Goal: Task Accomplishment & Management: Manage account settings

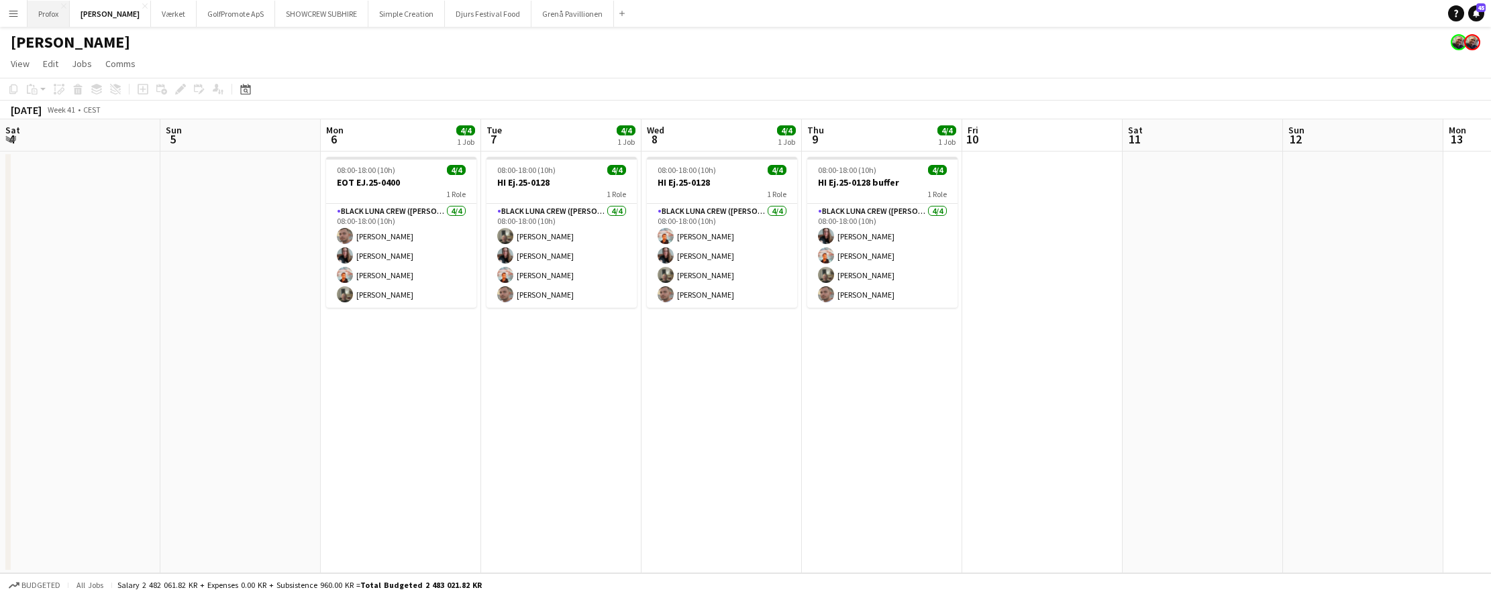
scroll to position [0, 445]
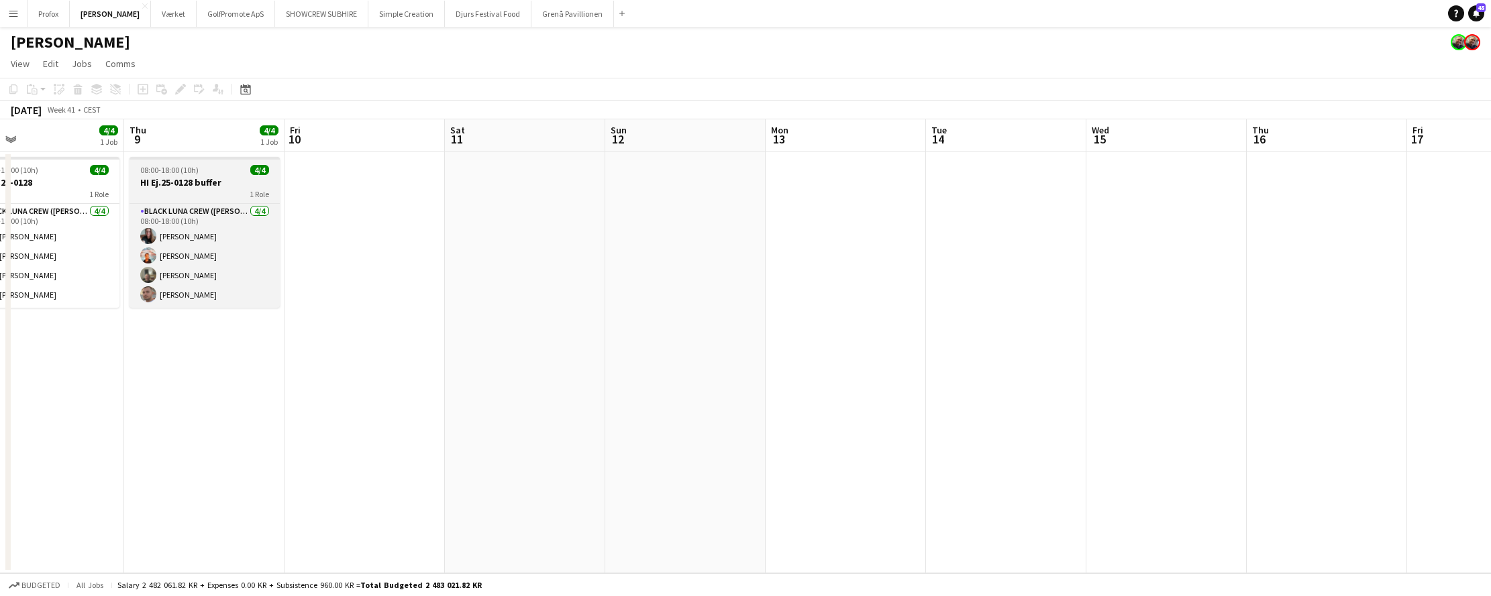
drag, startPoint x: 494, startPoint y: 168, endPoint x: 274, endPoint y: 182, distance: 221.2
click at [267, 182] on app-calendar-viewport "Mon 6 4/4 1 Job Tue 7 4/4 1 Job Wed 8 4/4 1 Job Thu 9 4/4 1 Job Fri 10 Sat 11 S…" at bounding box center [745, 346] width 1491 height 454
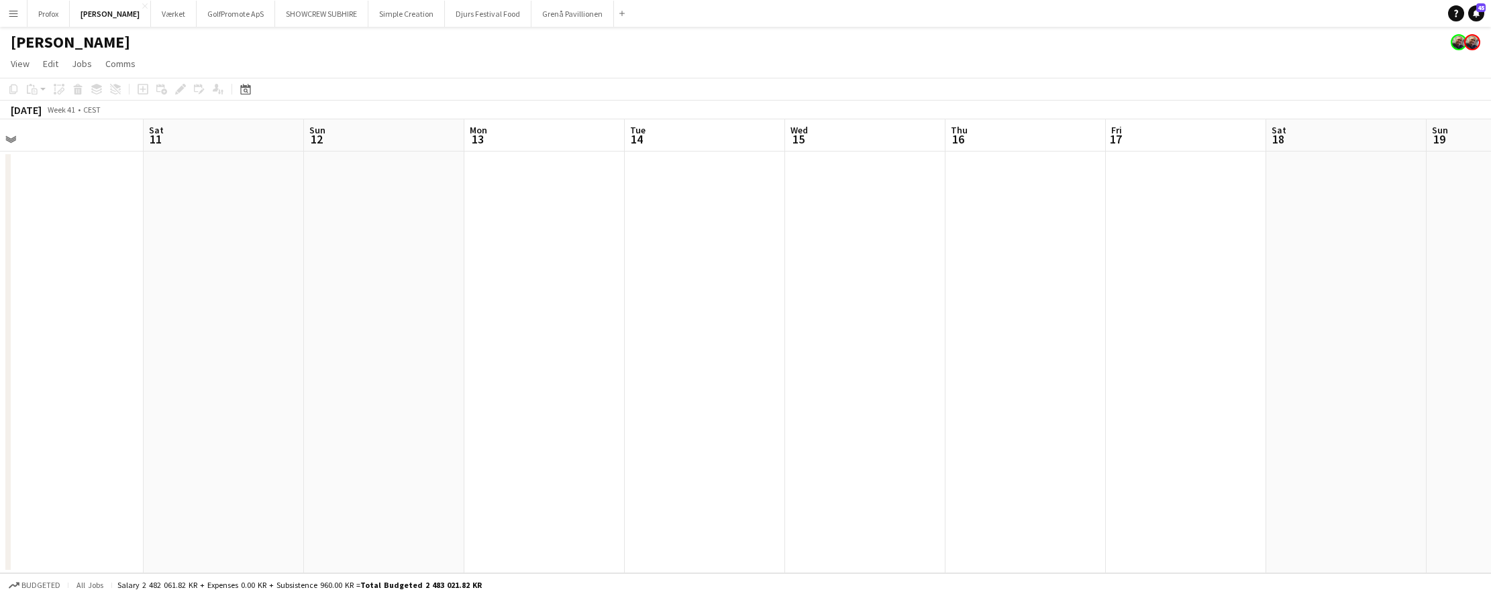
drag, startPoint x: 820, startPoint y: 142, endPoint x: 138, endPoint y: 136, distance: 681.6
click at [138, 136] on app-calendar-viewport "Mon 6 4/4 1 Job Tue 7 4/4 1 Job Wed 8 4/4 1 Job Thu 9 4/4 1 Job Fri 10 Sat 11 S…" at bounding box center [745, 346] width 1491 height 454
drag, startPoint x: 759, startPoint y: 197, endPoint x: 356, endPoint y: 159, distance: 404.2
click at [73, 168] on app-calendar-viewport "Fri 10 Sat 11 Sun 12 Mon 13 Tue 14 Wed 15 Thu 16 Fri 17 Sat 18 Sun 19 Mon 20 Tu…" at bounding box center [745, 346] width 1491 height 454
drag, startPoint x: 773, startPoint y: 168, endPoint x: 636, endPoint y: 161, distance: 137.0
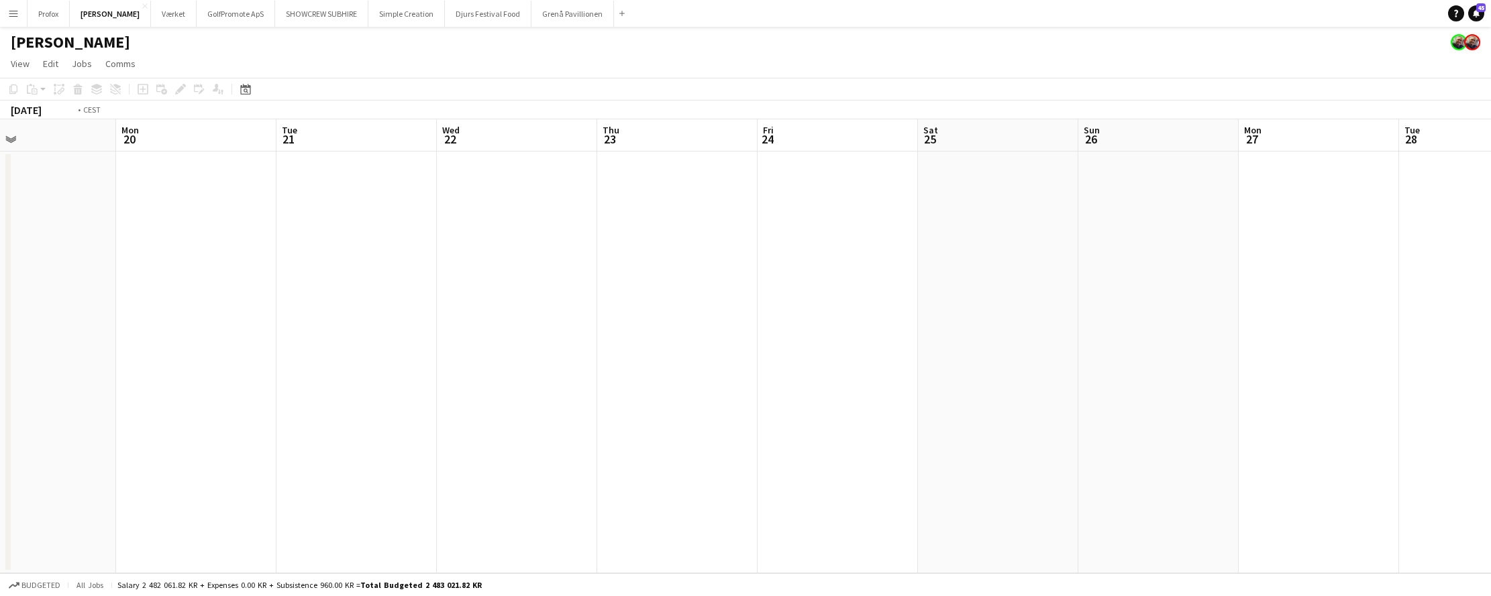
click at [83, 140] on app-calendar-viewport "Fri 17 Sat 18 Sun 19 Mon 20 Tue 21 Wed 22 Thu 23 Fri 24 Sat 25 Sun 26 Mon 27 Tu…" at bounding box center [745, 346] width 1491 height 454
drag, startPoint x: 761, startPoint y: 193, endPoint x: 234, endPoint y: 140, distance: 529.3
click at [231, 140] on app-calendar-viewport "Sun 19 Mon 20 Tue 21 Wed 22 Thu 23 Fri 24 Sat 25 Sun 26 Mon 27 Tue 28 Wed 29 Th…" at bounding box center [745, 346] width 1491 height 454
drag, startPoint x: 557, startPoint y: 145, endPoint x: 497, endPoint y: 115, distance: 66.6
click at [264, 116] on app-calendar "Copy Paste Paste Command V Paste with crew Command Shift V Paste linked Job [GE…" at bounding box center [745, 326] width 1491 height 496
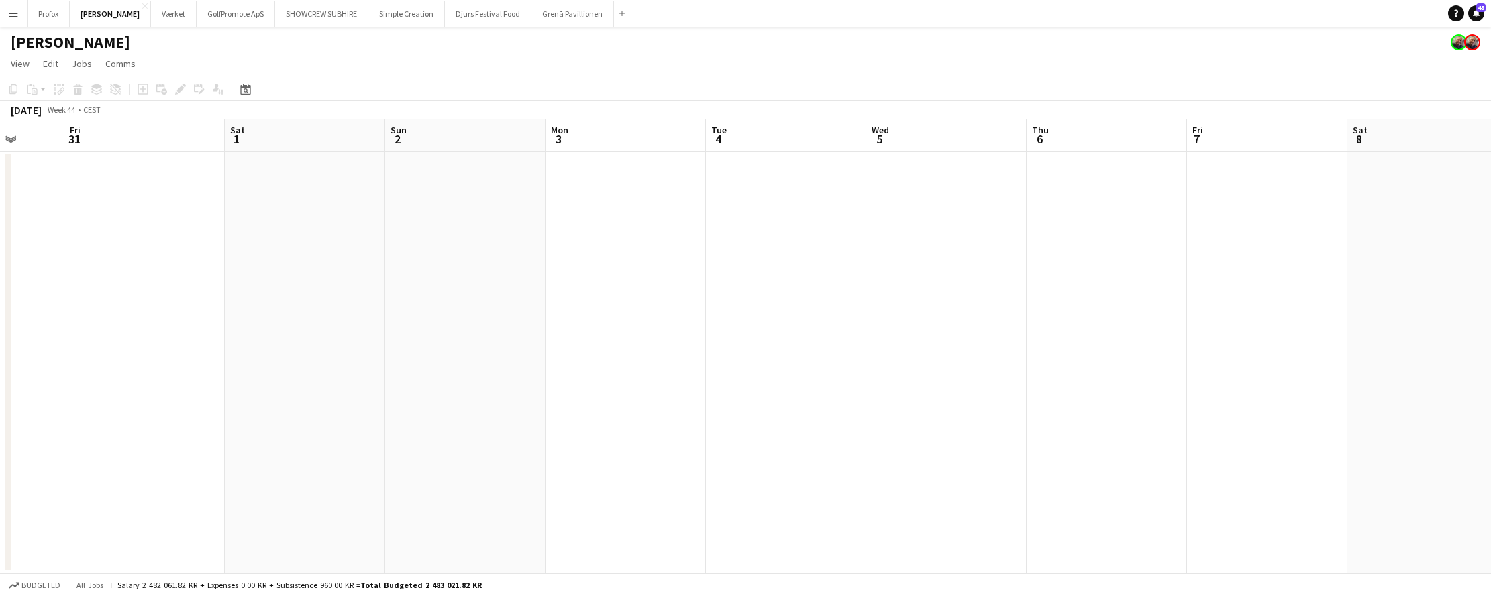
scroll to position [0, 576]
drag, startPoint x: 934, startPoint y: 133, endPoint x: 843, endPoint y: 163, distance: 95.9
click at [843, 163] on app-calendar-viewport "Mon 27 Tue 28 Wed 29 Thu 30 Fri 31 Sat 1 Sun 2 Mon 3 Tue 4 Wed 5 Thu 6 Fri 7 Sa…" at bounding box center [745, 346] width 1491 height 454
drag, startPoint x: 0, startPoint y: 424, endPoint x: 935, endPoint y: 144, distance: 976.1
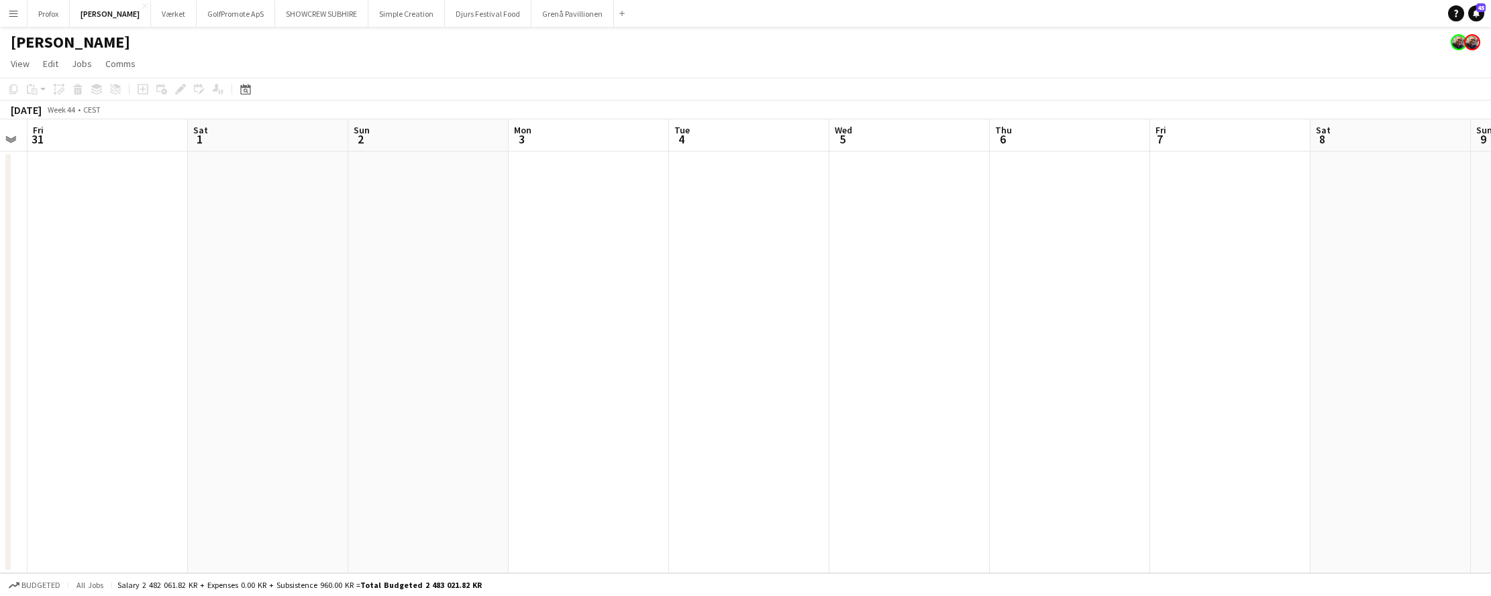
click at [935, 144] on app-calendar-viewport "Mon 27 Tue 28 Wed 29 Thu 30 Fri 31 Sat 1 Sun 2 Mon 3 Tue 4 Wed 5 Thu 6 Fri 7 Sa…" at bounding box center [745, 346] width 1491 height 454
click at [542, 4] on button "Grenå Pavillionen Close" at bounding box center [572, 14] width 83 height 26
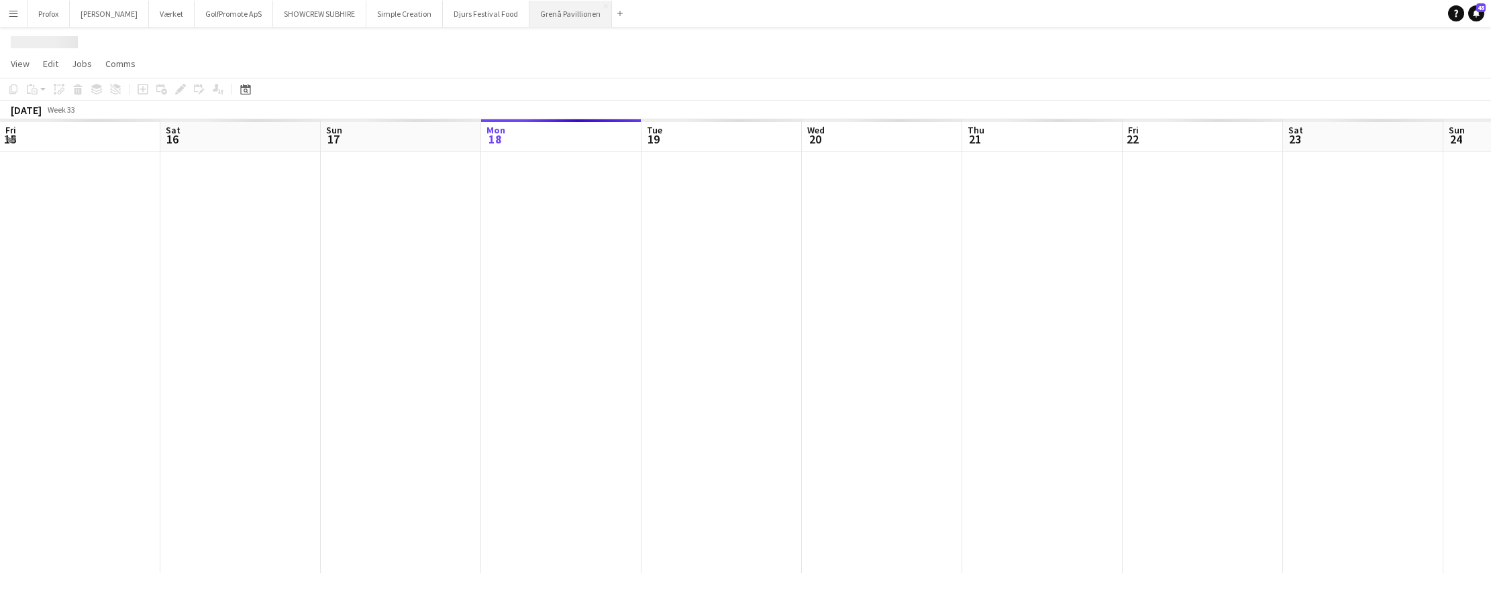
scroll to position [0, 321]
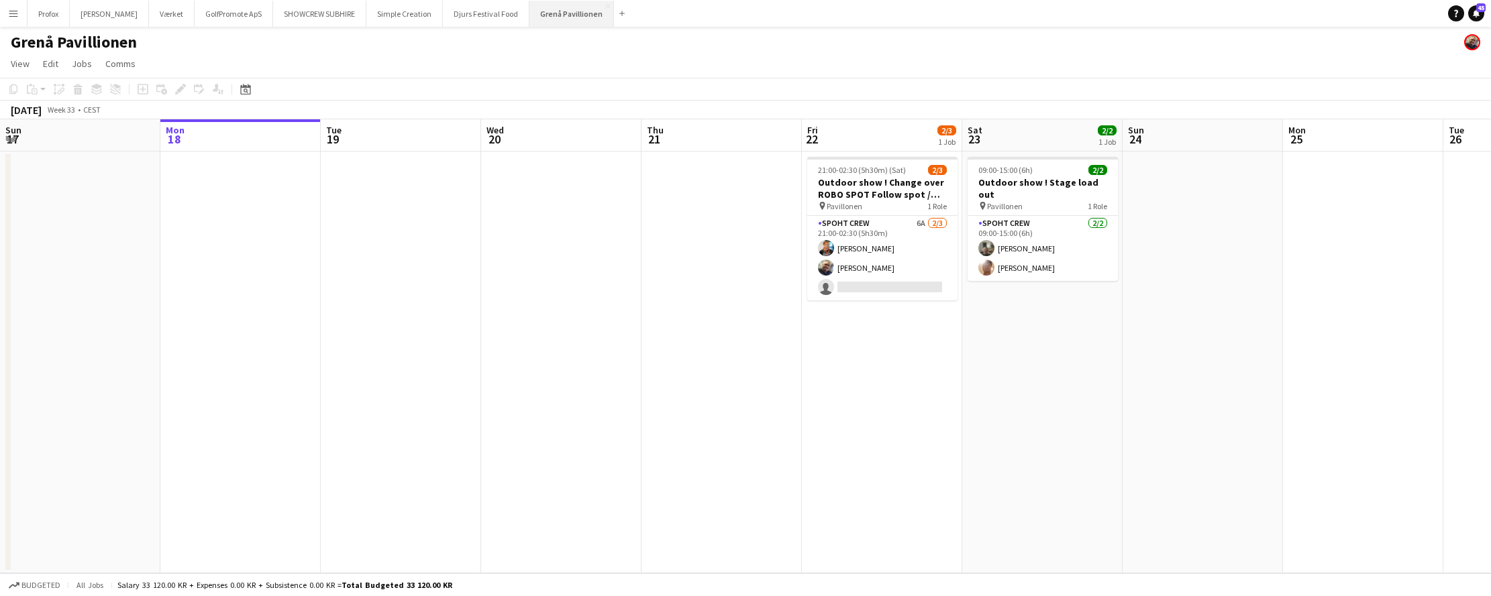
click at [545, 6] on button "Grenå Pavillionen Close" at bounding box center [571, 14] width 85 height 26
click at [541, 5] on button "Grenå Pavillionen Close" at bounding box center [571, 14] width 85 height 26
click at [541, 4] on button "Grenå Pavillionen Close" at bounding box center [571, 14] width 85 height 26
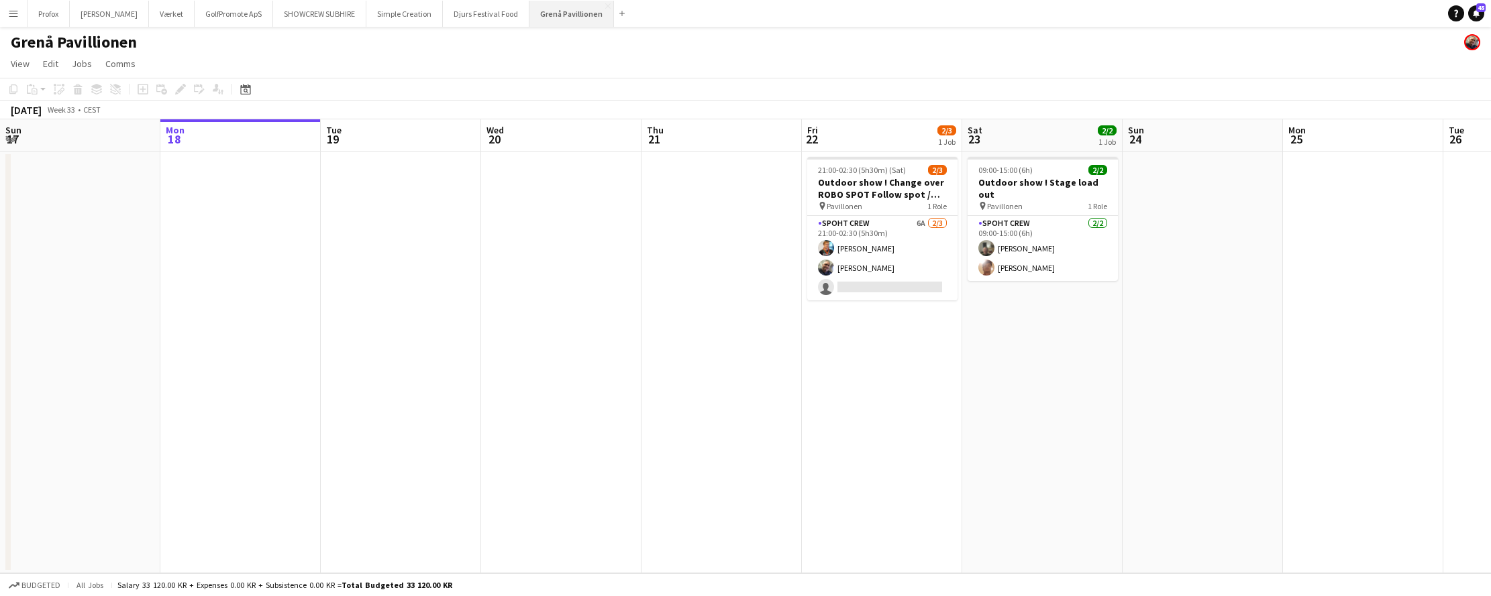
click at [541, 4] on button "Grenå Pavillionen Close" at bounding box center [571, 14] width 85 height 26
click at [553, 6] on button "Grenå Pavillionen Close" at bounding box center [571, 14] width 85 height 26
click at [610, 4] on app-icon "Close" at bounding box center [607, 5] width 5 height 5
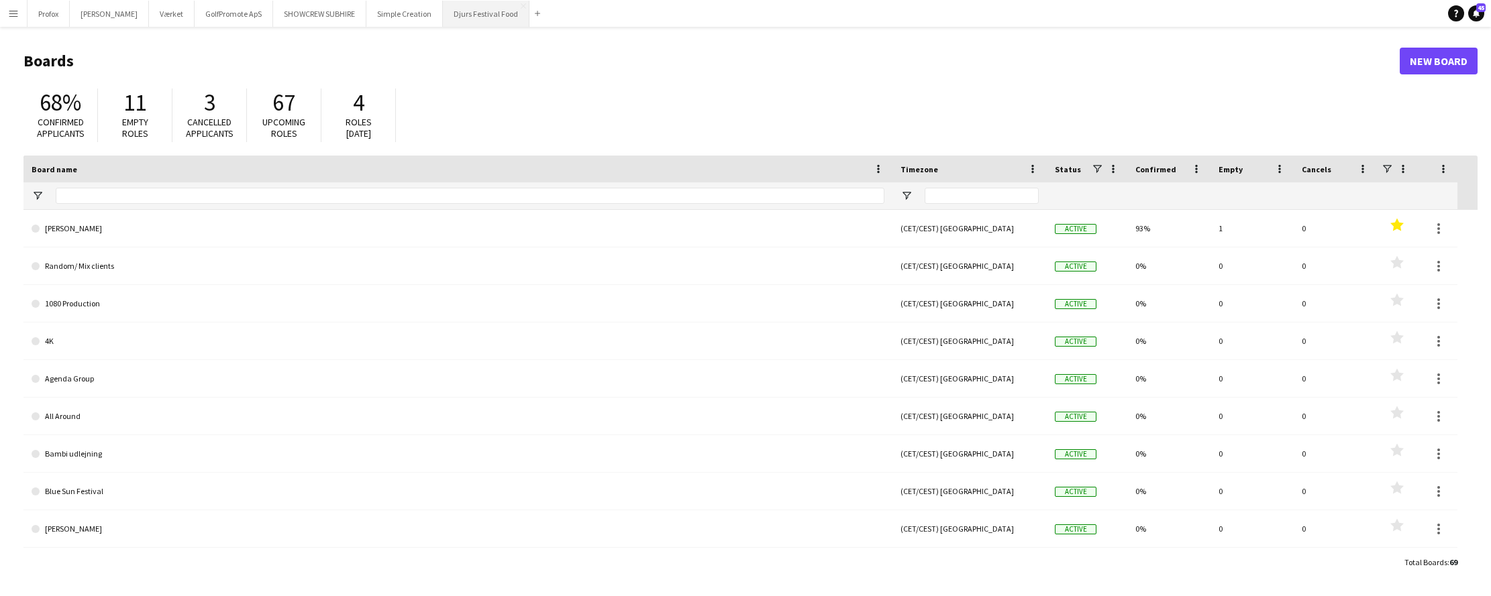
click at [529, 5] on button "Djurs Festival Food Close" at bounding box center [486, 14] width 87 height 26
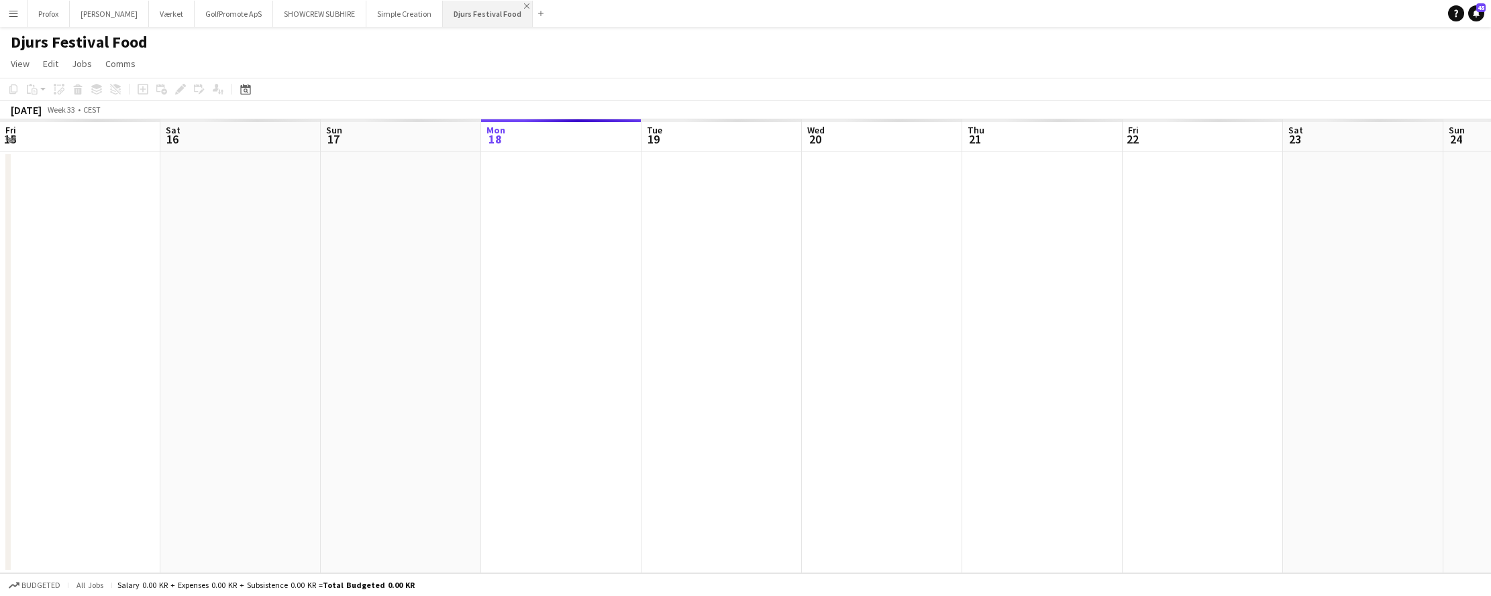
scroll to position [0, 321]
click at [529, 3] on app-icon "Close" at bounding box center [526, 5] width 5 height 5
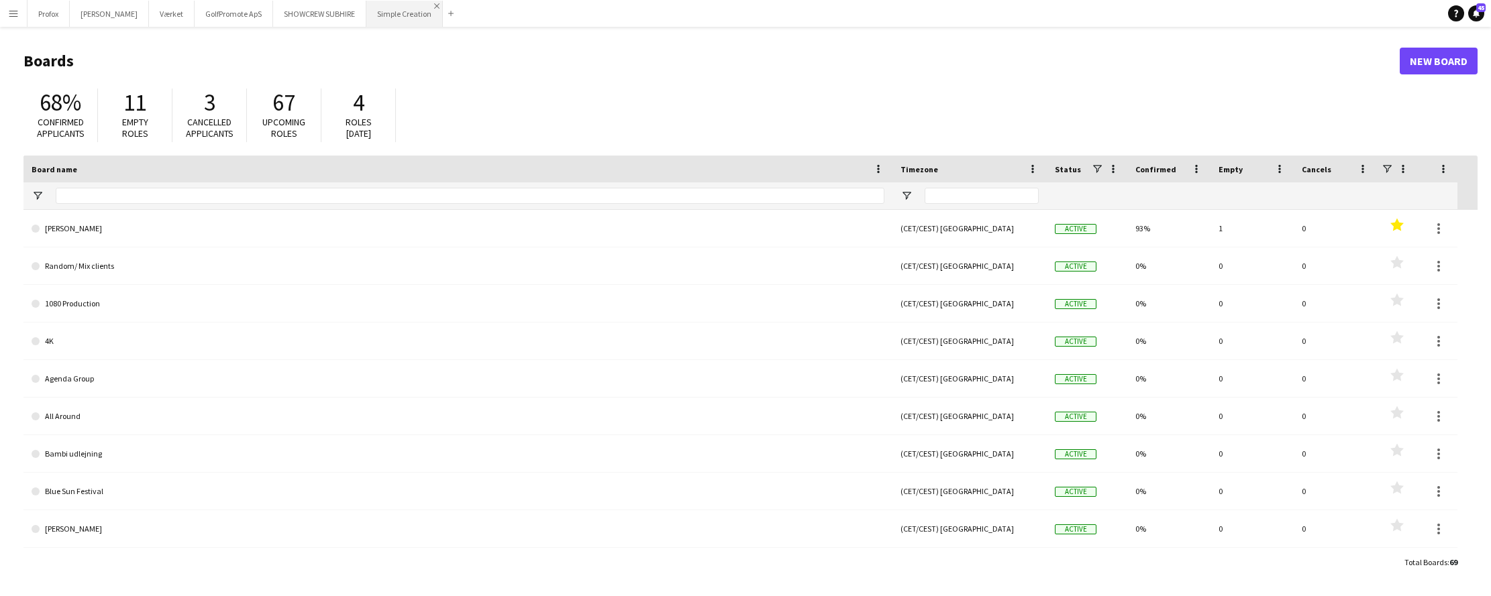
click at [439, 6] on app-icon "Close" at bounding box center [436, 5] width 5 height 5
click at [363, 5] on app-icon "Close" at bounding box center [360, 5] width 5 height 5
click at [270, 3] on app-icon "Close" at bounding box center [266, 5] width 5 height 5
click at [191, 5] on app-icon "Close" at bounding box center [188, 5] width 5 height 5
click at [123, 13] on button "[PERSON_NAME] Close" at bounding box center [109, 14] width 79 height 26
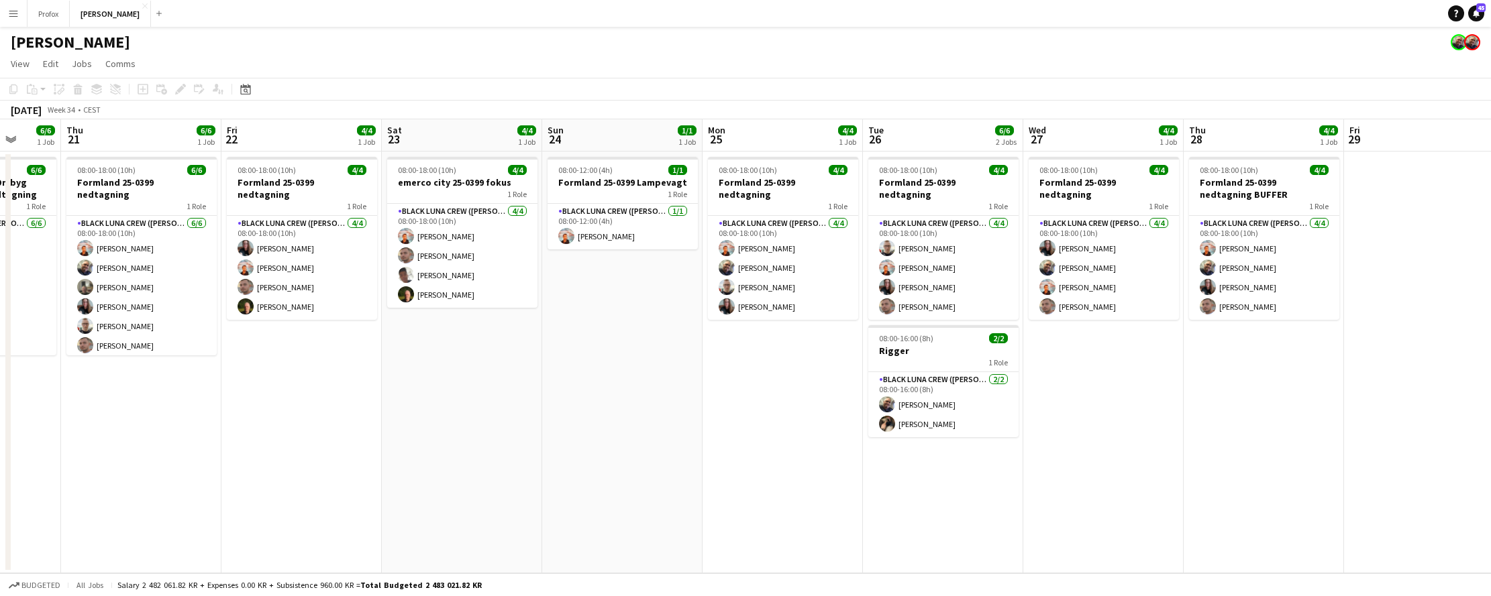
scroll to position [0, 611]
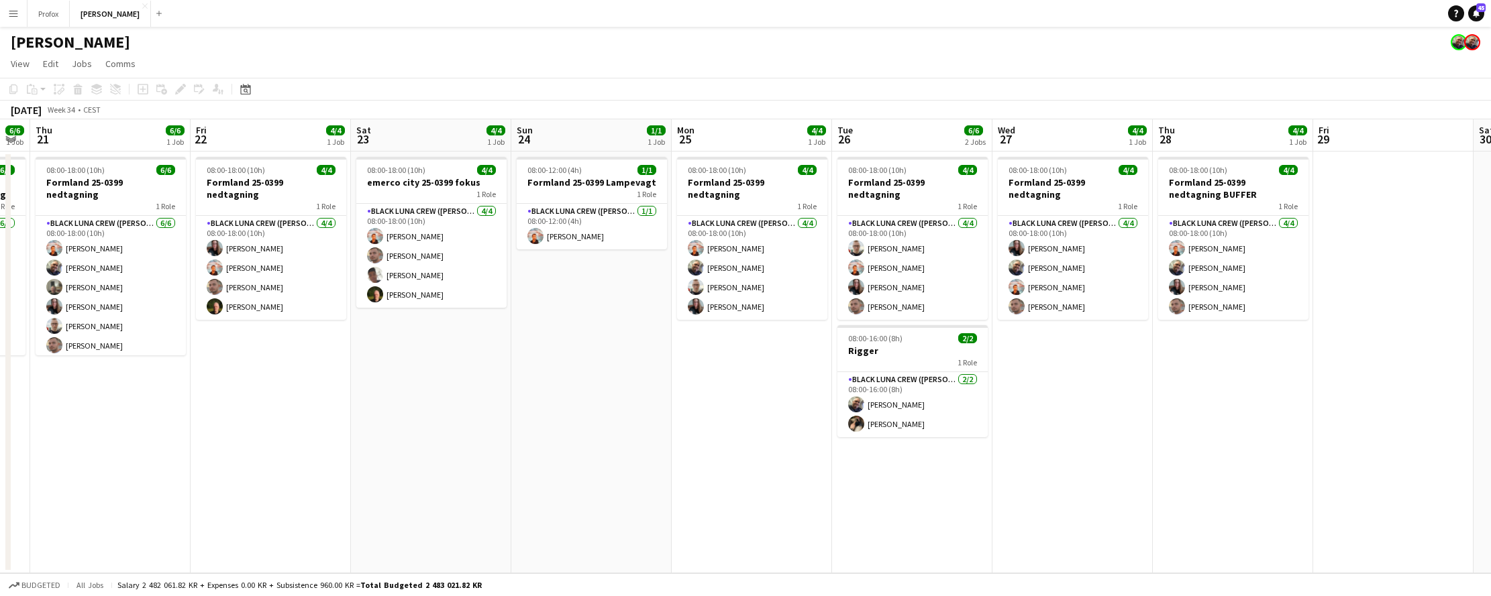
drag, startPoint x: 1224, startPoint y: 139, endPoint x: 292, endPoint y: 233, distance: 935.9
click at [292, 233] on app-calendar-viewport "Sun 17 2/2 1 Job Mon 18 1/1 1 Job Tue 19 1/1 1 Job Wed 20 6/6 1 Job Thu 21 6/6 …" at bounding box center [745, 346] width 1491 height 454
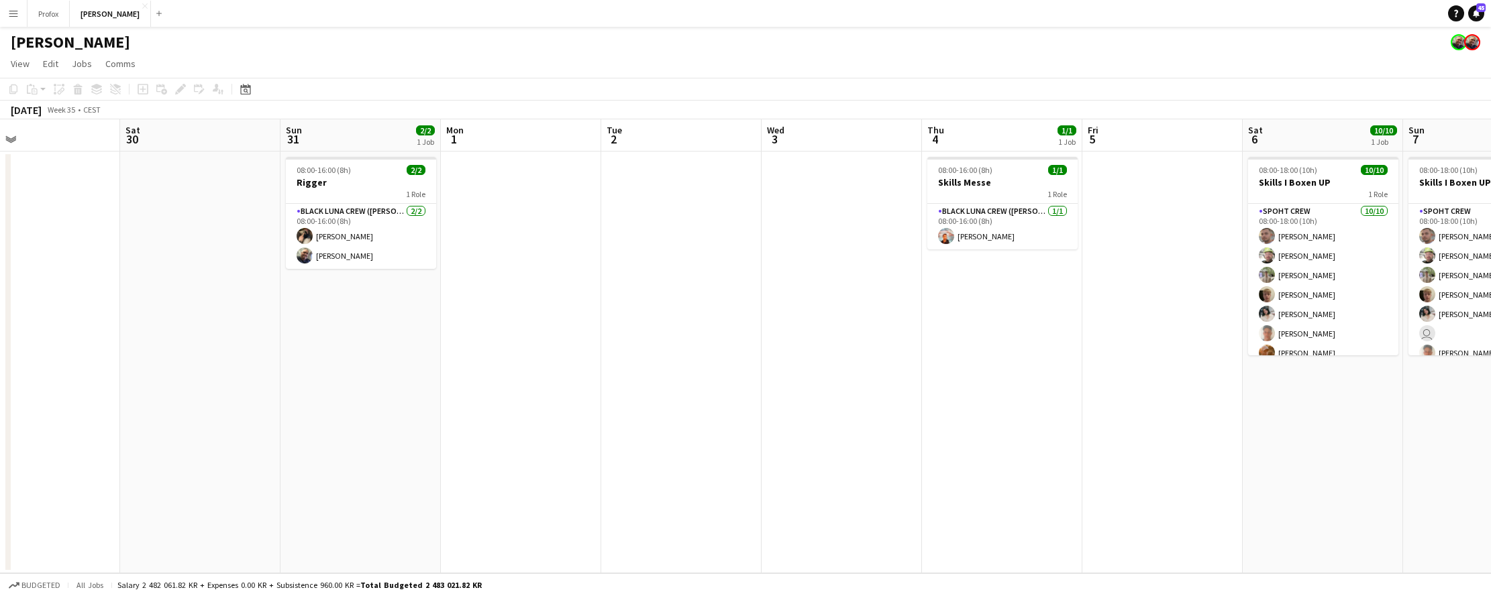
drag, startPoint x: 1093, startPoint y: 132, endPoint x: 61, endPoint y: 209, distance: 1035.3
click at [61, 209] on app-calendar-viewport "Wed 27 4/4 1 Job Thu 28 4/4 1 Job Fri 29 Sat 30 Sun 31 2/2 1 Job Mon 1 Tue 2 We…" at bounding box center [745, 346] width 1491 height 454
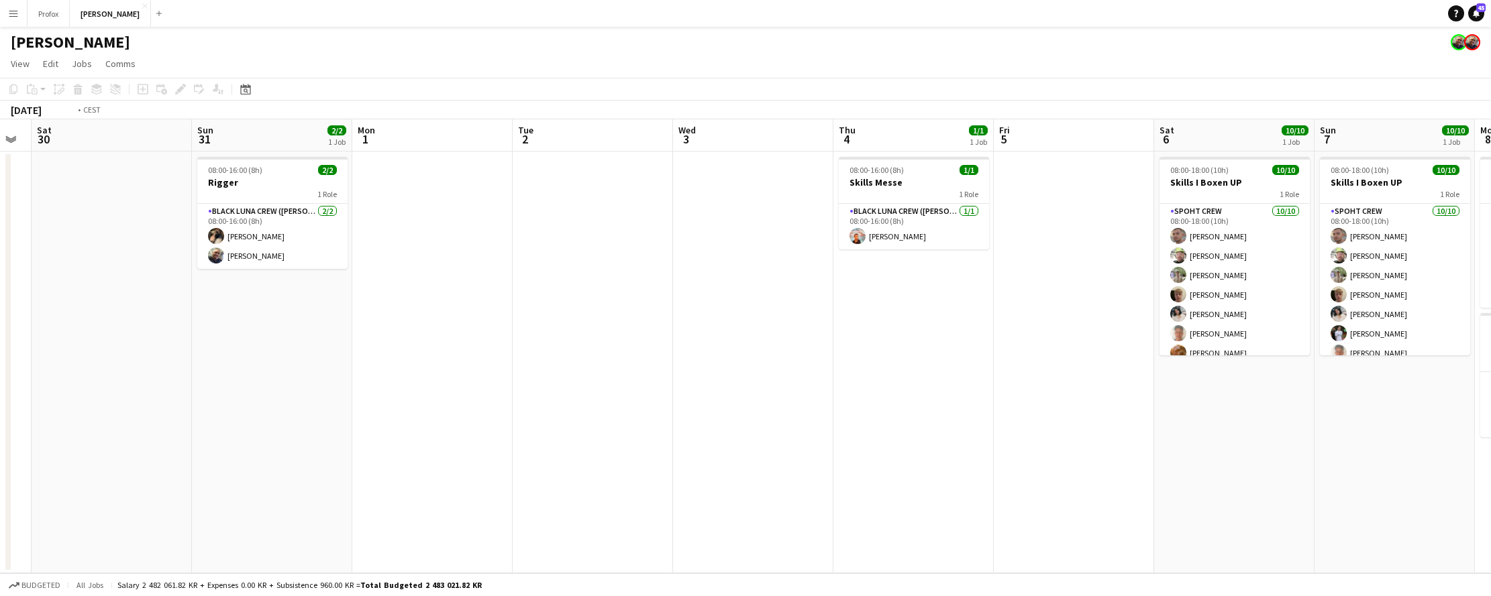
drag, startPoint x: 798, startPoint y: 144, endPoint x: 154, endPoint y: 201, distance: 647.2
click at [72, 208] on app-calendar-viewport "Wed 27 4/4 1 Job Thu 28 4/4 1 Job Fri 29 Sat 30 Sun 31 2/2 1 Job Mon 1 Tue 2 We…" at bounding box center [745, 346] width 1491 height 454
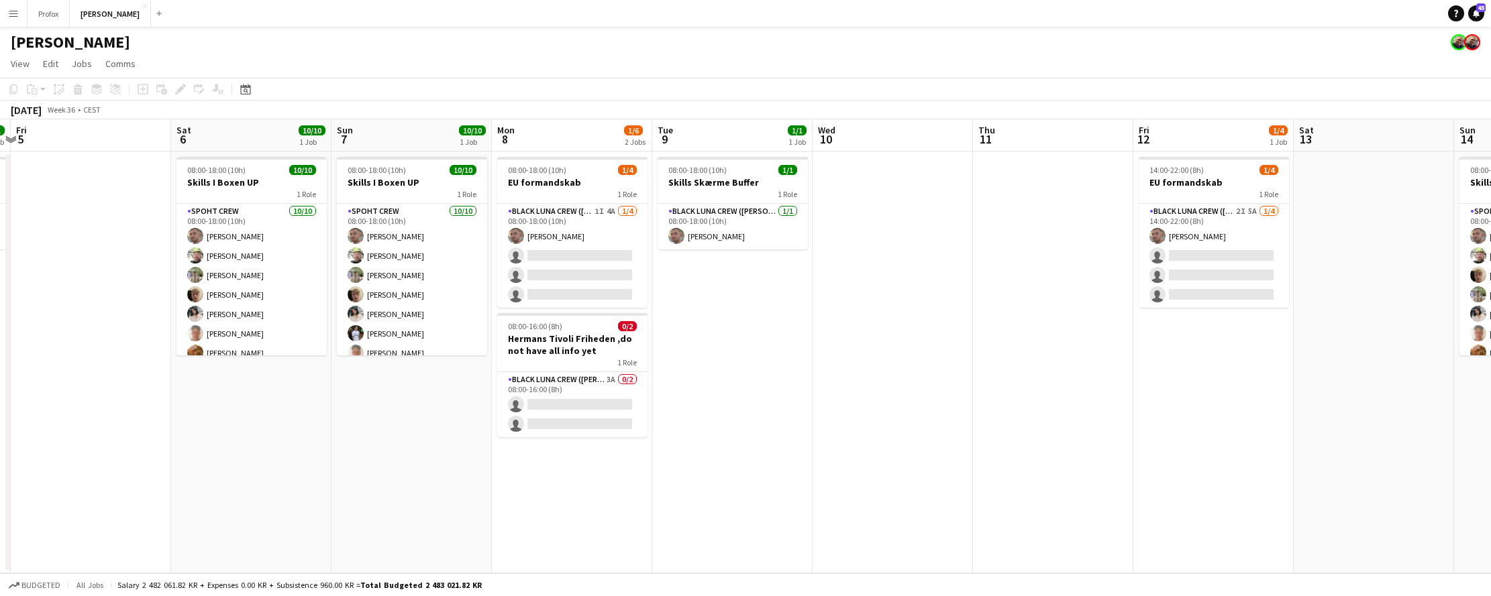
drag, startPoint x: 913, startPoint y: 143, endPoint x: 276, endPoint y: 202, distance: 640.0
click at [276, 202] on app-calendar-viewport "Tue 2 Wed 3 Thu 4 1/1 1 Job Fri 5 Sat 6 10/10 1 Job Sun 7 10/10 1 Job Mon 8 1/6…" at bounding box center [745, 346] width 1491 height 454
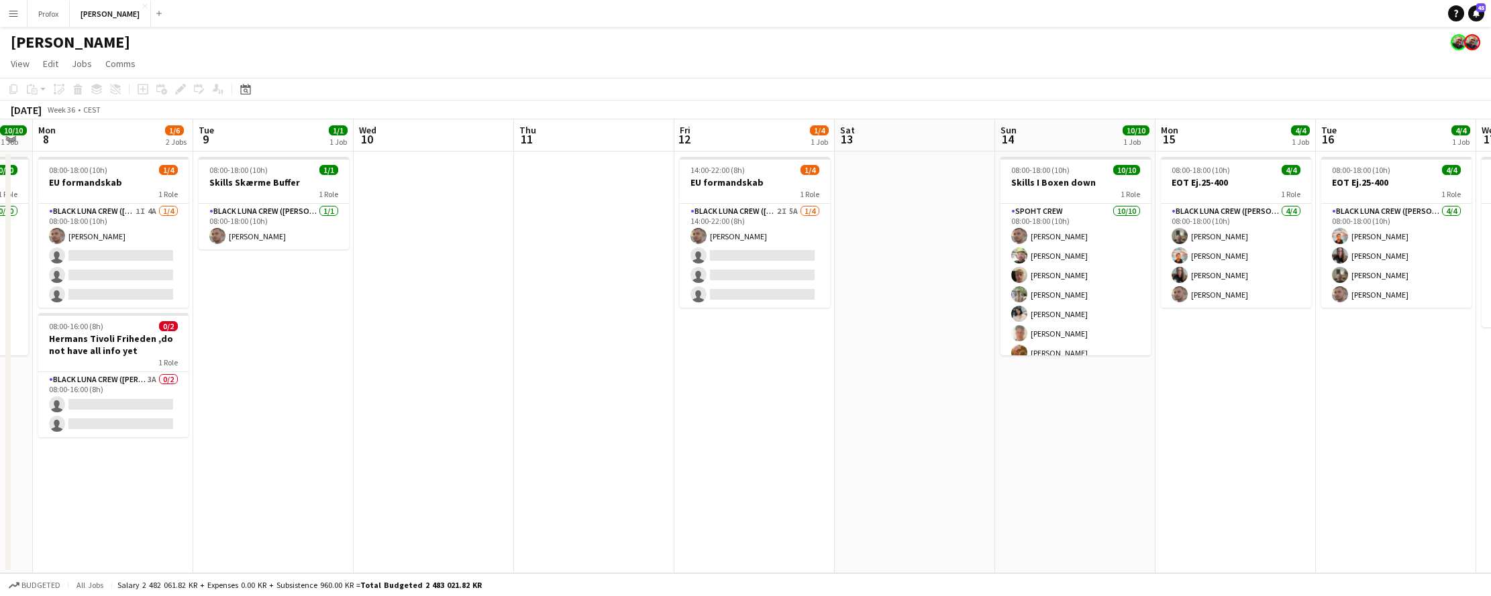
drag, startPoint x: 1000, startPoint y: 144, endPoint x: 832, endPoint y: 197, distance: 176.1
click at [864, 195] on app-calendar-viewport "Sat 6 10/10 1 Job Sun 7 10/10 1 Job Mon 8 1/6 2 Jobs Tue 9 1/1 1 Job Wed 10 Thu…" at bounding box center [745, 346] width 1491 height 454
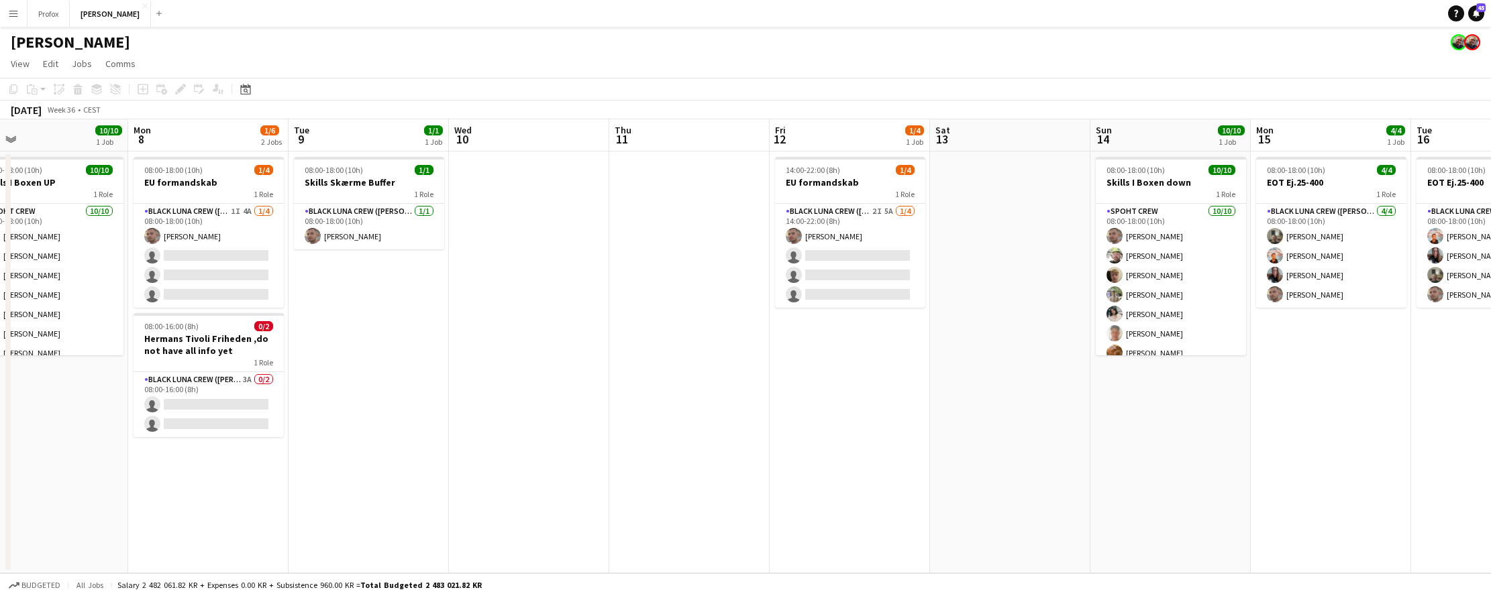
scroll to position [0, 334]
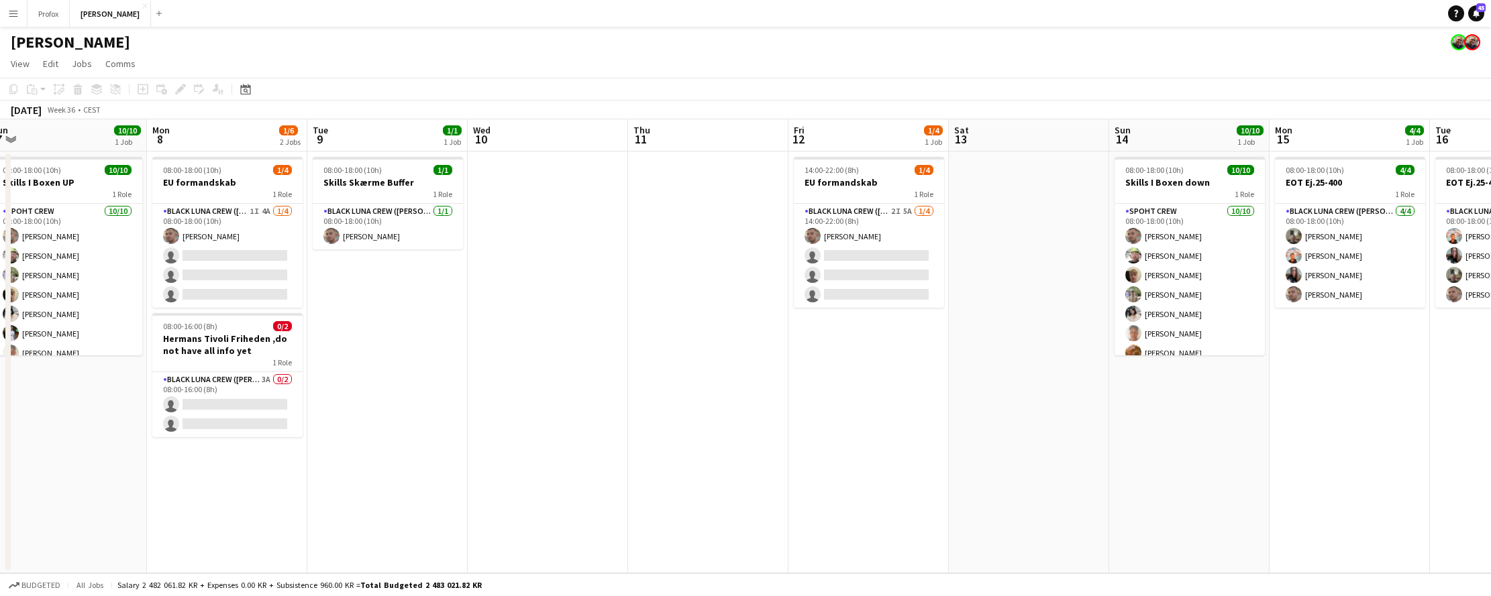
drag, startPoint x: 256, startPoint y: 141, endPoint x: 530, endPoint y: 139, distance: 274.4
click at [531, 139] on app-calendar-viewport "Fri 5 Sat 6 10/10 1 Job Sun 7 10/10 1 Job Mon 8 1/6 2 Jobs Tue 9 1/1 1 Job Wed …" at bounding box center [745, 346] width 1491 height 454
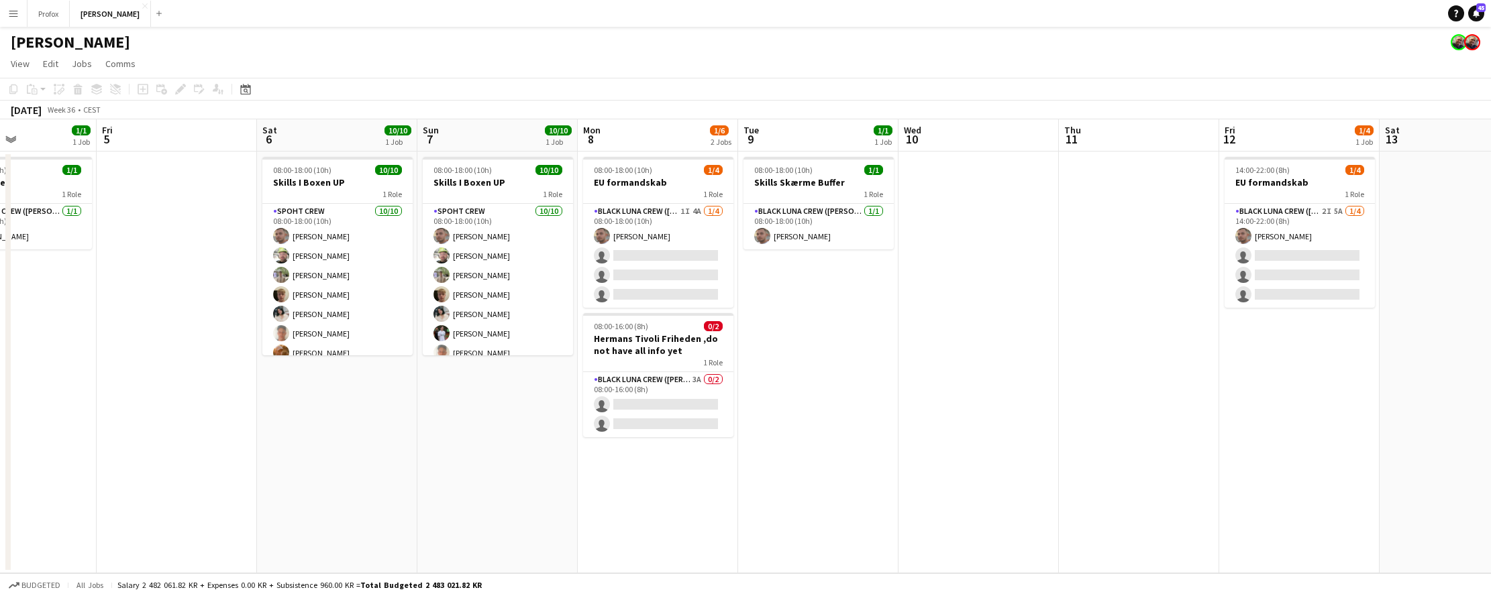
drag, startPoint x: 177, startPoint y: 139, endPoint x: 447, endPoint y: 133, distance: 270.4
click at [447, 133] on app-calendar-viewport "Tue 2 Wed 3 Thu 4 1/1 1 Job Fri 5 Sat 6 10/10 1 Job Sun 7 10/10 1 Job Mon 8 1/6…" at bounding box center [745, 346] width 1491 height 454
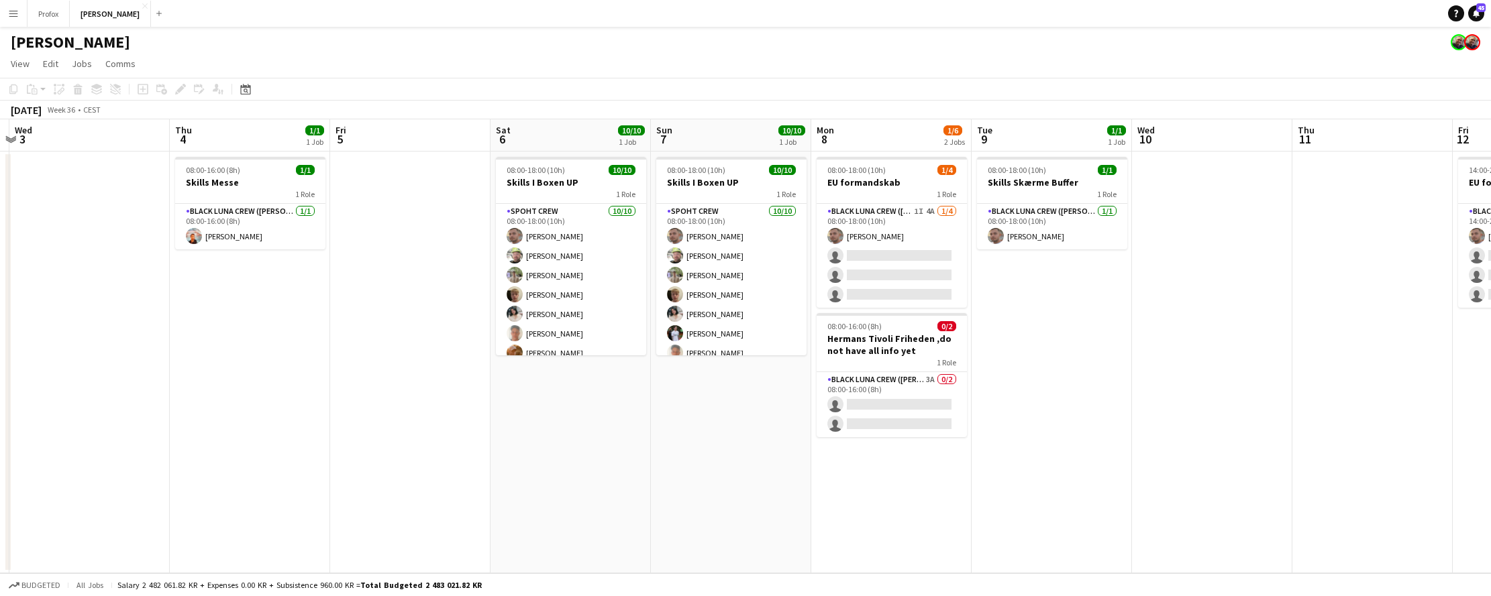
scroll to position [0, 472]
drag, startPoint x: 201, startPoint y: 138, endPoint x: 434, endPoint y: 176, distance: 236.0
click at [434, 176] on app-calendar-viewport "Sun 31 2/2 1 Job Mon 1 Tue 2 Wed 3 Thu 4 1/1 1 Job Fri 5 Sat 6 10/10 1 Job Sun …" at bounding box center [745, 346] width 1491 height 454
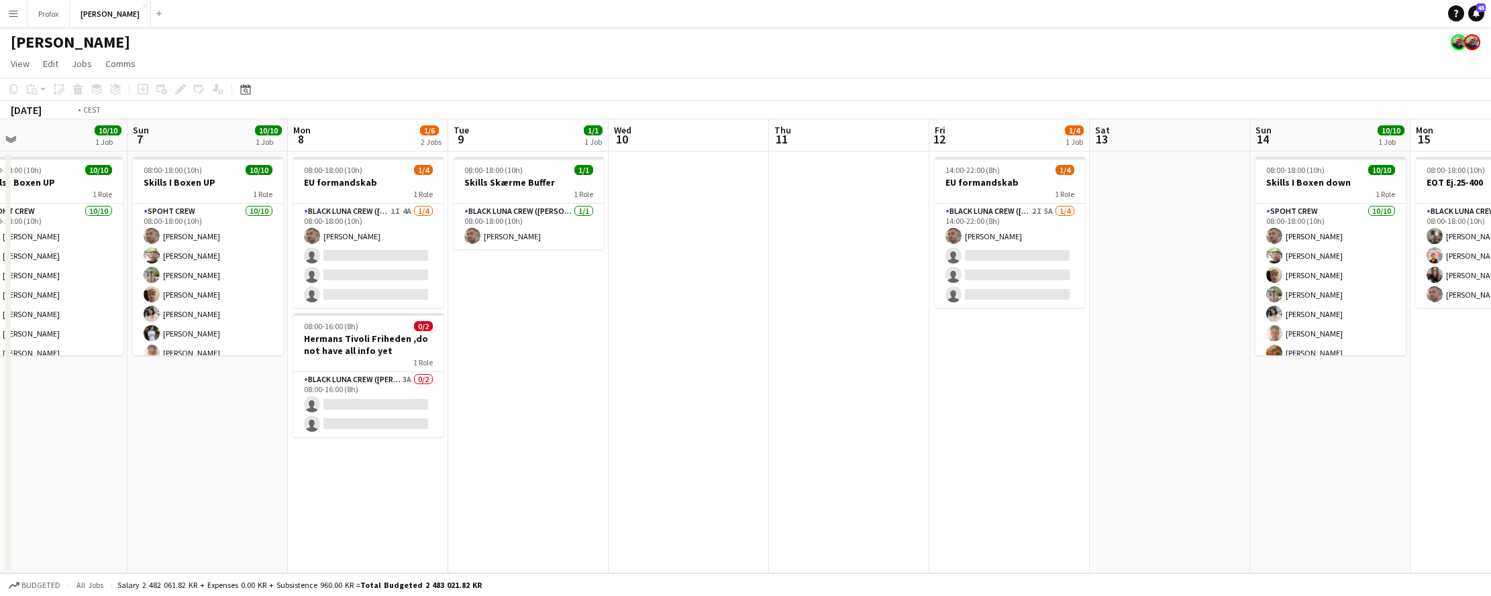
drag, startPoint x: 2, startPoint y: 386, endPoint x: 498, endPoint y: 158, distance: 545.4
click at [422, 155] on app-calendar-viewport "Thu 4 1/1 1 Job Fri 5 Sat 6 10/10 1 Job Sun 7 10/10 1 Job Mon 8 1/6 2 Jobs Tue …" at bounding box center [745, 346] width 1491 height 454
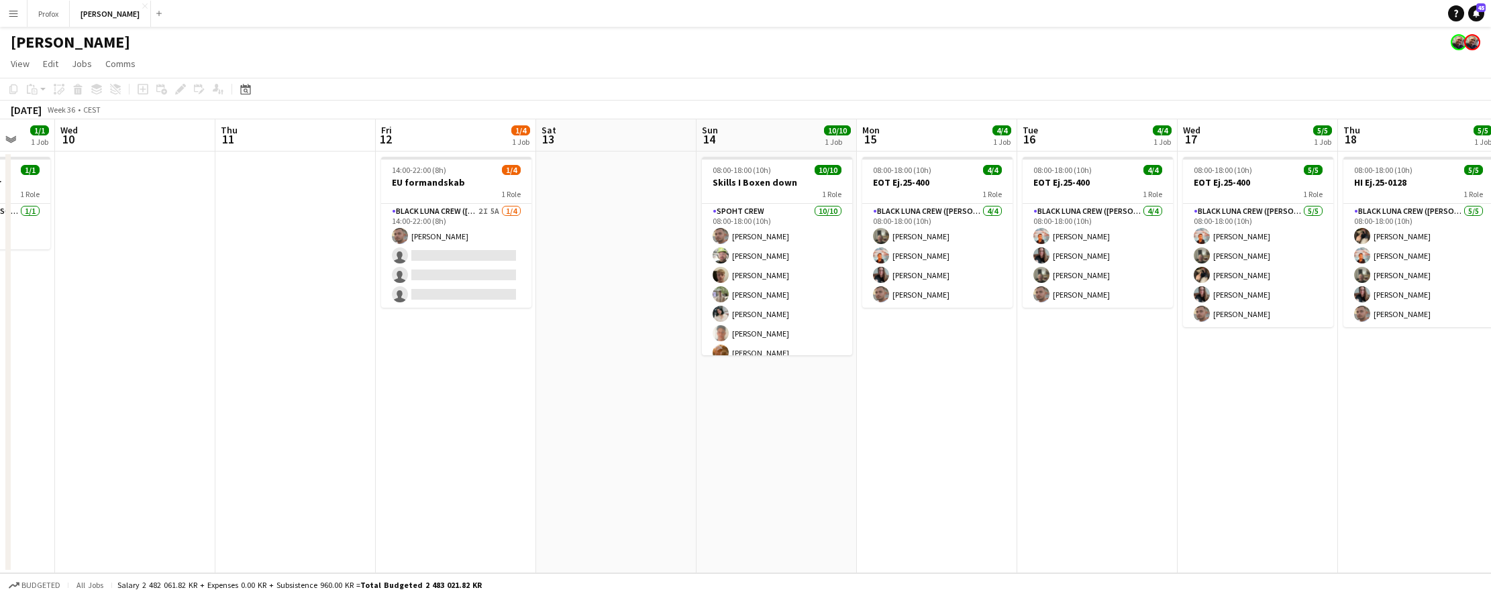
drag, startPoint x: 1332, startPoint y: 131, endPoint x: 1556, endPoint y: 159, distance: 225.8
click at [1490, 159] on html "Menu Boards Boards Boards All jobs Status Workforce Workforce My Workforce Recr…" at bounding box center [745, 298] width 1491 height 596
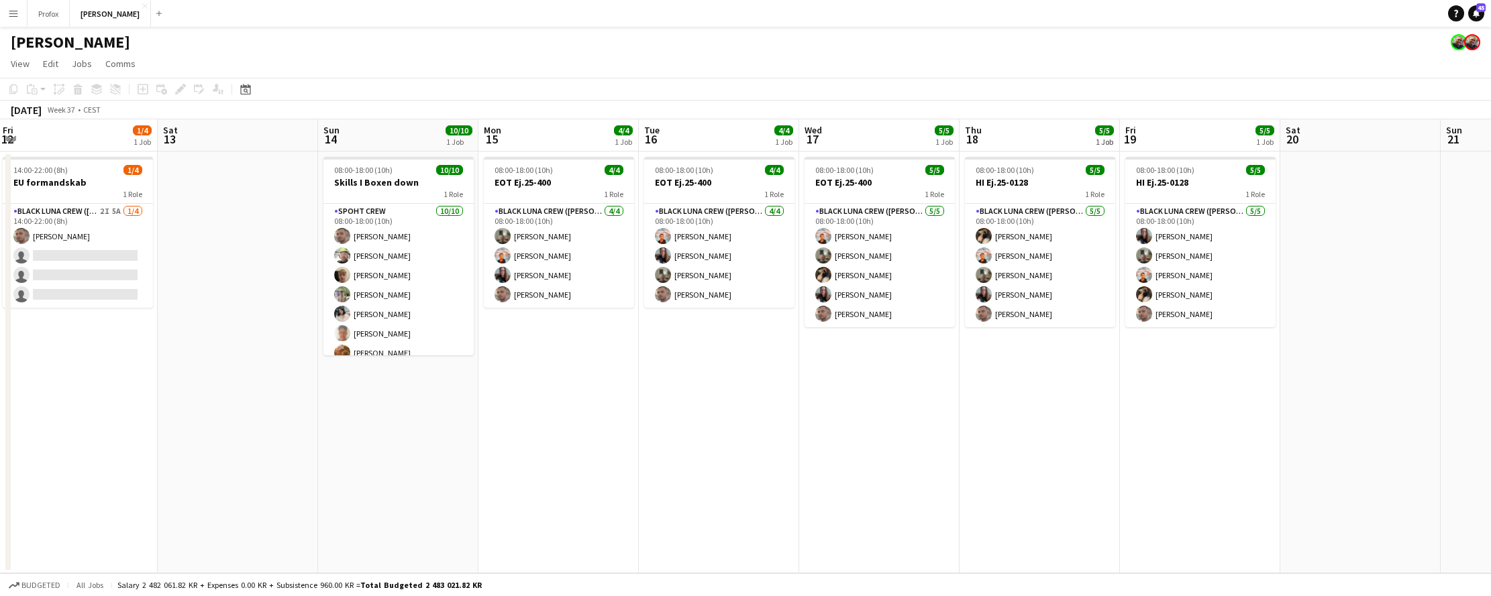
drag, startPoint x: 1346, startPoint y: 138, endPoint x: 1047, endPoint y: 129, distance: 299.3
click at [1046, 130] on app-calendar-viewport "Tue 9 1/1 1 Job Wed 10 Thu 11 Fri 12 1/4 1 Job Sat 13 Sun 14 10/10 1 Job Mon 15…" at bounding box center [745, 346] width 1491 height 454
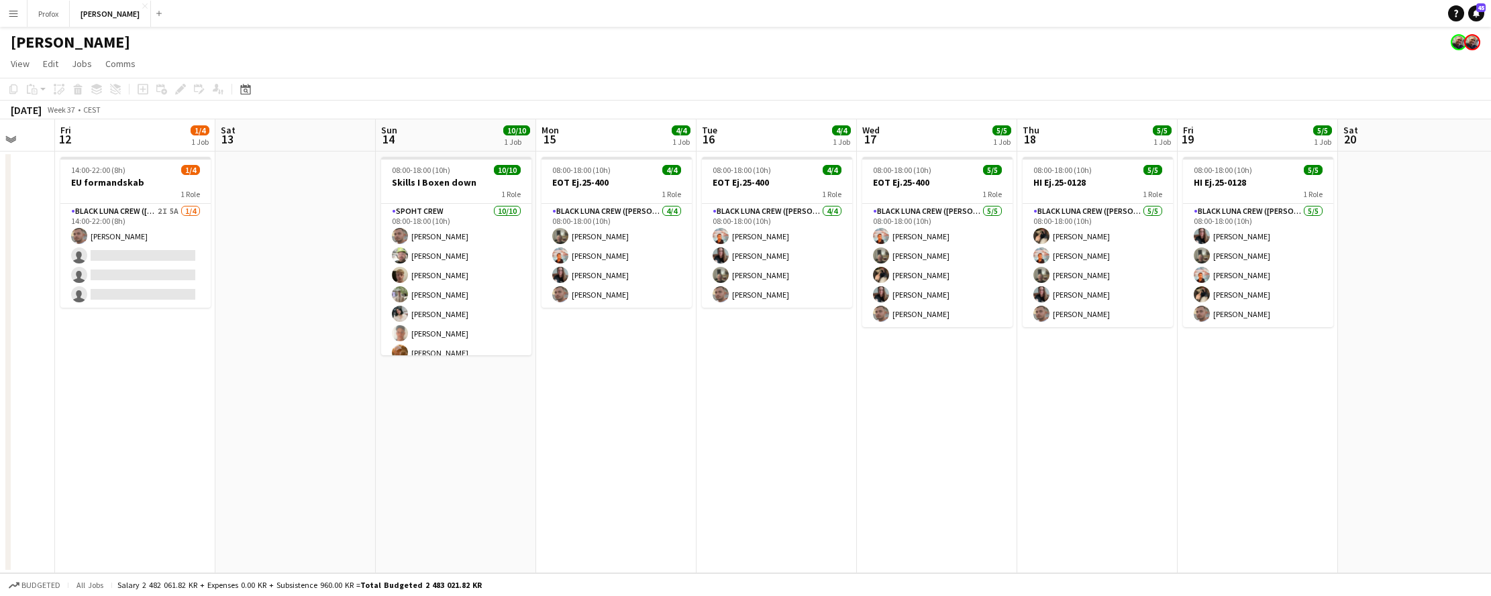
drag, startPoint x: 1356, startPoint y: 138, endPoint x: 1550, endPoint y: 131, distance: 194.7
click at [1490, 131] on html "Menu Boards Boards Boards All jobs Status Workforce Workforce My Workforce Recr…" at bounding box center [745, 298] width 1491 height 596
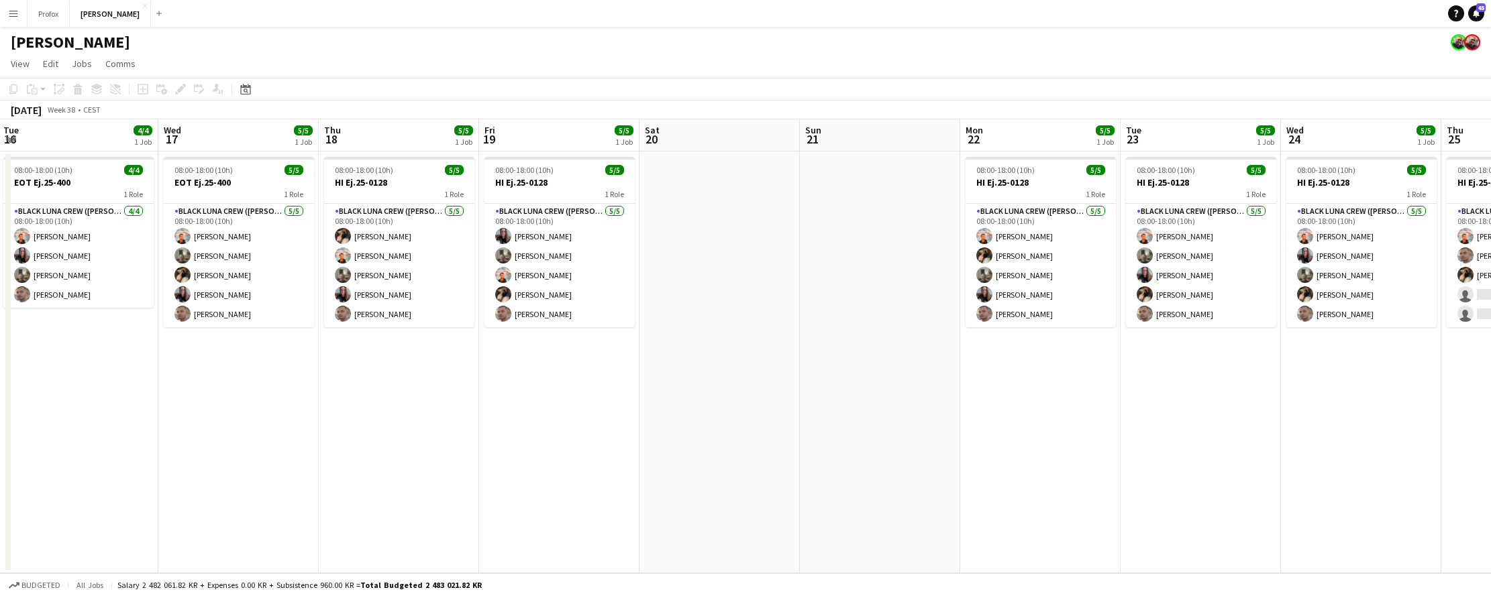
drag, startPoint x: 937, startPoint y: 133, endPoint x: 665, endPoint y: 127, distance: 271.7
click at [556, 119] on app-calendar "Copy Paste Paste Command V Paste with crew Command Shift V Paste linked Job [GE…" at bounding box center [745, 326] width 1491 height 496
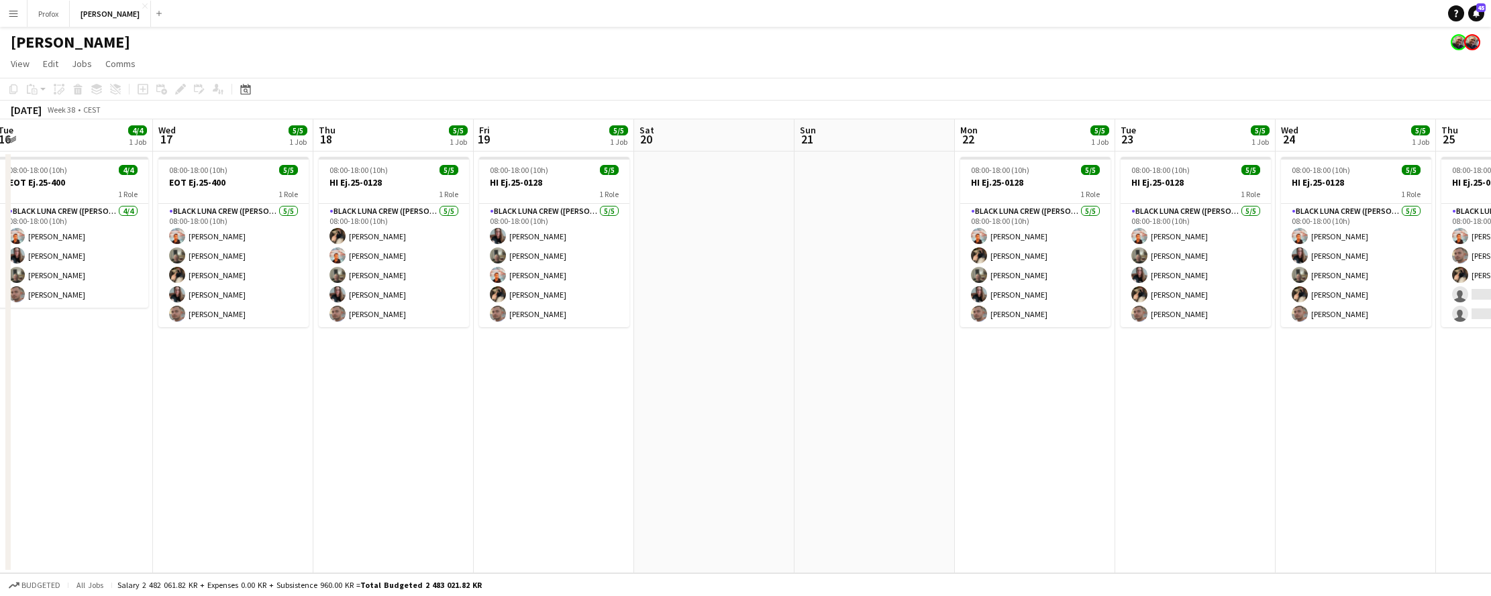
drag, startPoint x: 1061, startPoint y: 130, endPoint x: 828, endPoint y: 130, distance: 233.4
click at [751, 126] on app-calendar-viewport "Sat 13 Sun 14 10/10 1 Job Mon 15 4/4 1 Job Tue 16 4/4 1 Job Wed 17 5/5 1 Job Th…" at bounding box center [745, 346] width 1491 height 454
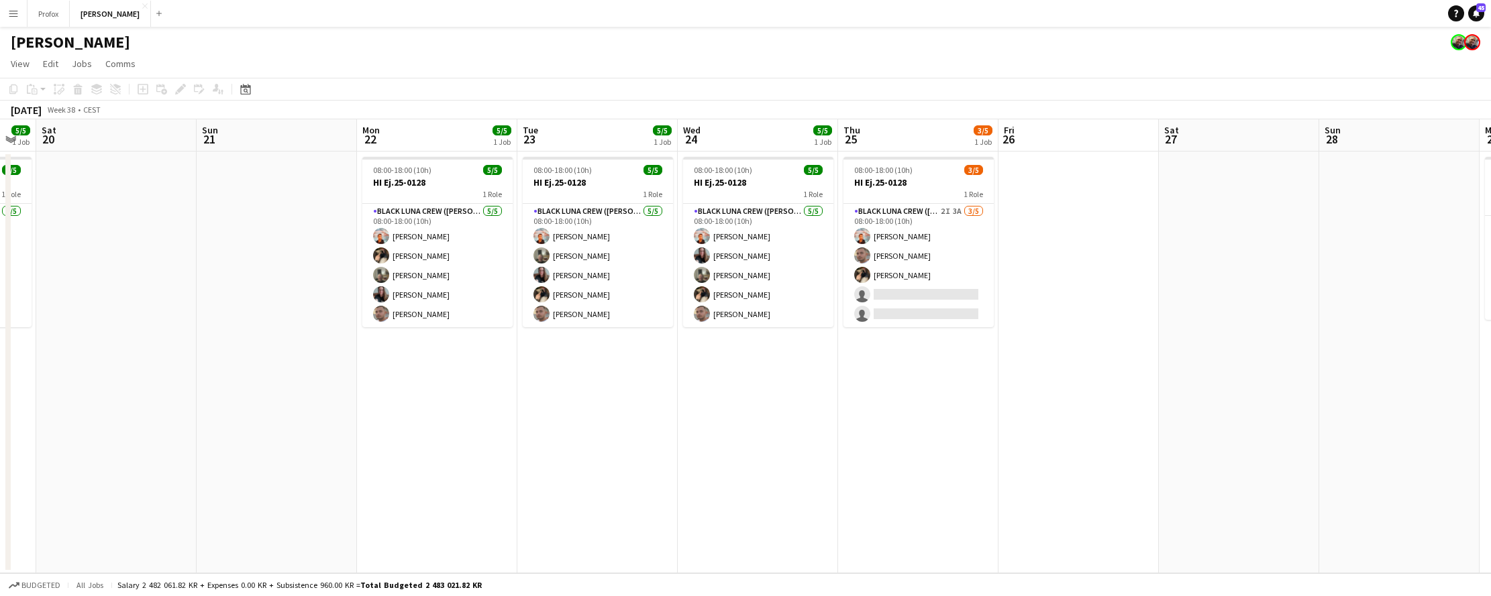
drag, startPoint x: 1105, startPoint y: 138, endPoint x: 1020, endPoint y: 133, distance: 85.3
click at [1003, 133] on app-calendar-viewport "Wed 17 5/5 1 Job Thu 18 5/5 1 Job Fri 19 5/5 1 Job Sat 20 Sun 21 Mon 22 5/5 1 J…" at bounding box center [745, 346] width 1491 height 454
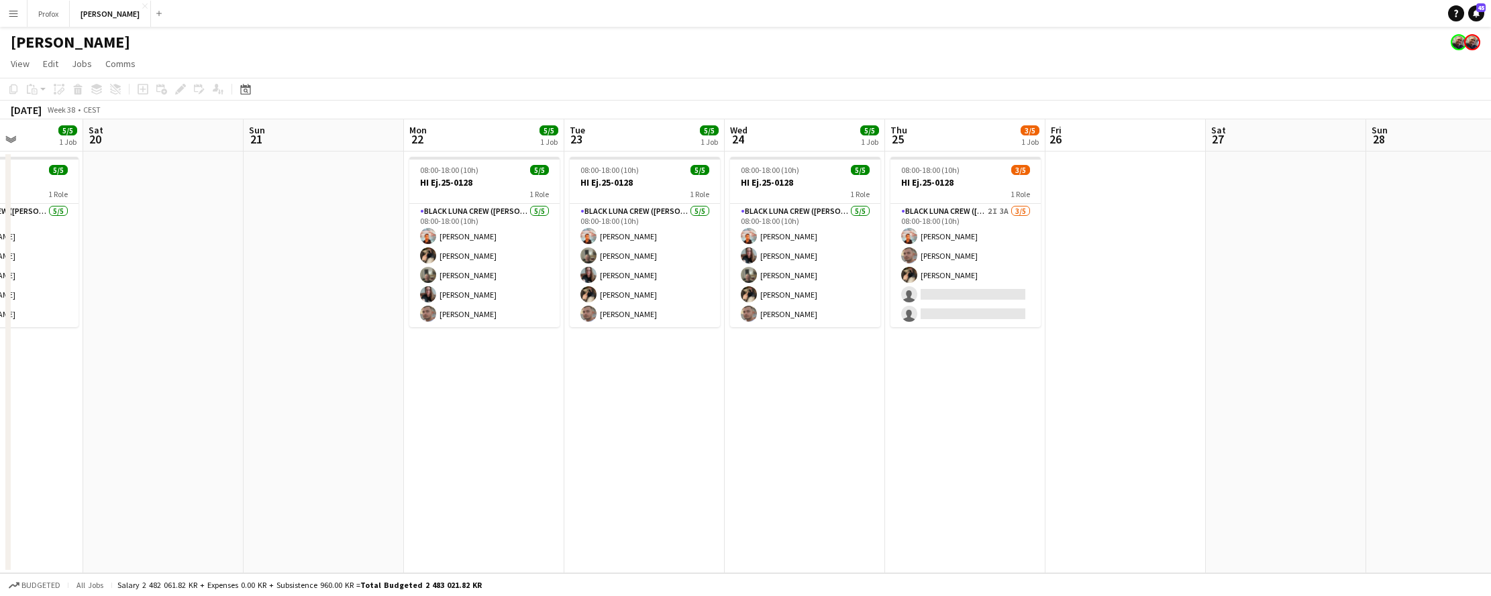
drag, startPoint x: 1205, startPoint y: 143, endPoint x: 929, endPoint y: 136, distance: 275.8
click at [929, 136] on app-calendar-viewport "Wed 17 5/5 1 Job Thu 18 5/5 1 Job Fri 19 5/5 1 Job Sat 20 Sun 21 Mon 22 5/5 1 J…" at bounding box center [745, 346] width 1491 height 454
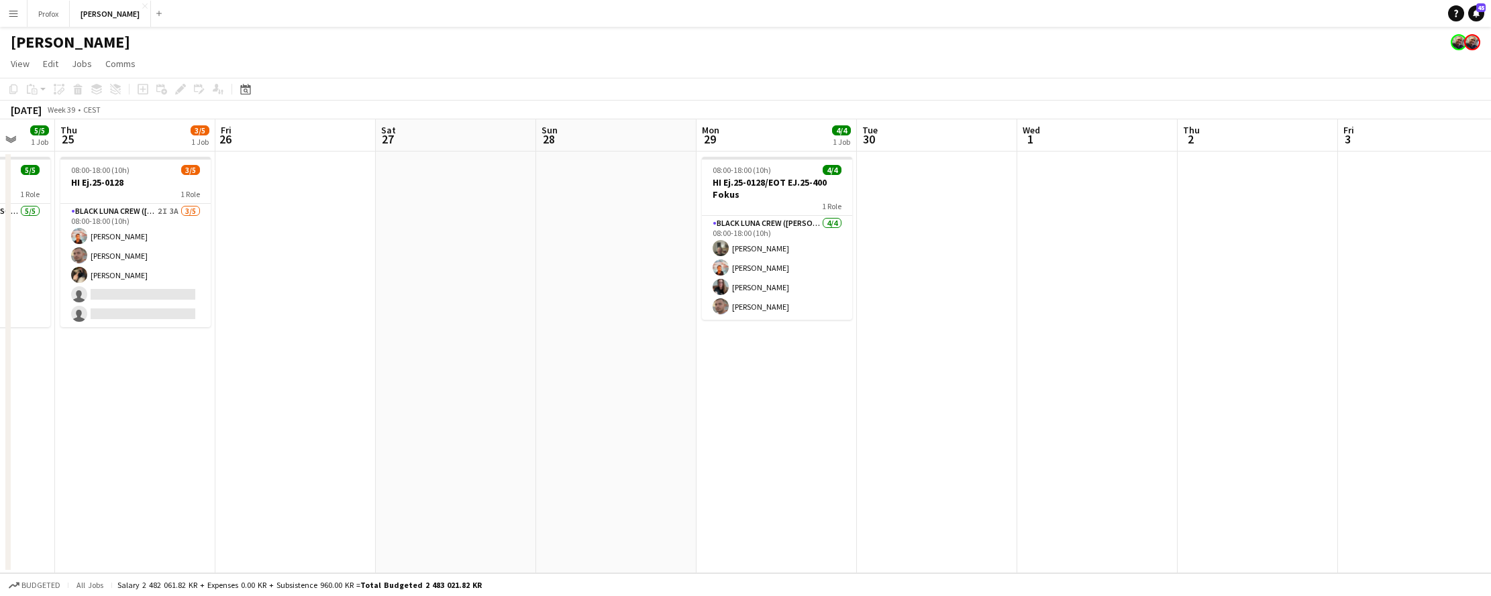
drag, startPoint x: 1129, startPoint y: 129, endPoint x: 651, endPoint y: 117, distance: 478.5
click at [645, 119] on app-calendar "Copy Paste Paste Command V Paste with crew Command Shift V Paste linked Job [GE…" at bounding box center [745, 326] width 1491 height 496
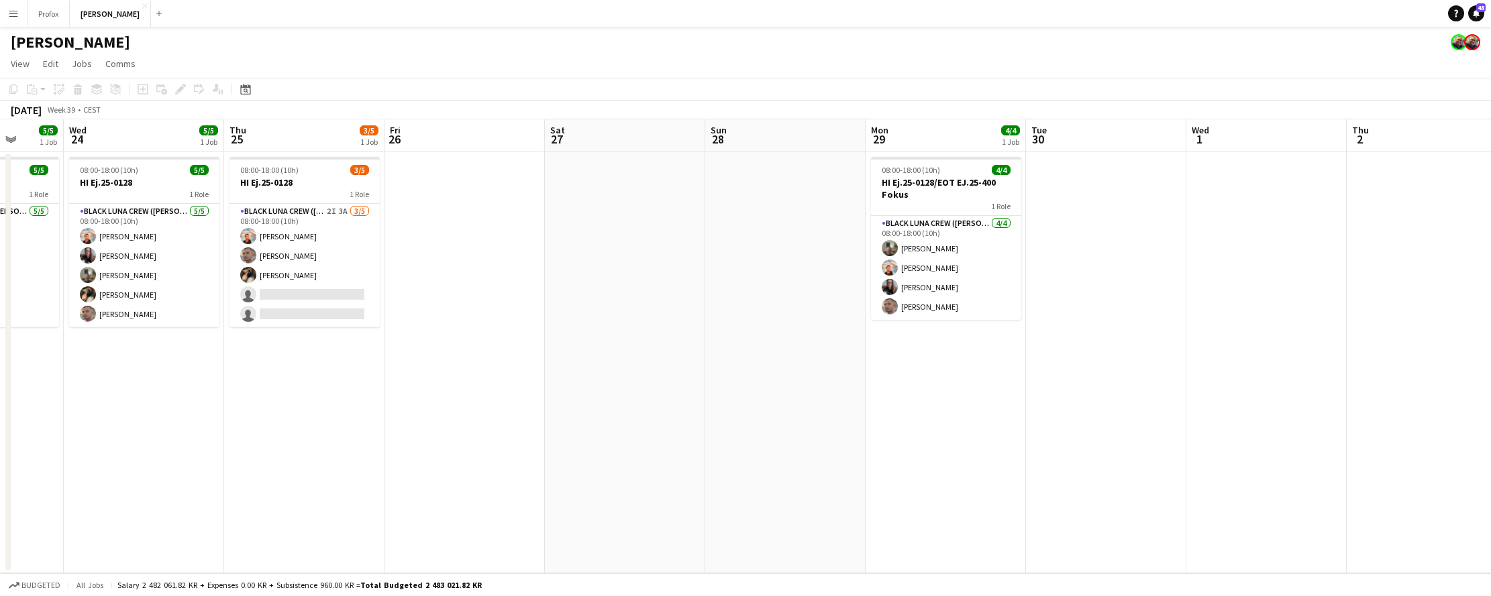
drag, startPoint x: 130, startPoint y: 133, endPoint x: 464, endPoint y: 150, distance: 334.5
click at [465, 150] on app-calendar-viewport "Sun 21 Mon 22 5/5 1 Job Tue 23 5/5 1 Job Wed 24 5/5 1 Job Thu 25 3/5 1 Job Fri …" at bounding box center [745, 346] width 1491 height 454
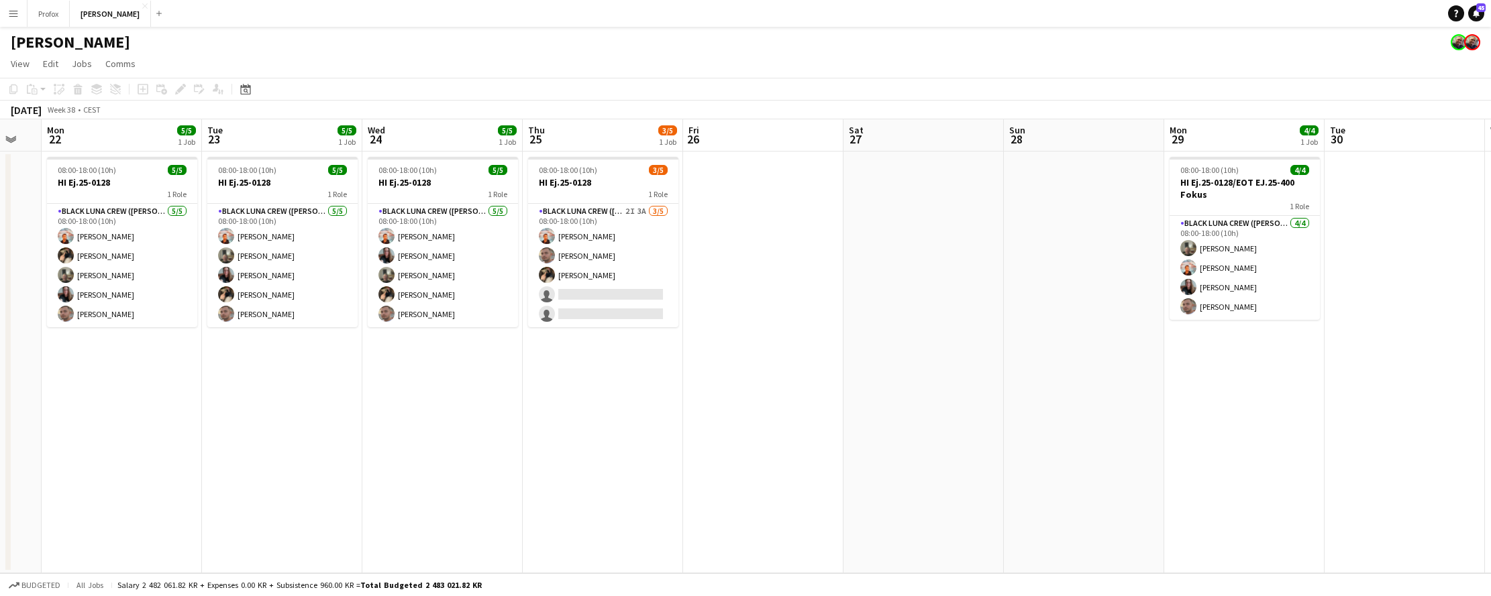
scroll to position [0, 440]
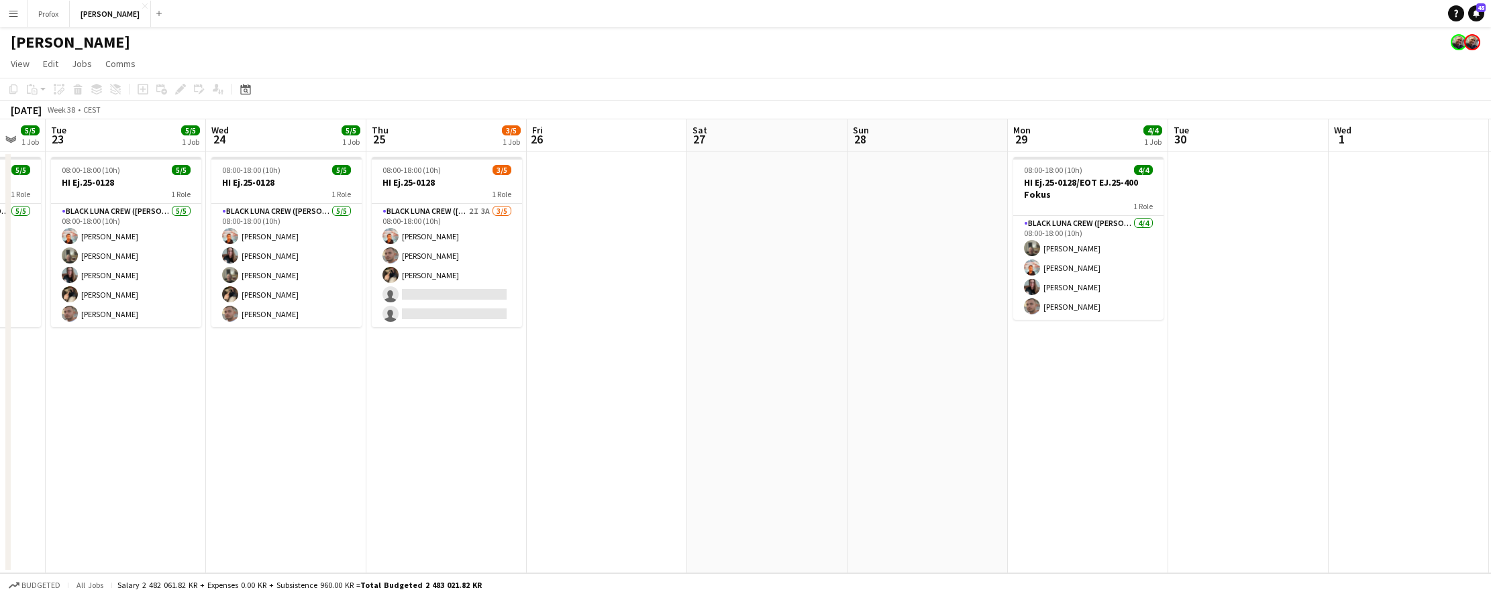
drag, startPoint x: 160, startPoint y: 142, endPoint x: 237, endPoint y: 144, distance: 77.2
click at [288, 144] on app-calendar-viewport "Sat 20 Sun 21 Mon 22 5/5 1 Job Tue 23 5/5 1 Job Wed 24 5/5 1 Job Thu 25 3/5 1 J…" at bounding box center [745, 346] width 1491 height 454
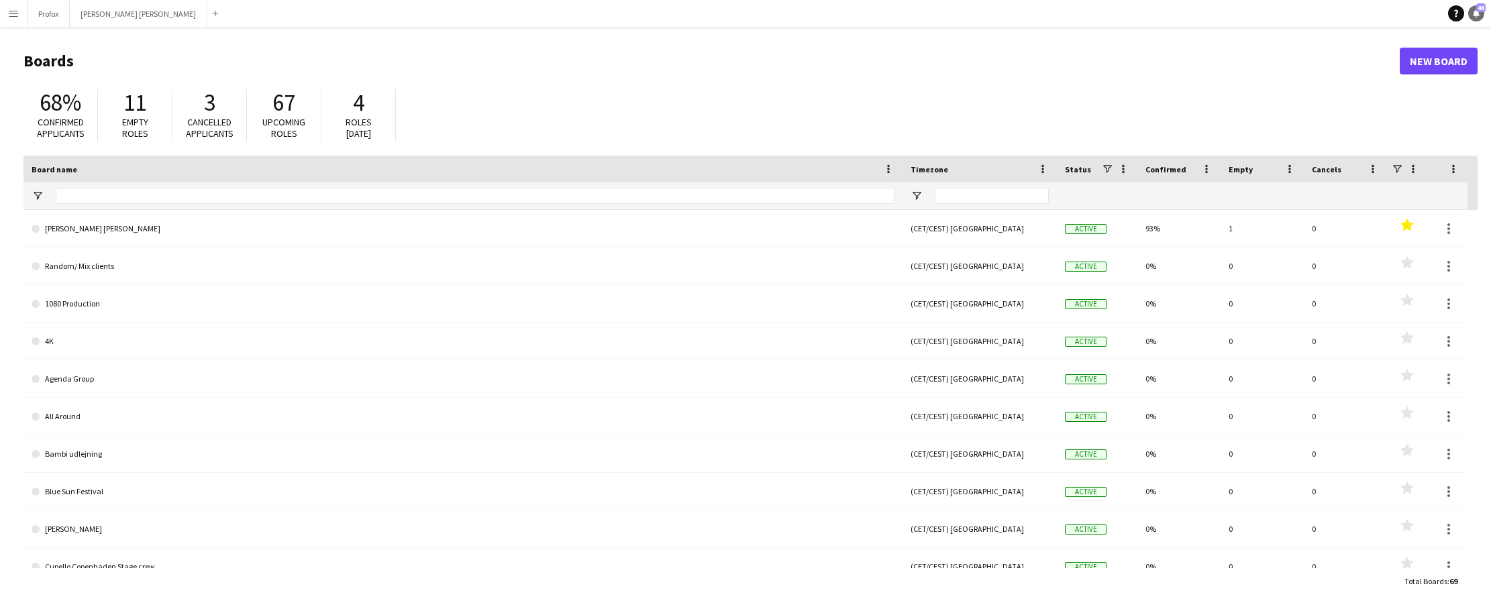
click at [1479, 10] on span "45" at bounding box center [1480, 7] width 9 height 9
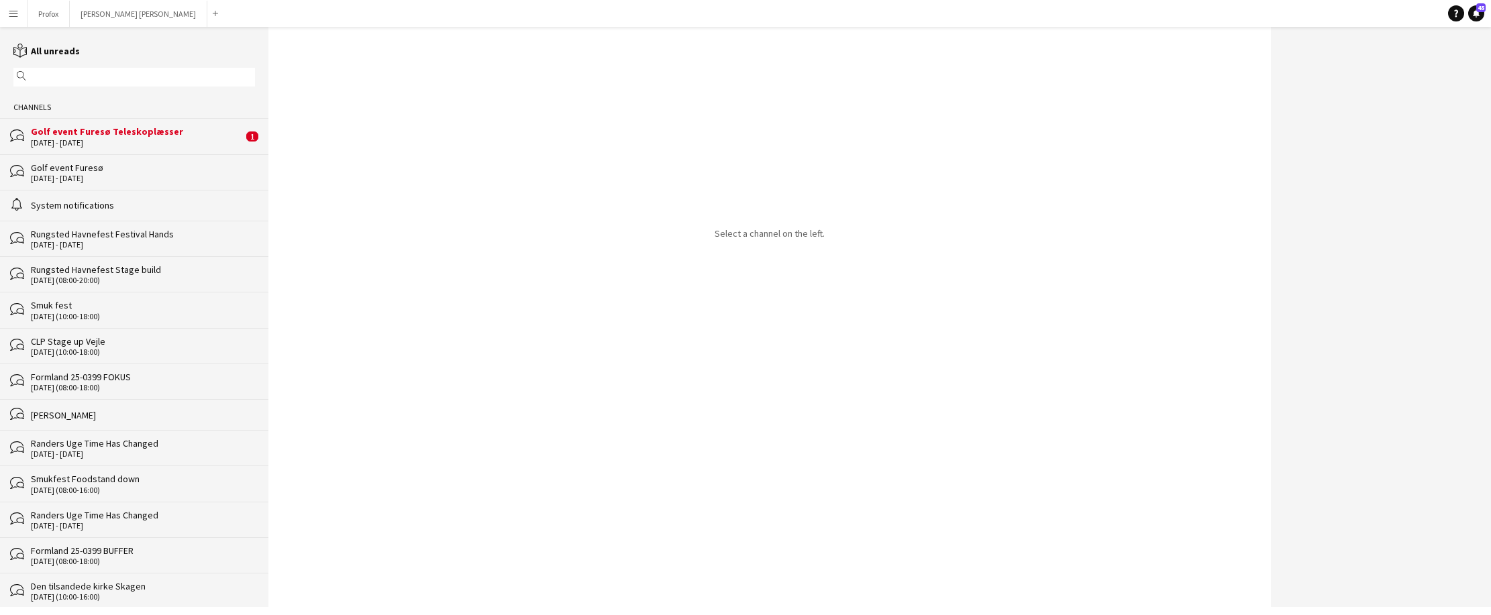
click at [177, 131] on div "Golf event Furesø Teleskoplæsser" at bounding box center [137, 131] width 212 height 12
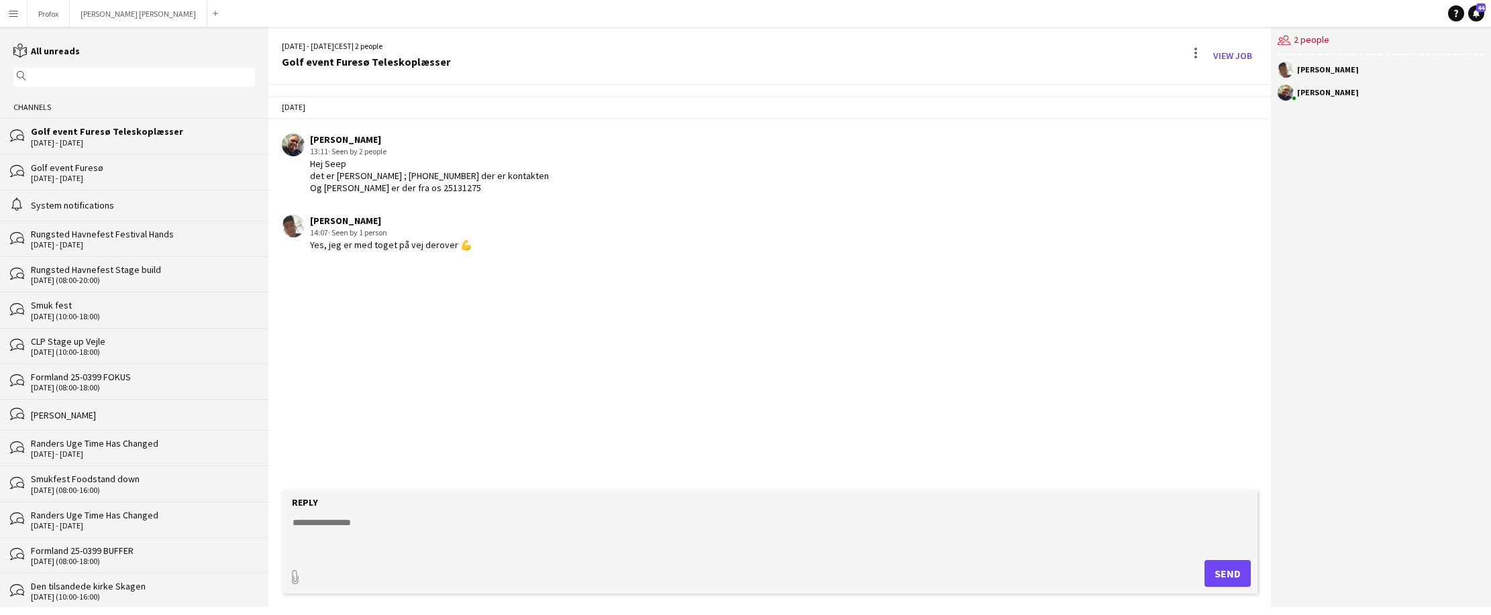
click at [138, 170] on div "Golf event Furesø" at bounding box center [143, 168] width 224 height 12
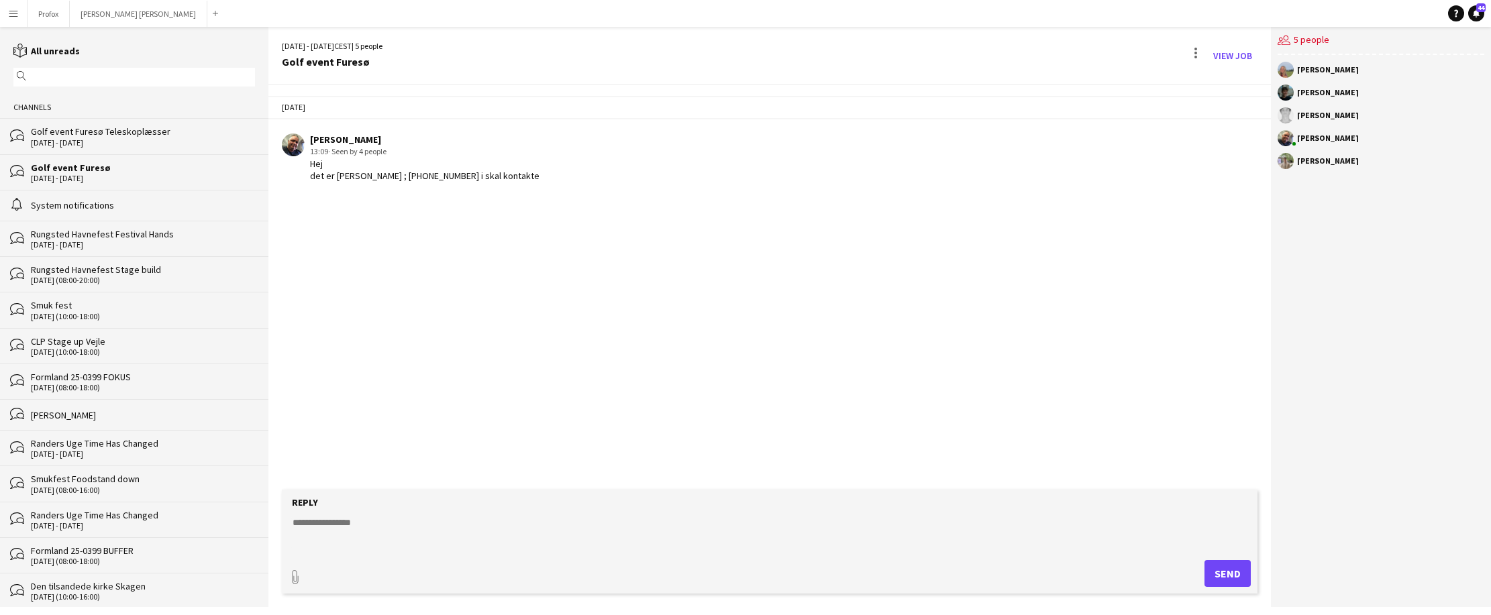
click at [131, 208] on div "System notifications" at bounding box center [143, 205] width 224 height 12
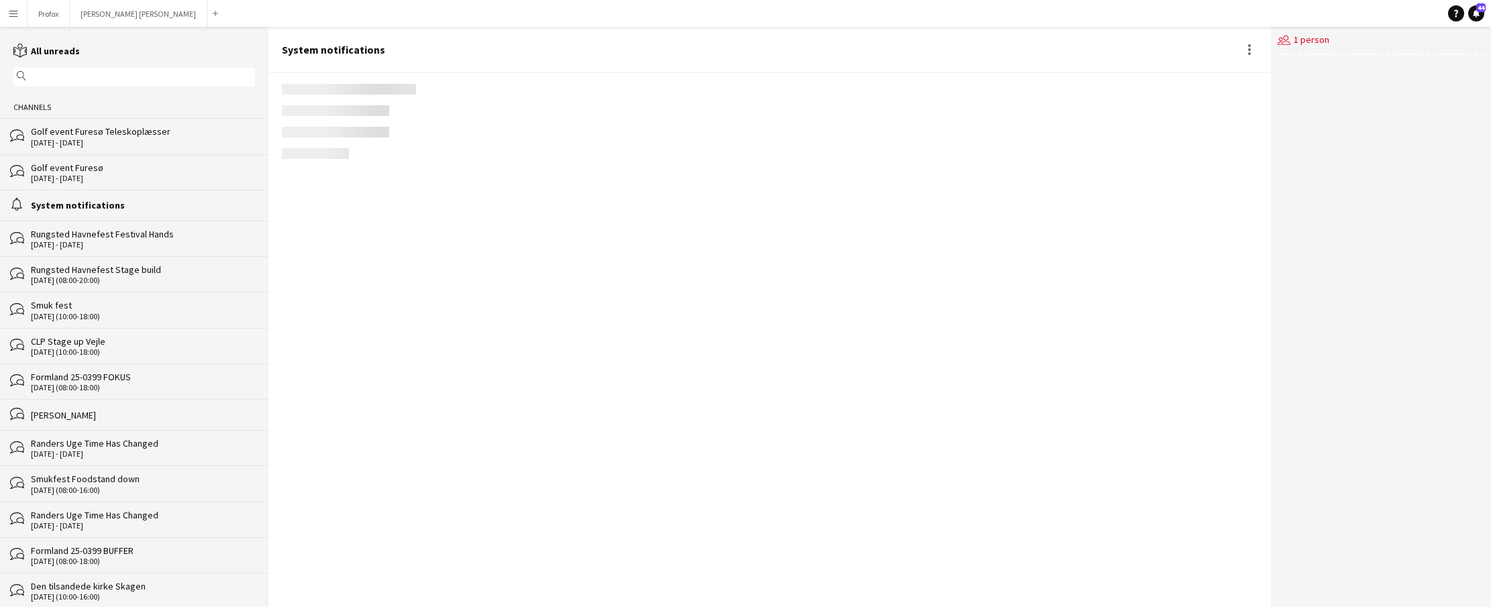
scroll to position [1667, 0]
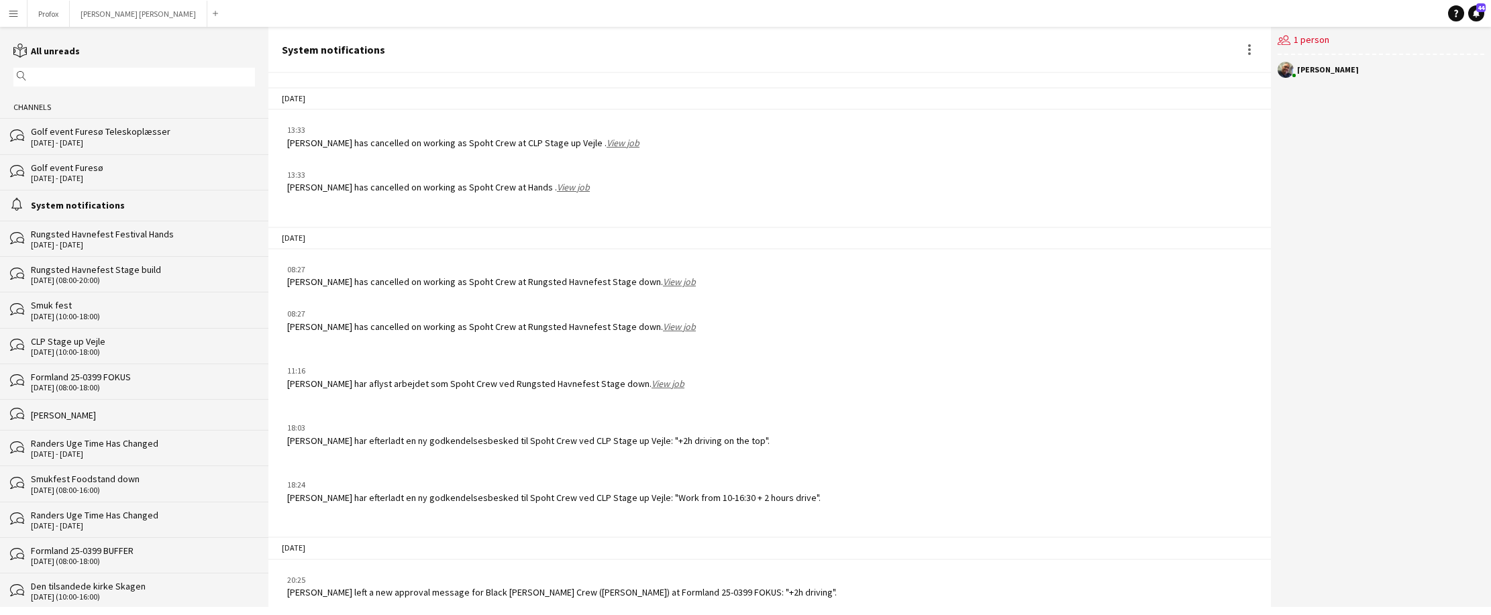
click at [158, 237] on div "Rungsted Havnefest Festival Hands" at bounding box center [143, 234] width 224 height 12
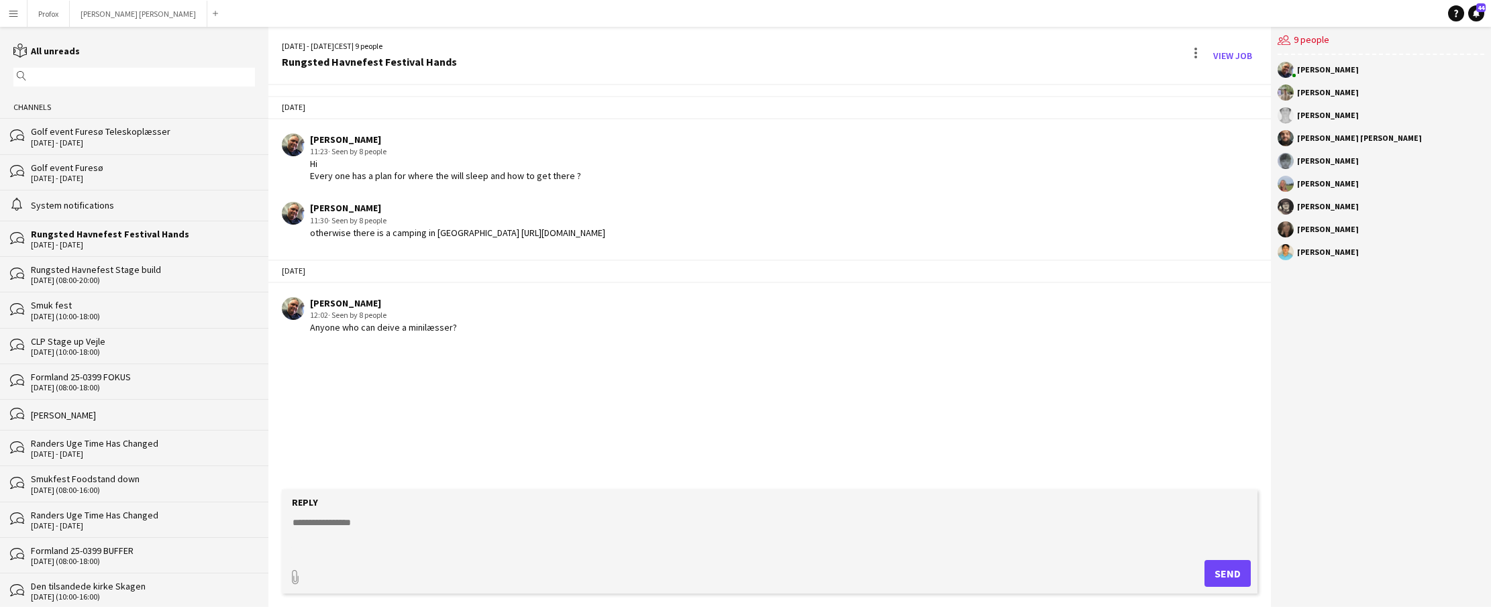
click at [174, 268] on div "Rungsted Havnefest Stage build" at bounding box center [143, 270] width 224 height 12
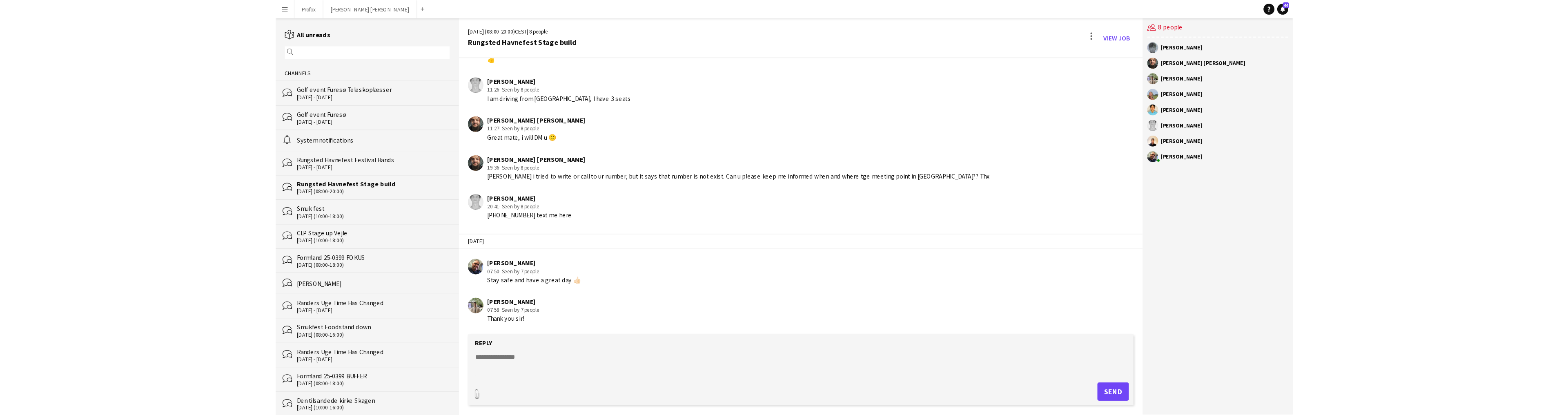
scroll to position [142, 0]
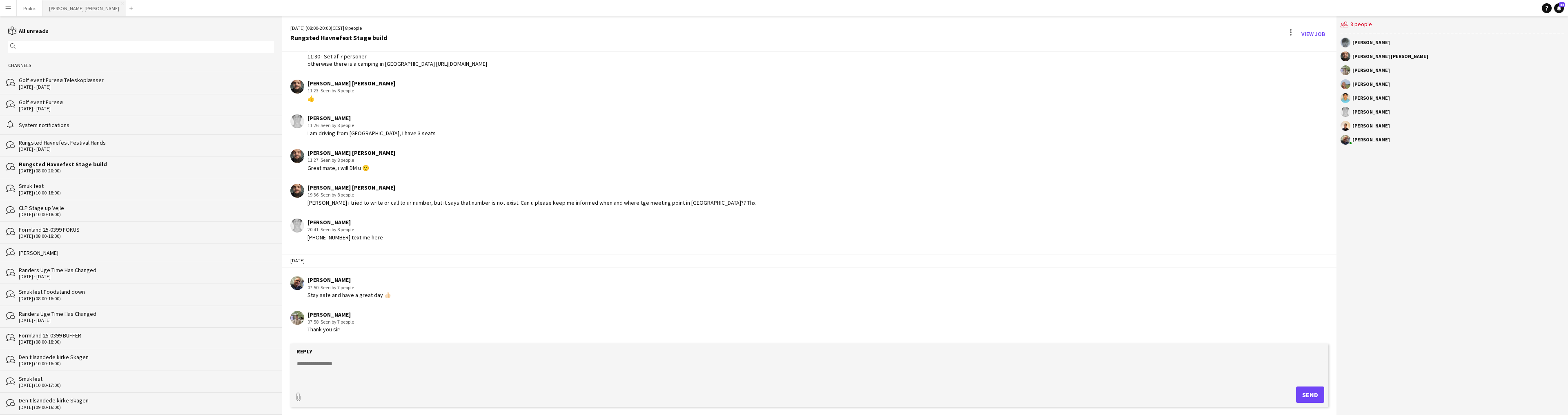
click at [63, 8] on button "[PERSON_NAME] Close" at bounding box center [85, 9] width 84 height 16
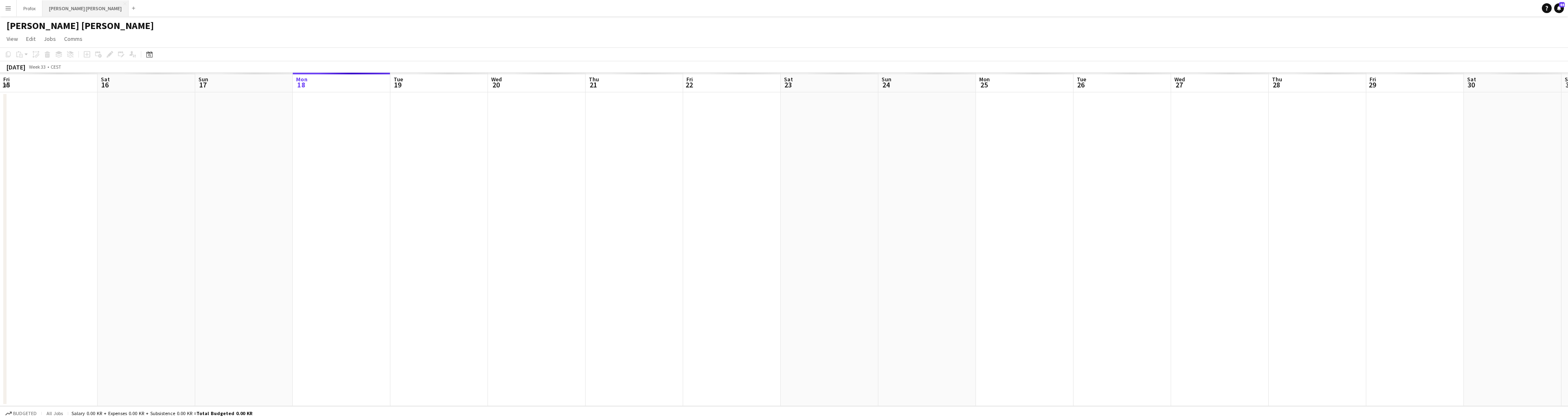
scroll to position [0, 195]
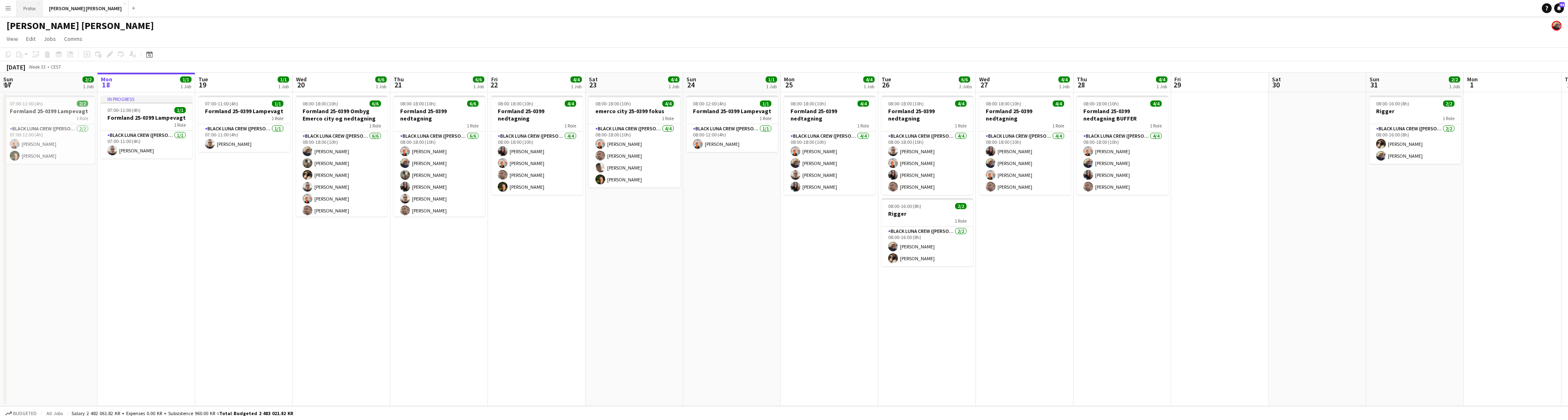
click at [27, 9] on button "Profox Close" at bounding box center [30, 9] width 26 height 16
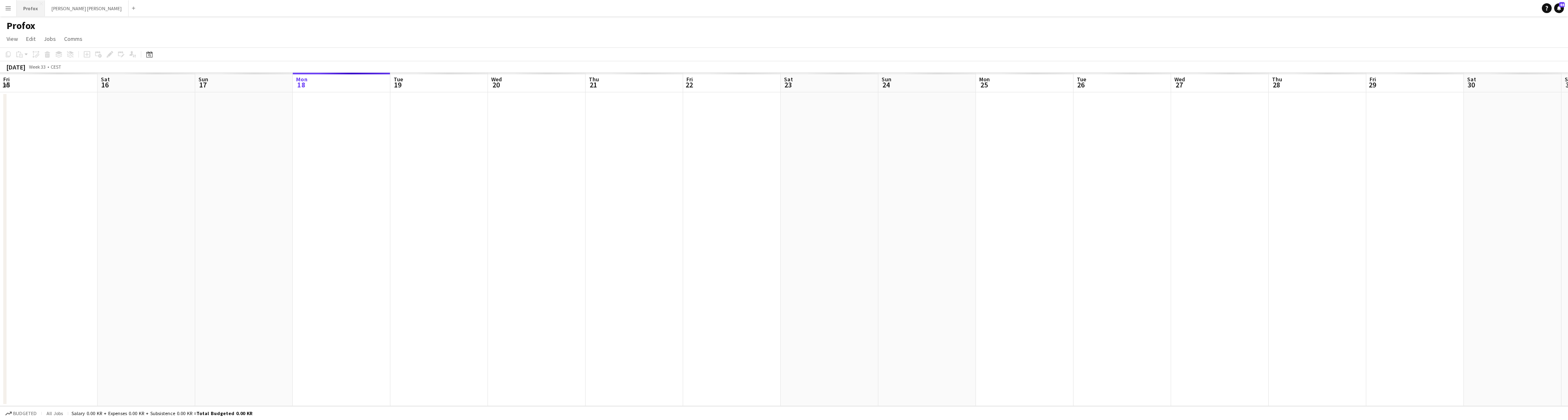
scroll to position [0, 195]
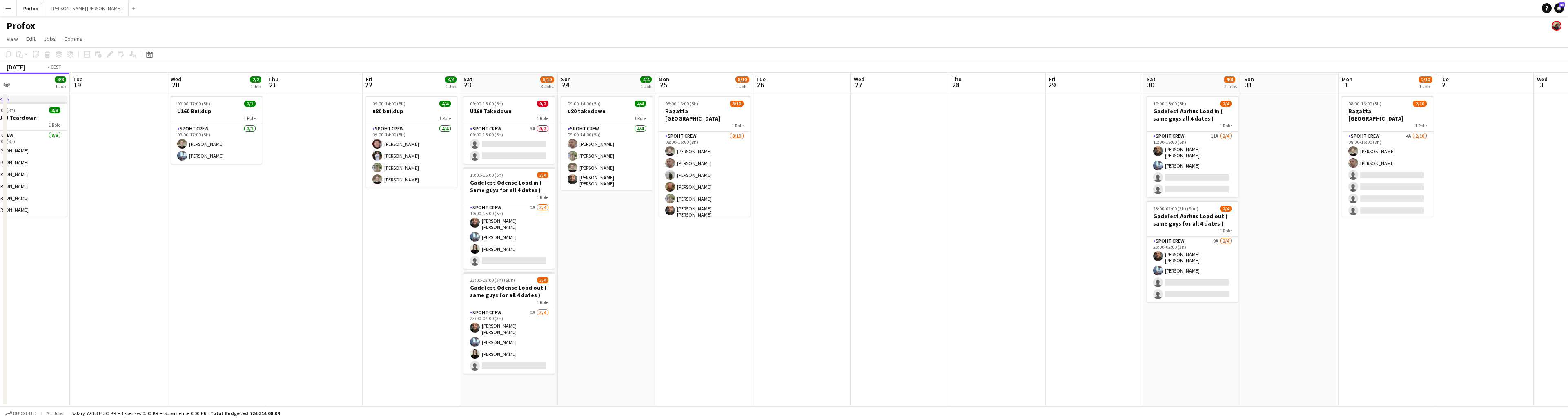
drag, startPoint x: 1313, startPoint y: 89, endPoint x: 1191, endPoint y: 92, distance: 122.0
click at [907, 93] on app-calendar-viewport "Fri 15 8/8 1 Job Sat 16 8/8 2 Jobs Sun 17 5/6 1 Job Mon 18 8/8 1 Job Tue 19 Wed…" at bounding box center [784, 239] width 1568 height 333
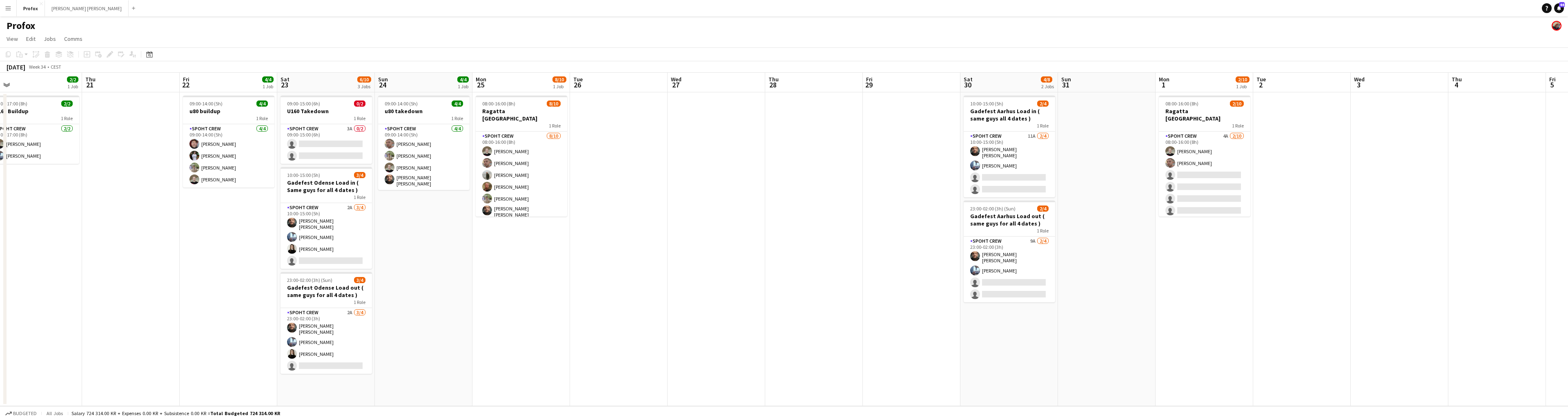
drag, startPoint x: 1389, startPoint y: 86, endPoint x: 1312, endPoint y: 83, distance: 77.1
click at [907, 84] on app-calendar-viewport "Sun 17 5/6 1 Job Mon 18 8/8 1 Job Tue 19 Wed 20 2/2 1 Job Thu 21 Fri 22 4/4 1 J…" at bounding box center [784, 239] width 1568 height 333
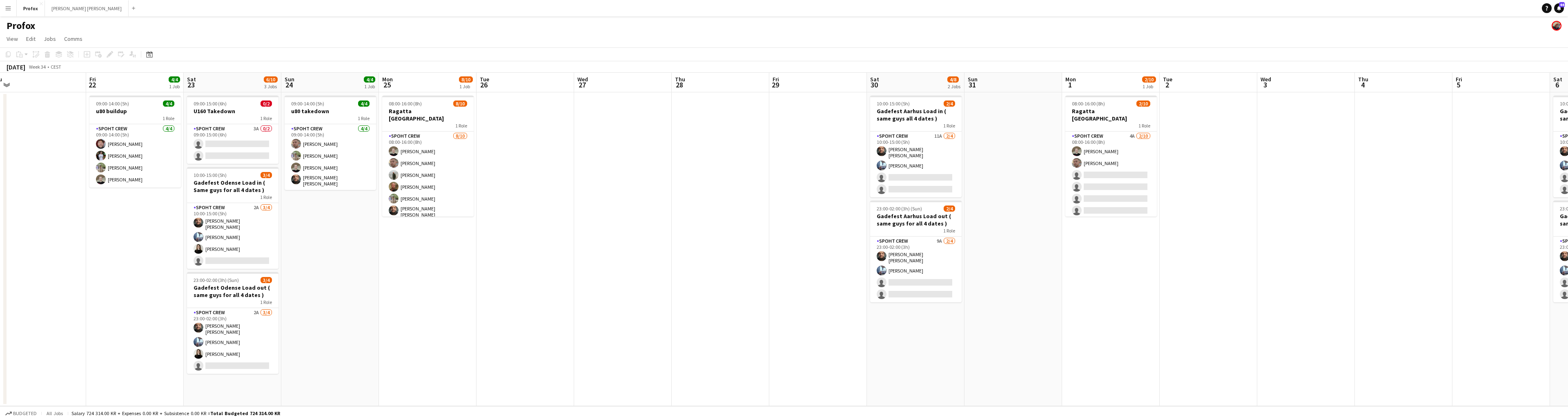
drag, startPoint x: 1332, startPoint y: 83, endPoint x: 1309, endPoint y: 85, distance: 23.1
click at [907, 86] on app-calendar-viewport "Sun 17 5/6 1 Job Mon 18 8/8 1 Job Tue 19 Wed 20 2/2 1 Job Thu 21 Fri 22 4/4 1 J…" at bounding box center [784, 239] width 1568 height 333
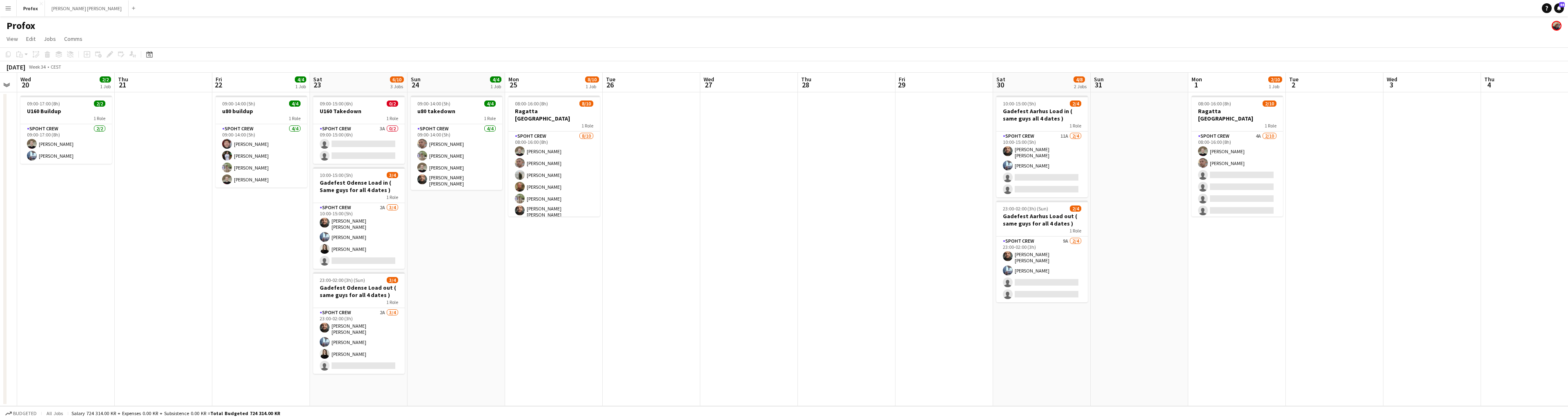
drag, startPoint x: 1386, startPoint y: 82, endPoint x: 1268, endPoint y: 79, distance: 118.0
click at [907, 79] on app-calendar-viewport "Sun 17 5/6 1 Job Mon 18 8/8 1 Job Tue 19 Wed 20 2/2 1 Job Thu 21 Fri 22 4/4 1 J…" at bounding box center [784, 239] width 1568 height 333
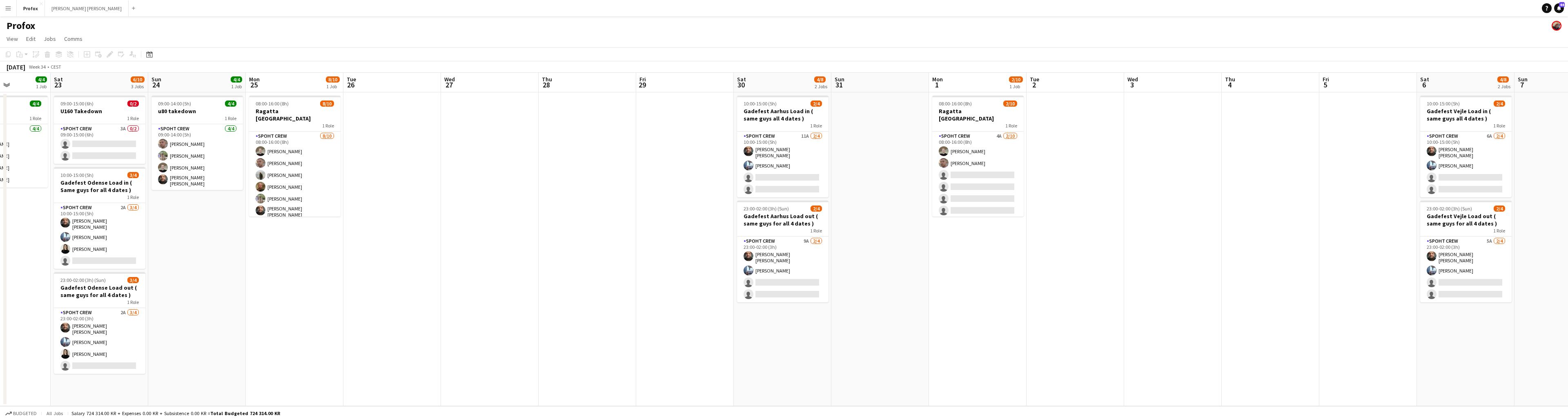
scroll to position [0, 256]
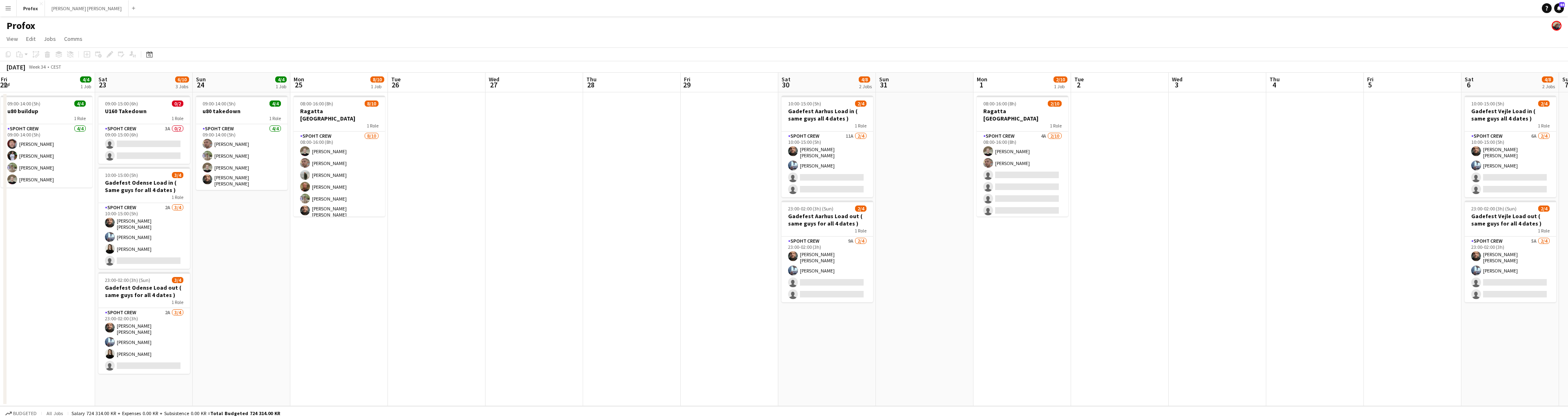
drag, startPoint x: 1319, startPoint y: 82, endPoint x: 1281, endPoint y: 83, distance: 38.0
click at [907, 83] on app-calendar-viewport "Tue 19 Wed 20 2/2 1 Job Thu 21 Fri 22 4/4 1 Job Sat 23 6/10 3 Jobs Sun 24 4/4 1…" at bounding box center [784, 239] width 1568 height 333
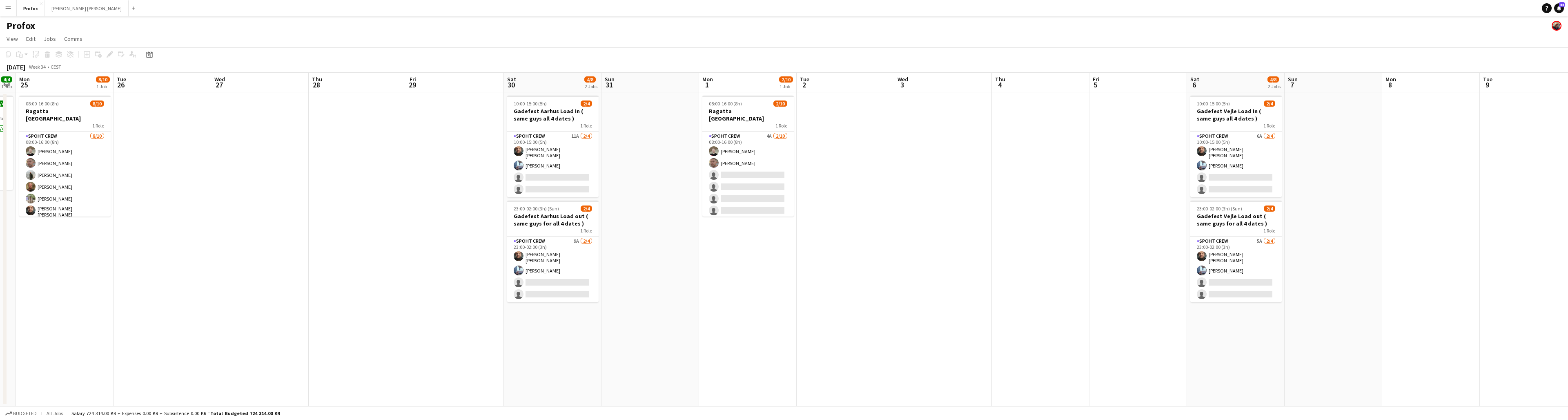
scroll to position [0, 380]
drag, startPoint x: 1450, startPoint y: 86, endPoint x: 1326, endPoint y: 88, distance: 124.0
click at [907, 88] on app-calendar-viewport "Thu 21 Fri 22 4/4 1 Job Sat 23 6/10 3 Jobs Sun 24 4/4 1 Job Mon 25 8/10 1 Job T…" at bounding box center [784, 239] width 1568 height 333
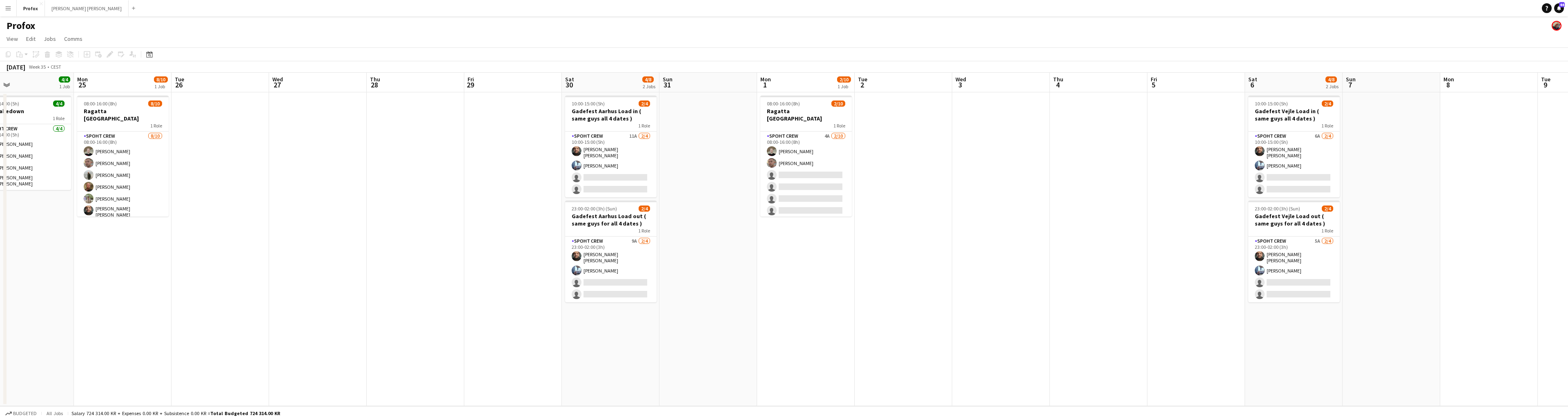
drag, startPoint x: 1398, startPoint y: 85, endPoint x: 1267, endPoint y: 88, distance: 131.0
click at [907, 88] on app-calendar-viewport "Thu 21 Fri 22 4/4 1 Job Sat 23 6/10 3 Jobs Sun 24 4/4 1 Job Mon 25 8/10 1 Job T…" at bounding box center [784, 239] width 1568 height 333
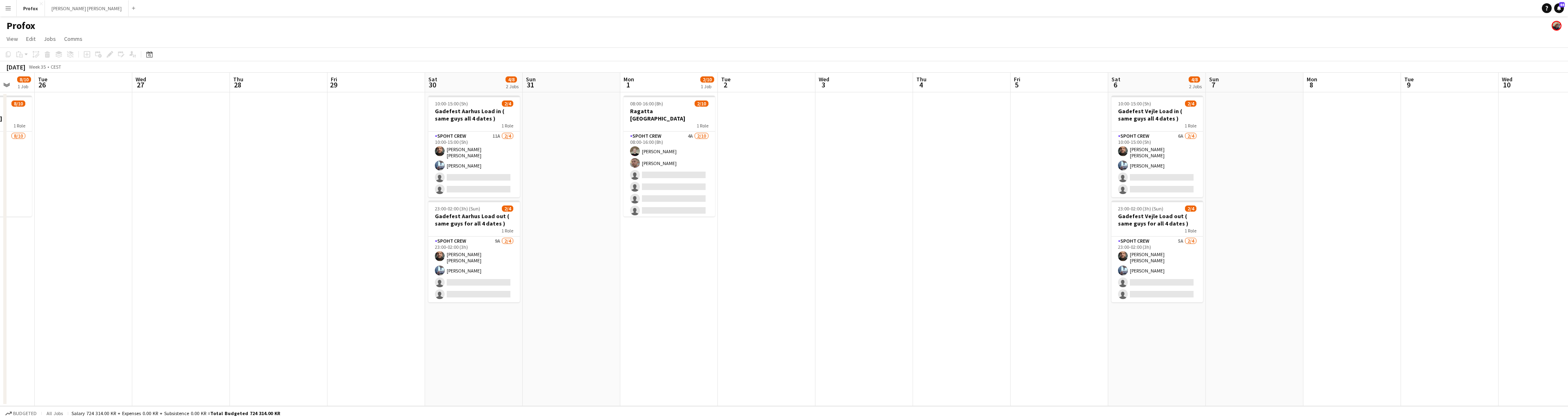
drag, startPoint x: 1353, startPoint y: 86, endPoint x: 1306, endPoint y: 86, distance: 47.0
click at [907, 86] on app-calendar-viewport "Sat 23 6/10 3 Jobs Sun 24 4/4 1 Job Mon 25 8/10 1 Job Tue 26 Wed 27 Thu 28 Fri …" at bounding box center [784, 239] width 1568 height 333
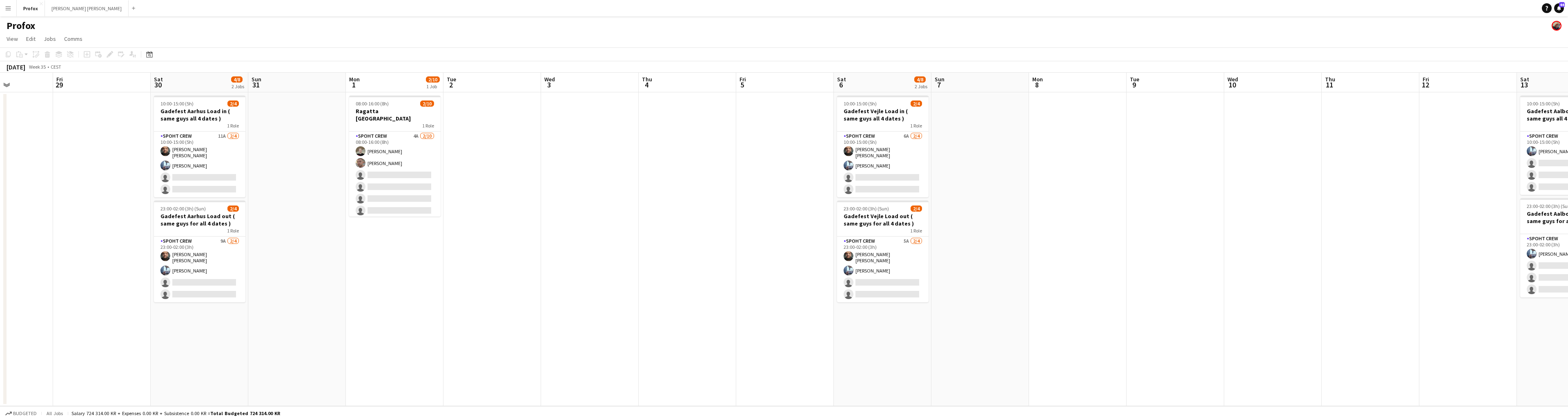
drag, startPoint x: 1448, startPoint y: 86, endPoint x: 1324, endPoint y: 85, distance: 124.0
click at [907, 85] on app-calendar-viewport "Mon 25 8/10 1 Job Tue 26 Wed 27 Thu 28 Fri 29 Sat 30 4/8 2 Jobs Sun 31 Mon 1 2/…" at bounding box center [784, 239] width 1568 height 333
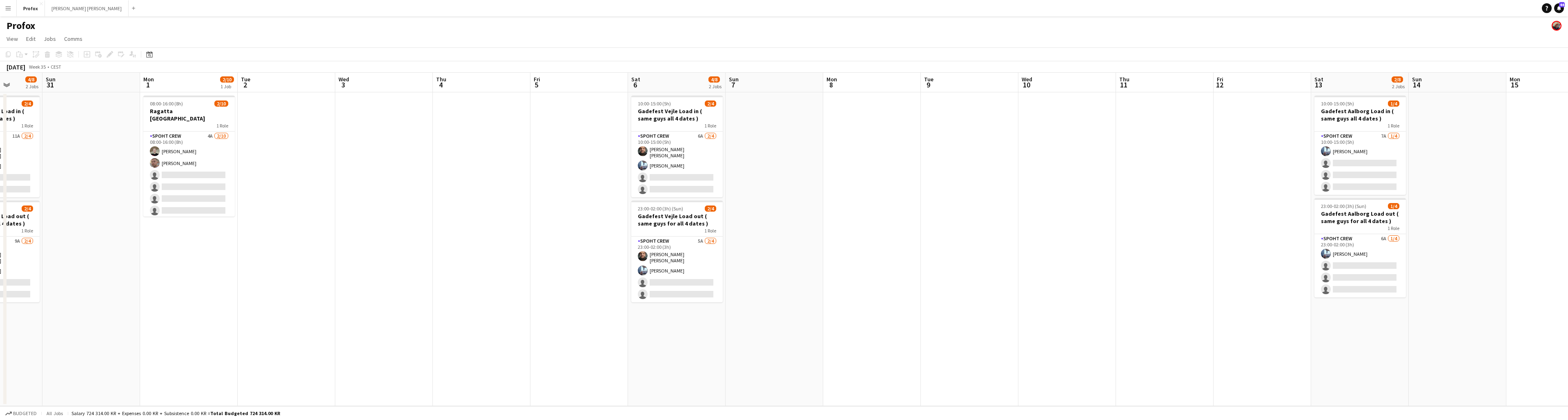
drag, startPoint x: 1426, startPoint y: 89, endPoint x: 1342, endPoint y: 94, distance: 84.1
click at [907, 91] on app-calendar-viewport "Wed 27 Thu 28 Fri 29 Sat 30 4/8 2 Jobs Sun 31 Mon 1 2/10 1 Job Tue 2 Wed 3 Thu …" at bounding box center [784, 239] width 1568 height 333
click at [907, 117] on h3 "Gadefest Aalborg Load in ( same guys all 4 dates )" at bounding box center [1359, 114] width 91 height 15
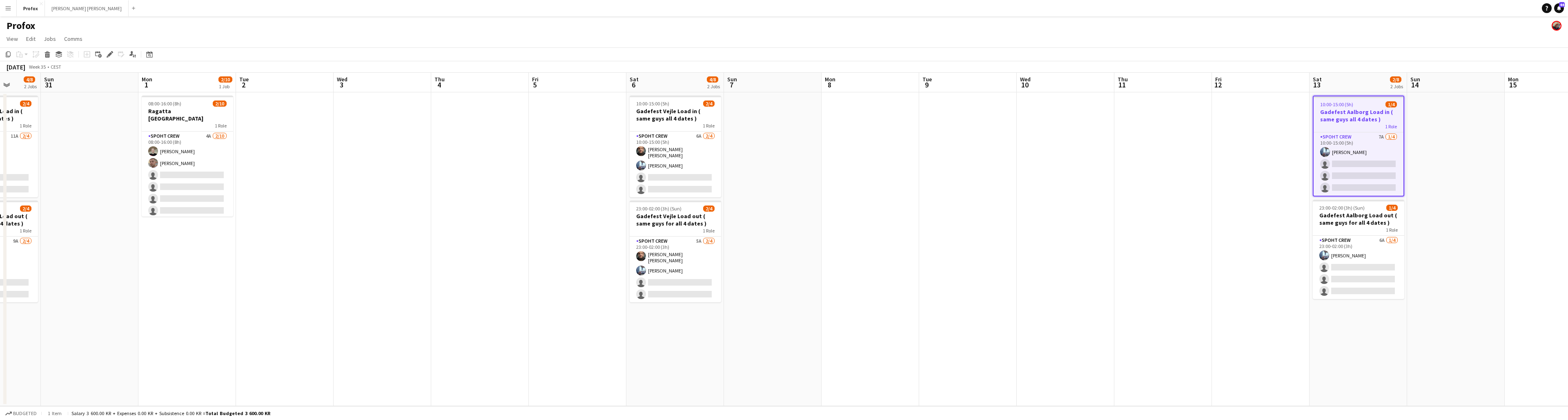
click at [907, 121] on h3 "Gadefest Aalborg Load in ( same guys all 4 dates )" at bounding box center [1359, 116] width 90 height 15
click at [907, 119] on h3 "Gadefest Aalborg Load in ( same guys all 4 dates )" at bounding box center [1359, 114] width 91 height 15
click at [907, 115] on h3 "Gadefest Aalborg Load in ( same guys all 4 dates )" at bounding box center [1358, 116] width 90 height 15
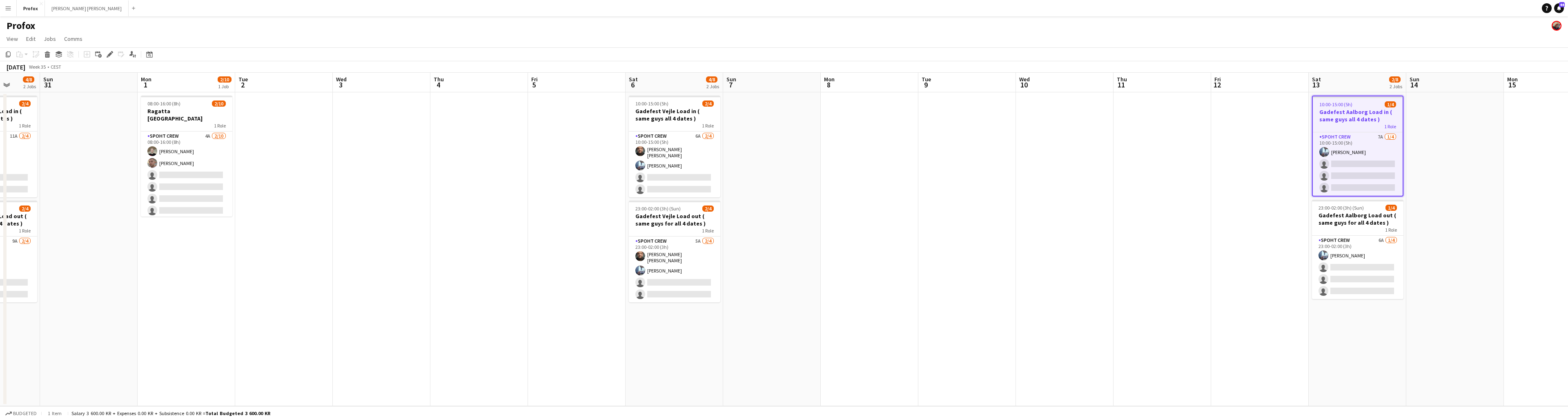
click at [907, 115] on h3 "Gadefest Aalborg Load in ( same guys all 4 dates )" at bounding box center [1358, 116] width 90 height 15
click at [110, 54] on icon at bounding box center [109, 54] width 4 height 4
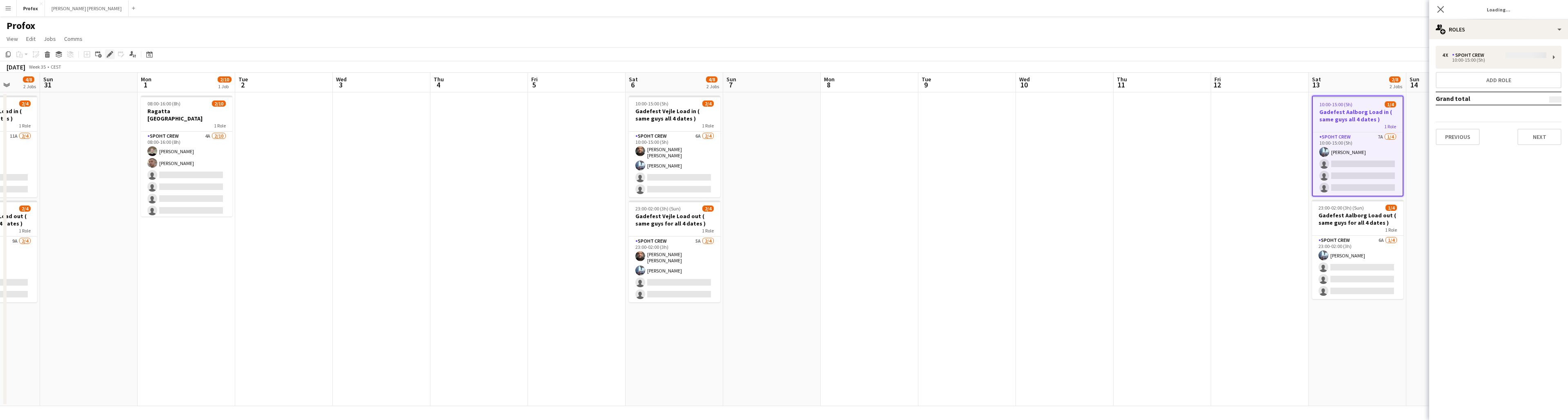
type input "*******"
click at [907, 138] on button "Previous" at bounding box center [1458, 136] width 44 height 16
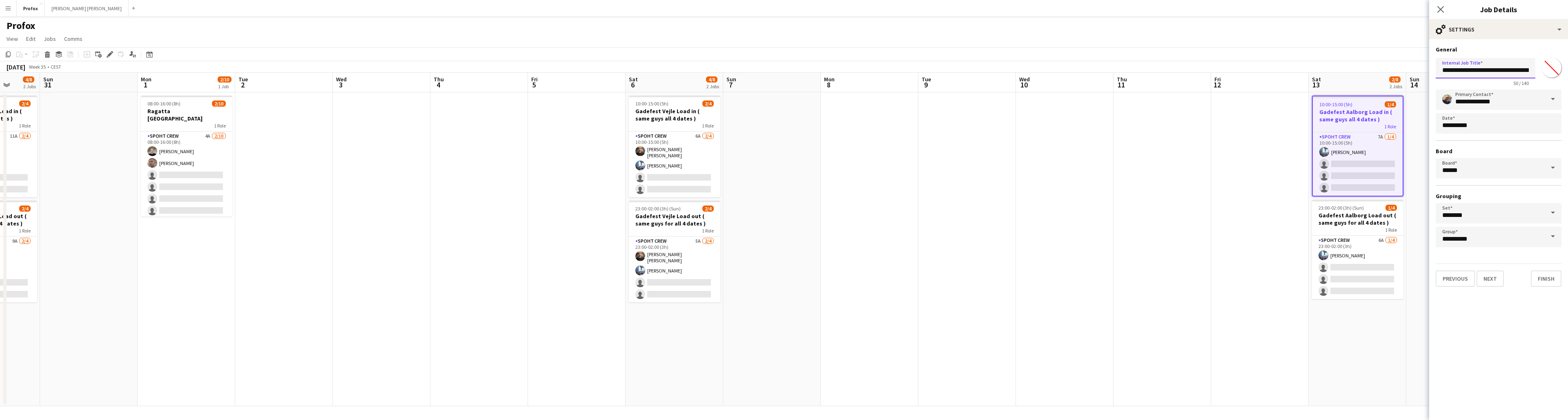
click at [907, 71] on input "**********" at bounding box center [1486, 68] width 100 height 21
type input "**********"
click at [907, 351] on app-date-cell "10:00-15:00 (5h) 1/4 Gadefest Aalborg Load in ( same guys all 4 dates ) 1 Role …" at bounding box center [1357, 249] width 97 height 313
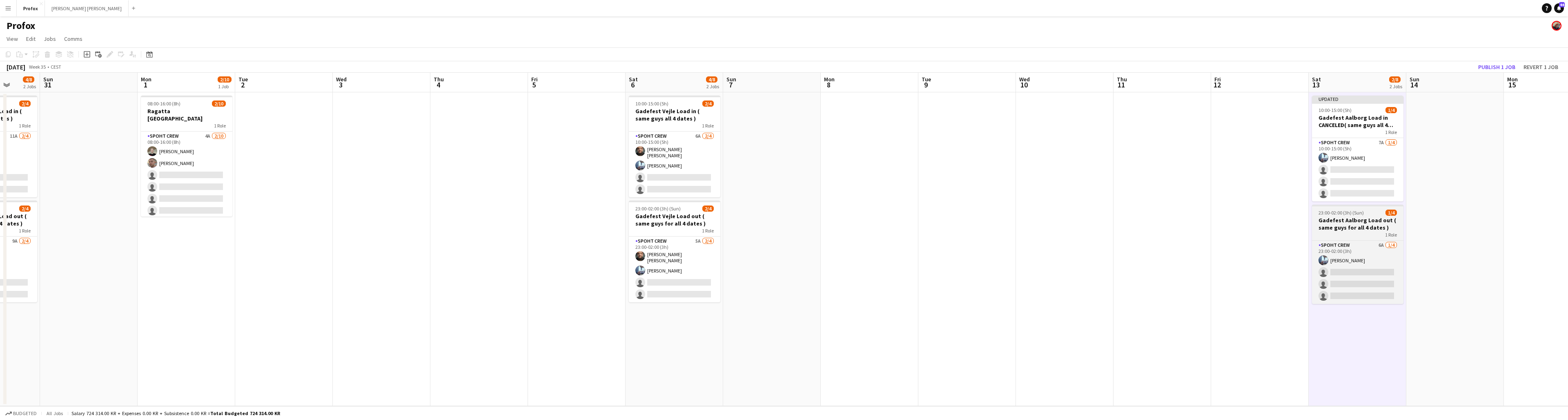
click at [907, 226] on h3 "Gadefest Aalborg Load out ( same guys for all 4 dates )" at bounding box center [1357, 224] width 91 height 15
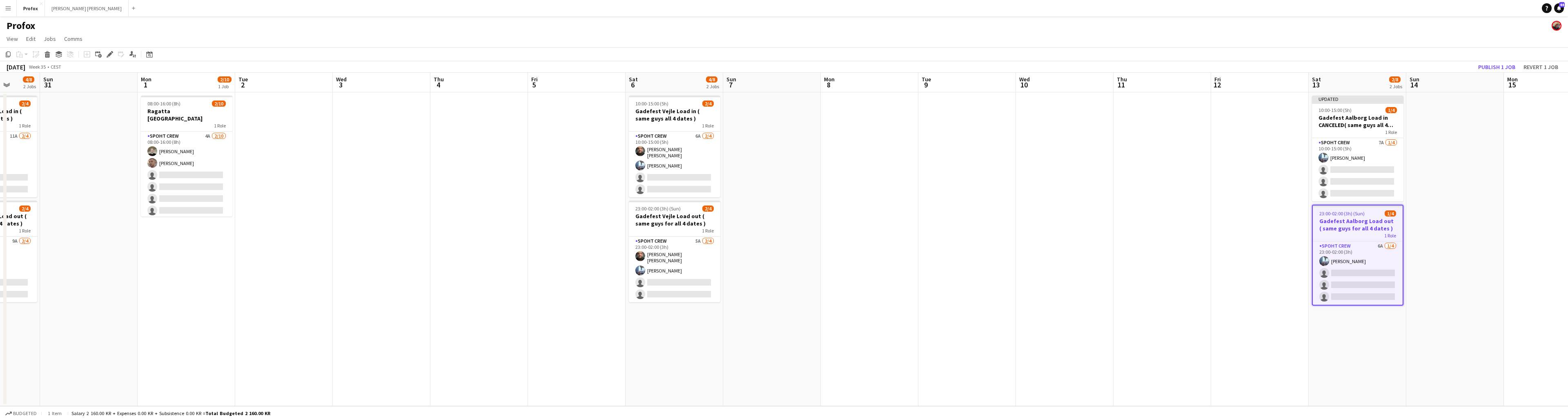
click at [907, 220] on h3 "Gadefest Aalborg Load out ( same guys for all 4 dates )" at bounding box center [1358, 225] width 90 height 15
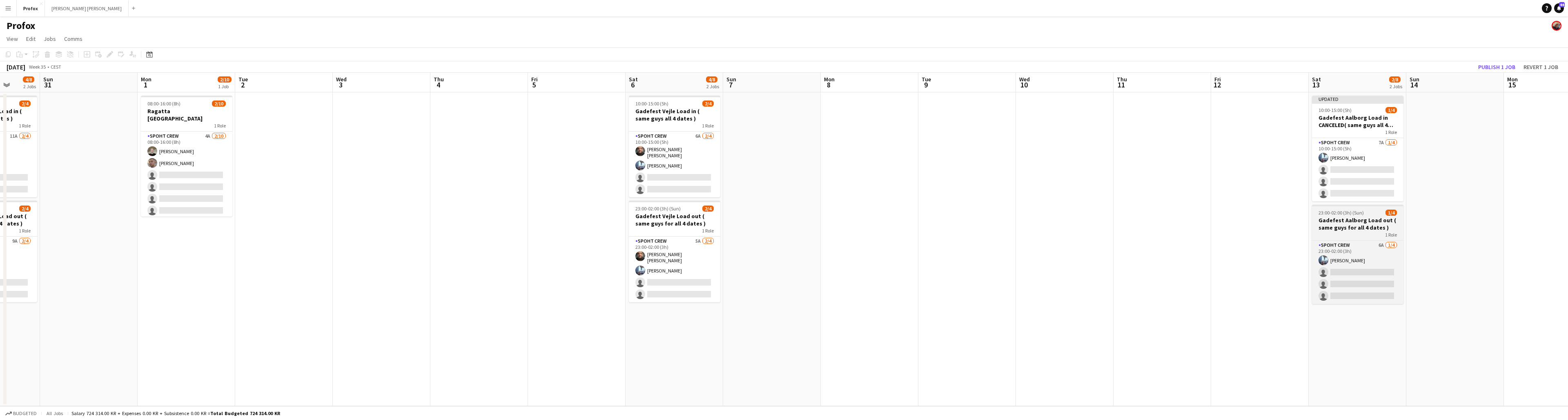
click at [907, 220] on h3 "Gadefest Aalborg Load out ( same guys for all 4 dates )" at bounding box center [1357, 224] width 91 height 15
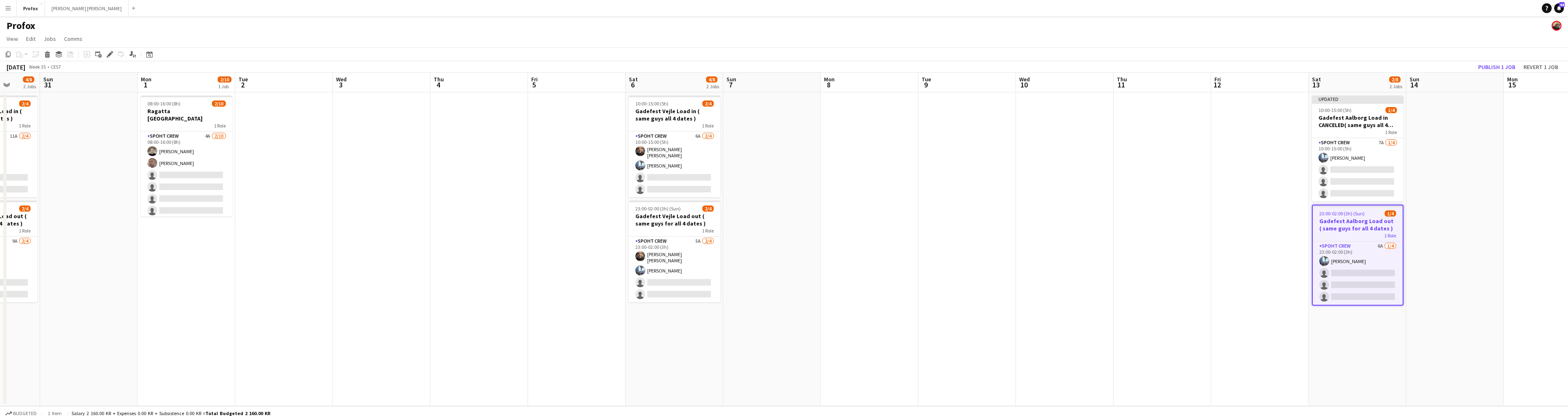
click at [907, 222] on h3 "Gadefest Aalborg Load out ( same guys for all 4 dates )" at bounding box center [1358, 225] width 90 height 15
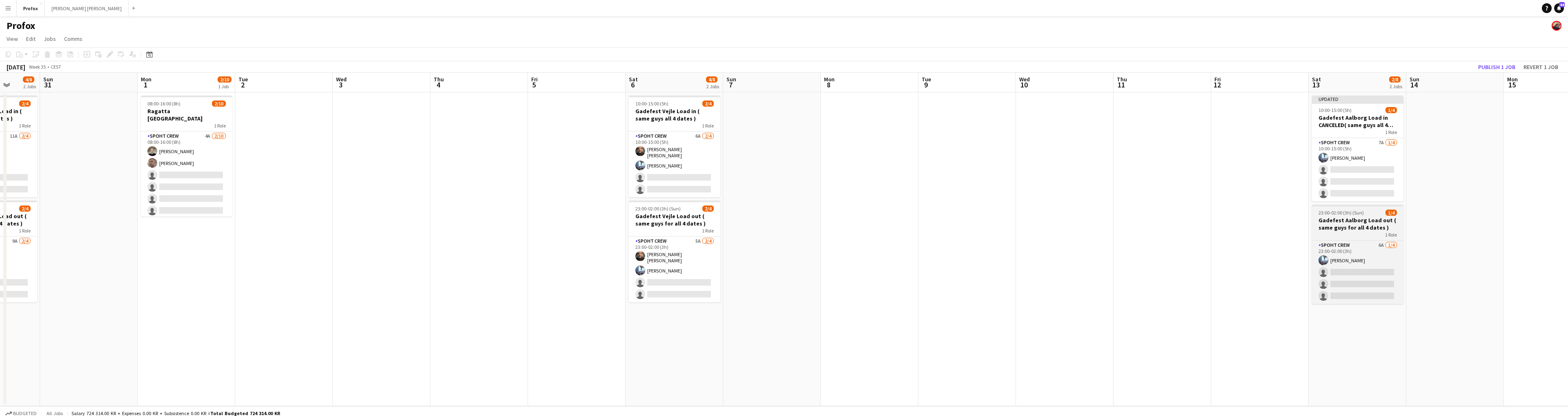
click at [907, 222] on h3 "Gadefest Aalborg Load out ( same guys for all 4 dates )" at bounding box center [1357, 224] width 91 height 15
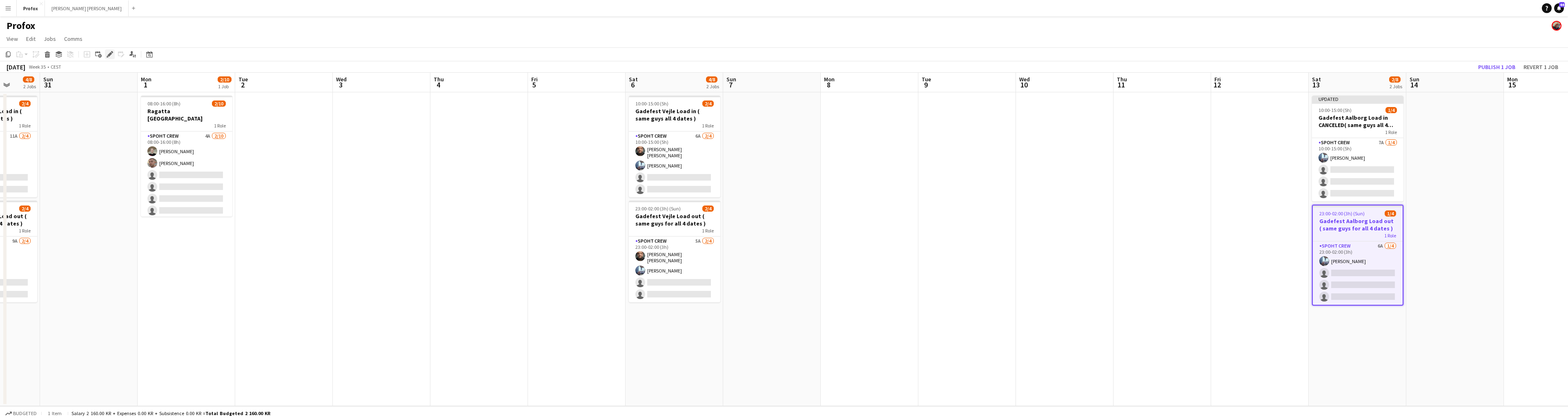
click at [113, 54] on div "Edit" at bounding box center [110, 54] width 10 height 10
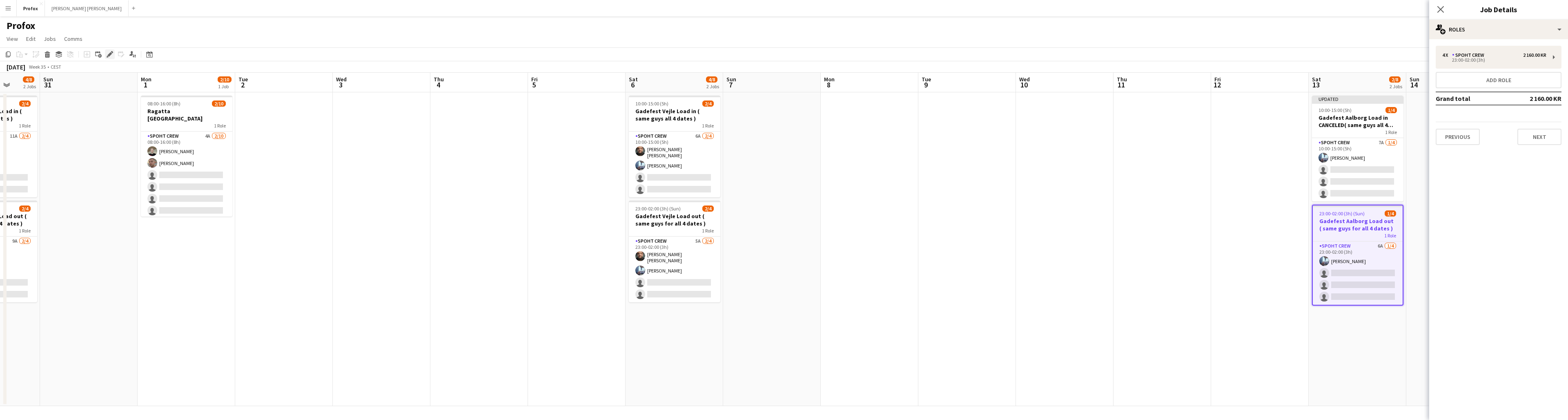
click at [112, 53] on icon "Edit" at bounding box center [110, 54] width 7 height 7
click at [907, 137] on button "Previous" at bounding box center [1458, 136] width 44 height 16
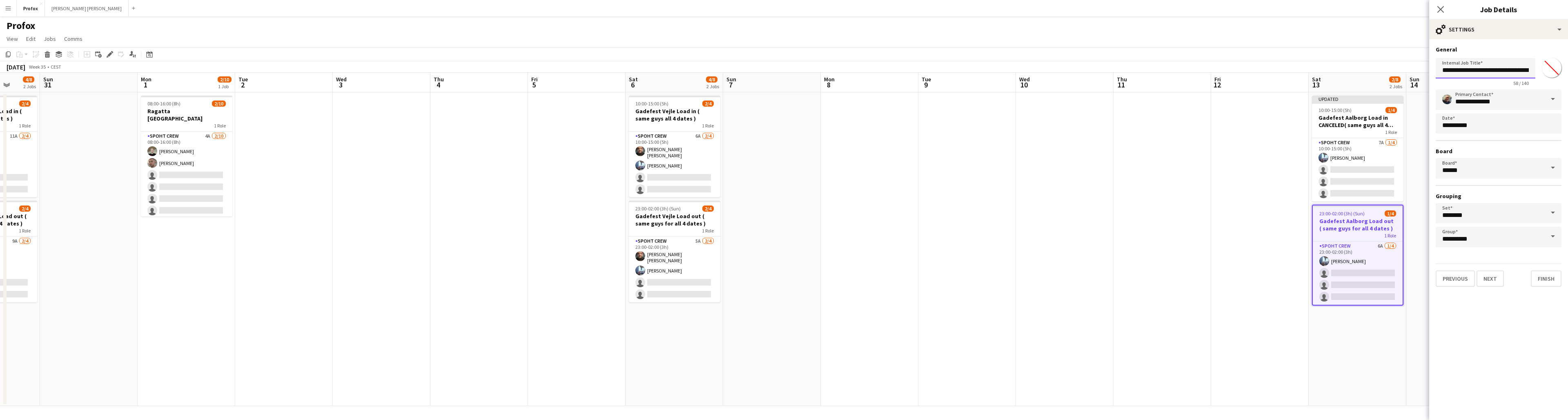
click at [907, 70] on input "**********" at bounding box center [1486, 68] width 100 height 21
type input "**********"
click at [907, 277] on button "Finish" at bounding box center [1546, 278] width 30 height 16
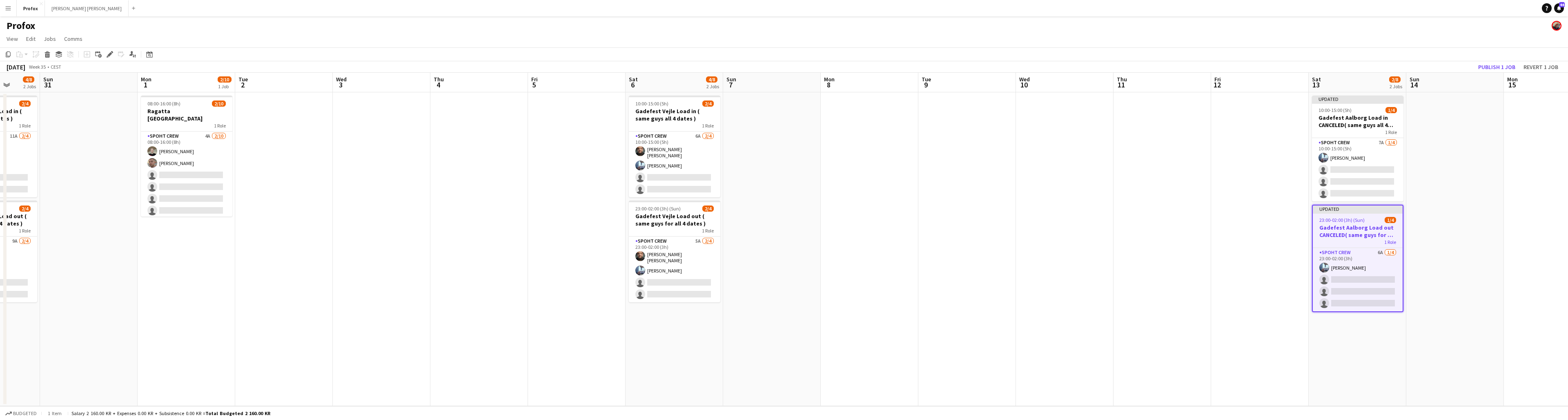
click at [907, 121] on app-date-cell at bounding box center [1455, 249] width 97 height 313
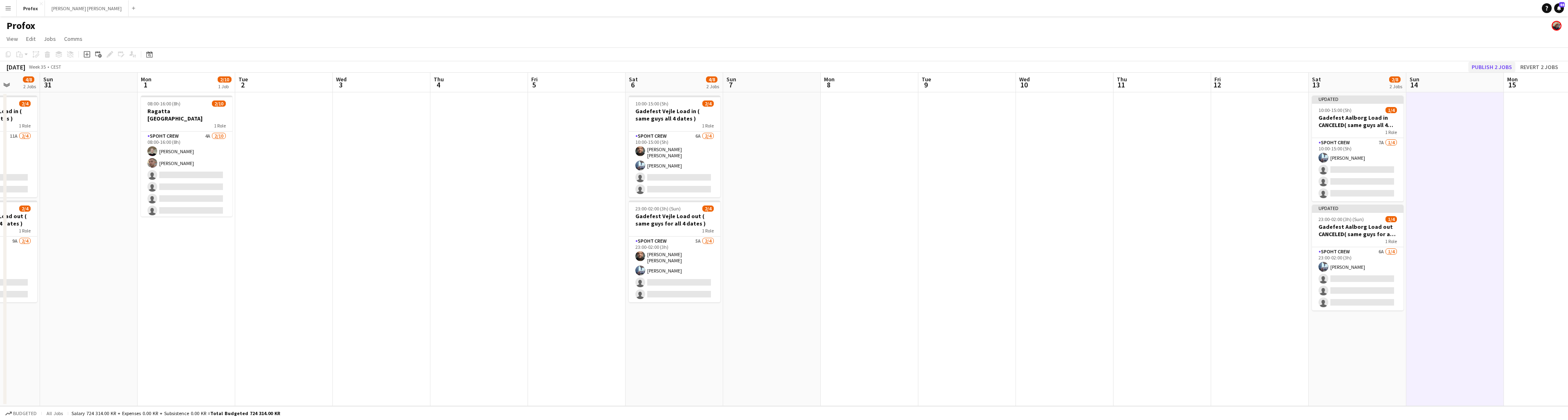
click at [907, 68] on button "Publish 2 jobs" at bounding box center [1491, 66] width 47 height 10
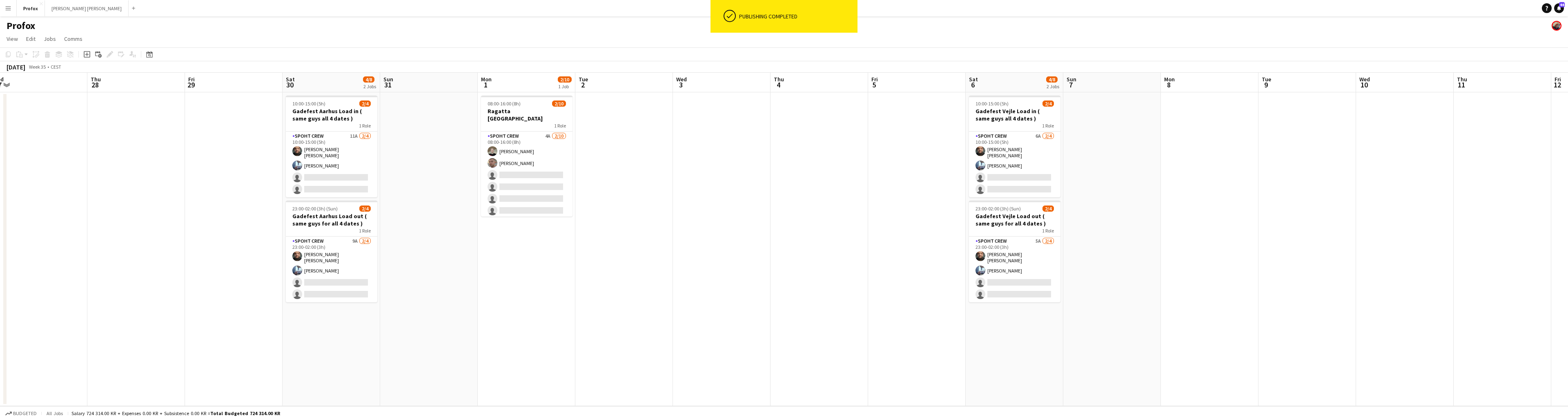
drag, startPoint x: 652, startPoint y: 335, endPoint x: 1090, endPoint y: 317, distance: 438.4
click at [907, 317] on app-calendar-viewport "Mon 25 8/10 1 Job Tue 26 Wed 27 Thu 28 Fri 29 Sat 30 4/8 2 Jobs Sun 31 Mon 1 2/…" at bounding box center [784, 239] width 1568 height 333
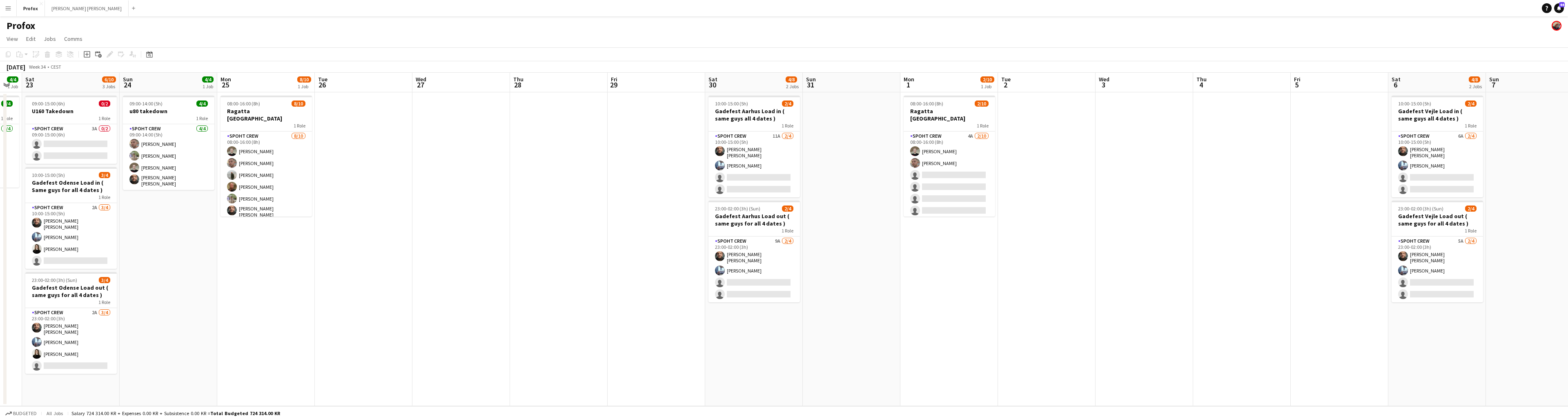
drag, startPoint x: 460, startPoint y: 301, endPoint x: 708, endPoint y: 319, distance: 248.7
click at [777, 313] on app-calendar-viewport "Thu 21 Fri 22 4/4 1 Job Sat 23 6/10 3 Jobs Sun 24 4/4 1 Job Mon 25 8/10 1 Job T…" at bounding box center [784, 239] width 1568 height 333
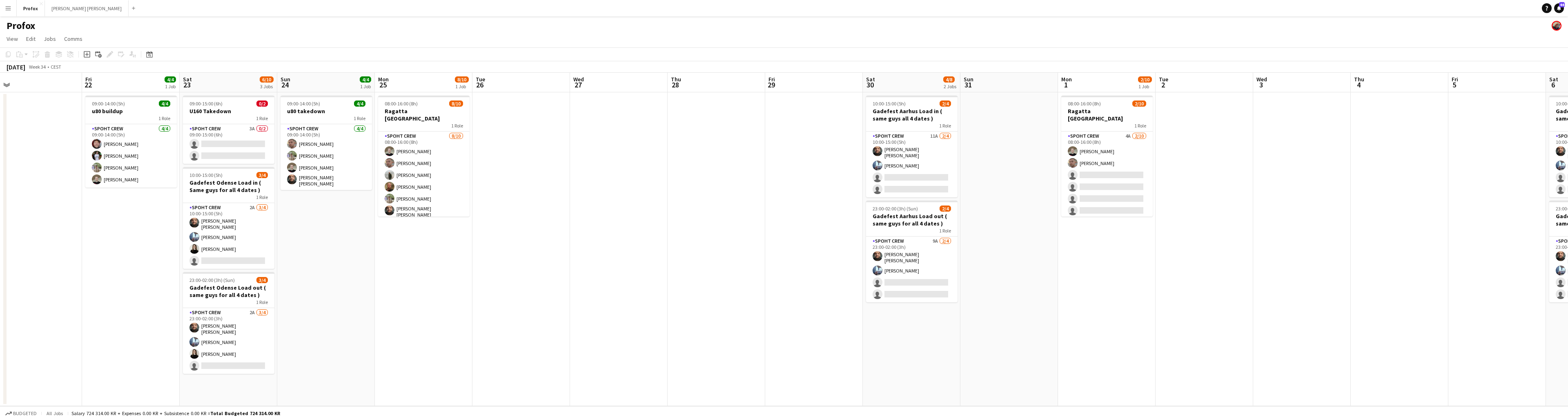
scroll to position [0, 213]
drag, startPoint x: 530, startPoint y: 298, endPoint x: 624, endPoint y: 307, distance: 94.4
click at [624, 307] on app-calendar-viewport "Tue 19 Wed 20 2/2 1 Job Thu 21 Fri 22 4/4 1 Job Sat 23 6/10 3 Jobs Sun 24 4/4 1…" at bounding box center [784, 239] width 1568 height 333
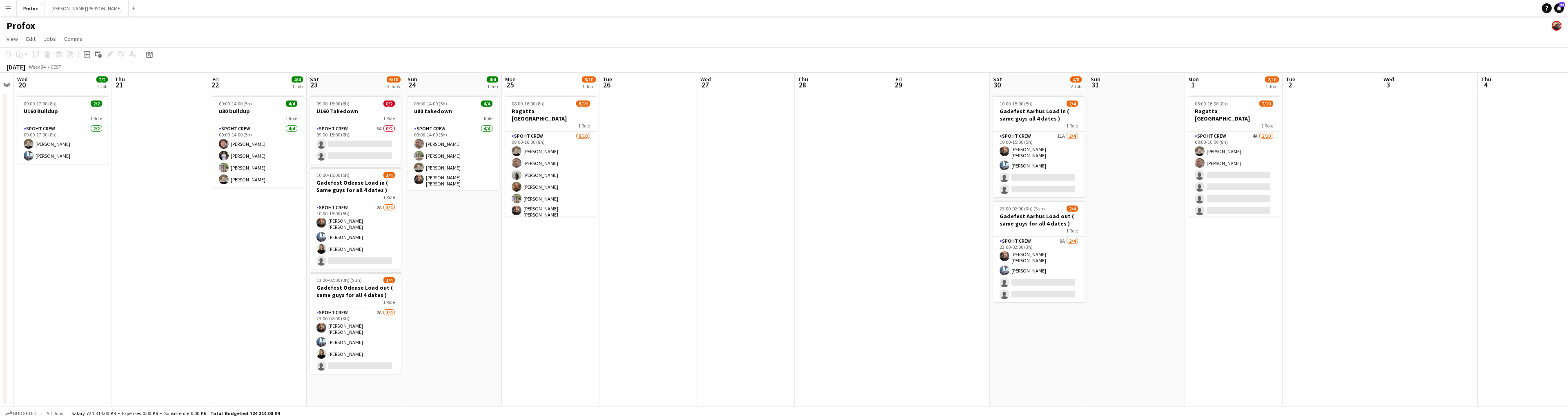
drag, startPoint x: 500, startPoint y: 305, endPoint x: 612, endPoint y: 314, distance: 112.4
click at [614, 315] on app-calendar-viewport "Mon 18 8/8 1 Job Tue 19 Wed 20 2/2 1 Job Thu 21 Fri 22 4/4 1 Job Sat 23 6/10 3 …" at bounding box center [784, 239] width 1568 height 333
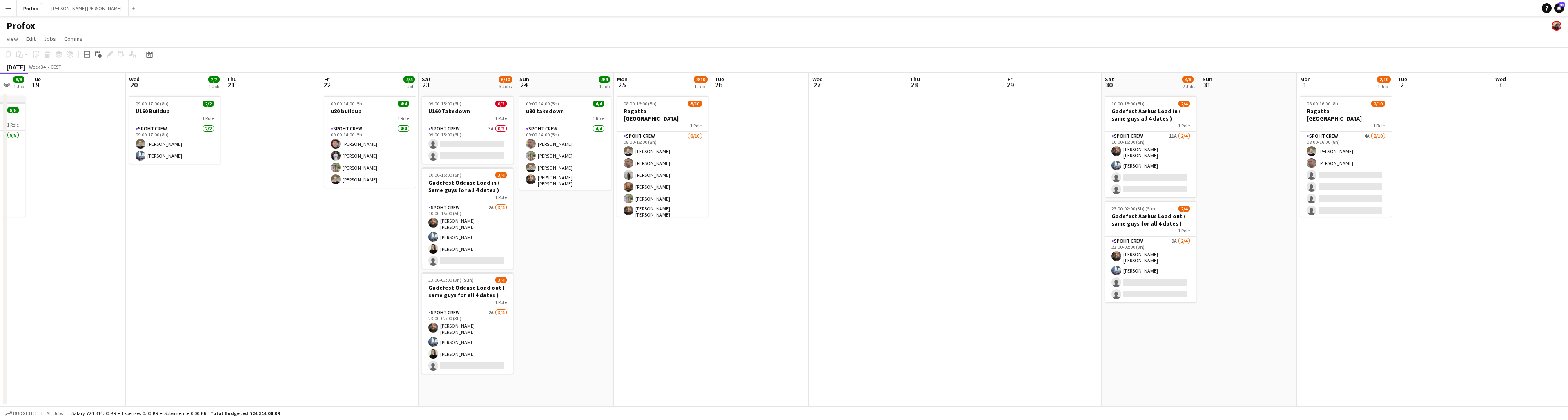
scroll to position [0, 240]
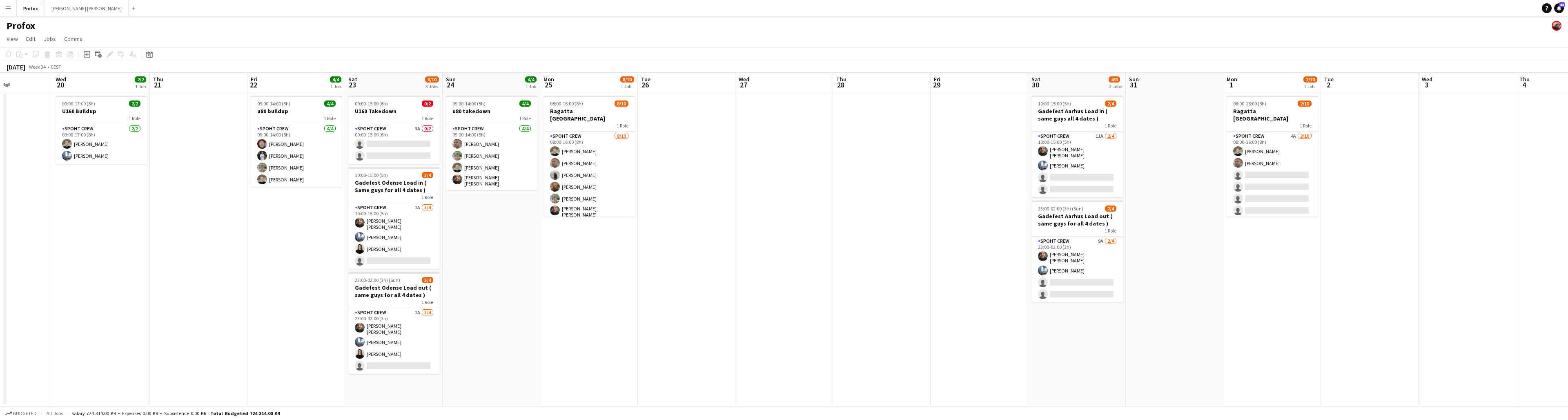
drag, startPoint x: 475, startPoint y: 338, endPoint x: 502, endPoint y: 341, distance: 27.2
click at [513, 337] on app-calendar-viewport "Sun 17 5/6 1 Job Mon 18 8/8 1 Job Tue 19 Wed 20 2/2 1 Job Thu 21 Fri 22 4/4 1 J…" at bounding box center [784, 239] width 1568 height 333
click at [386, 348] on app-card-role "Spoht Crew 2A [DATE] 23:00-02:00 (3h) [PERSON_NAME] [PERSON_NAME] Ekaterina Mal…" at bounding box center [394, 341] width 91 height 66
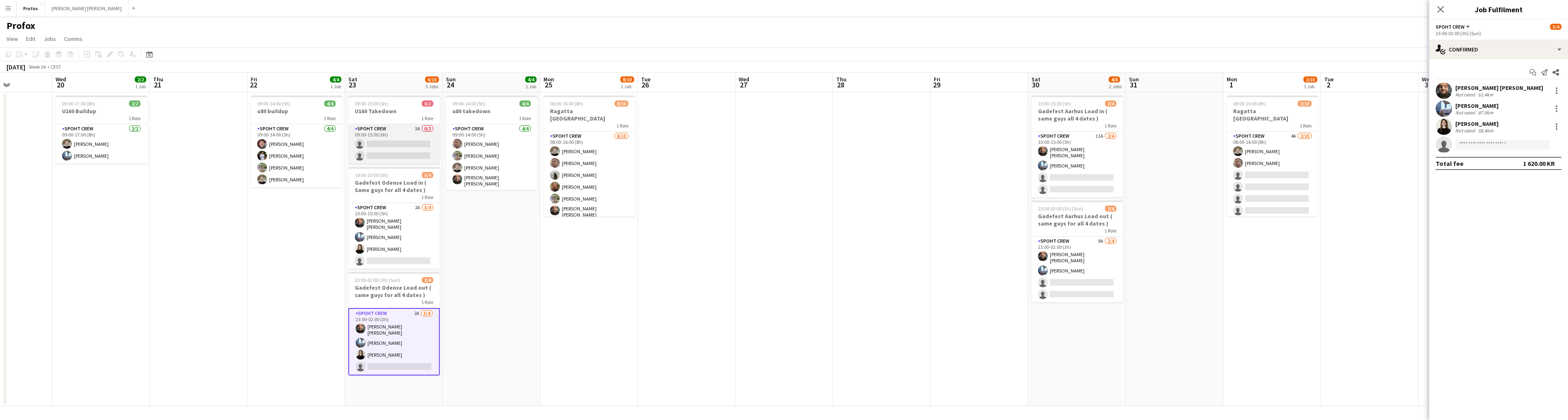
scroll to position [0, 241]
click at [393, 128] on app-card-role "Spoht Crew 3A 0/2 09:00-15:00 (6h) single-neutral-actions single-neutral-actions" at bounding box center [394, 144] width 91 height 40
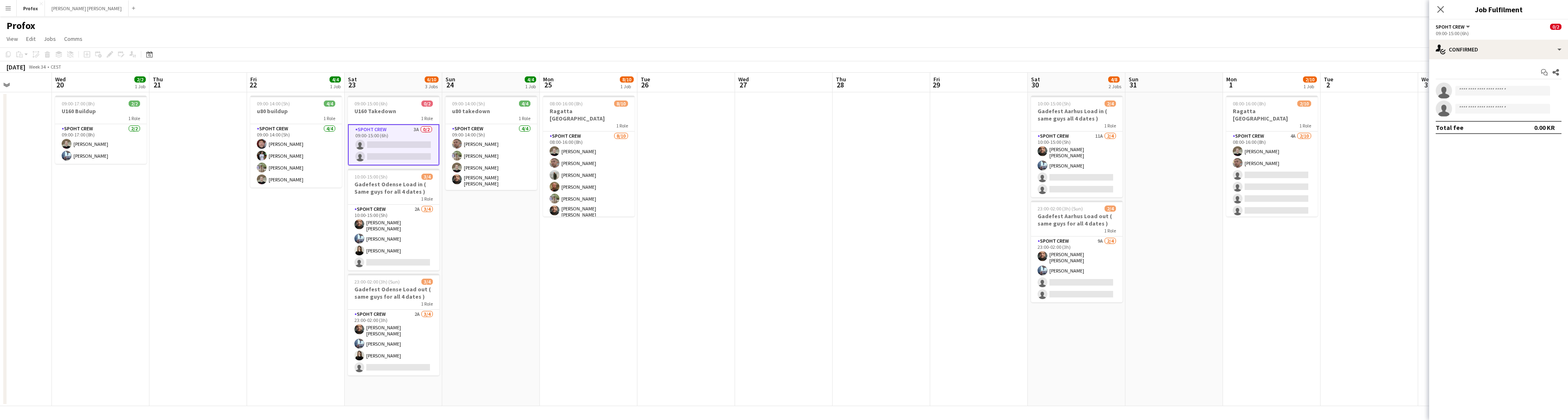
click at [380, 132] on app-card-role "Spoht Crew 3A 0/2 09:00-15:00 (6h) single-neutral-actions single-neutral-actions" at bounding box center [394, 145] width 91 height 41
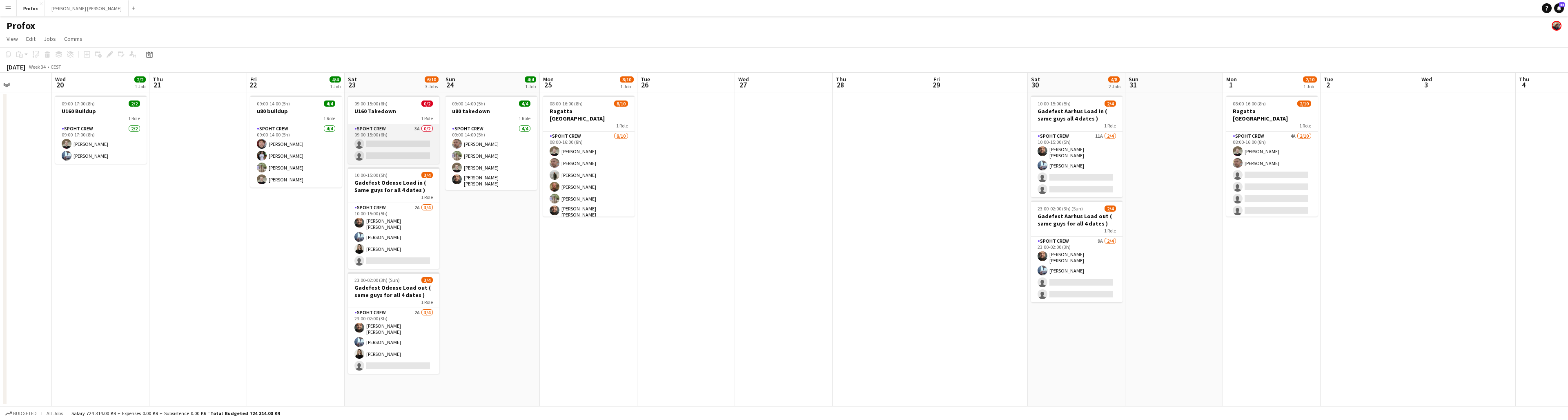
click at [379, 135] on app-card-role "Spoht Crew 3A 0/2 09:00-15:00 (6h) single-neutral-actions single-neutral-actions" at bounding box center [394, 144] width 91 height 40
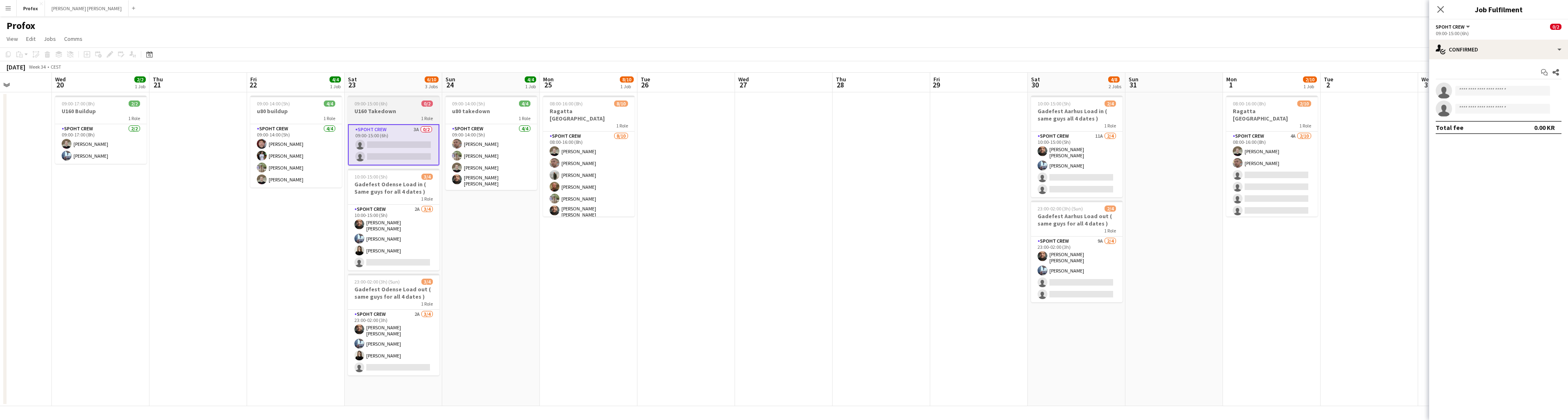
click at [396, 115] on div "1 Role" at bounding box center [394, 118] width 91 height 7
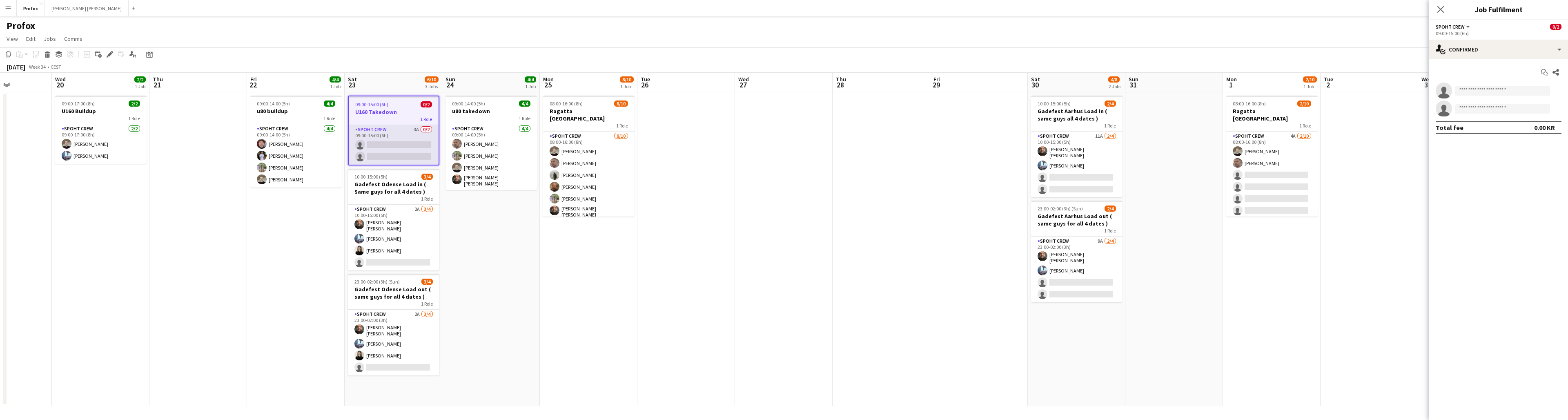
click at [415, 130] on app-card-role "Spoht Crew 3A 0/2 09:00-15:00 (6h) single-neutral-actions single-neutral-actions" at bounding box center [394, 144] width 90 height 40
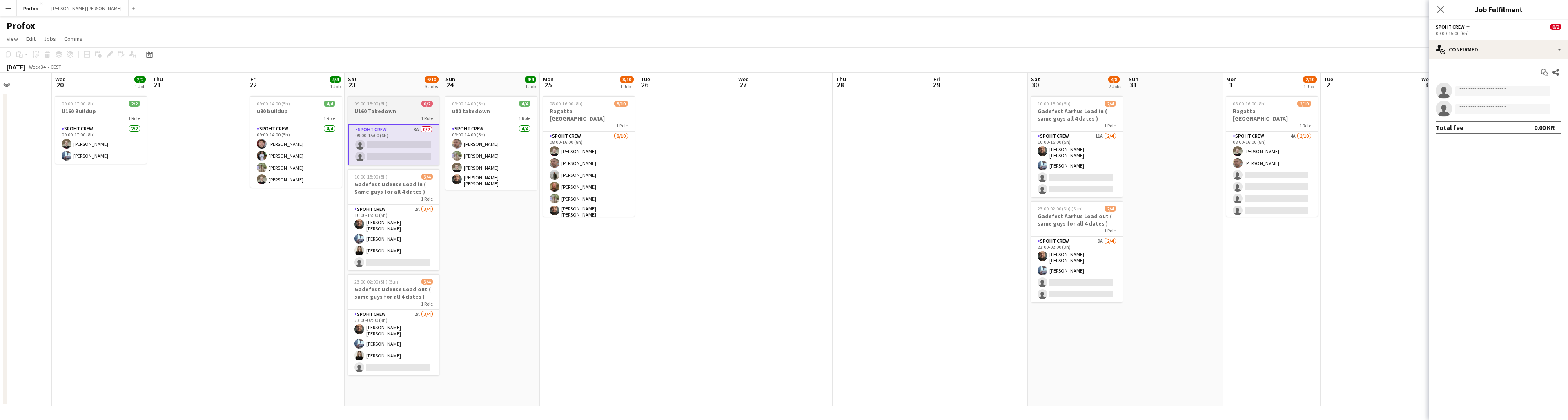
click at [404, 117] on div "1 Role" at bounding box center [394, 118] width 91 height 7
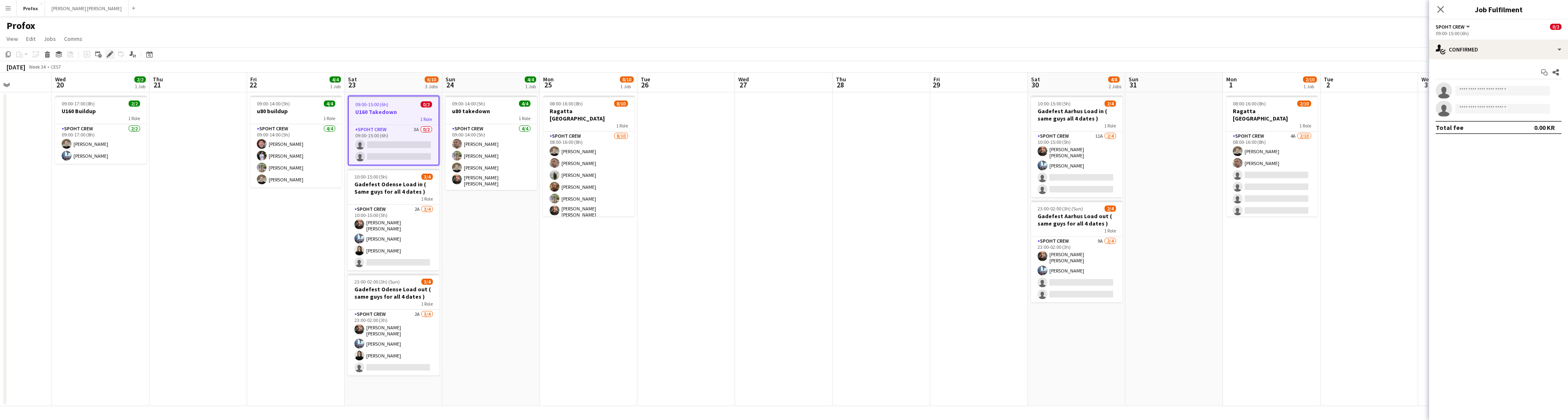
click at [110, 54] on icon at bounding box center [109, 54] width 4 height 4
click at [907, 138] on button "Next" at bounding box center [1539, 136] width 44 height 16
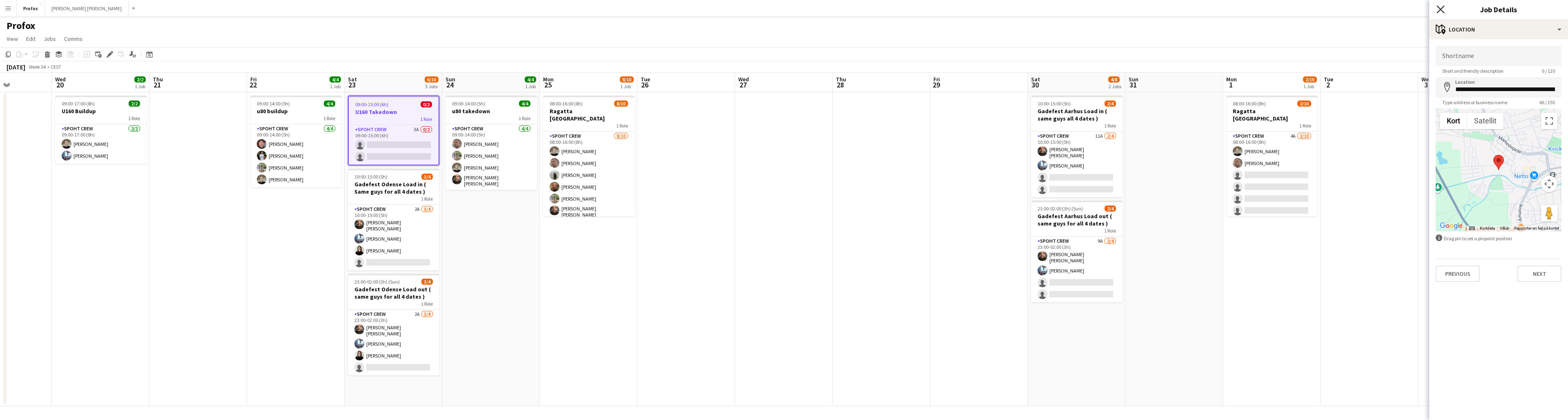
click at [907, 7] on icon "Close pop-in" at bounding box center [1440, 9] width 8 height 8
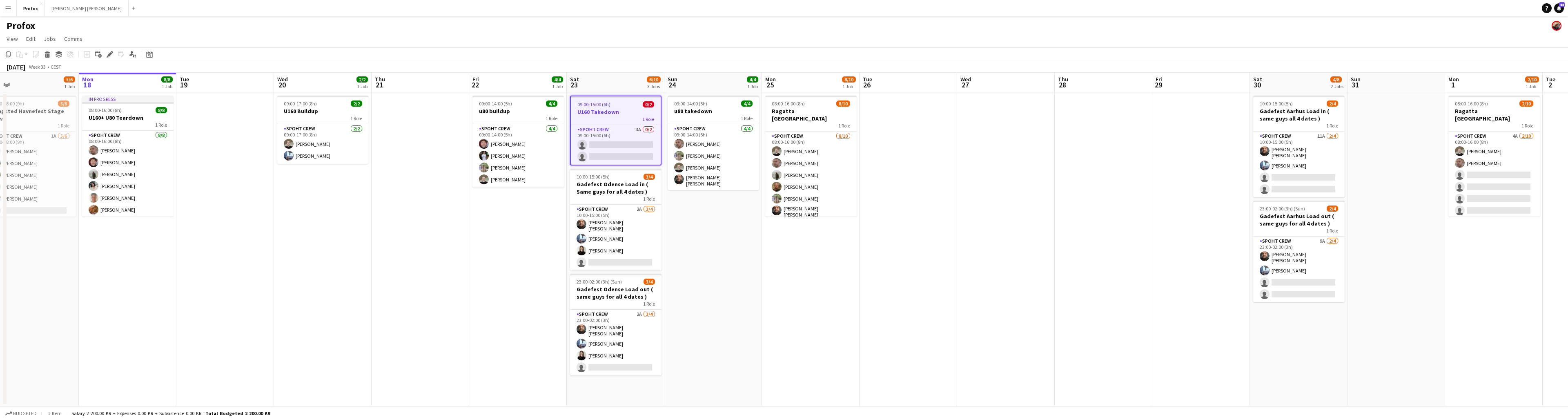
scroll to position [0, 209]
drag, startPoint x: 393, startPoint y: 86, endPoint x: 619, endPoint y: 83, distance: 226.0
click at [619, 83] on app-calendar-viewport "Fri 15 8/8 1 Job Sat 16 8/8 2 Jobs Sun 17 5/6 1 Job Mon 18 8/8 1 Job Tue 19 Wed…" at bounding box center [784, 239] width 1568 height 333
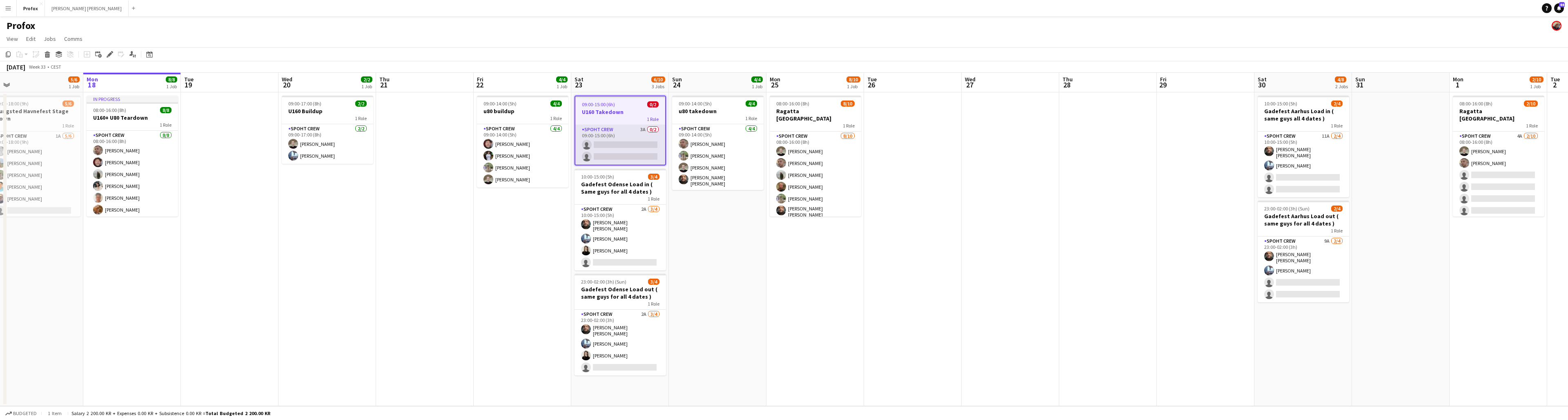
click at [611, 129] on app-card-role "Spoht Crew 3A 0/2 09:00-15:00 (6h) single-neutral-actions single-neutral-actions" at bounding box center [620, 144] width 90 height 40
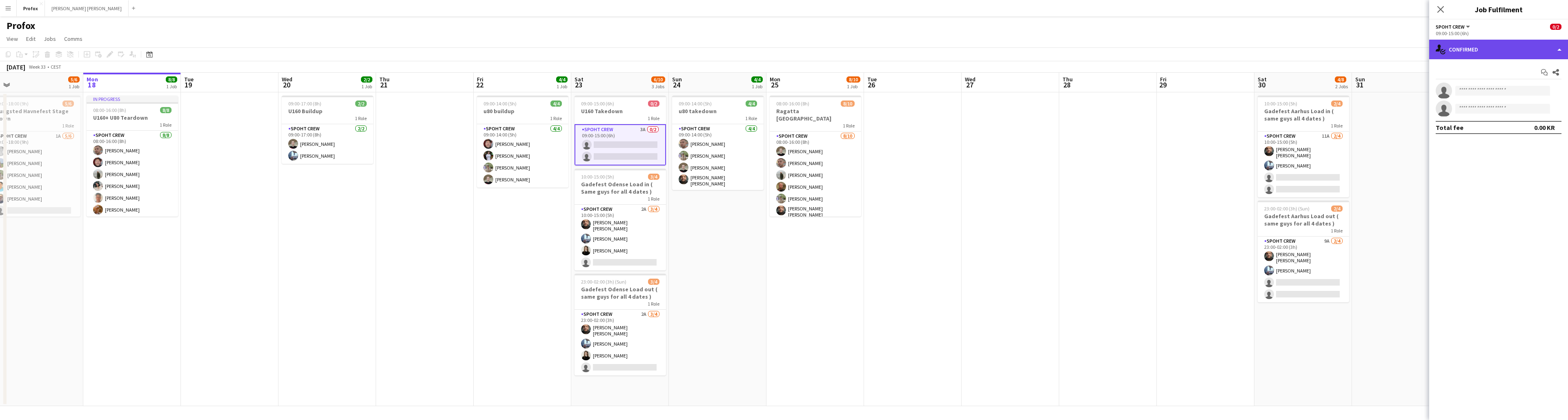
click at [907, 53] on div "single-neutral-actions-check-2 Confirmed" at bounding box center [1499, 49] width 139 height 19
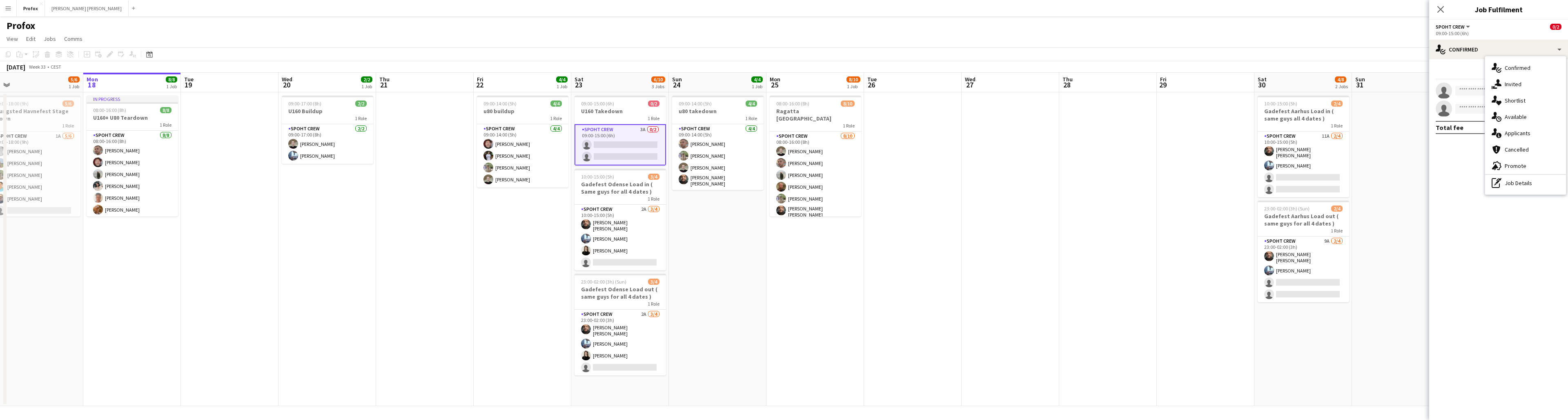
click at [907, 133] on div "single-neutral-actions-information Applicants" at bounding box center [1525, 133] width 81 height 16
click at [907, 87] on span "Unavailable" at bounding box center [1516, 88] width 32 height 5
click at [907, 72] on span "Applicants" at bounding box center [1451, 71] width 29 height 5
click at [907, 7] on icon "Close pop-in" at bounding box center [1440, 9] width 8 height 8
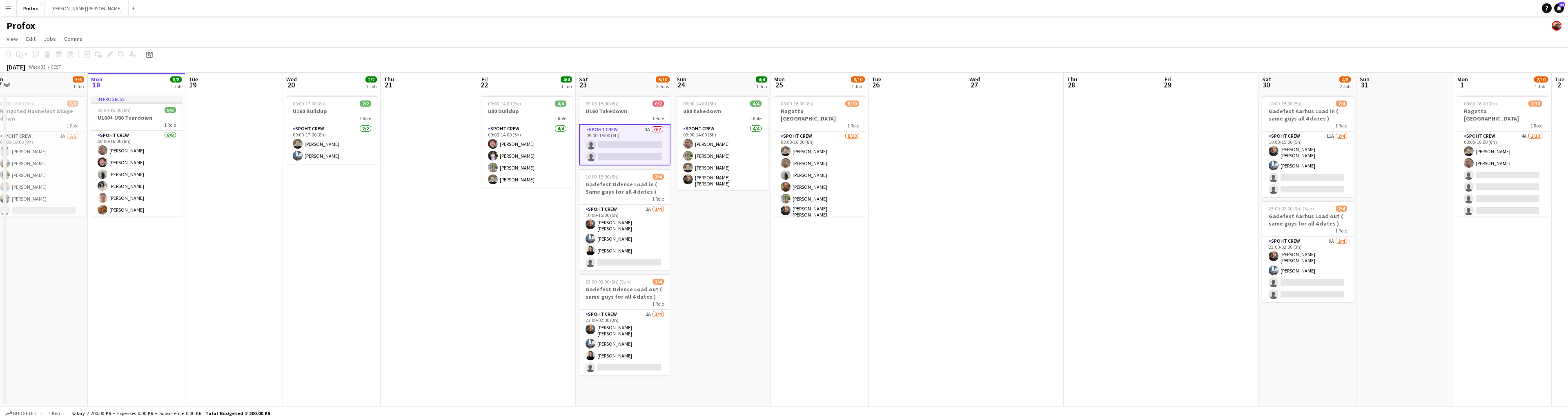
scroll to position [0, 245]
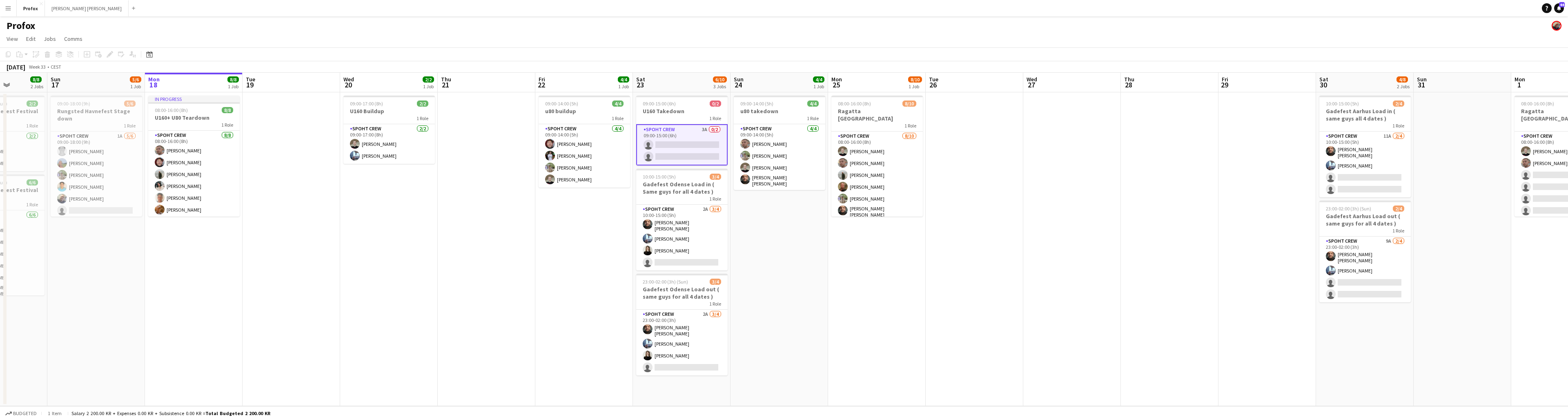
drag, startPoint x: 223, startPoint y: 83, endPoint x: 594, endPoint y: 44, distance: 373.0
click at [605, 40] on app-board "Profox View Day view expanded Day view collapsed Month view Date picker Jump to…" at bounding box center [784, 218] width 1568 height 404
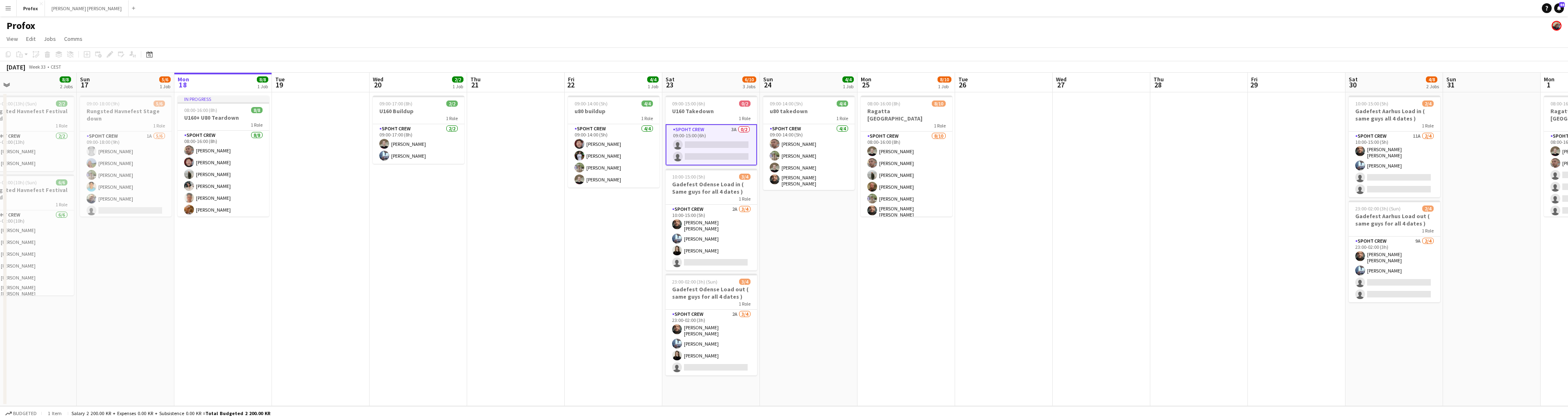
scroll to position [0, 173]
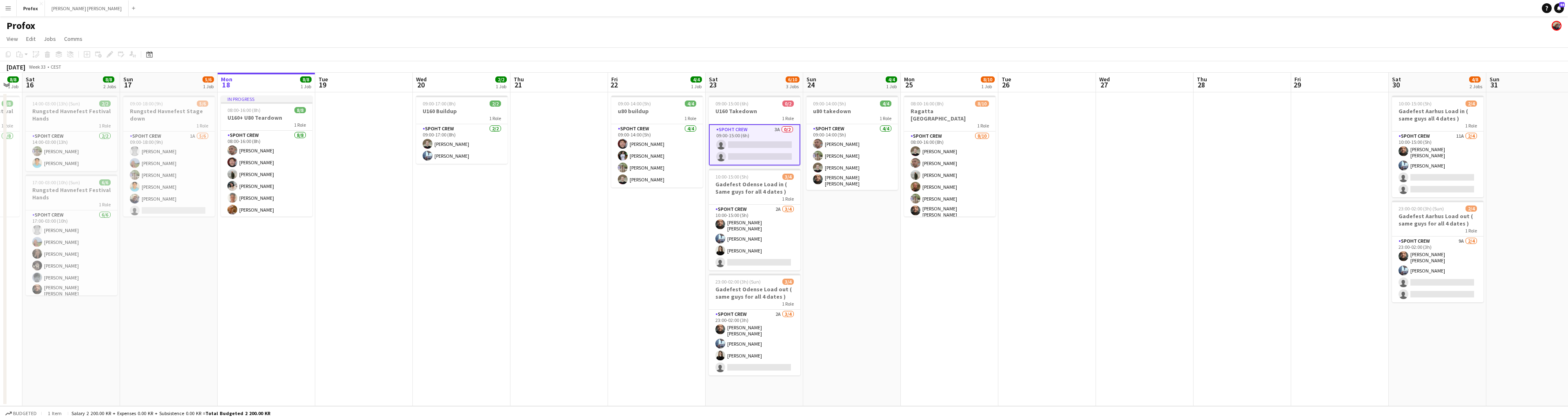
drag, startPoint x: 464, startPoint y: 81, endPoint x: 628, endPoint y: 85, distance: 164.0
click at [724, 72] on app-calendar "Copy Paste Paste Command V Paste with crew Command Shift V Paste linked Job [GE…" at bounding box center [784, 226] width 1568 height 359
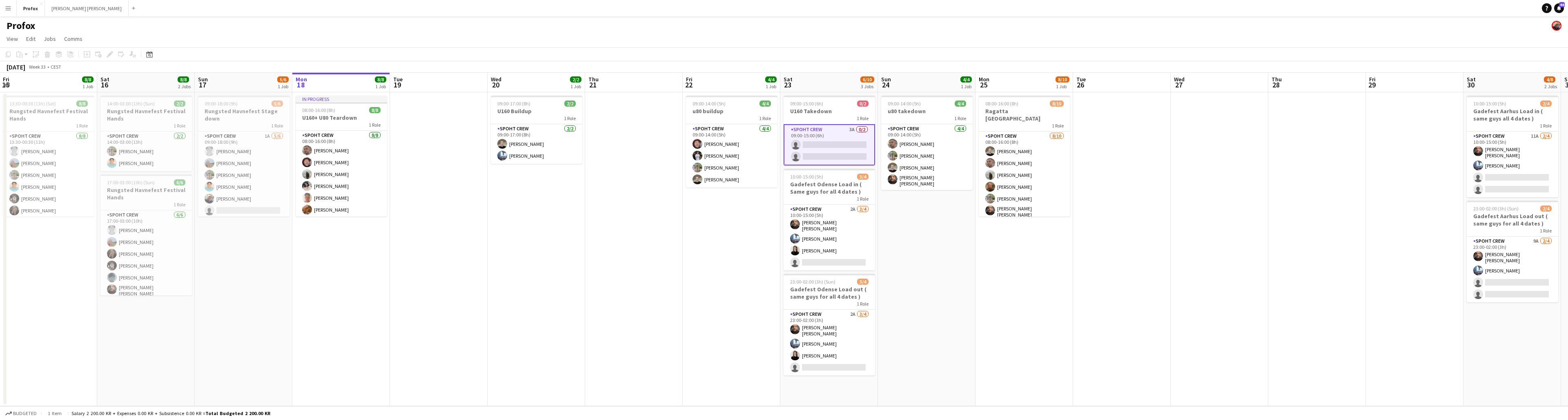
scroll to position [0, 243]
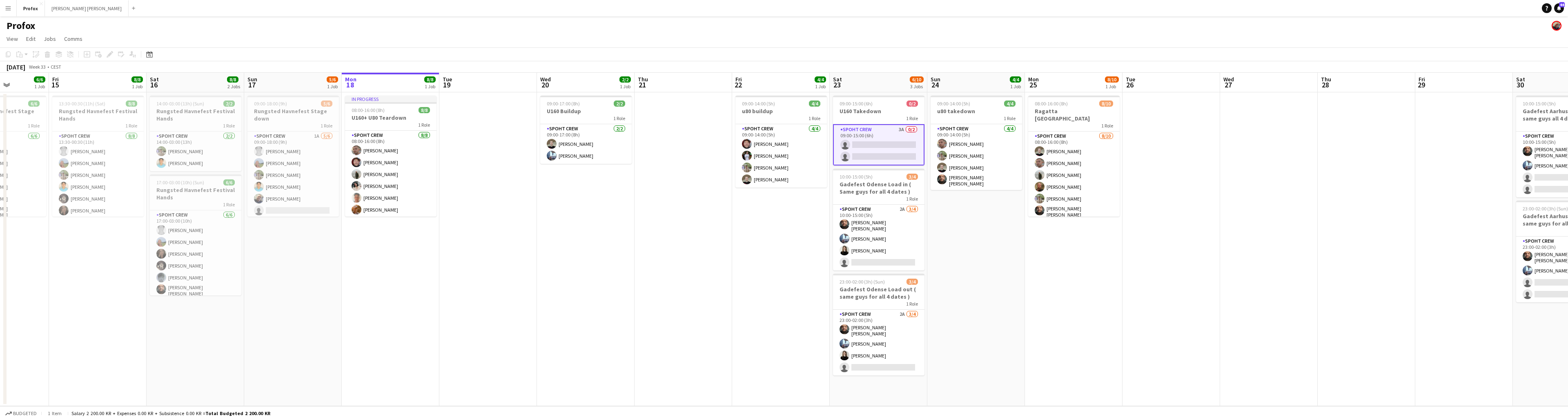
drag, startPoint x: 359, startPoint y: 85, endPoint x: 483, endPoint y: 88, distance: 124.0
click at [483, 88] on app-calendar-viewport "Tue 12 Wed 13 Thu 14 6/6 1 Job Fri 15 8/8 1 Job Sat 16 8/8 2 Jobs Sun 17 5/6 1 …" at bounding box center [784, 239] width 1568 height 333
click at [81, 9] on button "[PERSON_NAME] Close" at bounding box center [87, 9] width 84 height 16
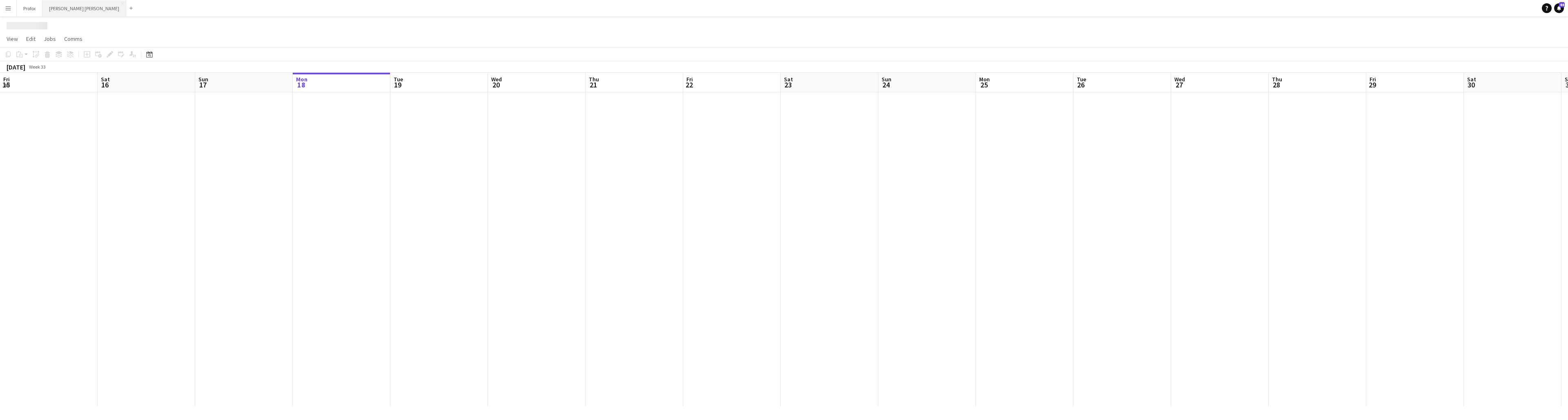
scroll to position [0, 195]
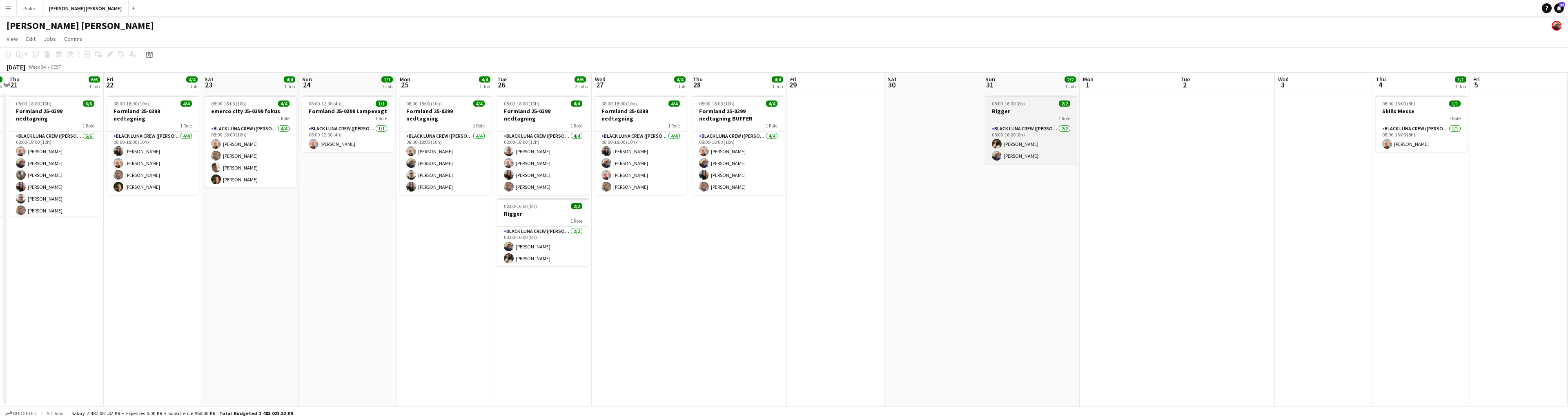
drag, startPoint x: 1336, startPoint y: 95, endPoint x: 982, endPoint y: 110, distance: 354.3
click at [907, 116] on app-calendar-viewport "Sun 17 2/2 1 Job Mon 18 1/1 1 Job Tue 19 1/1 1 Job Wed 20 6/6 1 Job Thu 21 6/6 …" at bounding box center [784, 239] width 1568 height 333
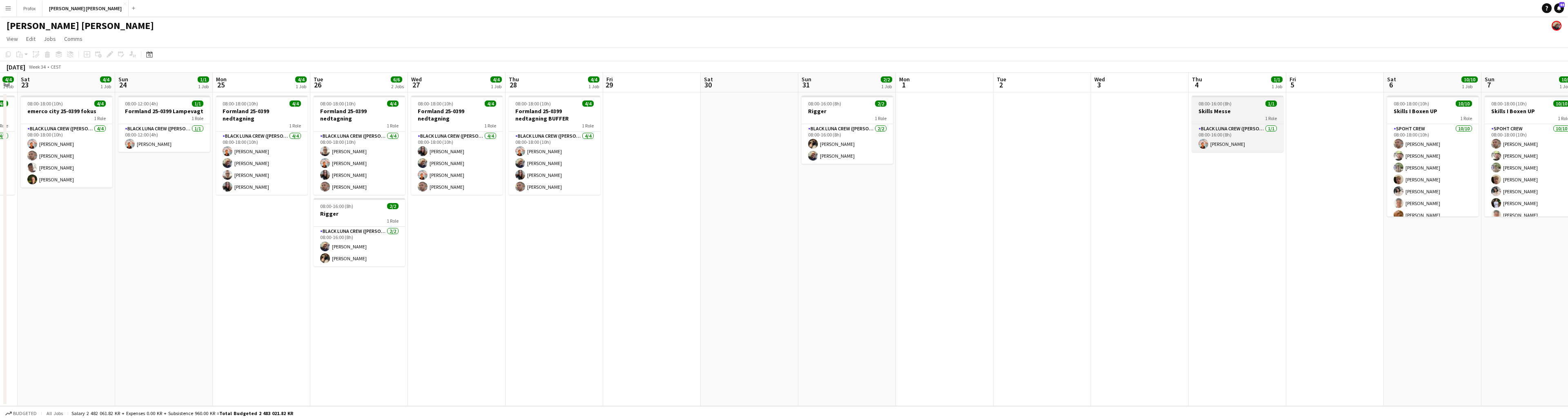
drag, startPoint x: 1326, startPoint y: 84, endPoint x: 1225, endPoint y: 96, distance: 101.7
click at [907, 103] on app-calendar-viewport "Tue 19 1/1 1 Job Wed 20 6/6 1 Job Thu 21 6/6 1 Job Fri 22 4/4 1 Job Sat 23 4/4 …" at bounding box center [784, 239] width 1568 height 333
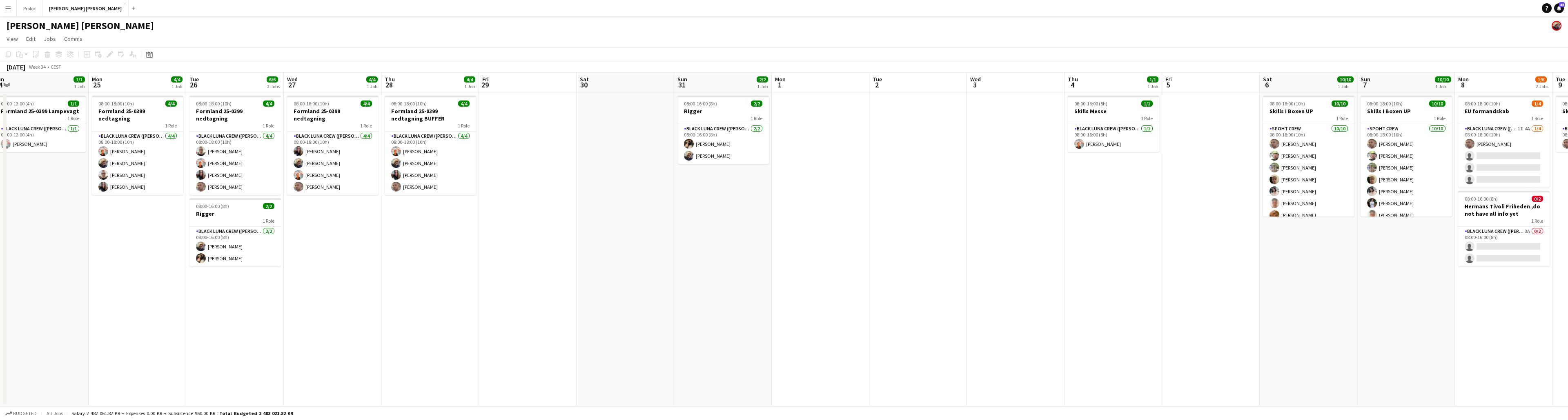
drag, startPoint x: 1294, startPoint y: 99, endPoint x: 1327, endPoint y: 91, distance: 34.0
click at [907, 102] on app-calendar-viewport "Thu 21 6/6 1 Job Fri 22 4/4 1 Job Sat 23 4/4 1 Job Sun 24 1/1 1 Job Mon 25 4/4 …" at bounding box center [784, 239] width 1568 height 333
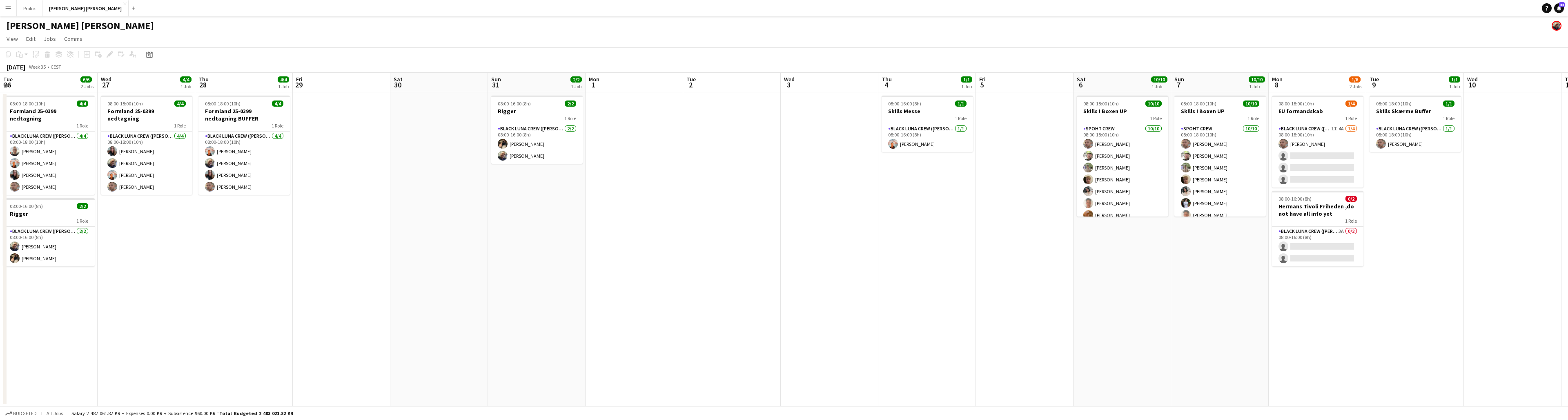
scroll to position [0, 333]
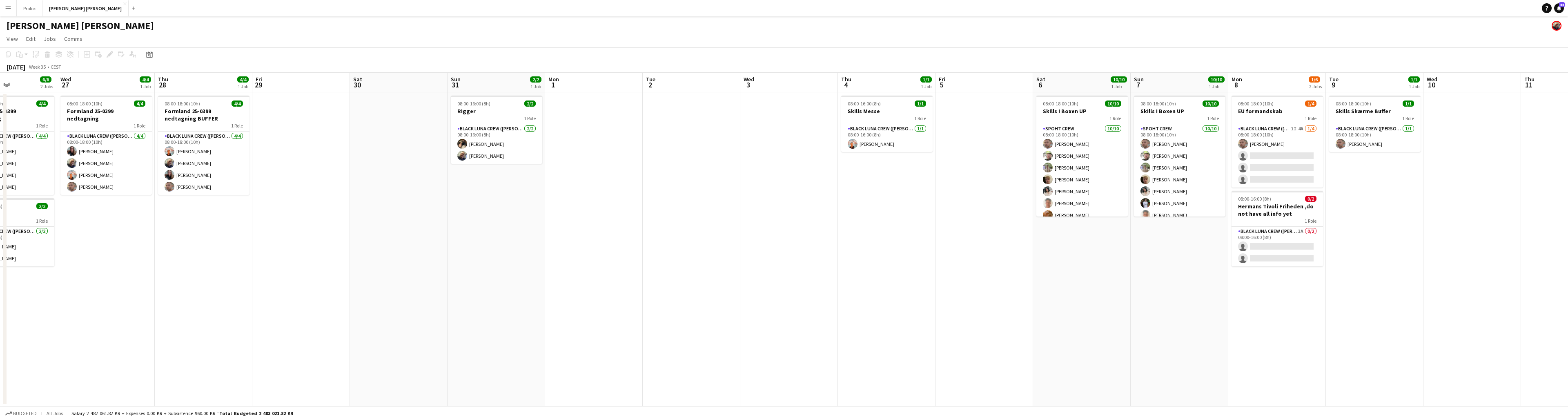
drag, startPoint x: 1314, startPoint y: 95, endPoint x: 1195, endPoint y: 94, distance: 119.0
click at [907, 99] on app-calendar-viewport "Sat 23 4/4 1 Job Sun 24 1/1 1 Job Mon 25 4/4 1 Job Tue 26 6/6 2 Jobs Wed 27 4/4…" at bounding box center [784, 239] width 1568 height 333
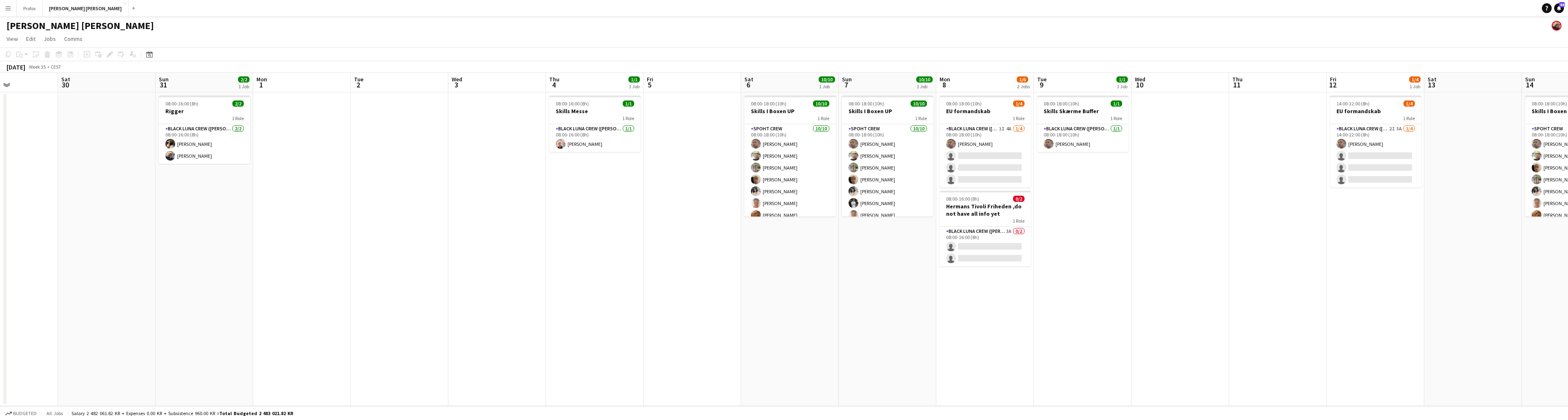
scroll to position [0, 235]
drag, startPoint x: 1377, startPoint y: 89, endPoint x: 1083, endPoint y: 99, distance: 294.2
click at [907, 99] on app-calendar-viewport "Wed 27 4/4 1 Job Thu 28 4/4 1 Job Fri 29 Sat 30 Sun 31 2/2 1 Job Mon 1 Tue 2 We…" at bounding box center [784, 239] width 1568 height 333
click at [907, 230] on app-card-role "Black Luna Crew ([PERSON_NAME]) 3A 0/2 08:00-16:00 (8h) single-neutral-actions …" at bounding box center [984, 246] width 91 height 40
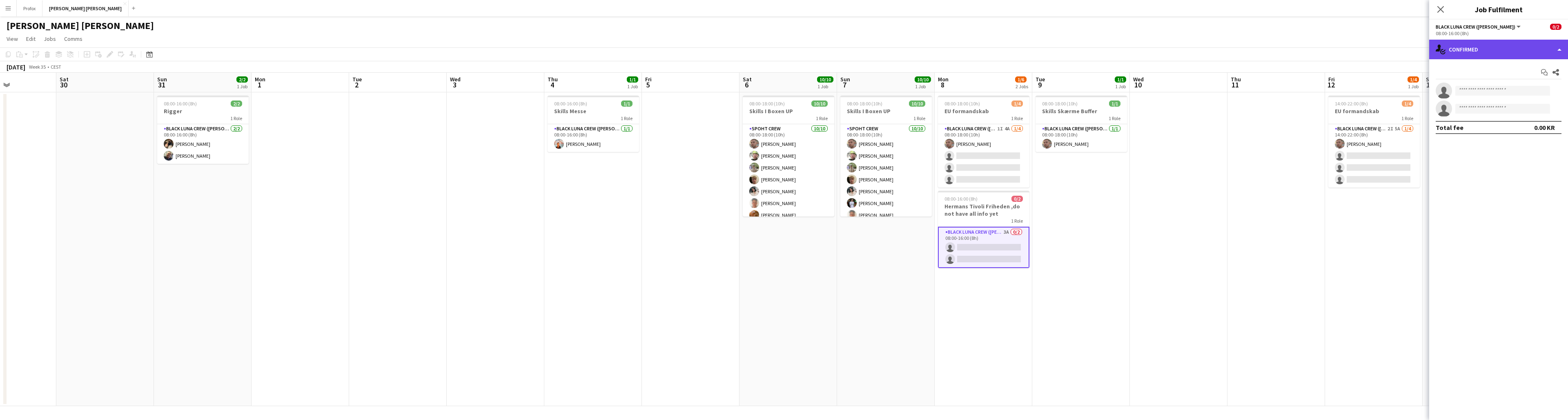
click at [907, 50] on div "single-neutral-actions-check-2 Confirmed" at bounding box center [1499, 49] width 139 height 19
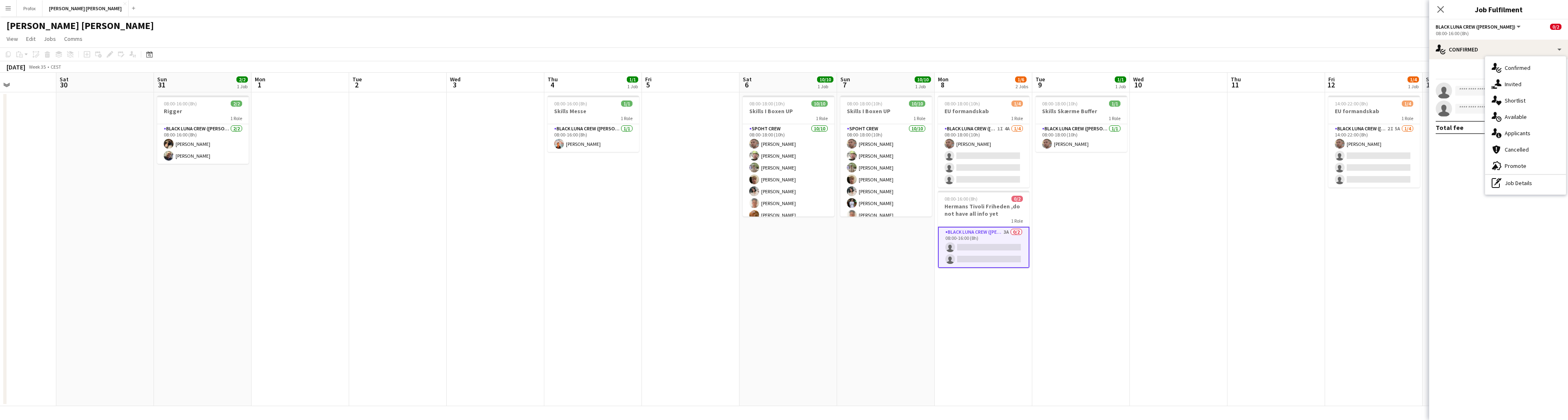
click at [907, 249] on app-date-cell "08:00-18:00 (10h) 1/1 Skills Skærme Buffer 1 Role Black Luna Crew ([PERSON_NAME…" at bounding box center [1081, 249] width 97 height 313
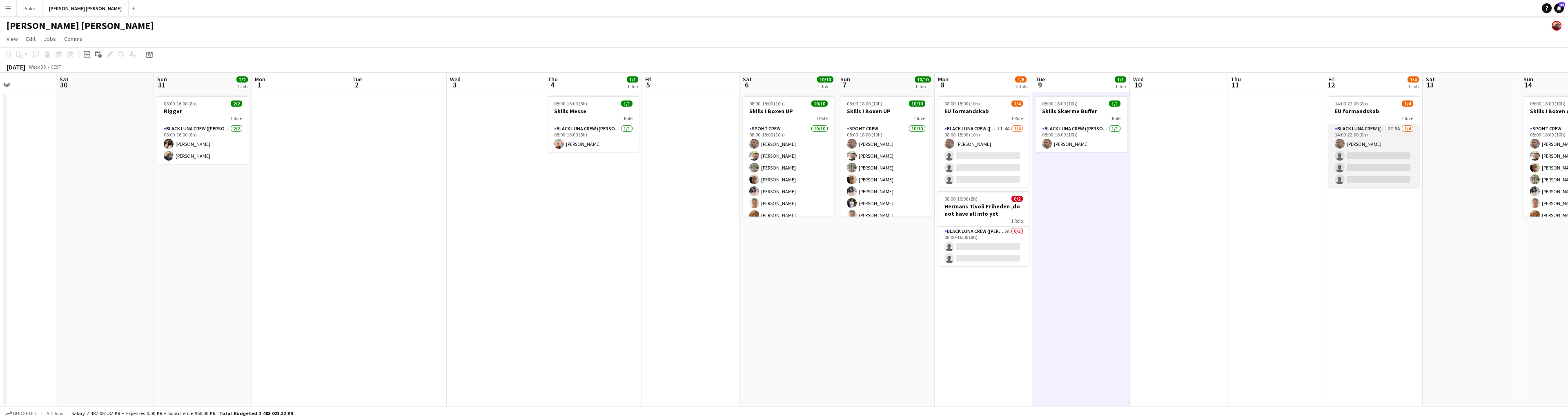
click at [907, 127] on app-card-role "Black [PERSON_NAME] Crew ([PERSON_NAME]) 2I 5A [DATE] 14:00-22:00 (8h) [PERSON_…" at bounding box center [1374, 156] width 91 height 63
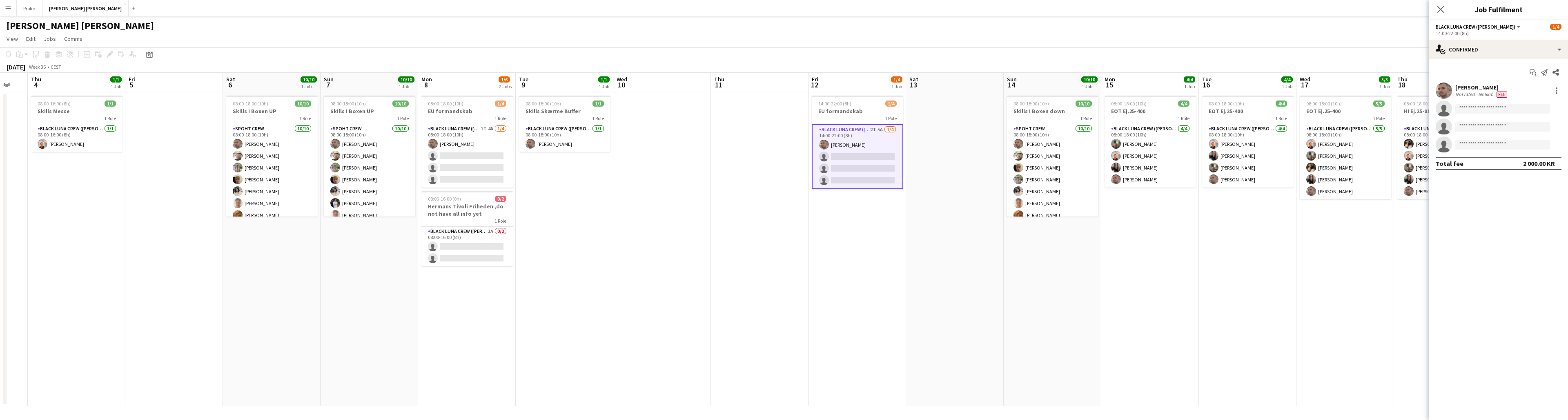
scroll to position [0, 359]
drag, startPoint x: 1225, startPoint y: 203, endPoint x: 728, endPoint y: 170, distance: 498.1
click at [712, 172] on app-calendar-viewport "Sun 31 2/2 1 Job Mon 1 Tue 2 Wed 3 Thu 4 1/1 1 Job Fri 5 Sat 6 10/10 1 Job Sun …" at bounding box center [784, 239] width 1568 height 333
click at [907, 9] on icon "Close pop-in" at bounding box center [1440, 9] width 8 height 8
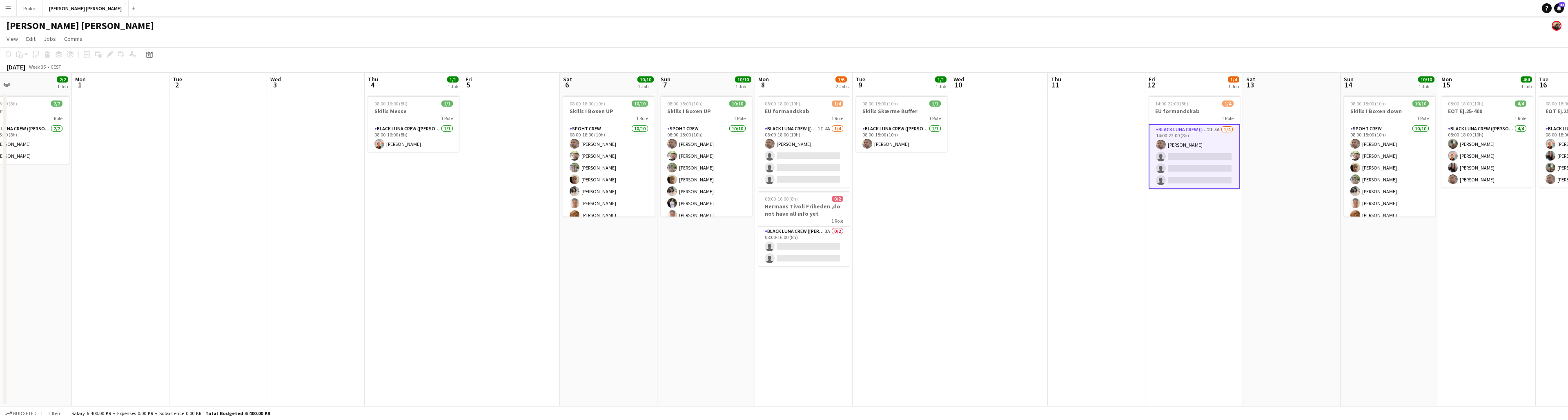
drag, startPoint x: 1104, startPoint y: 262, endPoint x: 1435, endPoint y: 212, distance: 334.8
click at [907, 212] on app-calendar-viewport "Fri 29 Sat 30 Sun 31 2/2 1 Job Mon 1 Tue 2 Wed 3 Thu 4 1/1 1 Job Fri 5 Sat 6 10…" at bounding box center [784, 239] width 1568 height 333
click at [610, 83] on app-board-header-date "Sat 6 10/10 1 Job" at bounding box center [607, 82] width 97 height 19
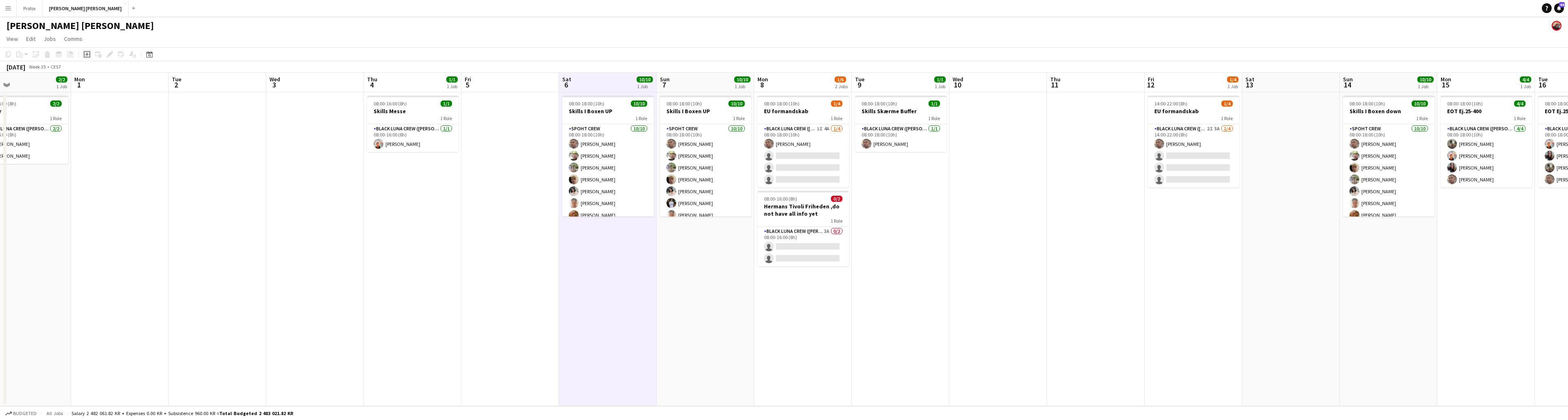
click at [88, 53] on icon "Add job" at bounding box center [87, 54] width 7 height 7
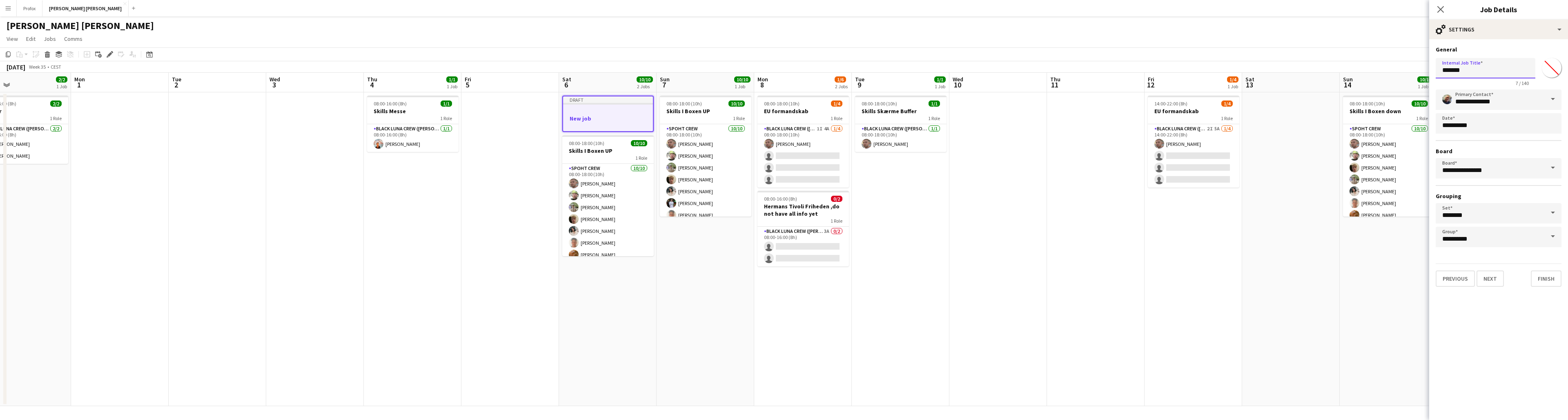
drag, startPoint x: 1496, startPoint y: 72, endPoint x: 1412, endPoint y: 69, distance: 84.1
click at [907, 69] on body "Menu Boards Boards Boards All jobs Status Workforce Workforce My Workforce Recr…" at bounding box center [784, 210] width 1568 height 420
type input "*"
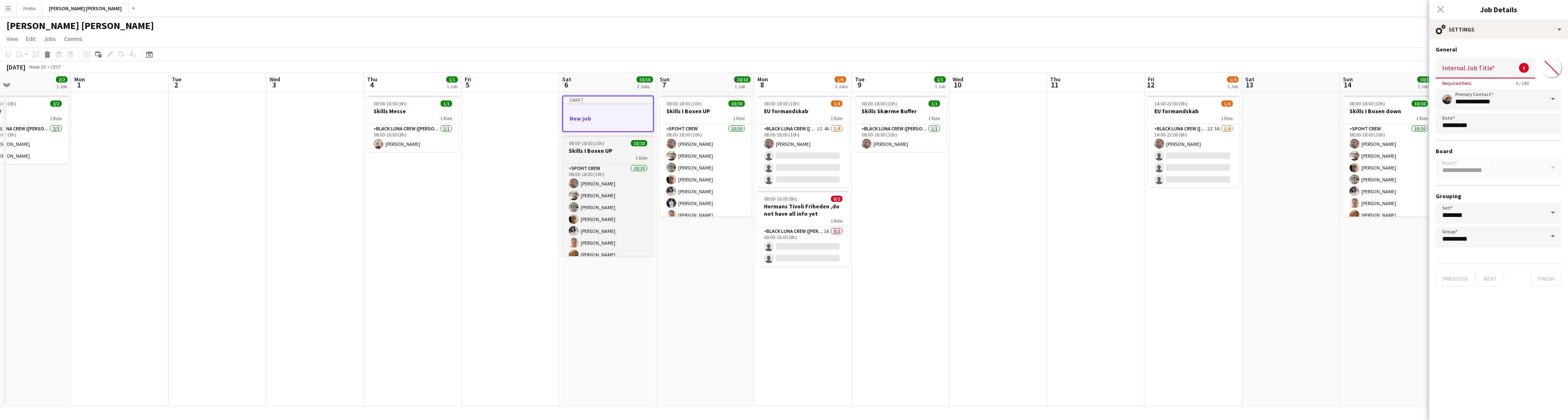
click at [604, 147] on app-job-card "08:00-18:00 (10h) 10/10 Skills I Boxen UP 1 Role Spoht Crew [DATE] 08:00-18:00 …" at bounding box center [608, 195] width 91 height 121
click at [907, 71] on input "Internal Job Title" at bounding box center [1486, 68] width 100 height 21
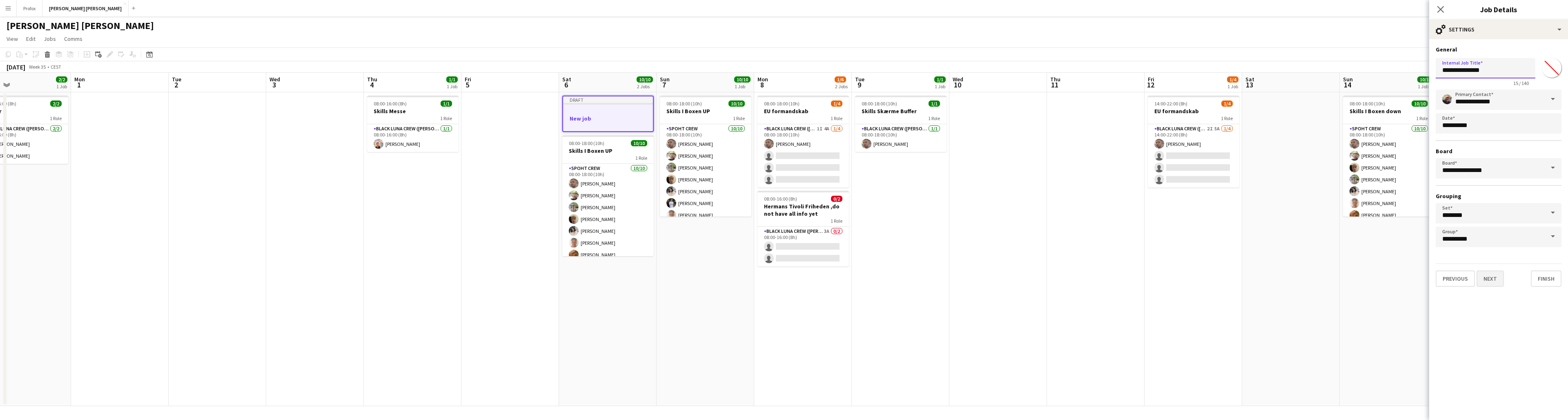
type input "**********"
click at [907, 278] on button "Next" at bounding box center [1490, 278] width 27 height 16
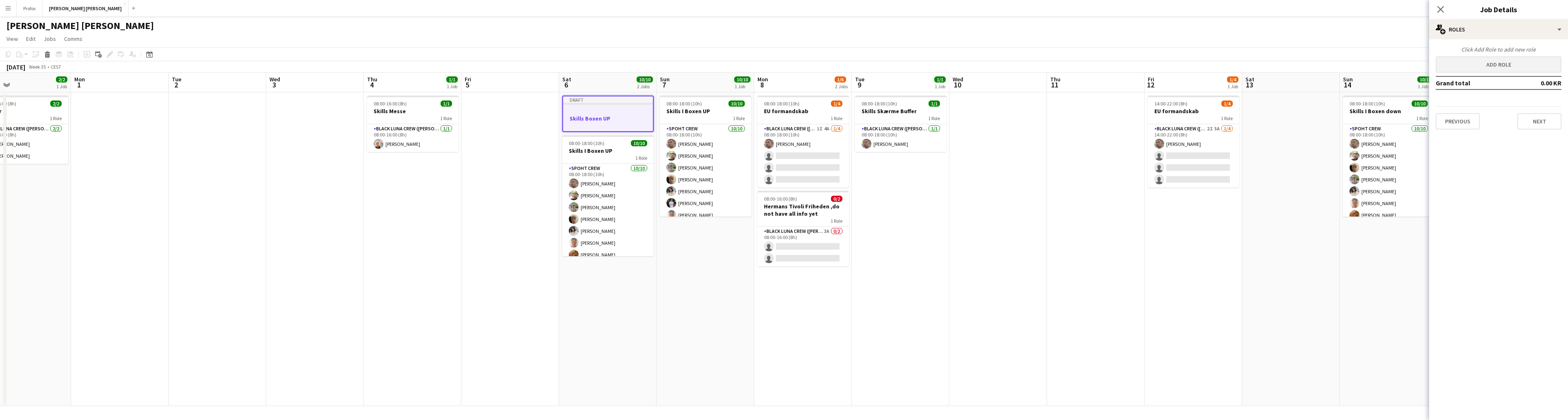
click at [907, 63] on button "Add role" at bounding box center [1499, 65] width 126 height 16
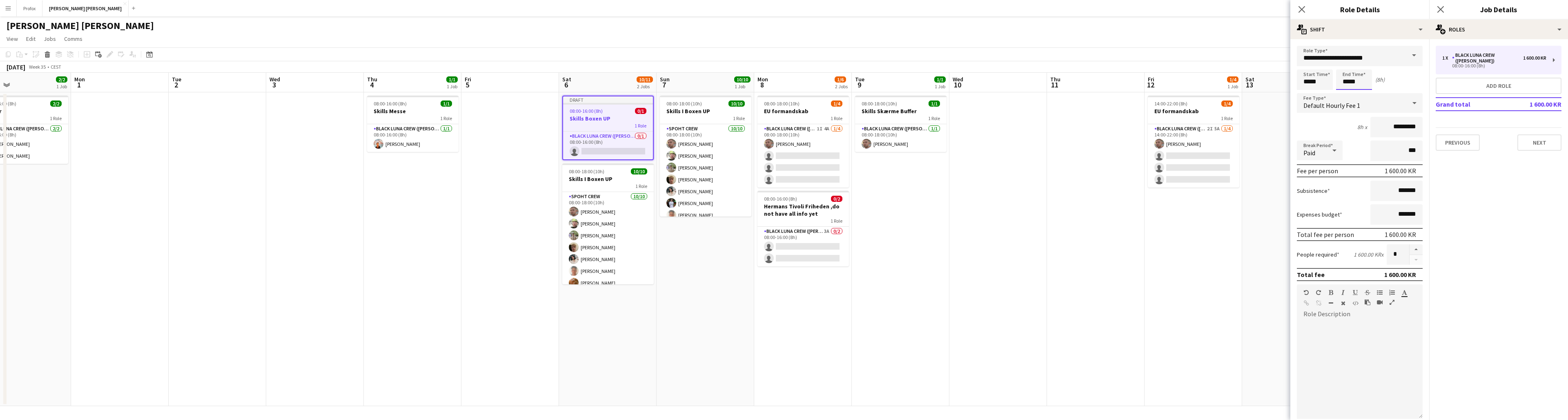
click at [907, 75] on input "*****" at bounding box center [1354, 80] width 36 height 21
click at [907, 65] on div at bounding box center [1346, 65] width 16 height 8
type input "*****"
click at [907, 65] on div at bounding box center [1346, 65] width 16 height 8
click at [907, 61] on div "1 x Black Luna Crew ([PERSON_NAME]) 1 600.00 KR 08:00-16:00 (8h)" at bounding box center [1499, 60] width 126 height 29
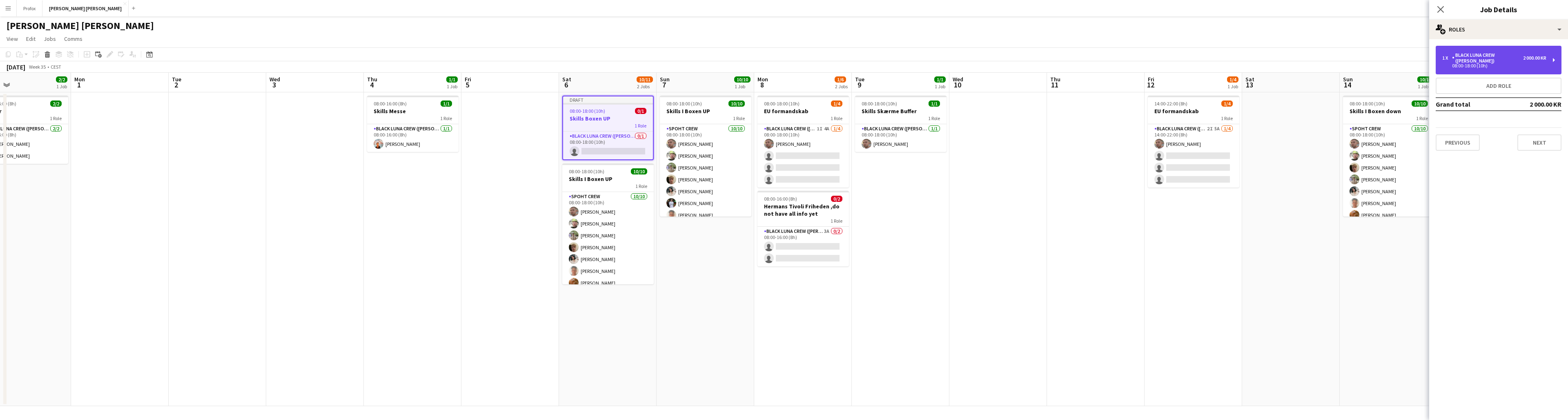
click at [907, 55] on div "2 000.00 KR" at bounding box center [1535, 58] width 23 height 5
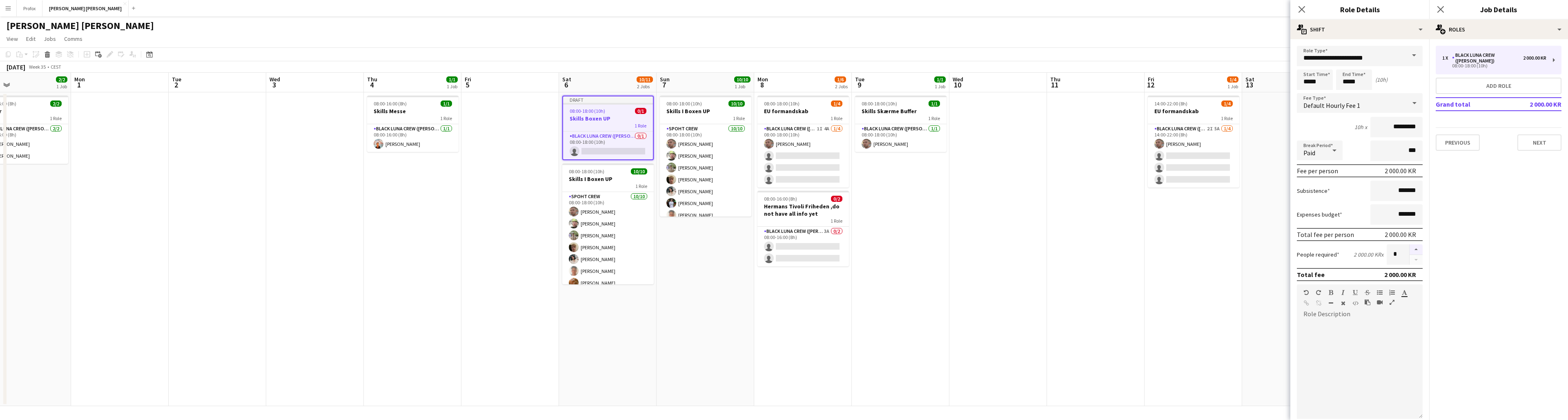
click at [907, 247] on button "button" at bounding box center [1416, 249] width 13 height 10
type input "*"
click at [907, 136] on button "Next" at bounding box center [1539, 142] width 44 height 16
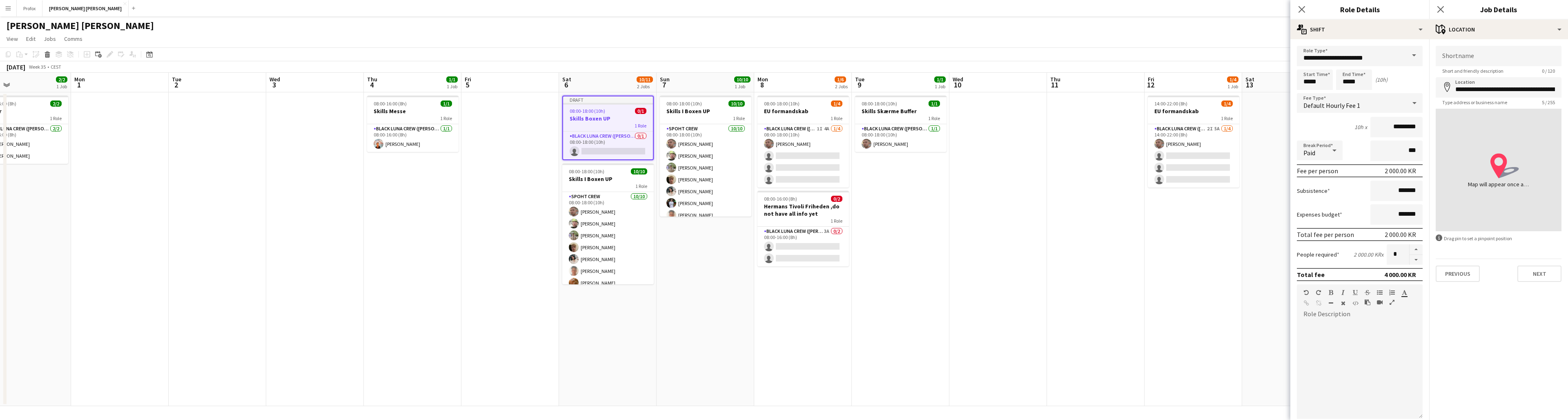
type input "**********"
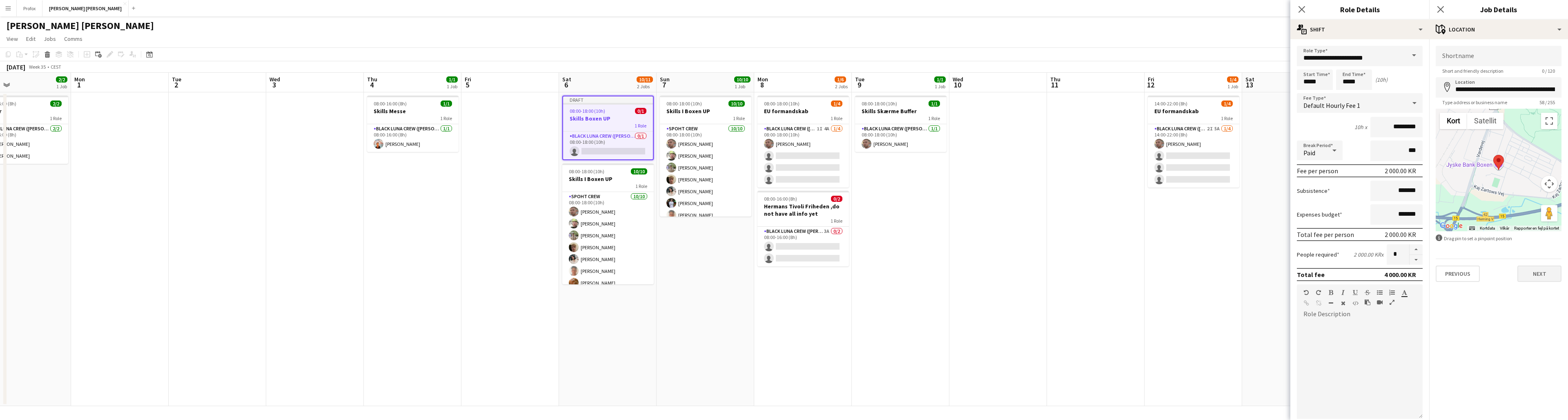
click at [907, 275] on button "Next" at bounding box center [1539, 273] width 44 height 16
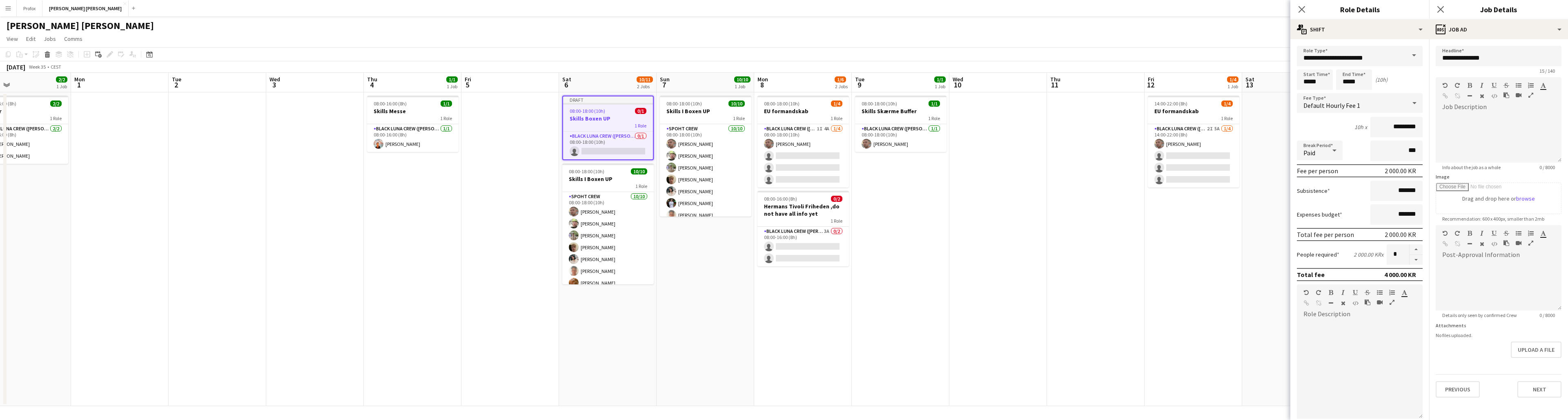
scroll to position [133, 0]
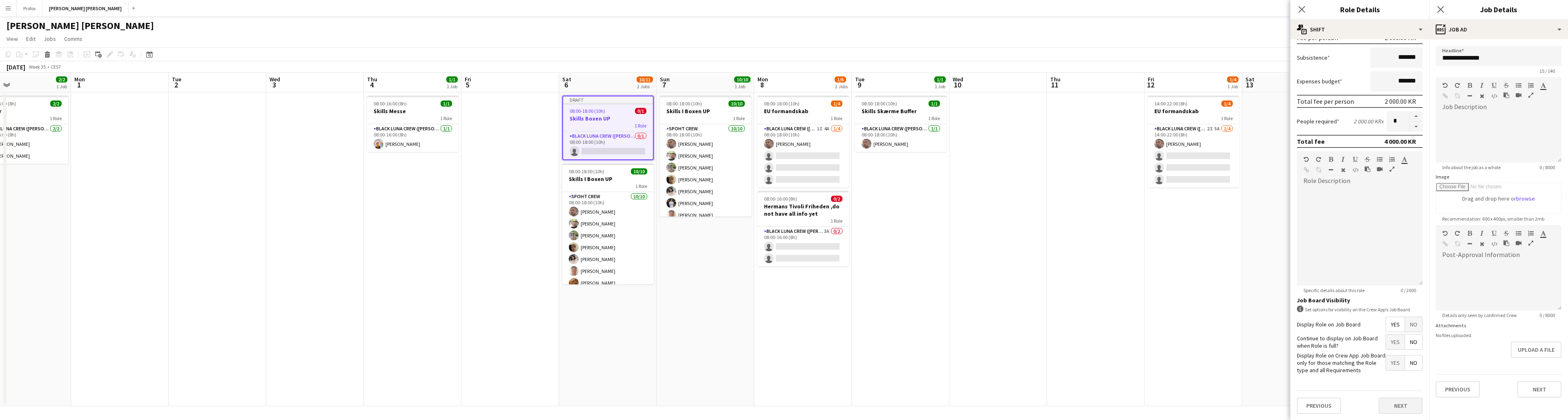
click at [907, 374] on button "Next" at bounding box center [1401, 405] width 44 height 16
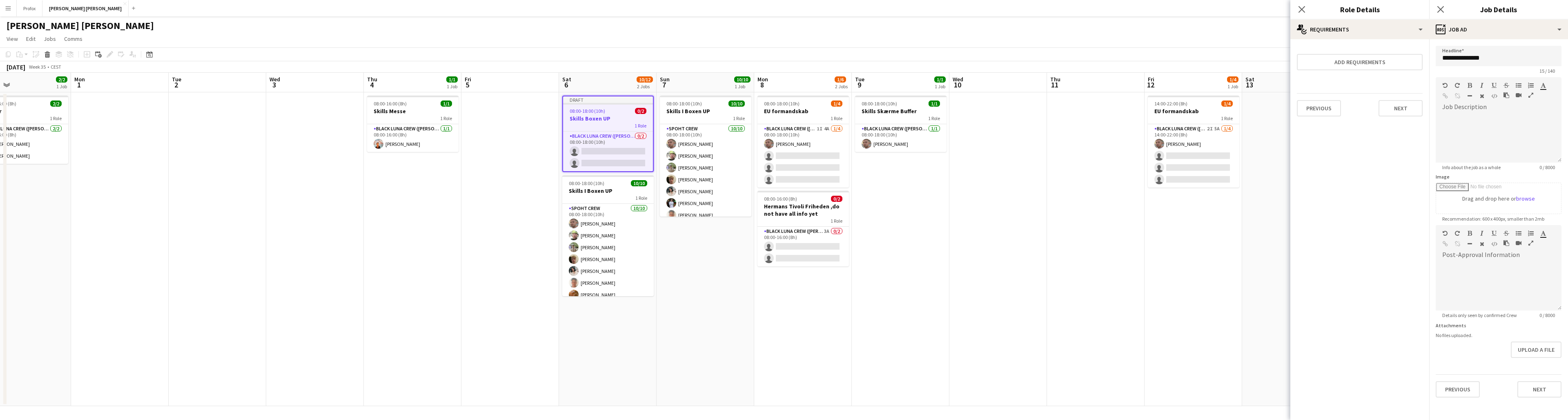
click at [907, 109] on button "Next" at bounding box center [1401, 108] width 44 height 16
click at [907, 110] on button "Finish" at bounding box center [1407, 109] width 30 height 16
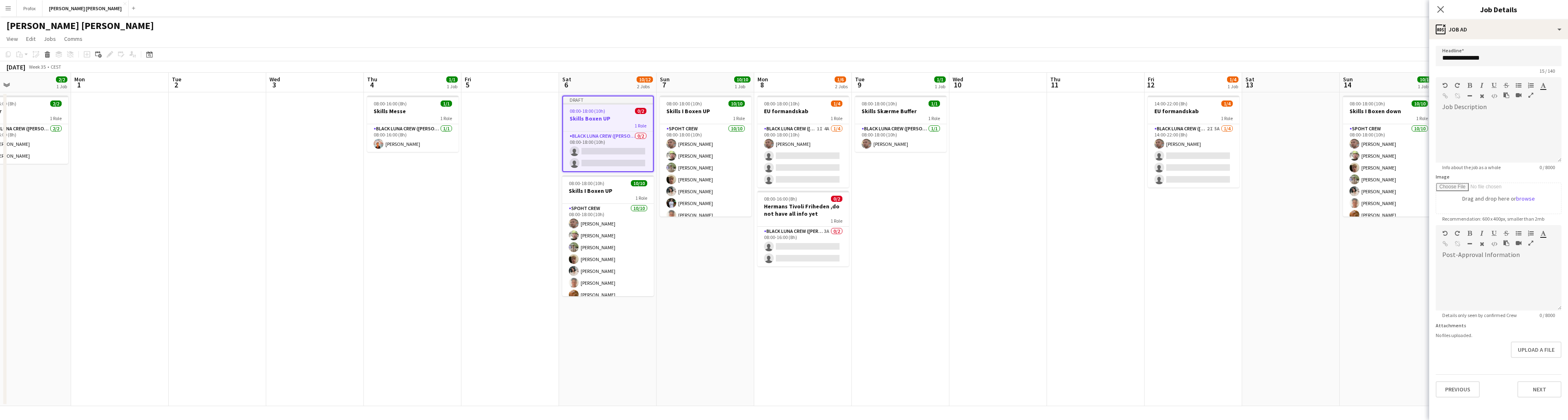
click at [907, 374] on button "Previous" at bounding box center [1458, 389] width 44 height 16
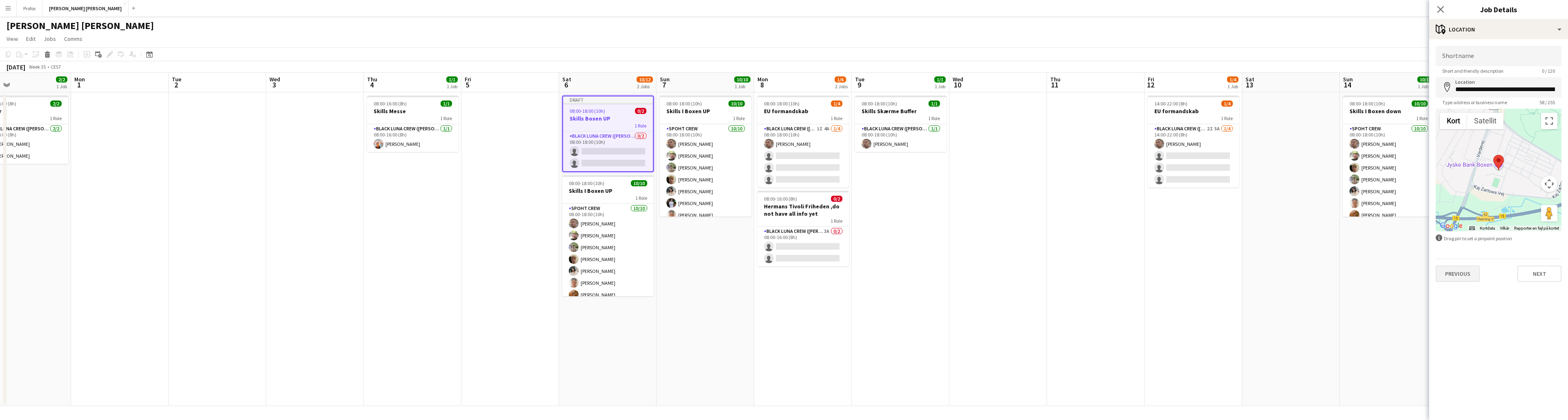
click at [907, 277] on button "Previous" at bounding box center [1458, 273] width 44 height 16
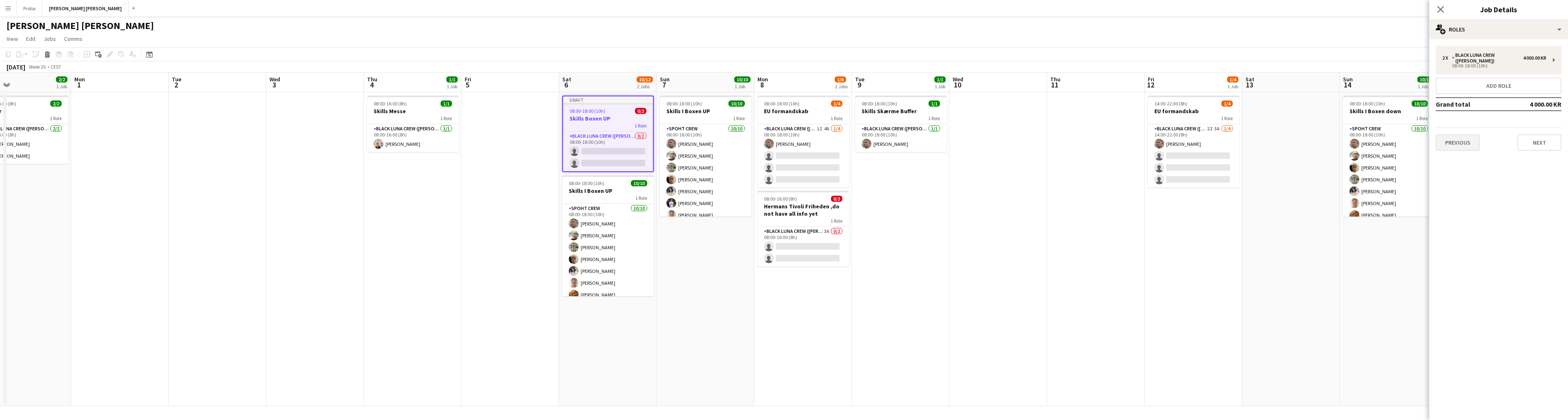
click at [907, 141] on button "Previous" at bounding box center [1458, 142] width 44 height 16
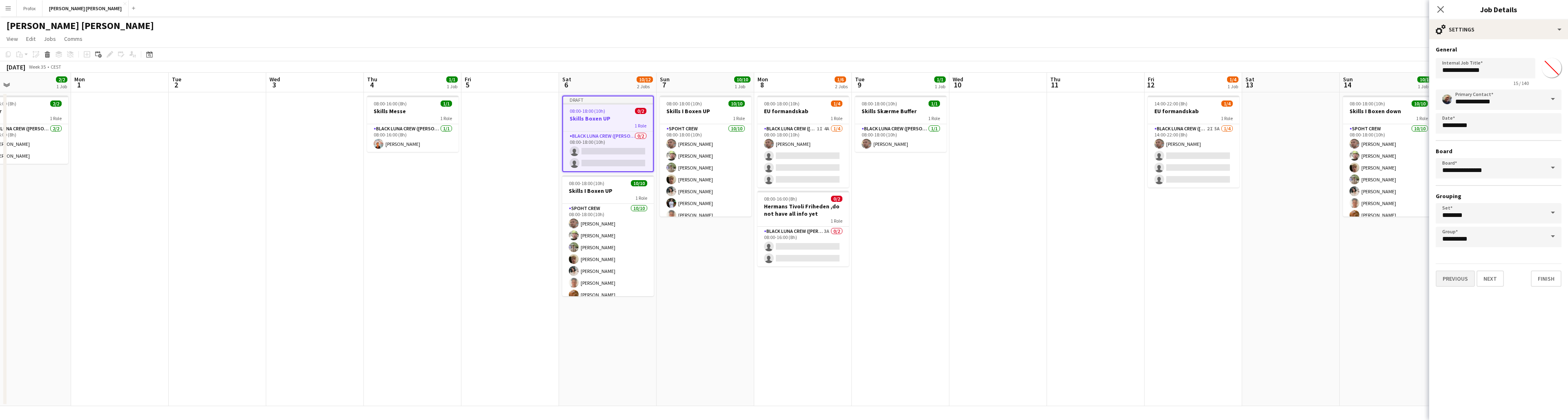
click at [907, 280] on button "Previous" at bounding box center [1455, 278] width 39 height 16
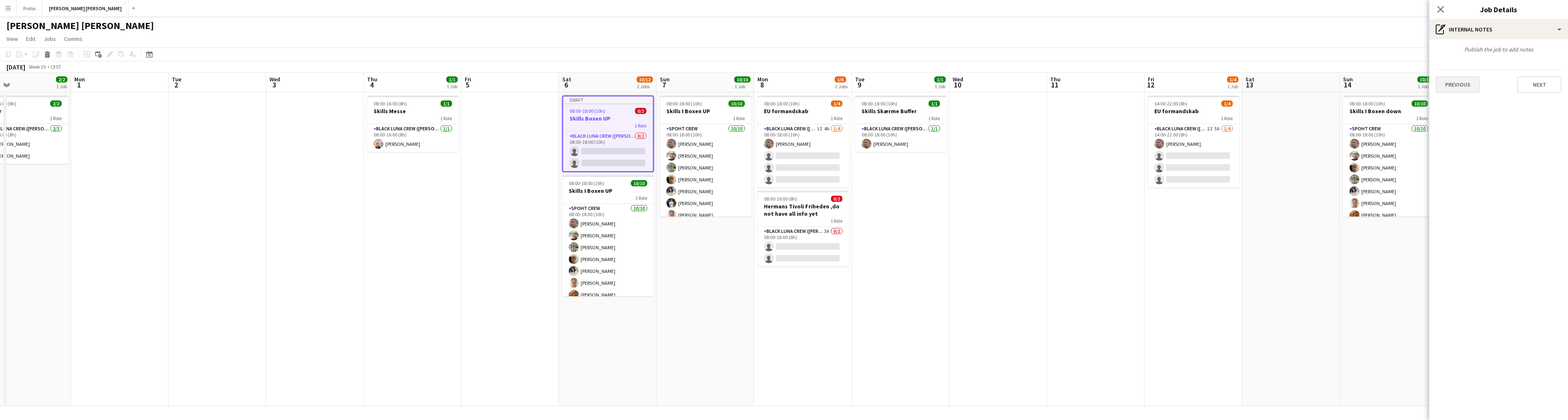
click at [907, 84] on button "Previous" at bounding box center [1458, 84] width 44 height 16
click at [907, 127] on button "Previous" at bounding box center [1458, 122] width 44 height 16
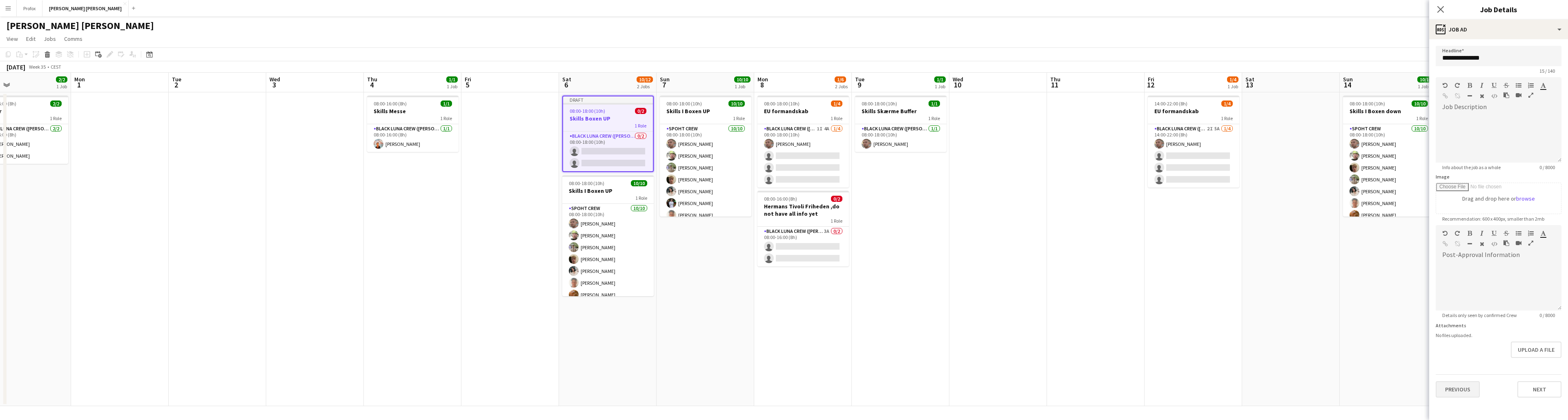
click at [907, 374] on button "Previous" at bounding box center [1458, 389] width 44 height 16
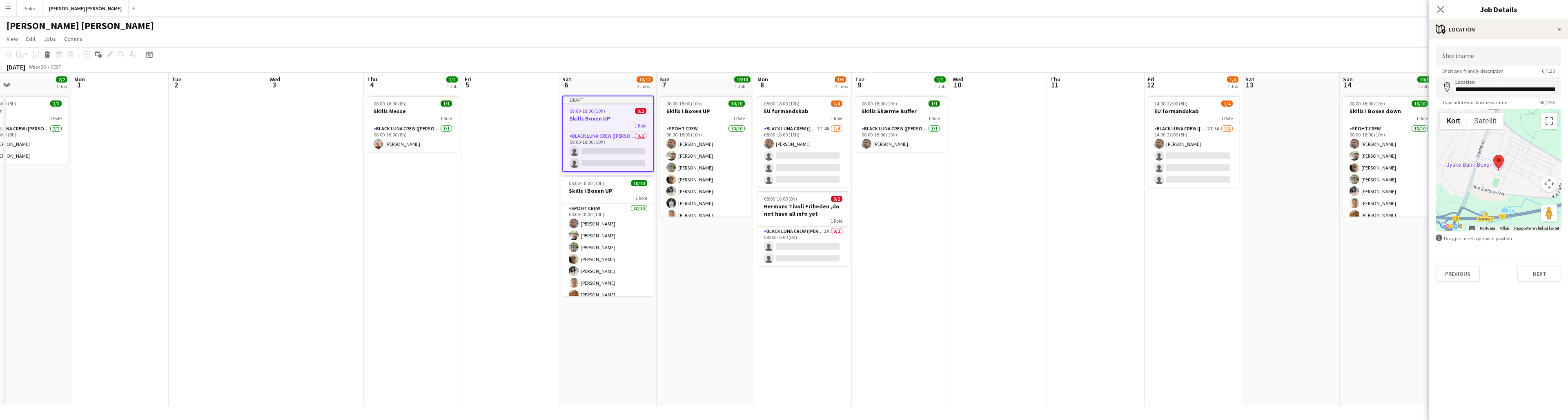
click at [907, 276] on button "Previous" at bounding box center [1458, 273] width 44 height 16
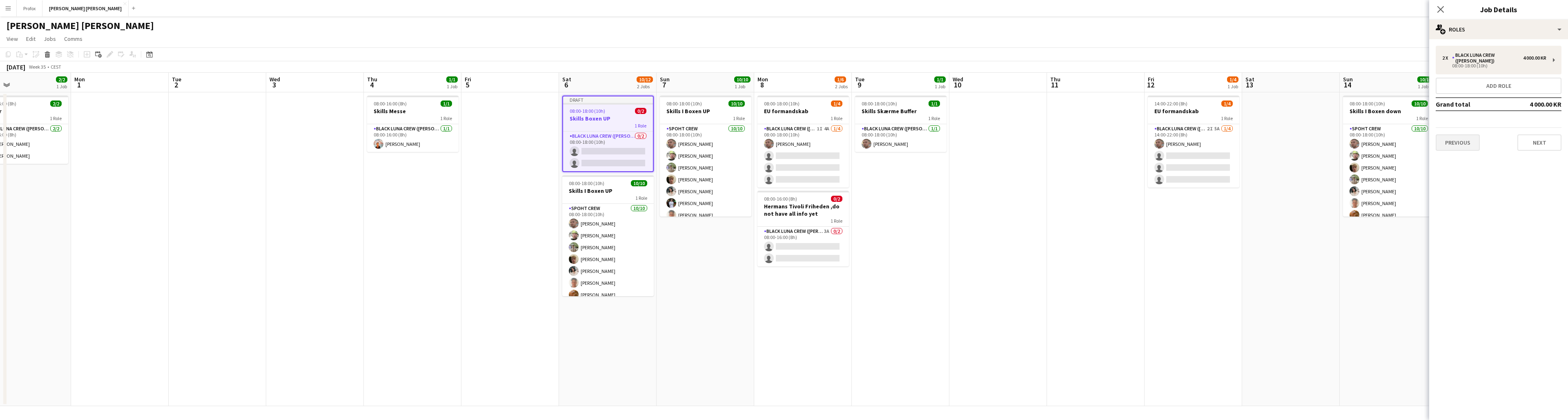
click at [907, 138] on button "Previous" at bounding box center [1458, 142] width 44 height 16
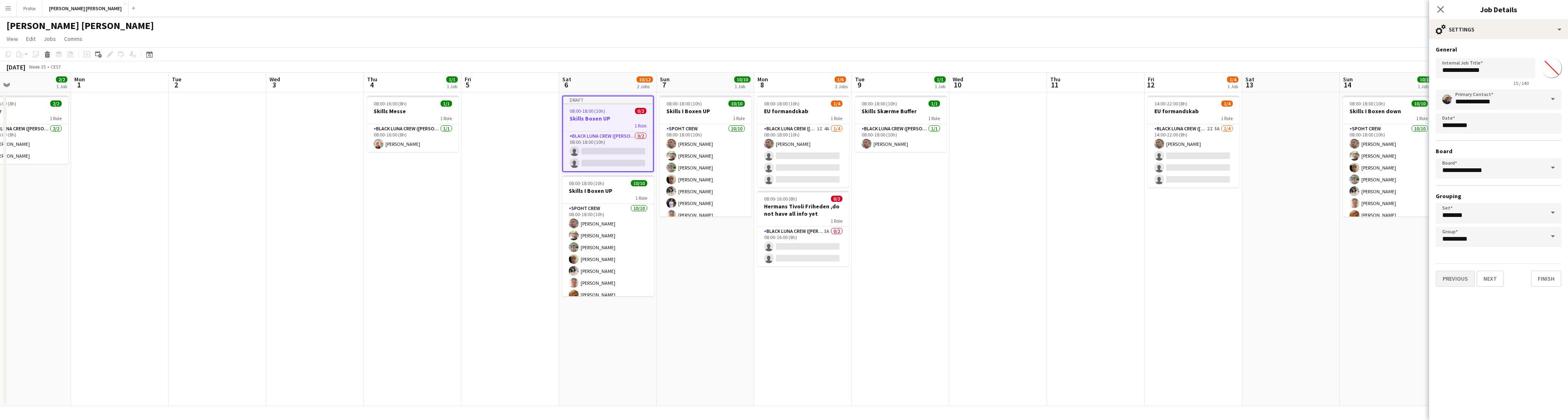
click at [907, 278] on button "Previous" at bounding box center [1455, 278] width 39 height 16
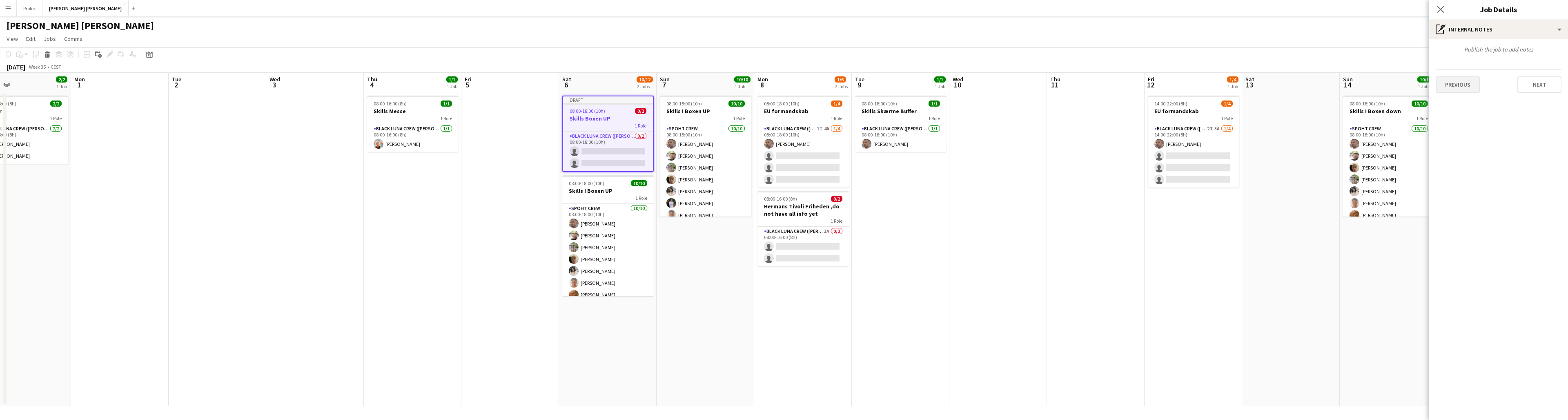
click at [907, 86] on button "Previous" at bounding box center [1458, 84] width 44 height 16
click at [907, 124] on button "Previous" at bounding box center [1458, 122] width 44 height 16
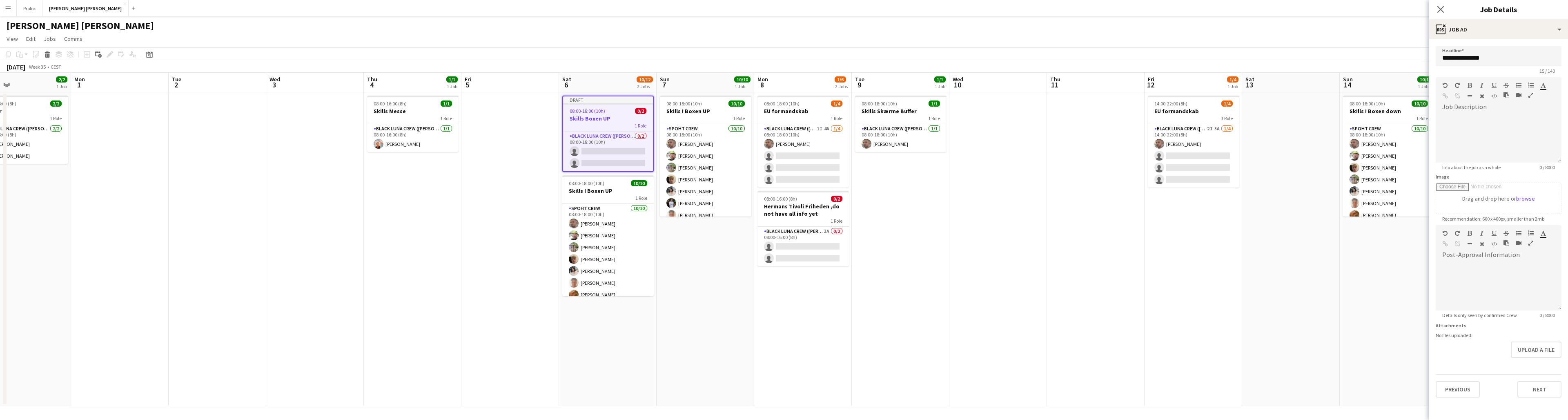
click at [907, 374] on button "Previous" at bounding box center [1458, 389] width 44 height 16
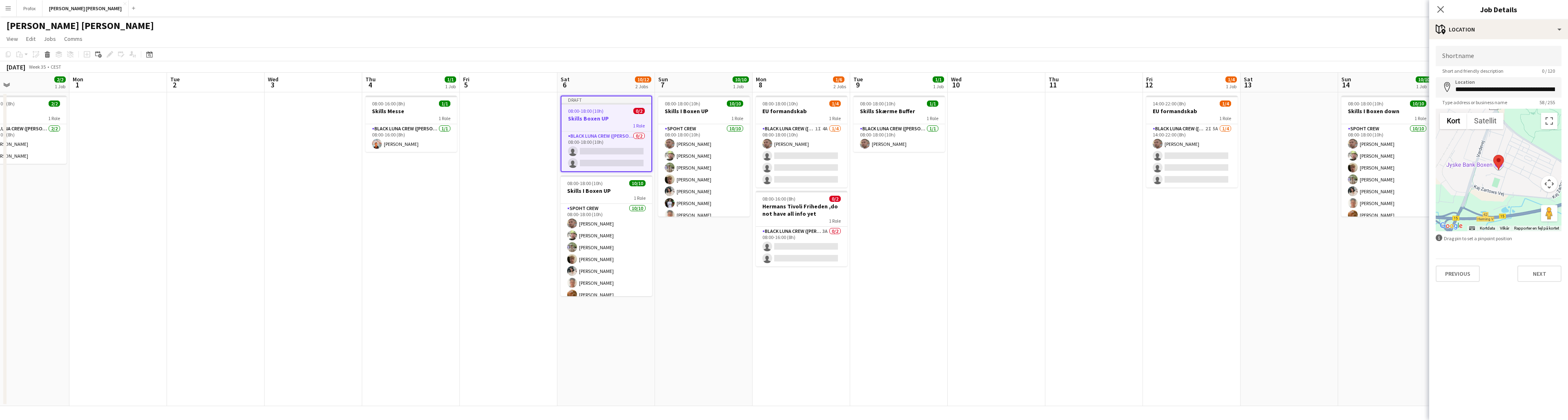
drag, startPoint x: 1241, startPoint y: 318, endPoint x: 1237, endPoint y: 310, distance: 8.9
click at [907, 311] on app-calendar-viewport "Fri 29 Sat 30 Sun 31 2/2 1 Job Mon 1 Tue 2 Wed 3 Thu 4 1/1 1 Job Fri 5 Sat 6 10…" at bounding box center [784, 239] width 1568 height 333
click at [613, 116] on h3 "Skills Boxen UP" at bounding box center [605, 119] width 90 height 7
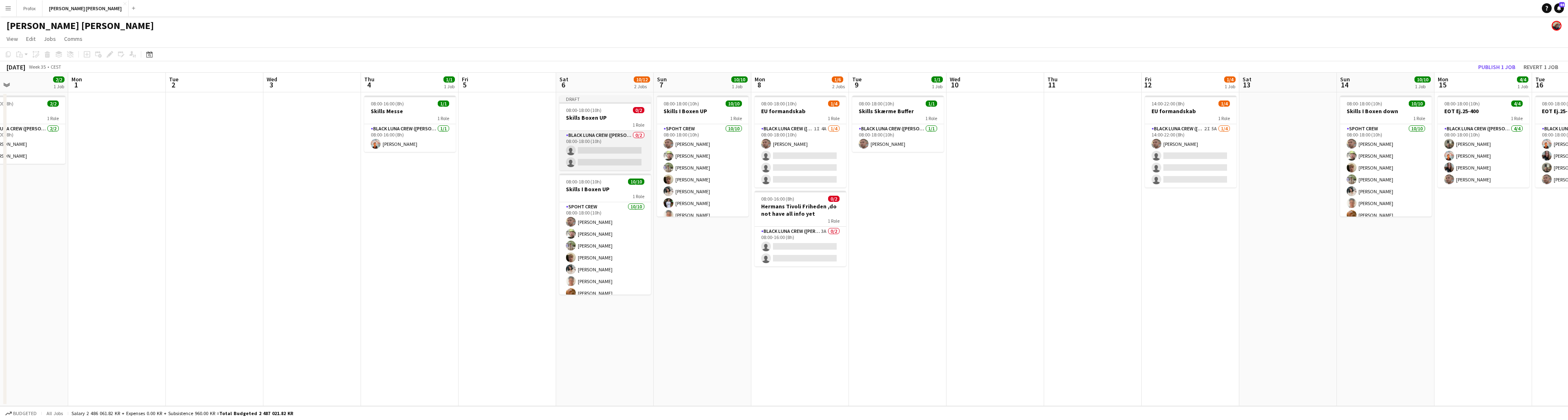
click at [604, 149] on app-card-role "Black Luna Crew ([PERSON_NAME]) 0/2 08:00-18:00 (10h) single-neutral-actions si…" at bounding box center [605, 150] width 91 height 40
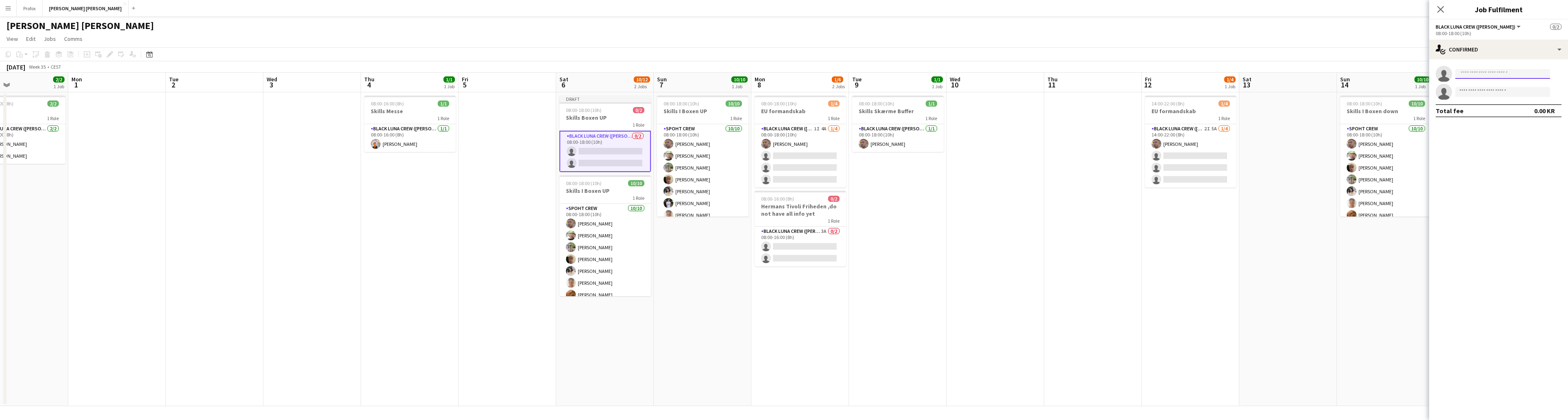
click at [907, 71] on input at bounding box center [1503, 74] width 95 height 10
type input "*****"
click at [907, 99] on span "[PHONE_NUMBER]" at bounding box center [1503, 99] width 82 height 7
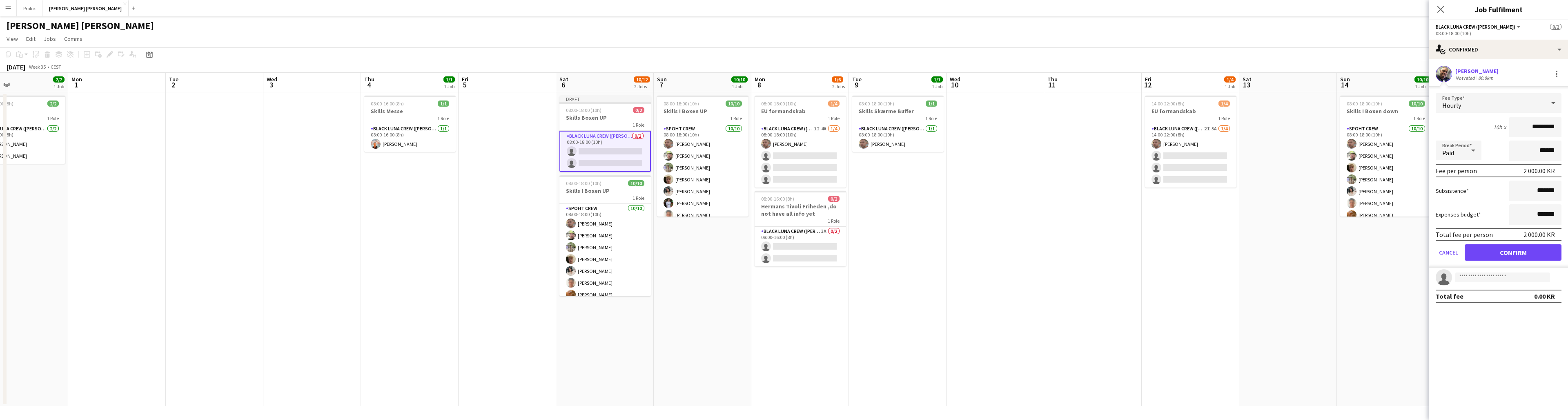
drag, startPoint x: 1531, startPoint y: 127, endPoint x: 1519, endPoint y: 133, distance: 13.4
click at [907, 128] on input "*********" at bounding box center [1535, 127] width 52 height 21
type input "*********"
click at [907, 253] on button "Confirm" at bounding box center [1513, 252] width 97 height 16
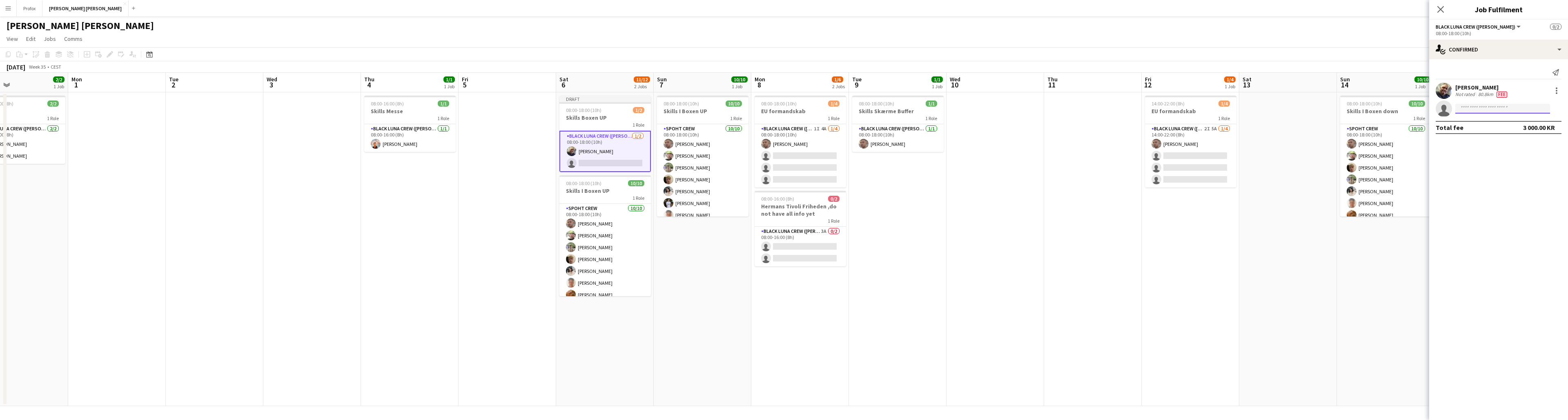
click at [907, 108] on input at bounding box center [1503, 108] width 95 height 10
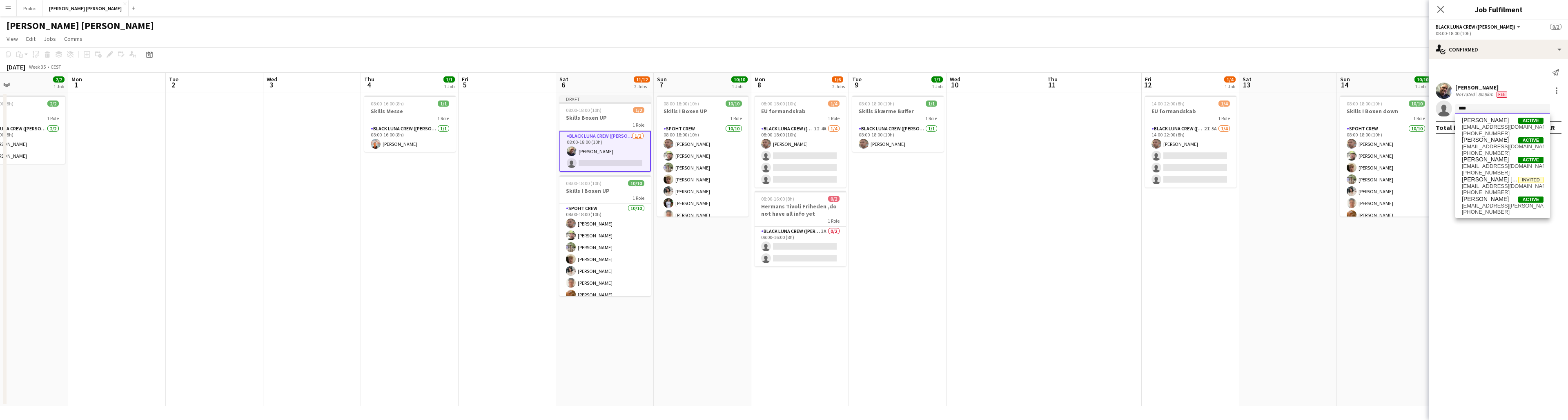
type input "****"
drag, startPoint x: 1477, startPoint y: 108, endPoint x: 1502, endPoint y: 201, distance: 96.3
click at [907, 201] on span "[PERSON_NAME]" at bounding box center [1485, 198] width 47 height 7
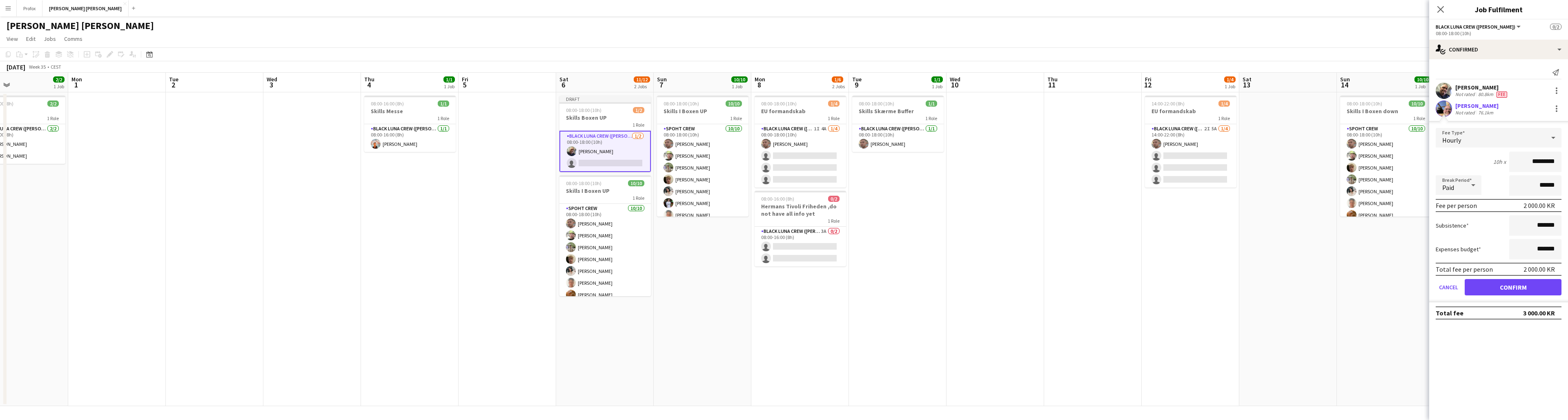
drag, startPoint x: 1533, startPoint y: 160, endPoint x: 1517, endPoint y: 164, distance: 16.5
click at [907, 164] on input "*********" at bounding box center [1535, 162] width 52 height 21
type input "*********"
click at [907, 287] on button "Confirm" at bounding box center [1513, 287] width 97 height 16
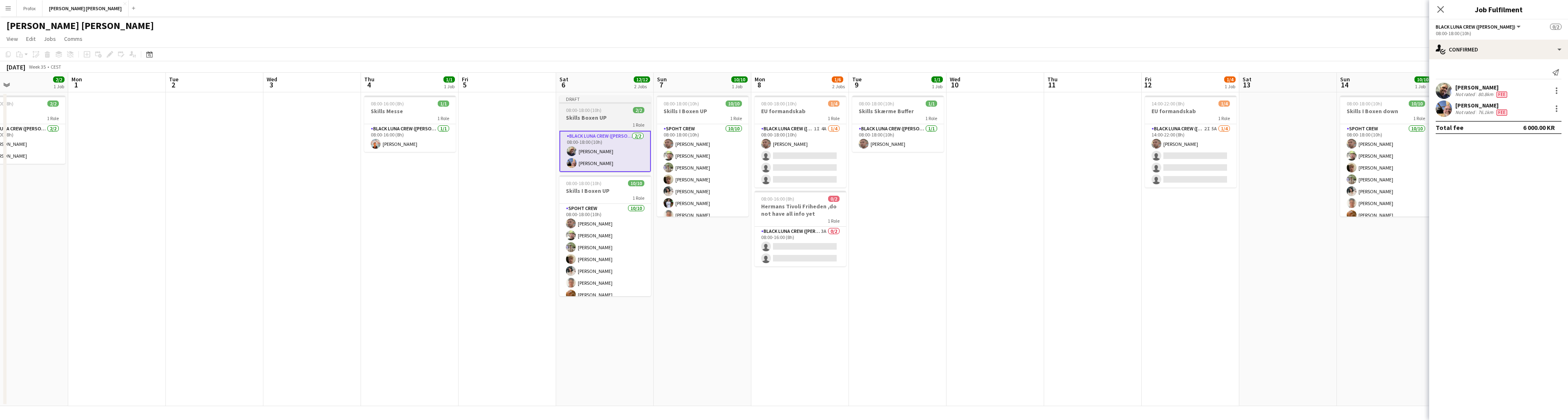
click at [617, 114] on h3 "Skills Boxen UP" at bounding box center [605, 117] width 91 height 7
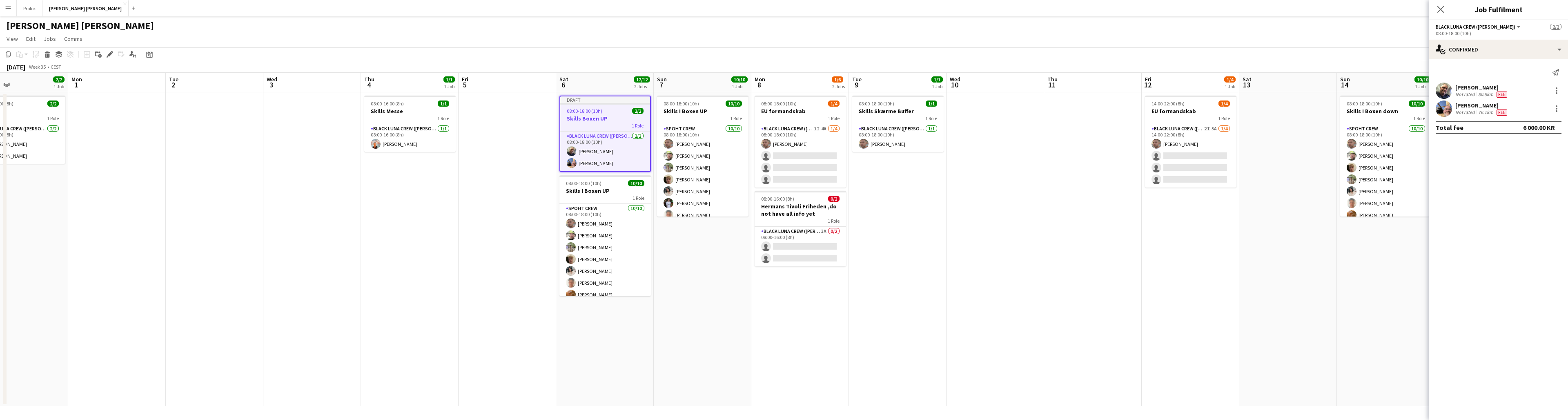
click at [614, 117] on h3 "Skills Boxen UP" at bounding box center [605, 119] width 90 height 7
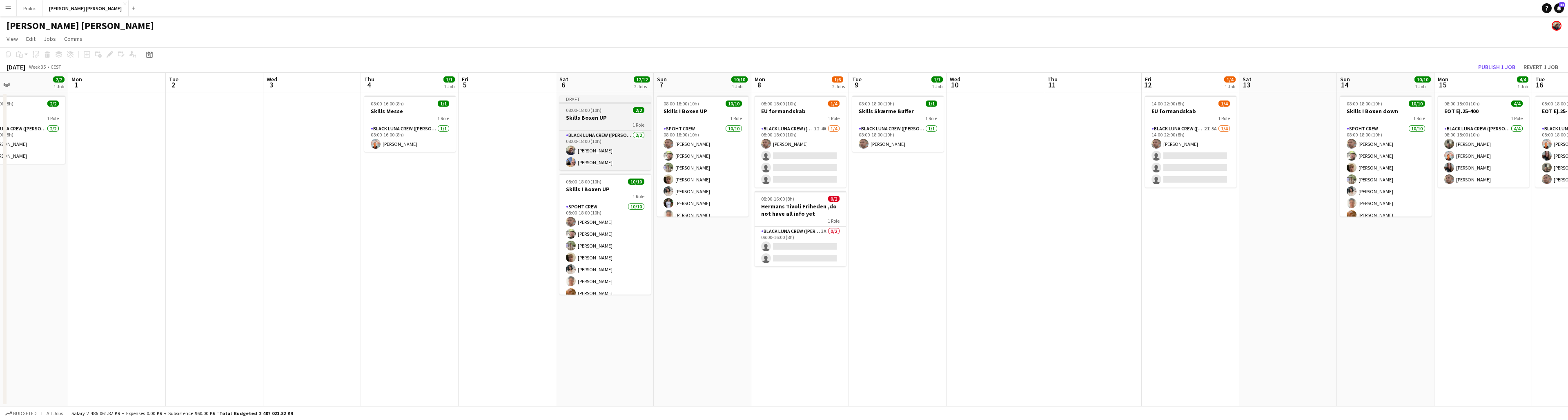
click at [614, 114] on h3 "Skills Boxen UP" at bounding box center [605, 117] width 91 height 7
click at [614, 115] on h3 "Skills Boxen UP" at bounding box center [605, 119] width 90 height 7
click at [614, 115] on h3 "Skills Boxen UP" at bounding box center [605, 117] width 91 height 7
click at [614, 116] on h3 "Skills Boxen UP" at bounding box center [605, 119] width 90 height 7
click at [614, 117] on h3 "Skills Boxen UP" at bounding box center [605, 117] width 91 height 7
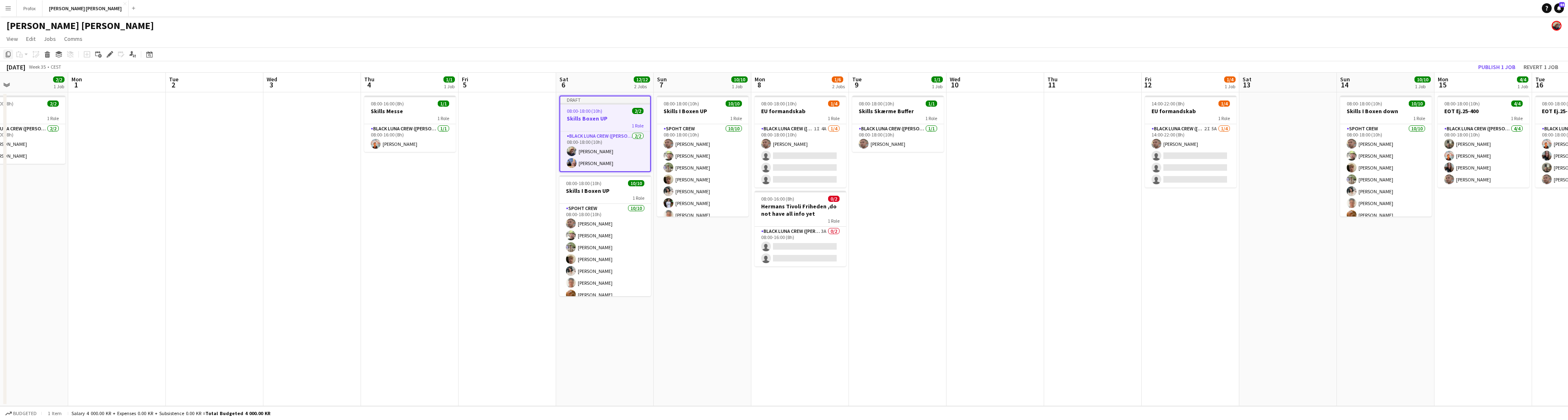
click at [9, 53] on icon "Copy" at bounding box center [8, 54] width 7 height 7
click at [693, 280] on app-date-cell "08:00-18:00 (10h) 10/10 Skills I Boxen UP 1 Role Spoht Crew [DATE] 08:00-18:00 …" at bounding box center [702, 249] width 97 height 313
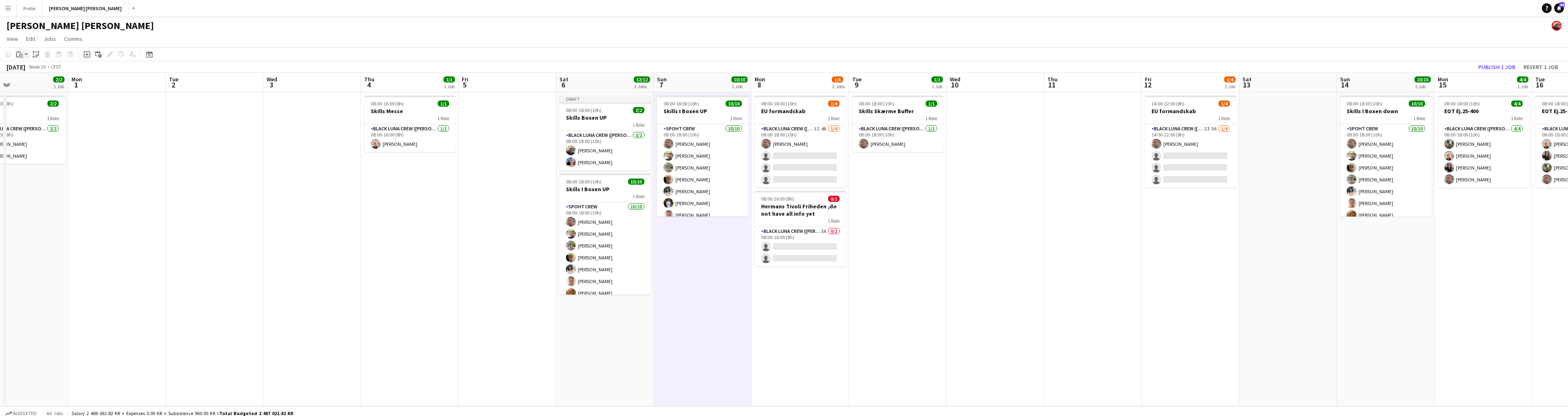
click at [21, 55] on icon "Paste" at bounding box center [19, 54] width 7 height 7
click at [57, 83] on link "Paste with crew Command Shift V" at bounding box center [54, 83] width 65 height 7
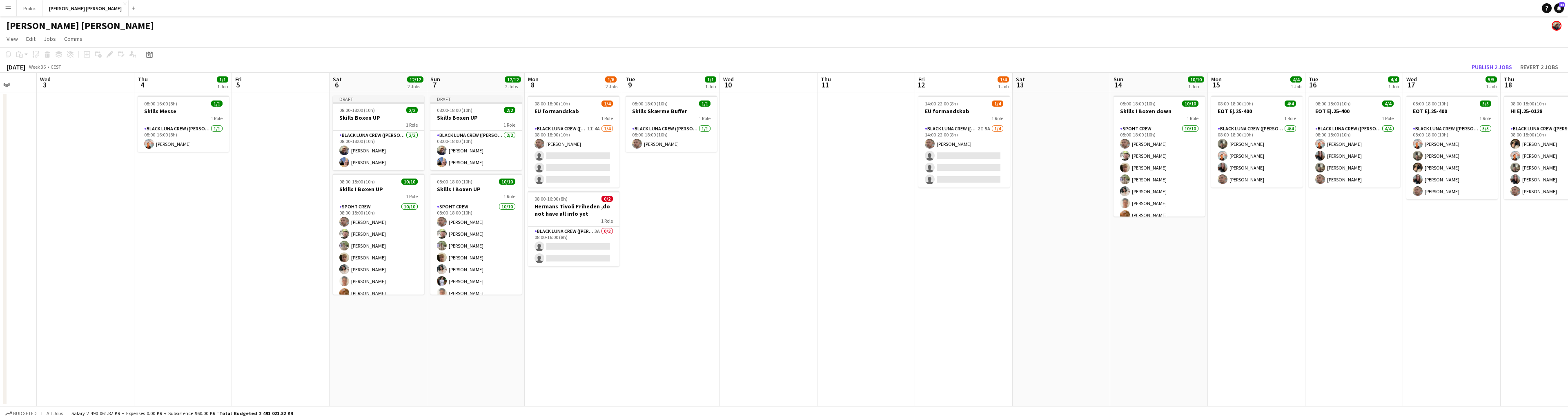
drag, startPoint x: 1355, startPoint y: 259, endPoint x: 1136, endPoint y: 241, distance: 219.7
click at [907, 241] on app-calendar-viewport "Sun 31 2/2 1 Job Mon 1 Tue 2 Wed 3 Thu 4 1/1 1 Job Fri 5 Sat 6 12/12 2 Jobs Sun…" at bounding box center [784, 239] width 1568 height 333
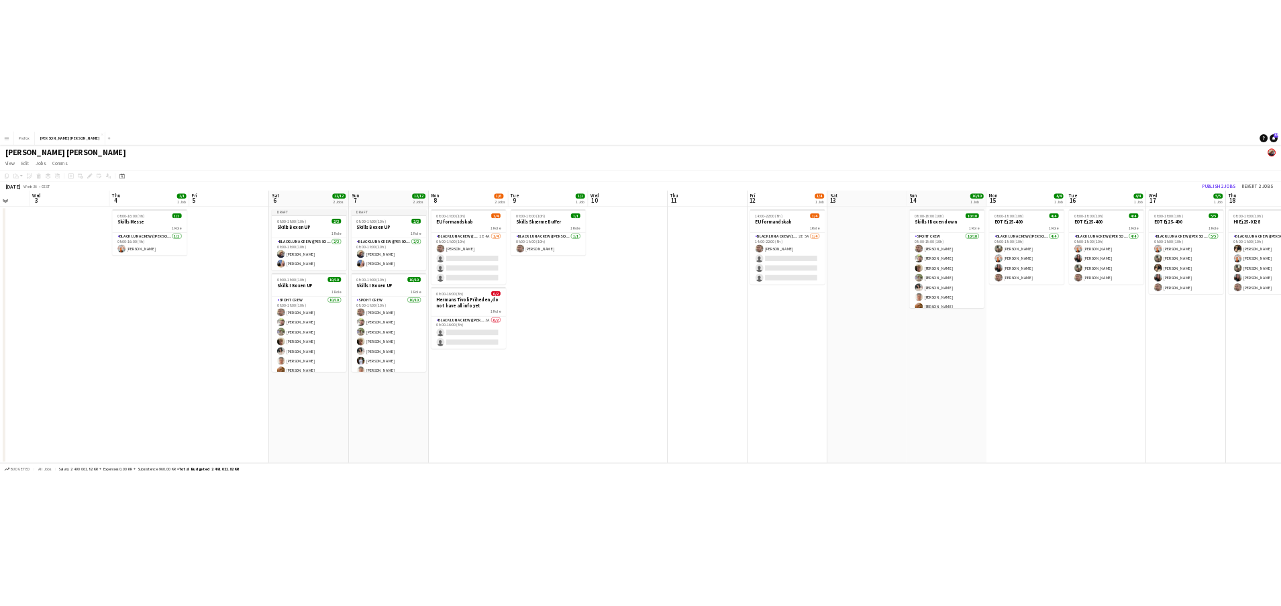
scroll to position [0, 425]
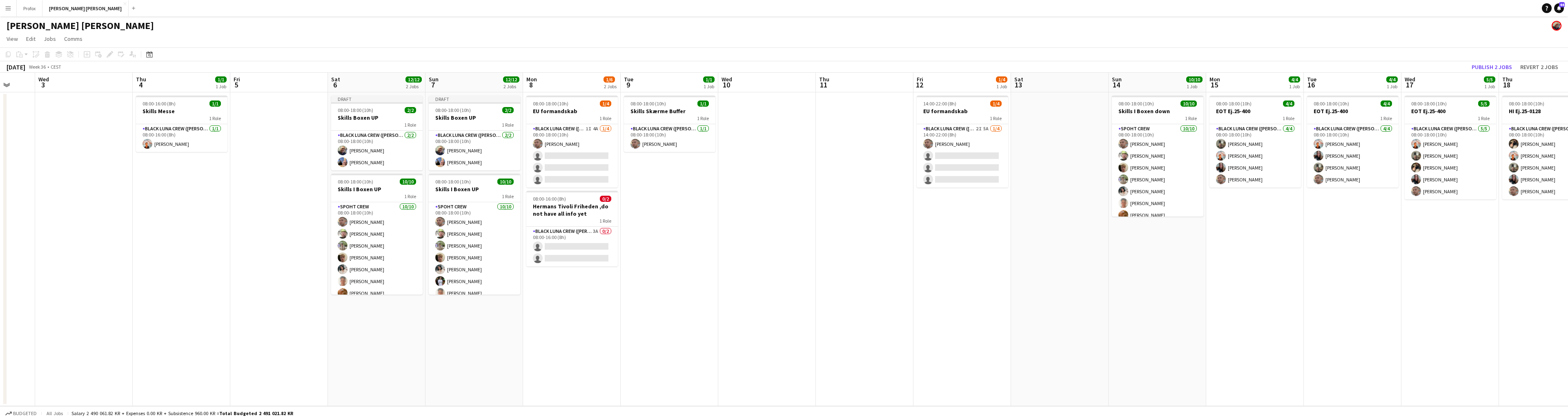
click at [907, 240] on app-date-cell "08:00-18:00 (10h) 10/10 Skills I Boxen down 1 Role Spoht Crew [DATE] 08:00-18:0…" at bounding box center [1157, 249] width 97 height 313
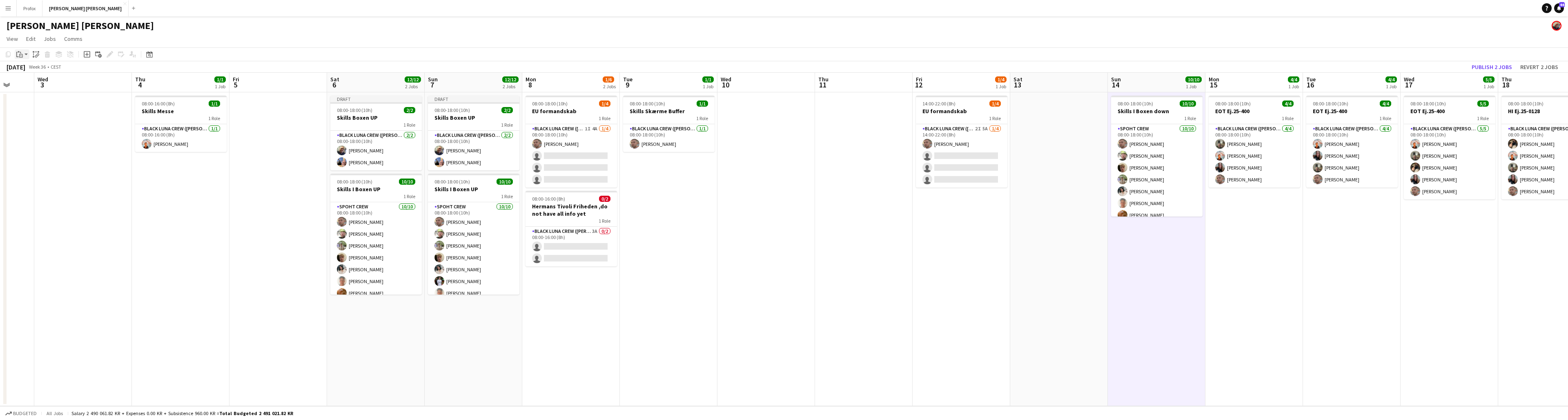
click at [22, 53] on icon "Paste" at bounding box center [19, 54] width 7 height 7
click at [35, 82] on link "Paste with crew Command Shift V" at bounding box center [54, 83] width 65 height 7
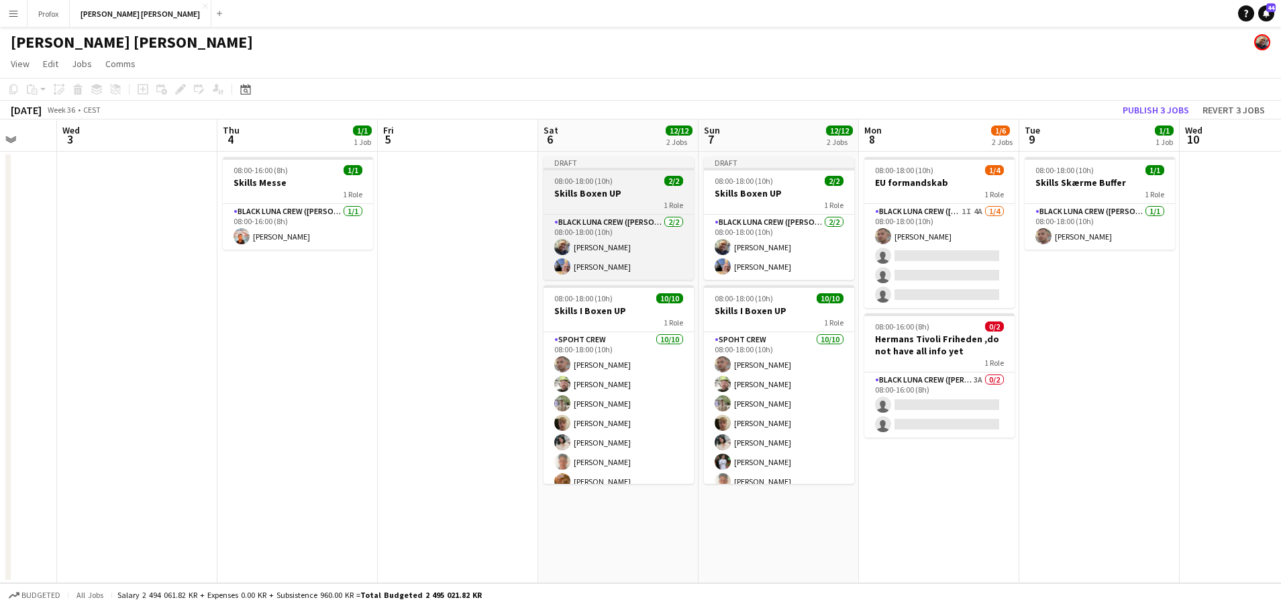
click at [641, 184] on app-job-card "Draft 08:00-18:00 (10h) 2/2 Skills Boxen UP 1 Role Black Luna Crew ([PERSON_NAM…" at bounding box center [618, 218] width 150 height 123
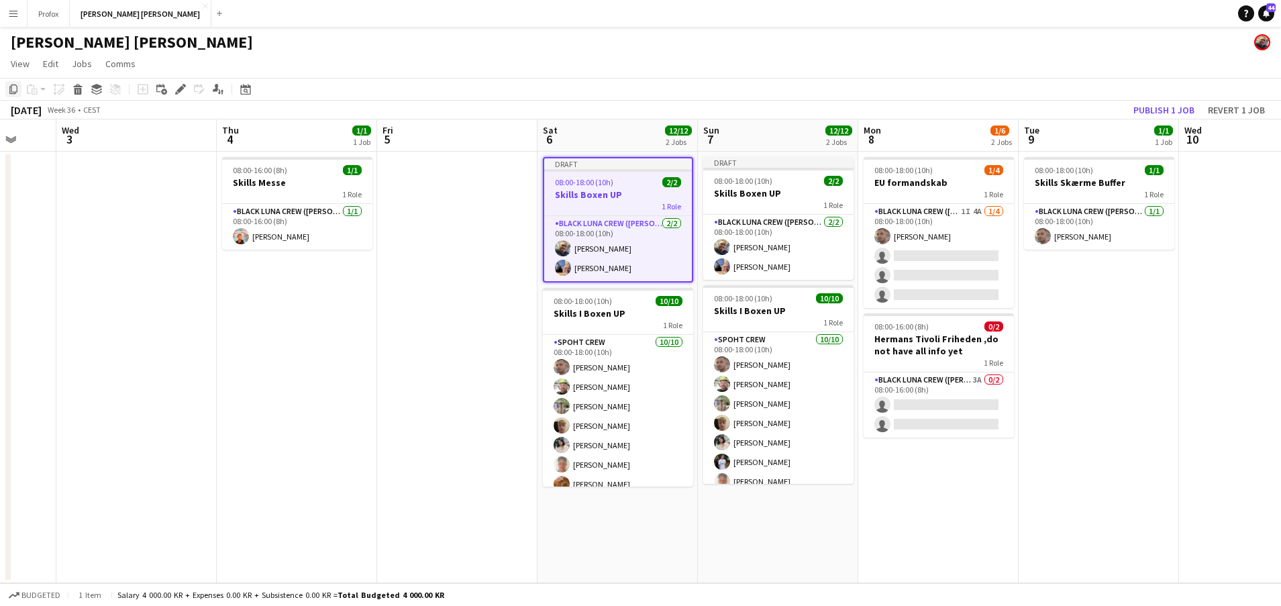
click at [15, 87] on icon "Copy" at bounding box center [13, 89] width 11 height 11
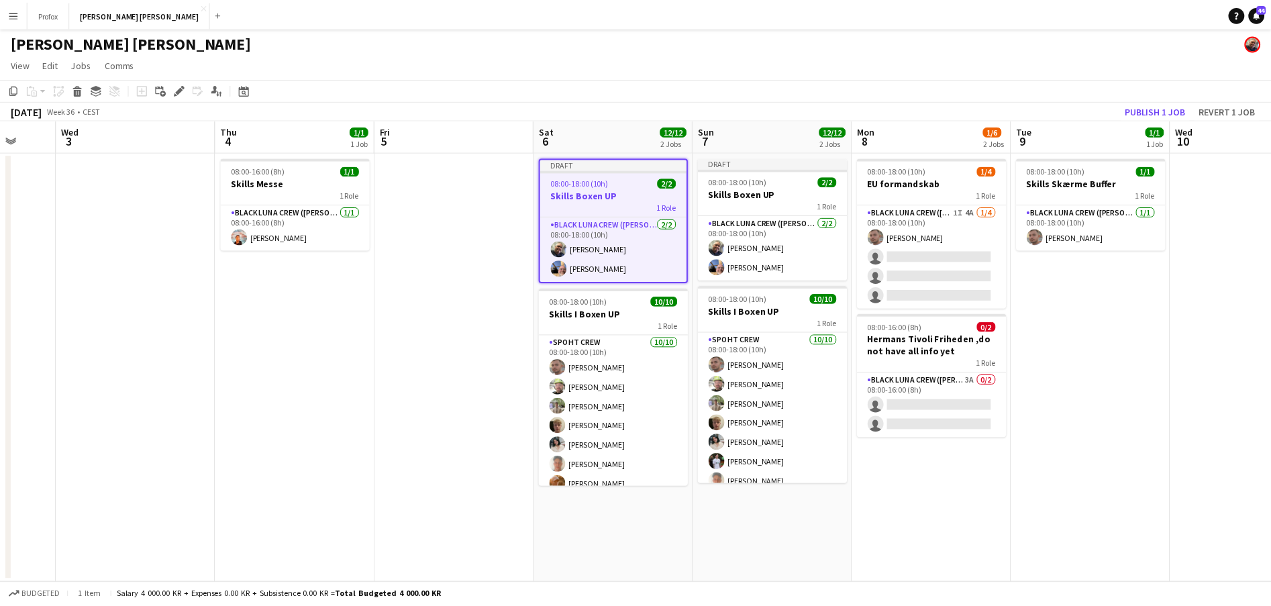
scroll to position [0, 425]
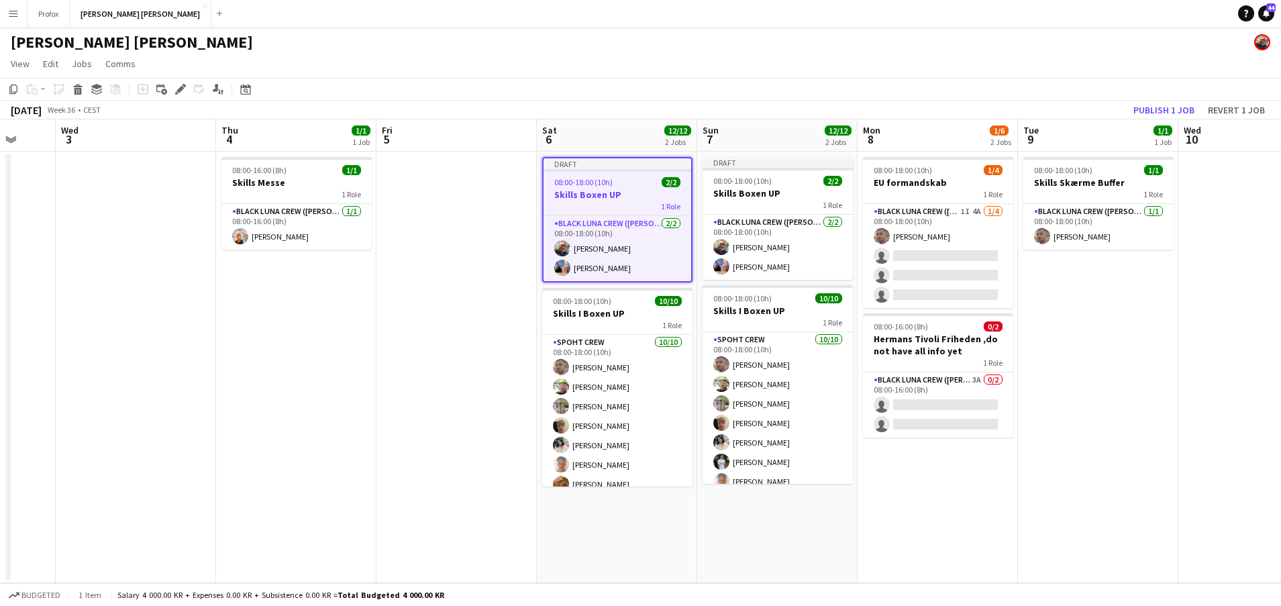
click at [963, 470] on app-date-cell "08:00-18:00 (10h) 1/4 EU formandskab 1 Role Black [PERSON_NAME] Crew ([PERSON_N…" at bounding box center [937, 367] width 160 height 431
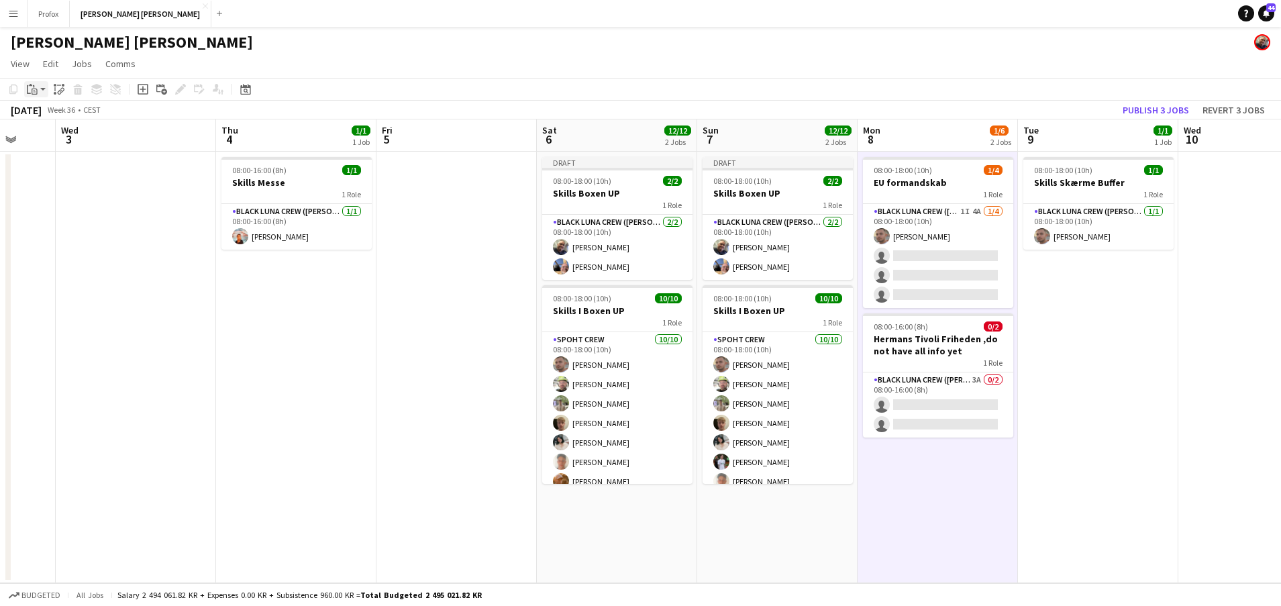
click at [38, 86] on div "Paste" at bounding box center [32, 89] width 16 height 16
click at [78, 133] on link "Paste with crew Command Shift V" at bounding box center [89, 137] width 106 height 12
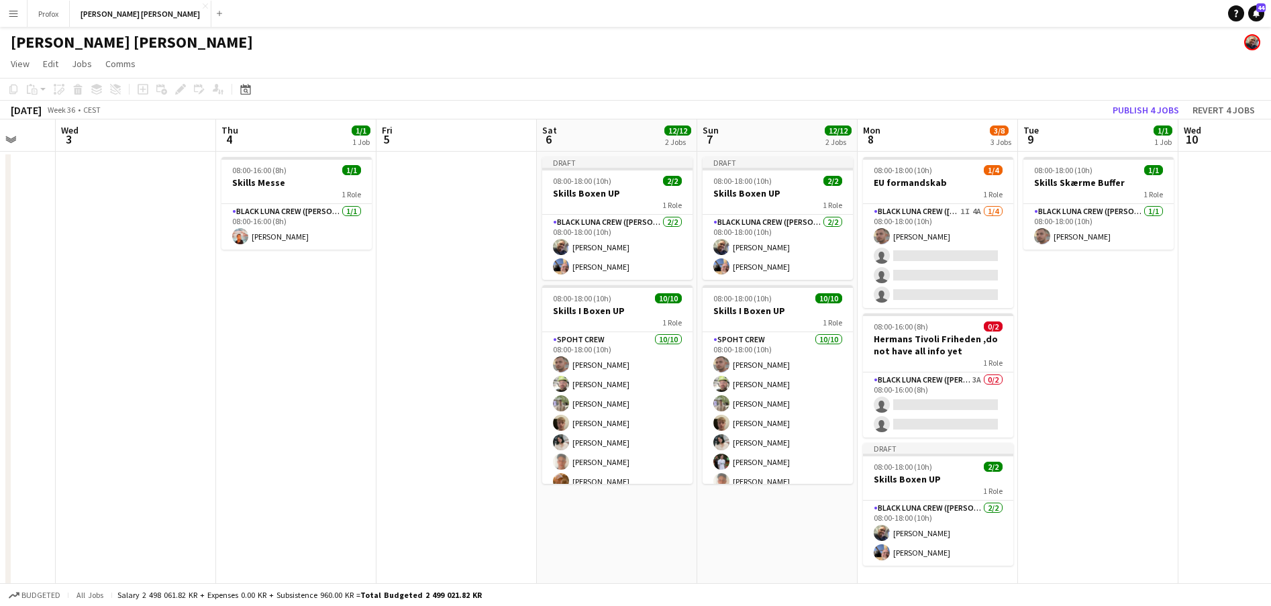
click at [1069, 284] on app-date-cell "08:00-18:00 (10h) 1/1 Skills Skærme Buffer 1 Role Black Luna Crew ([PERSON_NAME…" at bounding box center [1098, 374] width 160 height 444
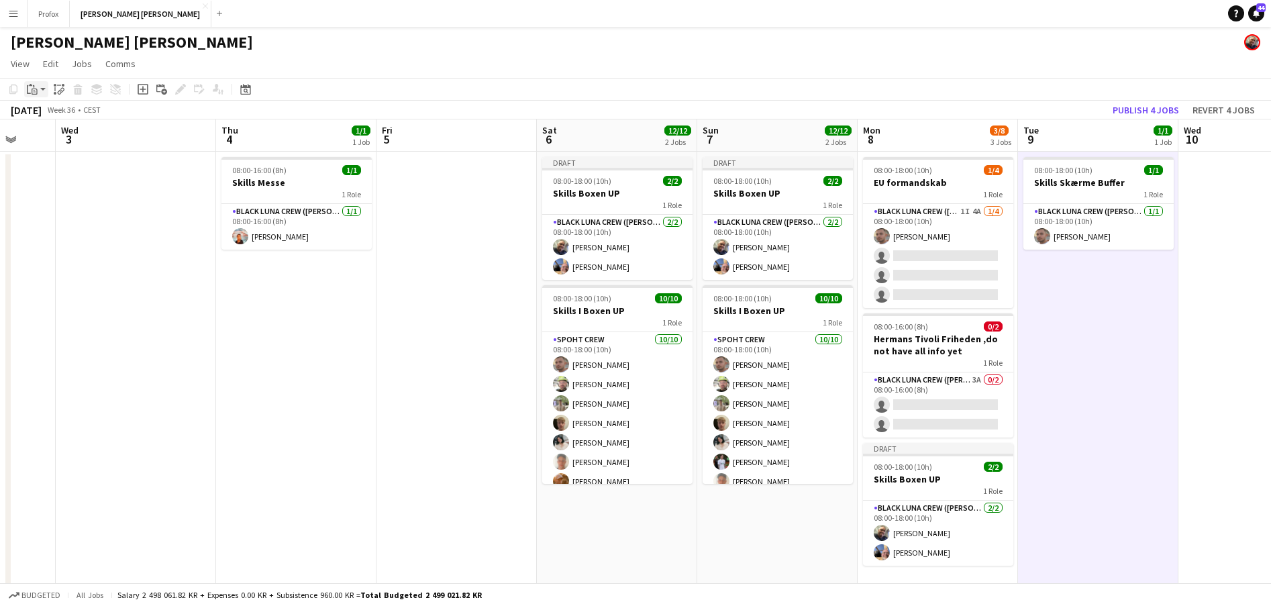
click at [38, 87] on div "Paste" at bounding box center [32, 89] width 16 height 16
click at [70, 136] on link "Paste with crew Command Shift V" at bounding box center [89, 137] width 106 height 12
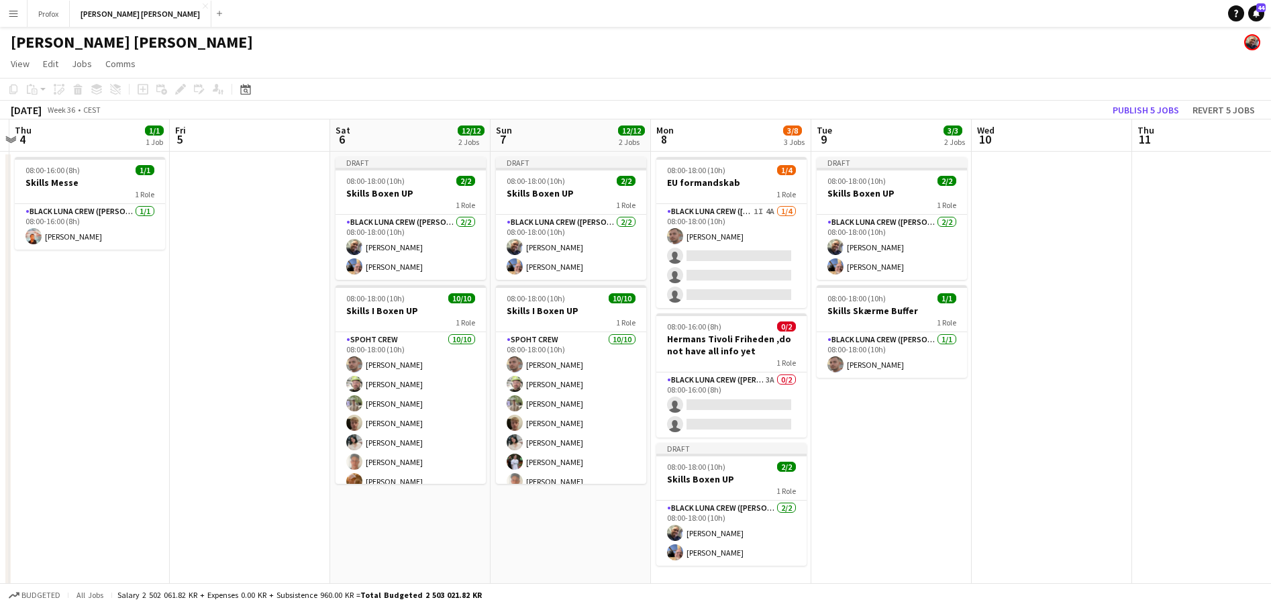
drag, startPoint x: 1161, startPoint y: 460, endPoint x: 978, endPoint y: 452, distance: 182.6
click at [956, 453] on app-calendar-viewport "Mon 1 Tue 2 Wed 3 Thu 4 1/1 1 Job Fri 5 Sat 6 12/12 2 Jobs Sun 7 12/12 2 Jobs M…" at bounding box center [635, 357] width 1271 height 476
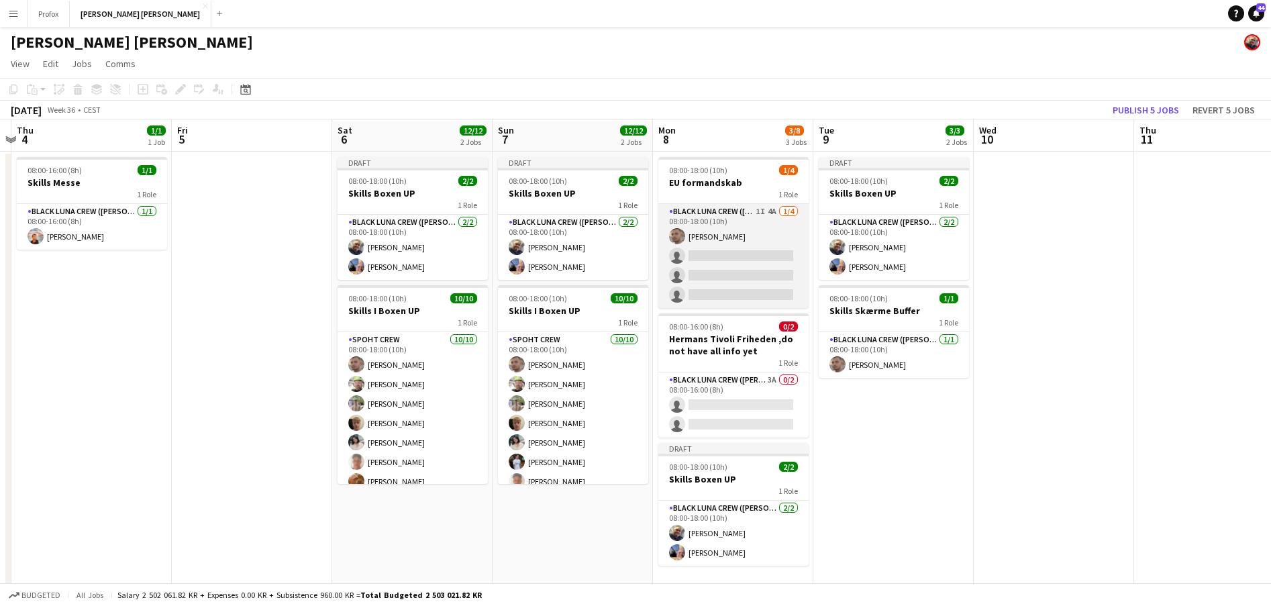
click at [775, 207] on app-card-role "Black Luna Crew ([PERSON_NAME]) 1I 4A [DATE] 08:00-18:00 (10h) [PERSON_NAME] si…" at bounding box center [733, 256] width 150 height 104
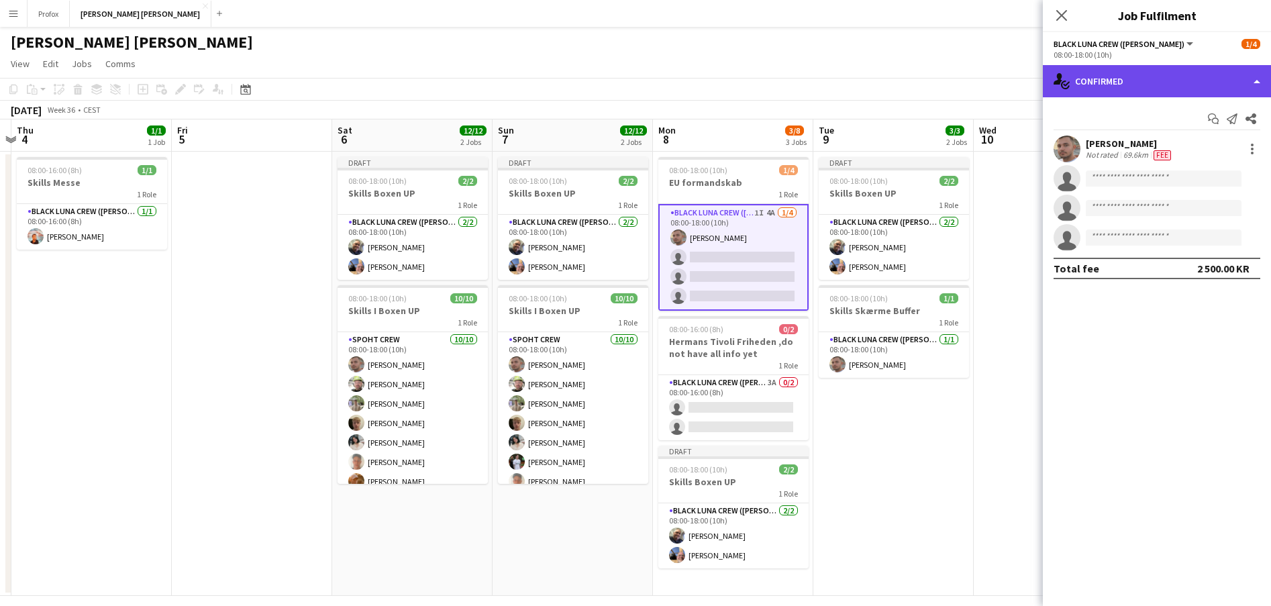
click at [1264, 82] on div "single-neutral-actions-check-2 Confirmed" at bounding box center [1156, 81] width 228 height 32
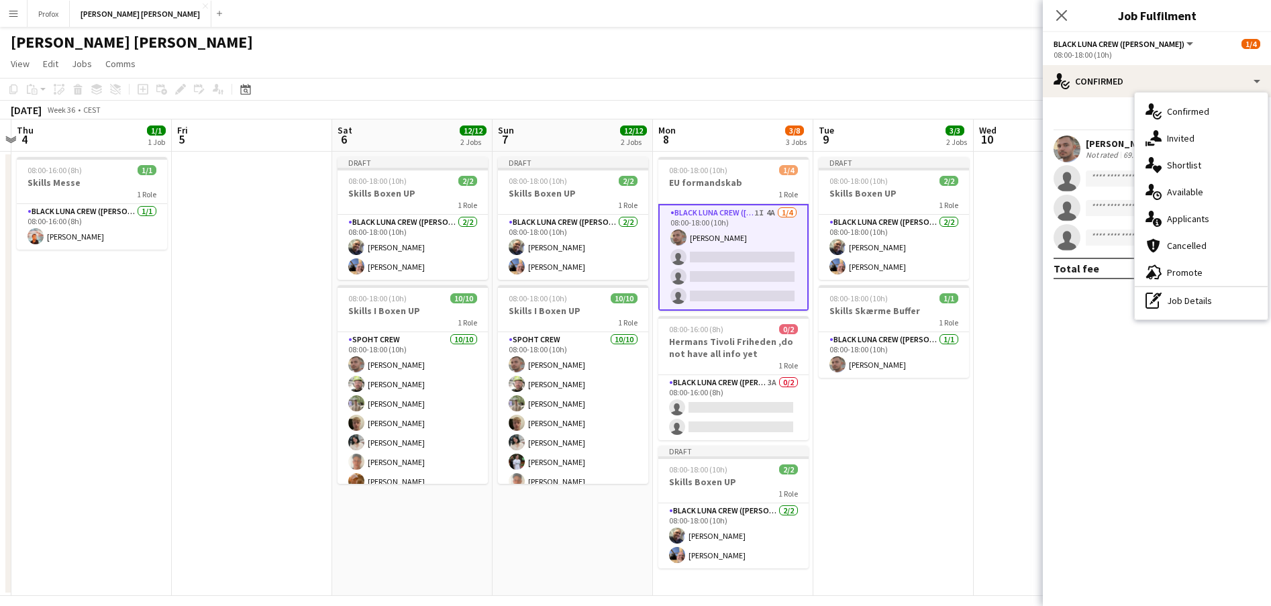
click at [1208, 222] on div "single-neutral-actions-information Applicants" at bounding box center [1200, 218] width 133 height 27
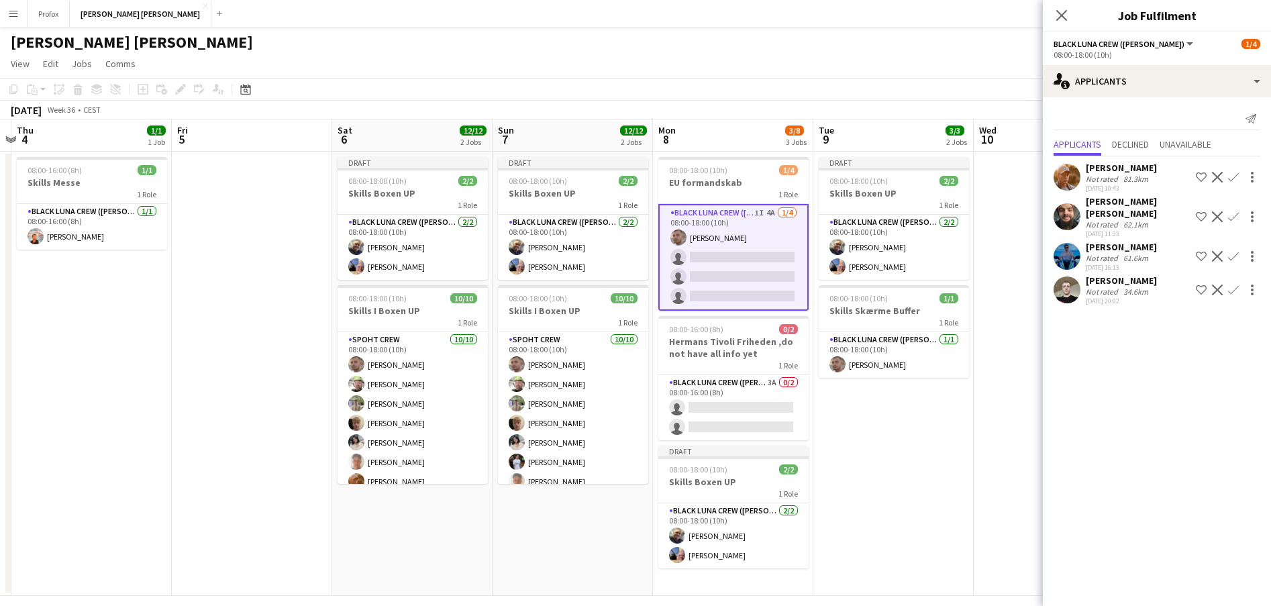
click at [1233, 284] on app-icon "Confirm" at bounding box center [1233, 289] width 11 height 11
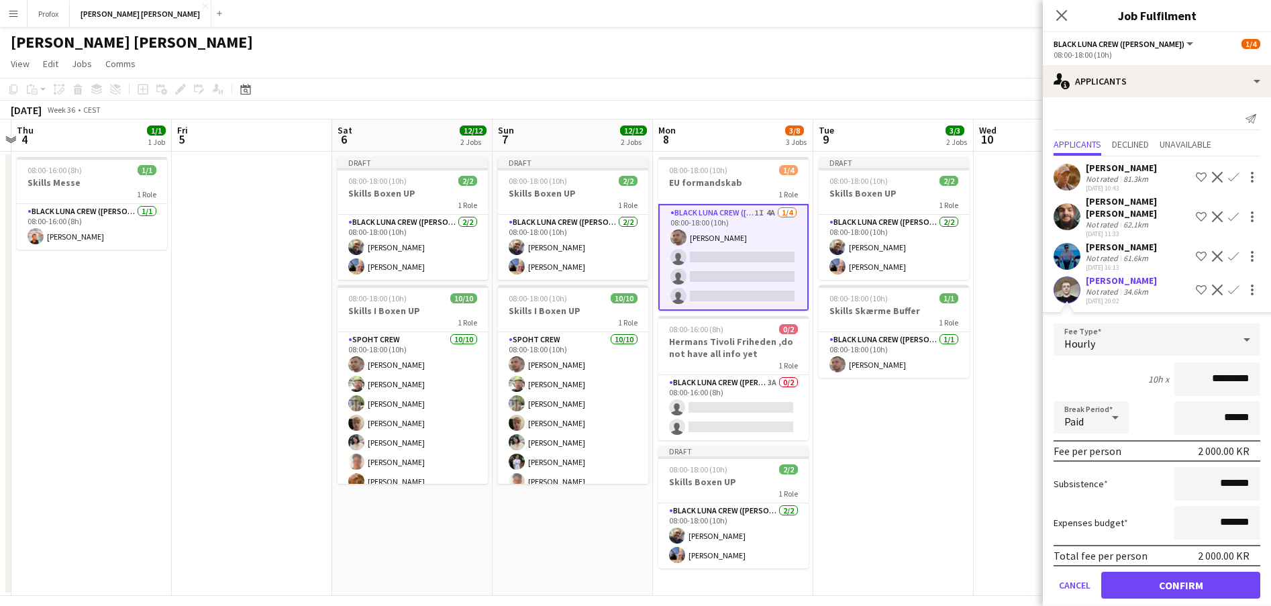
click at [1184, 577] on button "Confirm" at bounding box center [1180, 585] width 159 height 27
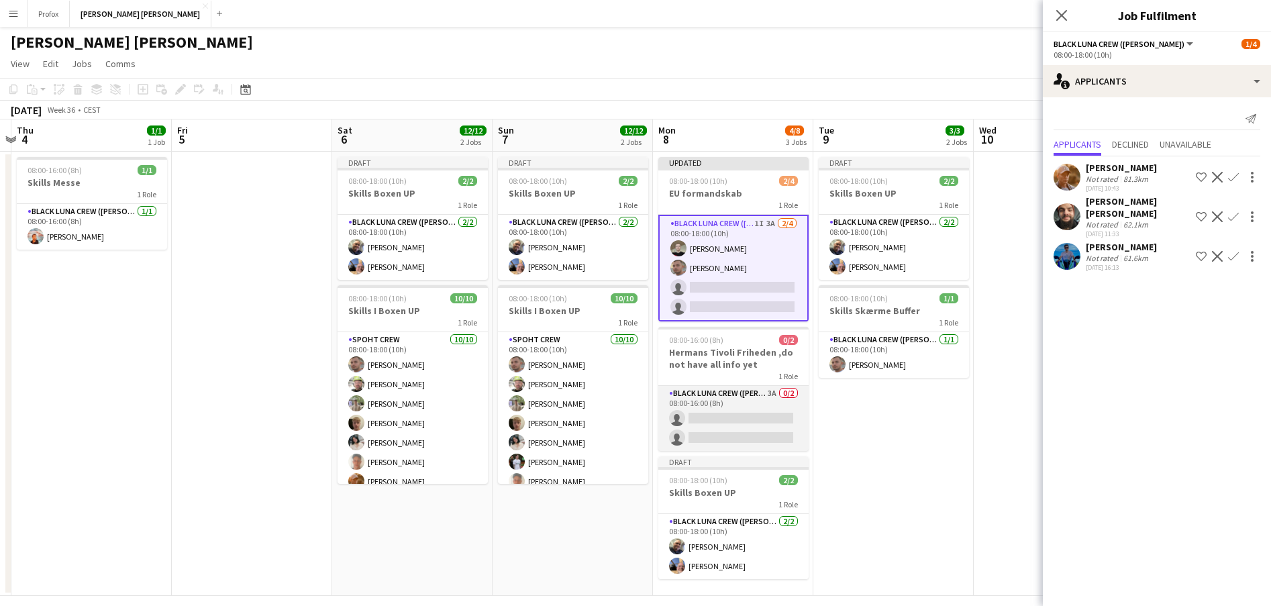
click at [765, 398] on app-card-role "Black Luna Crew ([PERSON_NAME]) 3A 0/2 08:00-16:00 (8h) single-neutral-actions …" at bounding box center [733, 418] width 150 height 65
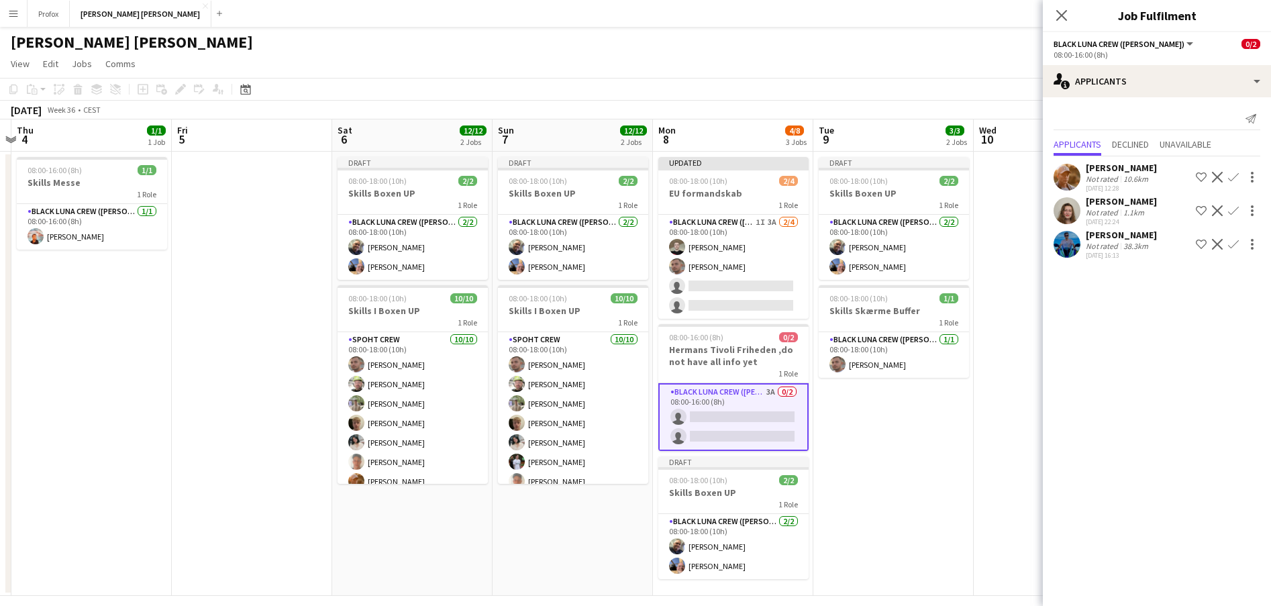
click at [1236, 209] on app-icon "Confirm" at bounding box center [1233, 210] width 11 height 11
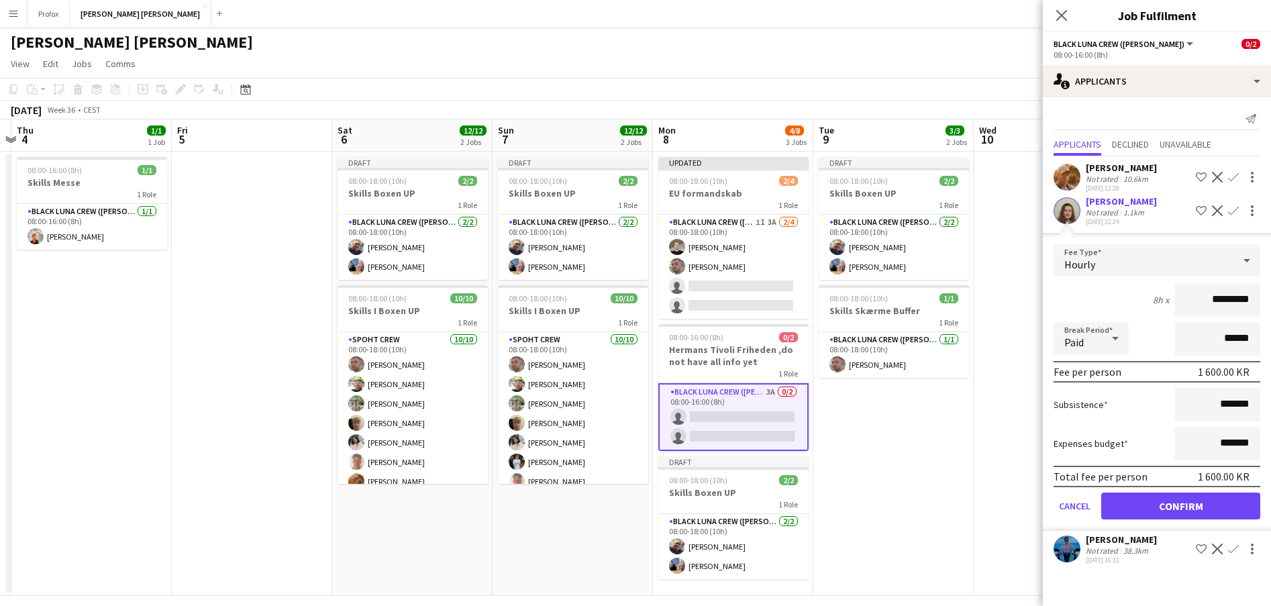
click at [1180, 506] on button "Confirm" at bounding box center [1180, 505] width 159 height 27
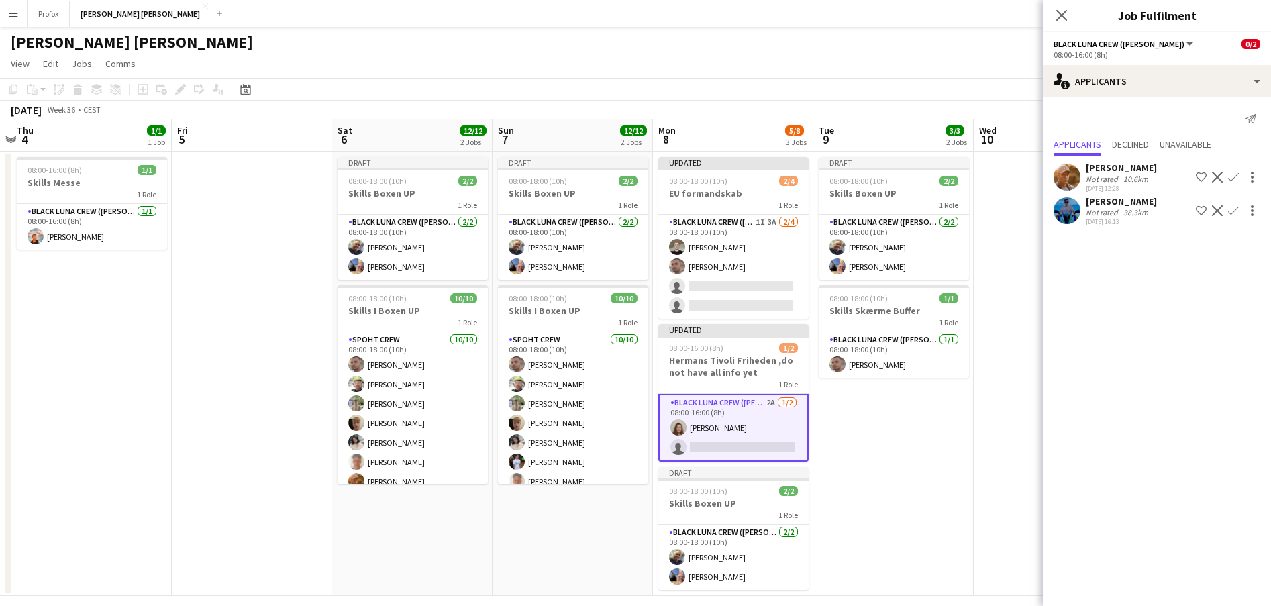
click at [1236, 173] on app-icon "Confirm" at bounding box center [1233, 177] width 11 height 11
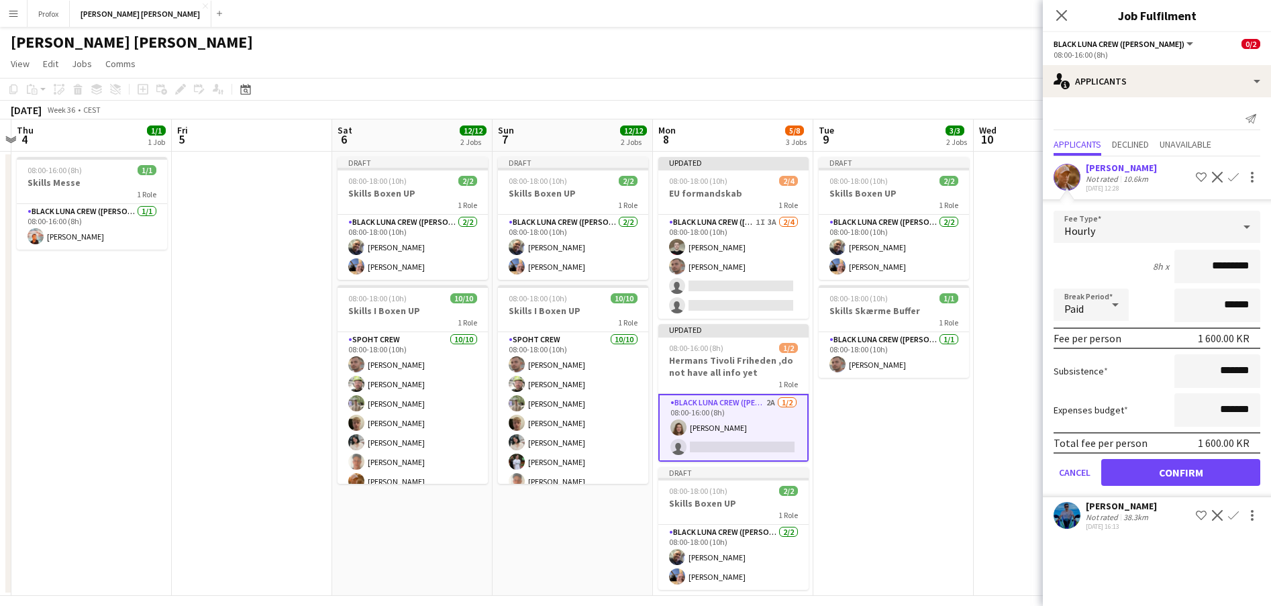
click at [1178, 471] on button "Confirm" at bounding box center [1180, 472] width 159 height 27
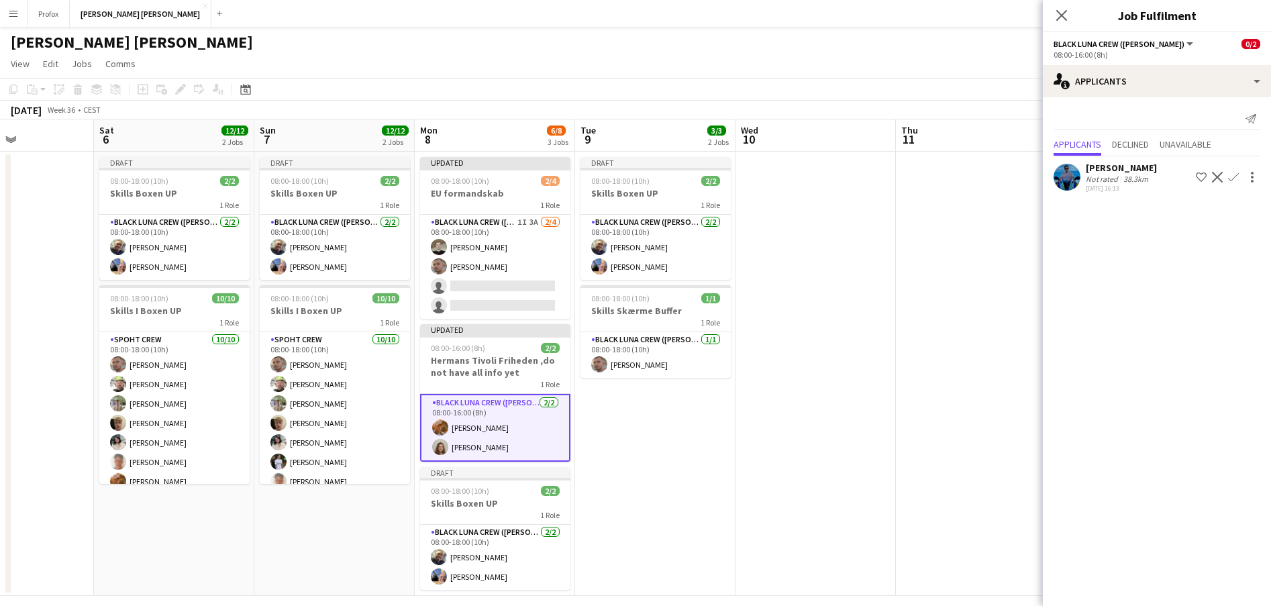
scroll to position [0, 389]
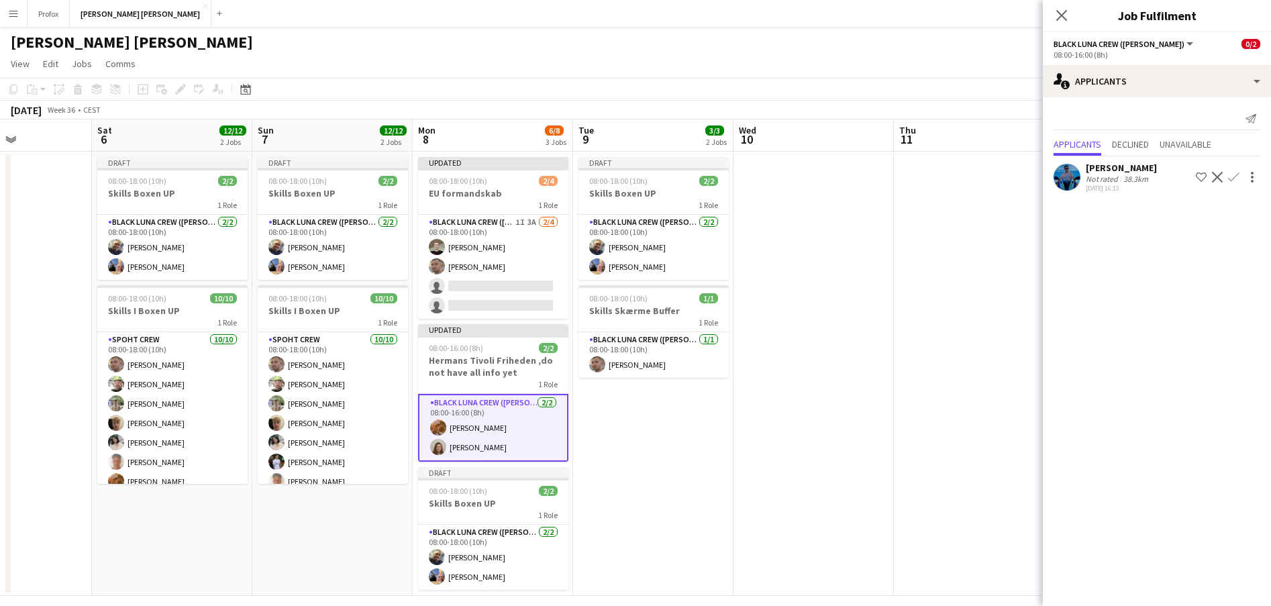
drag, startPoint x: 967, startPoint y: 453, endPoint x: 731, endPoint y: 463, distance: 235.7
click at [731, 464] on app-calendar-viewport "Wed 3 Thu 4 1/1 1 Job Fri 5 Sat 6 12/12 2 Jobs Sun 7 12/12 2 Jobs Mon 8 6/8 3 J…" at bounding box center [635, 357] width 1271 height 476
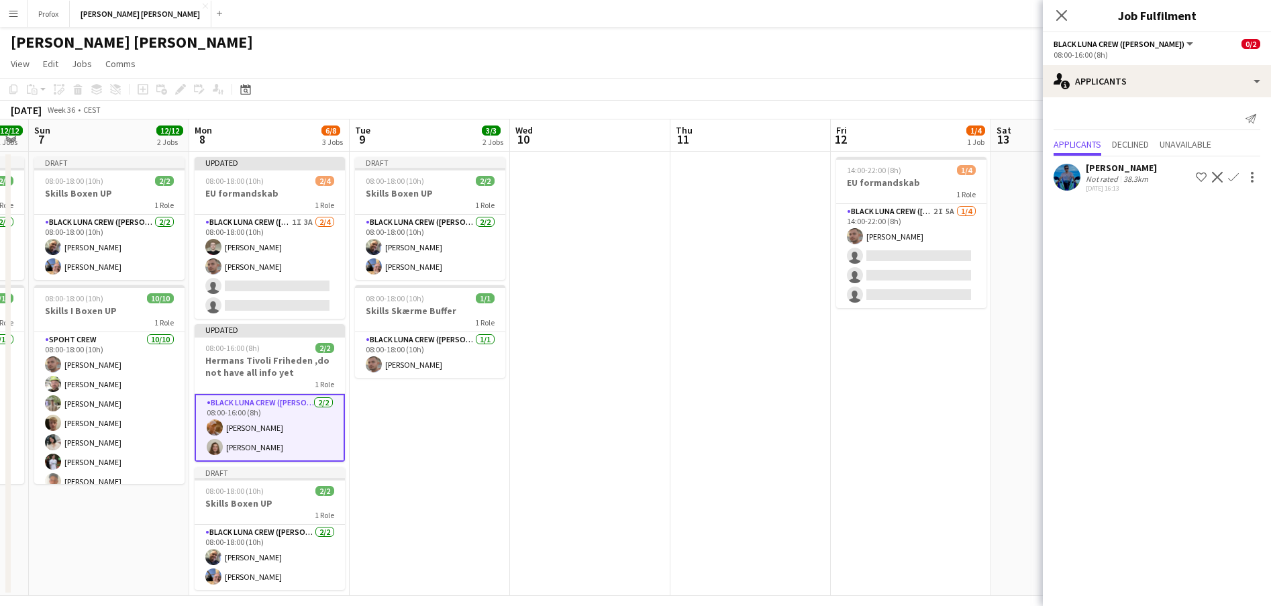
drag, startPoint x: 868, startPoint y: 431, endPoint x: 678, endPoint y: 427, distance: 190.6
click at [645, 443] on app-calendar-viewport "Thu 4 1/1 1 Job Fri 5 Sat 6 12/12 2 Jobs Sun 7 12/12 2 Jobs Mon 8 6/8 3 Jobs Tu…" at bounding box center [635, 357] width 1271 height 476
click at [904, 209] on app-card-role "Black [PERSON_NAME] Crew ([PERSON_NAME]) 2I 5A [DATE] 14:00-22:00 (8h) [PERSON_…" at bounding box center [912, 256] width 150 height 104
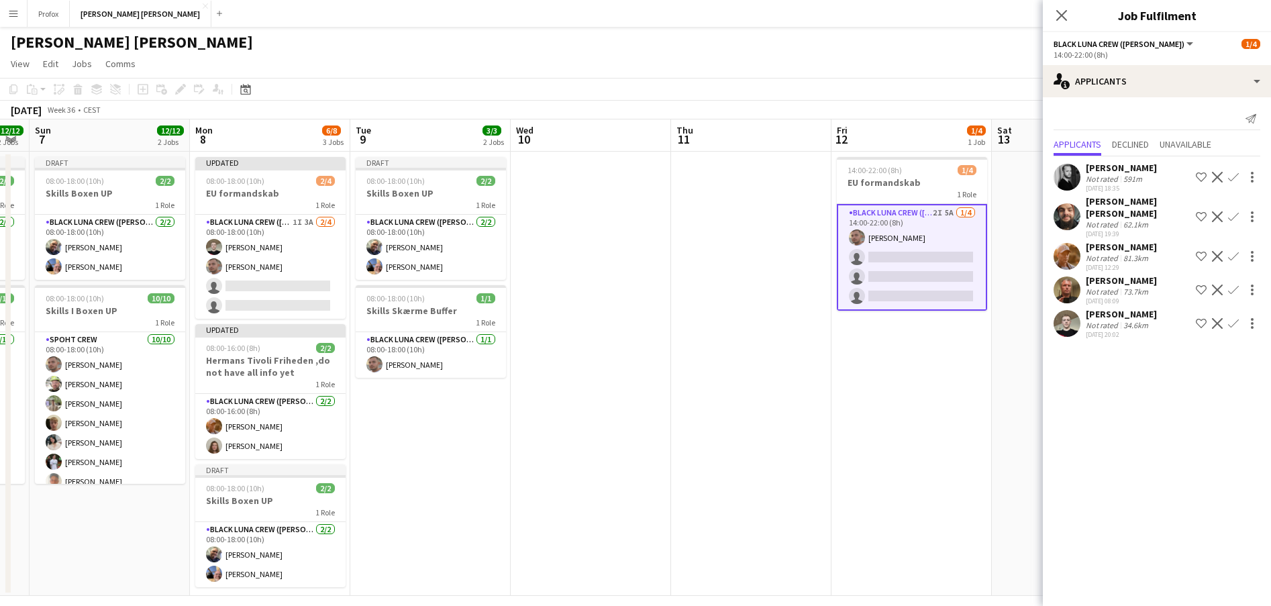
click at [1232, 318] on app-icon "Confirm" at bounding box center [1233, 323] width 11 height 11
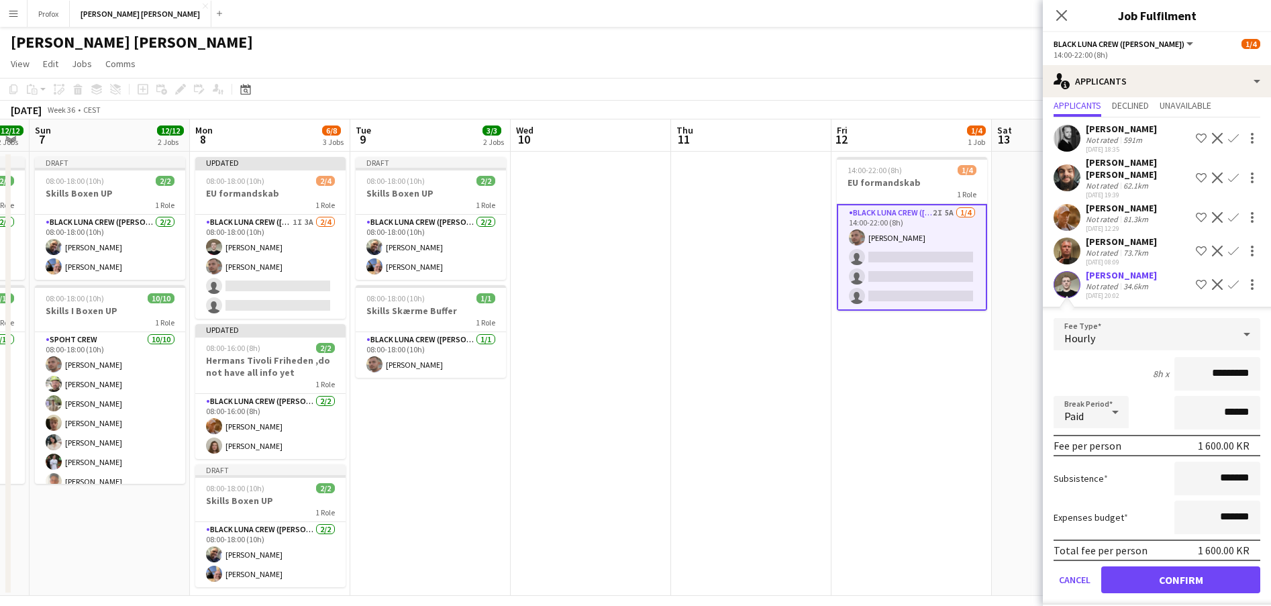
scroll to position [13, 0]
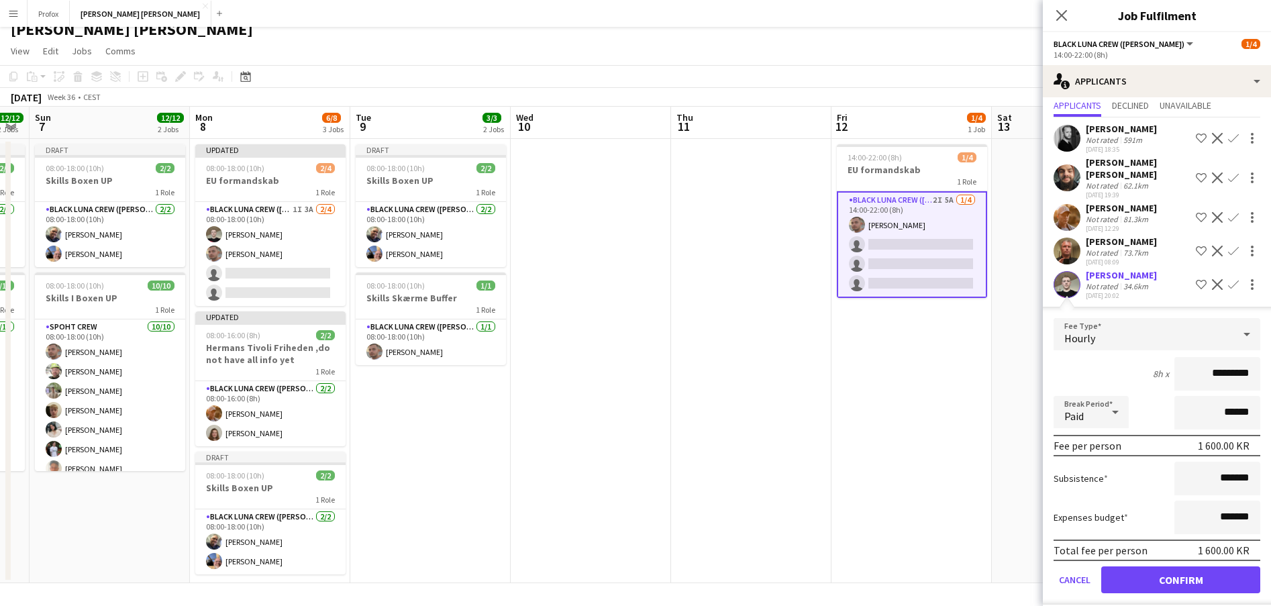
click at [1182, 566] on button "Confirm" at bounding box center [1180, 579] width 159 height 27
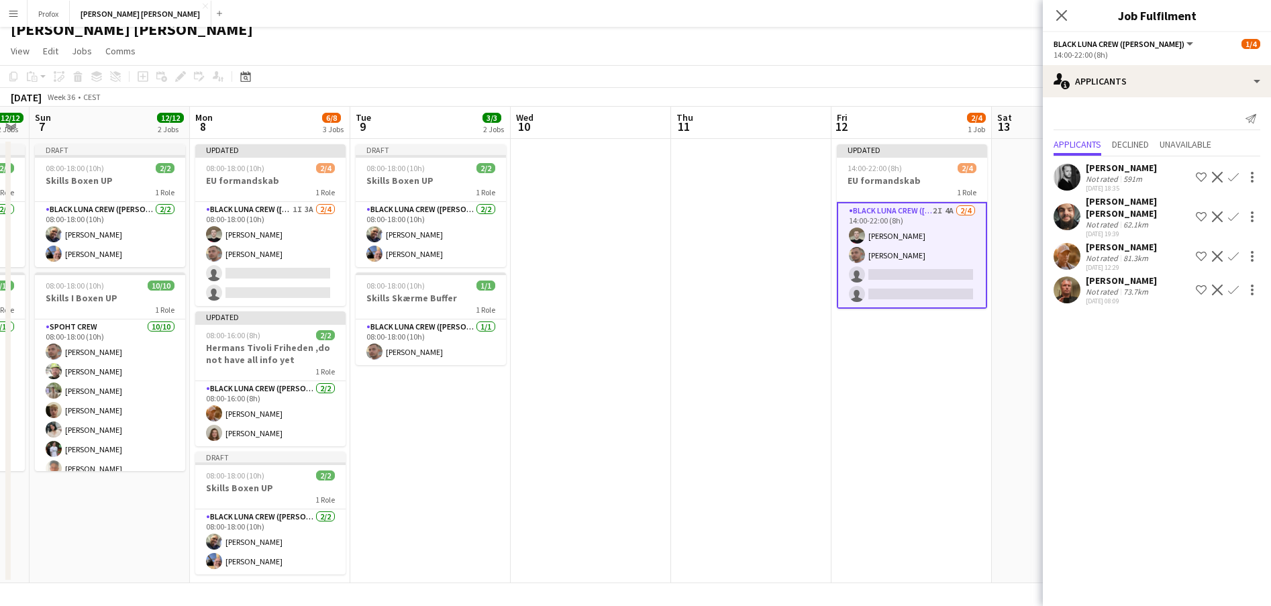
scroll to position [0, 0]
click at [1236, 284] on app-icon "Confirm" at bounding box center [1233, 289] width 11 height 11
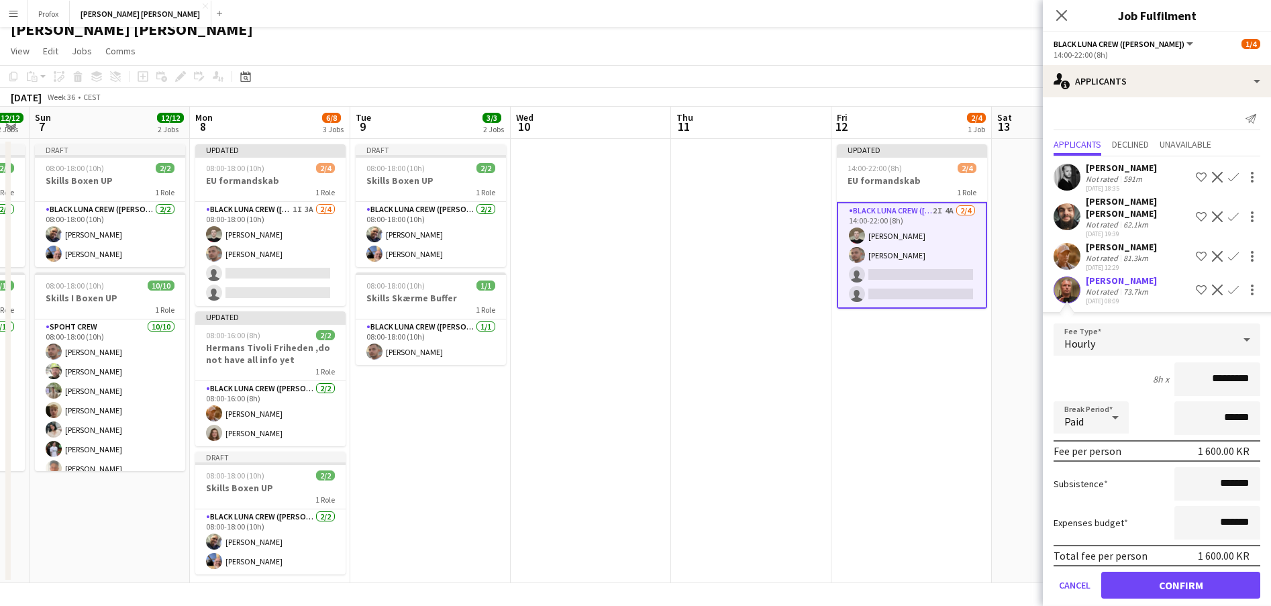
click at [1169, 572] on button "Confirm" at bounding box center [1180, 585] width 159 height 27
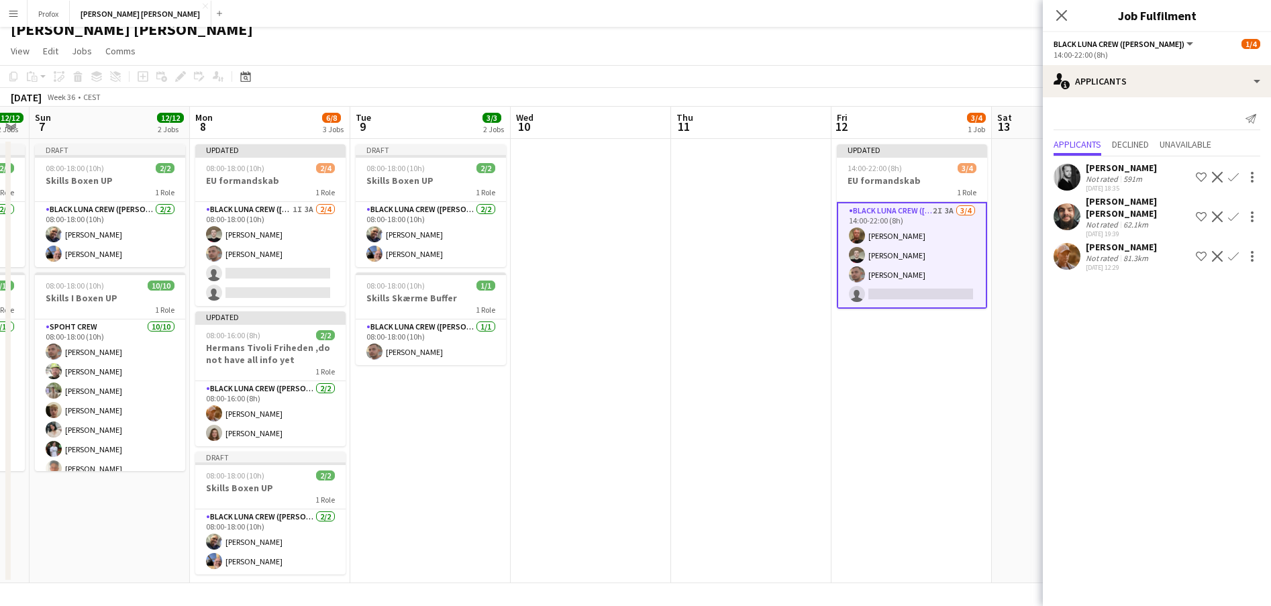
click at [1098, 162] on div "[PERSON_NAME]" at bounding box center [1120, 168] width 71 height 12
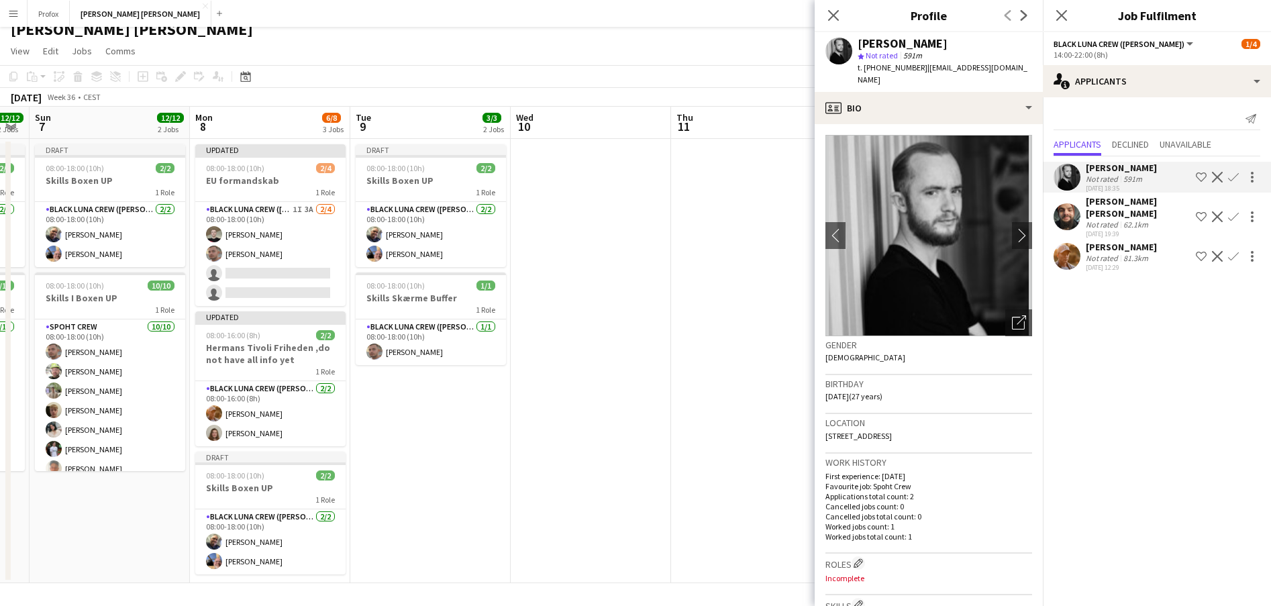
click at [786, 288] on app-date-cell at bounding box center [751, 361] width 160 height 444
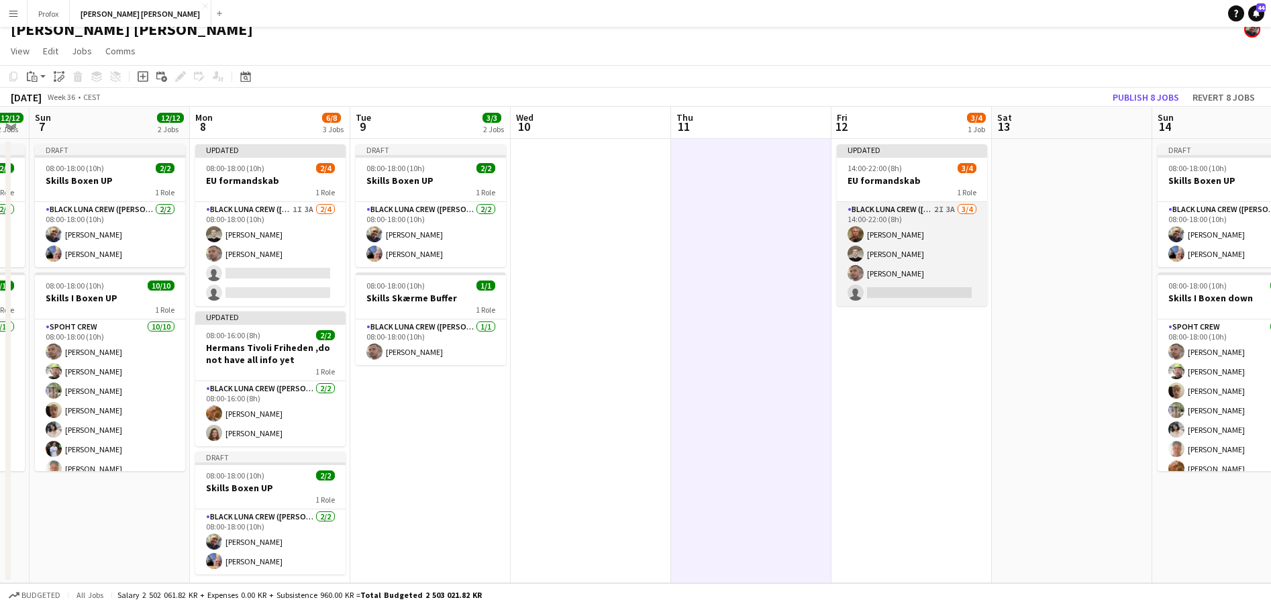
click at [945, 286] on app-card-role "Black Luna Crew ([PERSON_NAME]) 2I 3A [DATE] 14:00-22:00 (8h) [PERSON_NAME] [PE…" at bounding box center [912, 254] width 150 height 104
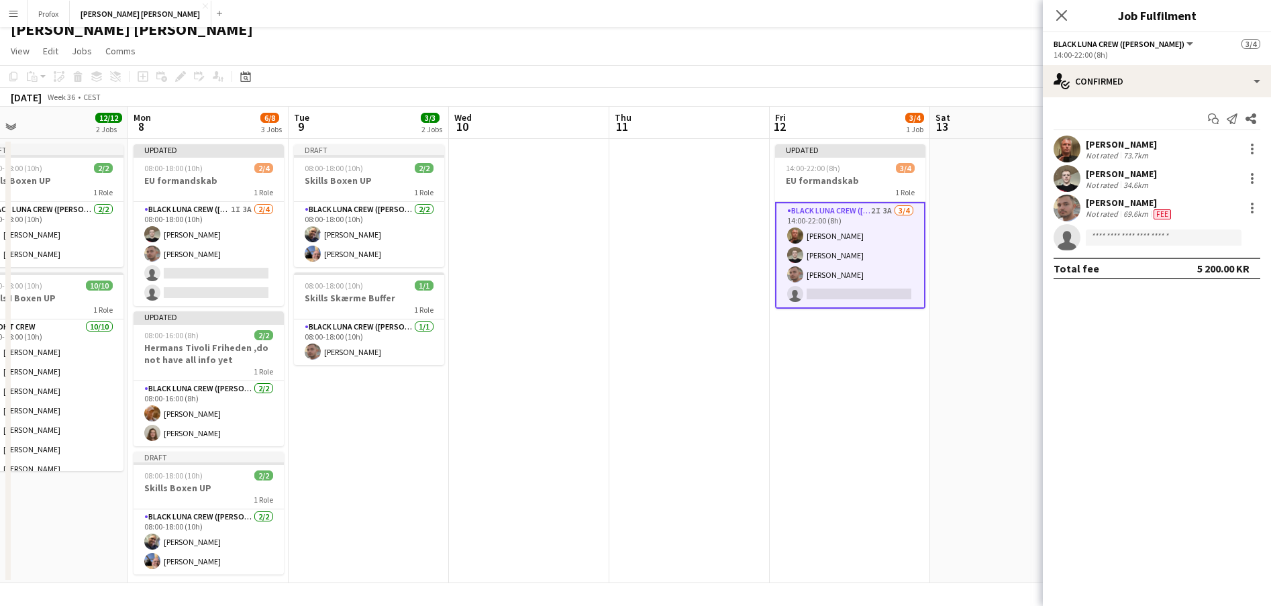
scroll to position [0, 514]
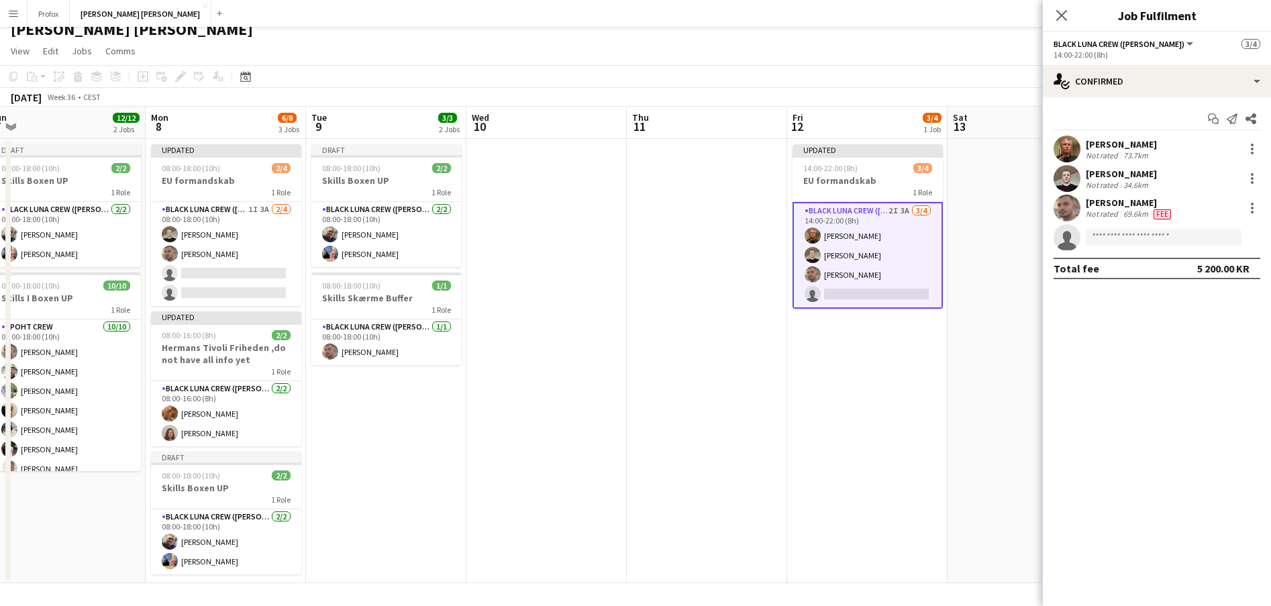
drag, startPoint x: 934, startPoint y: 343, endPoint x: 898, endPoint y: 340, distance: 35.7
click at [894, 343] on app-calendar-viewport "Thu 4 1/1 1 Job Fri 5 Sat 6 12/12 2 Jobs Sun 7 12/12 2 Jobs Mon 8 6/8 3 Jobs Tu…" at bounding box center [635, 345] width 1271 height 476
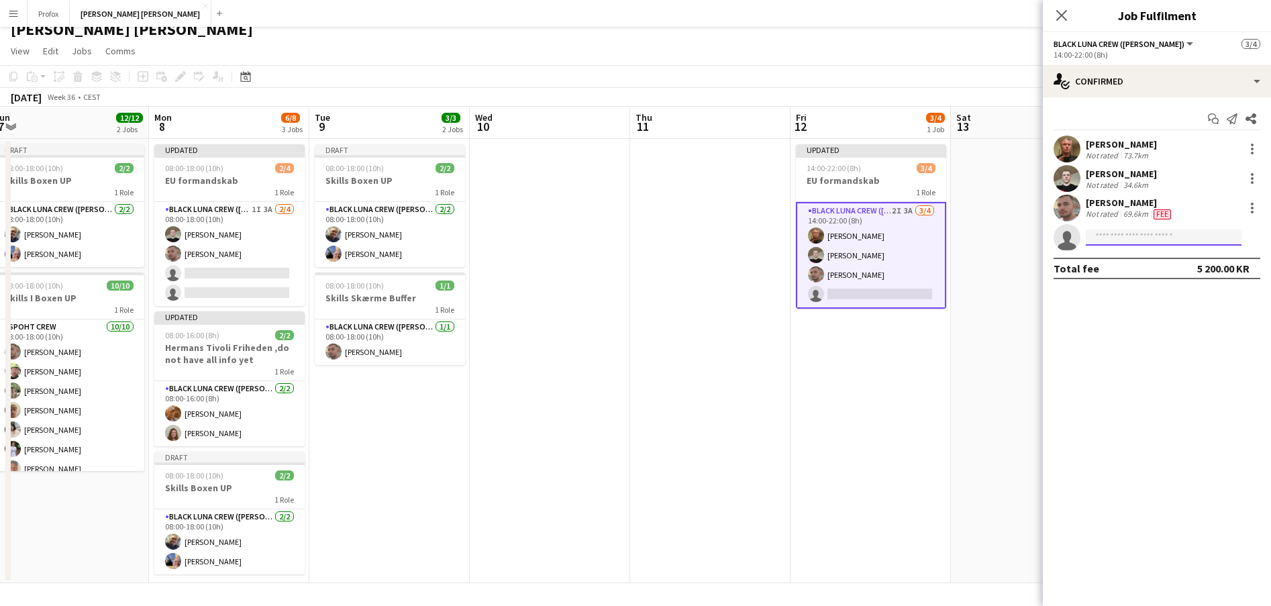
click at [1169, 238] on input at bounding box center [1163, 237] width 156 height 16
click at [888, 331] on app-date-cell "Updated 14:00-22:00 (8h) 3/4 EU formandskab 1 Role Black Luna Crew ([PERSON_NAM…" at bounding box center [870, 361] width 160 height 444
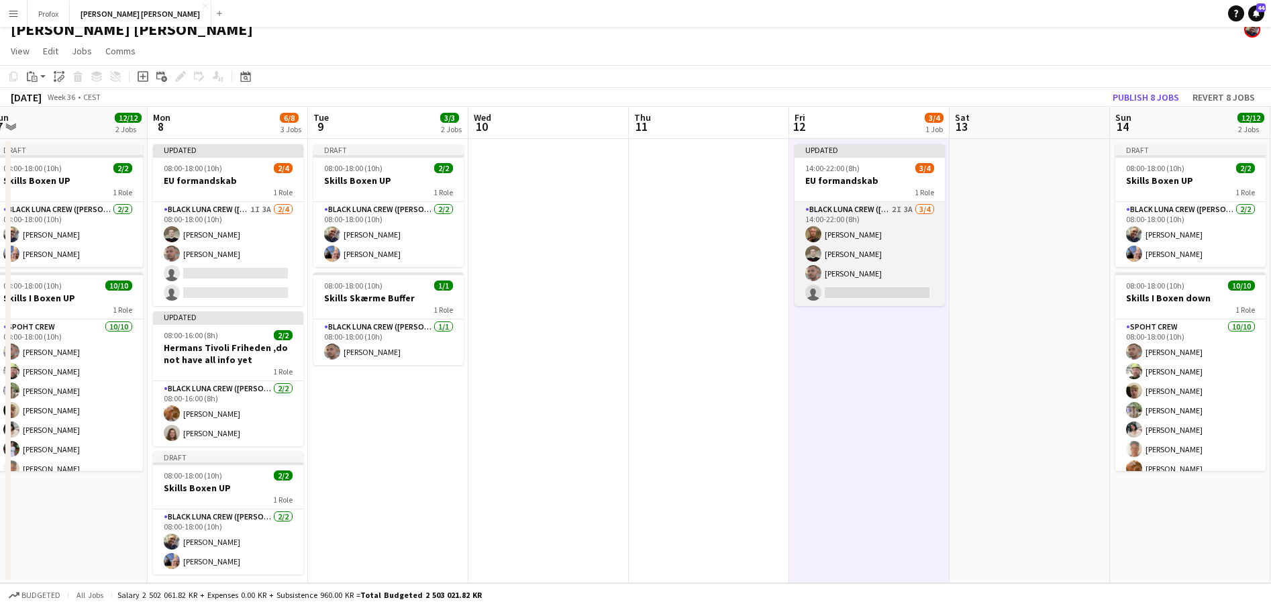
scroll to position [0, 497]
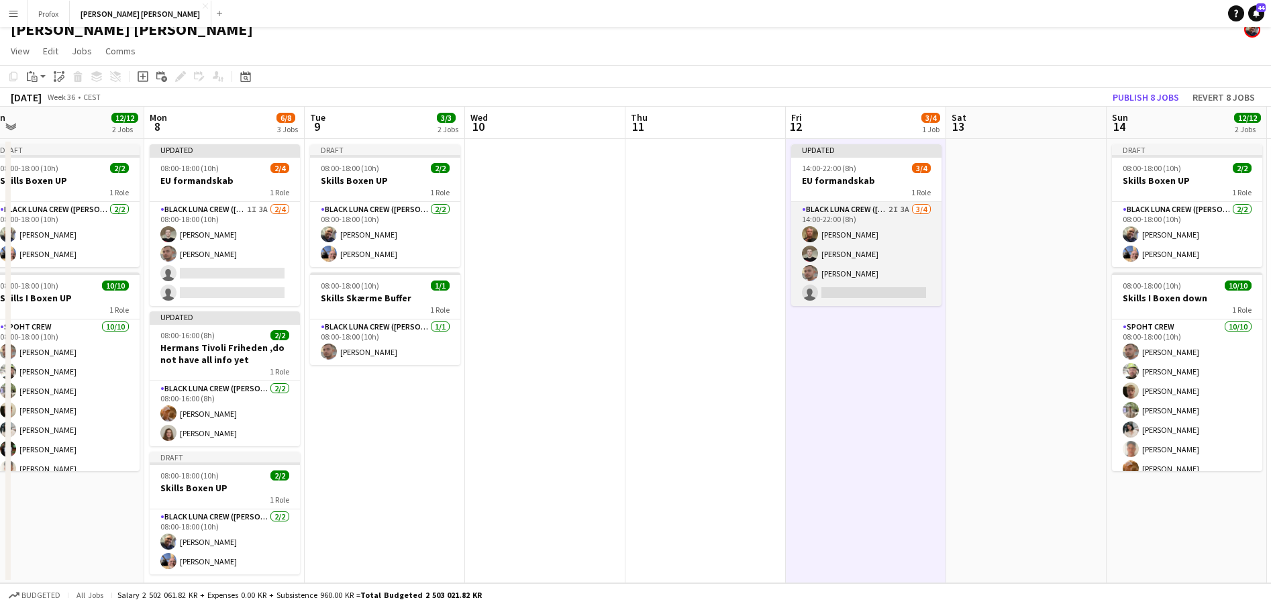
click at [896, 286] on app-card-role "Black Luna Crew ([PERSON_NAME]) 2I 3A [DATE] 14:00-22:00 (8h) [PERSON_NAME] [PE…" at bounding box center [866, 254] width 150 height 104
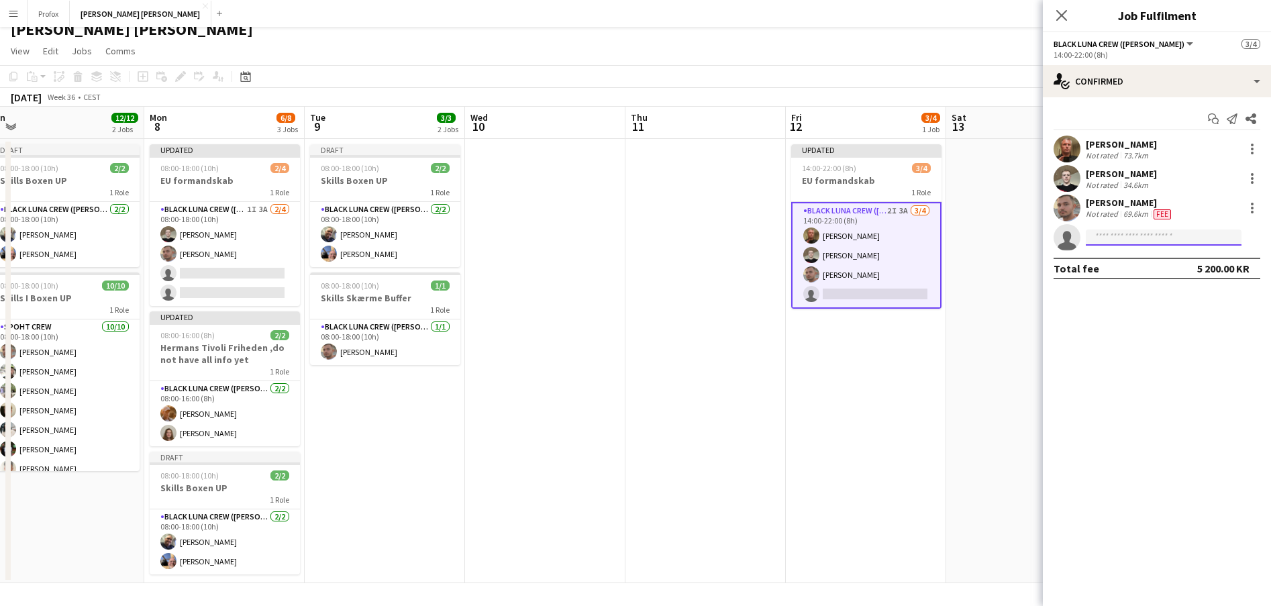
click at [1143, 239] on input at bounding box center [1163, 237] width 156 height 16
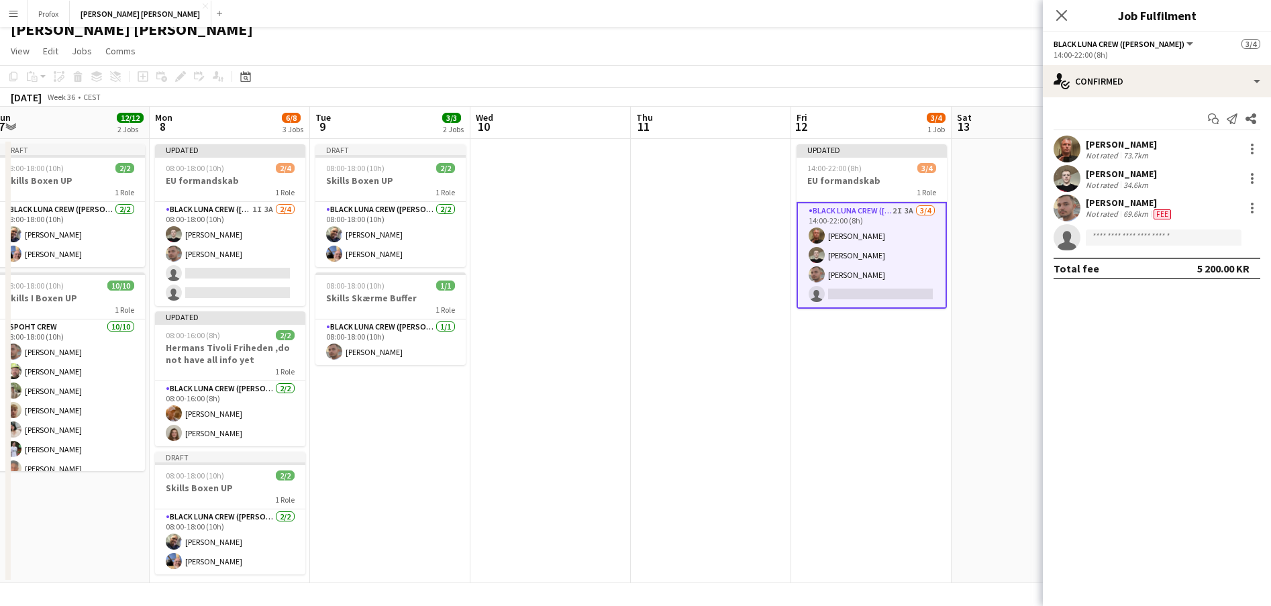
drag, startPoint x: 847, startPoint y: 368, endPoint x: 912, endPoint y: 328, distance: 76.5
click at [853, 365] on app-calendar-viewport "Thu 4 1/1 1 Job Fri 5 Sat 6 12/12 2 Jobs Sun 7 12/12 2 Jobs Mon 8 6/8 3 Jobs Tu…" at bounding box center [635, 345] width 1271 height 476
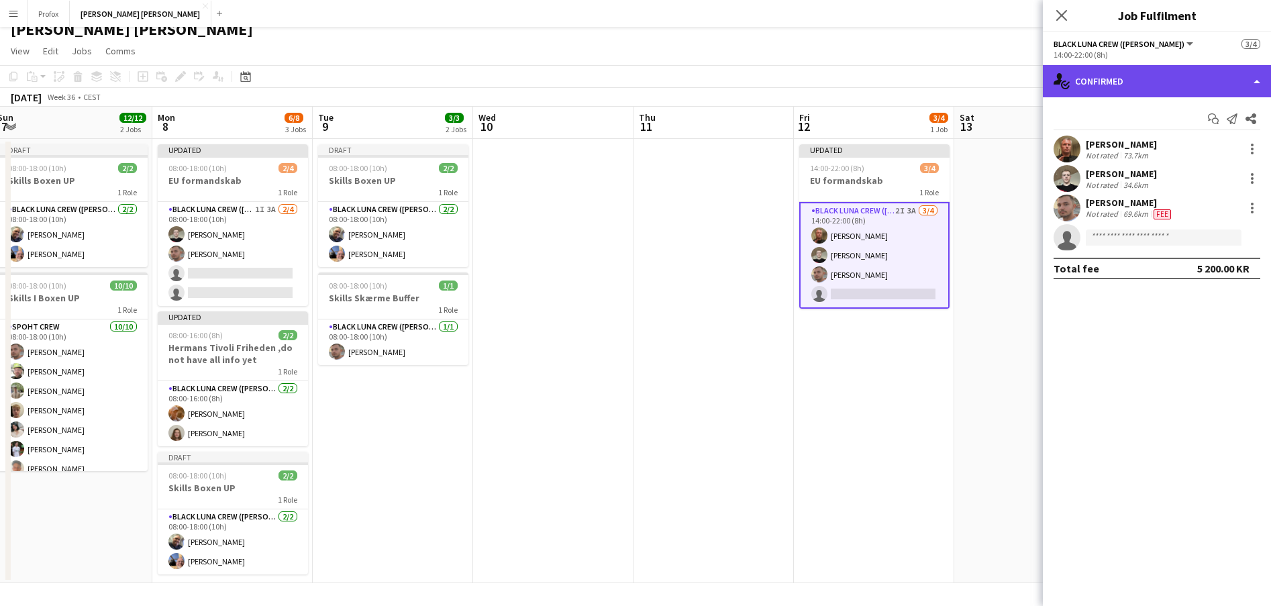
click at [1254, 80] on div "single-neutral-actions-check-2 Confirmed" at bounding box center [1156, 81] width 228 height 32
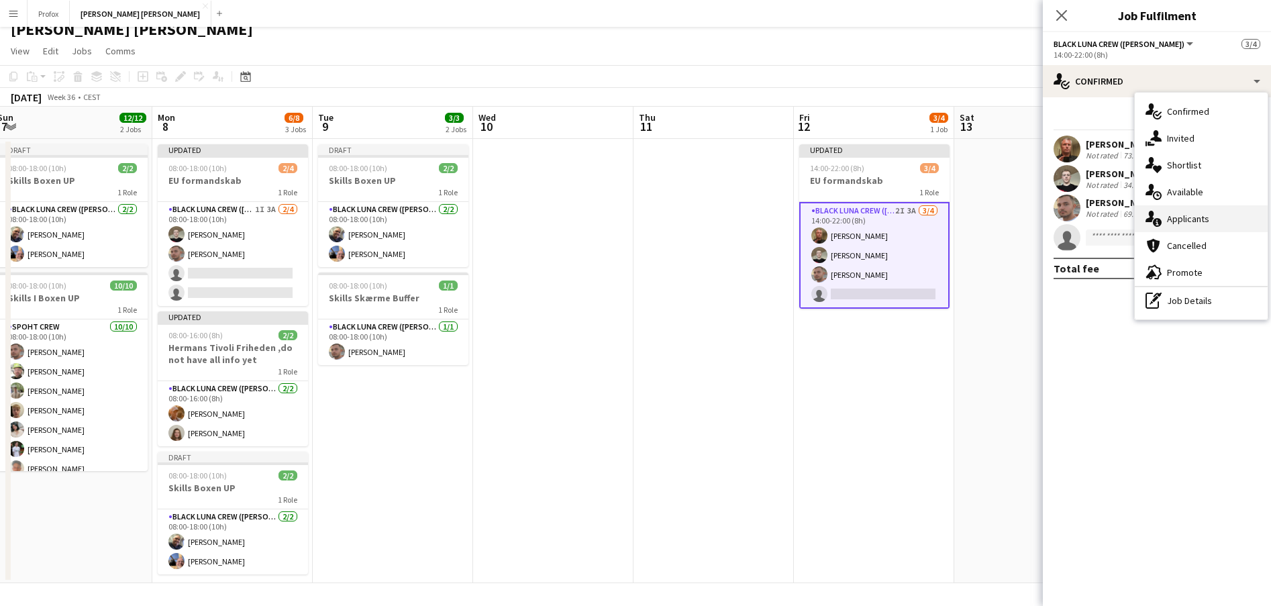
click at [1201, 217] on div "single-neutral-actions-information Applicants" at bounding box center [1200, 218] width 133 height 27
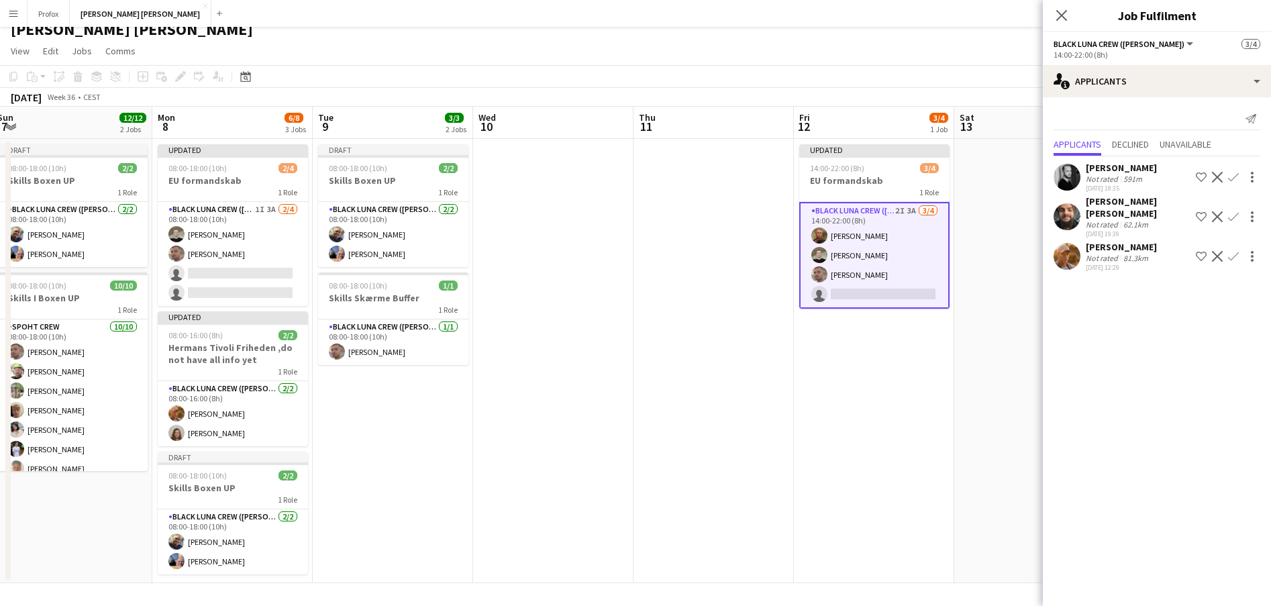
click at [1236, 176] on app-icon "Confirm" at bounding box center [1233, 177] width 11 height 11
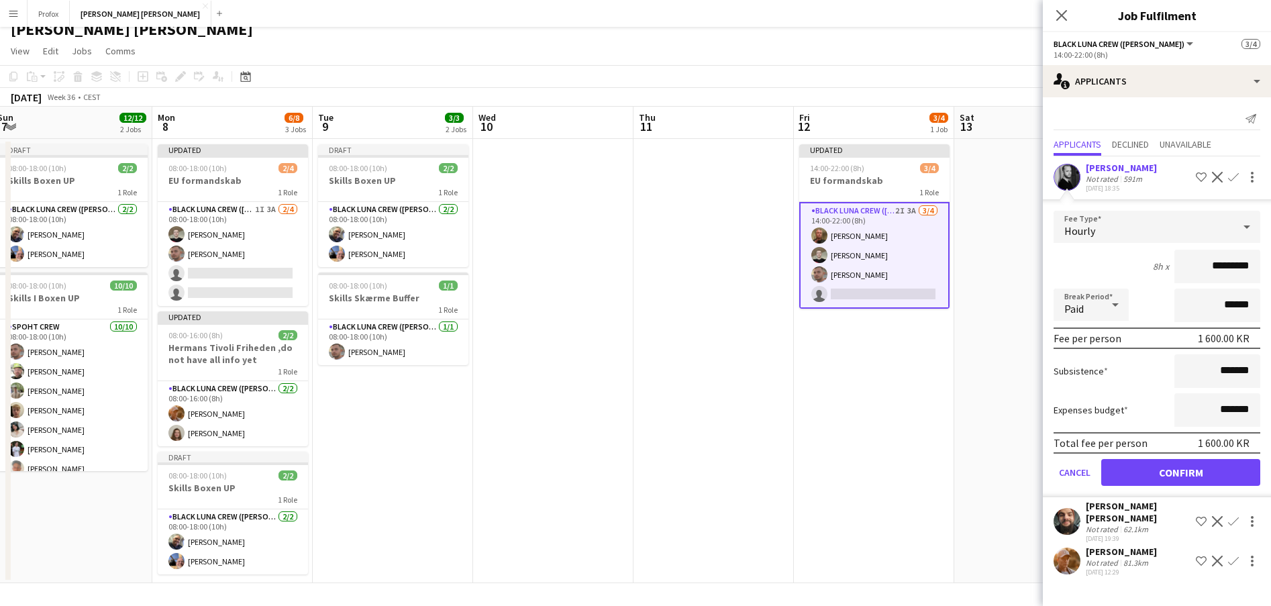
click at [1191, 470] on button "Confirm" at bounding box center [1180, 472] width 159 height 27
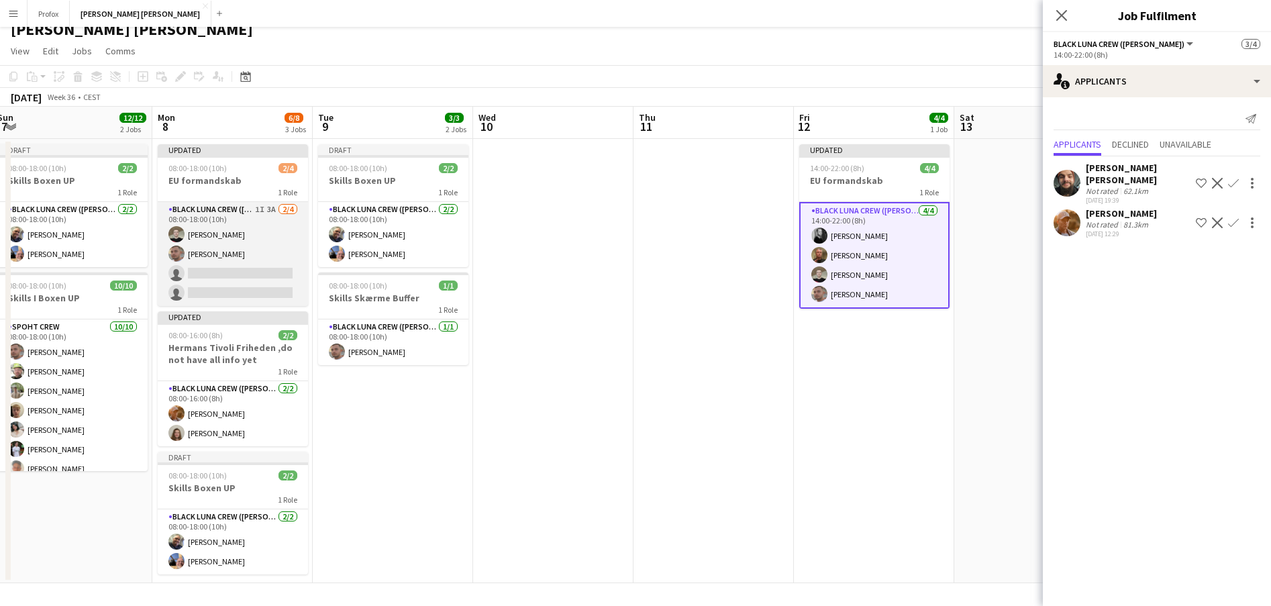
click at [253, 246] on app-card-role "Black [PERSON_NAME] Crew ([PERSON_NAME]) 1I 3A [DATE] 08:00-18:00 (10h) [PERSON…" at bounding box center [233, 254] width 150 height 104
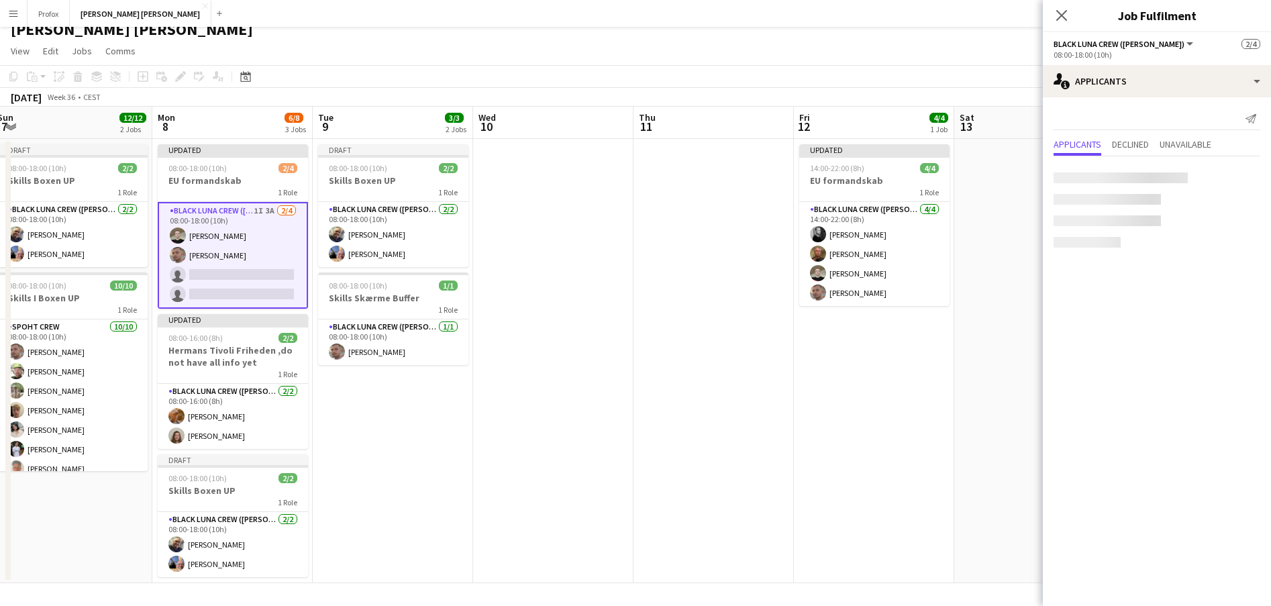
scroll to position [0, 490]
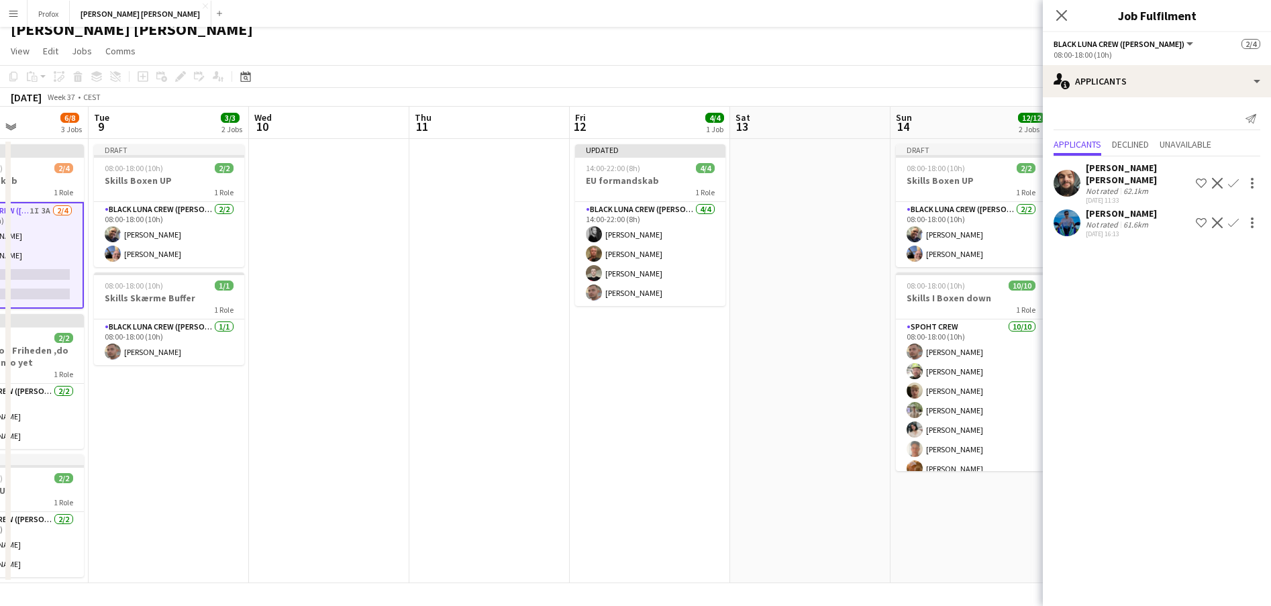
drag, startPoint x: 729, startPoint y: 392, endPoint x: 520, endPoint y: 396, distance: 209.3
click at [506, 395] on app-calendar-viewport "Sat 6 12/12 2 Jobs Sun 7 12/12 2 Jobs Mon 8 6/8 3 Jobs Tue 9 3/3 2 Jobs Wed 10 …" at bounding box center [635, 345] width 1271 height 476
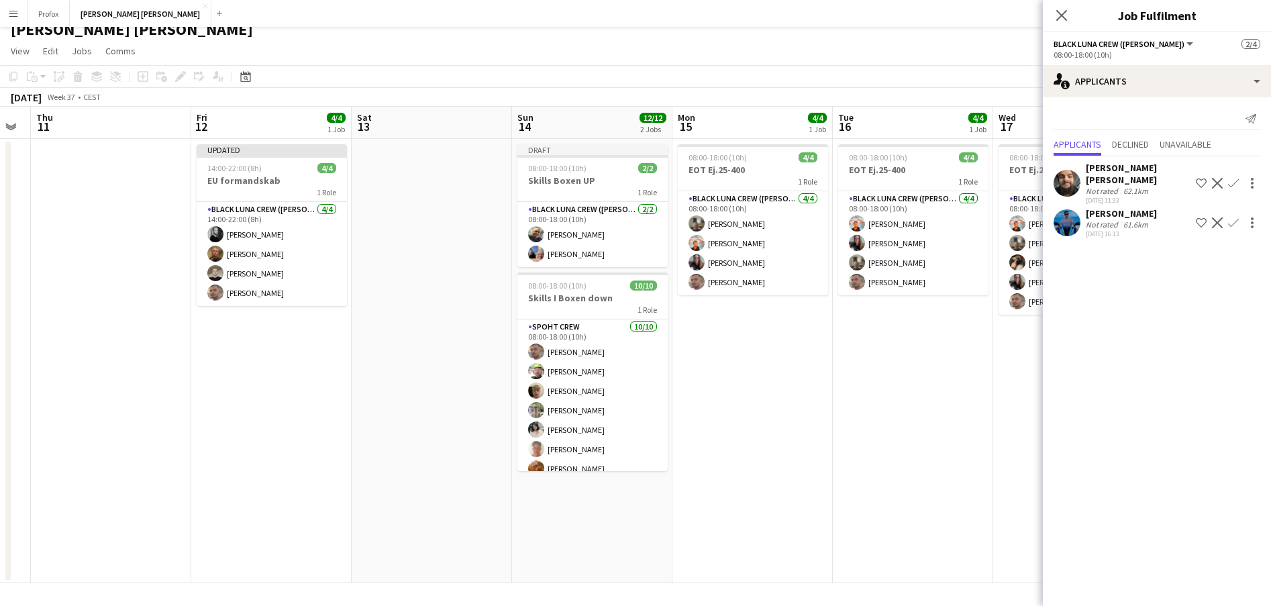
drag, startPoint x: 660, startPoint y: 403, endPoint x: 324, endPoint y: 414, distance: 336.3
click at [284, 415] on app-calendar-viewport "Mon 8 6/8 3 Jobs Tue 9 3/3 2 Jobs Wed 10 Thu 11 Fri 12 4/4 1 Job Sat 13 Sun 14 …" at bounding box center [635, 345] width 1271 height 476
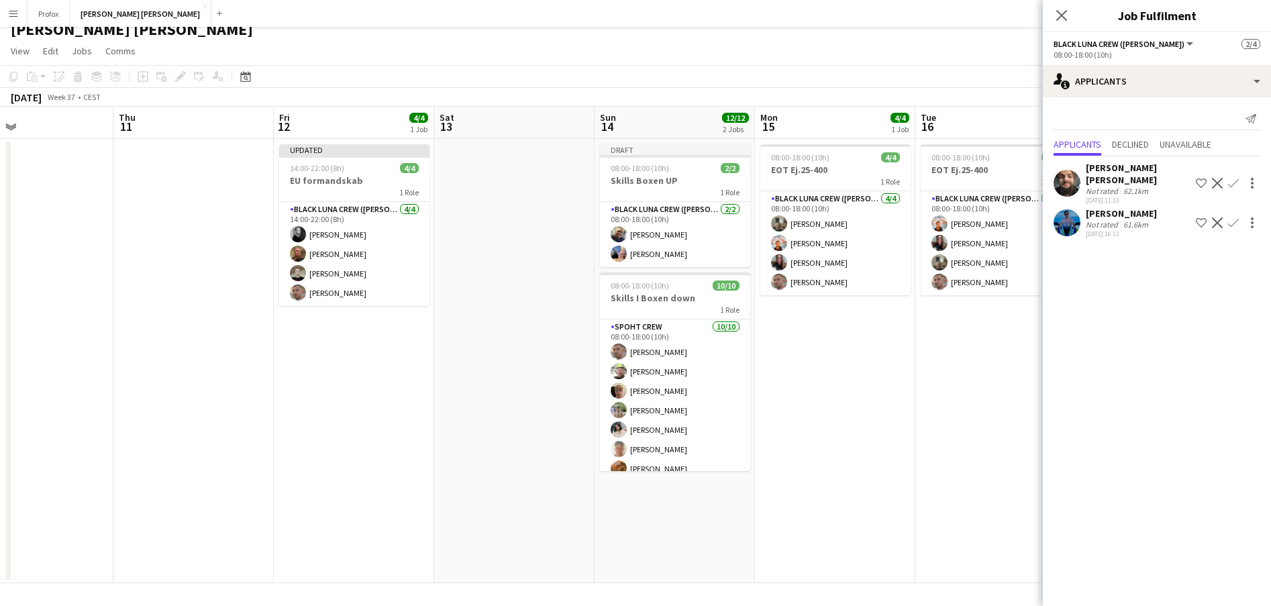
drag, startPoint x: 895, startPoint y: 412, endPoint x: 945, endPoint y: 437, distance: 56.1
click at [973, 436] on app-calendar-viewport "Mon 8 6/8 3 Jobs Tue 9 3/3 2 Jobs Wed 10 Thu 11 Fri 12 4/4 1 Job Sat 13 Sun 14 …" at bounding box center [635, 345] width 1271 height 476
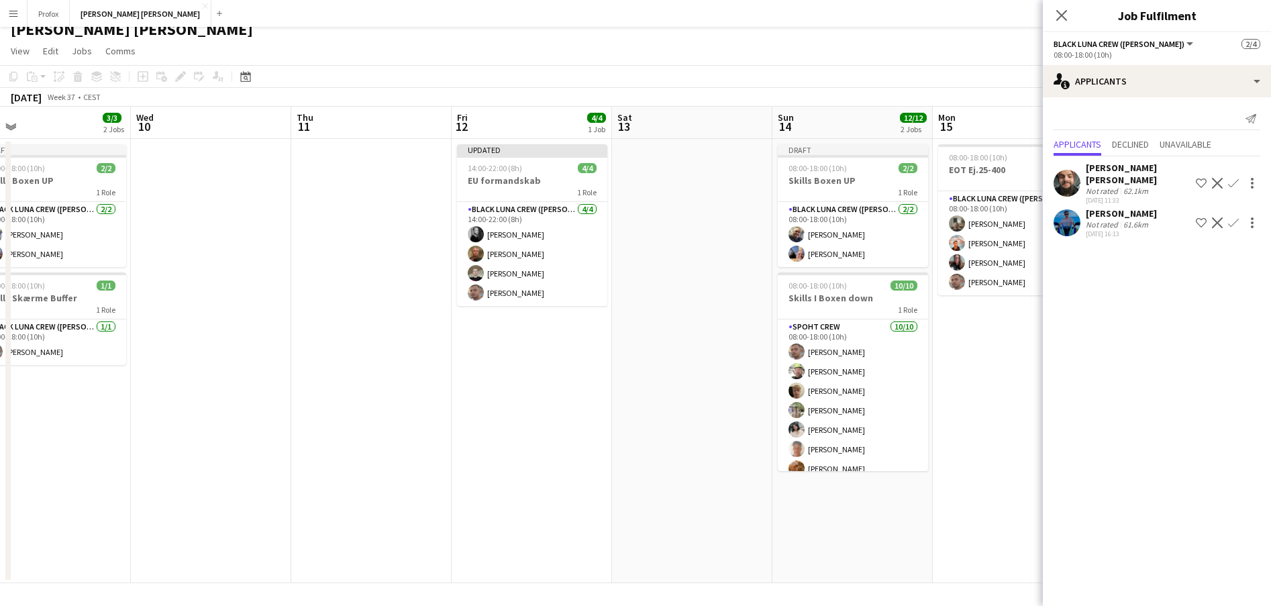
drag, startPoint x: 509, startPoint y: 429, endPoint x: 715, endPoint y: 431, distance: 206.0
click at [851, 433] on app-calendar-viewport "Sun 7 12/12 2 Jobs Mon 8 6/8 3 Jobs Tue 9 3/3 2 Jobs Wed 10 Thu 11 Fri 12 4/4 1…" at bounding box center [635, 345] width 1271 height 476
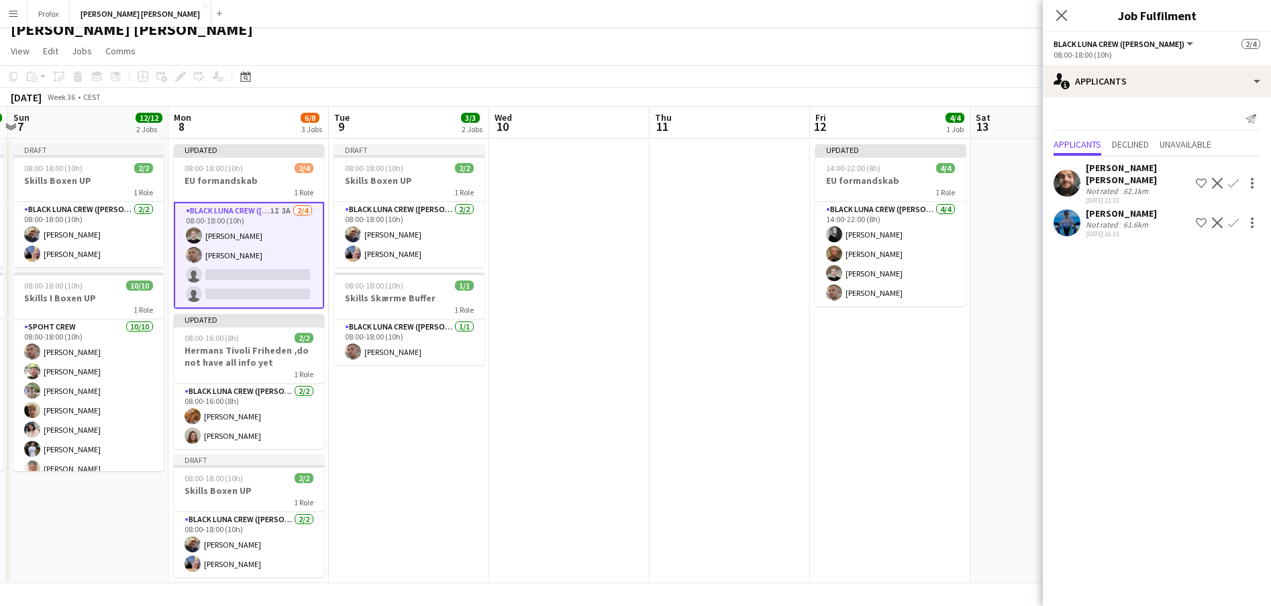
scroll to position [0, 299]
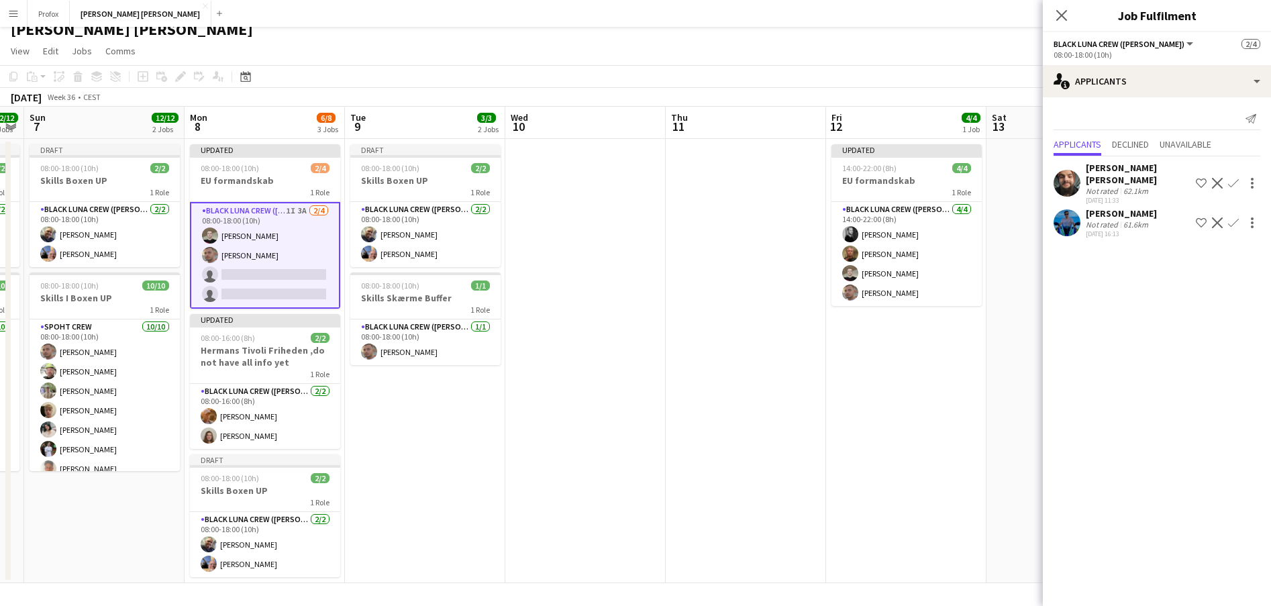
drag, startPoint x: 558, startPoint y: 429, endPoint x: 597, endPoint y: 425, distance: 39.1
click at [632, 427] on app-calendar-viewport "Fri 5 Sat 6 12/12 2 Jobs Sun 7 12/12 2 Jobs Mon 8 6/8 3 Jobs Tue 9 3/3 2 Jobs W…" at bounding box center [635, 345] width 1271 height 476
click at [474, 439] on app-calendar-viewport "Thu 4 1/1 1 Job Fri 5 Sat 6 12/12 2 Jobs Sun 7 12/12 2 Jobs Mon 8 6/8 3 Jobs Tu…" at bounding box center [635, 345] width 1271 height 476
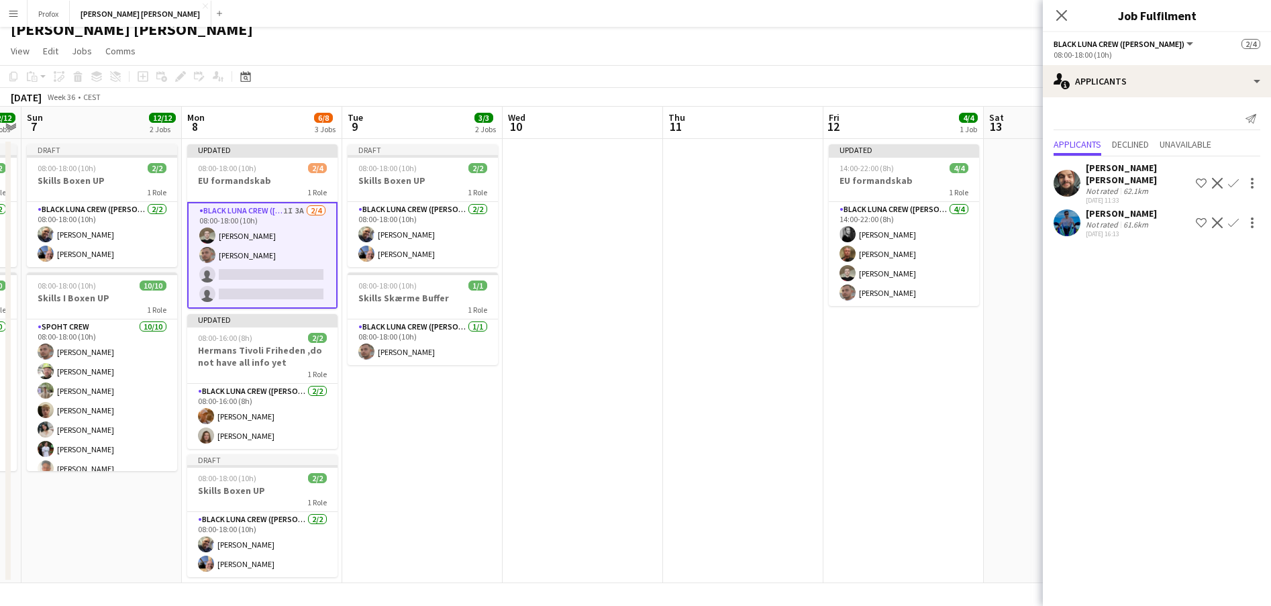
click at [691, 415] on app-date-cell at bounding box center [743, 361] width 160 height 444
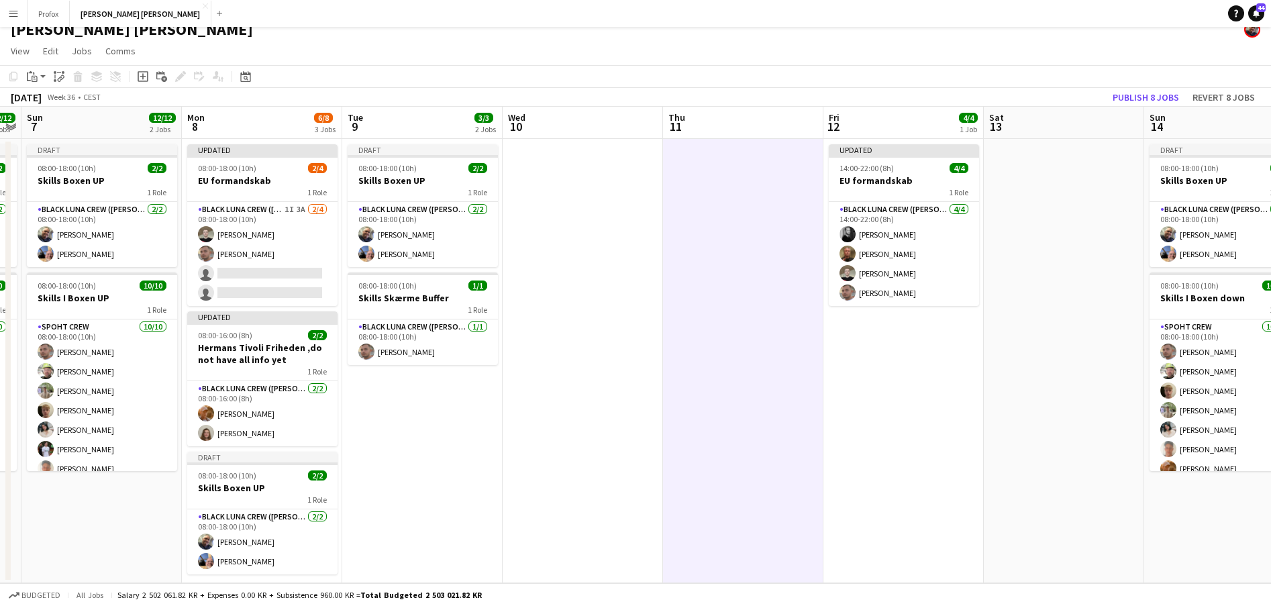
scroll to position [0, 460]
click at [1058, 195] on app-date-cell at bounding box center [1063, 361] width 160 height 444
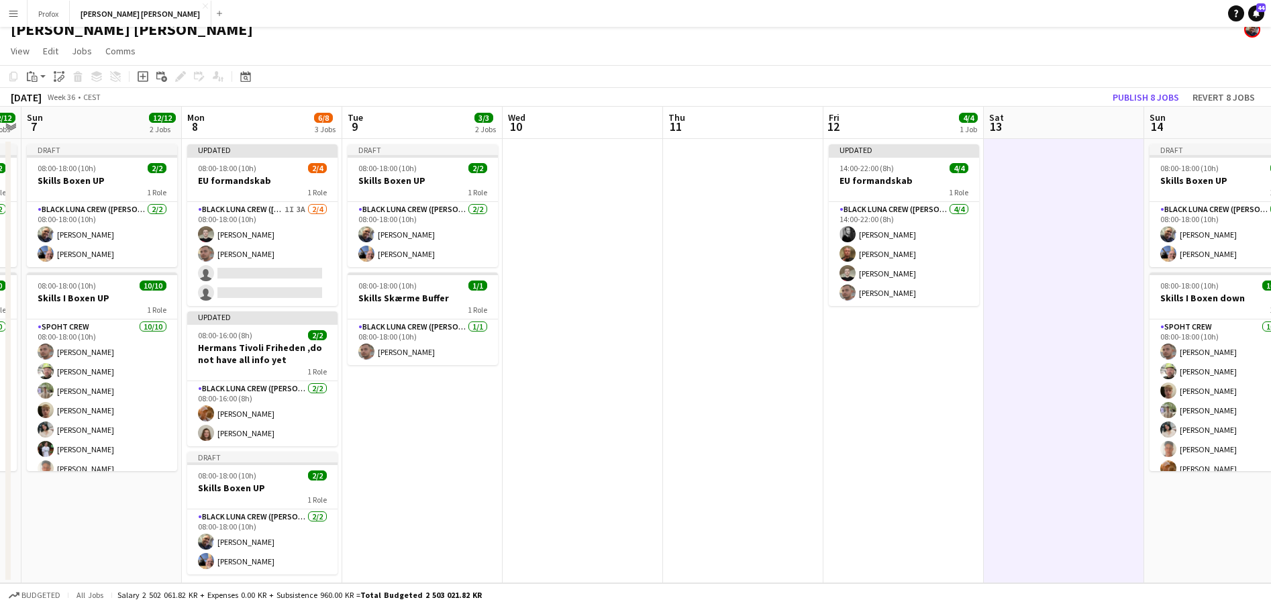
scroll to position [0, 462]
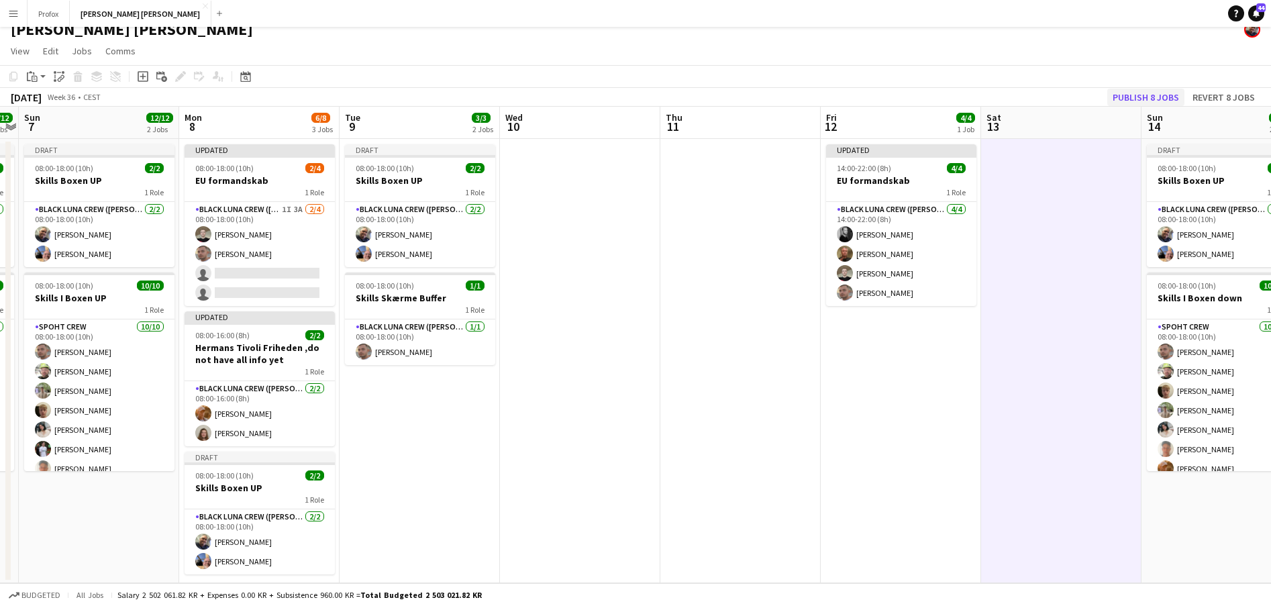
click at [1145, 95] on button "Publish 8 jobs" at bounding box center [1145, 97] width 77 height 17
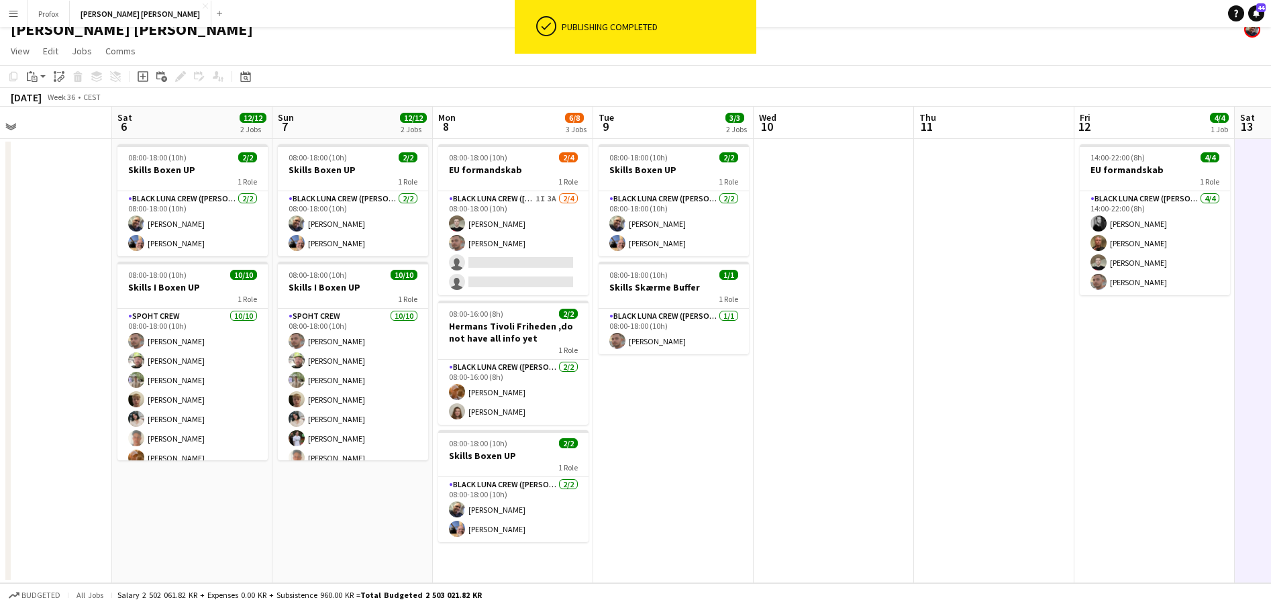
drag, startPoint x: 611, startPoint y: 326, endPoint x: 850, endPoint y: 319, distance: 238.9
click at [853, 316] on app-calendar-viewport "Wed 3 Thu 4 1/1 1 Job Fri 5 Sat 6 12/12 2 Jobs Sun 7 12/12 2 Jobs Mon 8 6/8 3 J…" at bounding box center [635, 345] width 1271 height 476
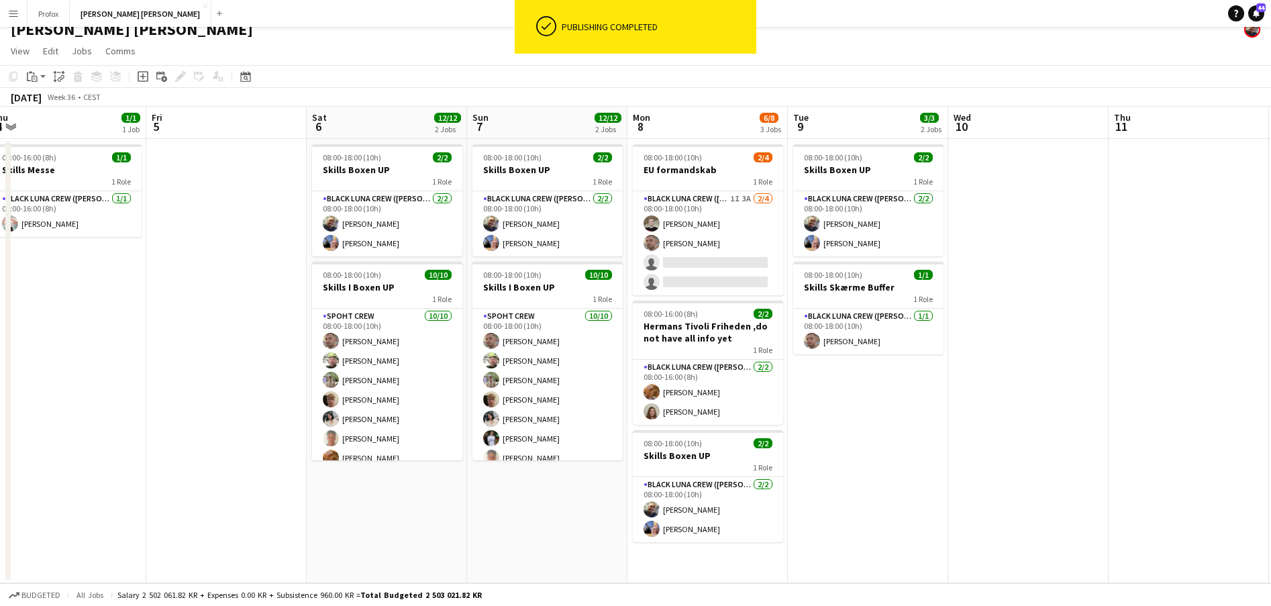
drag, startPoint x: 295, startPoint y: 529, endPoint x: 492, endPoint y: 525, distance: 197.3
click at [492, 525] on app-calendar-viewport "Tue 2 Wed 3 Thu 4 1/1 1 Job Fri 5 Sat 6 12/12 2 Jobs Sun 7 12/12 2 Jobs Mon 8 6…" at bounding box center [635, 345] width 1271 height 476
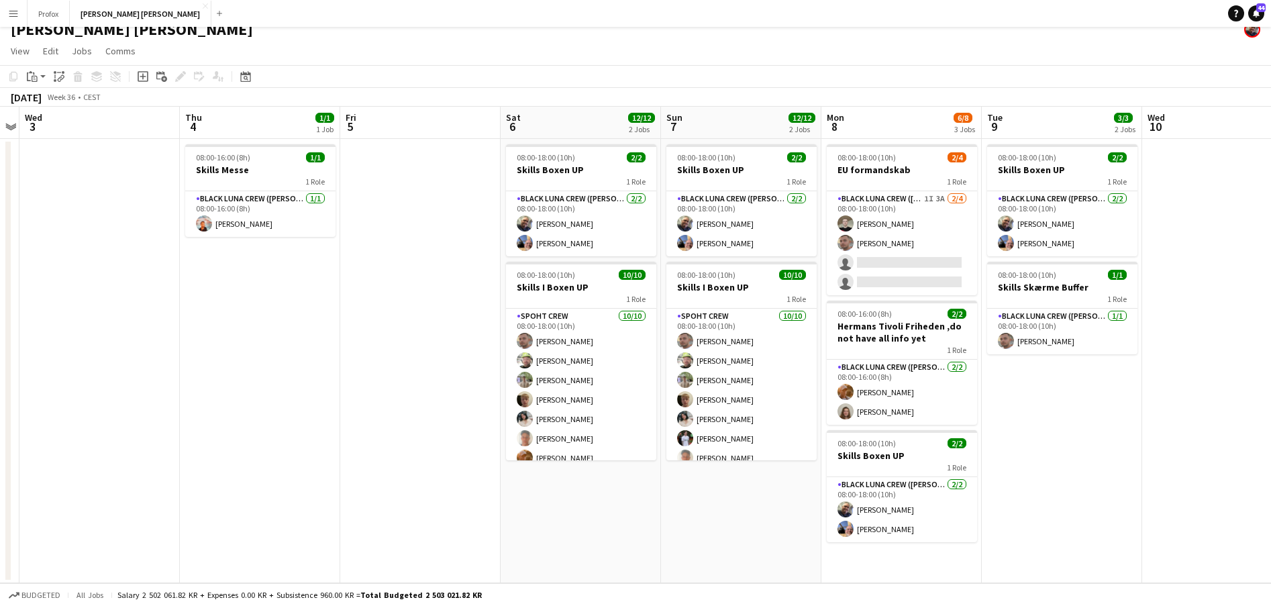
scroll to position [0, 307]
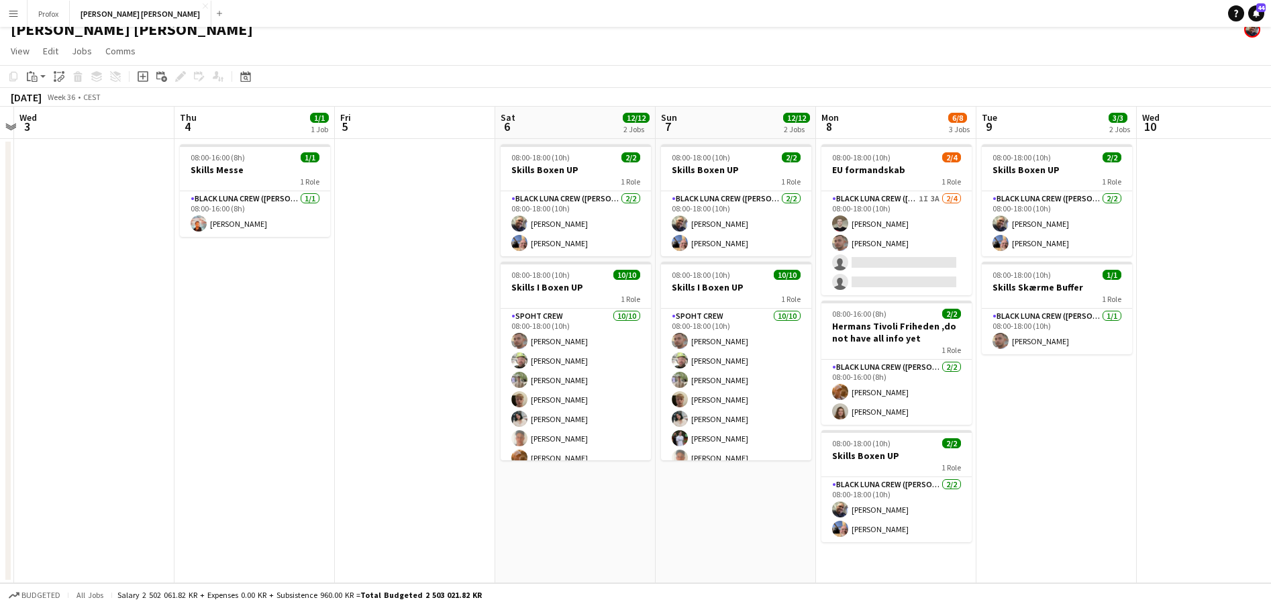
drag, startPoint x: 245, startPoint y: 535, endPoint x: 433, endPoint y: 525, distance: 188.8
click at [433, 528] on app-calendar-viewport "Mon 1 Tue 2 Wed 3 Thu 4 1/1 1 Job Fri 5 Sat 6 12/12 2 Jobs Sun 7 12/12 2 Jobs M…" at bounding box center [635, 345] width 1271 height 476
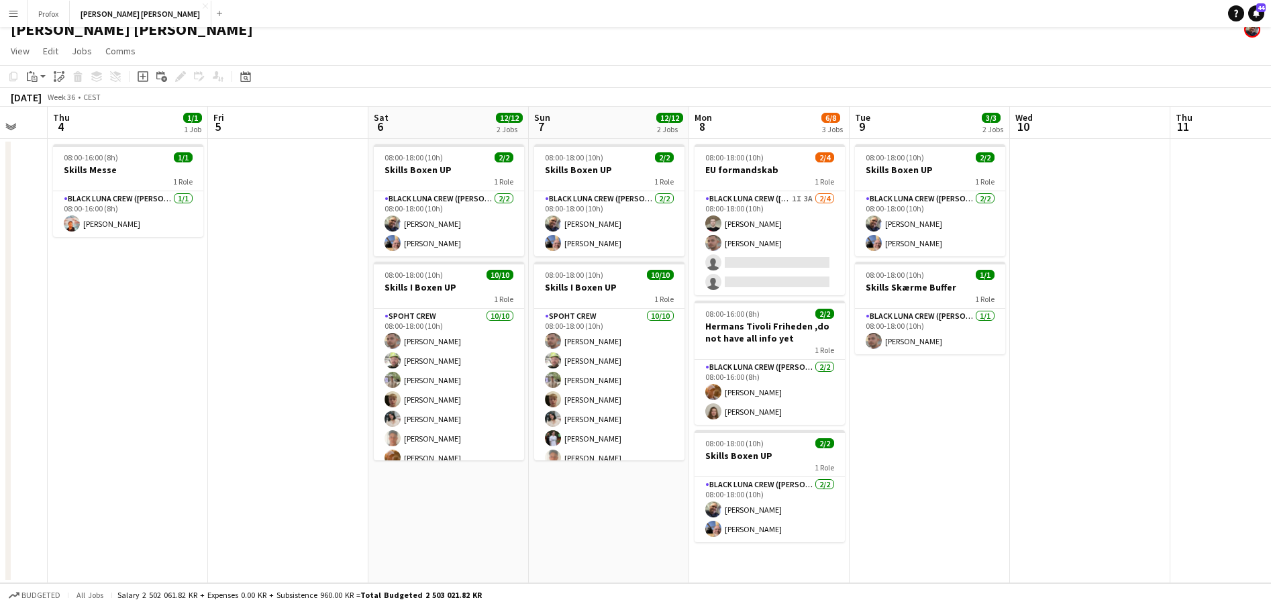
drag, startPoint x: 1127, startPoint y: 428, endPoint x: 855, endPoint y: 415, distance: 272.7
click at [835, 419] on app-calendar-viewport "Mon 1 Tue 2 Wed 3 Thu 4 1/1 1 Job Fri 5 Sat 6 12/12 2 Jobs Sun 7 12/12 2 Jobs M…" at bounding box center [635, 345] width 1271 height 476
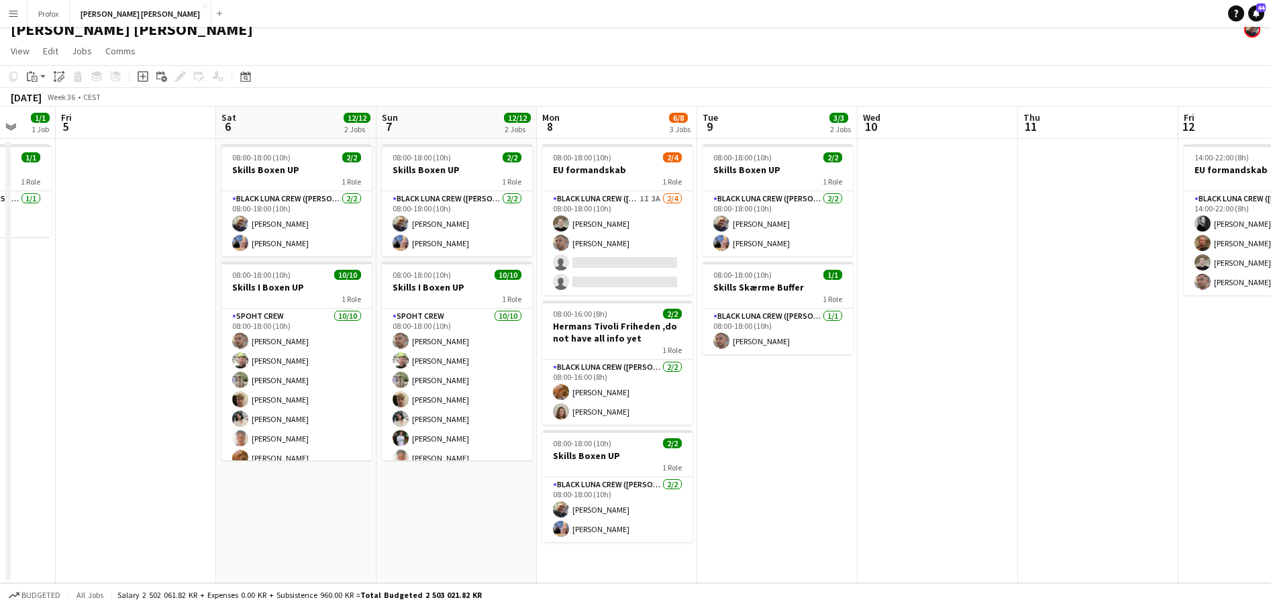
drag, startPoint x: 1057, startPoint y: 427, endPoint x: 780, endPoint y: 407, distance: 277.8
click at [756, 410] on app-calendar-viewport "Tue 2 Wed 3 Thu 4 1/1 1 Job Fri 5 Sat 6 12/12 2 Jobs Sun 7 12/12 2 Jobs Mon 8 6…" at bounding box center [635, 345] width 1271 height 476
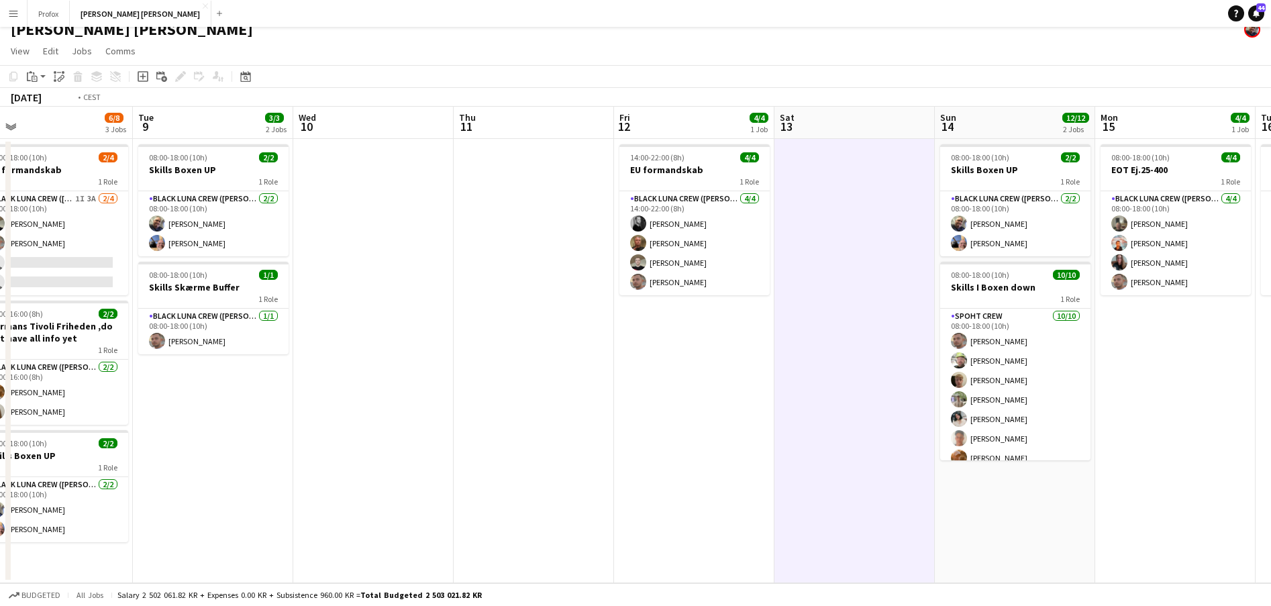
drag, startPoint x: 949, startPoint y: 421, endPoint x: 737, endPoint y: 410, distance: 212.3
click at [731, 411] on app-calendar-viewport "Fri 5 Sat 6 12/12 2 Jobs Sun 7 12/12 2 Jobs Mon 8 6/8 3 Jobs Tue 9 3/3 2 Jobs W…" at bounding box center [635, 345] width 1271 height 476
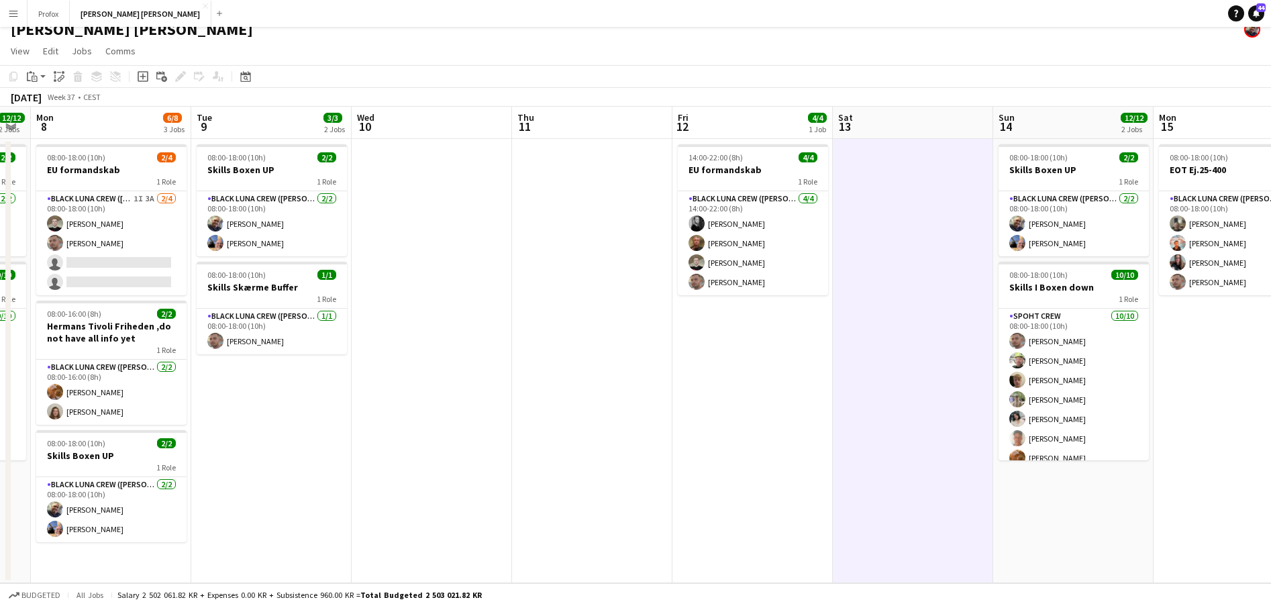
drag, startPoint x: 1224, startPoint y: 430, endPoint x: 1001, endPoint y: 422, distance: 223.5
click at [998, 425] on app-calendar-viewport "Fri 5 Sat 6 12/12 2 Jobs Sun 7 12/12 2 Jobs Mon 8 6/8 3 Jobs Tue 9 3/3 2 Jobs W…" at bounding box center [635, 345] width 1271 height 476
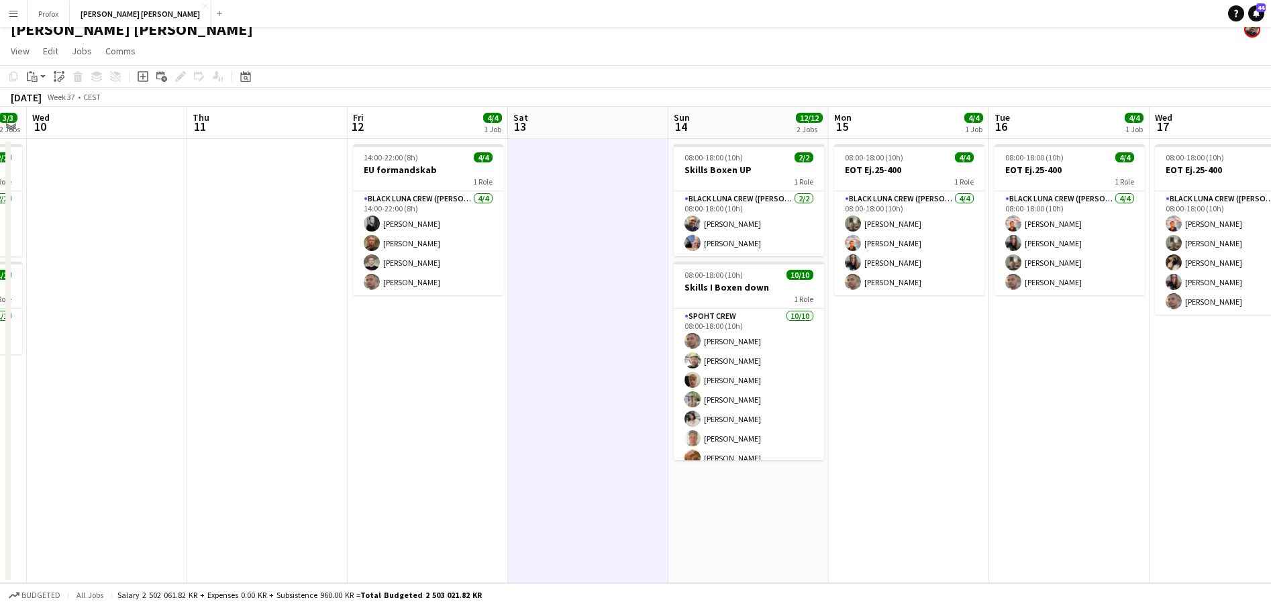
drag, startPoint x: 1087, startPoint y: 422, endPoint x: 920, endPoint y: 425, distance: 167.7
click at [853, 425] on app-calendar-viewport "Sun 7 12/12 2 Jobs Mon 8 6/8 3 Jobs Tue 9 3/3 2 Jobs Wed 10 Thu 11 Fri 12 4/4 1…" at bounding box center [635, 345] width 1271 height 476
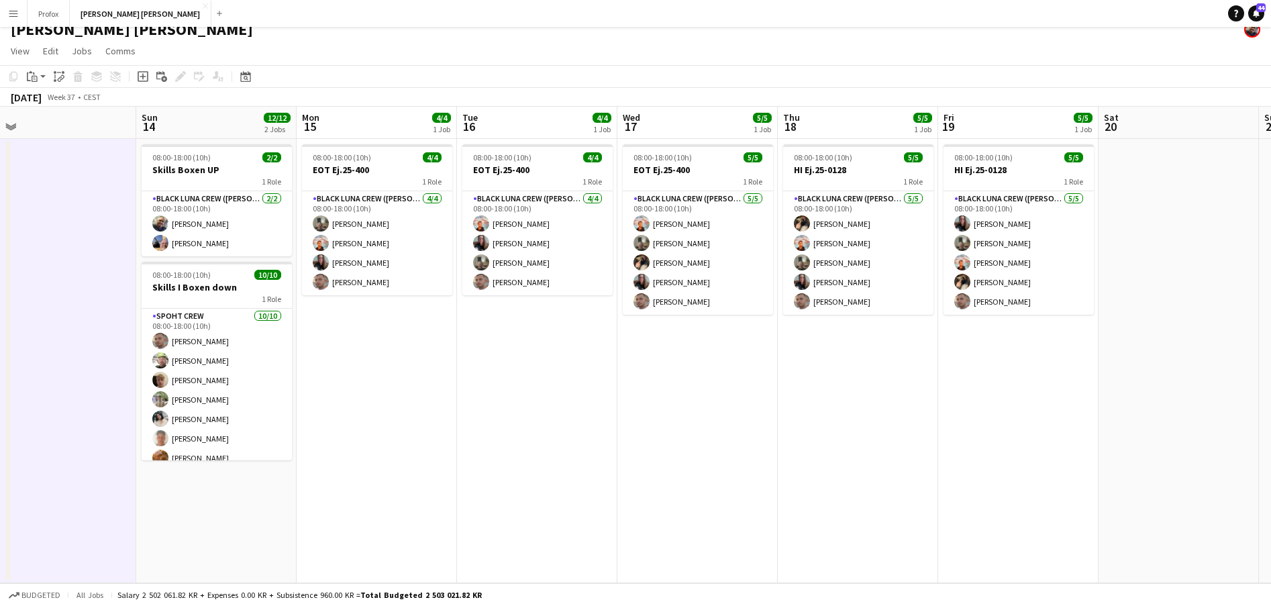
drag, startPoint x: 934, startPoint y: 427, endPoint x: 867, endPoint y: 422, distance: 68.0
click at [824, 424] on app-calendar-viewport "Wed 10 Thu 11 Fri 12 4/4 1 Job Sat 13 Sun 14 12/12 2 Jobs Mon 15 4/4 1 Job Tue …" at bounding box center [635, 345] width 1271 height 476
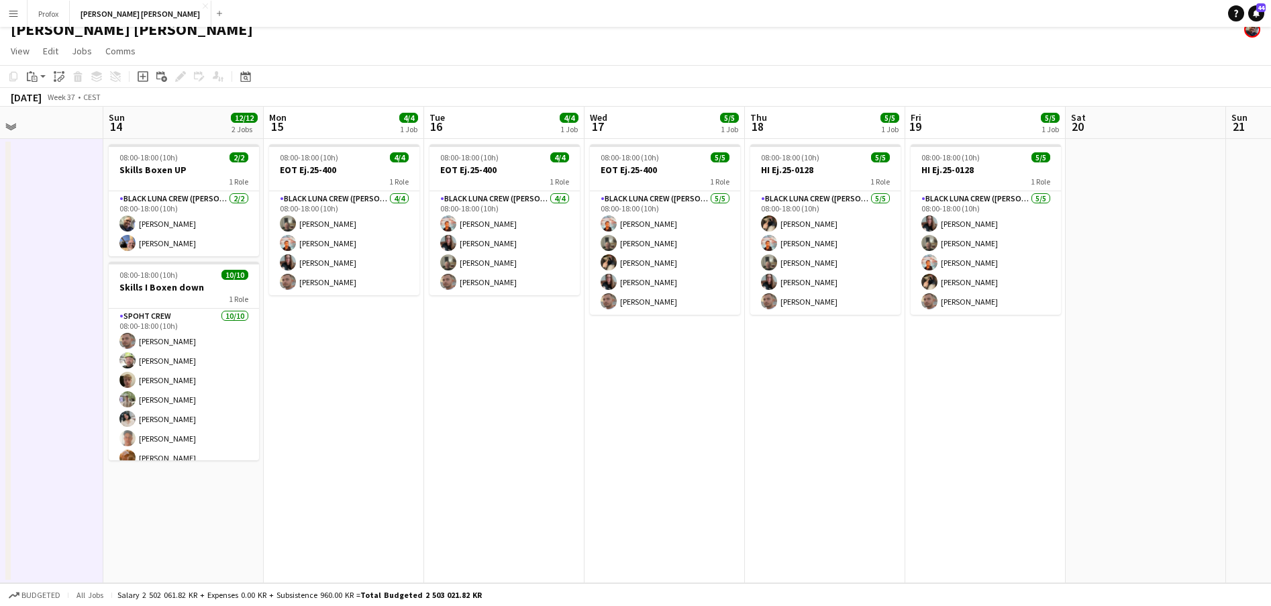
drag, startPoint x: 1123, startPoint y: 431, endPoint x: 877, endPoint y: 424, distance: 245.6
click at [862, 425] on app-calendar-viewport "Wed 10 Thu 11 Fri 12 4/4 1 Job Sat 13 Sun 14 12/12 2 Jobs Mon 15 4/4 1 Job Tue …" at bounding box center [635, 345] width 1271 height 476
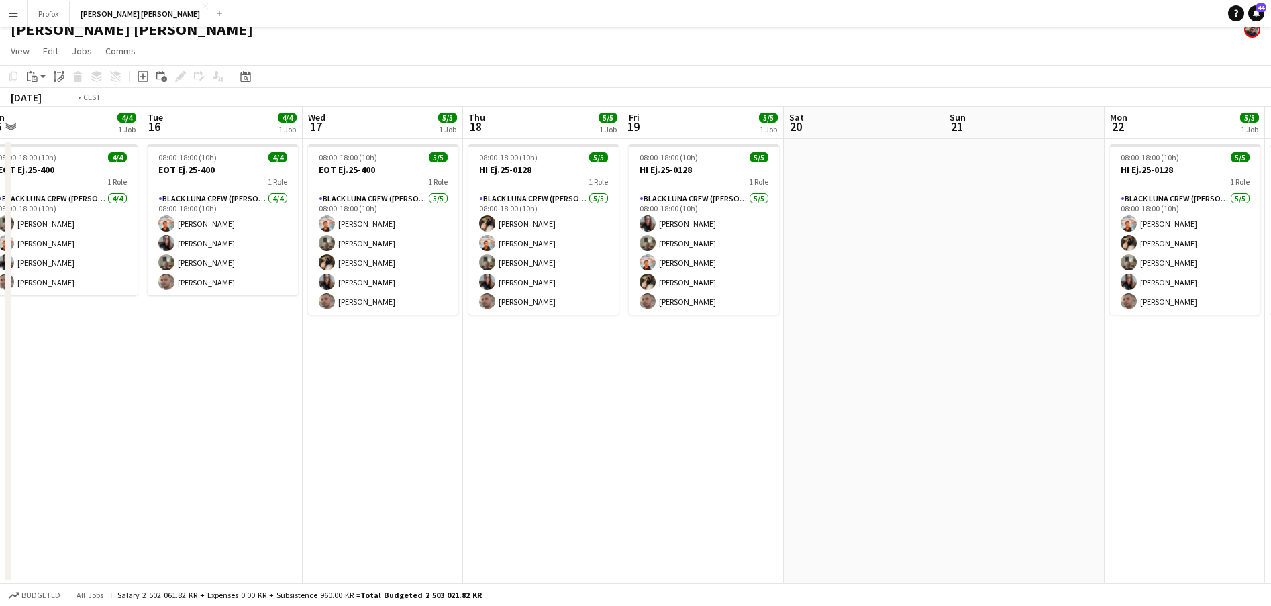
drag, startPoint x: 1076, startPoint y: 430, endPoint x: 788, endPoint y: 432, distance: 287.8
click at [784, 433] on app-calendar-viewport "Fri 12 4/4 1 Job Sat 13 Sun 14 12/12 2 Jobs Mon 15 4/4 1 Job Tue 16 4/4 1 Job W…" at bounding box center [635, 345] width 1271 height 476
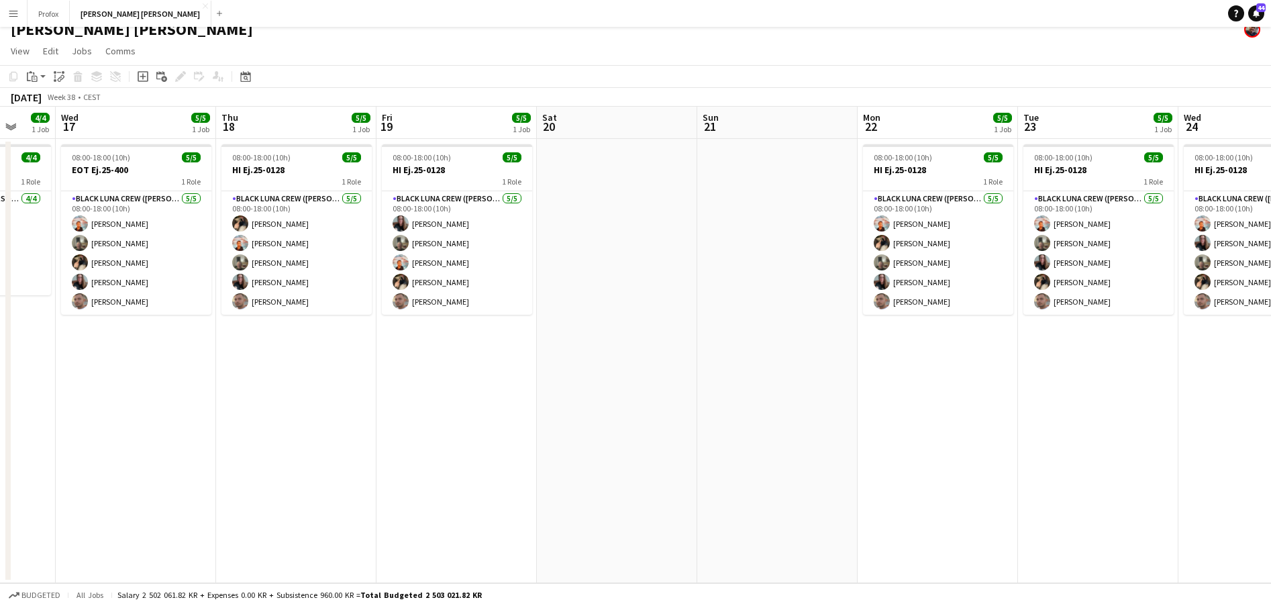
drag, startPoint x: 1159, startPoint y: 431, endPoint x: 868, endPoint y: 431, distance: 291.1
click at [849, 433] on app-calendar-viewport "Sun 14 12/12 2 Jobs Mon 15 4/4 1 Job Tue 16 4/4 1 Job Wed 17 5/5 1 Job Thu 18 5…" at bounding box center [635, 345] width 1271 height 476
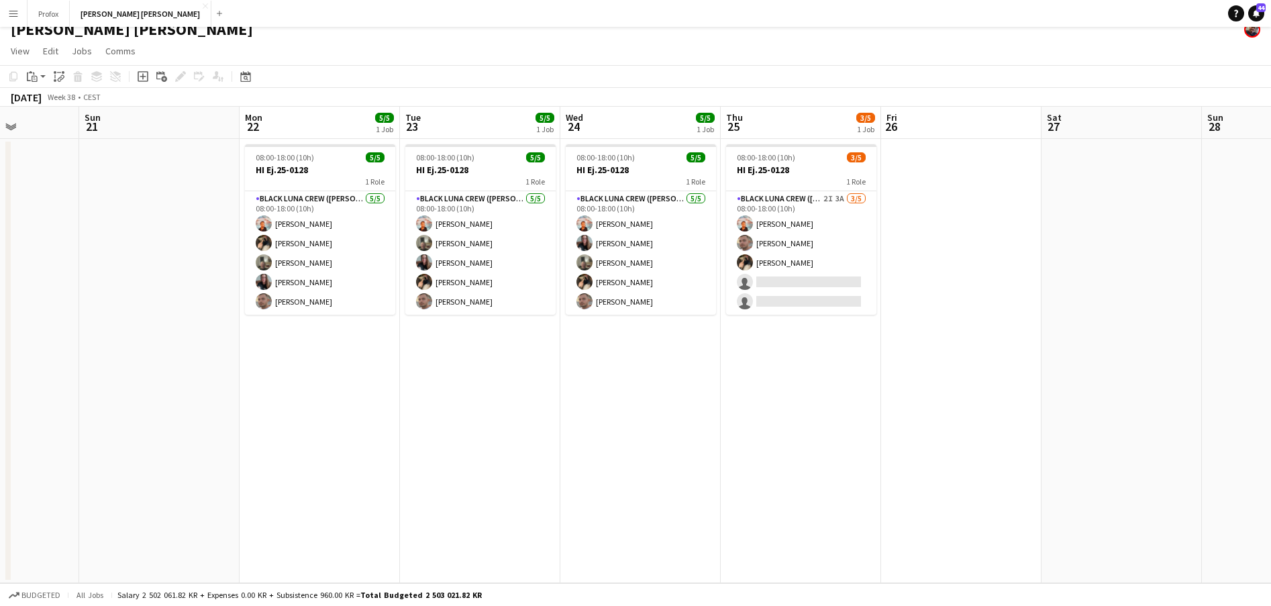
scroll to position [0, 403]
drag, startPoint x: 1066, startPoint y: 433, endPoint x: 449, endPoint y: 470, distance: 617.6
click at [823, 442] on app-calendar-viewport "Thu 18 5/5 1 Job Fri 19 5/5 1 Job Sat 20 Sun 21 Mon 22 5/5 1 Job Tue 23 5/5 1 J…" at bounding box center [635, 345] width 1271 height 476
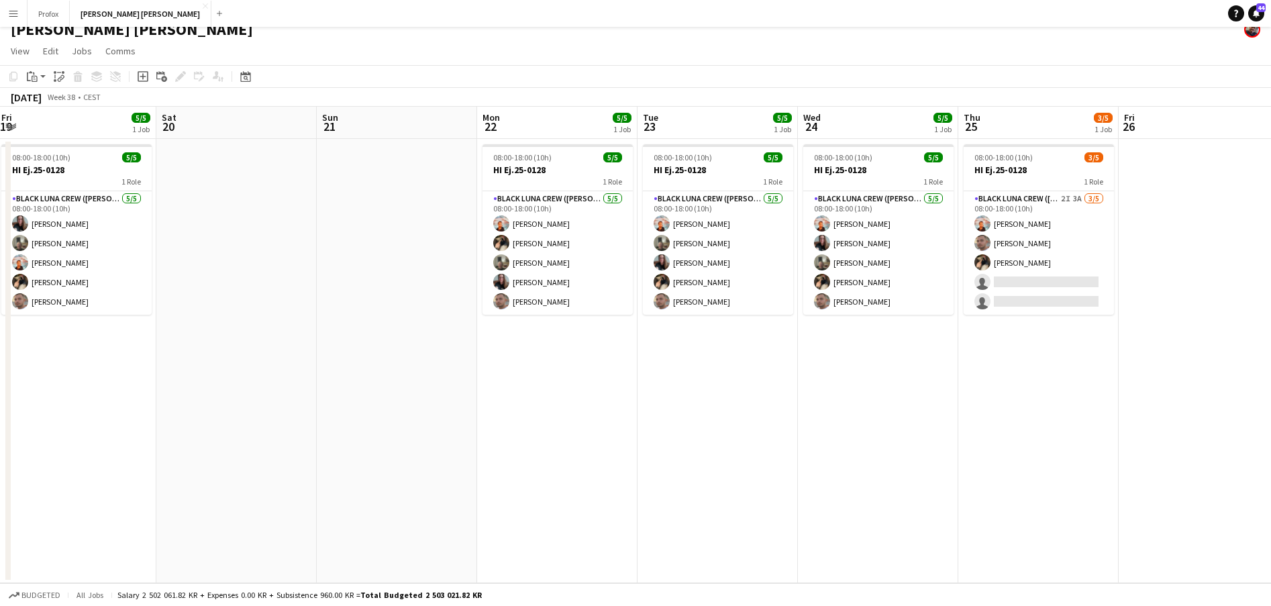
scroll to position [0, 322]
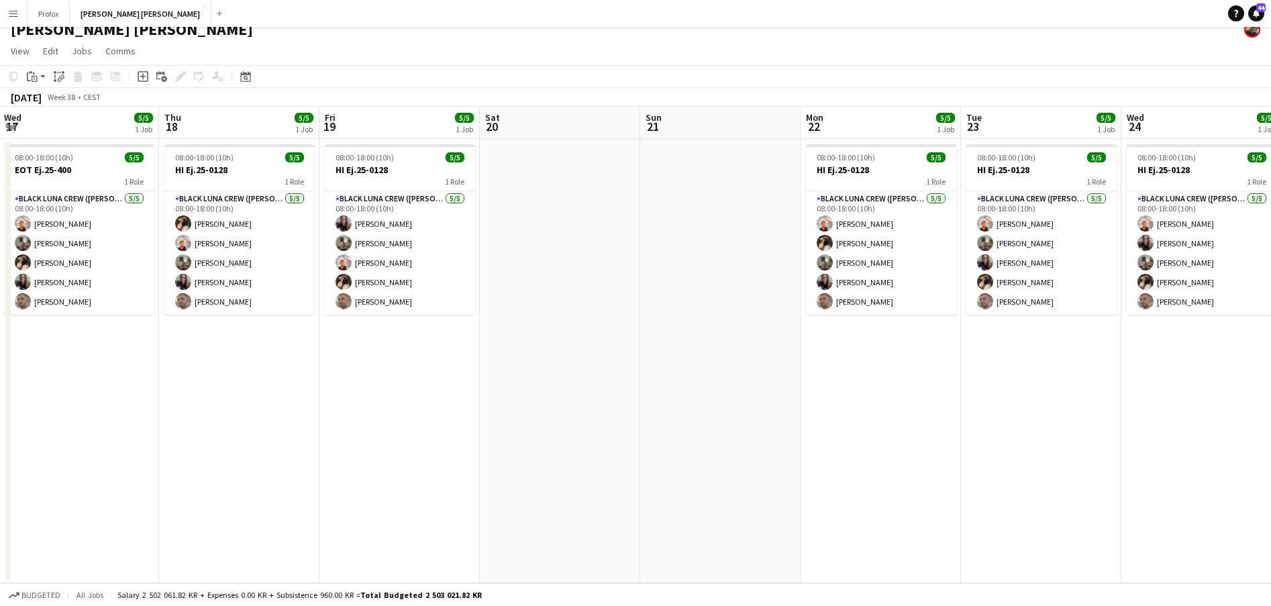
drag, startPoint x: 189, startPoint y: 126, endPoint x: 884, endPoint y: 101, distance: 695.4
click at [884, 101] on app-calendar "Copy Paste Paste Command V Paste with crew Command Shift V Paste linked Job [GE…" at bounding box center [635, 324] width 1271 height 518
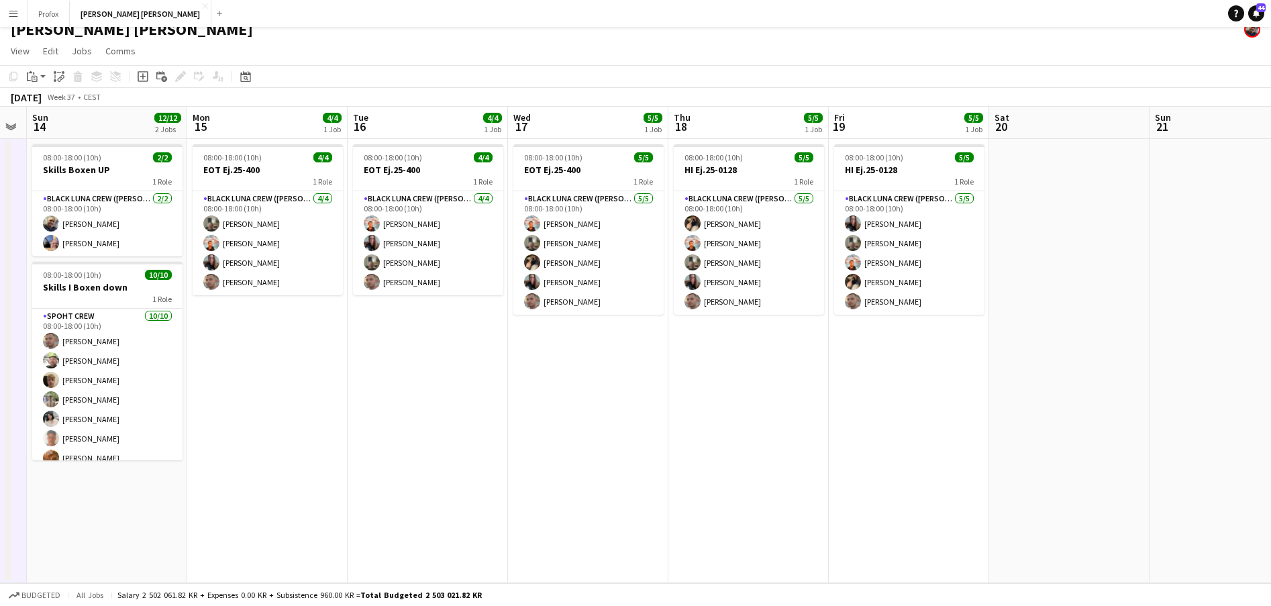
drag, startPoint x: 355, startPoint y: 117, endPoint x: 863, endPoint y: 121, distance: 507.8
click at [863, 121] on app-calendar-viewport "Fri 12 4/4 1 Job Sat 13 Sun 14 12/12 2 Jobs Mon 15 4/4 1 Job Tue 16 4/4 1 Job W…" at bounding box center [635, 345] width 1271 height 476
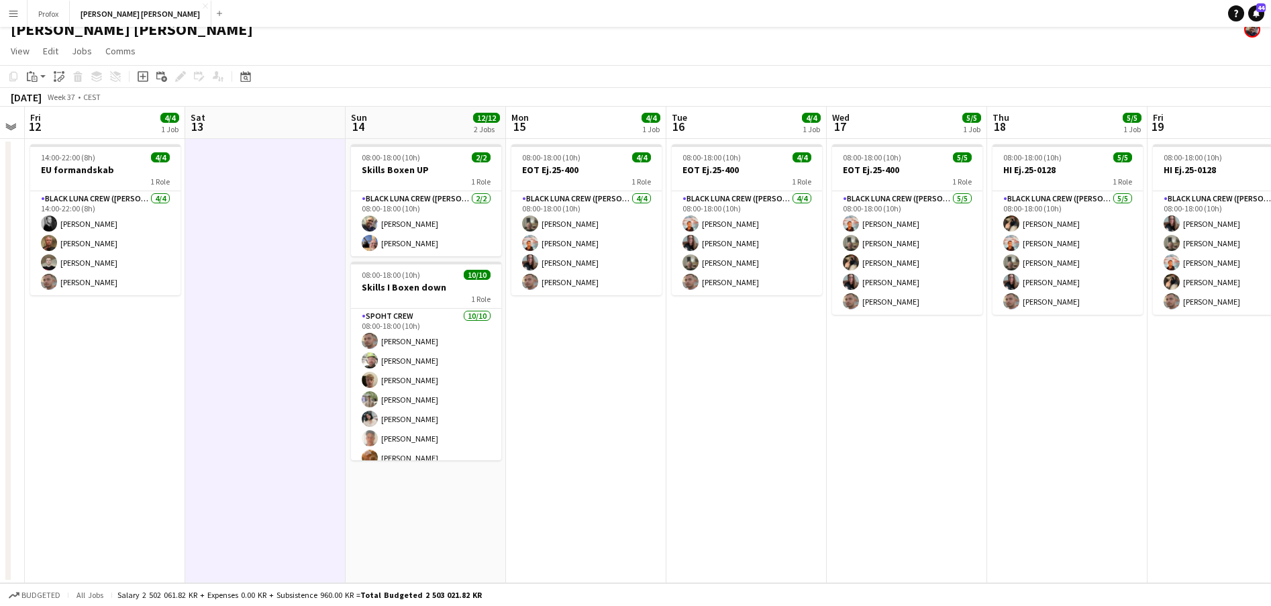
scroll to position [0, 283]
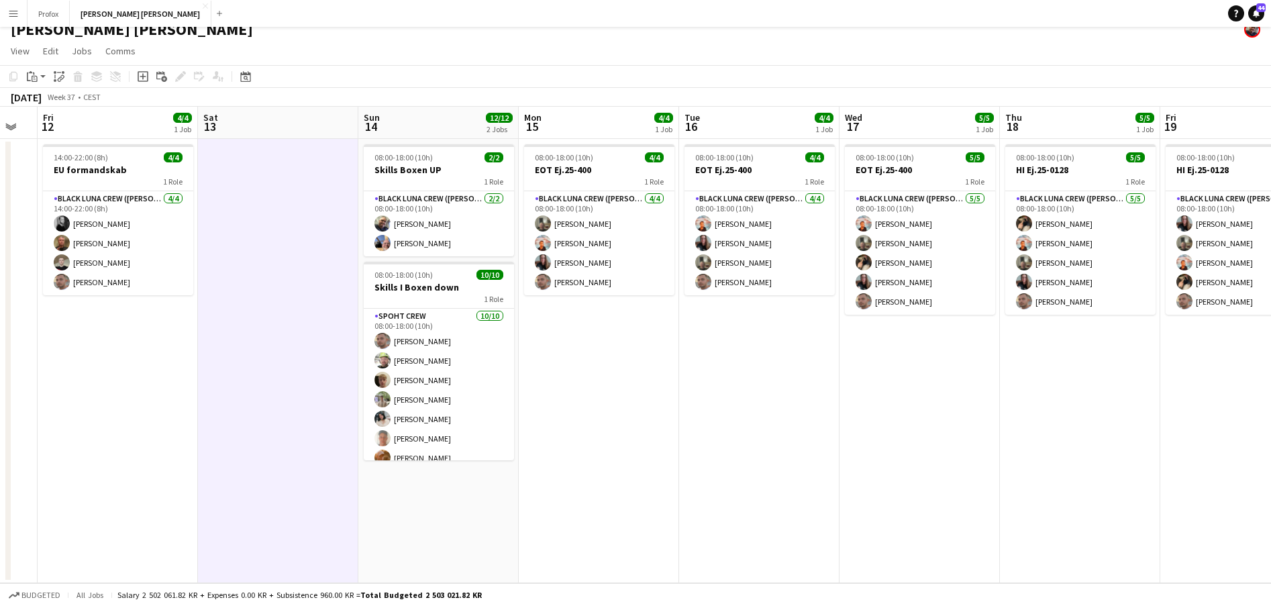
drag, startPoint x: 237, startPoint y: 138, endPoint x: 557, endPoint y: 140, distance: 320.7
click at [568, 140] on app-calendar-viewport "Wed 10 Thu 11 Fri 12 4/4 1 Job Sat 13 Sun 14 12/12 2 Jobs Mon 15 4/4 1 Job Tue …" at bounding box center [635, 345] width 1271 height 476
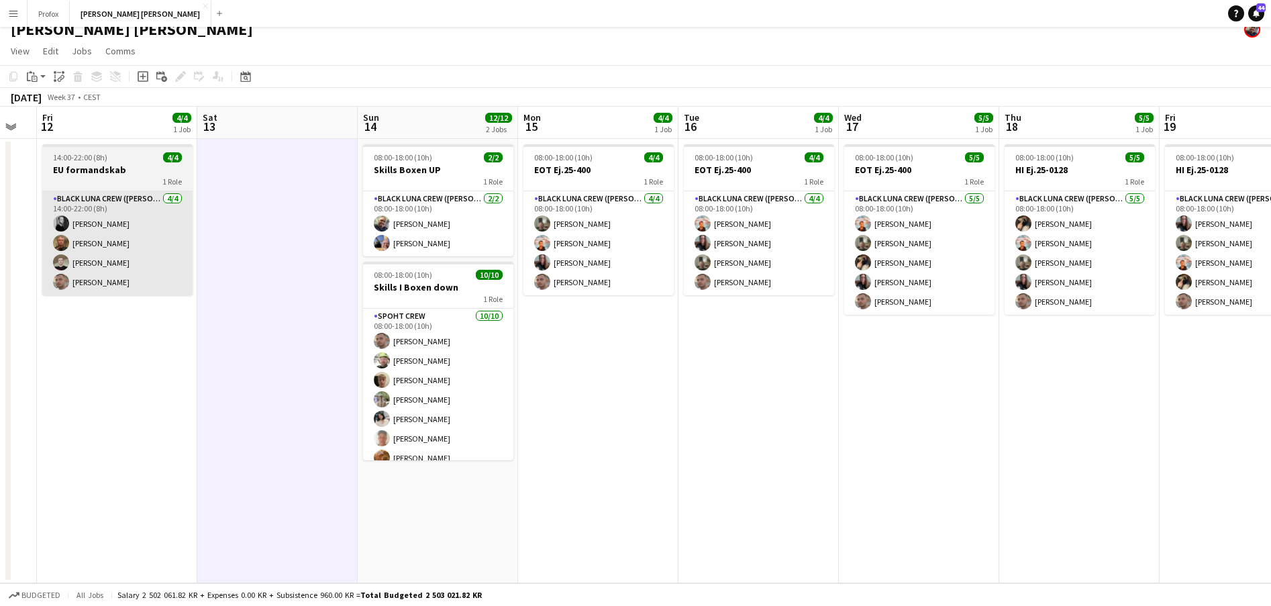
click at [433, 245] on app-card-role "Black [PERSON_NAME] ([PERSON_NAME]) [DATE] 08:00-18:00 (10h) [PERSON_NAME] [PER…" at bounding box center [438, 223] width 150 height 65
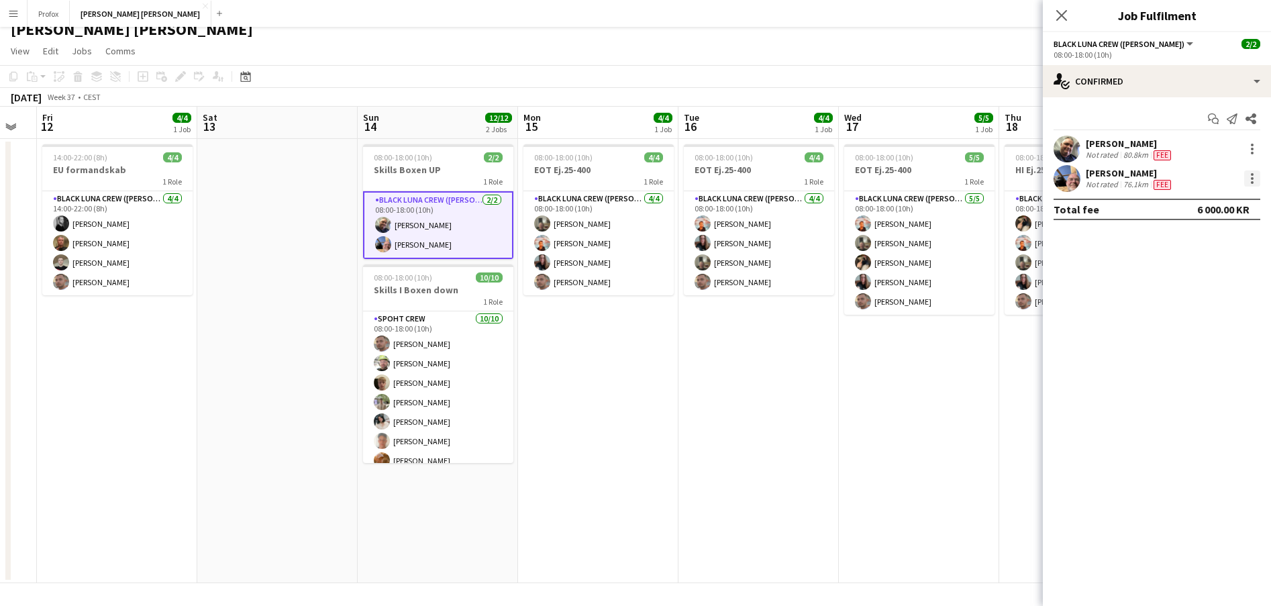
click at [1252, 177] on div at bounding box center [1251, 178] width 3 height 3
click at [1220, 323] on button "Remove" at bounding box center [1207, 332] width 105 height 32
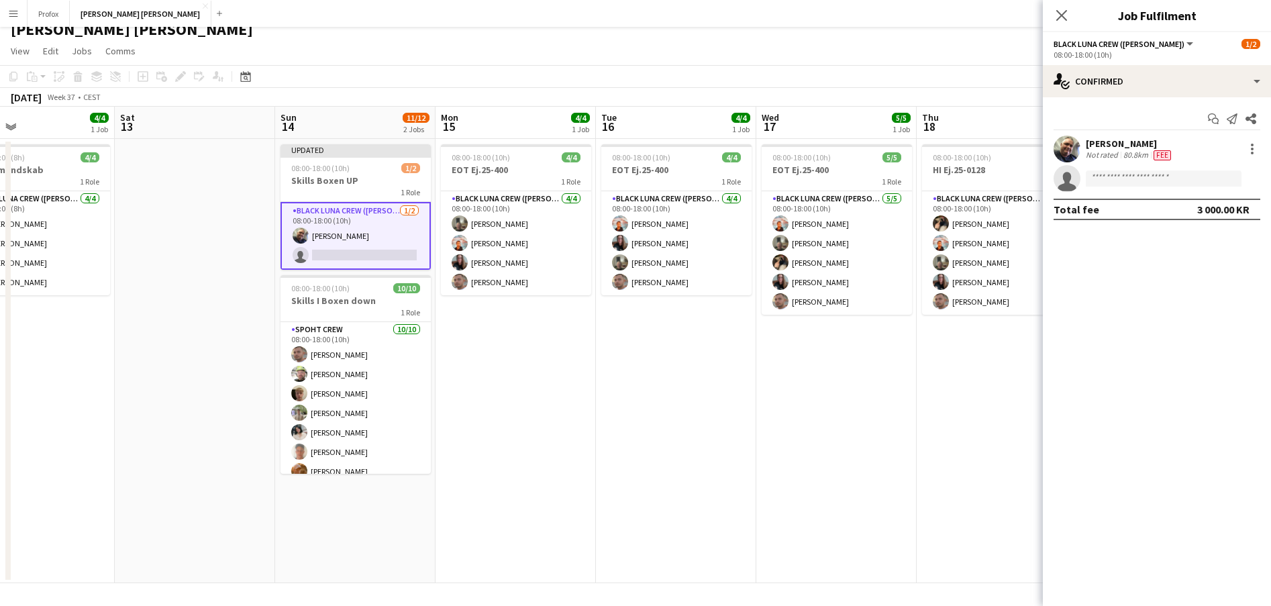
scroll to position [0, 316]
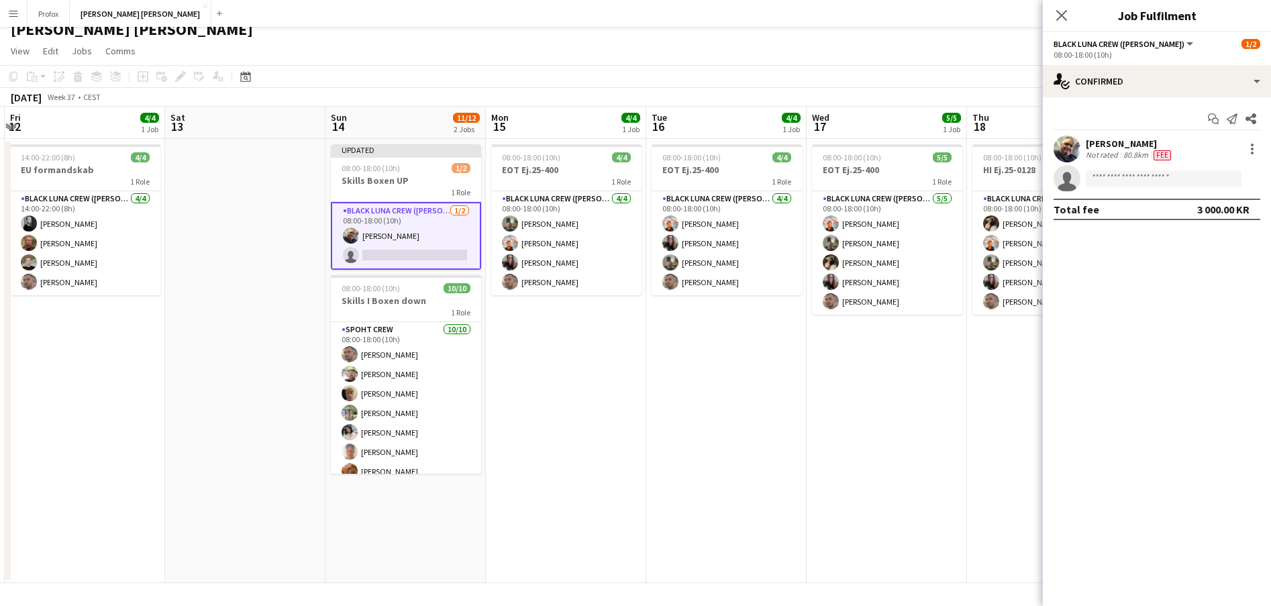
drag, startPoint x: 926, startPoint y: 122, endPoint x: 898, endPoint y: 133, distance: 30.2
click at [898, 133] on app-calendar-viewport "Wed 10 Thu 11 Fri 12 4/4 1 Job Sat 13 Sun 14 11/12 2 Jobs Mon 15 4/4 1 Job Tue …" at bounding box center [635, 345] width 1271 height 476
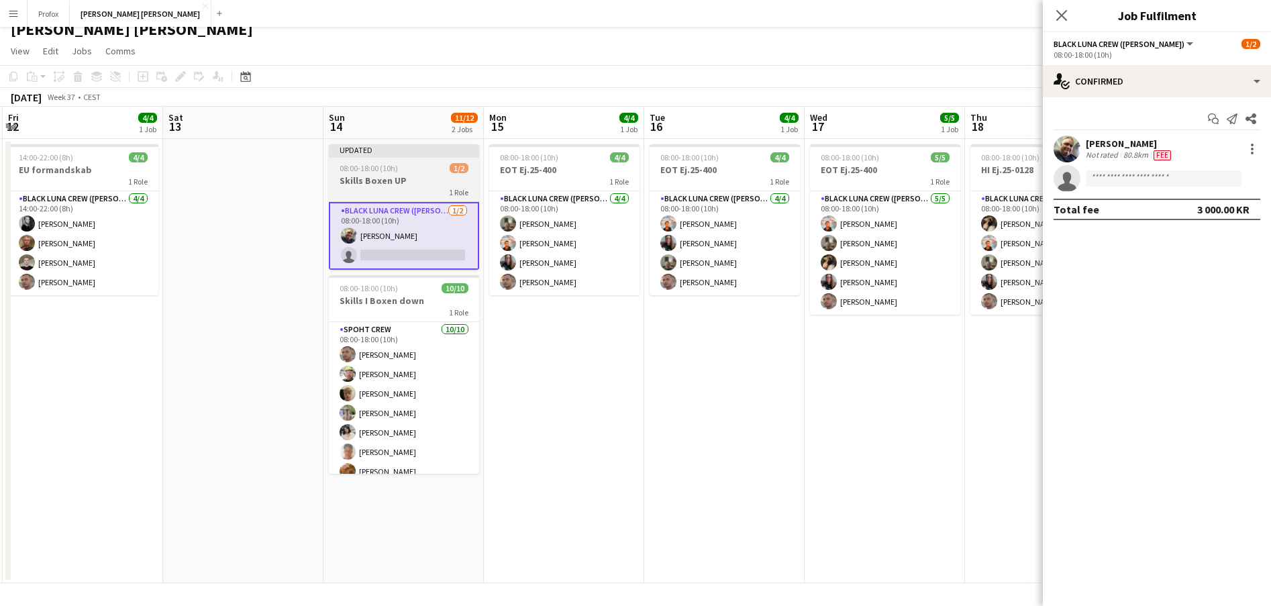
click at [427, 182] on h3 "Skills Boxen UP" at bounding box center [404, 180] width 150 height 12
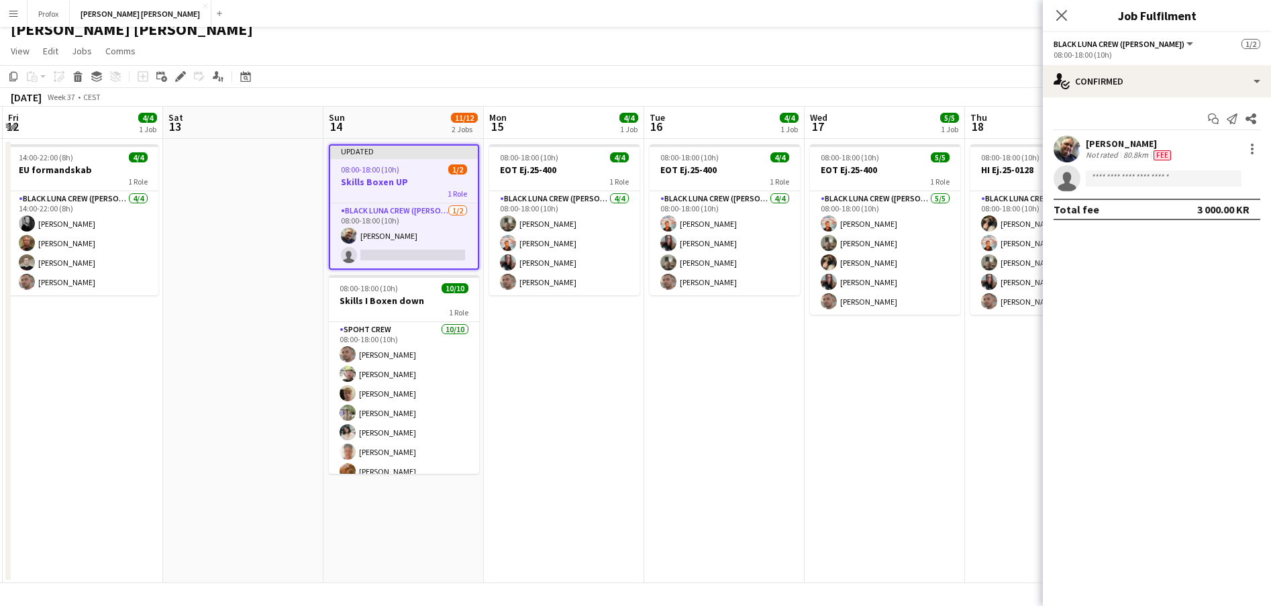
click at [368, 151] on app-job-card "Updated 08:00-18:00 (10h) 1/2 Skills Boxen UP 1 Role Black [PERSON_NAME] Crew (…" at bounding box center [404, 206] width 150 height 125
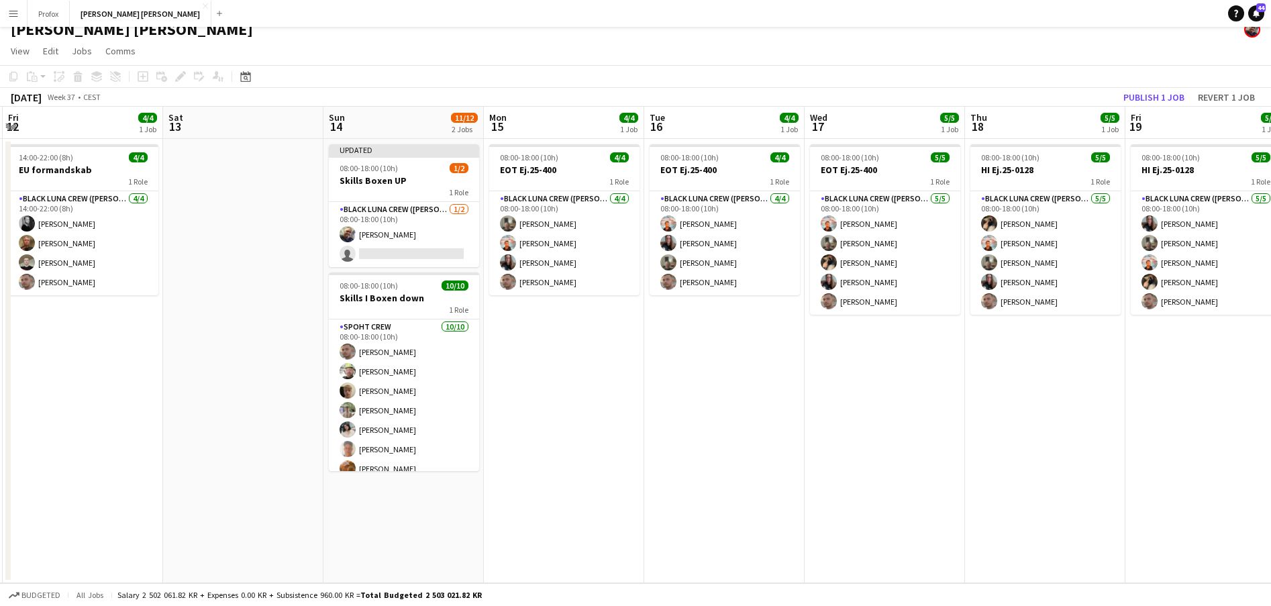
click at [423, 172] on div "08:00-18:00 (10h) 1/2" at bounding box center [404, 168] width 150 height 10
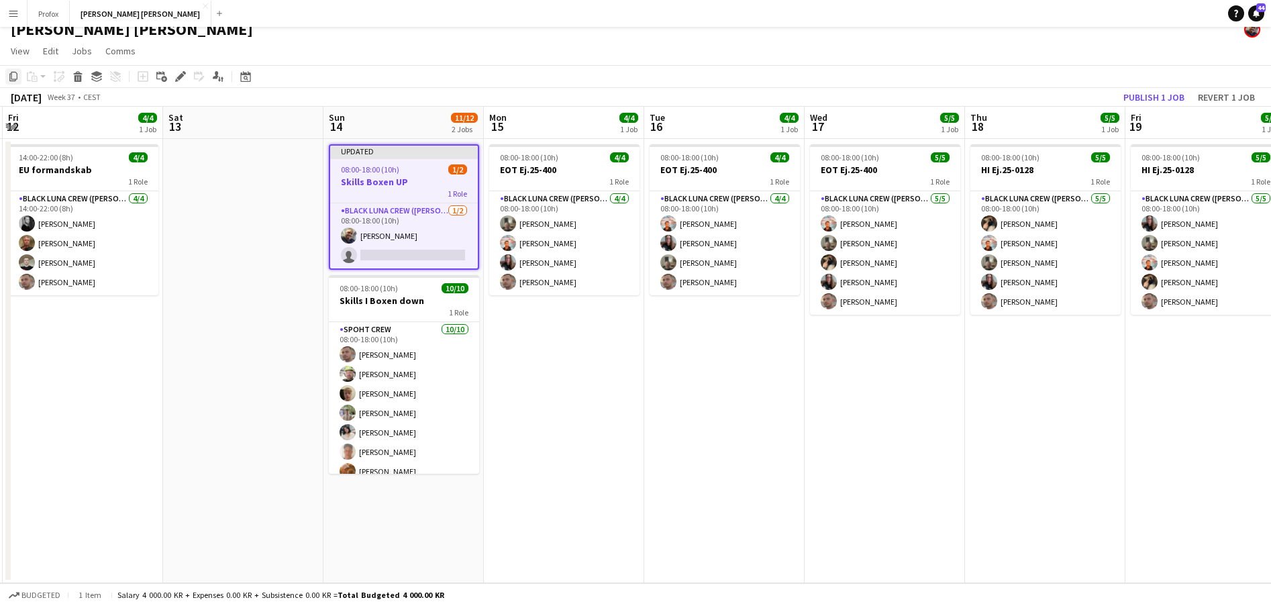
drag, startPoint x: 9, startPoint y: 347, endPoint x: 13, endPoint y: 78, distance: 269.0
click at [13, 78] on icon "Copy" at bounding box center [13, 76] width 11 height 11
click at [279, 169] on app-date-cell at bounding box center [243, 361] width 160 height 444
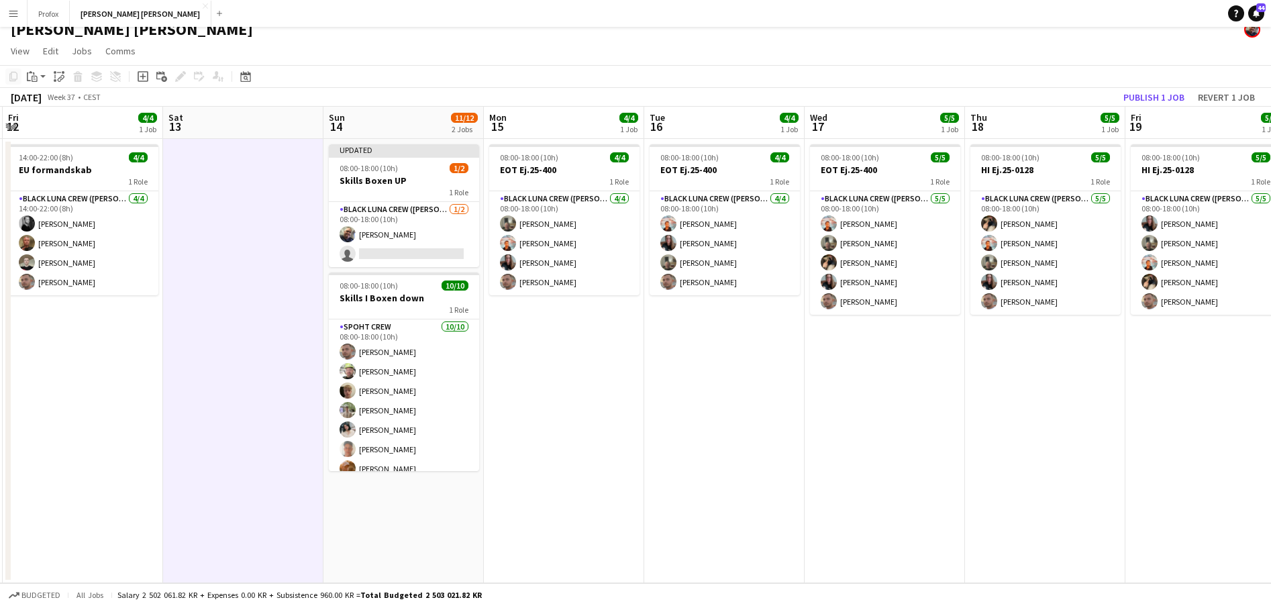
click at [34, 77] on icon "Paste" at bounding box center [32, 76] width 11 height 11
drag, startPoint x: 13, startPoint y: 78, endPoint x: 86, endPoint y: 124, distance: 86.2
click at [86, 124] on link "Paste with crew Command Shift V" at bounding box center [89, 125] width 106 height 12
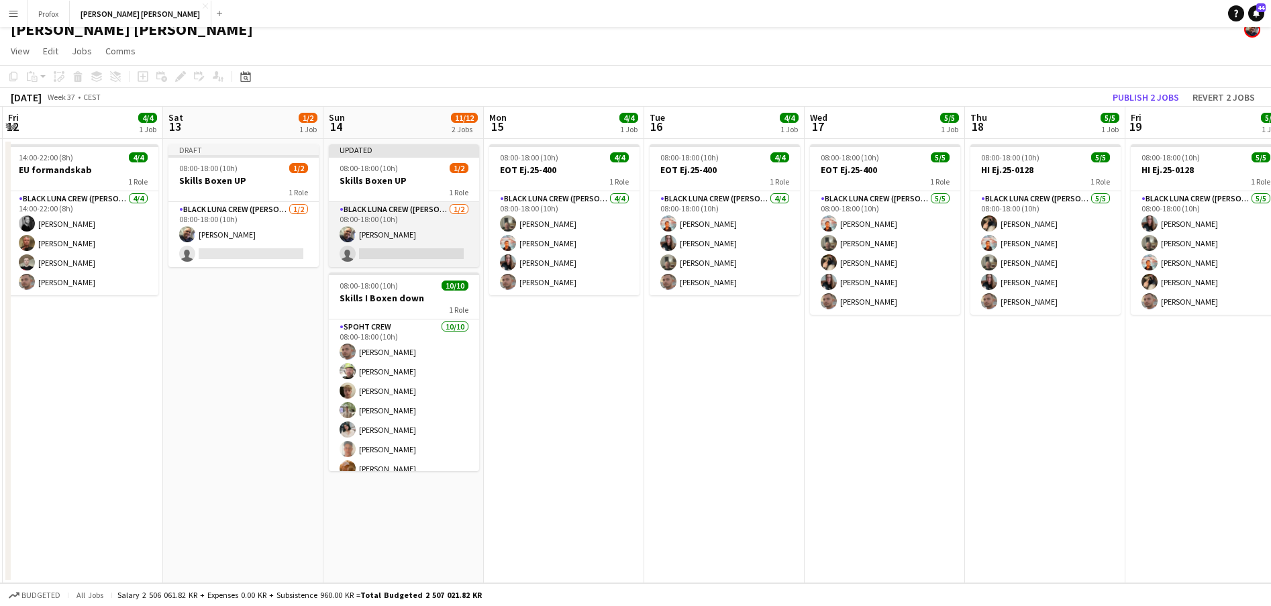
drag, startPoint x: 86, startPoint y: 124, endPoint x: 427, endPoint y: 230, distance: 357.5
click at [427, 230] on app-card-role "Black [PERSON_NAME] Crew ([PERSON_NAME]) [DATE] 08:00-18:00 (10h) [PERSON_NAME]…" at bounding box center [404, 234] width 150 height 65
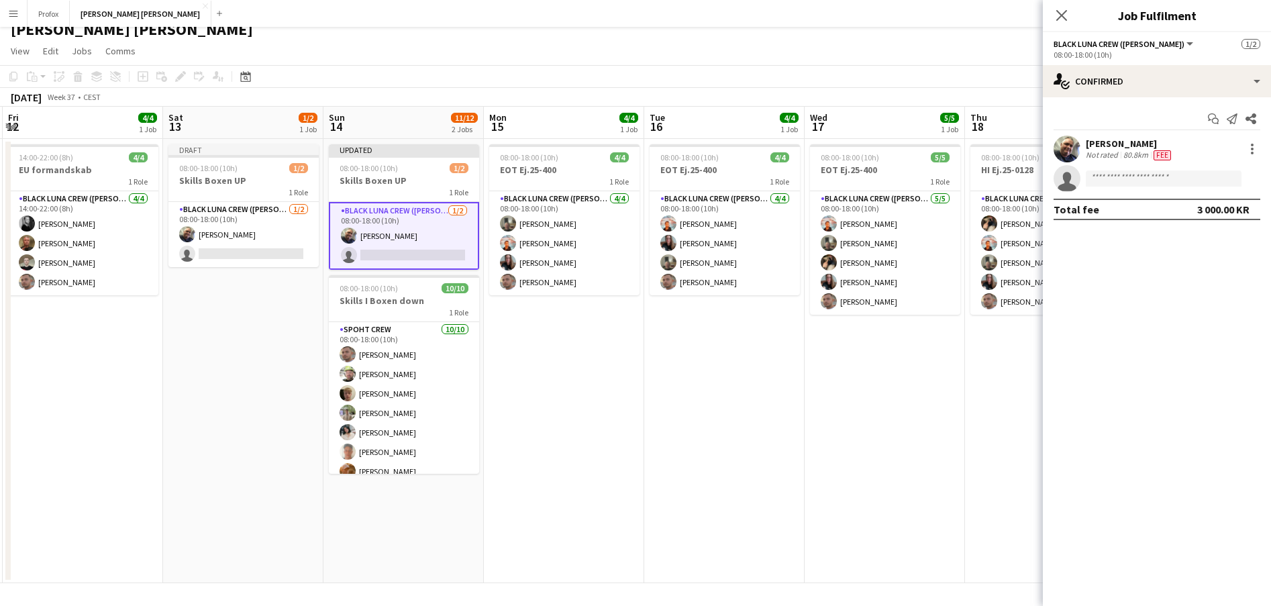
scroll to position [0, 317]
drag, startPoint x: 427, startPoint y: 230, endPoint x: 398, endPoint y: 254, distance: 38.1
click at [398, 254] on app-card-role "Black [PERSON_NAME] Crew ([PERSON_NAME]) [DATE] 08:00-18:00 (10h) [PERSON_NAME]…" at bounding box center [404, 236] width 150 height 68
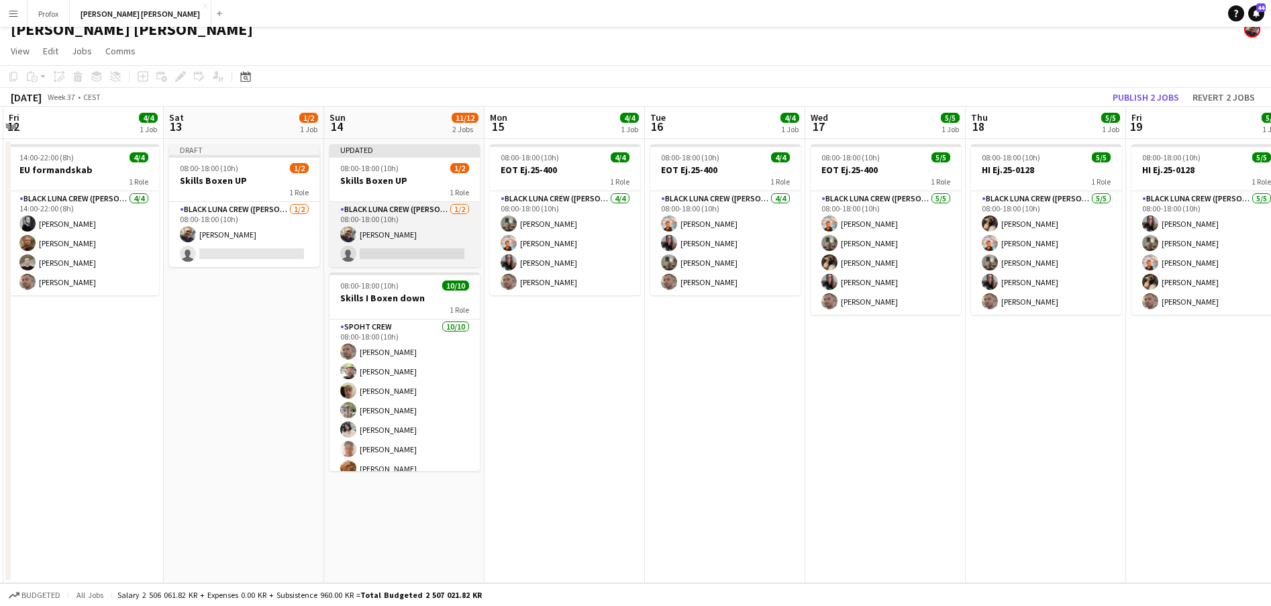
click at [414, 251] on app-card-role "Black [PERSON_NAME] Crew ([PERSON_NAME]) [DATE] 08:00-18:00 (10h) [PERSON_NAME]…" at bounding box center [404, 234] width 150 height 65
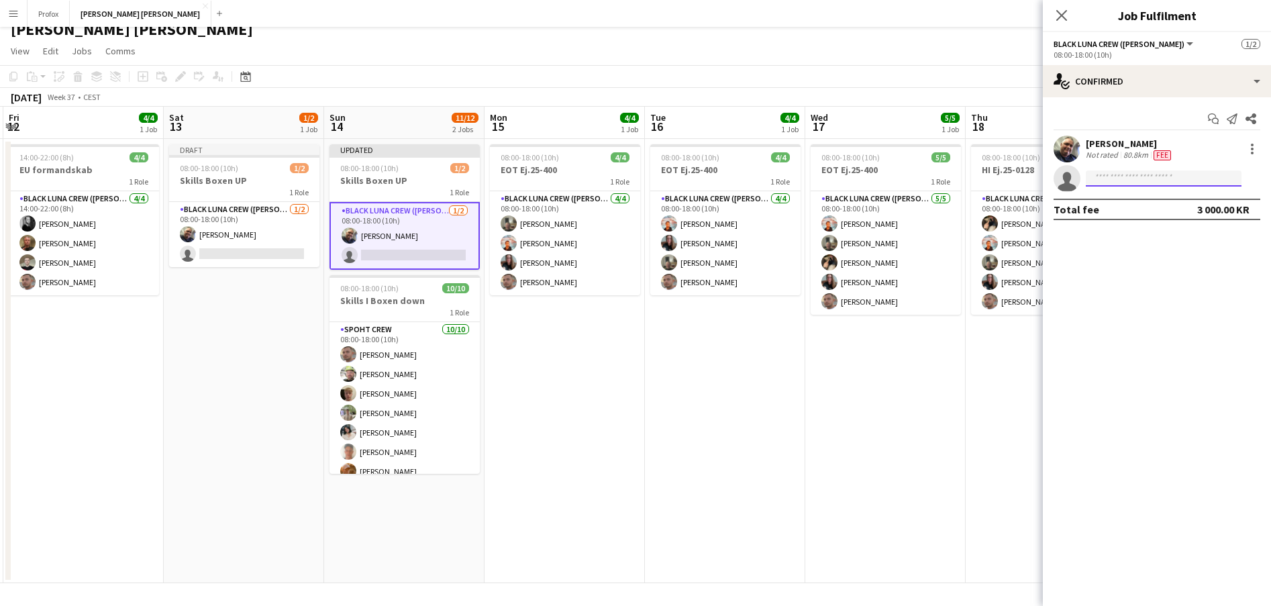
click at [1108, 175] on input at bounding box center [1163, 178] width 156 height 16
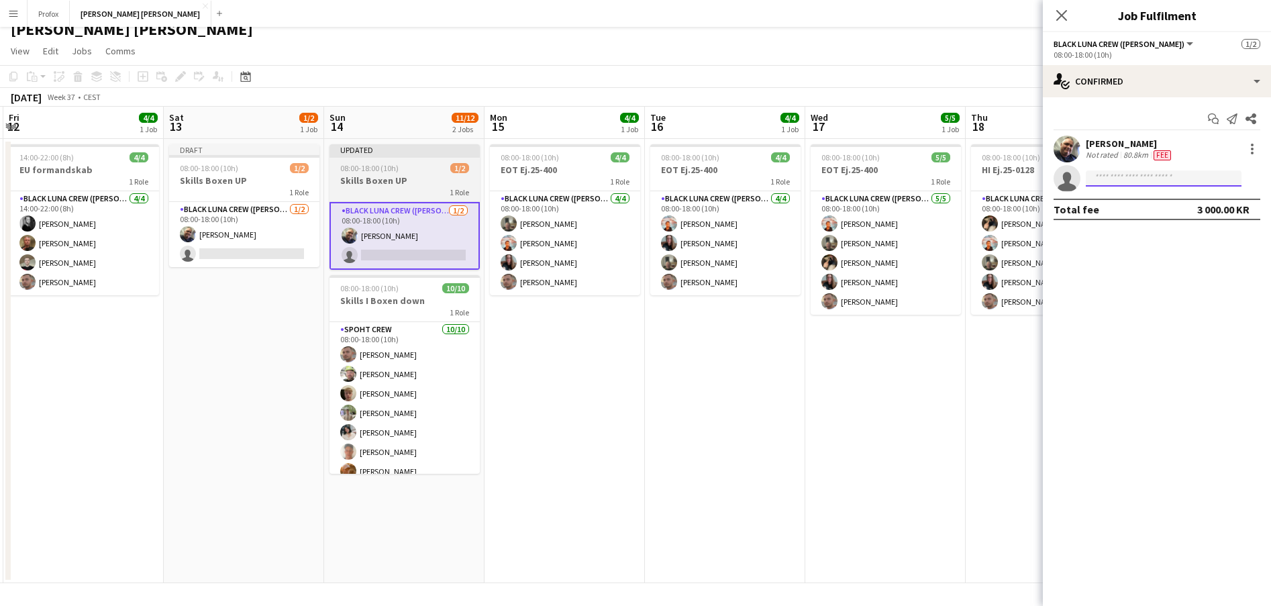
click at [1112, 172] on input at bounding box center [1163, 178] width 156 height 16
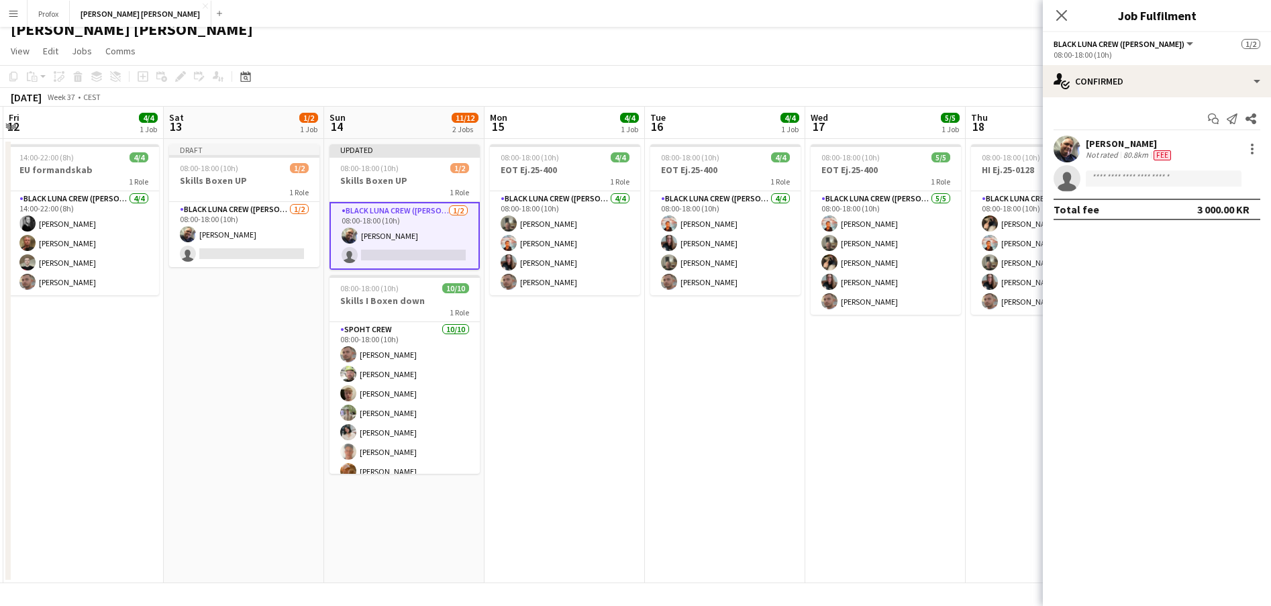
drag, startPoint x: 398, startPoint y: 254, endPoint x: 988, endPoint y: 381, distance: 603.8
click at [988, 381] on app-calendar-viewport "Wed 10 Thu 11 Fri 12 4/4 1 Job Sat 13 1/2 1 Job Sun 14 11/12 2 Jobs Mon 15 4/4 …" at bounding box center [635, 345] width 1271 height 476
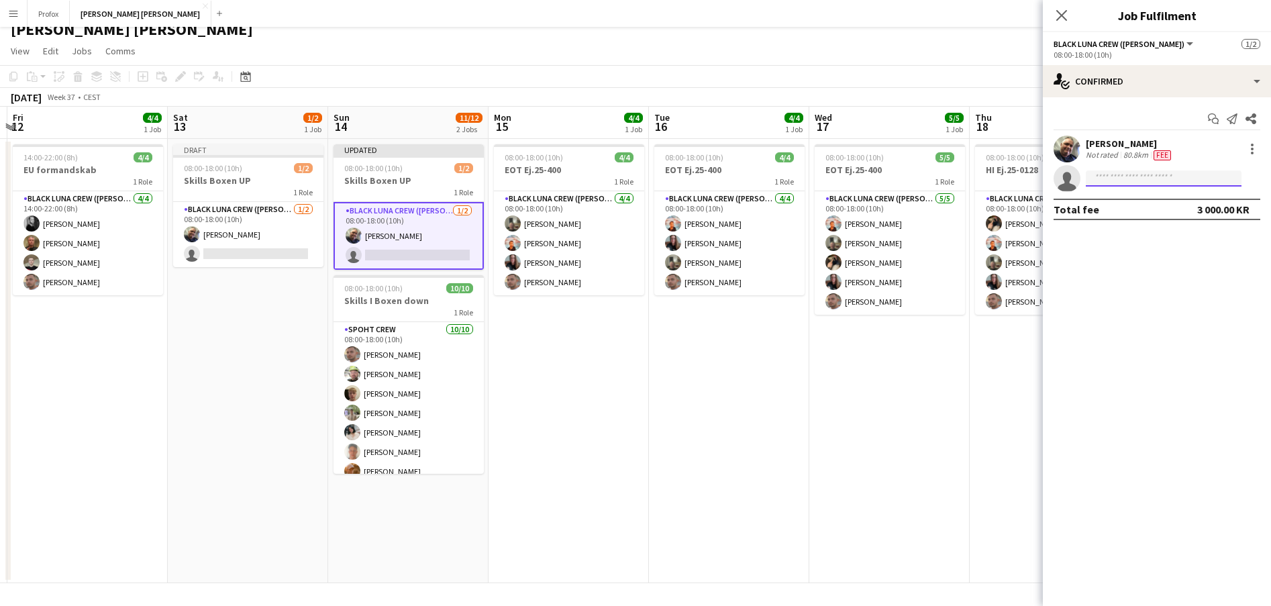
click at [1122, 177] on input at bounding box center [1163, 178] width 156 height 16
drag, startPoint x: 988, startPoint y: 381, endPoint x: 1097, endPoint y: 368, distance: 109.4
click at [1097, 368] on mat-expansion-panel "check Confirmed Start chat Send notification Share [PERSON_NAME] Not rated 80.8…" at bounding box center [1156, 351] width 228 height 508
click at [1164, 176] on input at bounding box center [1163, 178] width 156 height 16
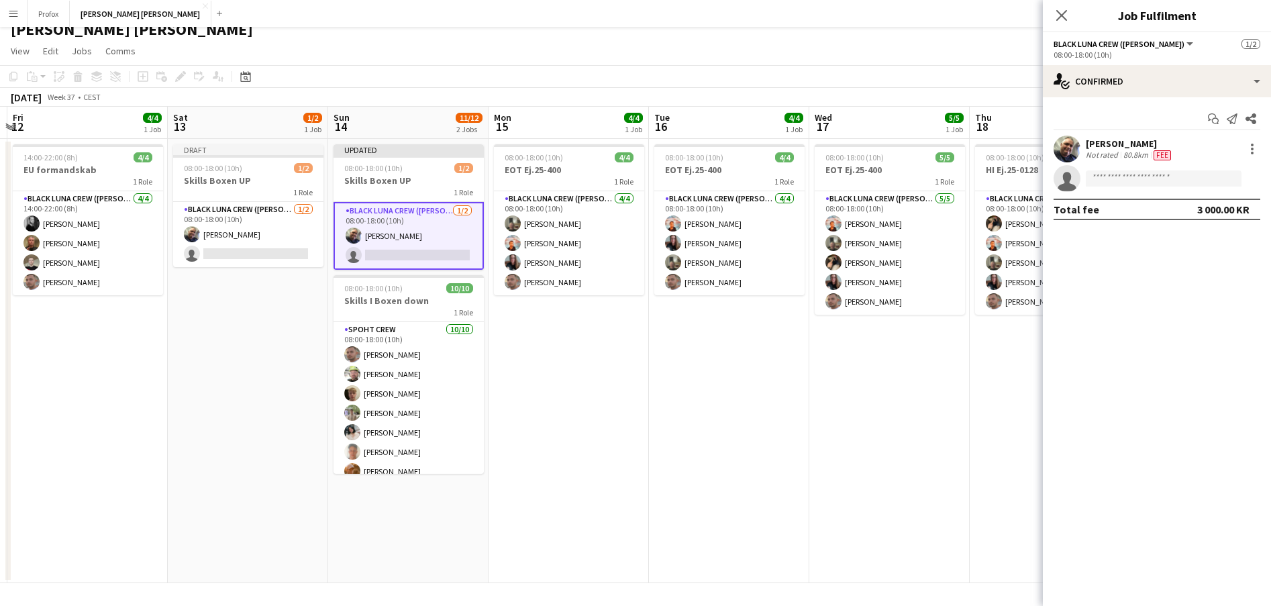
drag, startPoint x: 1097, startPoint y: 368, endPoint x: 1153, endPoint y: 412, distance: 71.3
click at [1153, 412] on mat-expansion-panel "check Confirmed Start chat Send notification Share [PERSON_NAME] Not rated 80.8…" at bounding box center [1156, 351] width 228 height 508
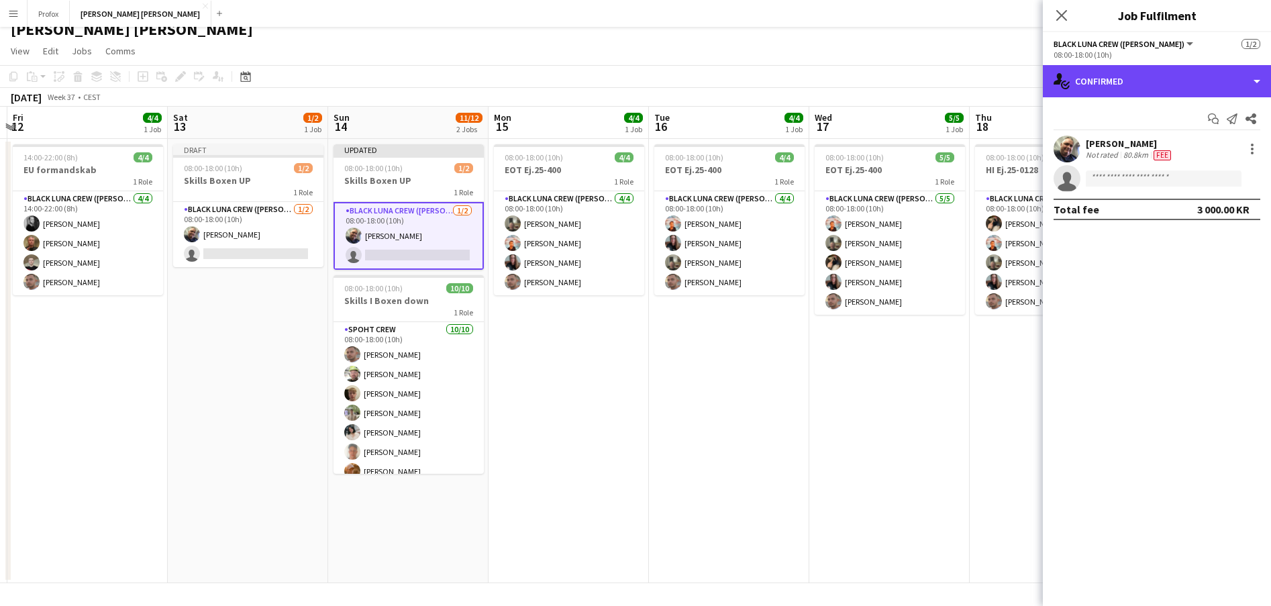
click at [1258, 76] on div "single-neutral-actions-check-2 Confirmed" at bounding box center [1156, 81] width 228 height 32
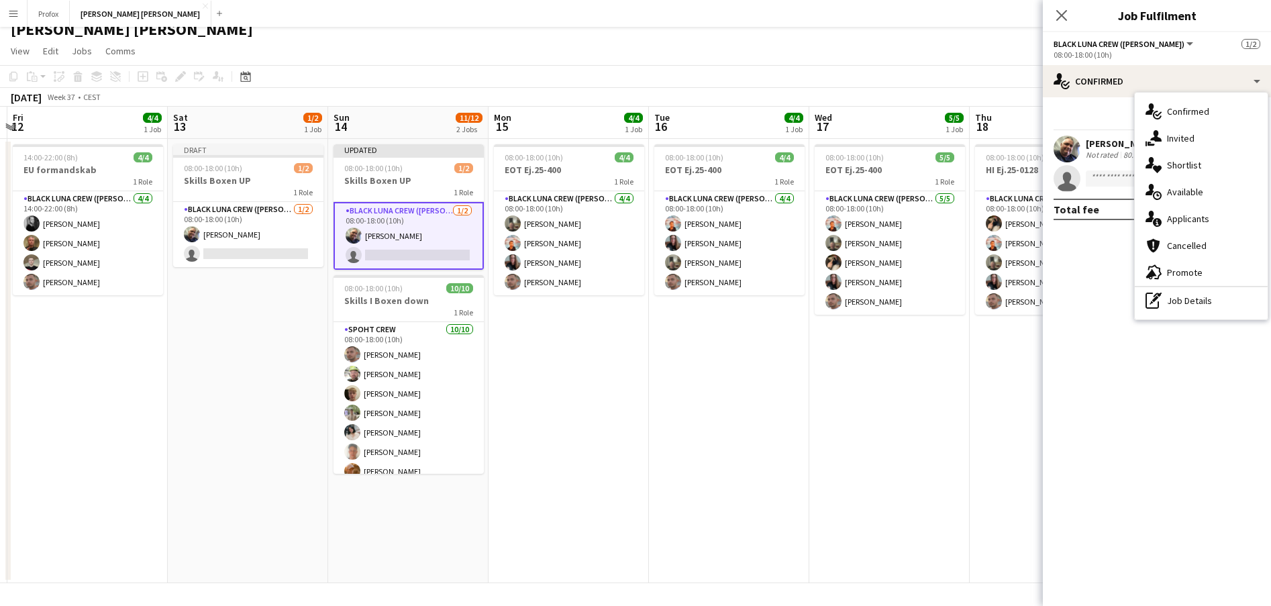
drag, startPoint x: 1153, startPoint y: 412, endPoint x: 1096, endPoint y: 299, distance: 126.9
click at [1096, 299] on mat-expansion-panel "check Confirmed Start chat Send notification Share [PERSON_NAME] Not rated 80.8…" at bounding box center [1156, 351] width 228 height 508
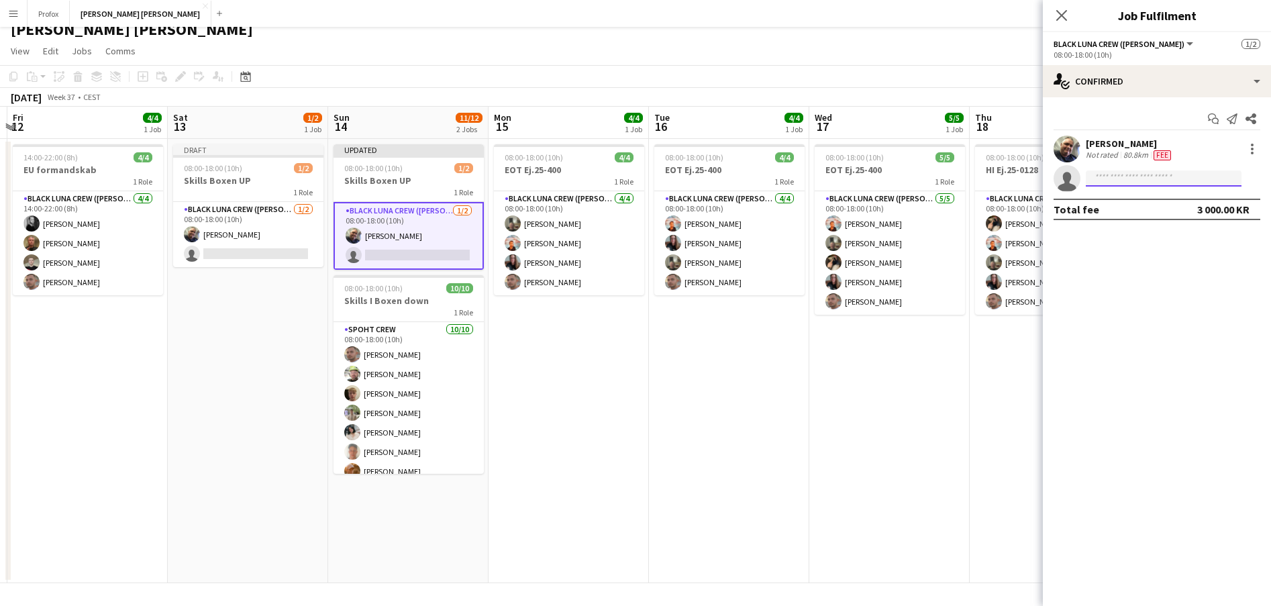
click at [1132, 176] on input at bounding box center [1163, 178] width 156 height 16
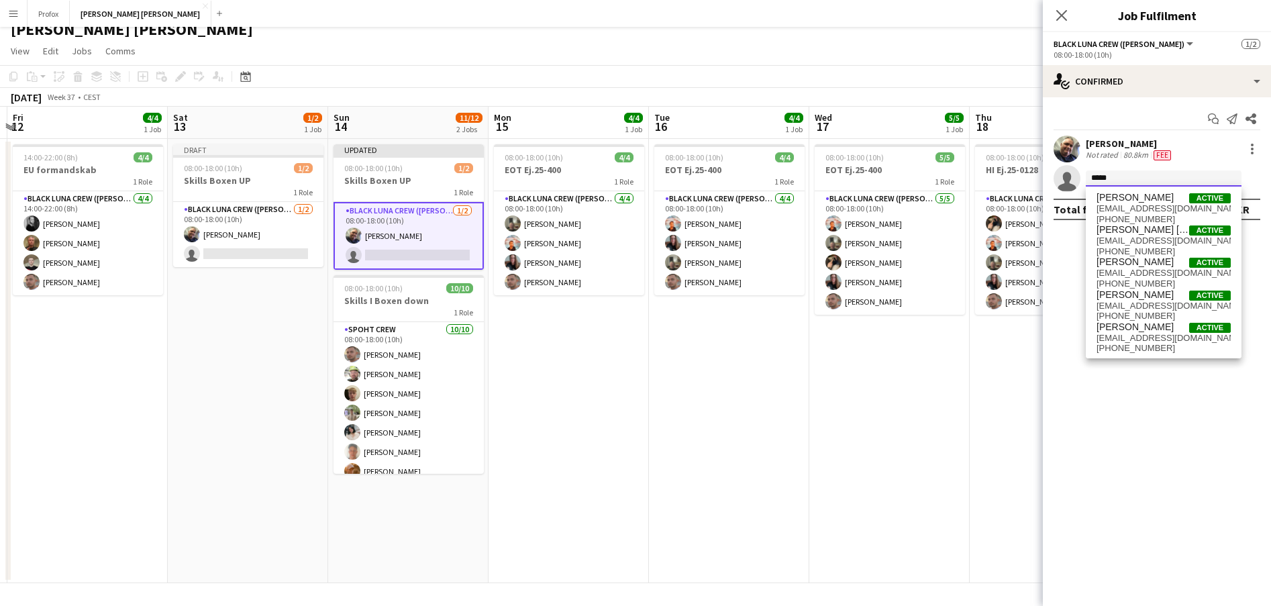
type input "*****"
click at [1172, 206] on span "[EMAIL_ADDRESS][DOMAIN_NAME]" at bounding box center [1163, 208] width 134 height 11
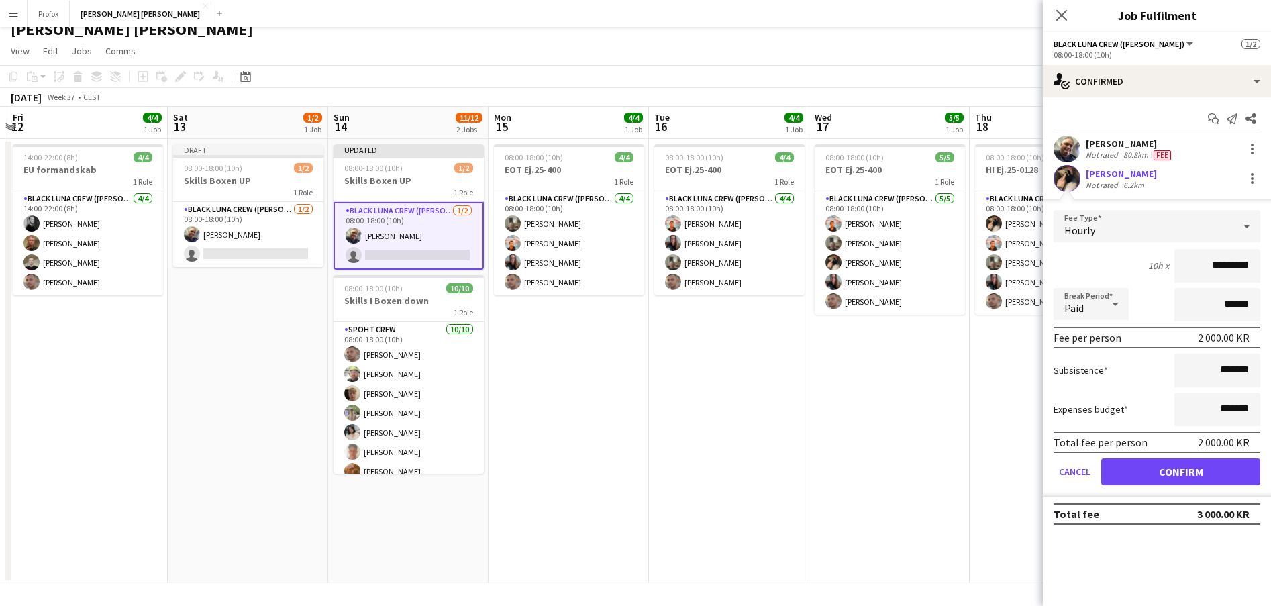
click at [1211, 265] on input "*********" at bounding box center [1217, 266] width 86 height 34
type input "******"
click at [1180, 472] on button "Confirm" at bounding box center [1180, 471] width 159 height 27
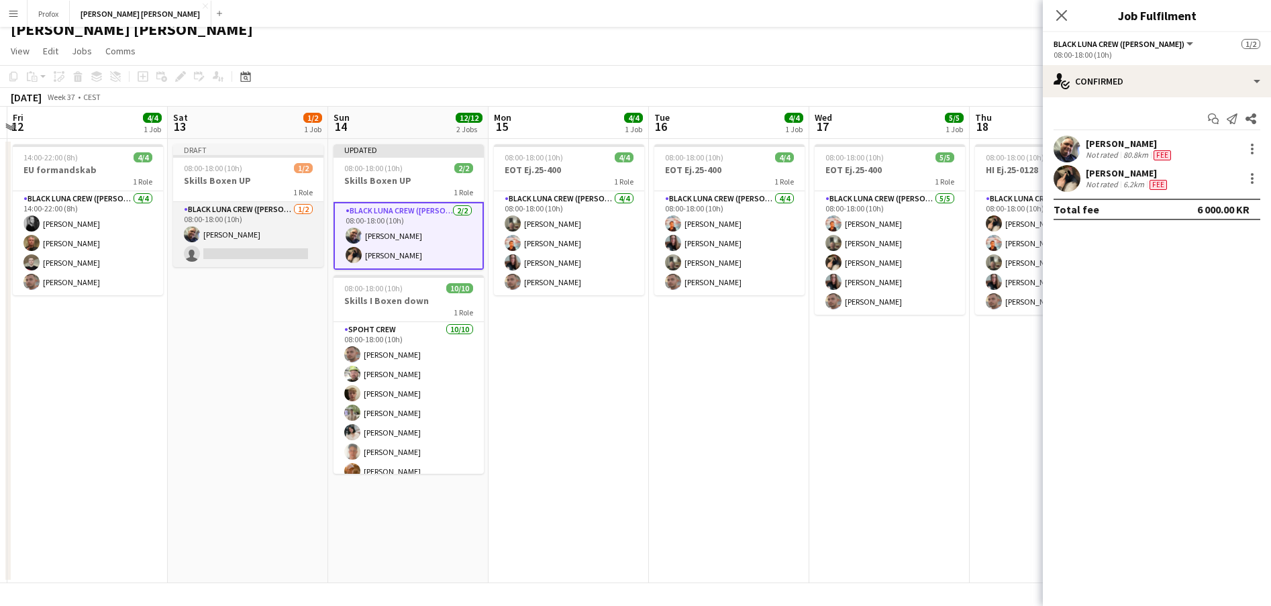
drag, startPoint x: 1096, startPoint y: 299, endPoint x: 281, endPoint y: 231, distance: 817.9
click at [281, 231] on app-card-role "Black [PERSON_NAME] Crew ([PERSON_NAME]) [DATE] 08:00-18:00 (10h) [PERSON_NAME]…" at bounding box center [248, 234] width 150 height 65
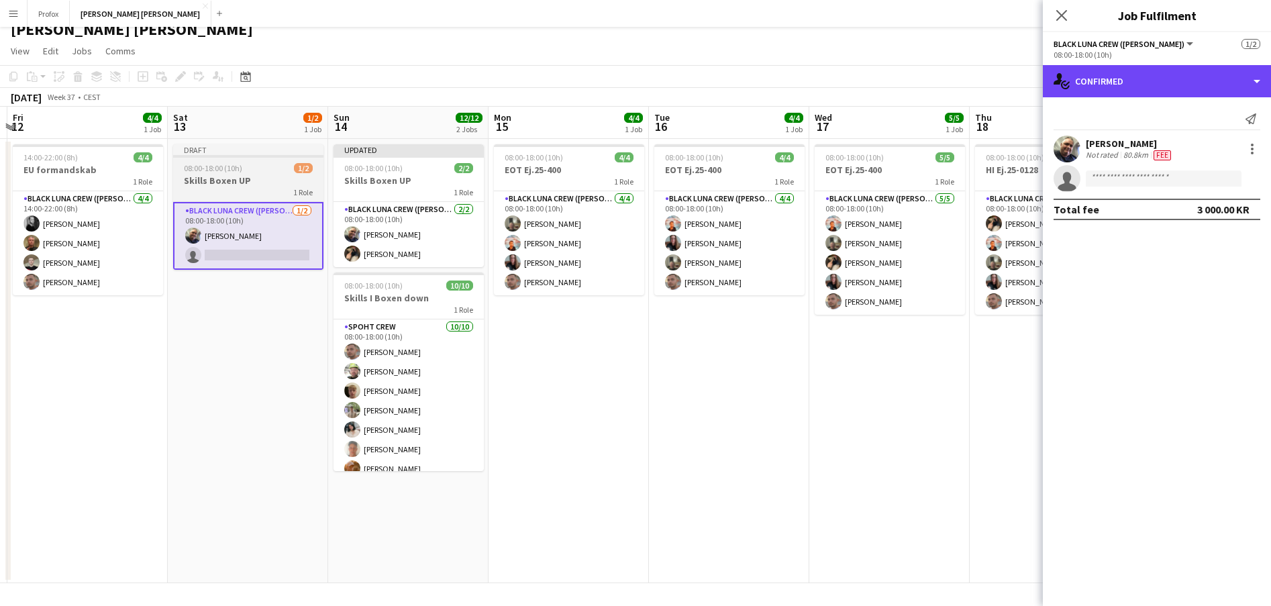
click at [1248, 83] on div "single-neutral-actions-check-2 Confirmed" at bounding box center [1156, 81] width 228 height 32
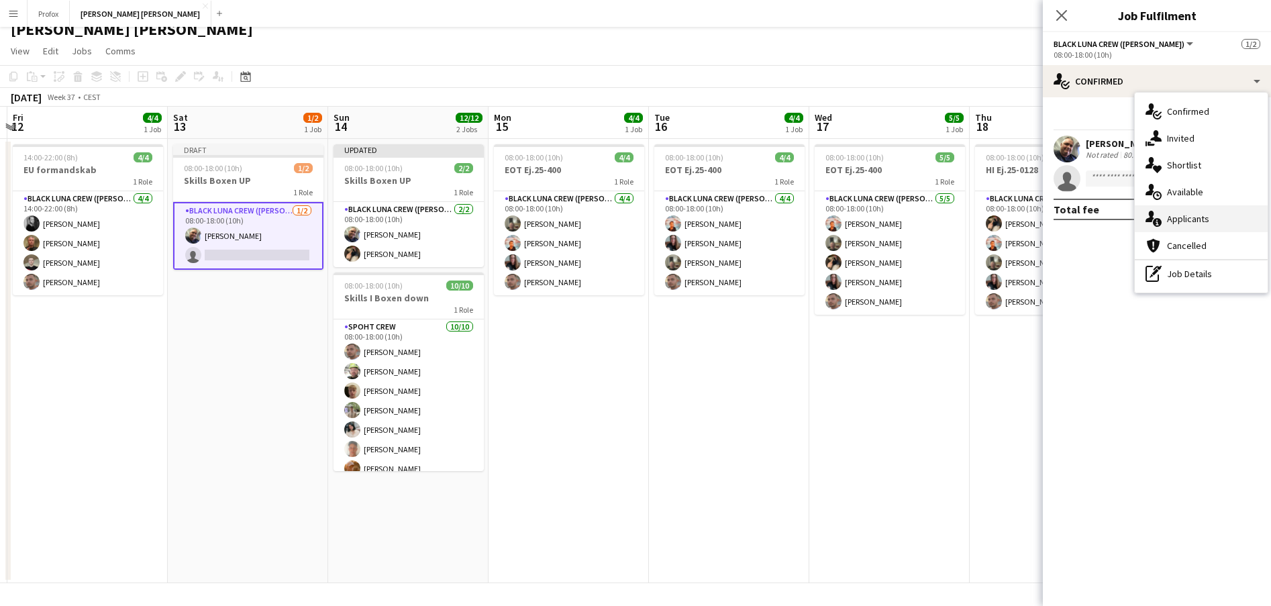
drag, startPoint x: 281, startPoint y: 231, endPoint x: 1203, endPoint y: 221, distance: 921.8
click at [1203, 221] on div "single-neutral-actions-information Applicants" at bounding box center [1200, 218] width 133 height 27
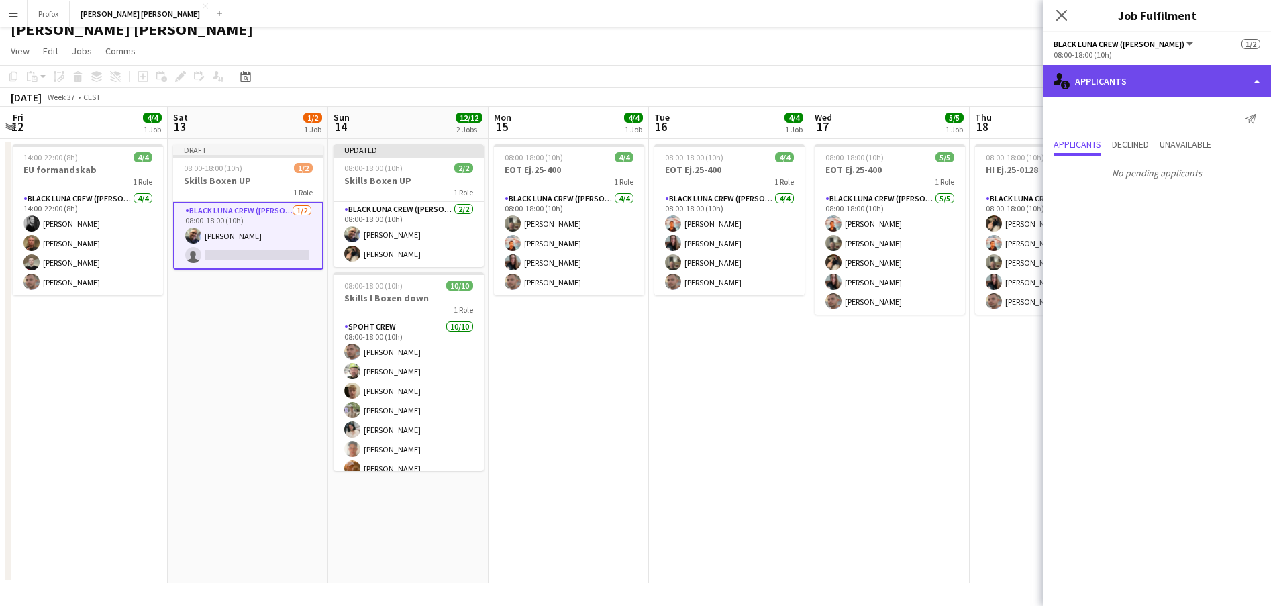
drag, startPoint x: 1203, startPoint y: 221, endPoint x: 1255, endPoint y: 80, distance: 150.3
click at [1255, 80] on div "single-neutral-actions-information Applicants" at bounding box center [1156, 81] width 228 height 32
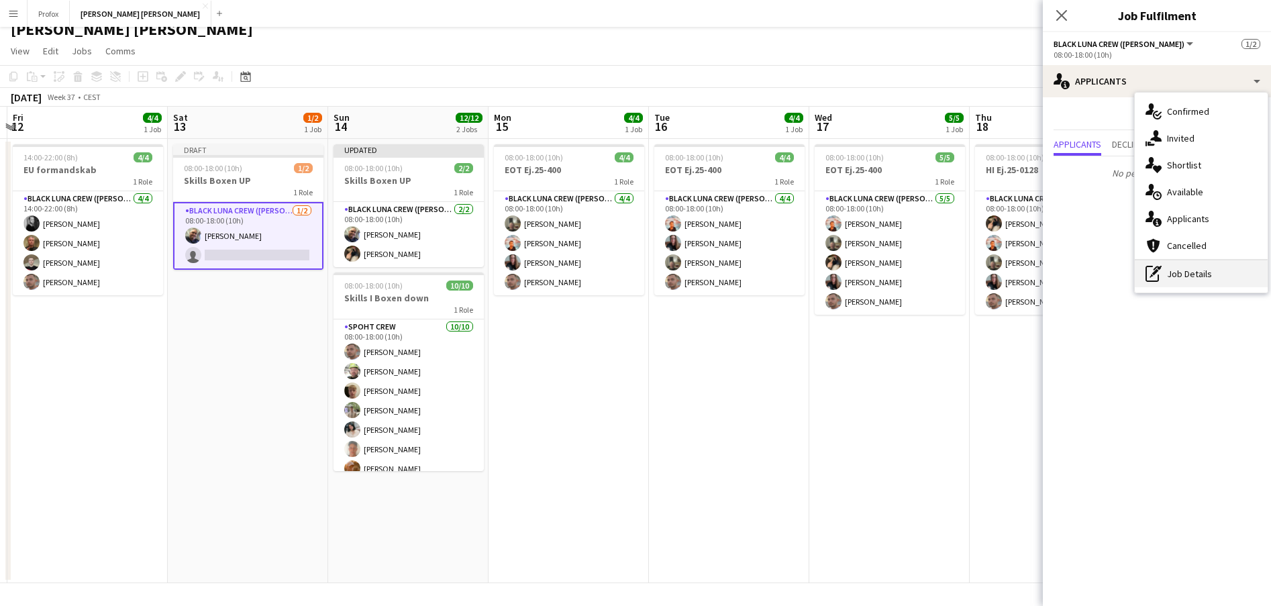
drag, startPoint x: 1255, startPoint y: 80, endPoint x: 1208, endPoint y: 273, distance: 198.2
click at [1208, 273] on div "pen-write Job Details" at bounding box center [1200, 273] width 133 height 27
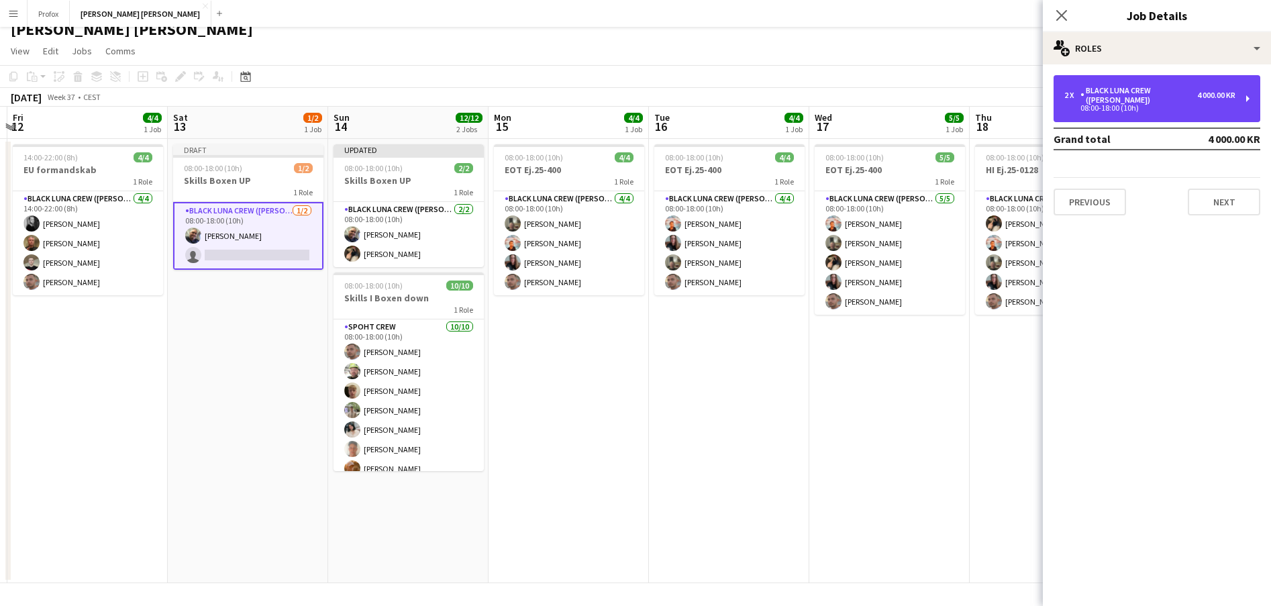
click at [1162, 105] on div "08:00-18:00 (10h)" at bounding box center [1149, 108] width 171 height 7
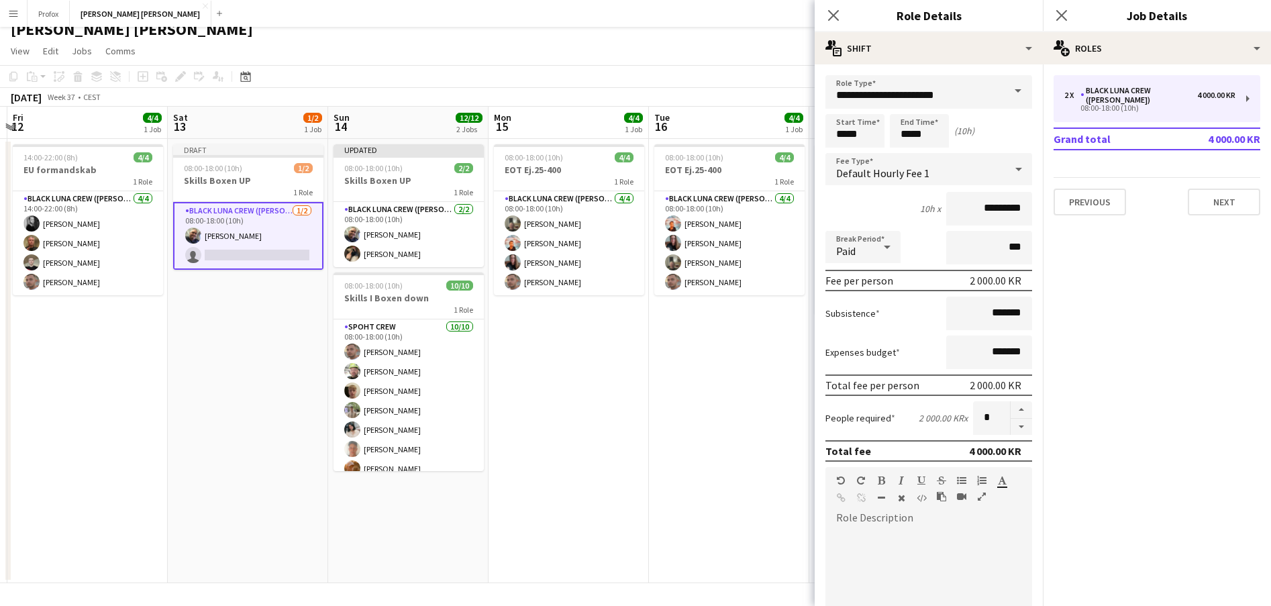
click at [1016, 426] on button "button" at bounding box center [1020, 427] width 21 height 17
type input "*"
click at [972, 209] on input "*********" at bounding box center [989, 209] width 86 height 34
drag, startPoint x: 1208, startPoint y: 273, endPoint x: 973, endPoint y: 209, distance: 244.1
click at [973, 209] on input "*********" at bounding box center [989, 209] width 86 height 34
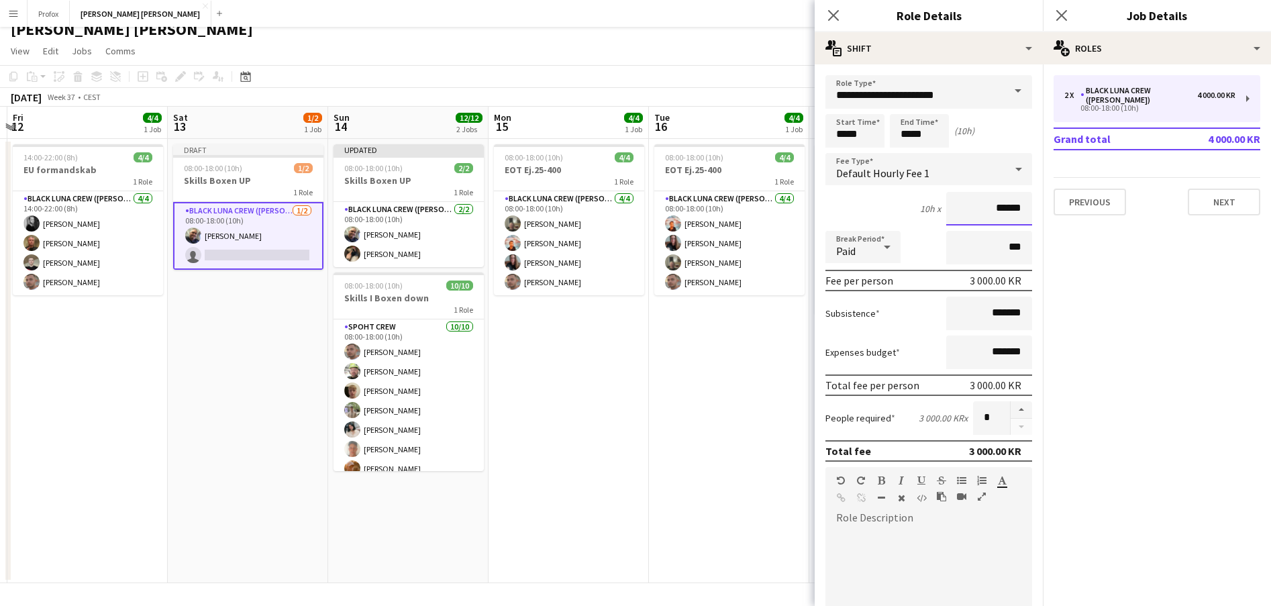
type input "******"
drag, startPoint x: 973, startPoint y: 209, endPoint x: 1230, endPoint y: 193, distance: 258.1
click at [1230, 193] on button "Next" at bounding box center [1223, 202] width 72 height 27
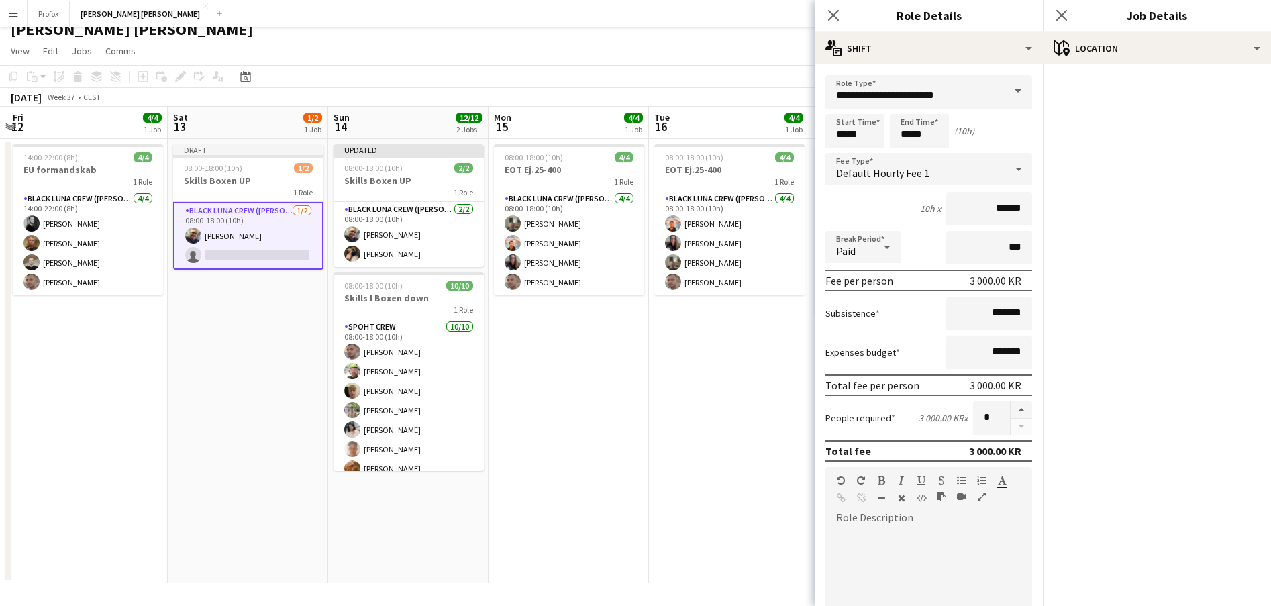
click at [833, 13] on icon "Close pop-in" at bounding box center [833, 15] width 11 height 11
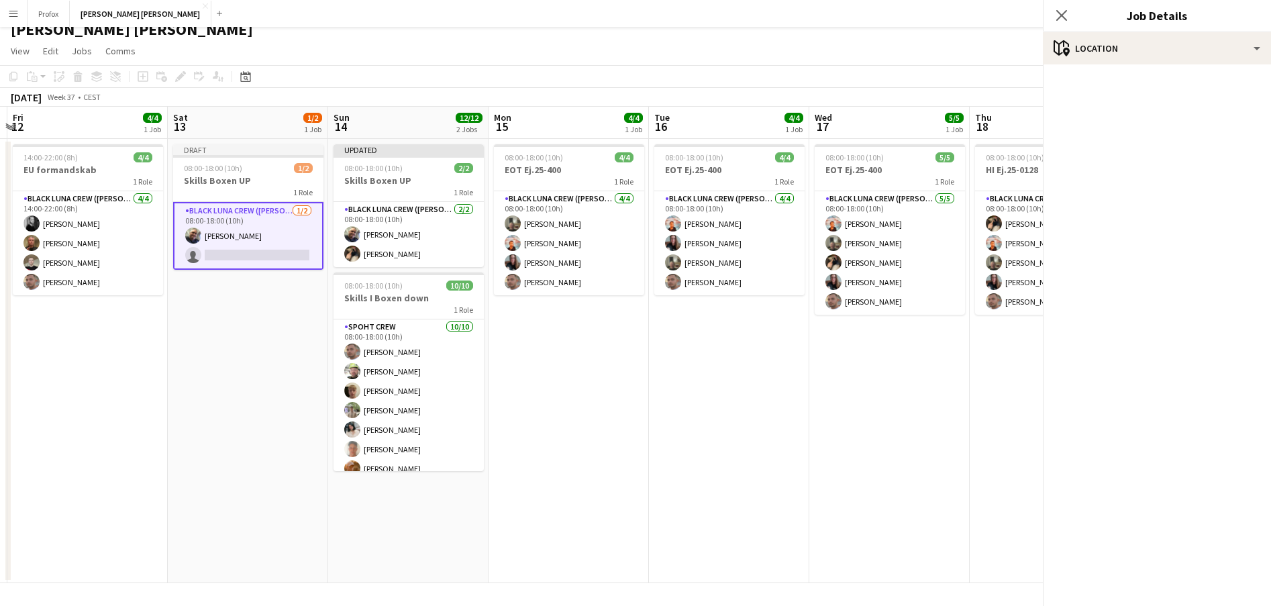
scroll to position [0, 0]
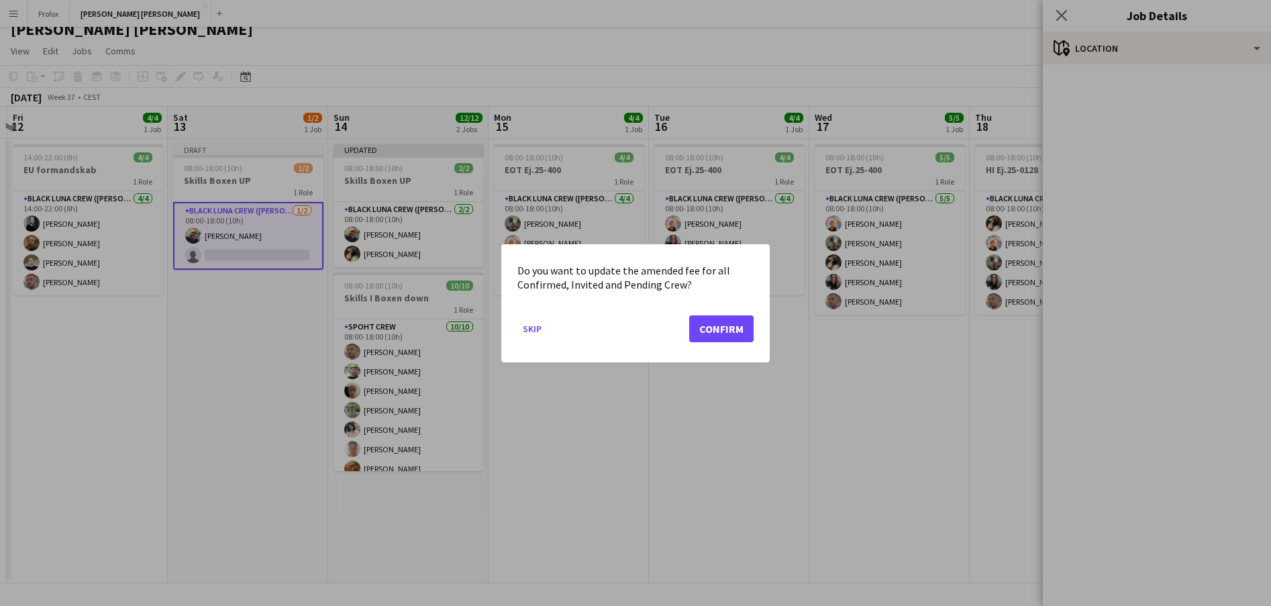
drag, startPoint x: 1230, startPoint y: 193, endPoint x: 737, endPoint y: 327, distance: 510.8
click at [737, 327] on button "Confirm" at bounding box center [721, 328] width 64 height 27
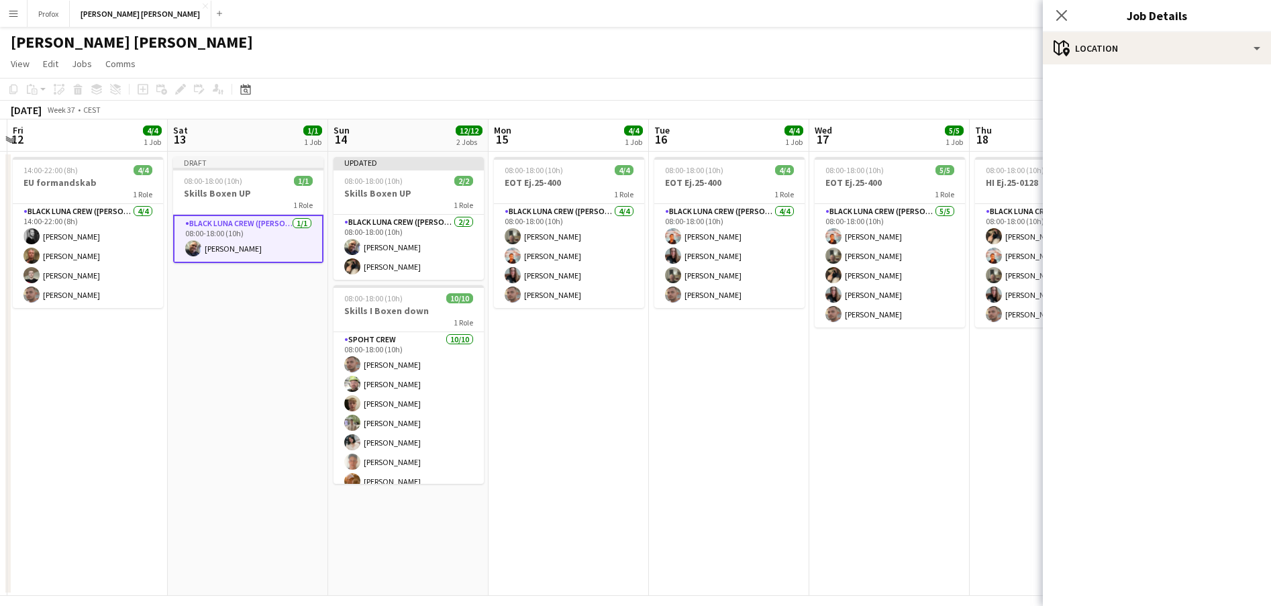
scroll to position [13, 0]
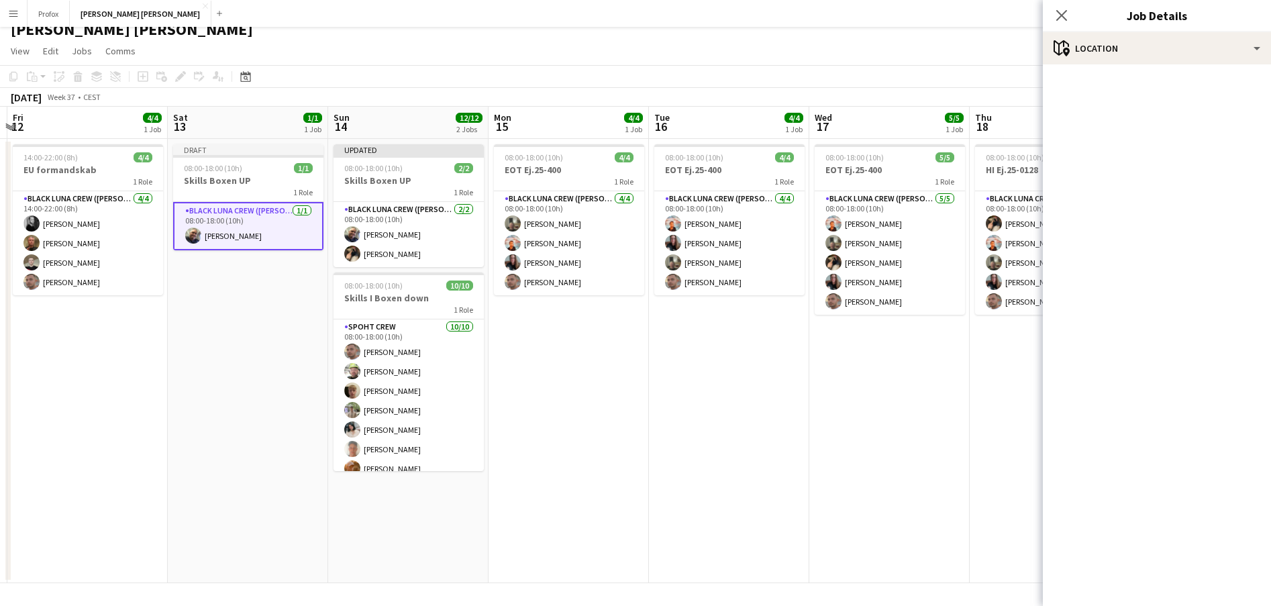
click at [280, 215] on app-card-role "Black Luna Crew ([PERSON_NAME]) [DATE] 08:00-18:00 (10h) [PERSON_NAME]" at bounding box center [248, 226] width 150 height 48
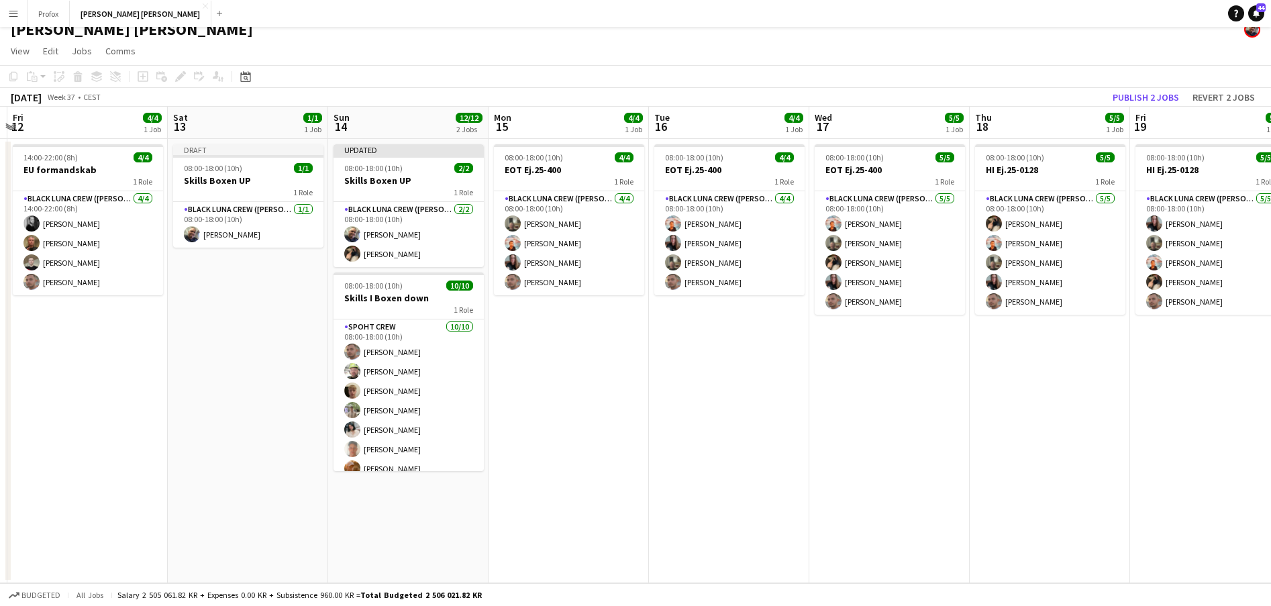
click at [280, 215] on app-card-role "Black Luna Crew ([PERSON_NAME]) [DATE] 08:00-18:00 (10h) [PERSON_NAME]" at bounding box center [248, 225] width 150 height 46
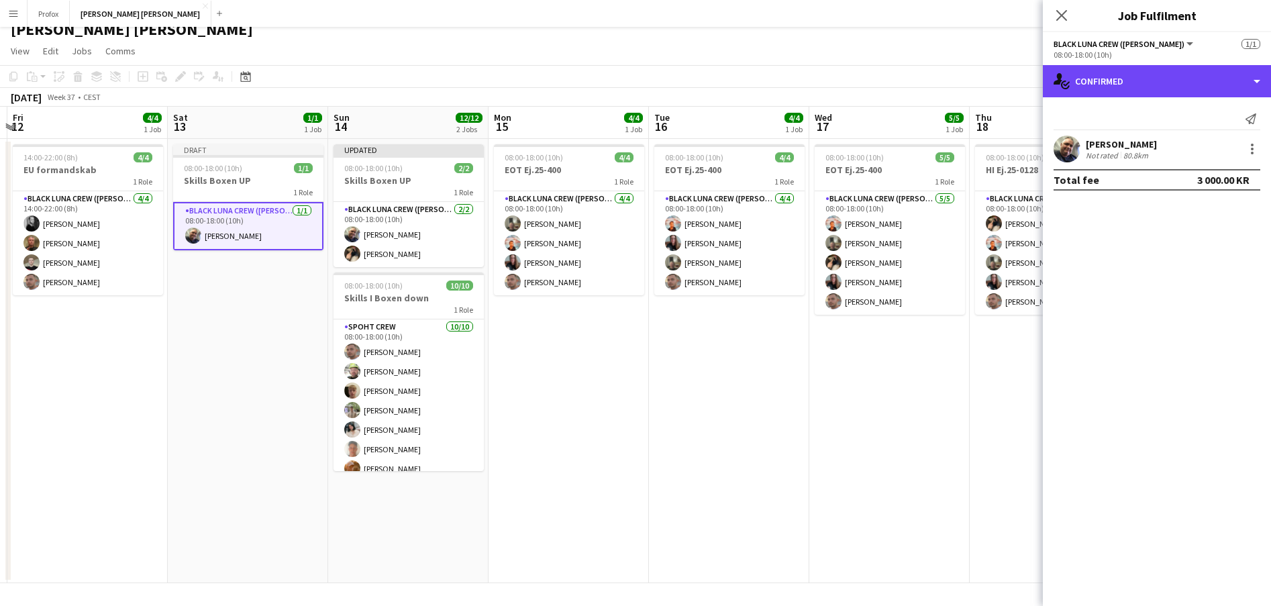
click at [1191, 78] on div "single-neutral-actions-check-2 Confirmed" at bounding box center [1156, 81] width 228 height 32
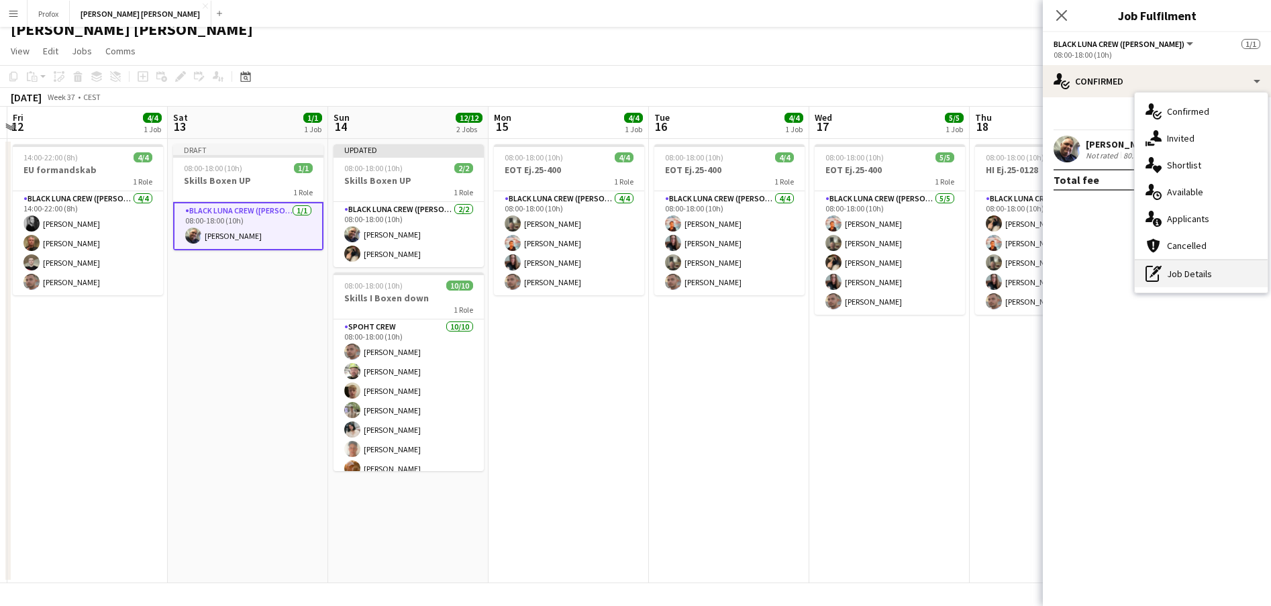
drag, startPoint x: 737, startPoint y: 327, endPoint x: 1212, endPoint y: 269, distance: 478.4
click at [1212, 269] on div "pen-write Job Details" at bounding box center [1200, 273] width 133 height 27
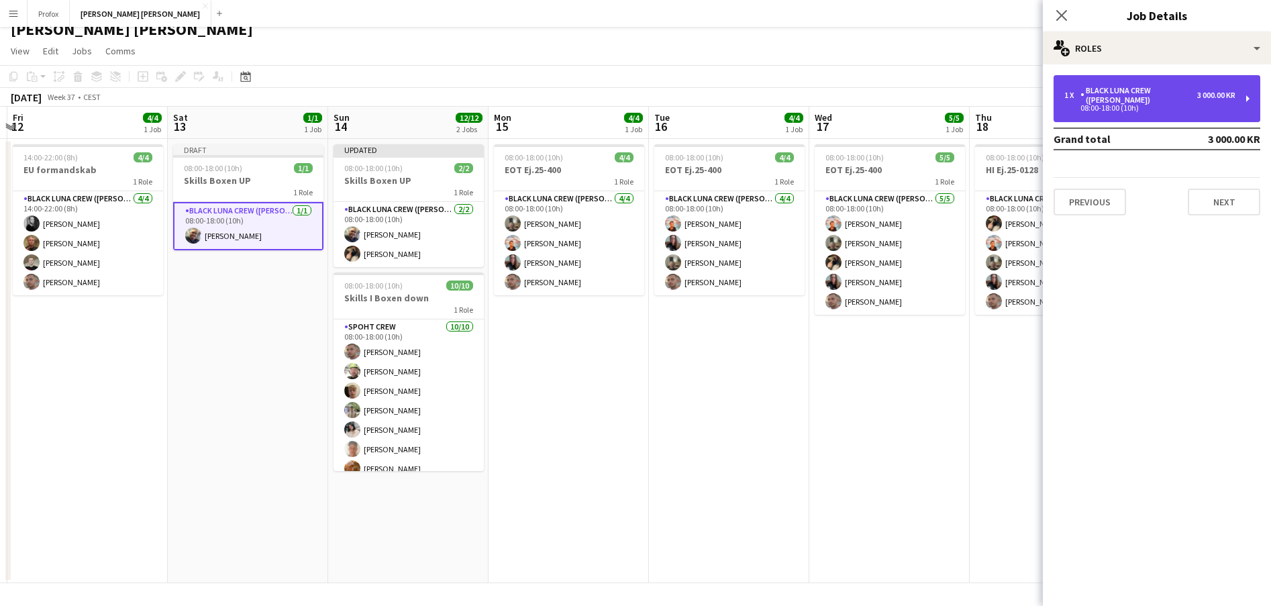
drag, startPoint x: 1212, startPoint y: 269, endPoint x: 1226, endPoint y: 94, distance: 175.7
click at [1226, 94] on div "3 000.00 KR" at bounding box center [1216, 95] width 38 height 9
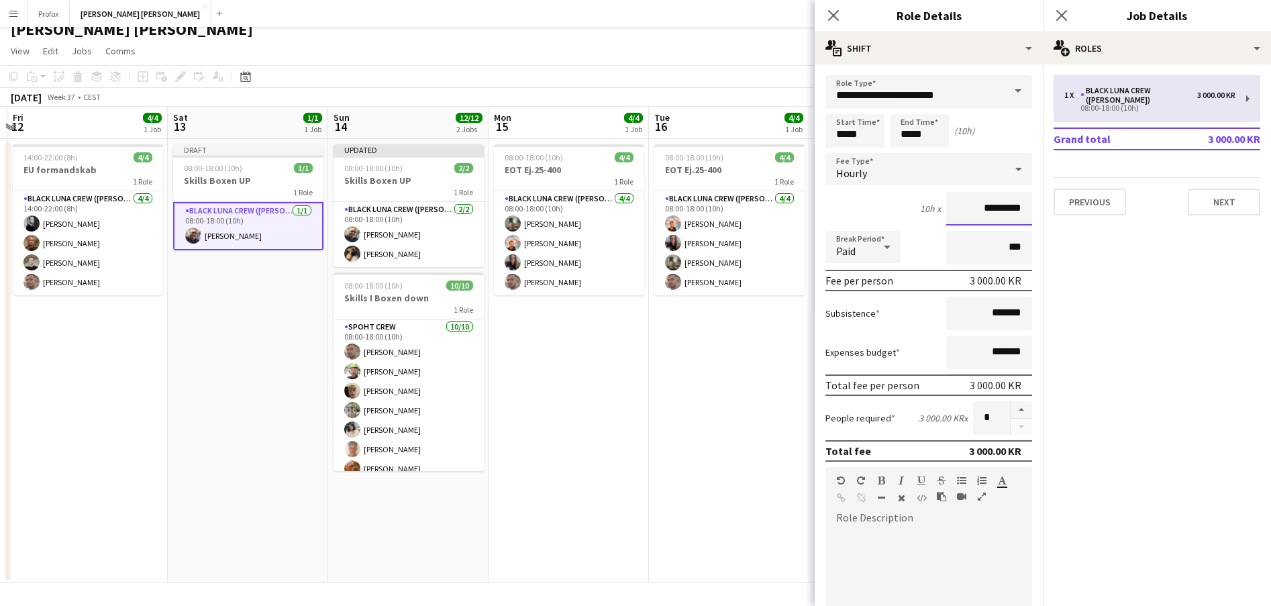
click at [967, 207] on input "*********" at bounding box center [989, 209] width 86 height 34
type input "******"
drag, startPoint x: 1226, startPoint y: 94, endPoint x: 1247, endPoint y: 192, distance: 100.1
click at [1247, 192] on button "Next" at bounding box center [1223, 202] width 72 height 27
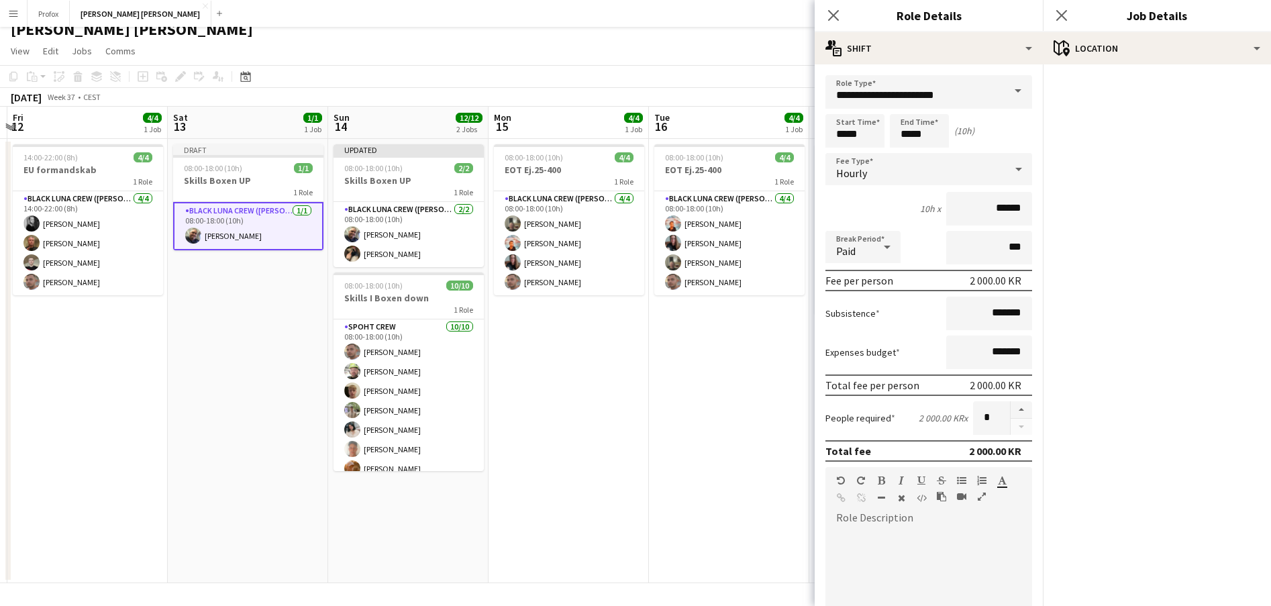
drag, startPoint x: 1247, startPoint y: 192, endPoint x: 686, endPoint y: 477, distance: 629.7
click at [686, 477] on app-date-cell "08:00-18:00 (10h) 4/4 EOT Ej.25-400 1 Role Black [PERSON_NAME] Crew ([PERSON_NA…" at bounding box center [729, 361] width 160 height 444
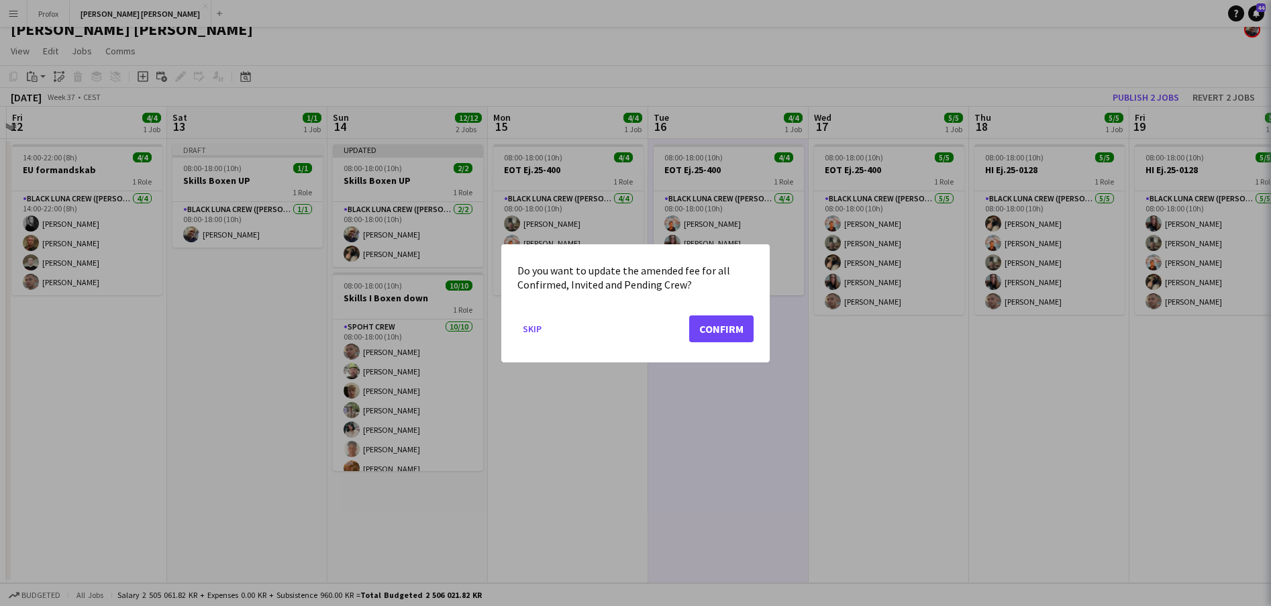
scroll to position [0, 0]
drag, startPoint x: 686, startPoint y: 477, endPoint x: 738, endPoint y: 328, distance: 157.8
click at [738, 328] on button "Confirm" at bounding box center [721, 328] width 64 height 27
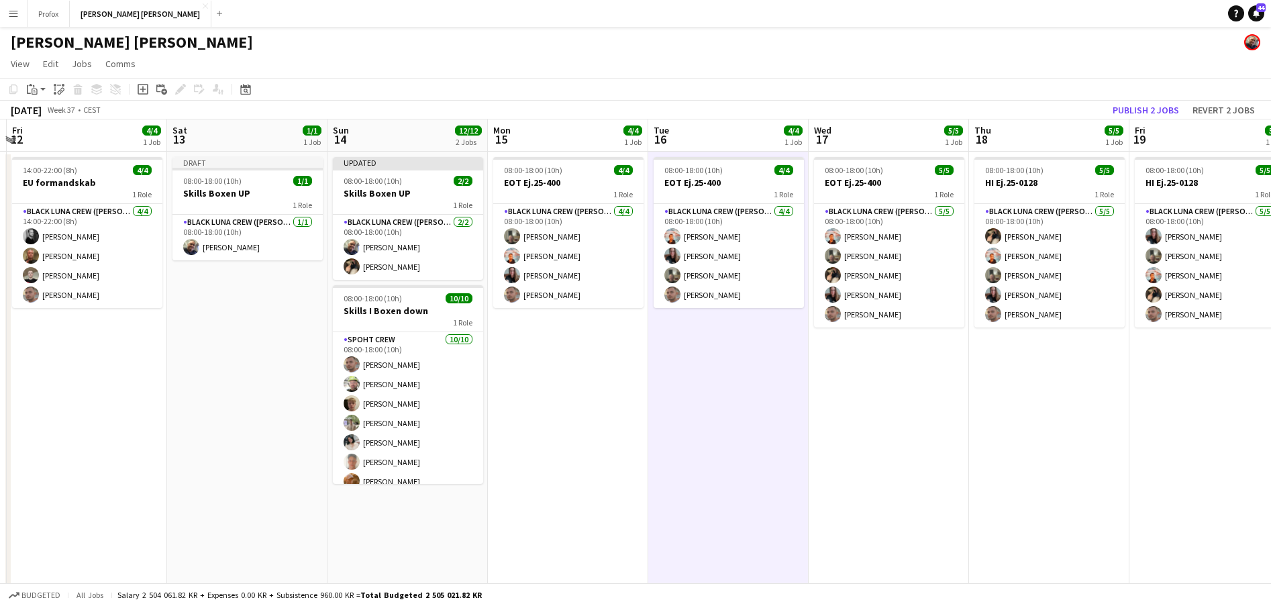
scroll to position [13, 0]
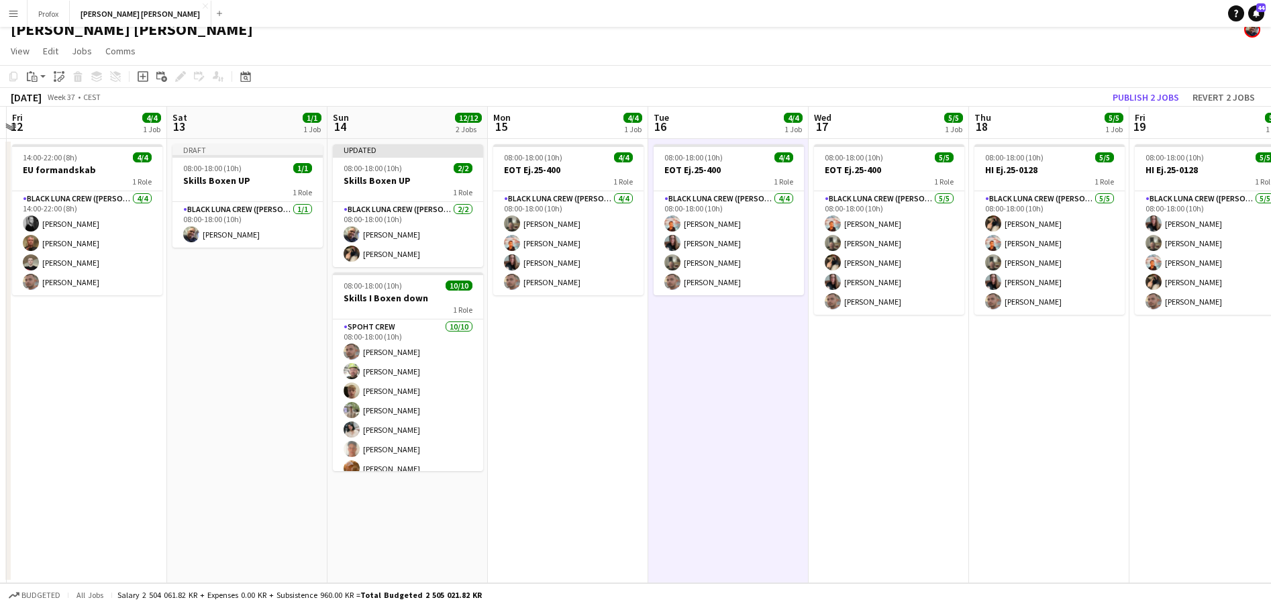
click at [586, 204] on app-card-role "Black Luna Crew ([PERSON_NAME]) [DATE] 08:00-18:00 (10h) [PERSON_NAME] [PERSON_…" at bounding box center [568, 243] width 150 height 104
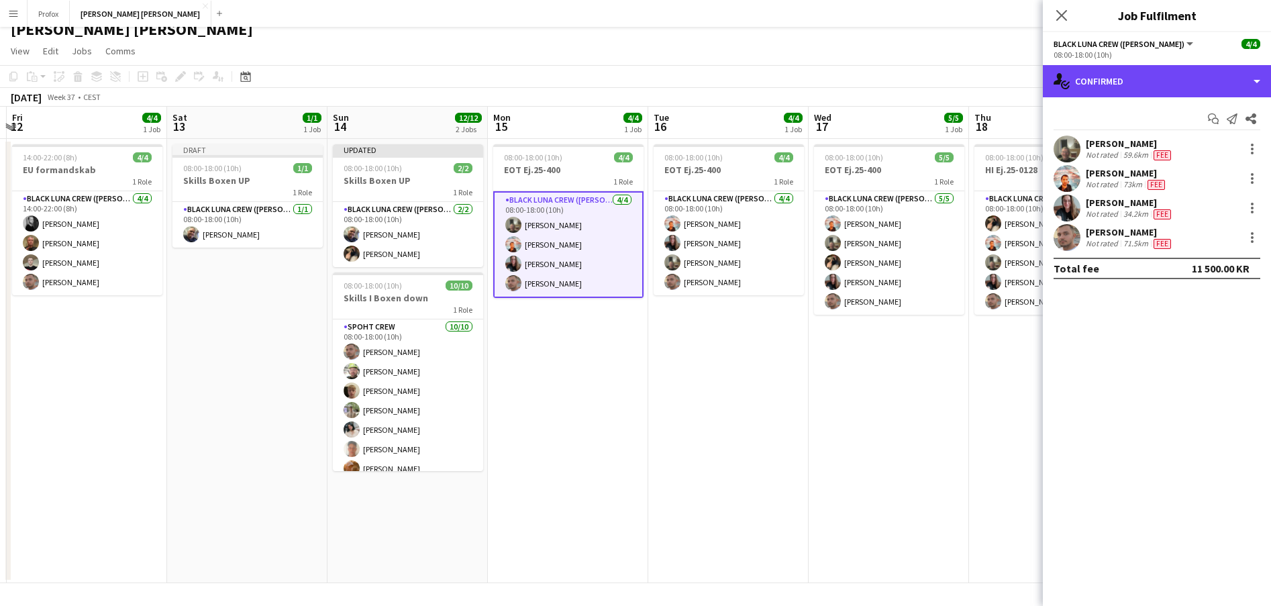
click at [1264, 78] on div "single-neutral-actions-check-2 Confirmed" at bounding box center [1156, 81] width 228 height 32
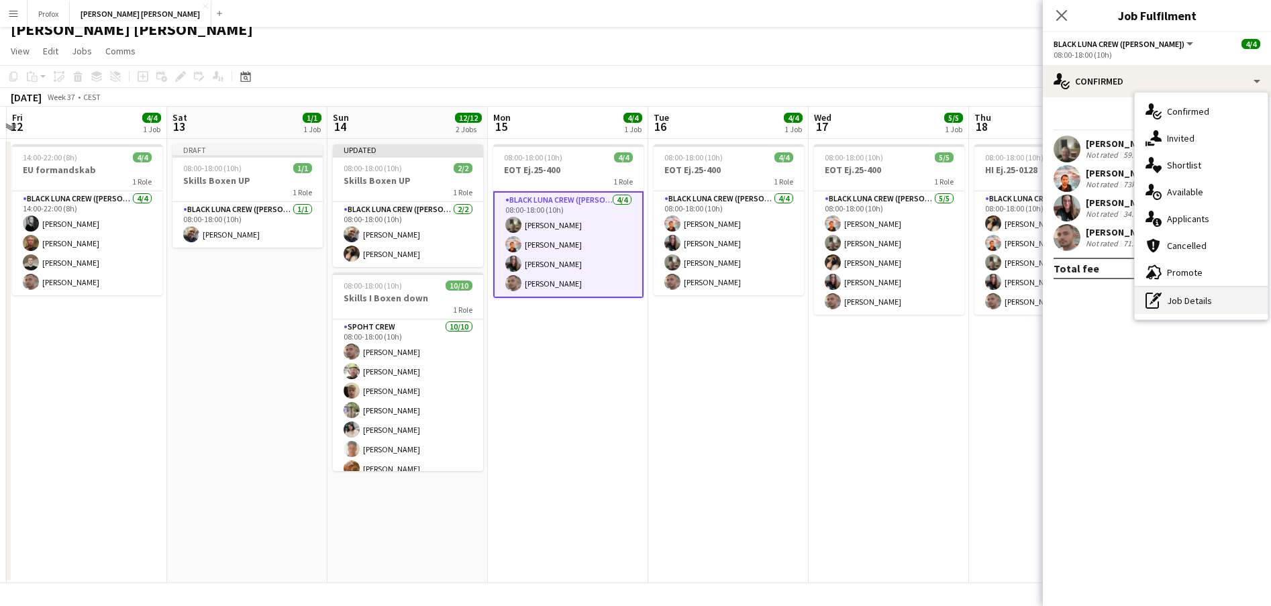
drag, startPoint x: 738, startPoint y: 328, endPoint x: 1180, endPoint y: 297, distance: 443.2
click at [1180, 297] on div "pen-write Job Details" at bounding box center [1200, 300] width 133 height 27
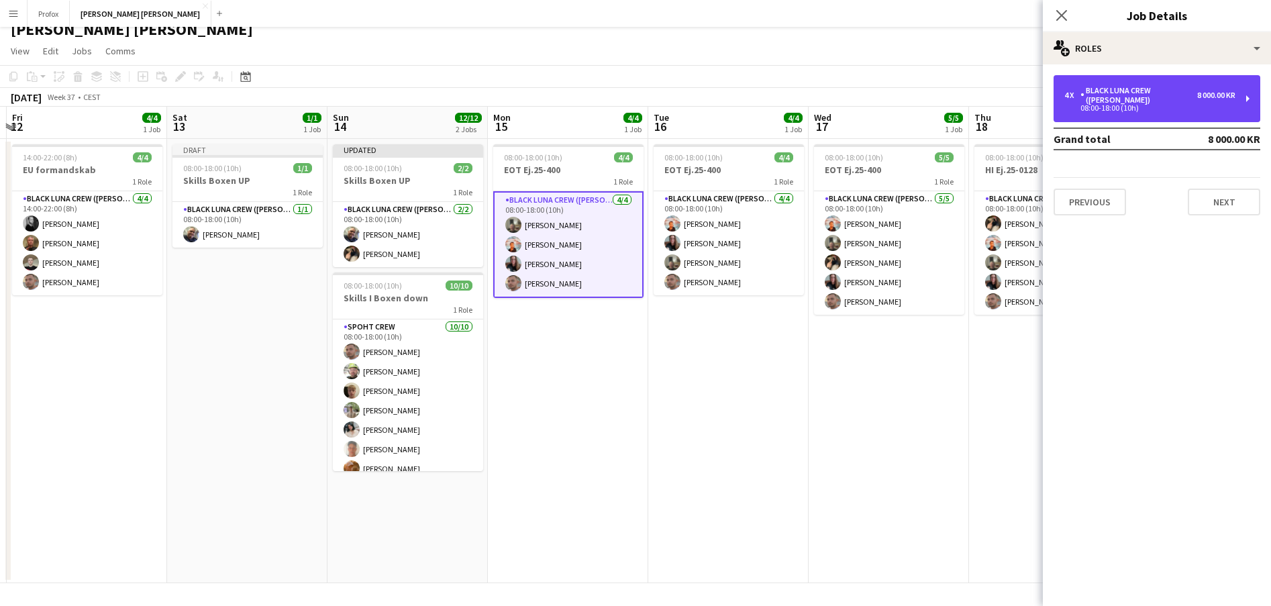
click at [1184, 95] on div "Black Luna Crew ([PERSON_NAME])" at bounding box center [1138, 95] width 117 height 19
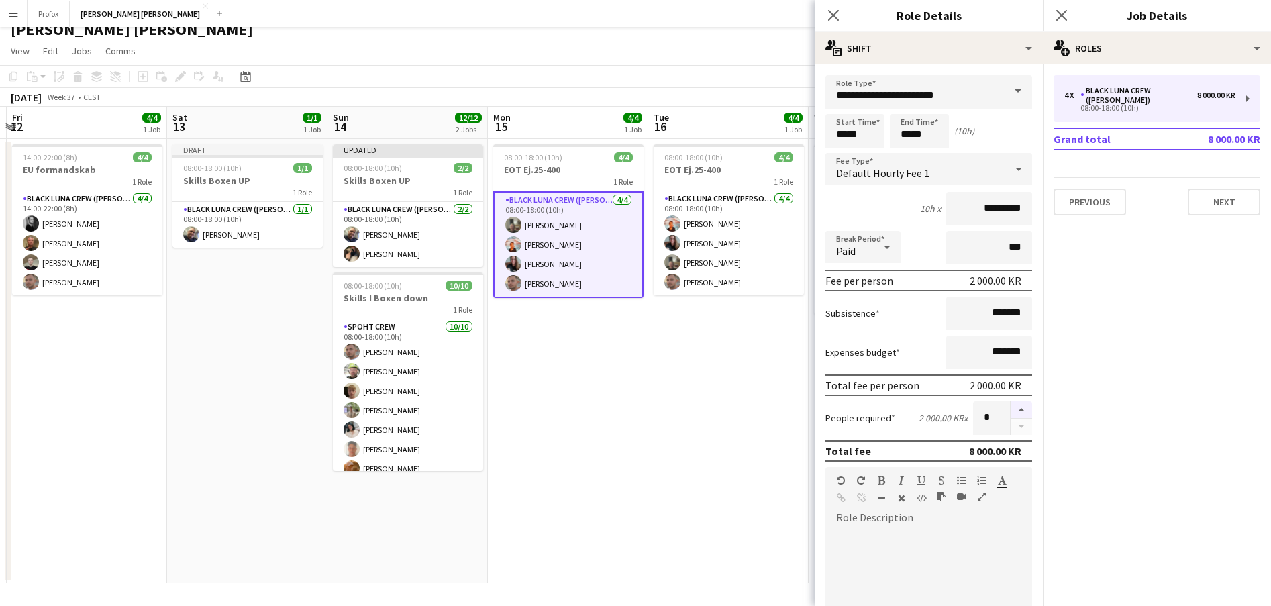
click at [1012, 408] on button "button" at bounding box center [1020, 409] width 21 height 17
type input "*"
click at [842, 14] on div "Close pop-in" at bounding box center [833, 15] width 38 height 31
click at [835, 15] on icon at bounding box center [832, 15] width 13 height 13
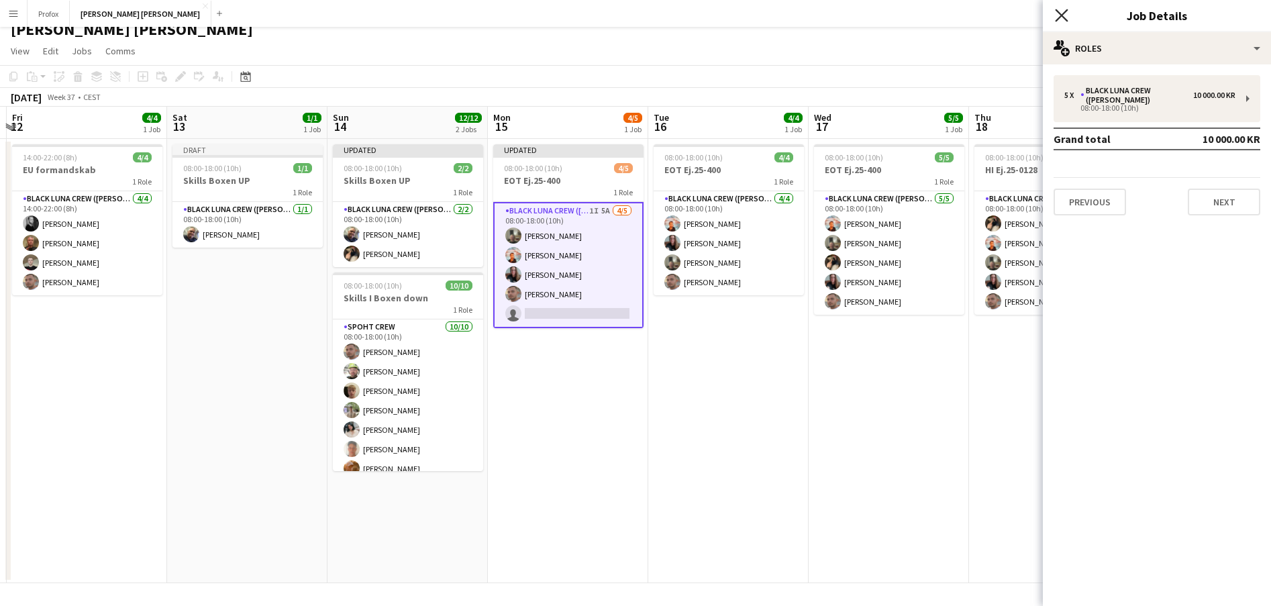
click at [1061, 14] on icon "Close pop-in" at bounding box center [1061, 15] width 13 height 13
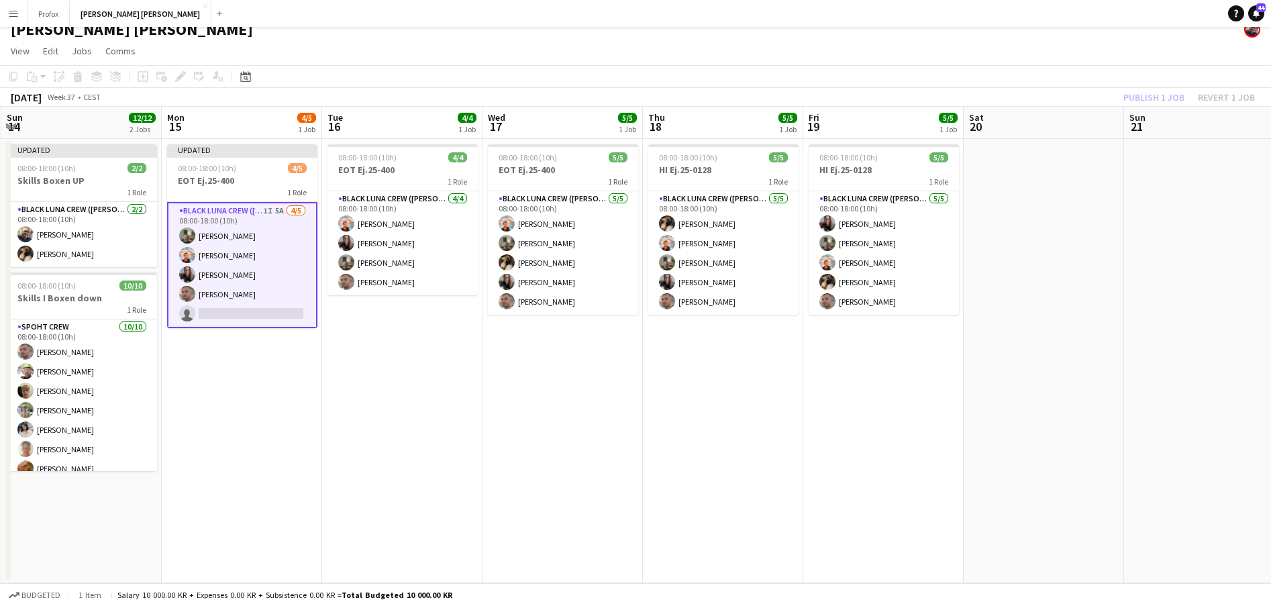
drag, startPoint x: 1011, startPoint y: 123, endPoint x: 674, endPoint y: 136, distance: 337.0
click at [690, 136] on app-calendar-viewport "Thu 11 Fri 12 4/4 1 Job Sat 13 1/1 1 Job Sun 14 12/12 2 Jobs Mon 15 4/5 1 Job T…" at bounding box center [635, 345] width 1271 height 476
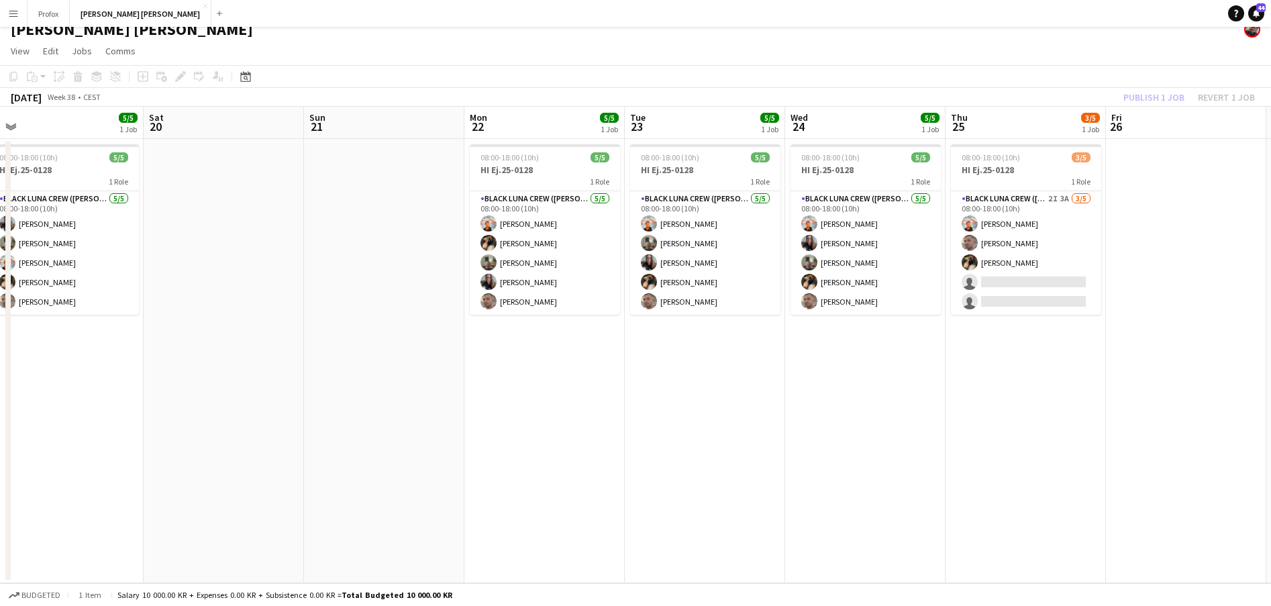
scroll to position [0, 505]
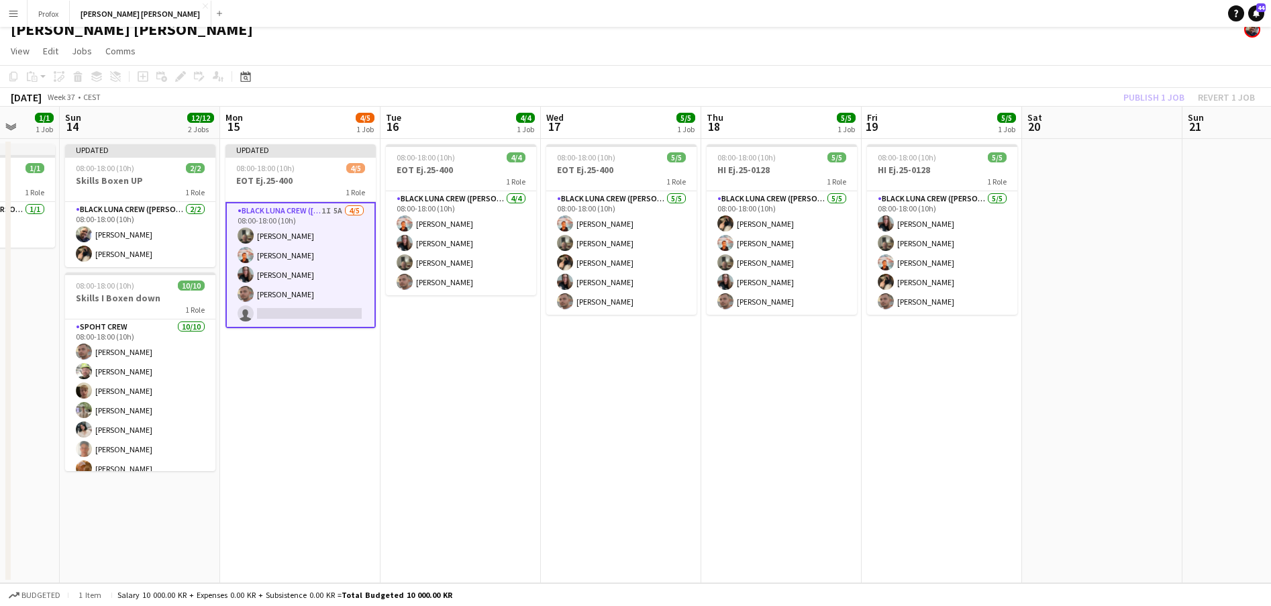
drag, startPoint x: 1091, startPoint y: 127, endPoint x: 1042, endPoint y: 183, distance: 74.7
click at [1152, 160] on app-calendar-viewport "Thu 11 Fri 12 4/4 1 Job Sat 13 1/1 1 Job Sun 14 12/12 2 Jobs Mon 15 4/5 1 Job T…" at bounding box center [635, 345] width 1271 height 476
click at [325, 312] on app-card-role "Black [PERSON_NAME] Crew ([PERSON_NAME]) 1I 5A [DATE] 08:00-18:00 (10h) [PERSON…" at bounding box center [302, 265] width 150 height 126
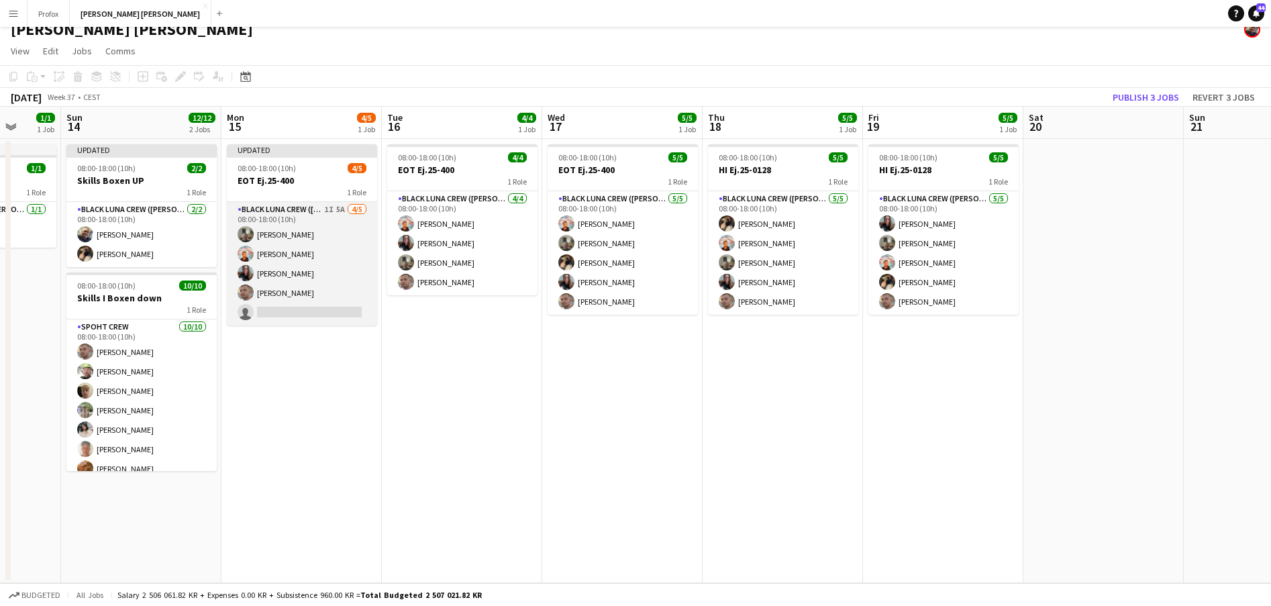
click at [325, 311] on app-card-role "Black [PERSON_NAME] Crew ([PERSON_NAME]) 1I 5A [DATE] 08:00-18:00 (10h) [PERSON…" at bounding box center [302, 263] width 150 height 123
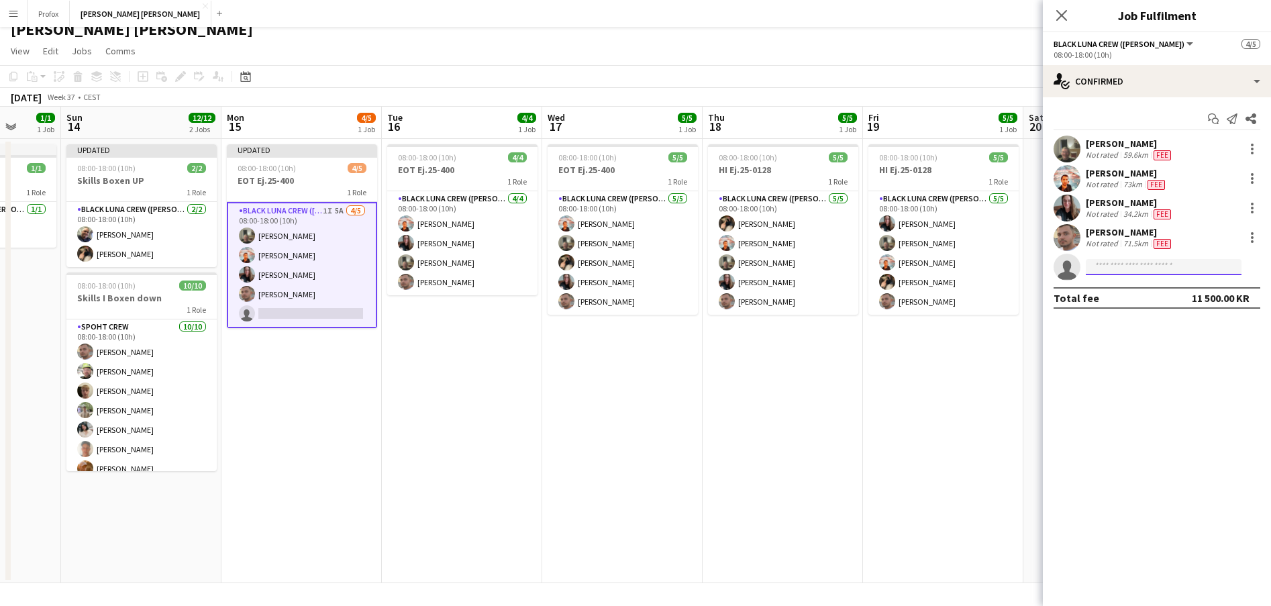
click at [1156, 268] on input at bounding box center [1163, 267] width 156 height 16
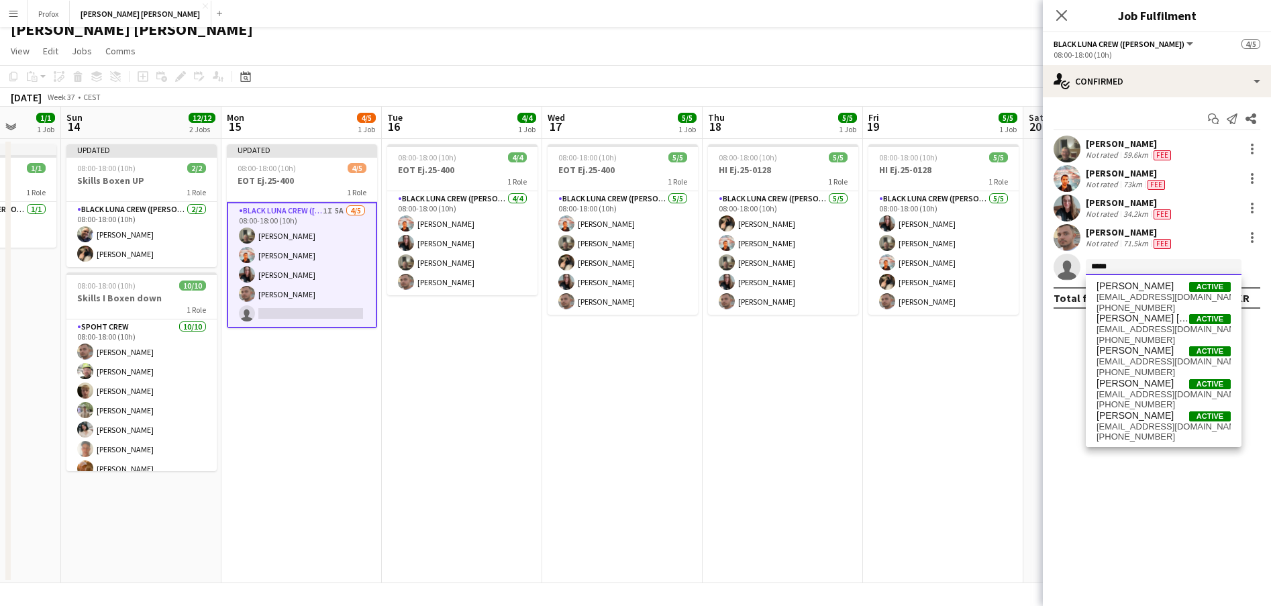
type input "*****"
drag, startPoint x: 718, startPoint y: 334, endPoint x: 1152, endPoint y: 286, distance: 437.3
click at [1152, 286] on span "[PERSON_NAME]" at bounding box center [1134, 285] width 77 height 11
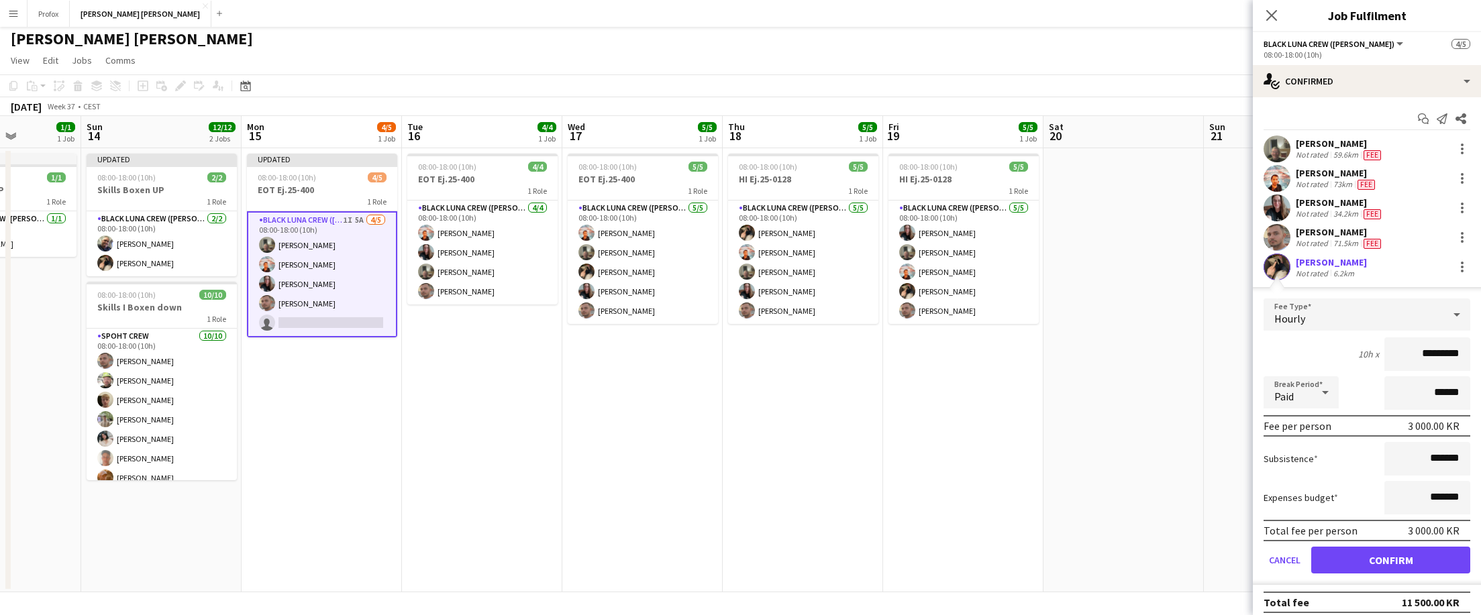
scroll to position [0, 399]
drag, startPoint x: 981, startPoint y: 185, endPoint x: 1002, endPoint y: 187, distance: 20.9
click at [1002, 187] on app-calendar-viewport "Thu 11 Fri 12 4/4 1 Job Sat 13 1/1 1 Job Sun 14 12/12 2 Jobs Mon 15 4/5 1 Job T…" at bounding box center [740, 354] width 1481 height 476
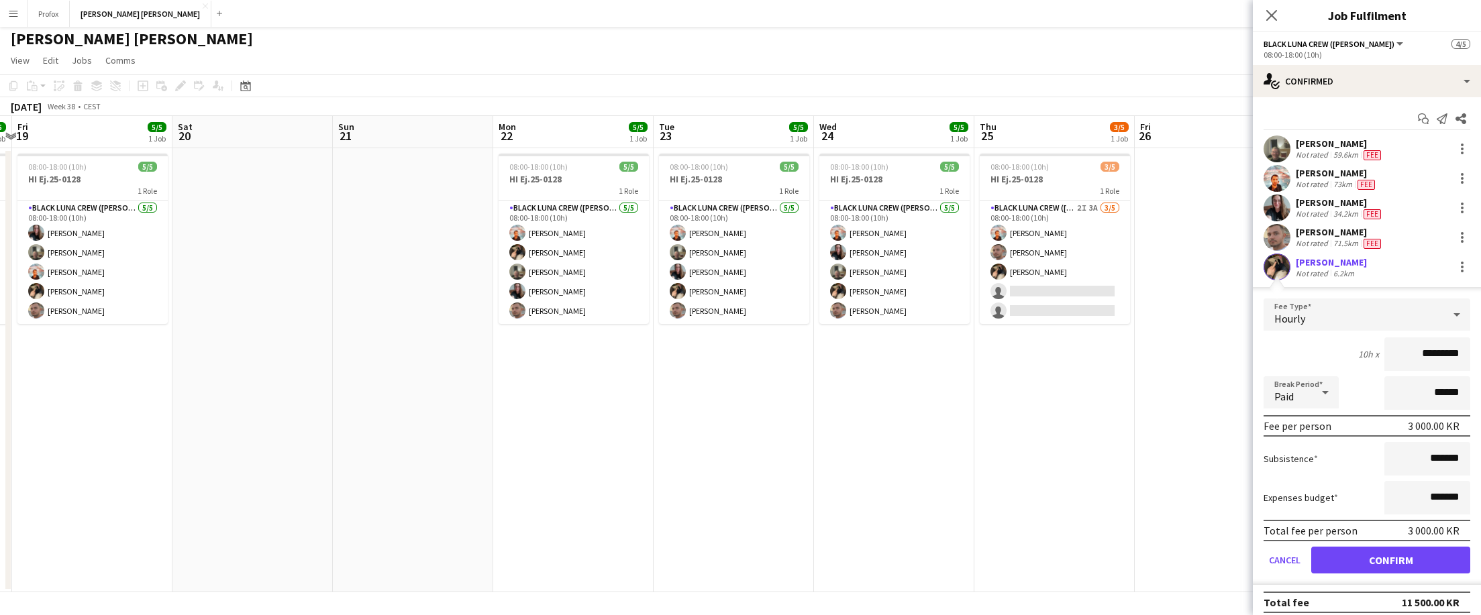
scroll to position [0, 633]
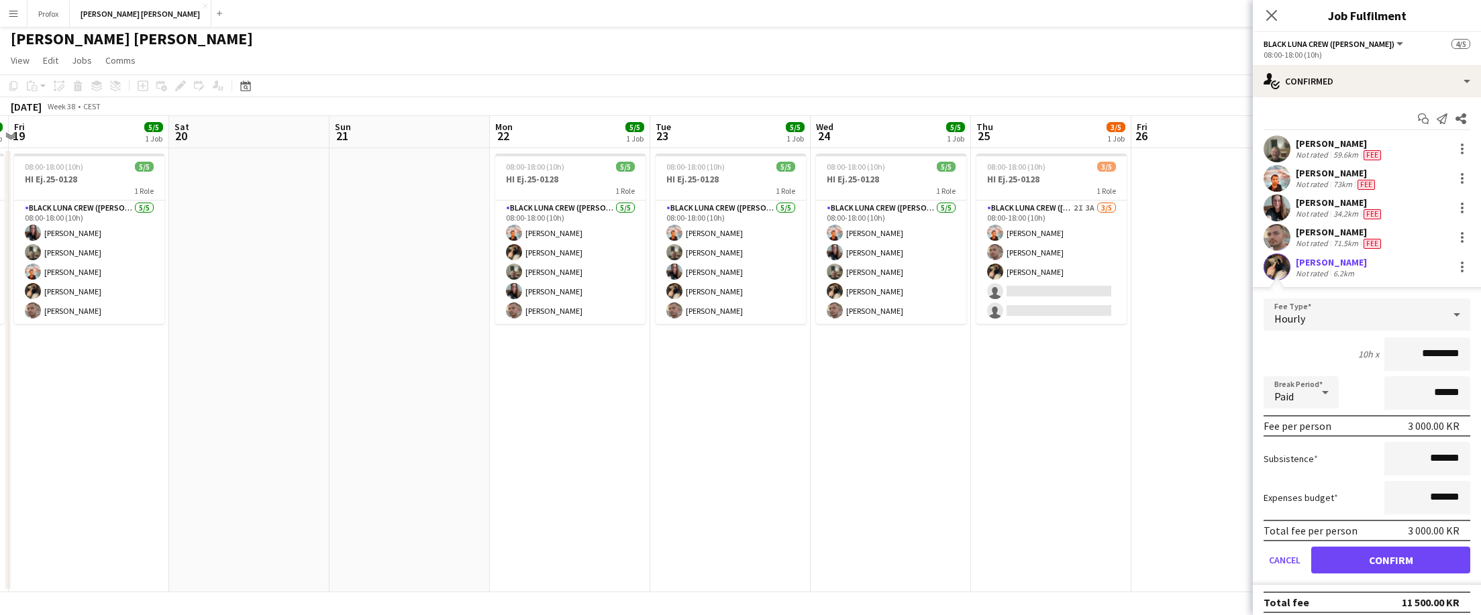
drag, startPoint x: 1106, startPoint y: 362, endPoint x: 231, endPoint y: 368, distance: 875.5
click at [232, 372] on app-calendar-viewport "Mon 15 4/5 1 Job Tue 16 4/4 1 Job Wed 17 5/5 1 Job Thu 18 5/5 1 Job Fri 19 5/5 …" at bounding box center [740, 354] width 1481 height 476
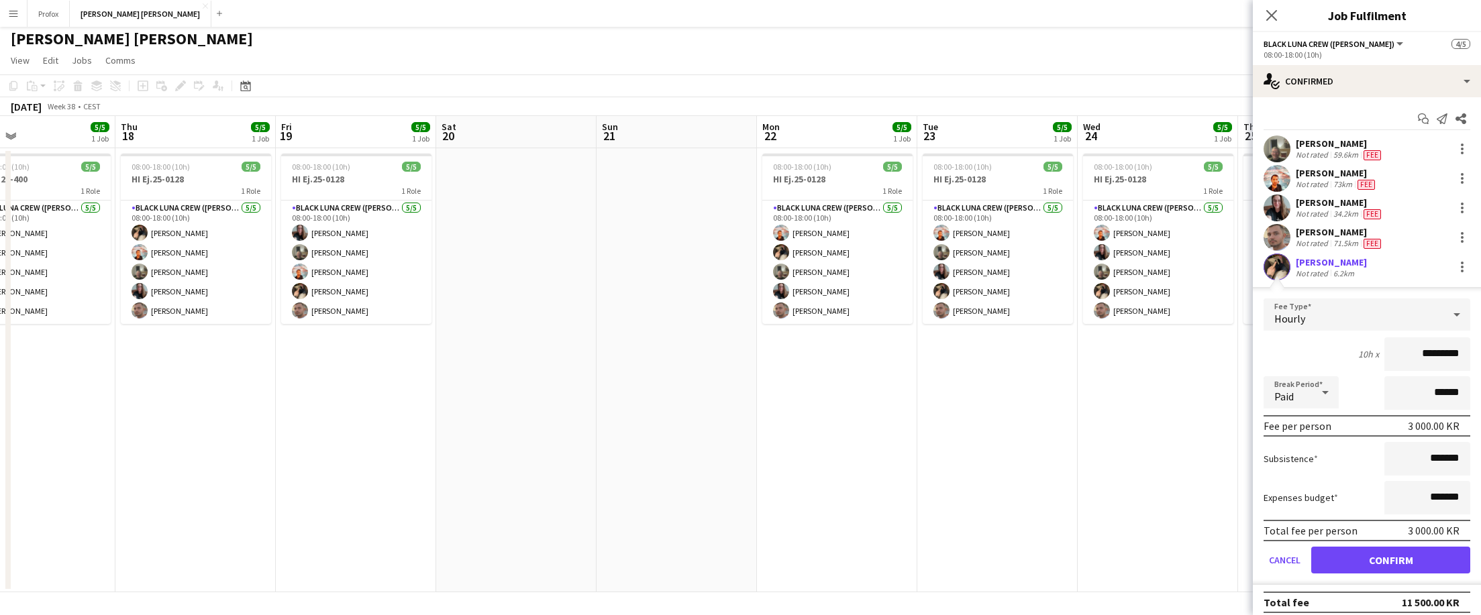
drag, startPoint x: 258, startPoint y: 135, endPoint x: 379, endPoint y: 138, distance: 120.8
click at [522, 136] on app-calendar-viewport "Mon 15 4/5 1 Job Tue 16 4/4 1 Job Wed 17 5/5 1 Job Thu 18 5/5 1 Job Fri 19 5/5 …" at bounding box center [740, 354] width 1481 height 476
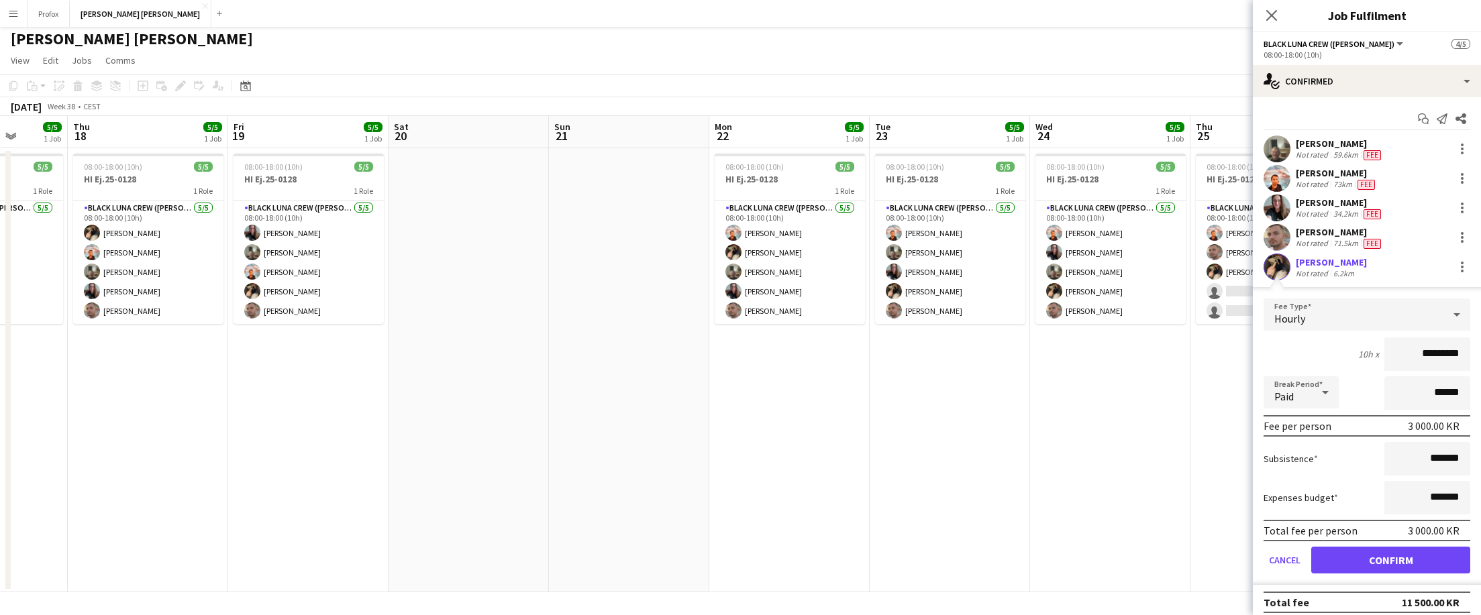
drag, startPoint x: 331, startPoint y: 136, endPoint x: 405, endPoint y: 140, distance: 74.6
click at [444, 138] on app-calendar-viewport "Mon 15 4/5 1 Job Tue 16 4/4 1 Job Wed 17 5/5 1 Job Thu 18 5/5 1 Job Fri 19 5/5 …" at bounding box center [740, 354] width 1481 height 476
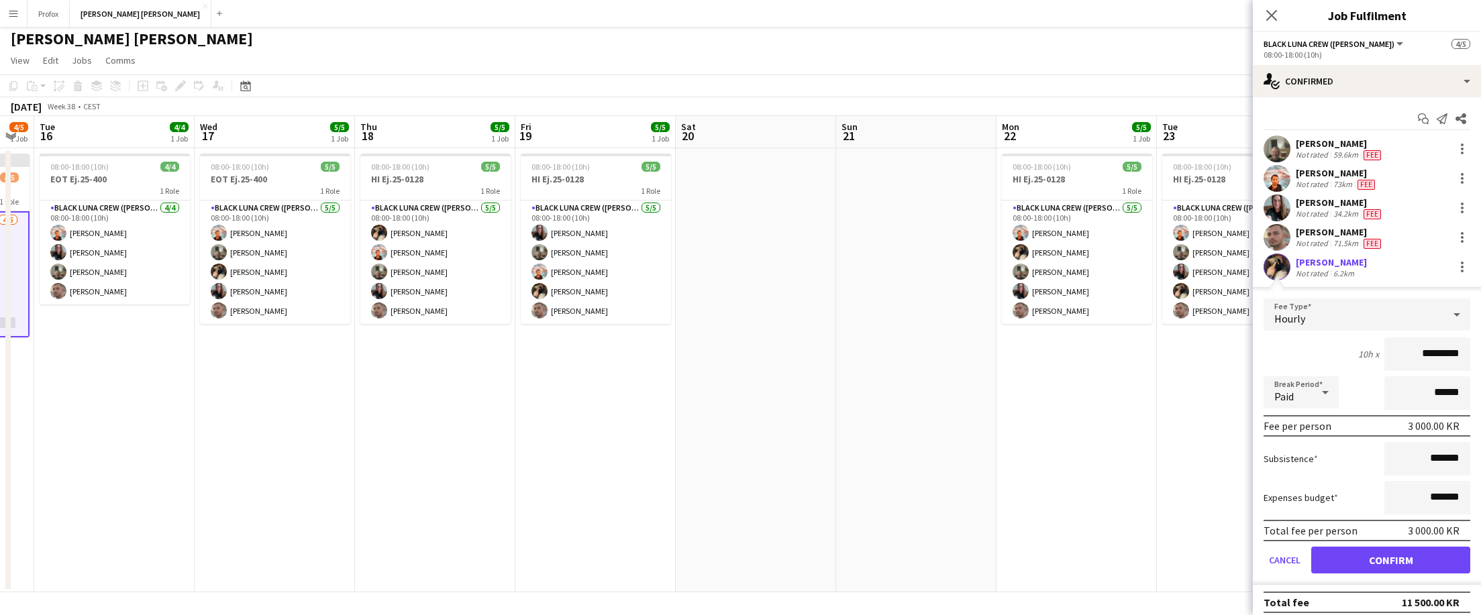
drag, startPoint x: 321, startPoint y: 131, endPoint x: 451, endPoint y: 133, distance: 129.5
click at [451, 133] on app-calendar-viewport "Sun 14 12/12 2 Jobs Mon 15 4/5 1 Job Tue 16 4/4 1 Job Wed 17 5/5 1 Job Thu 18 5…" at bounding box center [740, 354] width 1481 height 476
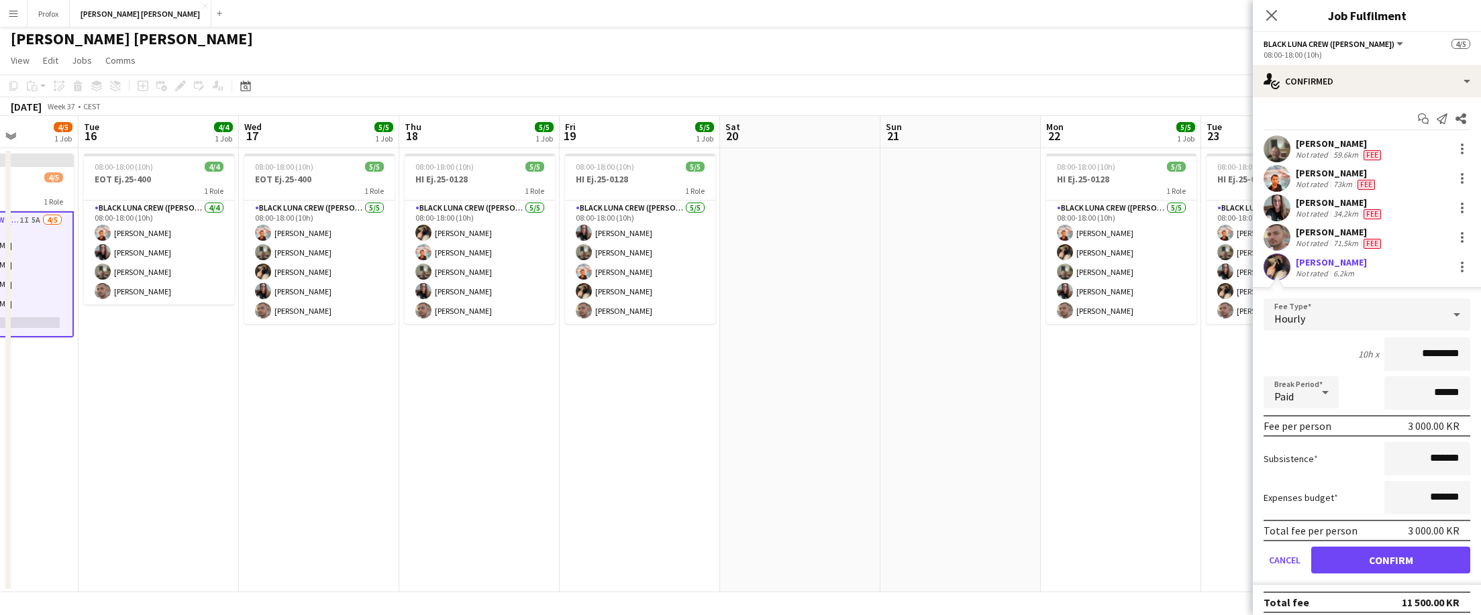
drag, startPoint x: 301, startPoint y: 130, endPoint x: 476, endPoint y: 131, distance: 175.8
click at [496, 129] on app-calendar-viewport "Sat 13 1/1 1 Job Sun 14 12/12 2 Jobs Mon 15 4/5 1 Job Tue 16 4/4 1 Job Wed 17 5…" at bounding box center [740, 354] width 1481 height 476
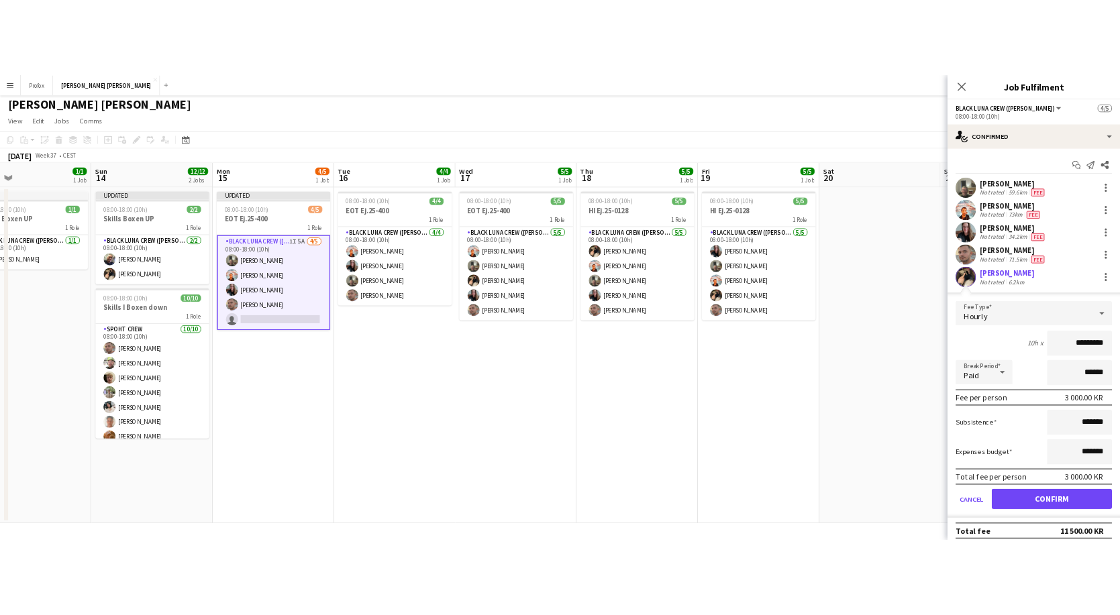
scroll to position [0, 361]
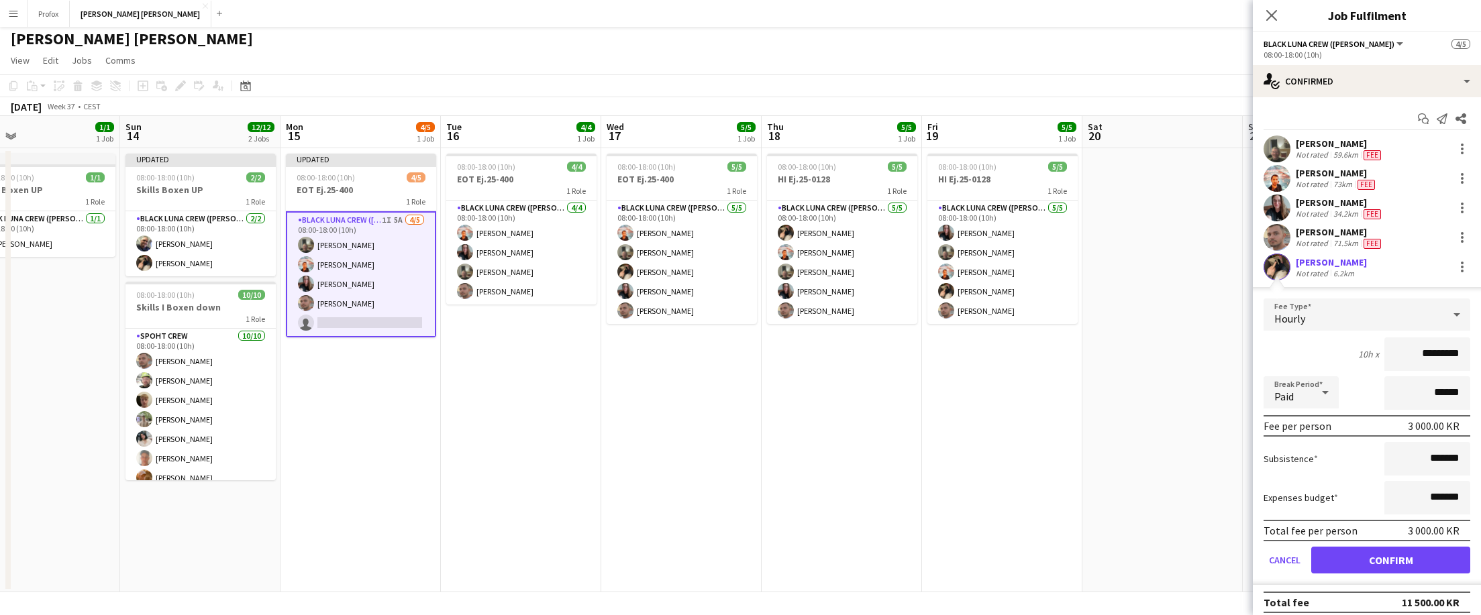
drag, startPoint x: 326, startPoint y: 131, endPoint x: 526, endPoint y: 133, distance: 199.9
click at [526, 133] on app-calendar-viewport "Thu 11 Fri 12 4/4 1 Job Sat 13 1/1 1 Job Sun 14 12/12 2 Jobs Mon 15 4/5 1 Job T…" at bounding box center [740, 354] width 1481 height 476
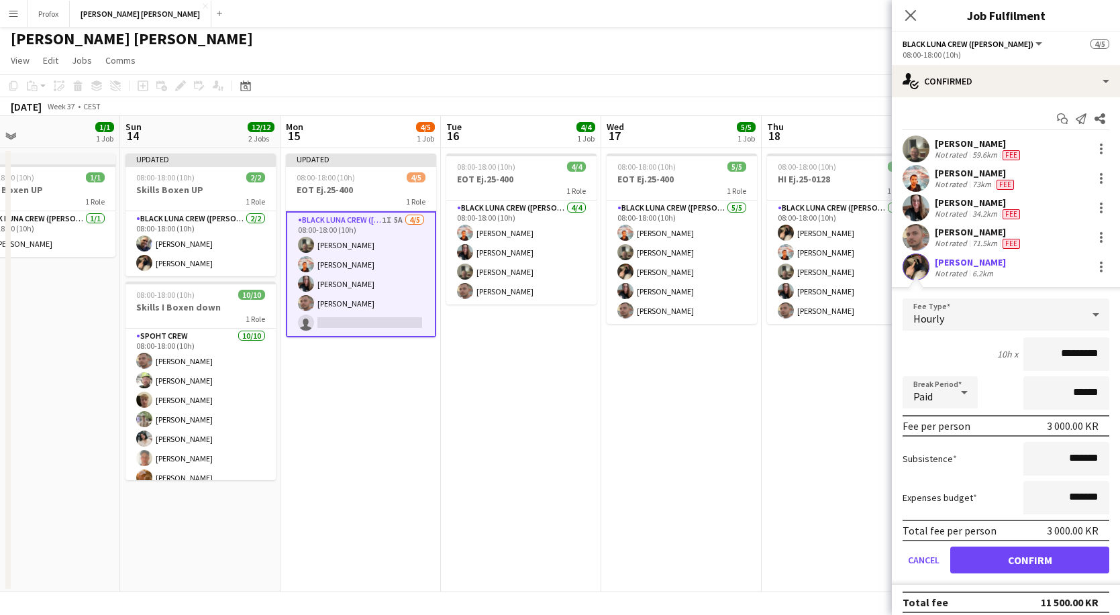
click at [377, 320] on app-card-role "Black [PERSON_NAME] Crew ([PERSON_NAME]) 1I 5A [DATE] 08:00-18:00 (10h) [PERSON…" at bounding box center [361, 274] width 150 height 126
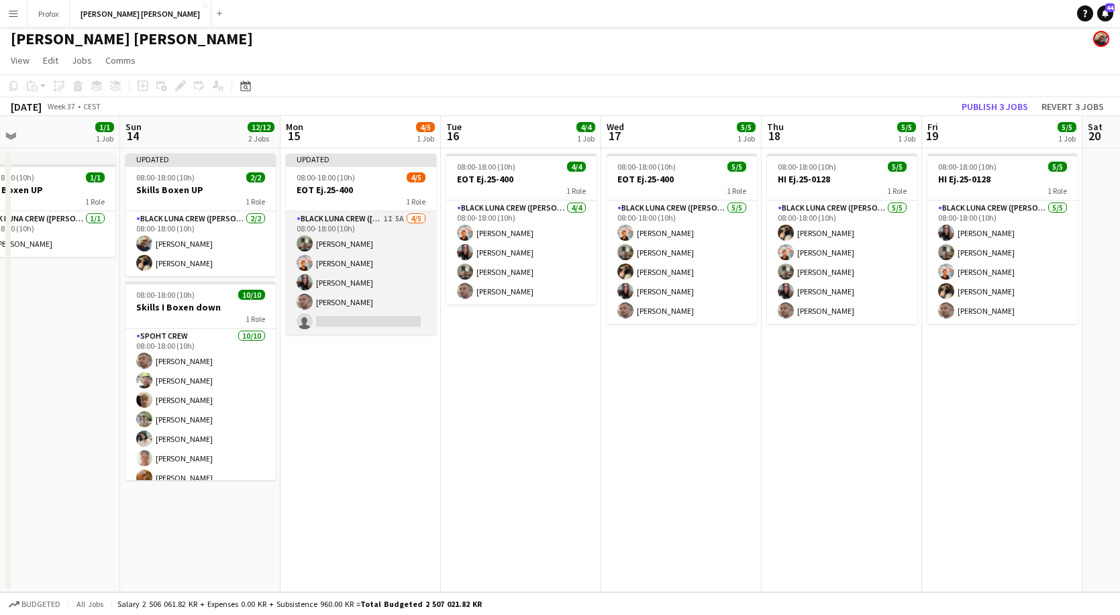
click at [361, 320] on app-card-role "Black [PERSON_NAME] Crew ([PERSON_NAME]) 1I 5A [DATE] 08:00-18:00 (10h) [PERSON…" at bounding box center [361, 272] width 150 height 123
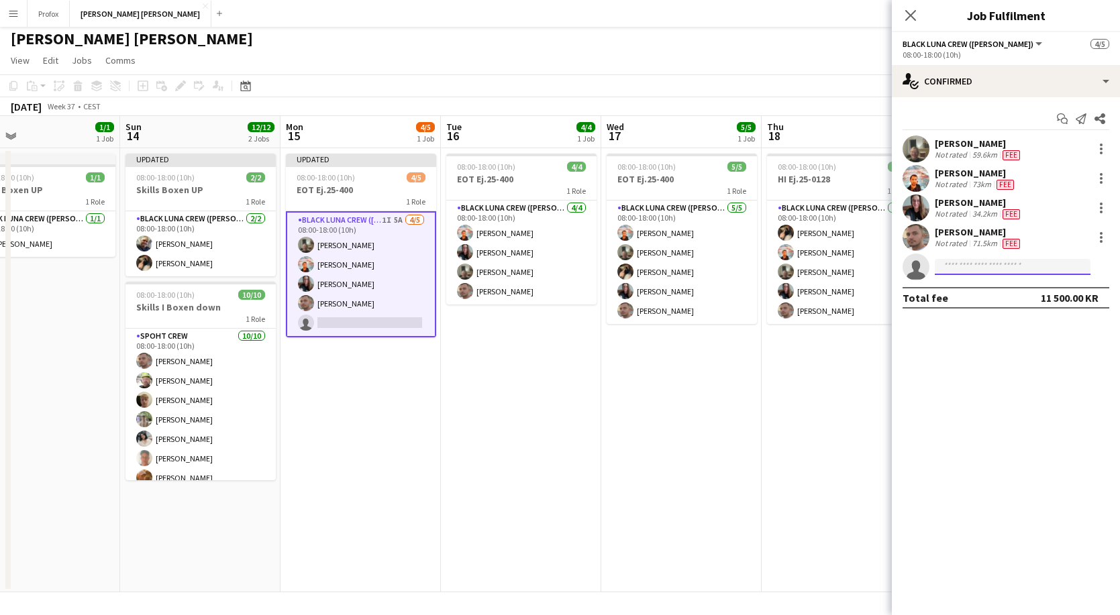
click at [1016, 270] on input at bounding box center [1012, 267] width 156 height 16
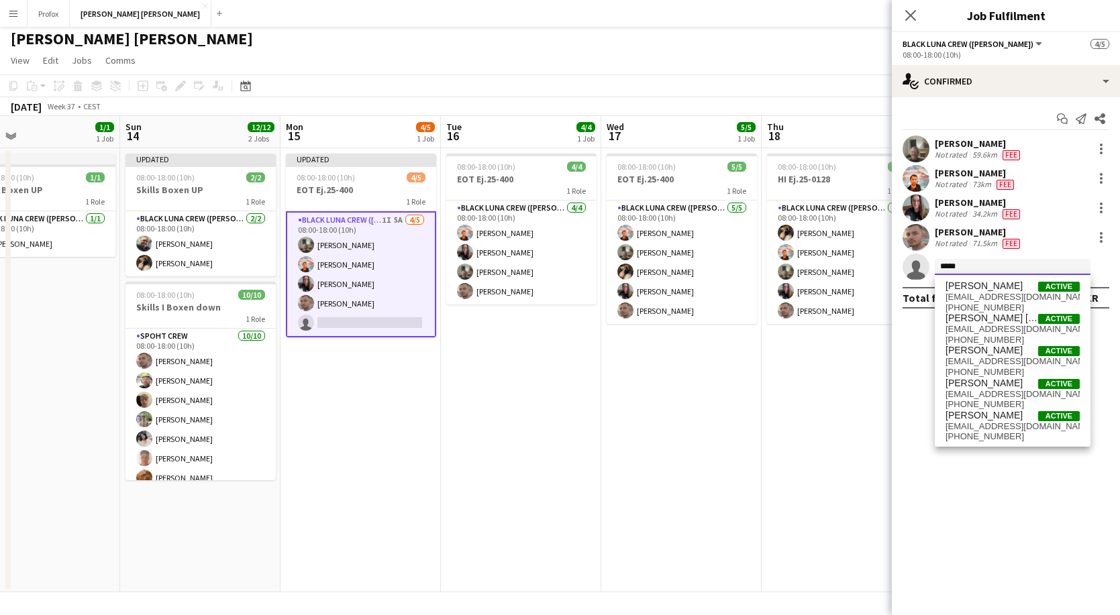
type input "*****"
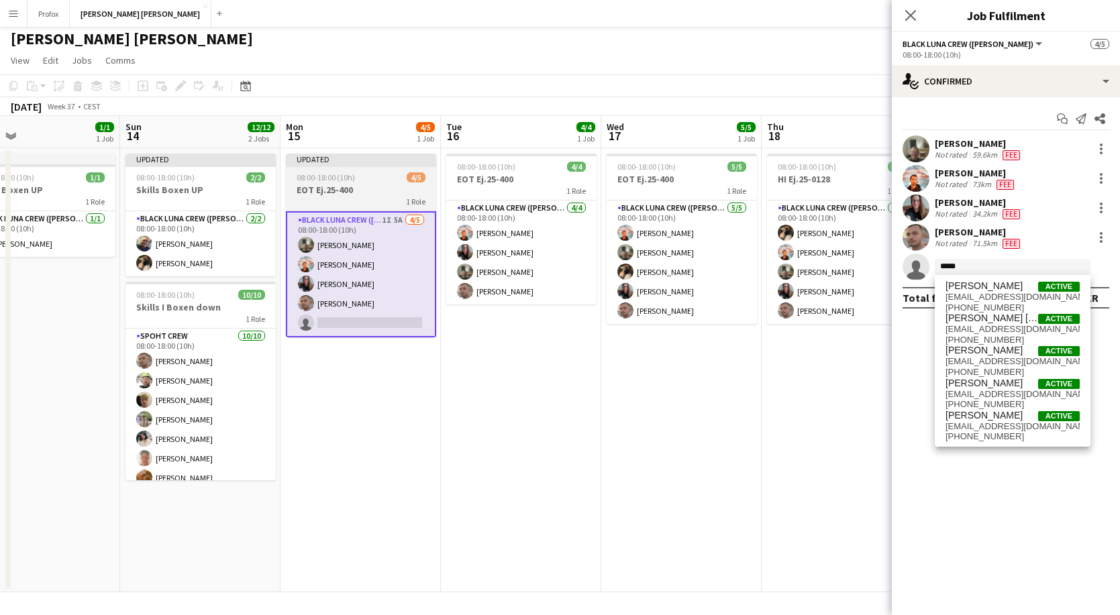
scroll to position [0, 360]
drag, startPoint x: 1017, startPoint y: 269, endPoint x: 376, endPoint y: 184, distance: 646.3
click at [376, 184] on h3 "EOT Ej.25-400" at bounding box center [361, 190] width 150 height 12
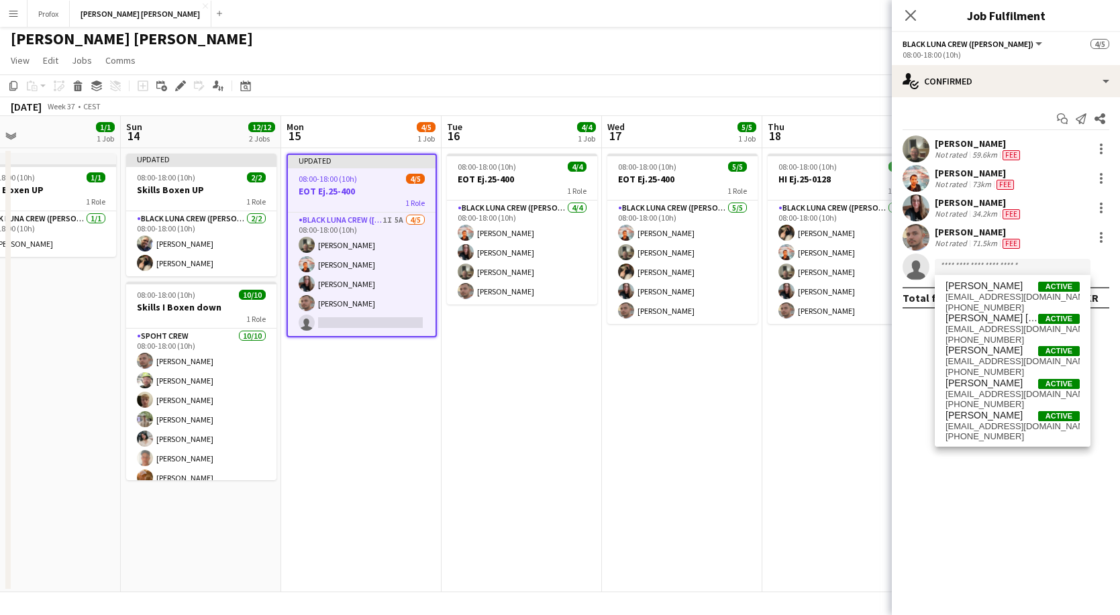
click at [376, 191] on h3 "EOT Ej.25-400" at bounding box center [362, 191] width 148 height 12
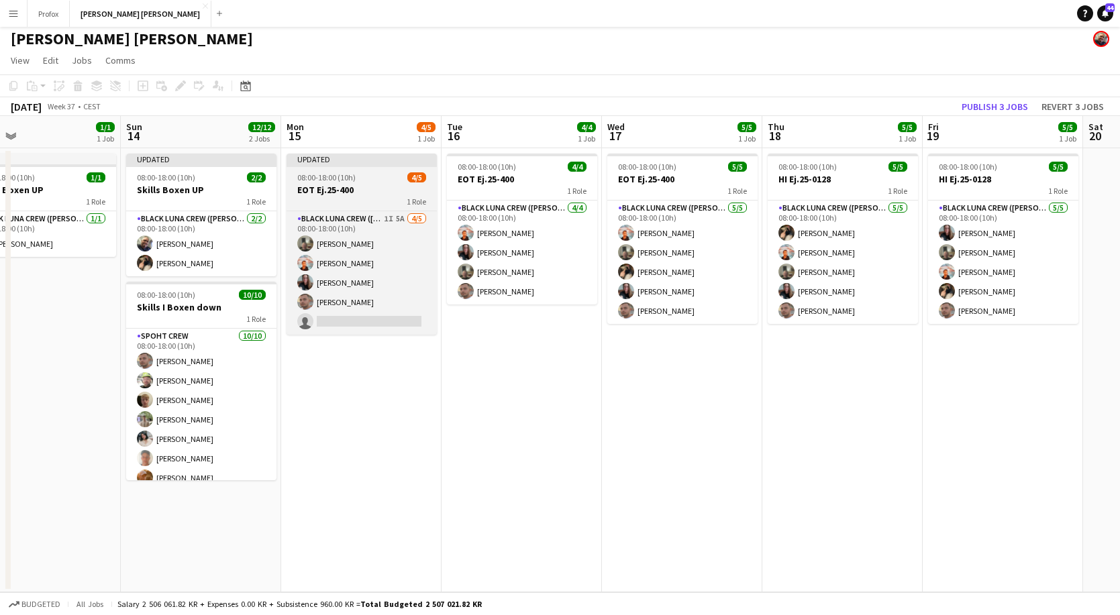
click at [373, 190] on h3 "EOT Ej.25-400" at bounding box center [361, 190] width 150 height 12
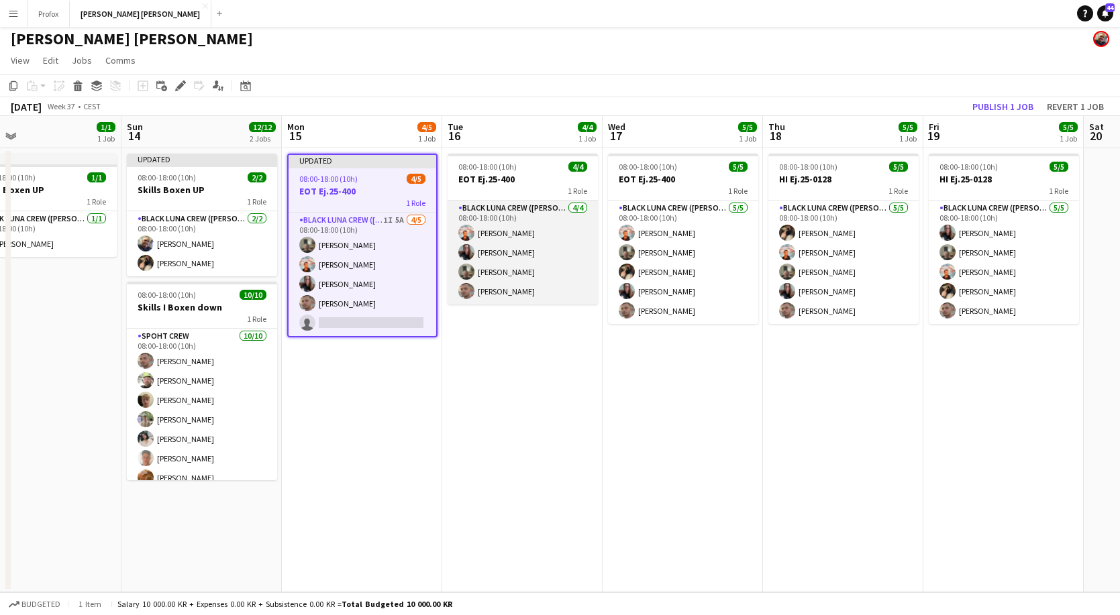
click at [539, 290] on app-card-role "Black [PERSON_NAME] Crew ([PERSON_NAME]) [DATE] 08:00-18:00 (10h) Jannick Majga…" at bounding box center [522, 253] width 150 height 104
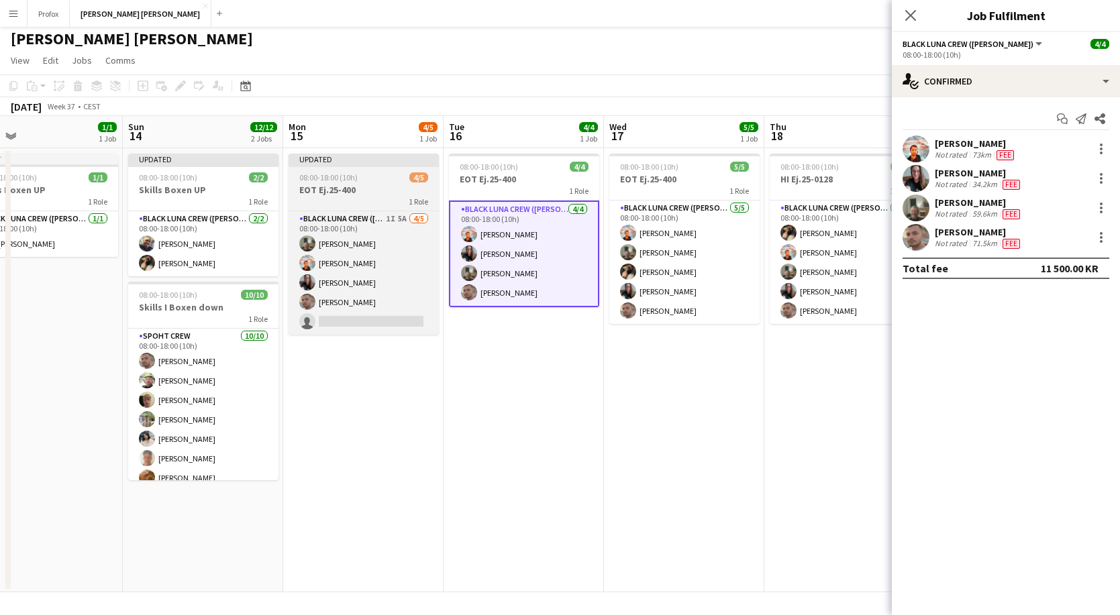
click at [378, 195] on h3 "EOT Ej.25-400" at bounding box center [363, 190] width 150 height 12
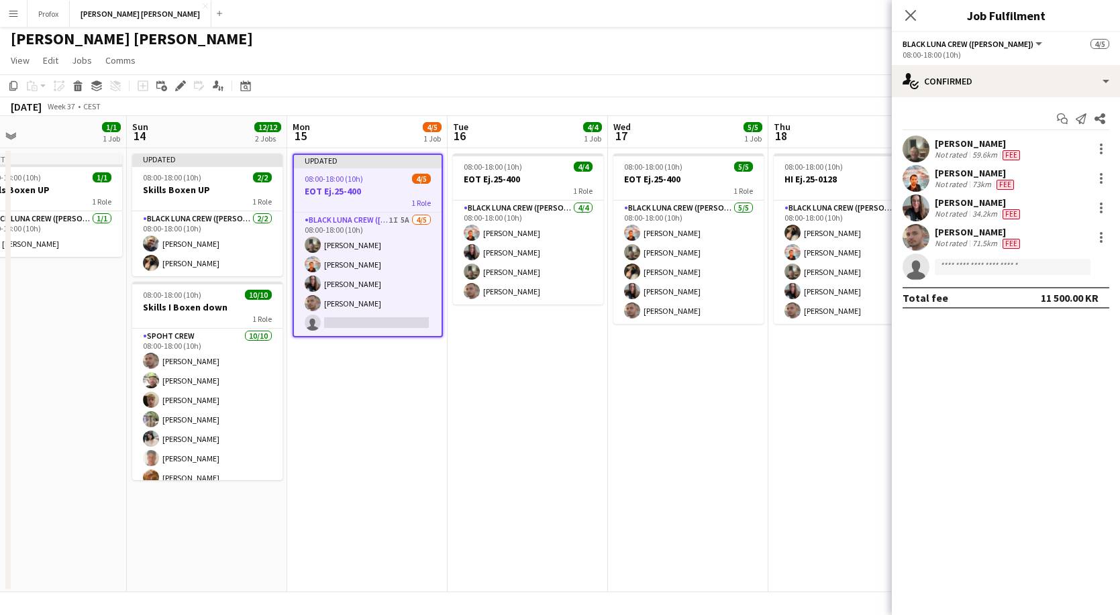
scroll to position [0, 353]
drag, startPoint x: 396, startPoint y: 187, endPoint x: 402, endPoint y: 193, distance: 7.6
click at [402, 193] on app-calendar-viewport "Thu 11 Fri 12 4/4 1 Job Sat 13 1/1 1 Job Sun 14 12/12 2 Jobs Mon 15 4/5 1 Job T…" at bounding box center [560, 354] width 1120 height 476
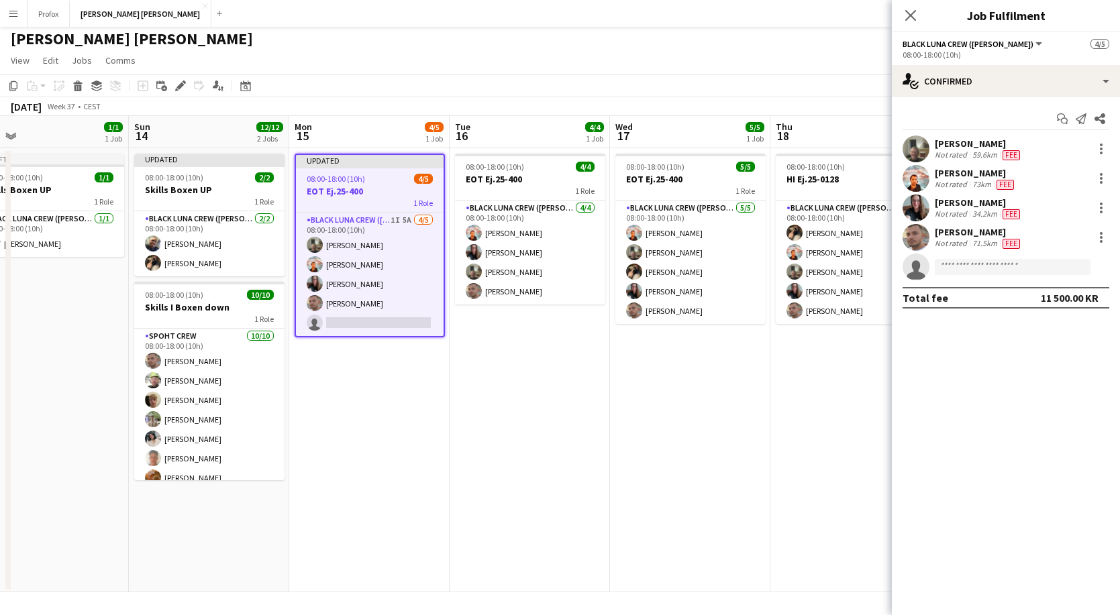
click at [380, 187] on h3 "EOT Ej.25-400" at bounding box center [370, 191] width 148 height 12
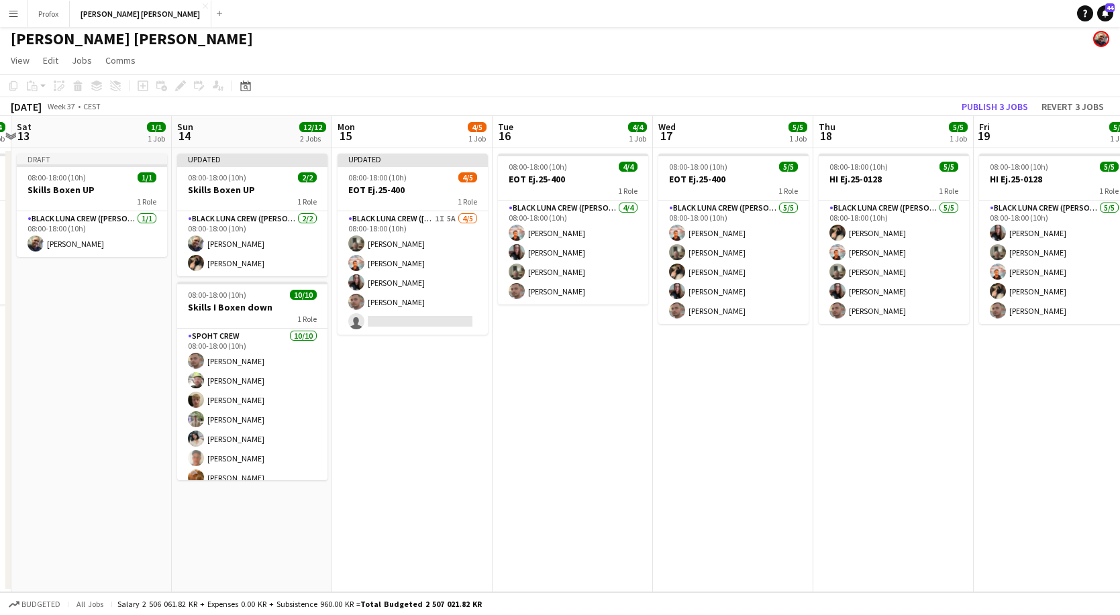
scroll to position [0, 277]
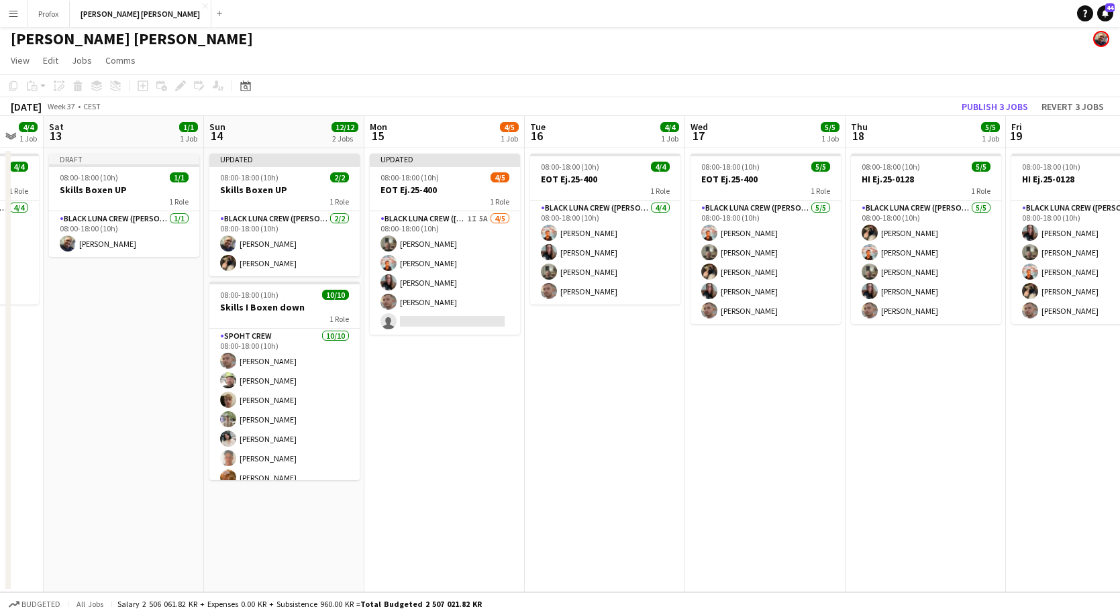
drag, startPoint x: 875, startPoint y: 175, endPoint x: 951, endPoint y: 207, distance: 82.4
click at [951, 207] on app-calendar-viewport "Thu 11 Fri 12 4/4 1 Job Sat 13 1/1 1 Job Sun 14 12/12 2 Jobs Mon 15 4/5 1 Job T…" at bounding box center [560, 354] width 1120 height 476
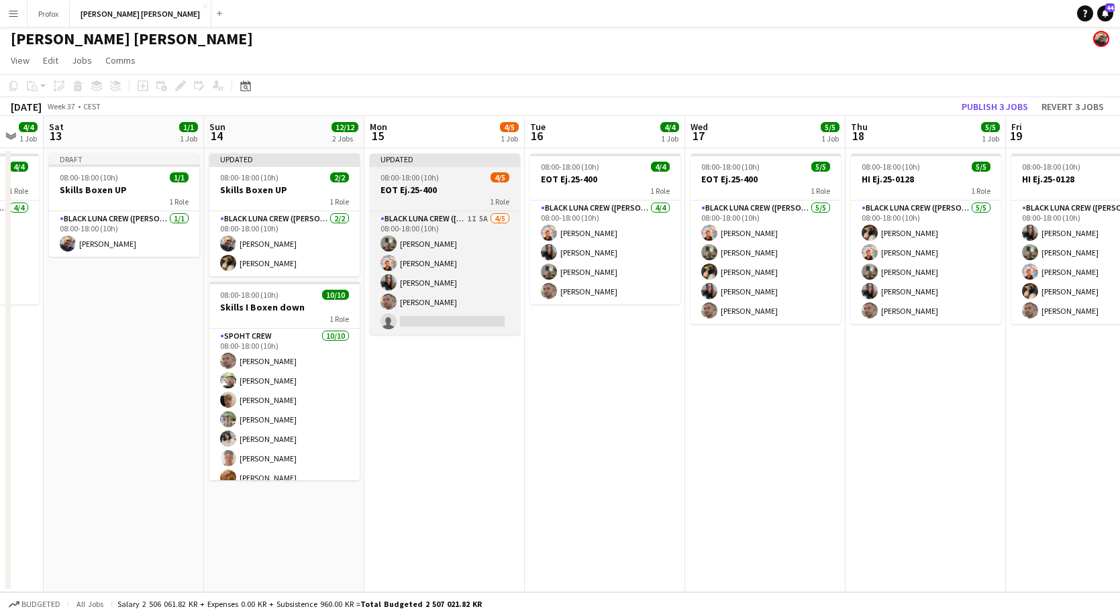
click at [466, 192] on h3 "EOT Ej.25-400" at bounding box center [445, 190] width 150 height 12
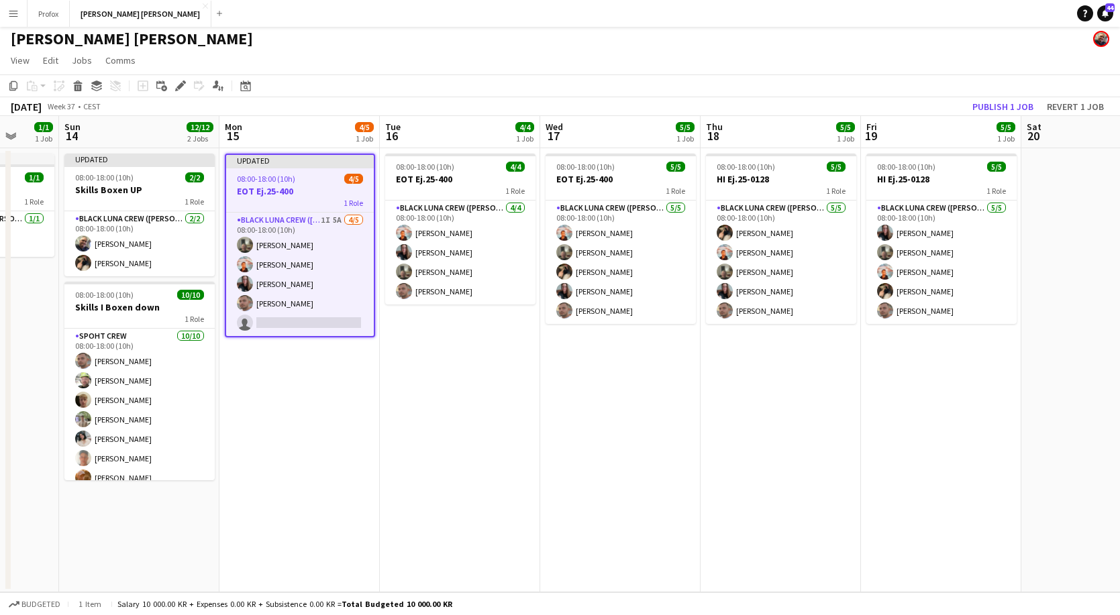
scroll to position [0, 404]
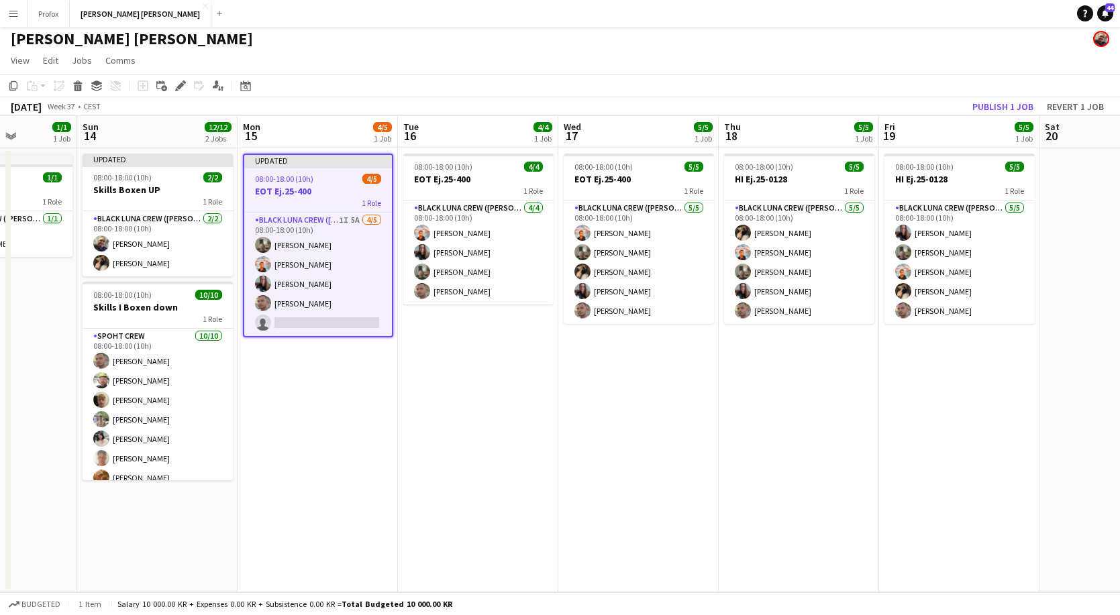
drag, startPoint x: 1058, startPoint y: 131, endPoint x: 931, endPoint y: 129, distance: 126.8
click at [931, 129] on app-calendar-viewport "Thu 11 Fri 12 4/4 1 Job Sat 13 1/1 1 Job Sun 14 12/12 2 Jobs Mon 15 4/5 1 Job T…" at bounding box center [560, 354] width 1120 height 476
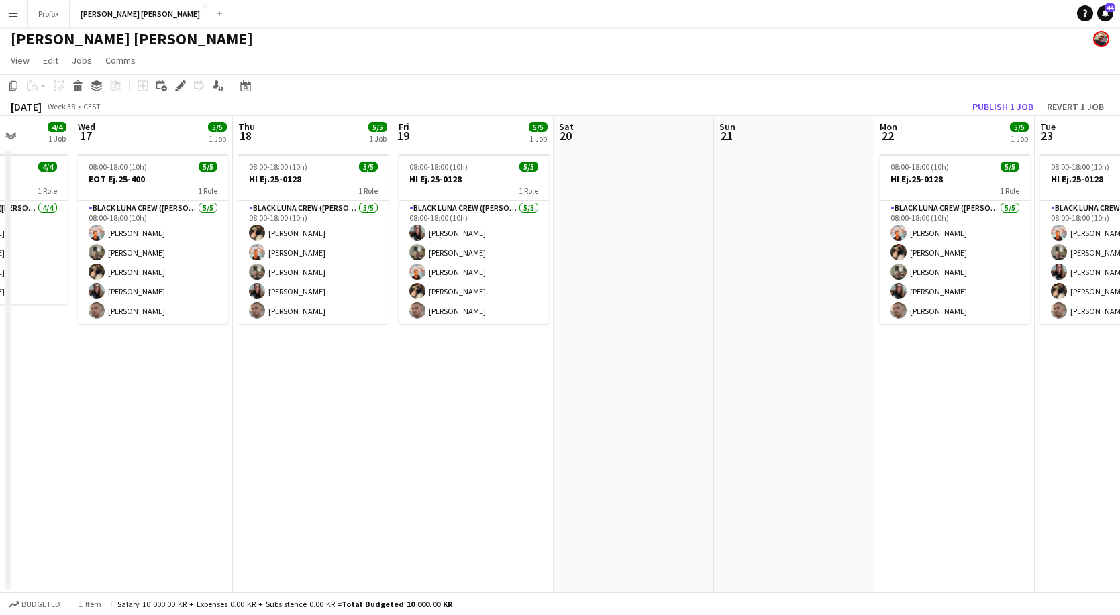
scroll to position [0, 420]
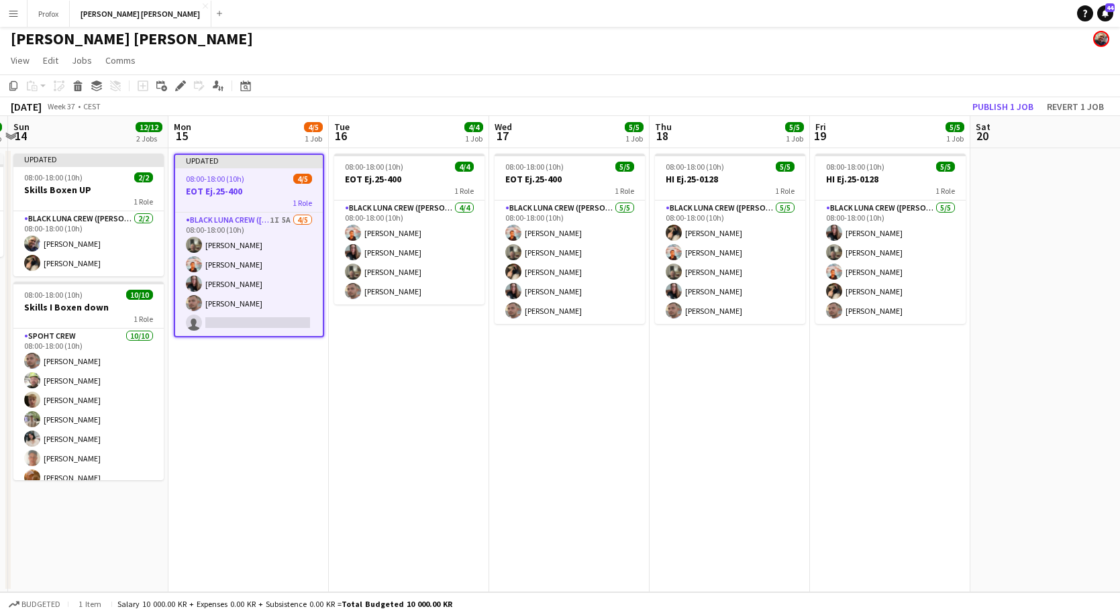
drag, startPoint x: 1107, startPoint y: 133, endPoint x: 980, endPoint y: 178, distance: 134.3
click at [1037, 169] on app-calendar-viewport "Fri 12 4/4 1 Job Sat 13 1/1 1 Job Sun 14 12/12 2 Jobs Mon 15 4/5 1 Job Tue 16 4…" at bounding box center [560, 354] width 1120 height 476
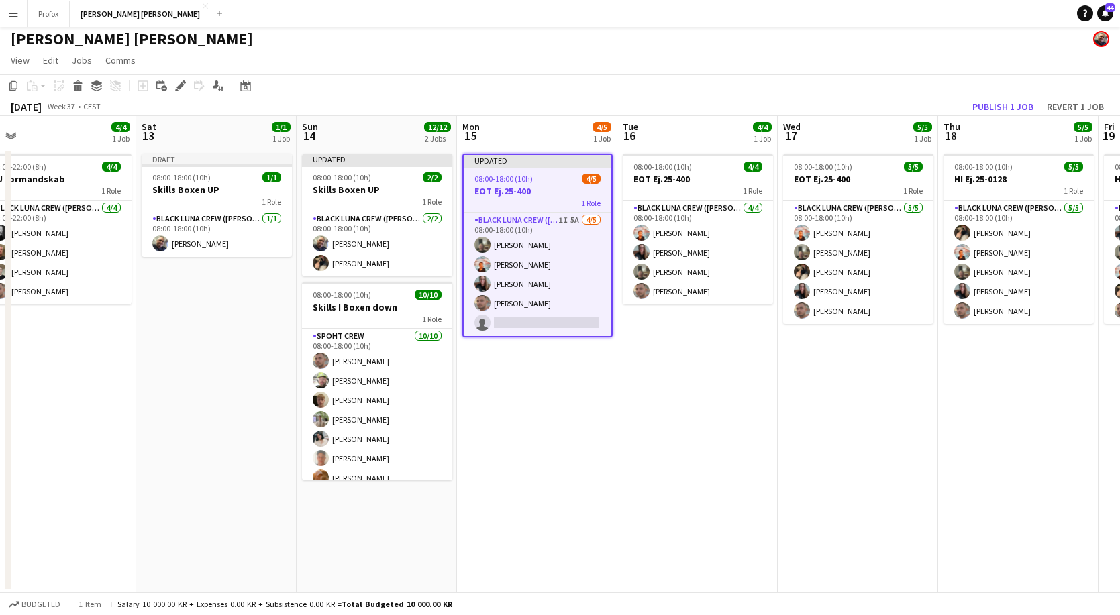
drag, startPoint x: 274, startPoint y: 133, endPoint x: 447, endPoint y: 135, distance: 173.1
click at [546, 137] on app-calendar-viewport "Wed 10 Thu 11 Fri 12 4/4 1 Job Sat 13 1/1 1 Job Sun 14 12/12 2 Jobs Mon 15 4/5 …" at bounding box center [560, 354] width 1120 height 476
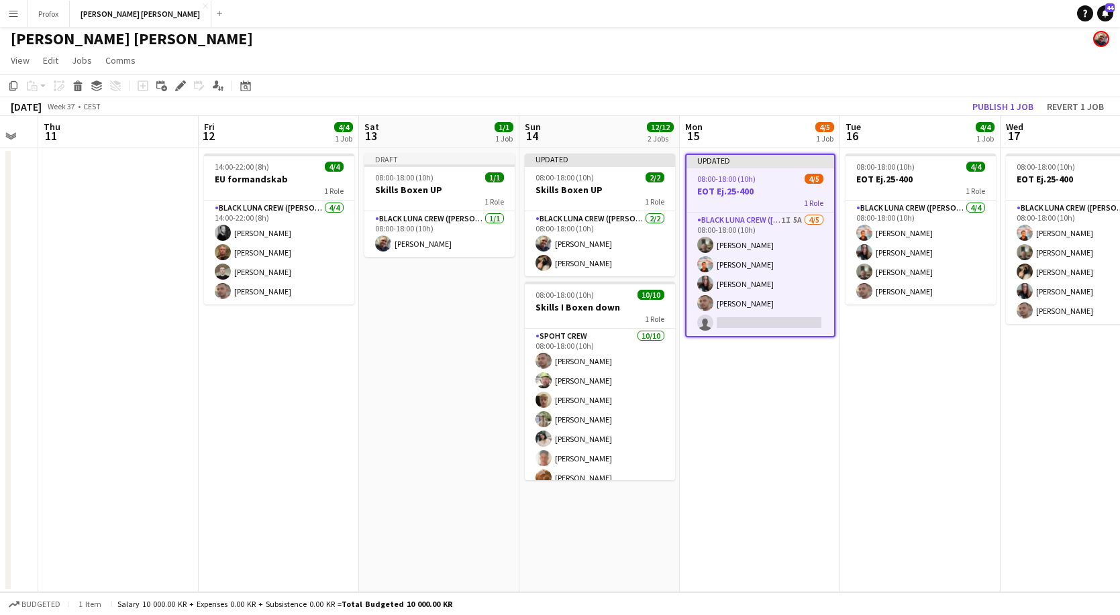
drag, startPoint x: 246, startPoint y: 146, endPoint x: 319, endPoint y: 144, distance: 73.8
click at [402, 149] on app-calendar-viewport "Tue 9 3/3 2 Jobs Wed 10 Thu 11 Fri 12 4/4 1 Job Sat 13 1/1 1 Job Sun 14 12/12 2…" at bounding box center [560, 354] width 1120 height 476
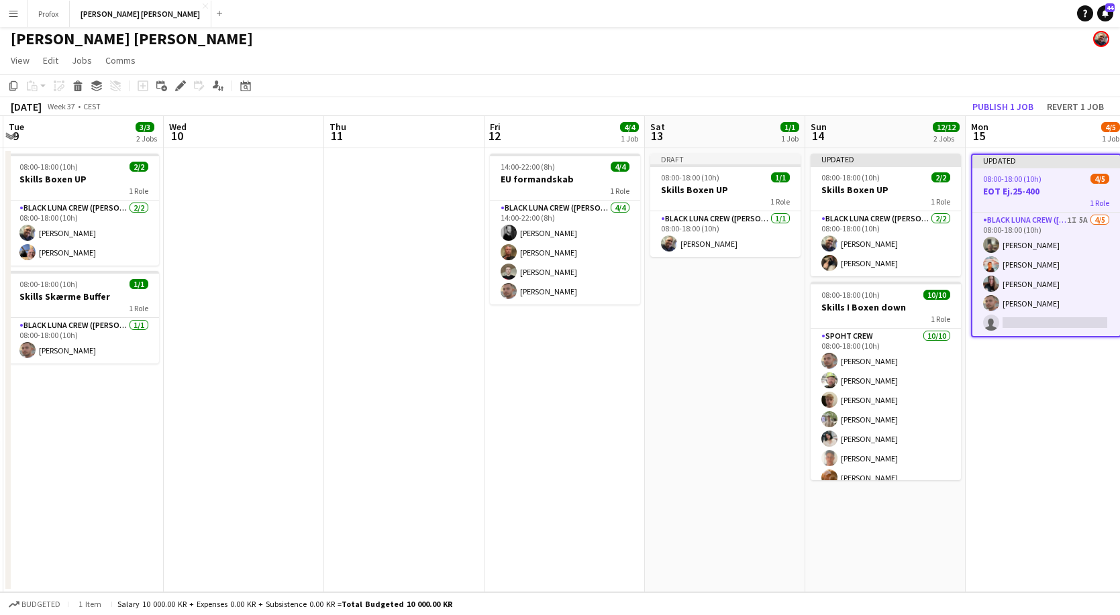
drag, startPoint x: 146, startPoint y: 138, endPoint x: 455, endPoint y: 160, distance: 310.1
click at [462, 160] on app-calendar-viewport "Sun 7 12/12 2 Jobs Mon 8 6/8 3 Jobs Tue 9 3/3 2 Jobs Wed 10 Thu 11 Fri 12 4/4 1…" at bounding box center [560, 354] width 1120 height 476
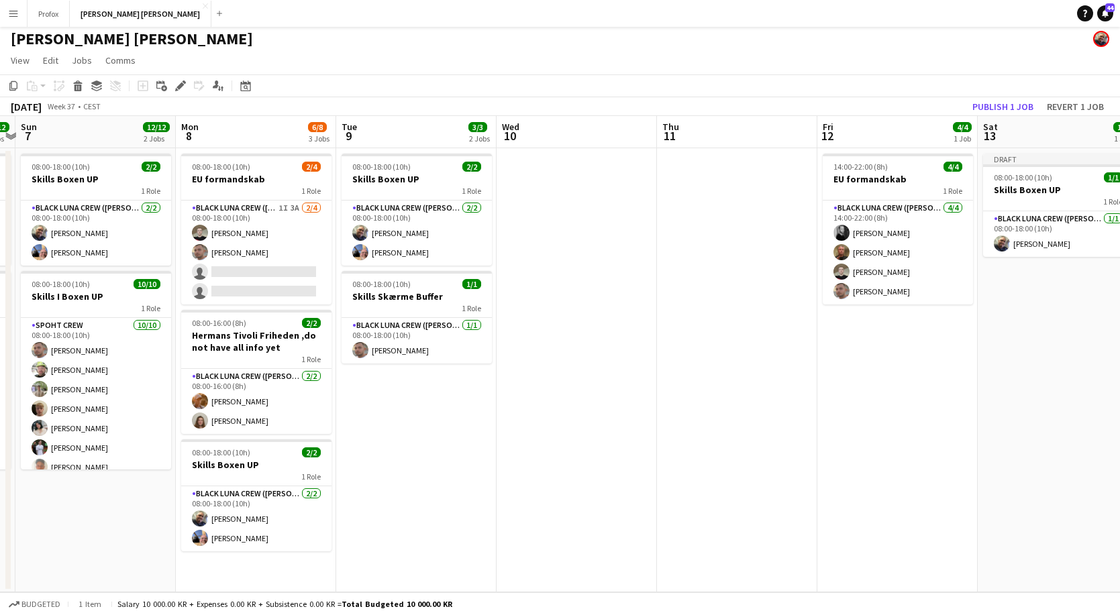
drag, startPoint x: 127, startPoint y: 136, endPoint x: 421, endPoint y: 142, distance: 293.2
click at [421, 142] on app-calendar-viewport "Fri 5 Sat 6 12/12 2 Jobs Sun 7 12/12 2 Jobs Mon 8 6/8 3 Jobs Tue 9 3/3 2 Jobs W…" at bounding box center [560, 354] width 1120 height 476
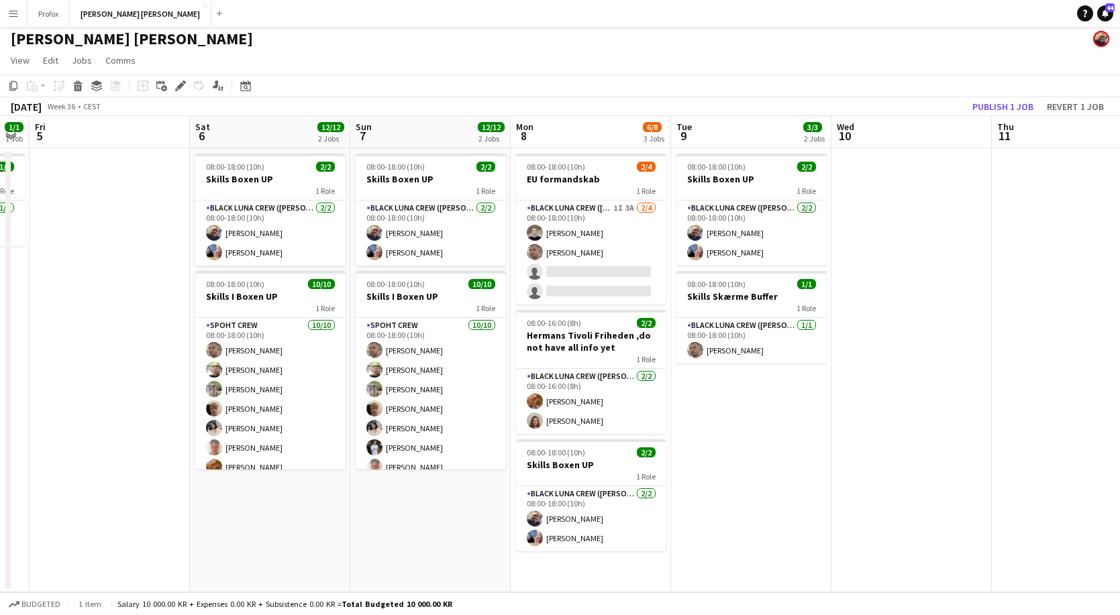
drag, startPoint x: 119, startPoint y: 138, endPoint x: 456, endPoint y: 141, distance: 336.8
click at [456, 141] on app-calendar-viewport "Wed 3 Thu 4 1/1 1 Job Fri 5 Sat 6 12/12 2 Jobs Sun 7 12/12 2 Jobs Mon 8 6/8 3 J…" at bounding box center [560, 354] width 1120 height 476
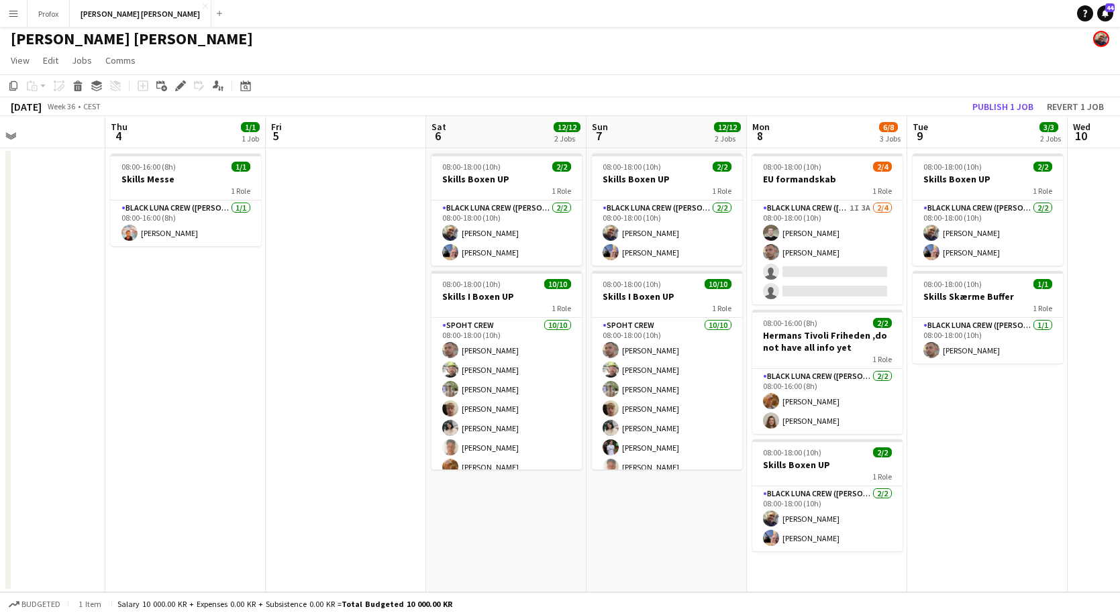
scroll to position [0, 369]
drag, startPoint x: 115, startPoint y: 129, endPoint x: -346, endPoint y: 115, distance: 461.1
click at [0, 115] on html "Menu Boards Boards Boards All jobs Status Workforce Workforce My Workforce Recr…" at bounding box center [560, 306] width 1120 height 619
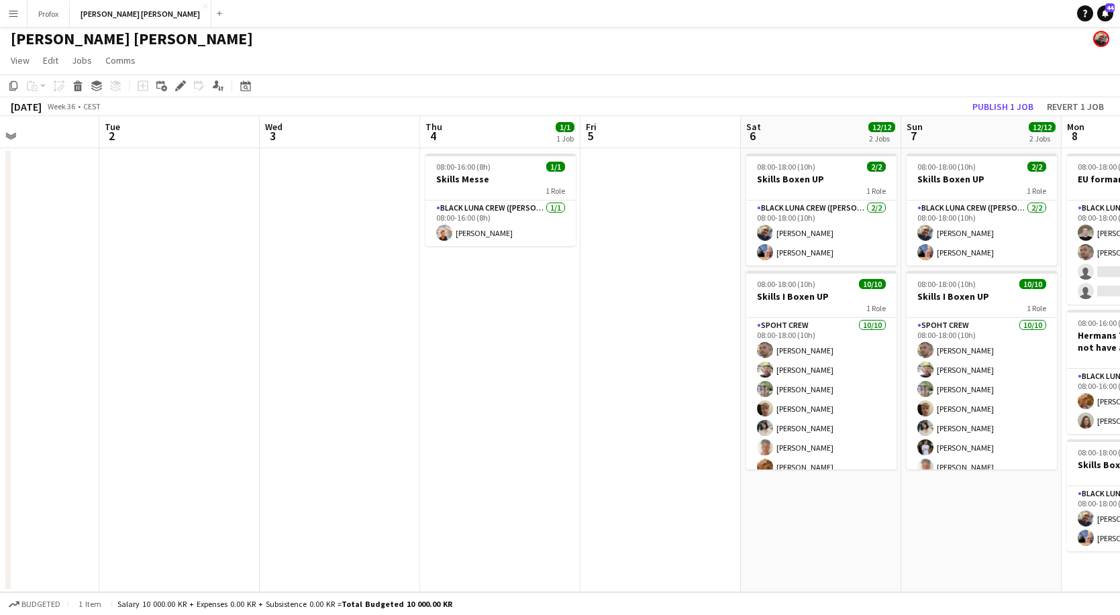
drag, startPoint x: 557, startPoint y: 138, endPoint x: 219, endPoint y: 172, distance: 339.9
click at [223, 174] on app-calendar-viewport "Sat 30 Sun 31 2/2 1 Job Mon 1 Tue 2 Wed 3 Thu 4 1/1 1 Job Fri 5 Sat 6 12/12 2 J…" at bounding box center [560, 354] width 1120 height 476
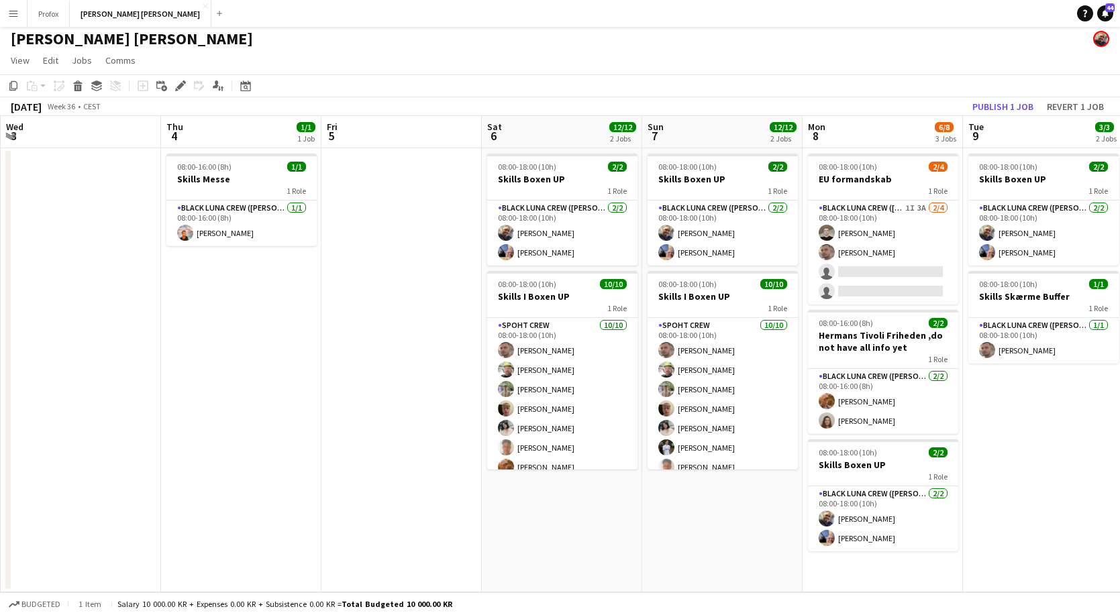
scroll to position [0, 505]
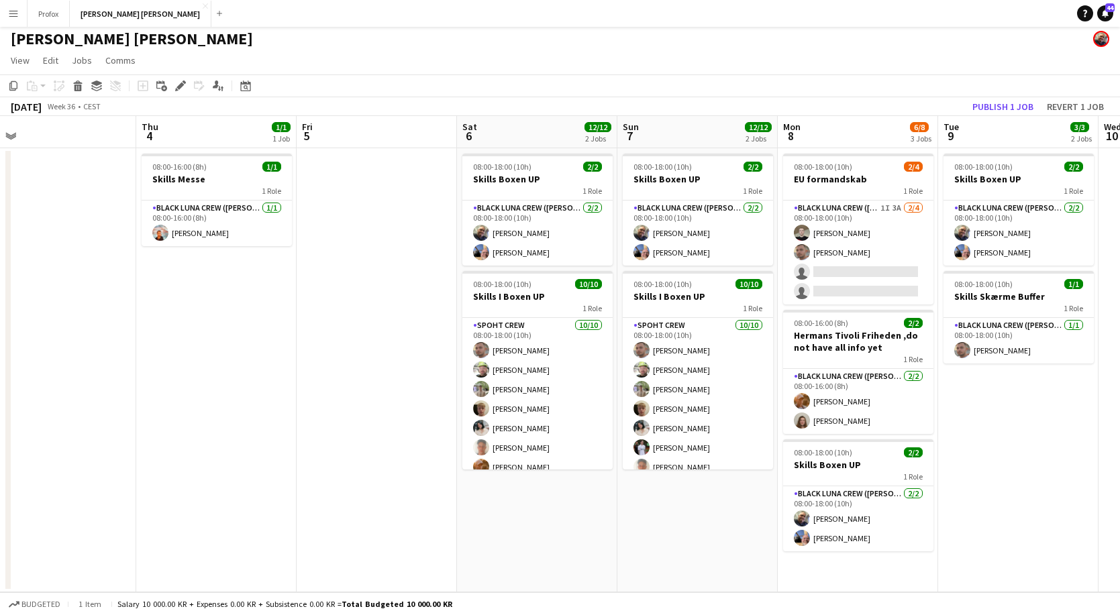
drag, startPoint x: 693, startPoint y: 134, endPoint x: 415, endPoint y: 154, distance: 278.5
click at [415, 154] on app-calendar-viewport "Sun 31 2/2 1 Job Mon 1 Tue 2 Wed 3 Thu 4 1/1 1 Job Fri 5 Sat 6 12/12 2 Jobs Sun…" at bounding box center [560, 354] width 1120 height 476
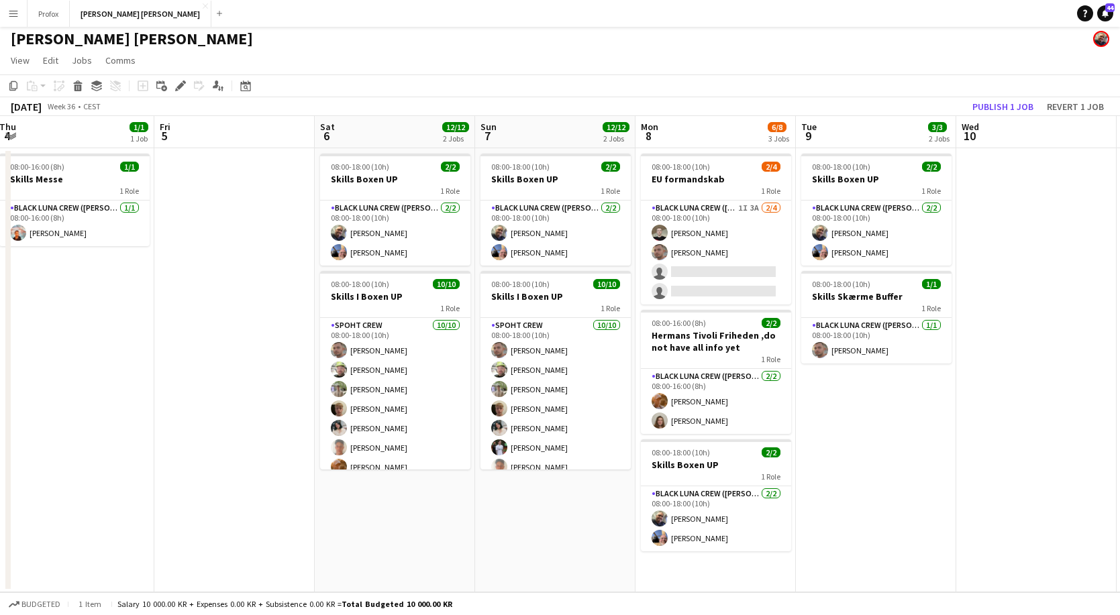
scroll to position [0, 331]
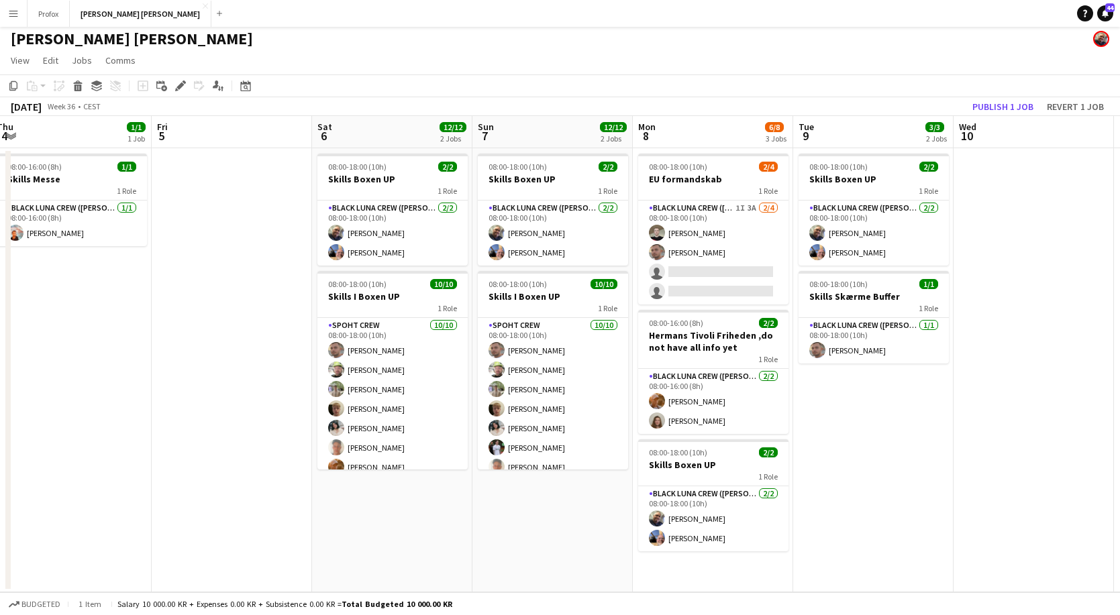
drag, startPoint x: 852, startPoint y: 134, endPoint x: 705, endPoint y: 147, distance: 147.5
click at [706, 149] on app-calendar-viewport "Tue 2 Wed 3 Thu 4 1/1 1 Job Fri 5 Sat 6 12/12 2 Jobs Sun 7 12/12 2 Jobs Mon 8 6…" at bounding box center [560, 354] width 1120 height 476
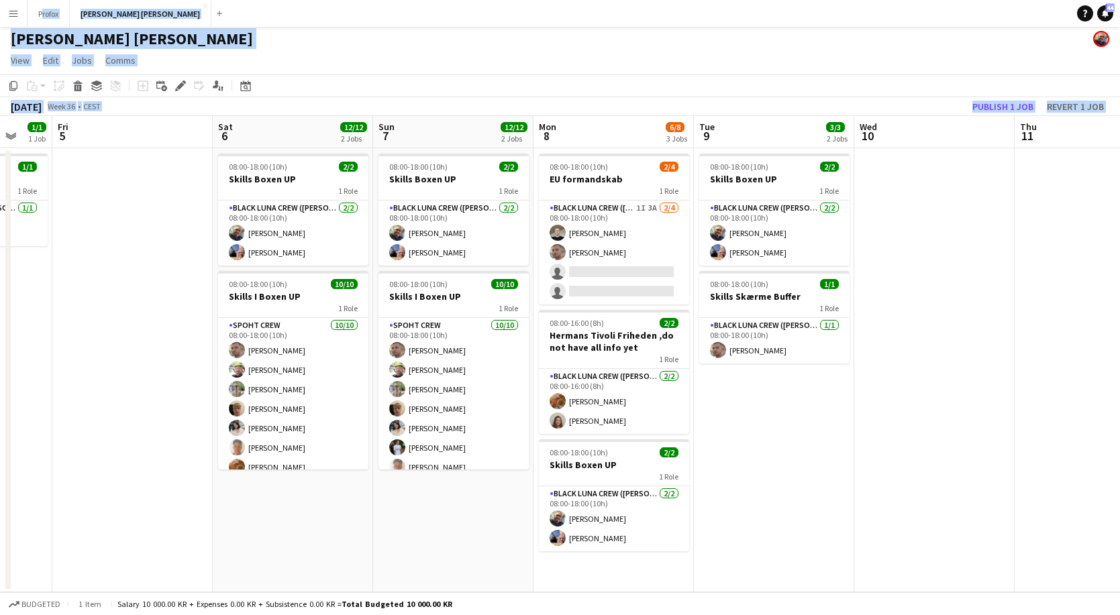
drag, startPoint x: 1047, startPoint y: 134, endPoint x: 1117, endPoint y: 150, distance: 71.5
click at [1120, 151] on html "Menu Boards Boards Boards All jobs Status Workforce Workforce My Workforce Recr…" at bounding box center [560, 306] width 1120 height 619
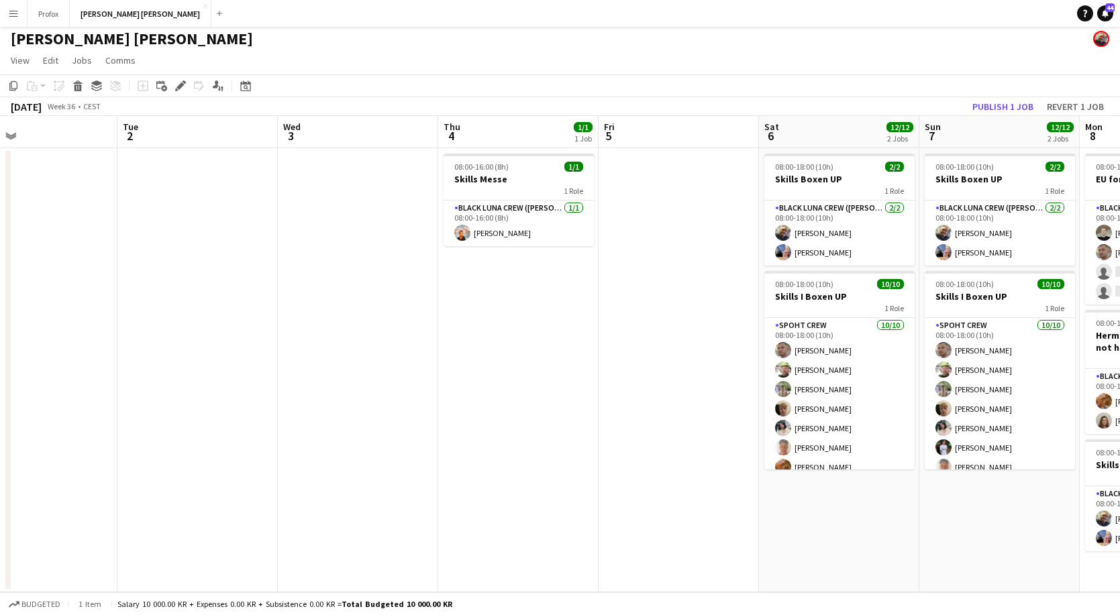
drag, startPoint x: 320, startPoint y: 136, endPoint x: 580, endPoint y: 136, distance: 259.6
click at [706, 123] on app-calendar-viewport "Sat 30 Sun 31 2/2 1 Job Mon 1 Tue 2 Wed 3 Thu 4 1/1 1 Job Fri 5 Sat 6 12/12 2 J…" at bounding box center [560, 354] width 1120 height 476
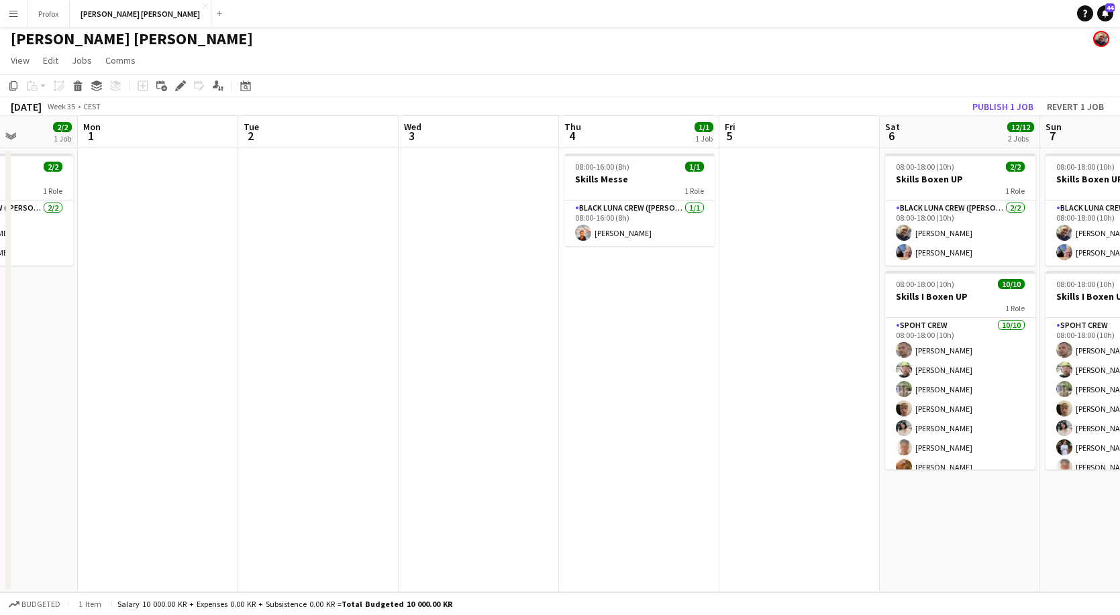
scroll to position [0, 402]
drag, startPoint x: 354, startPoint y: 140, endPoint x: 476, endPoint y: 140, distance: 122.1
click at [476, 140] on app-calendar-viewport "Fri 29 Sat 30 Sun 31 2/2 1 Job Mon 1 Tue 2 Wed 3 Thu 4 1/1 1 Job Fri 5 Sat 6 12…" at bounding box center [560, 354] width 1120 height 476
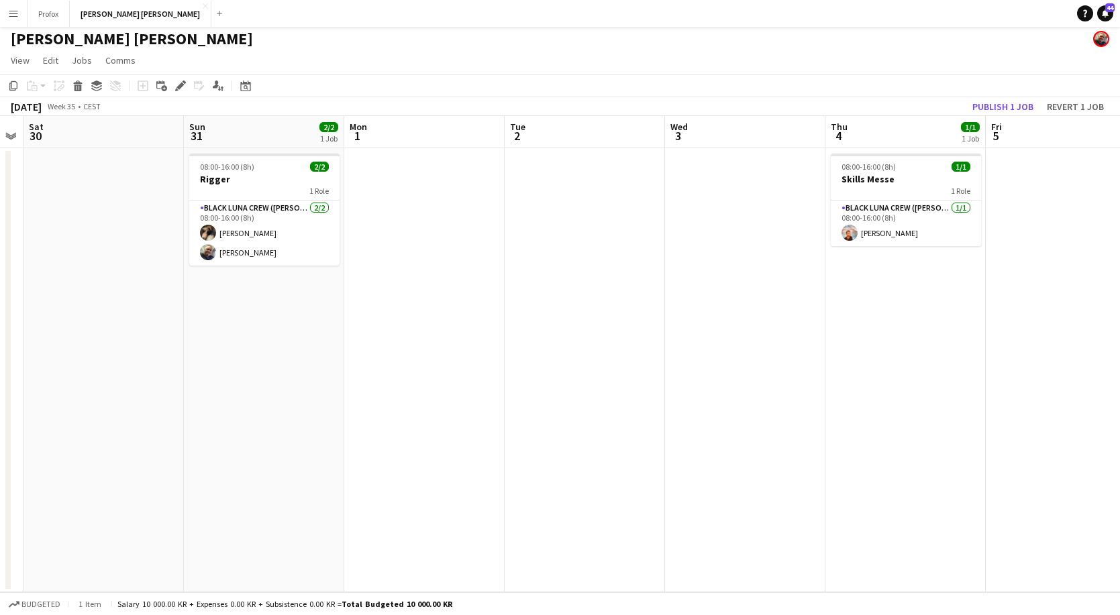
drag, startPoint x: 484, startPoint y: 122, endPoint x: 618, endPoint y: 144, distance: 135.2
click at [739, 136] on app-calendar-viewport "Thu 28 4/4 1 Job Fri 29 Sat 30 Sun 31 2/2 1 Job Mon 1 Tue 2 Wed 3 Thu 4 1/1 1 J…" at bounding box center [560, 354] width 1120 height 476
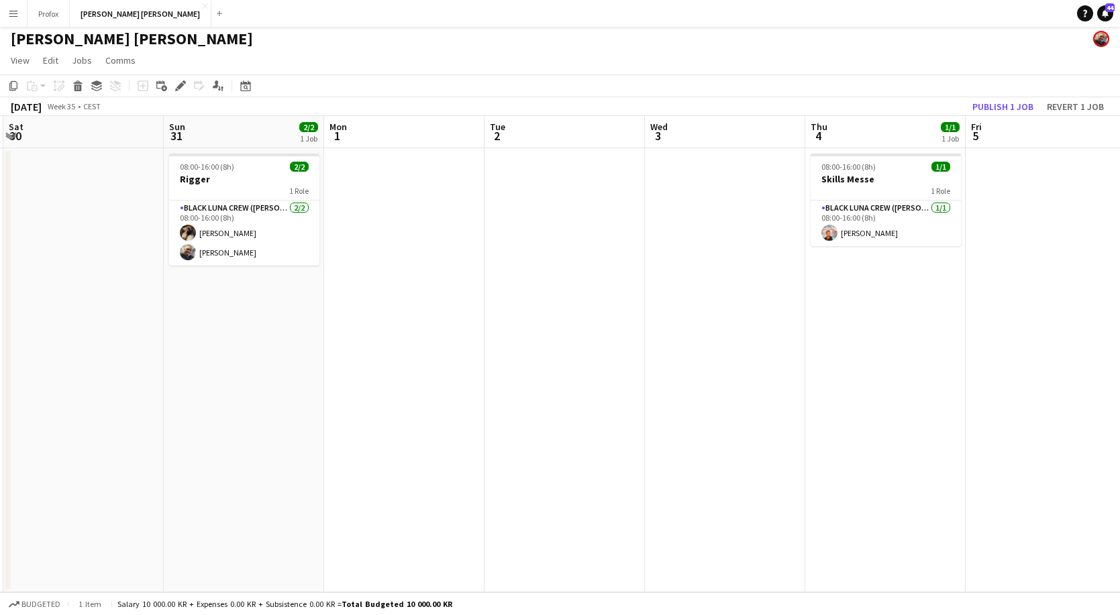
drag, startPoint x: 272, startPoint y: 135, endPoint x: 589, endPoint y: 133, distance: 317.3
click at [594, 133] on app-calendar-viewport "Thu 28 4/4 1 Job Fri 29 Sat 30 Sun 31 2/2 1 Job Mon 1 Tue 2 Wed 3 Thu 4 1/1 1 J…" at bounding box center [560, 354] width 1120 height 476
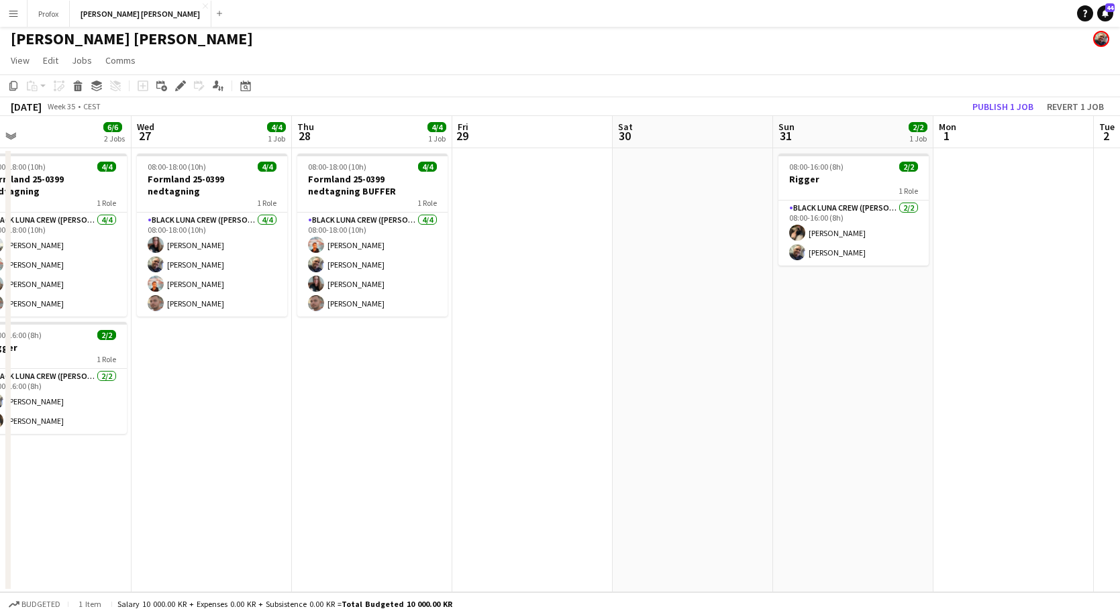
drag, startPoint x: 276, startPoint y: 137, endPoint x: 535, endPoint y: 134, distance: 259.0
click at [541, 135] on app-calendar-viewport "Sun 24 1/1 1 Job Mon 25 4/4 1 Job Tue 26 6/6 2 Jobs Wed 27 4/4 1 Job Thu 28 4/4…" at bounding box center [560, 354] width 1120 height 476
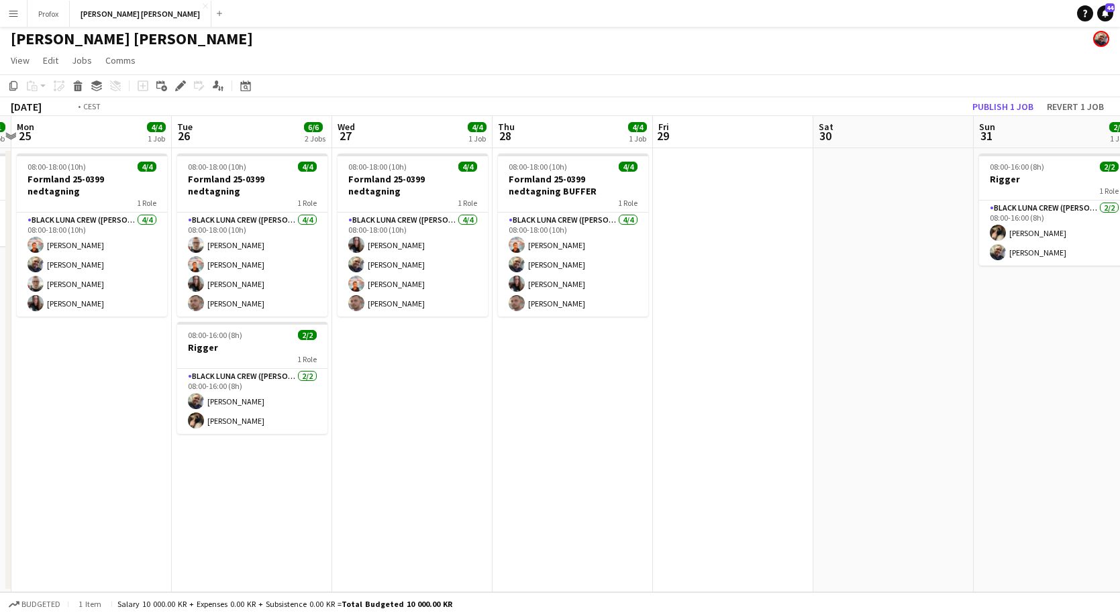
drag, startPoint x: 434, startPoint y: 144, endPoint x: 535, endPoint y: 136, distance: 100.9
click at [582, 140] on app-calendar-viewport "Sat 23 4/4 1 Job Sun 24 1/1 1 Job Mon 25 4/4 1 Job Tue 26 6/6 2 Jobs Wed 27 4/4…" at bounding box center [560, 354] width 1120 height 476
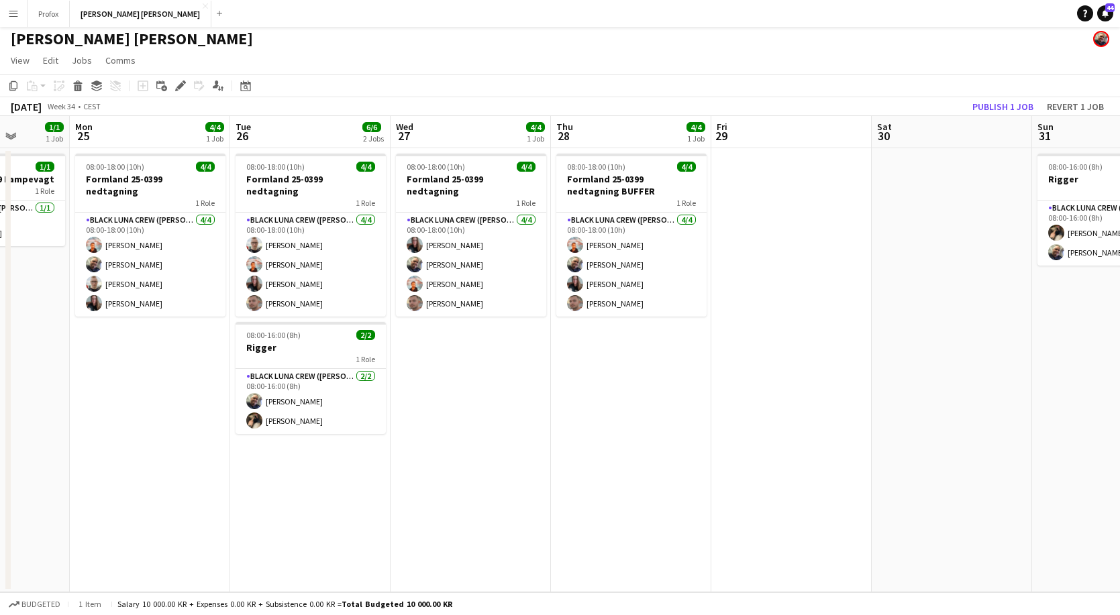
drag, startPoint x: 317, startPoint y: 141, endPoint x: 453, endPoint y: 138, distance: 136.9
click at [482, 140] on app-calendar-viewport "Fri 22 4/4 1 Job Sat 23 4/4 1 Job Sun 24 1/1 1 Job Mon 25 4/4 1 Job Tue 26 6/6 …" at bounding box center [560, 354] width 1120 height 476
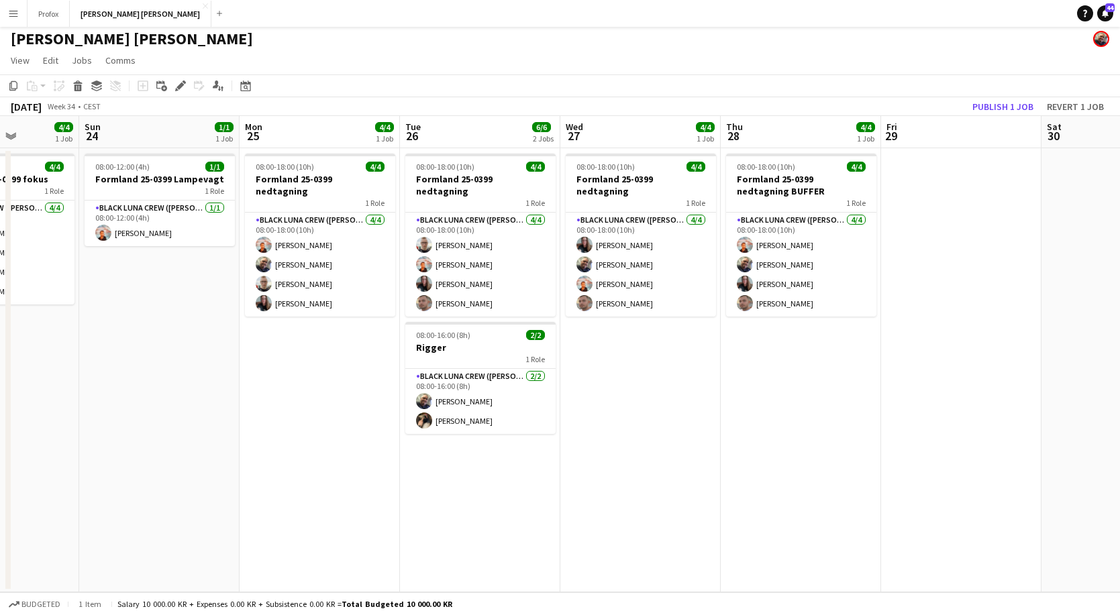
drag, startPoint x: 385, startPoint y: 140, endPoint x: 299, endPoint y: 138, distance: 85.9
click at [484, 141] on app-calendar-viewport "Thu 21 6/6 1 Job Fri 22 4/4 1 Job Sat 23 4/4 1 Job Sun 24 1/1 1 Job Mon 25 4/4 …" at bounding box center [560, 354] width 1120 height 476
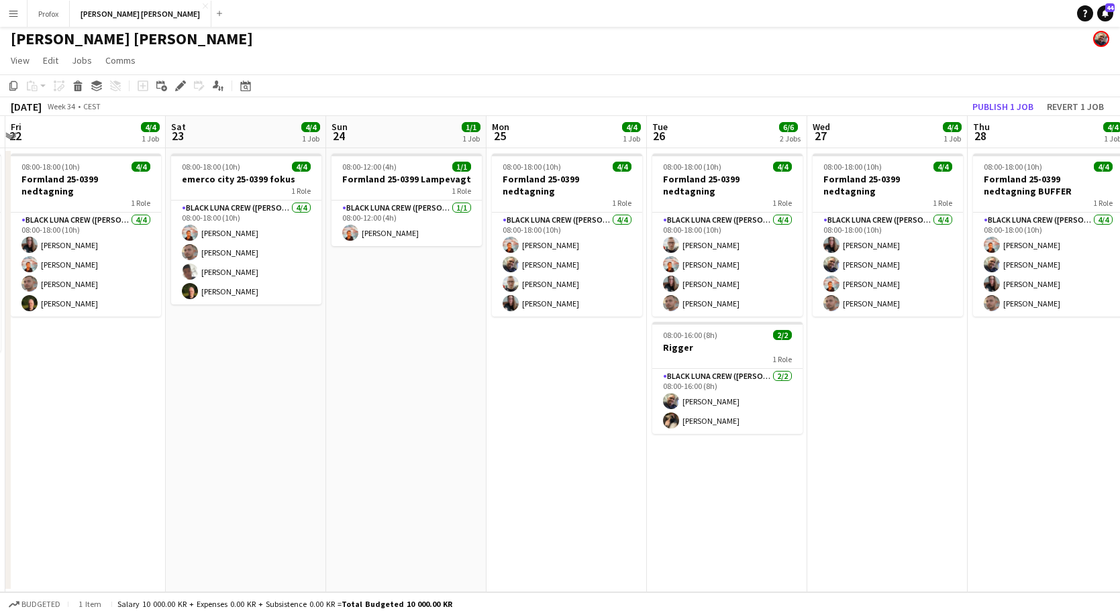
drag, startPoint x: 376, startPoint y: 144, endPoint x: 527, endPoint y: 142, distance: 151.0
click at [527, 142] on app-calendar-viewport "Wed 20 6/6 1 Job Thu 21 6/6 1 Job Fri 22 4/4 1 Job Sat 23 4/4 1 Job Sun 24 1/1 …" at bounding box center [560, 354] width 1120 height 476
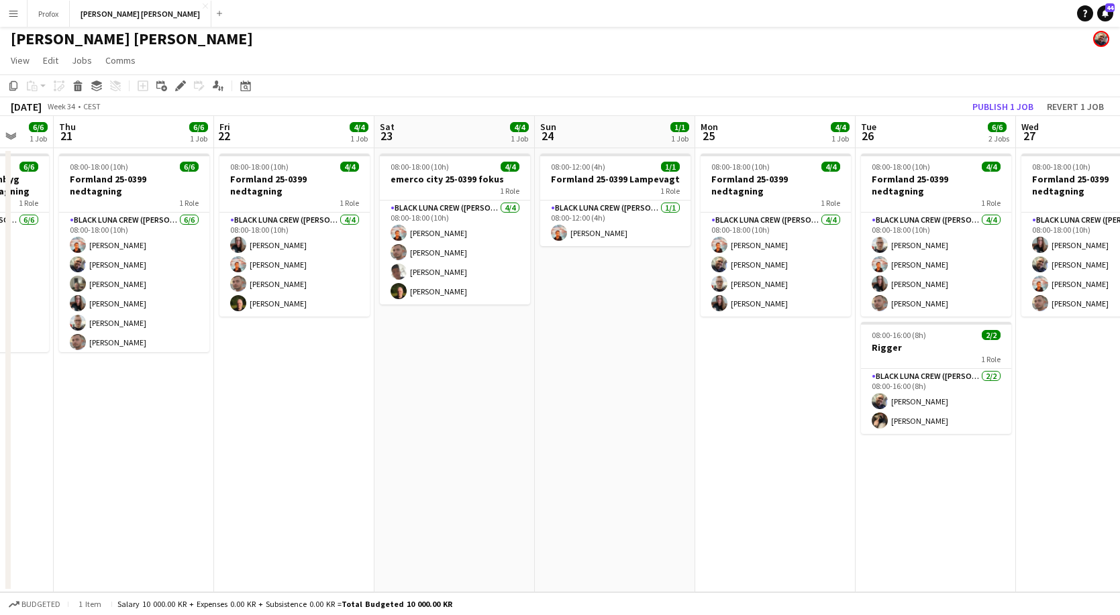
drag, startPoint x: 529, startPoint y: 288, endPoint x: 560, endPoint y: 311, distance: 38.9
click at [559, 309] on app-calendar-viewport "Mon 18 1/1 1 Job Tue 19 1/1 1 Job Wed 20 6/6 1 Job Thu 21 6/6 1 Job Fri 22 4/4 …" at bounding box center [560, 354] width 1120 height 476
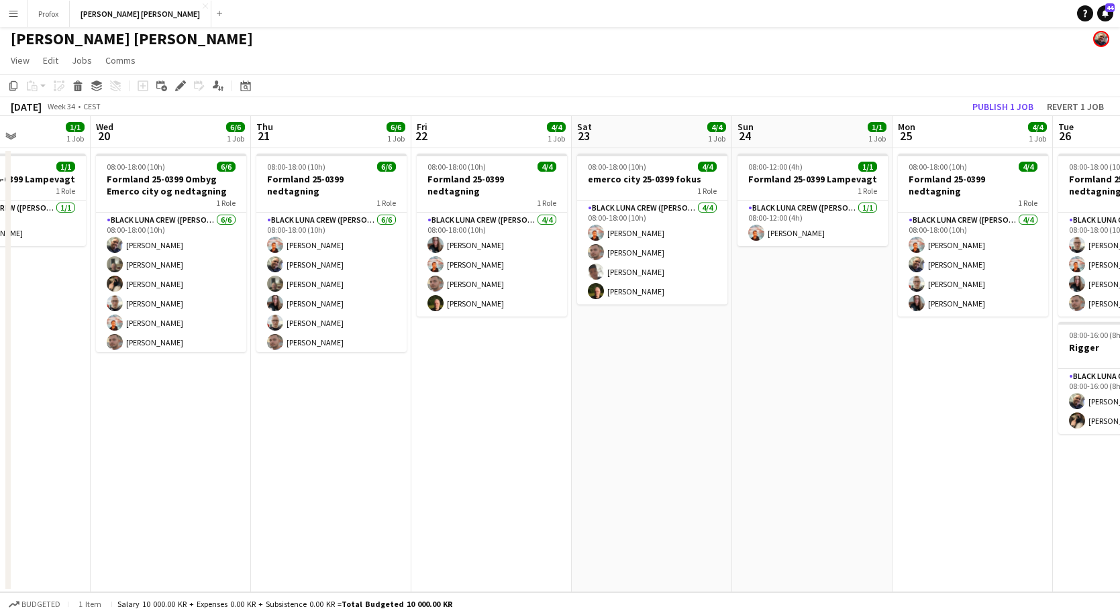
scroll to position [0, 437]
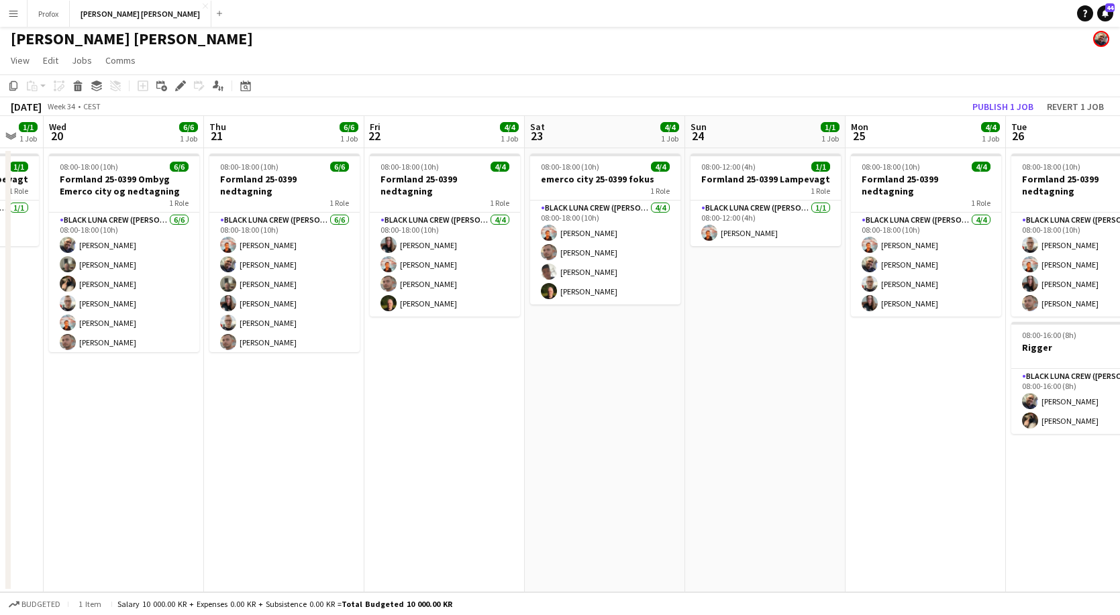
drag, startPoint x: 175, startPoint y: 407, endPoint x: 319, endPoint y: 423, distance: 144.5
click at [321, 427] on app-calendar-viewport "Sun 17 2/2 1 Job Mon 18 1/1 1 Job Tue 19 1/1 1 Job Wed 20 6/6 1 Job Thu 21 6/6 …" at bounding box center [560, 354] width 1120 height 476
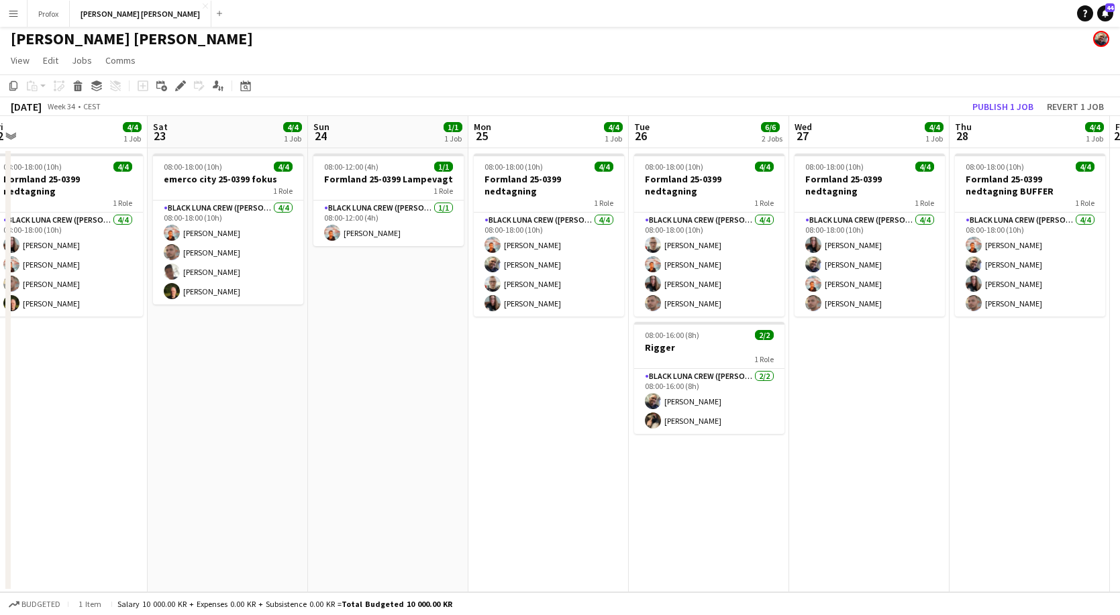
drag, startPoint x: 834, startPoint y: 378, endPoint x: 505, endPoint y: 371, distance: 328.8
click at [512, 396] on app-calendar-viewport "Tue 19 1/1 1 Job Wed 20 6/6 1 Job Thu 21 6/6 1 Job Fri 22 4/4 1 Job Sat 23 4/4 …" at bounding box center [560, 354] width 1120 height 476
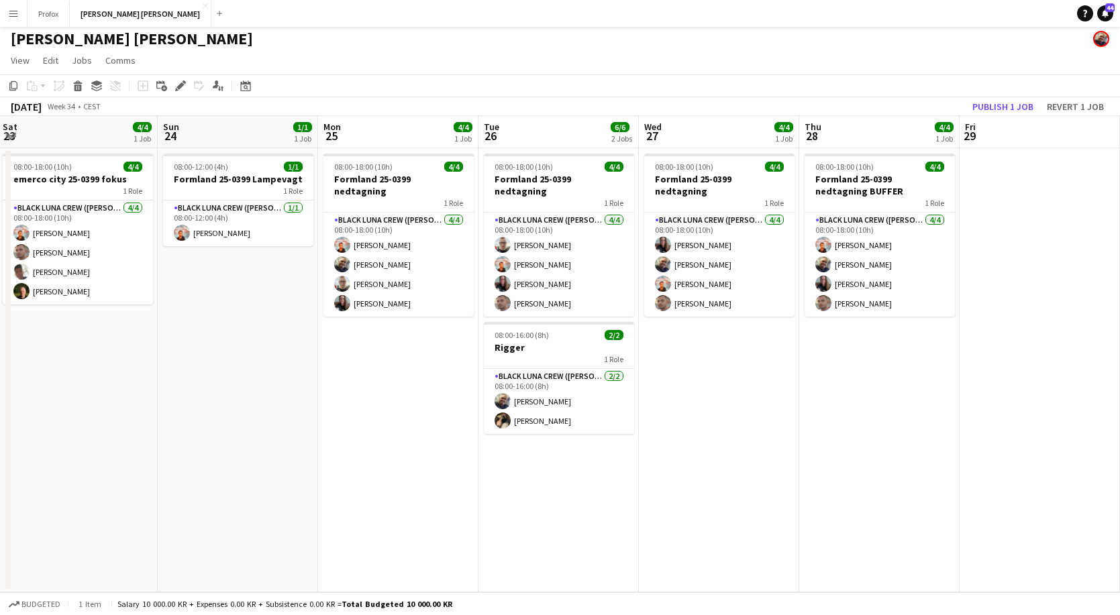
drag, startPoint x: 912, startPoint y: 420, endPoint x: 548, endPoint y: 416, distance: 363.6
click at [546, 416] on app-calendar-viewport "Wed 20 6/6 1 Job Thu 21 6/6 1 Job Fri 22 4/4 1 Job Sat 23 4/4 1 Job Sun 24 1/1 …" at bounding box center [560, 354] width 1120 height 476
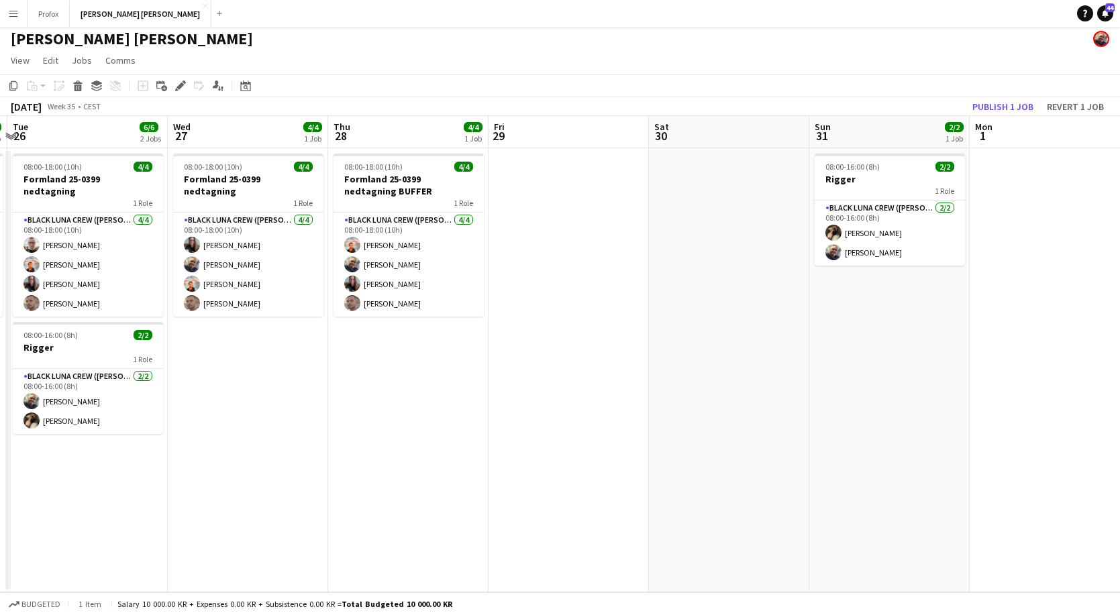
drag, startPoint x: 826, startPoint y: 411, endPoint x: 580, endPoint y: 407, distance: 246.9
click at [564, 408] on app-calendar-viewport "Sat 23 4/4 1 Job Sun 24 1/1 1 Job Mon 25 4/4 1 Job Tue 26 6/6 2 Jobs Wed 27 4/4…" at bounding box center [560, 354] width 1120 height 476
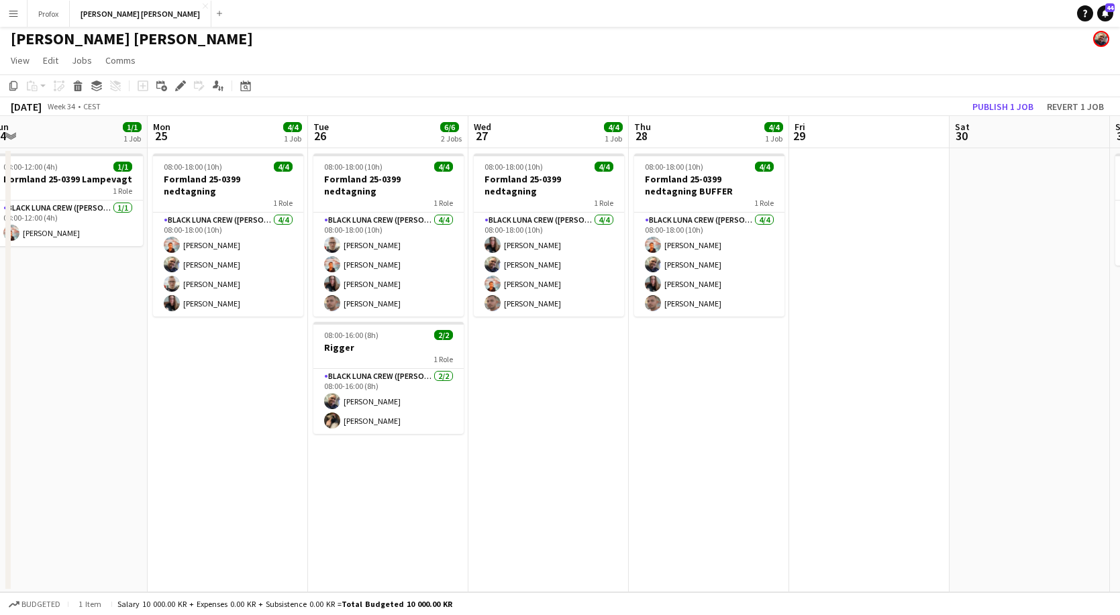
drag, startPoint x: 693, startPoint y: 409, endPoint x: 1151, endPoint y: 416, distance: 458.2
click at [1120, 416] on html "Menu Boards Boards Boards All jobs Status Workforce Workforce My Workforce Recr…" at bounding box center [560, 306] width 1120 height 619
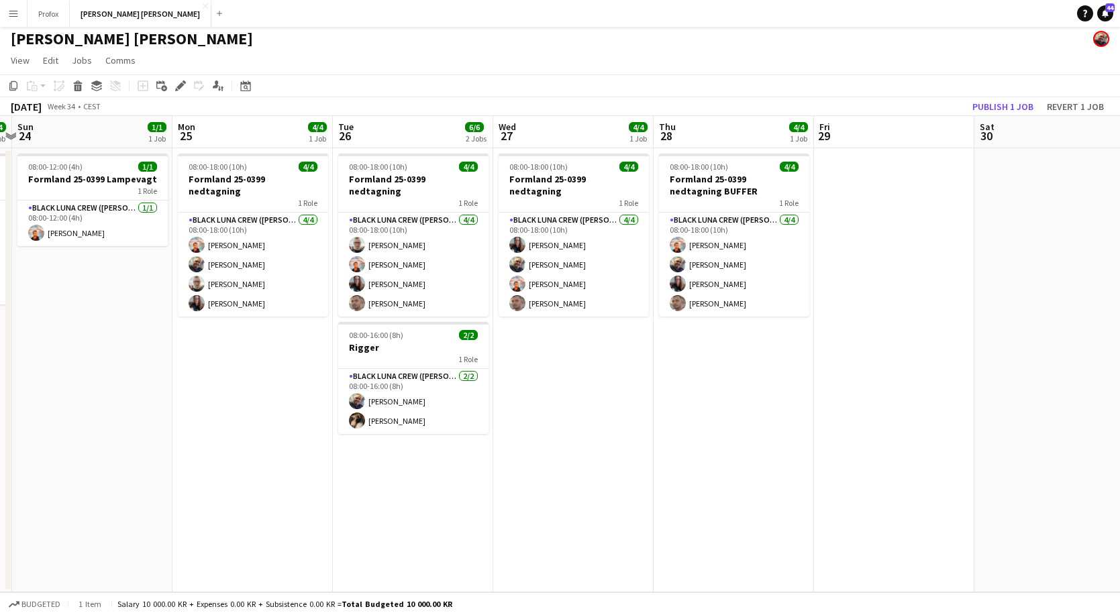
drag, startPoint x: 621, startPoint y: 400, endPoint x: 830, endPoint y: 400, distance: 209.3
click at [832, 400] on app-calendar-viewport "Fri 22 4/4 1 Job Sat 23 4/4 1 Job Sun 24 1/1 1 Job Mon 25 4/4 1 Job Tue 26 6/6 …" at bounding box center [560, 354] width 1120 height 476
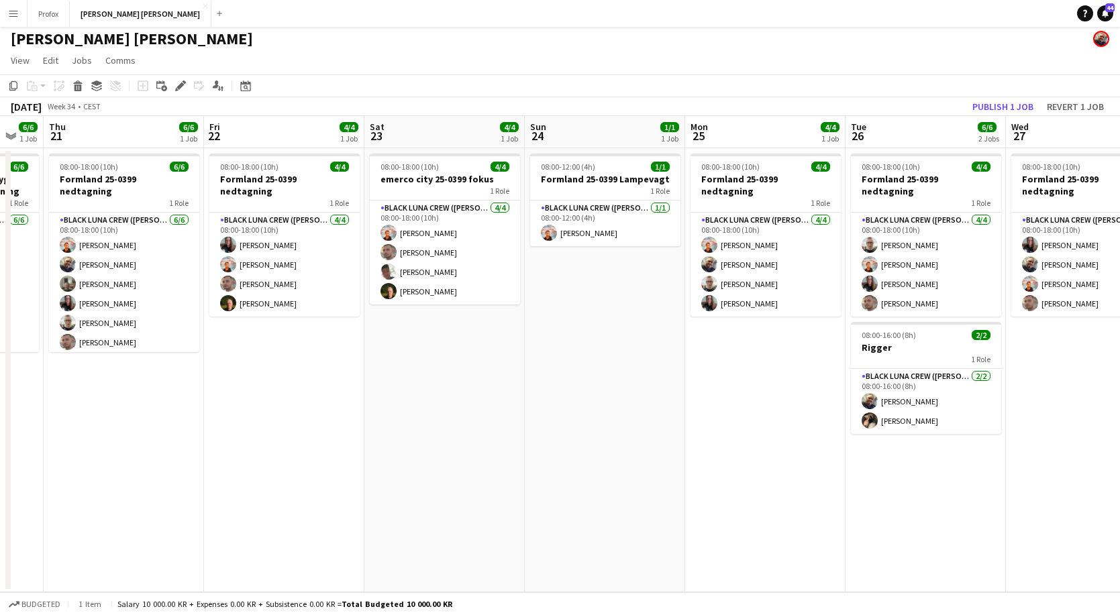
drag, startPoint x: 301, startPoint y: 391, endPoint x: 651, endPoint y: 398, distance: 350.2
click at [652, 398] on app-calendar-viewport "Tue 19 1/1 1 Job Wed 20 6/6 1 Job Thu 21 6/6 1 Job Fri 22 4/4 1 Job Sat 23 4/4 …" at bounding box center [560, 354] width 1120 height 476
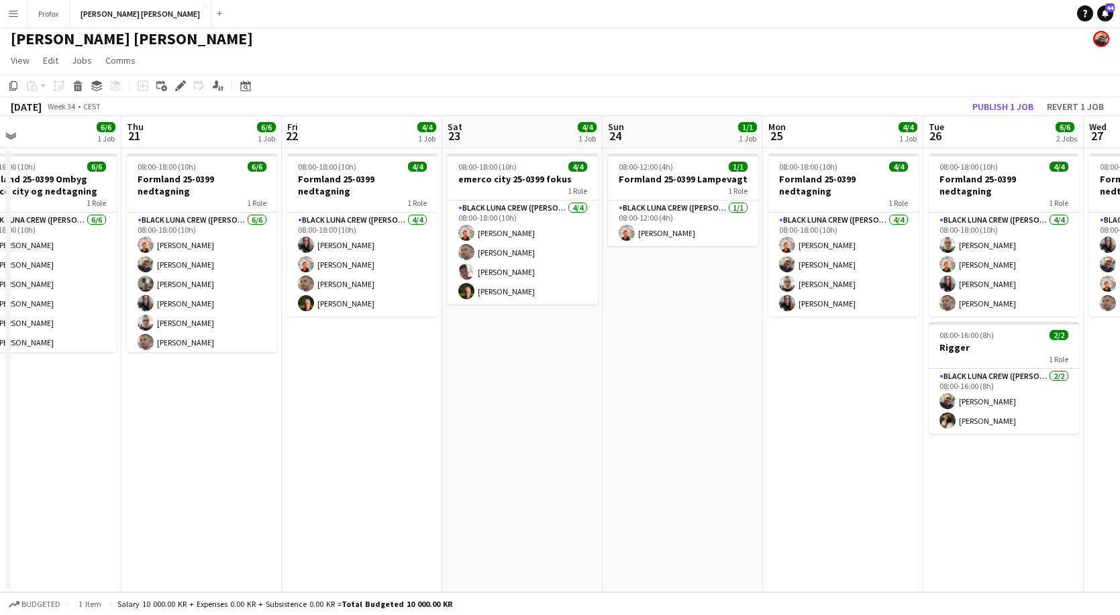
scroll to position [0, 521]
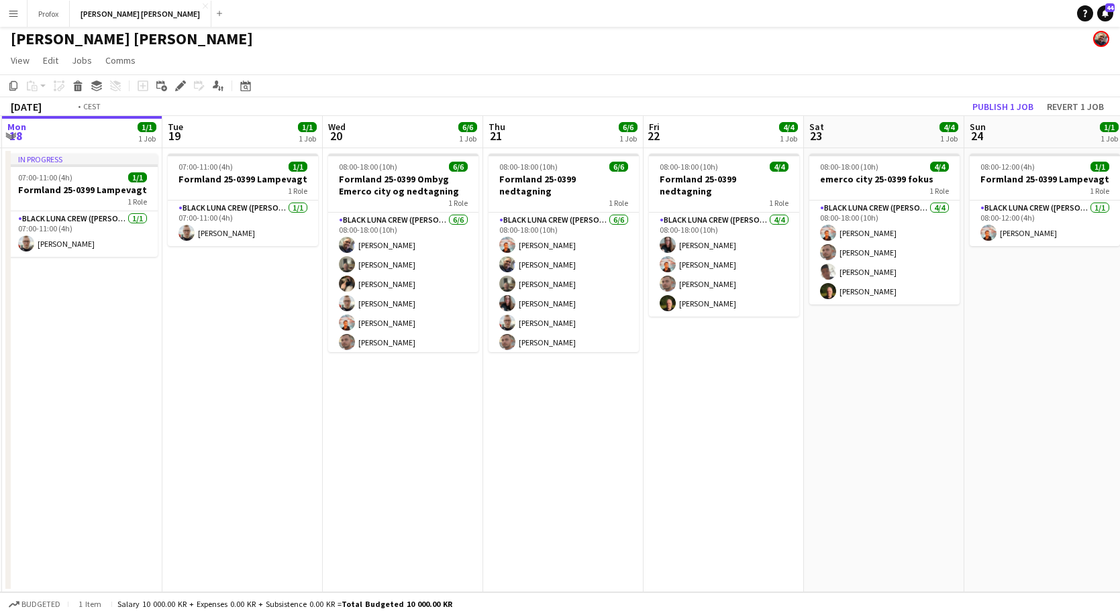
drag, startPoint x: 491, startPoint y: 408, endPoint x: 799, endPoint y: 405, distance: 307.9
click at [884, 410] on app-calendar-viewport "Sat 16 4/4 1 Job Sun 17 2/2 1 Job Mon 18 1/1 1 Job Tue 19 1/1 1 Job Wed 20 6/6 …" at bounding box center [560, 354] width 1120 height 476
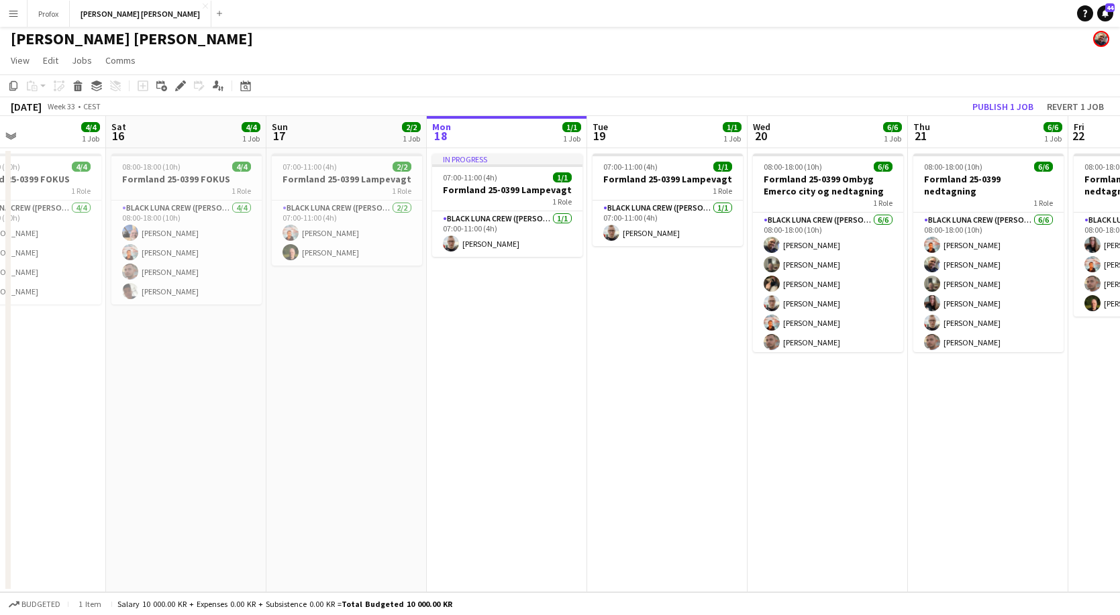
drag, startPoint x: 341, startPoint y: 392, endPoint x: 754, endPoint y: 405, distance: 413.5
click at [763, 407] on app-calendar-viewport "Wed 13 Thu 14 Fri 15 4/4 1 Job Sat 16 4/4 1 Job Sun 17 2/2 1 Job Mon 18 1/1 1 J…" at bounding box center [560, 354] width 1120 height 476
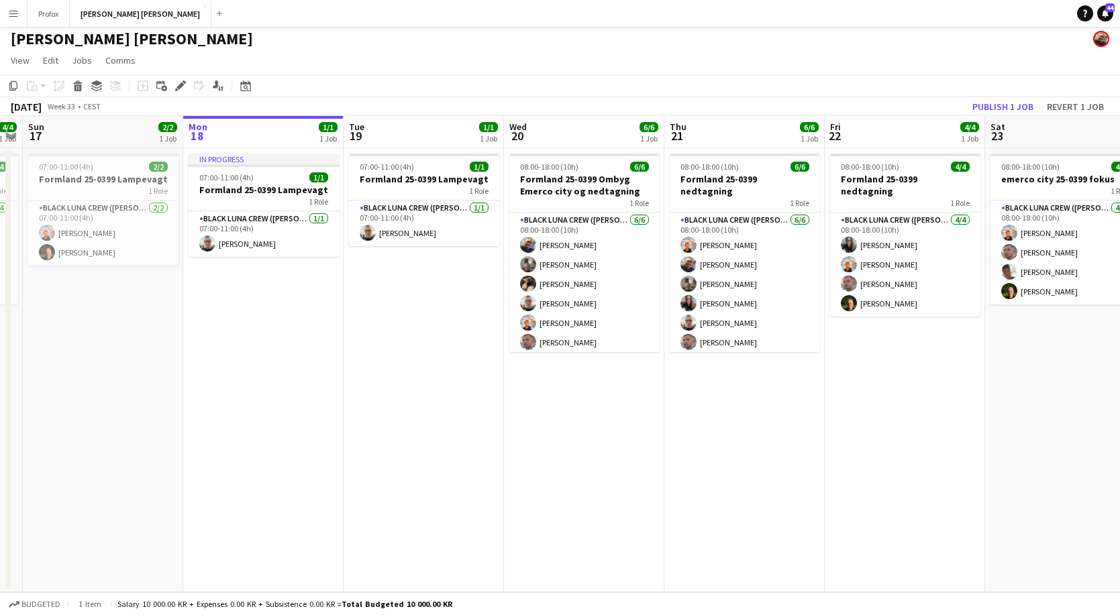
drag, startPoint x: 916, startPoint y: 405, endPoint x: 837, endPoint y: 402, distance: 79.2
click at [691, 400] on app-calendar-viewport "Thu 14 Fri 15 4/4 1 Job Sat 16 4/4 1 Job Sun 17 2/2 1 Job Mon 18 1/1 1 Job Tue …" at bounding box center [560, 354] width 1120 height 476
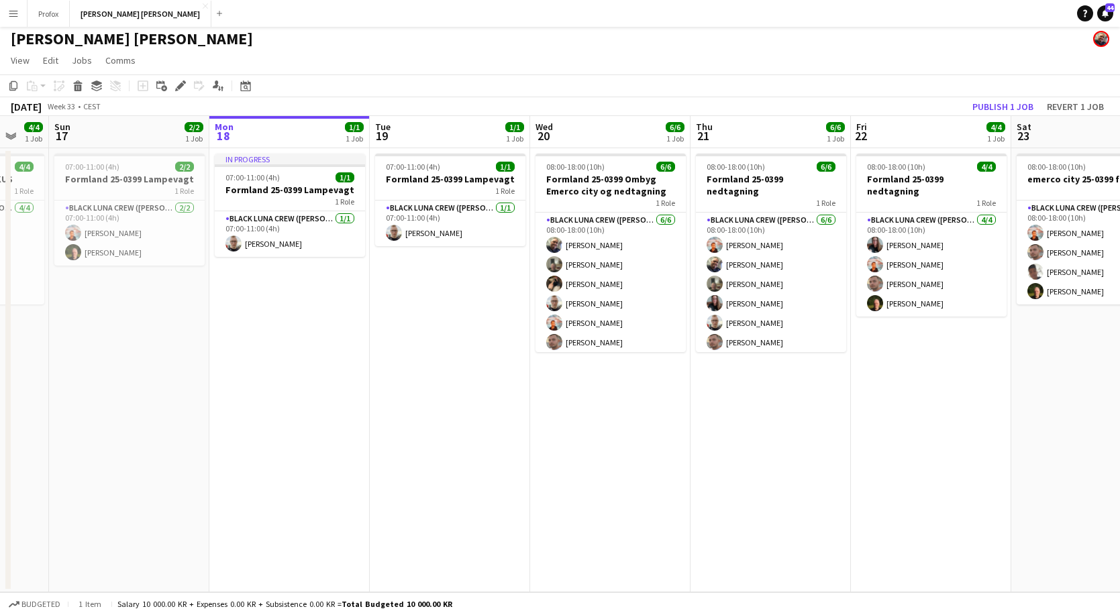
drag, startPoint x: 979, startPoint y: 407, endPoint x: 828, endPoint y: 415, distance: 151.2
click at [827, 415] on app-calendar-viewport "Thu 14 Fri 15 4/4 1 Job Sat 16 4/4 1 Job Sun 17 2/2 1 Job Mon 18 1/1 1 Job Tue …" at bounding box center [560, 354] width 1120 height 476
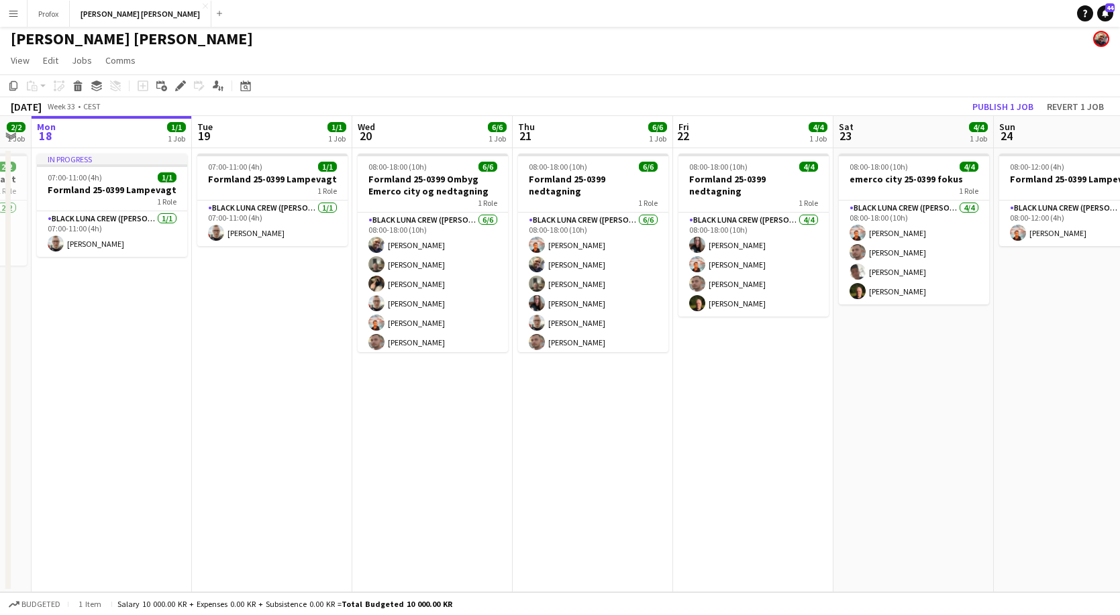
scroll to position [0, 449]
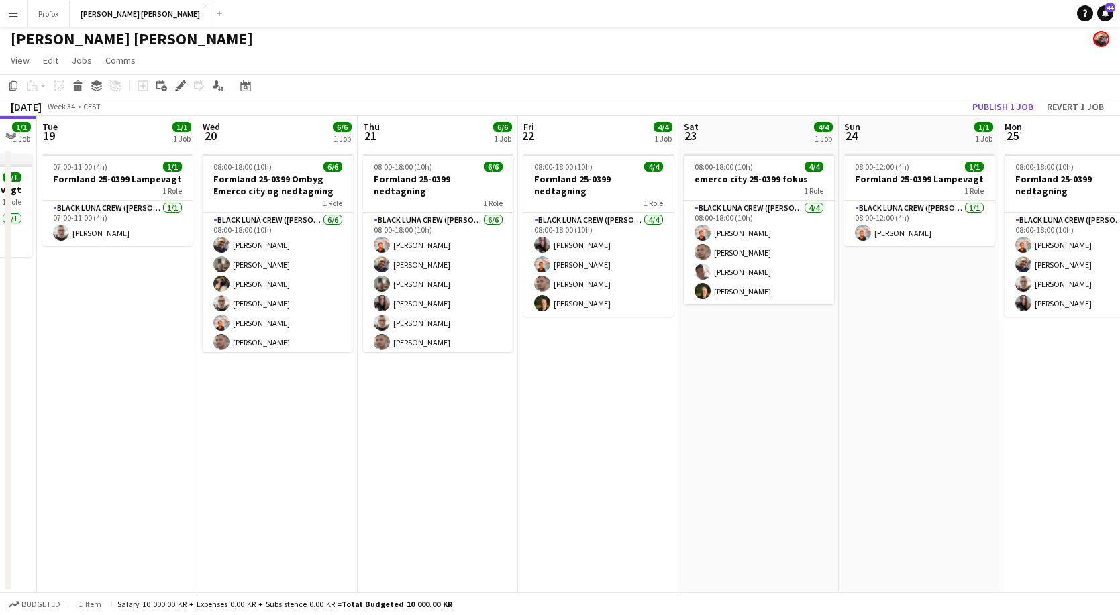
drag, startPoint x: 963, startPoint y: 400, endPoint x: 1005, endPoint y: 402, distance: 42.3
click at [811, 400] on app-calendar-viewport "Sat 16 4/4 1 Job Sun 17 2/2 1 Job Mon 18 1/1 1 Job Tue 19 1/1 1 Job Wed 20 6/6 …" at bounding box center [560, 354] width 1120 height 476
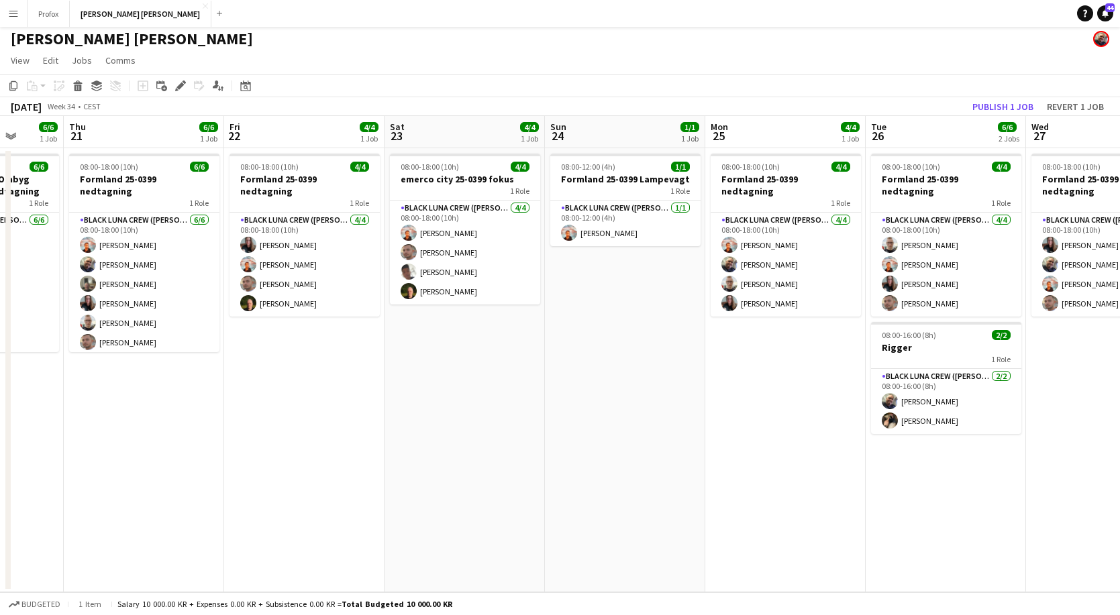
drag, startPoint x: 979, startPoint y: 404, endPoint x: 753, endPoint y: 388, distance: 225.9
click at [747, 391] on app-calendar-viewport "Mon 18 1/1 1 Job Tue 19 1/1 1 Job Wed 20 6/6 1 Job Thu 21 6/6 1 Job Fri 22 4/4 …" at bounding box center [560, 354] width 1120 height 476
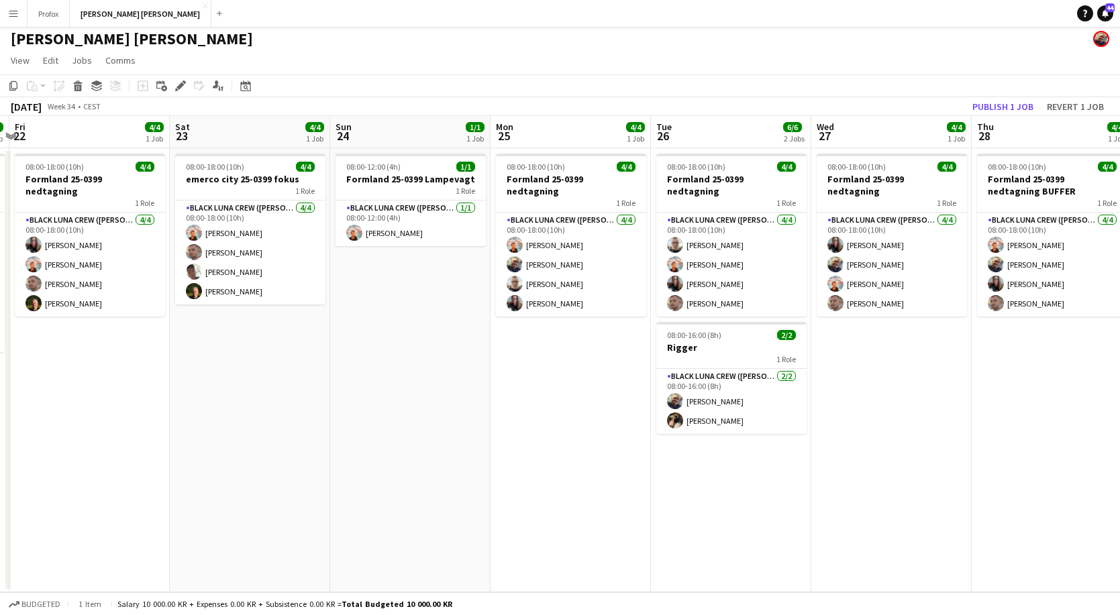
scroll to position [0, 504]
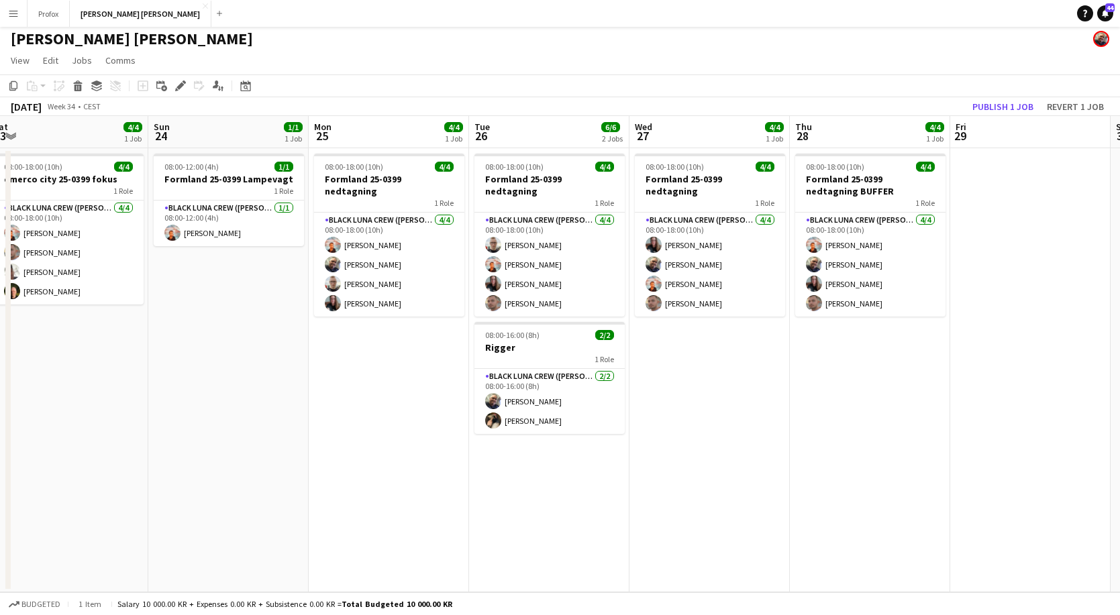
drag, startPoint x: 1056, startPoint y: 458, endPoint x: 808, endPoint y: 470, distance: 247.8
click at [665, 478] on app-calendar-viewport "Wed 20 6/6 1 Job Thu 21 6/6 1 Job Fri 22 4/4 1 Job Sat 23 4/4 1 Job Sun 24 1/1 …" at bounding box center [560, 354] width 1120 height 476
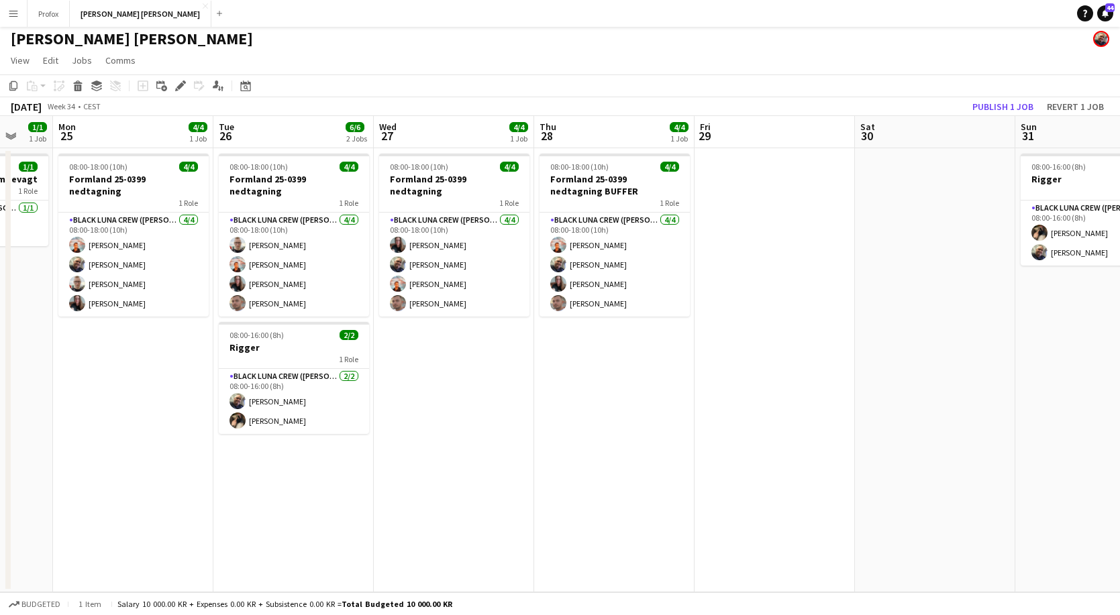
drag, startPoint x: 1051, startPoint y: 420, endPoint x: 788, endPoint y: 441, distance: 264.5
click at [787, 441] on app-calendar-viewport "Fri 22 4/4 1 Job Sat 23 4/4 1 Job Sun 24 1/1 1 Job Mon 25 4/4 1 Job Tue 26 6/6 …" at bounding box center [560, 354] width 1120 height 476
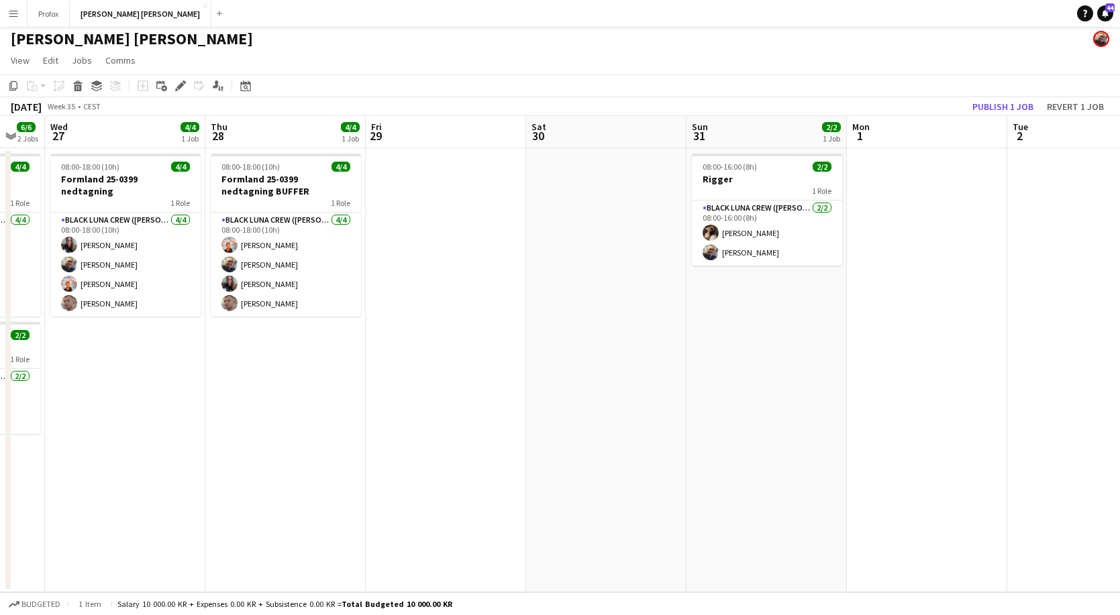
drag, startPoint x: 982, startPoint y: 366, endPoint x: 654, endPoint y: 428, distance: 333.9
click at [654, 428] on app-calendar-viewport "Sun 24 1/1 1 Job Mon 25 4/4 1 Job Tue 26 6/6 2 Jobs Wed 27 4/4 1 Job Thu 28 4/4…" at bounding box center [560, 354] width 1120 height 476
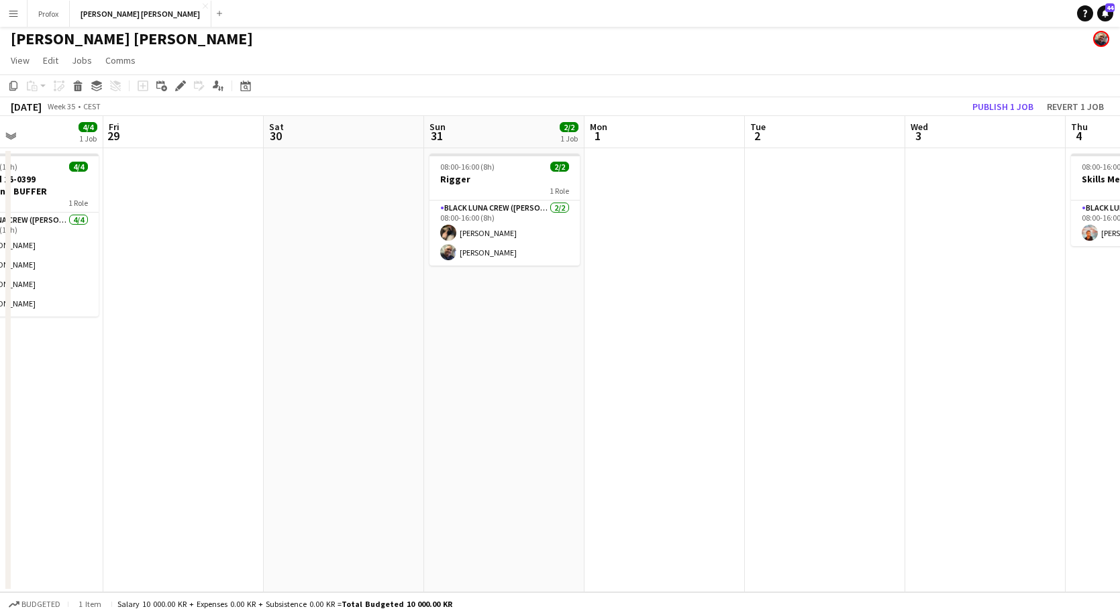
scroll to position [0, 378]
drag, startPoint x: 945, startPoint y: 379, endPoint x: 708, endPoint y: 415, distance: 239.5
click at [684, 421] on app-calendar-viewport "Tue 26 6/6 2 Jobs Wed 27 4/4 1 Job Thu 28 4/4 1 Job Fri 29 Sat 30 Sun 31 2/2 1 …" at bounding box center [560, 354] width 1120 height 476
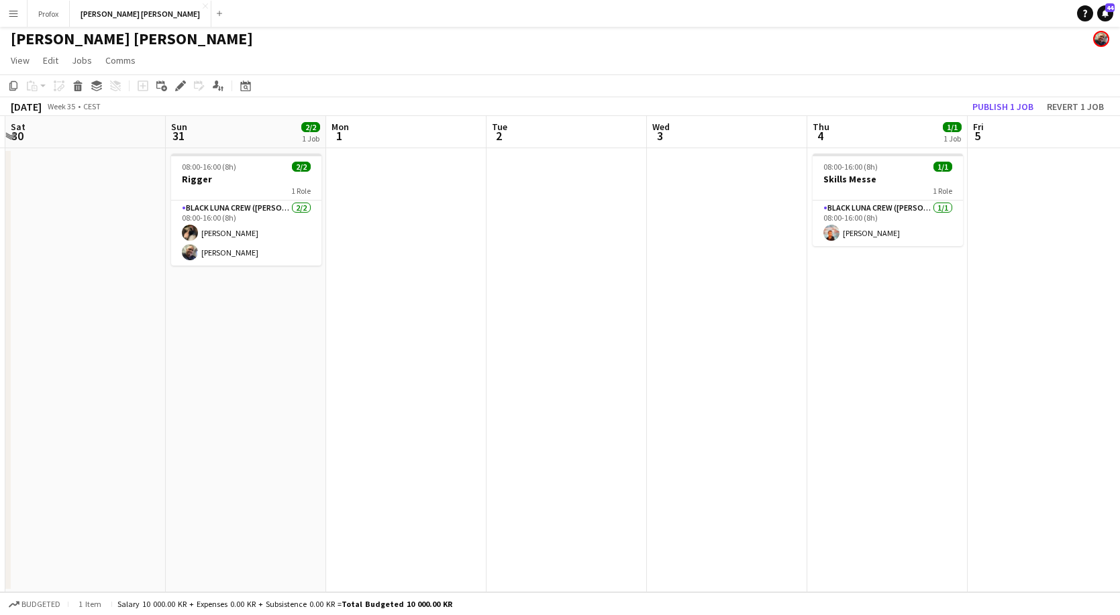
scroll to position [0, 504]
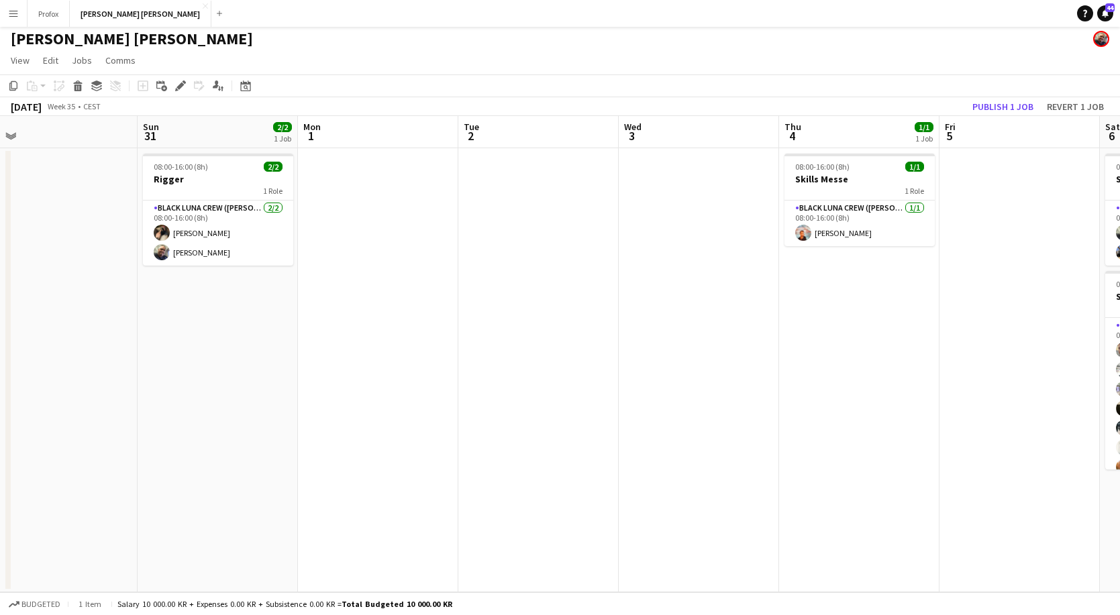
drag, startPoint x: 1020, startPoint y: 364, endPoint x: 733, endPoint y: 409, distance: 290.1
click at [733, 409] on app-calendar-viewport "Wed 27 4/4 1 Job Thu 28 4/4 1 Job Fri 29 Sat 30 Sun 31 2/2 1 Job Mon 1 Tue 2 We…" at bounding box center [560, 354] width 1120 height 476
click at [733, 409] on app-date-cell at bounding box center [699, 370] width 160 height 444
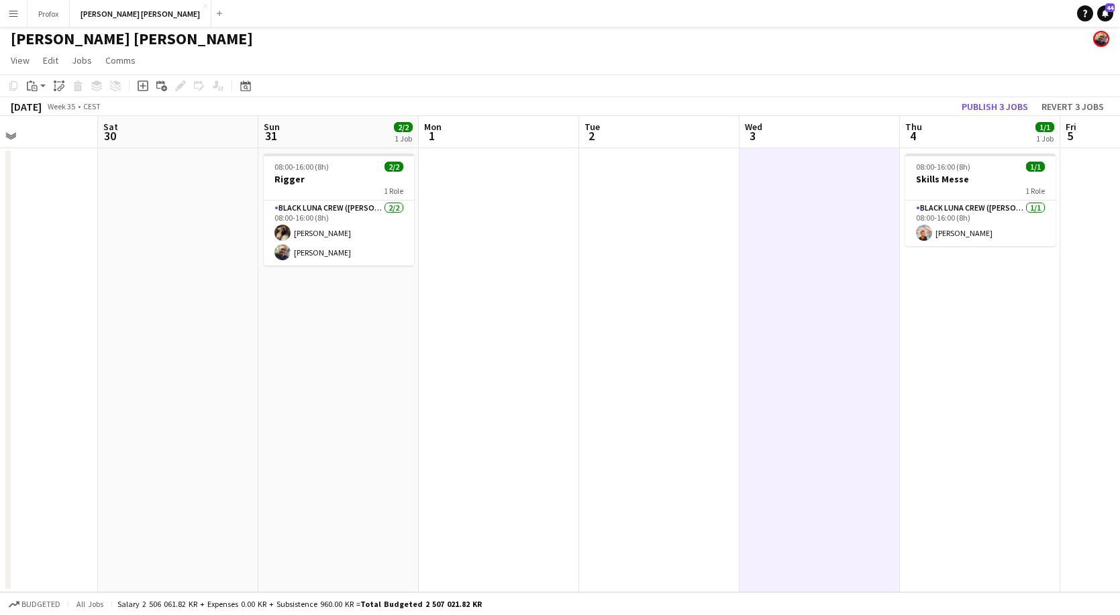
drag, startPoint x: 262, startPoint y: 388, endPoint x: 710, endPoint y: 371, distance: 448.5
click at [776, 369] on app-calendar-viewport "Wed 27 4/4 1 Job Thu 28 4/4 1 Job Fri 29 Sat 30 Sun 31 2/2 1 Job Mon 1 Tue 2 We…" at bounding box center [560, 354] width 1120 height 476
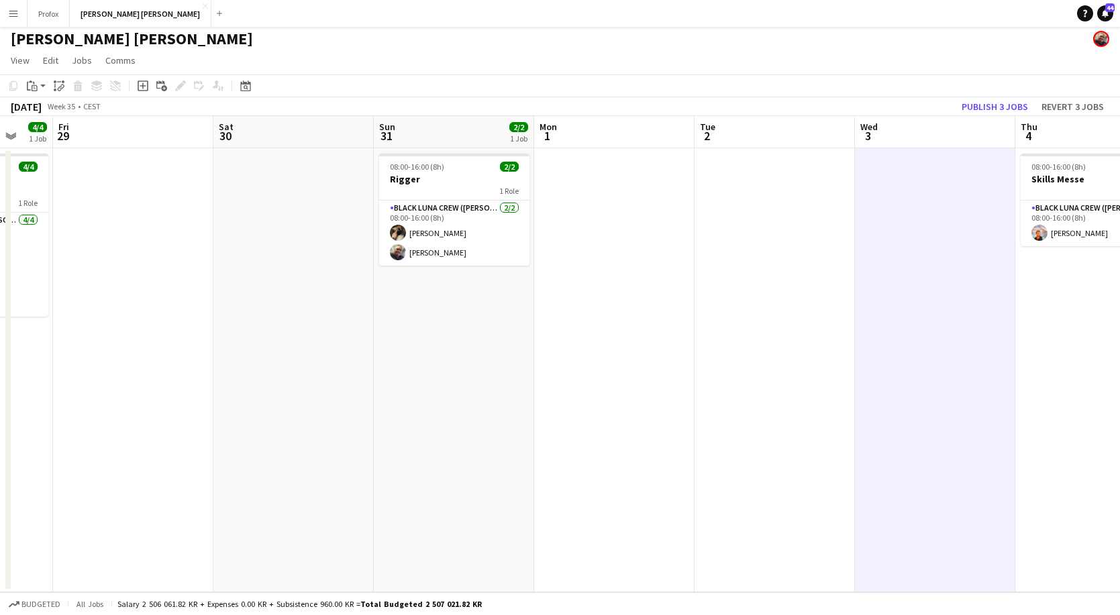
drag, startPoint x: 602, startPoint y: 388, endPoint x: 179, endPoint y: 407, distance: 423.7
click at [78, 403] on app-calendar-viewport "Tue 26 6/6 2 Jobs Wed 27 4/4 1 Job Thu 28 4/4 1 Job Fri 29 Sat 30 Sun 31 2/2 1 …" at bounding box center [560, 354] width 1120 height 476
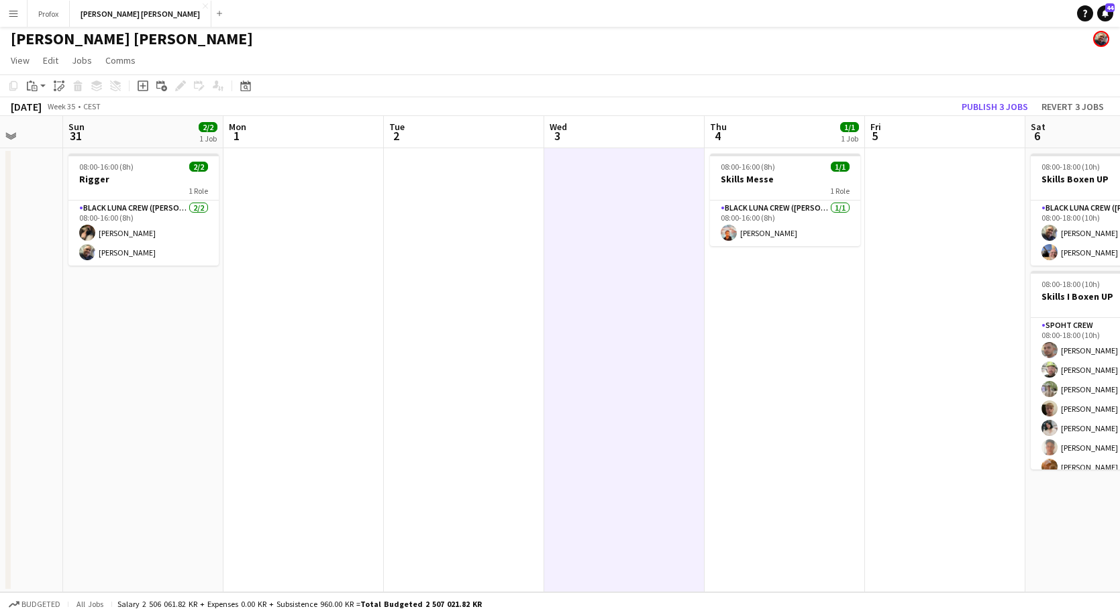
drag, startPoint x: 684, startPoint y: 402, endPoint x: 364, endPoint y: 407, distance: 320.0
click at [364, 407] on app-calendar-viewport "Thu 28 4/4 1 Job Fri 29 Sat 30 Sun 31 2/2 1 Job Mon 1 Tue 2 Wed 3 Thu 4 1/1 1 J…" at bounding box center [560, 354] width 1120 height 476
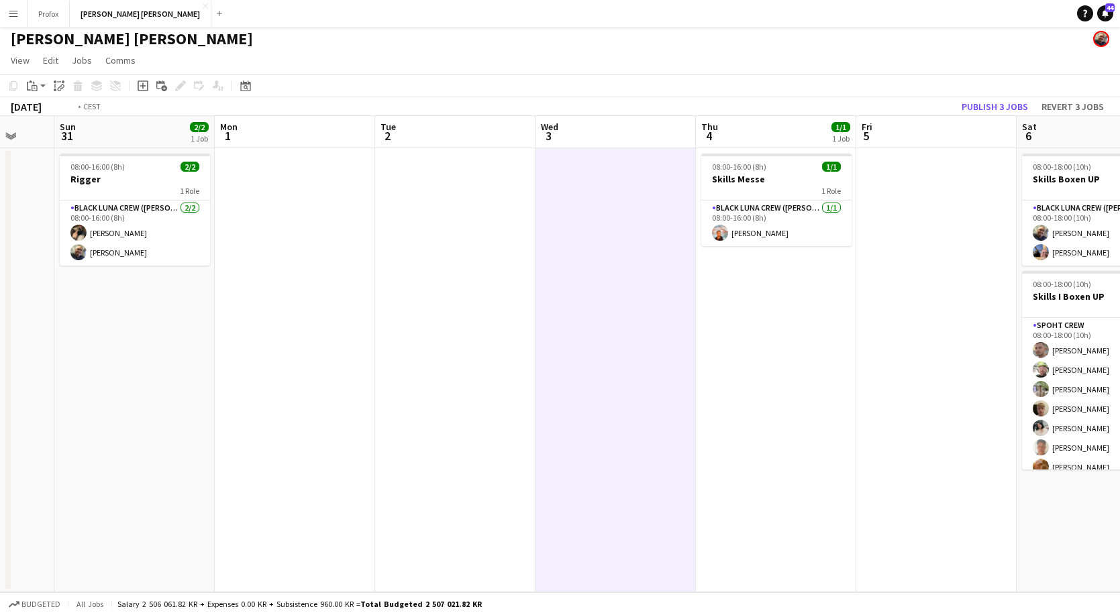
drag, startPoint x: 737, startPoint y: 398, endPoint x: 478, endPoint y: 407, distance: 258.4
click at [348, 409] on app-calendar-viewport "Thu 28 4/4 1 Job Fri 29 Sat 30 Sun 31 2/2 1 Job Mon 1 Tue 2 Wed 3 Thu 4 1/1 1 J…" at bounding box center [560, 354] width 1120 height 476
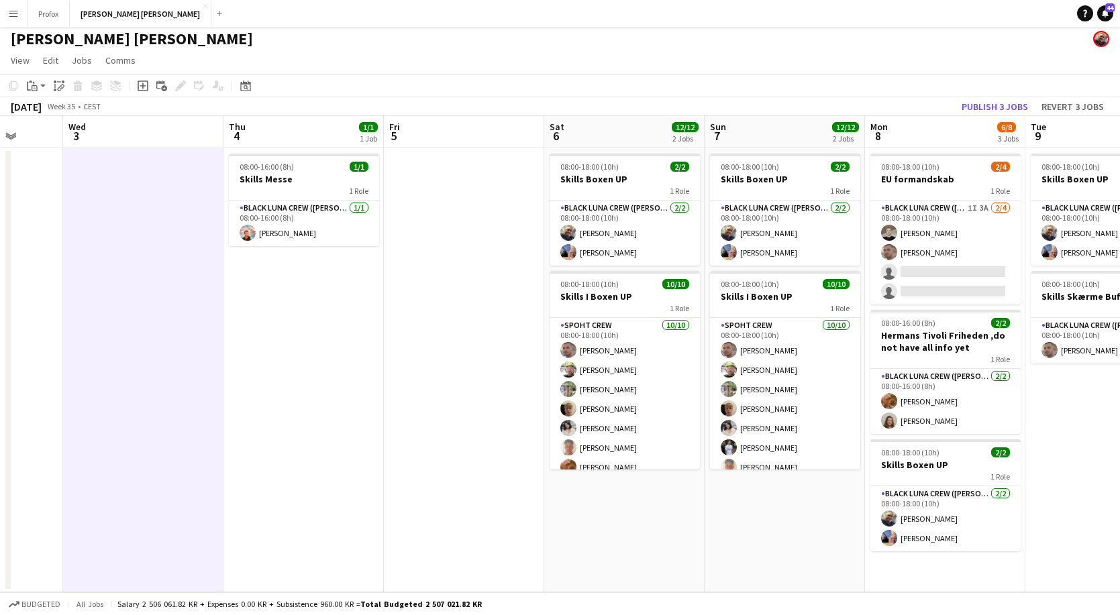
drag, startPoint x: 667, startPoint y: 400, endPoint x: 504, endPoint y: 412, distance: 162.7
click at [504, 412] on app-calendar-viewport "Sun 31 2/2 1 Job Mon 1 Tue 2 Wed 3 Thu 4 1/1 1 Job Fri 5 Sat 6 12/12 2 Jobs Sun…" at bounding box center [560, 354] width 1120 height 476
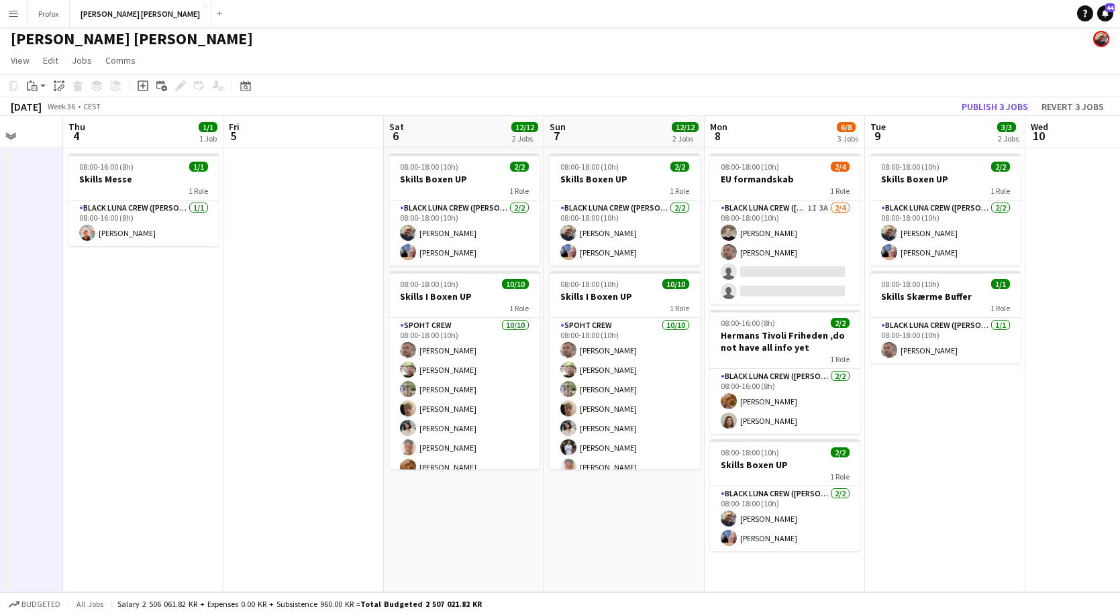
scroll to position [0, 478]
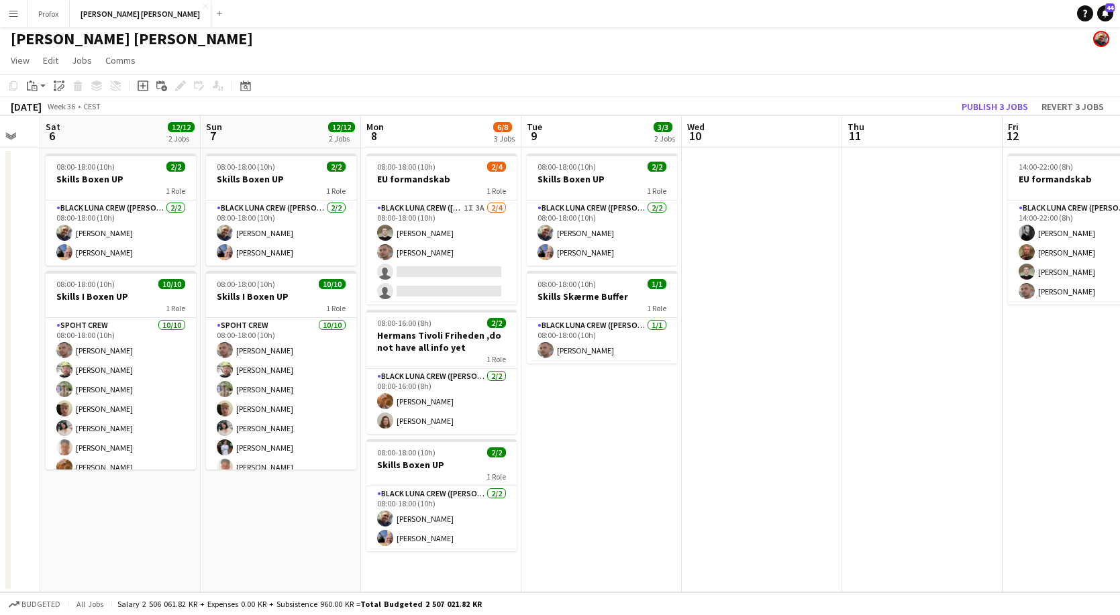
drag, startPoint x: 1002, startPoint y: 421, endPoint x: 467, endPoint y: 439, distance: 535.0
click at [448, 441] on app-calendar-viewport "Wed 3 Thu 4 1/1 1 Job Fri 5 Sat 6 12/12 2 Jobs Sun 7 12/12 2 Jobs Mon 8 6/8 3 J…" at bounding box center [560, 354] width 1120 height 476
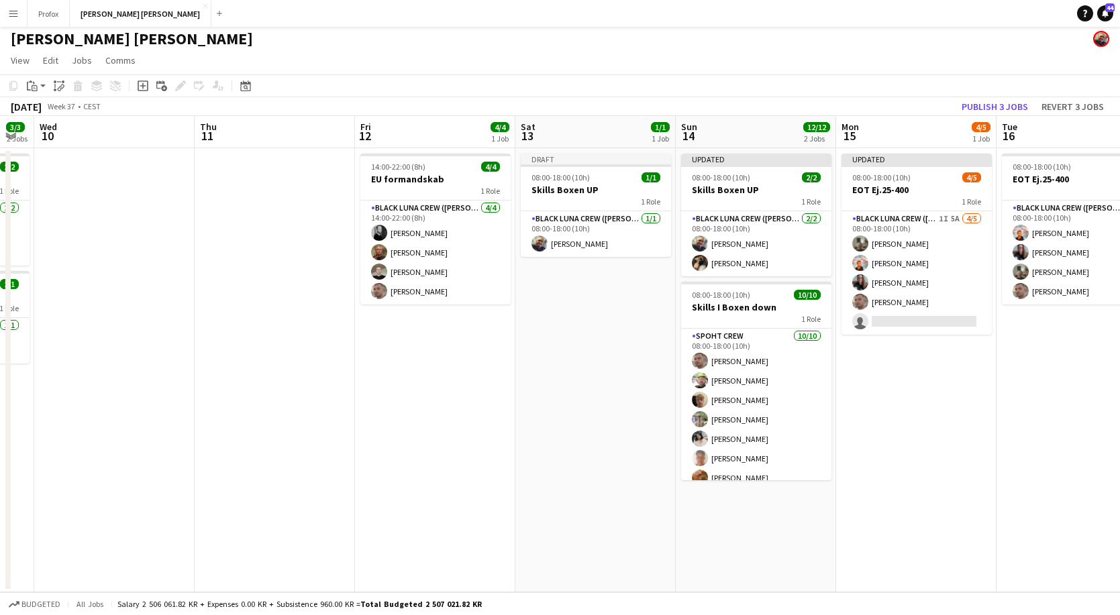
drag, startPoint x: 835, startPoint y: 417, endPoint x: 489, endPoint y: 447, distance: 346.8
click at [475, 451] on app-calendar-viewport "Sun 7 12/12 2 Jobs Mon 8 6/8 3 Jobs Tue 9 3/3 2 Jobs Wed 10 Thu 11 Fri 12 4/4 1…" at bounding box center [560, 354] width 1120 height 476
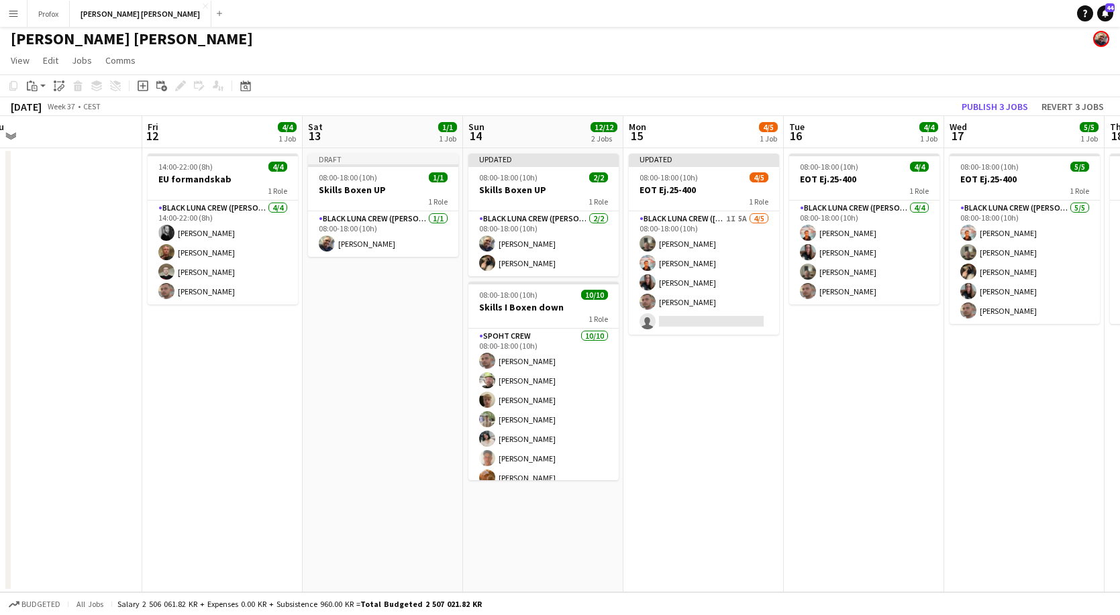
scroll to position [0, 535]
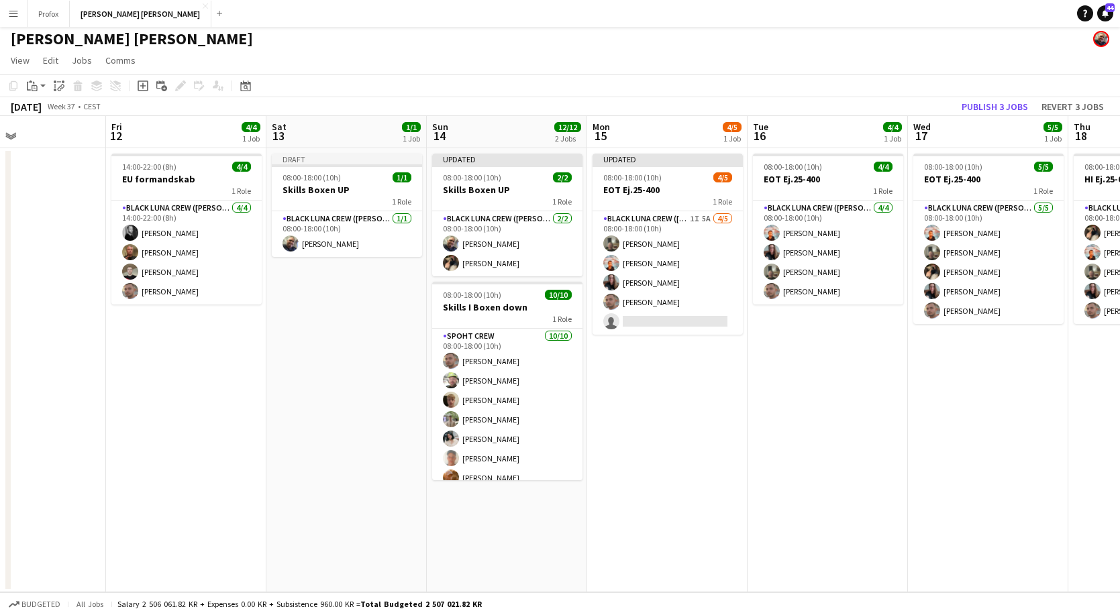
drag, startPoint x: 955, startPoint y: 415, endPoint x: 708, endPoint y: 446, distance: 248.9
click at [708, 446] on app-calendar-viewport "Mon 8 6/8 3 Jobs Tue 9 3/3 2 Jobs Wed 10 Thu 11 Fri 12 4/4 1 Job Sat 13 1/1 1 J…" at bounding box center [560, 354] width 1120 height 476
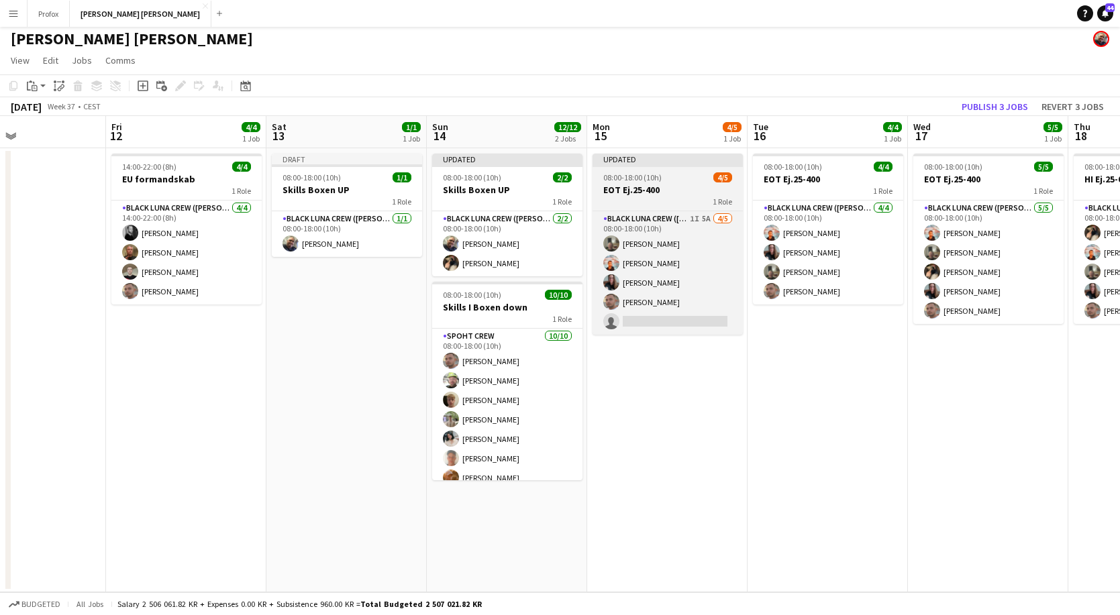
click at [676, 191] on h3 "EOT Ej.25-400" at bounding box center [667, 190] width 150 height 12
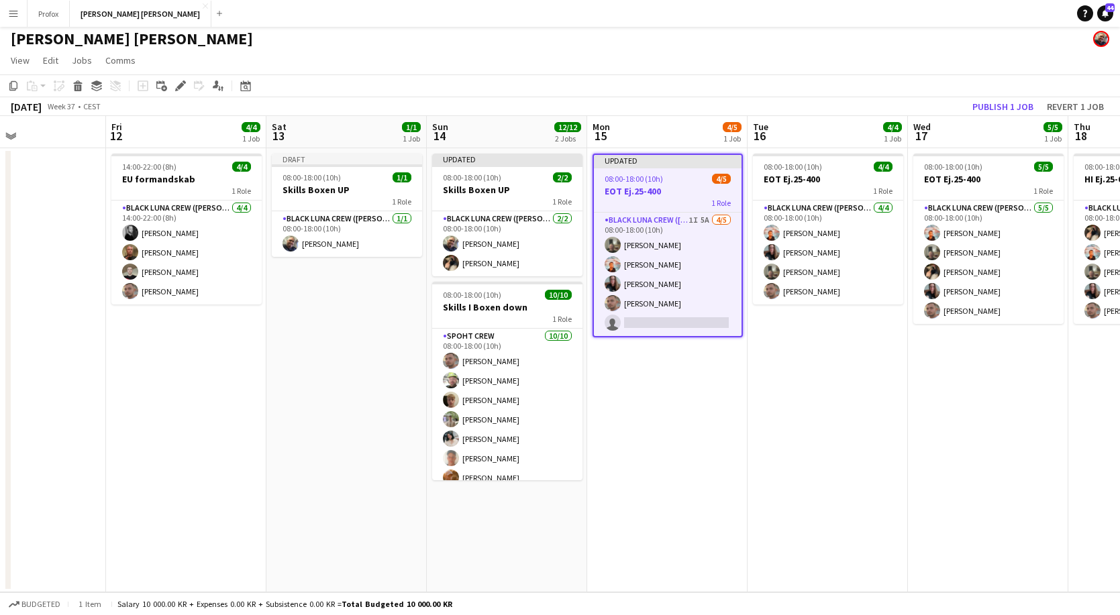
click at [676, 195] on h3 "EOT Ej.25-400" at bounding box center [668, 191] width 148 height 12
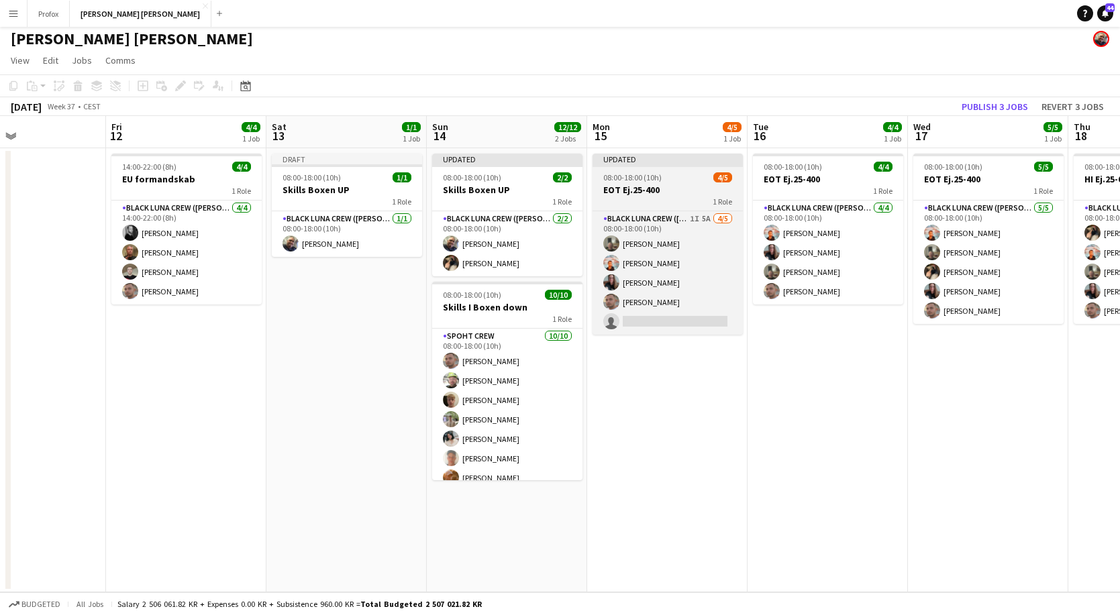
click at [677, 197] on div "1 Role" at bounding box center [667, 201] width 150 height 11
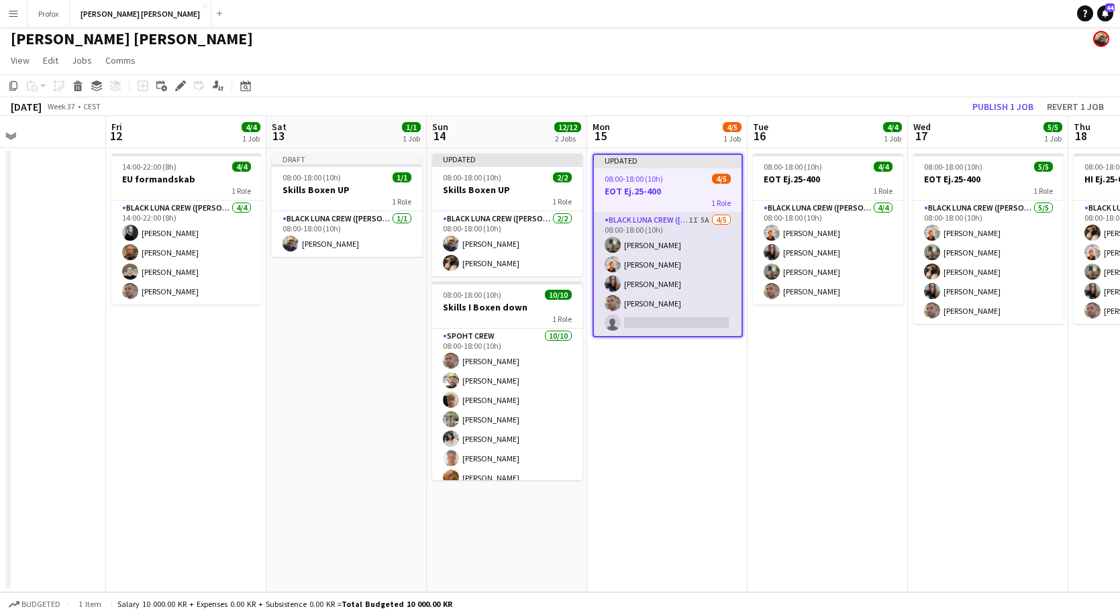
click at [666, 224] on app-card-role "Black [PERSON_NAME] Crew ([PERSON_NAME]) 1I 5A [DATE] 08:00-18:00 (10h) [PERSON…" at bounding box center [668, 274] width 148 height 123
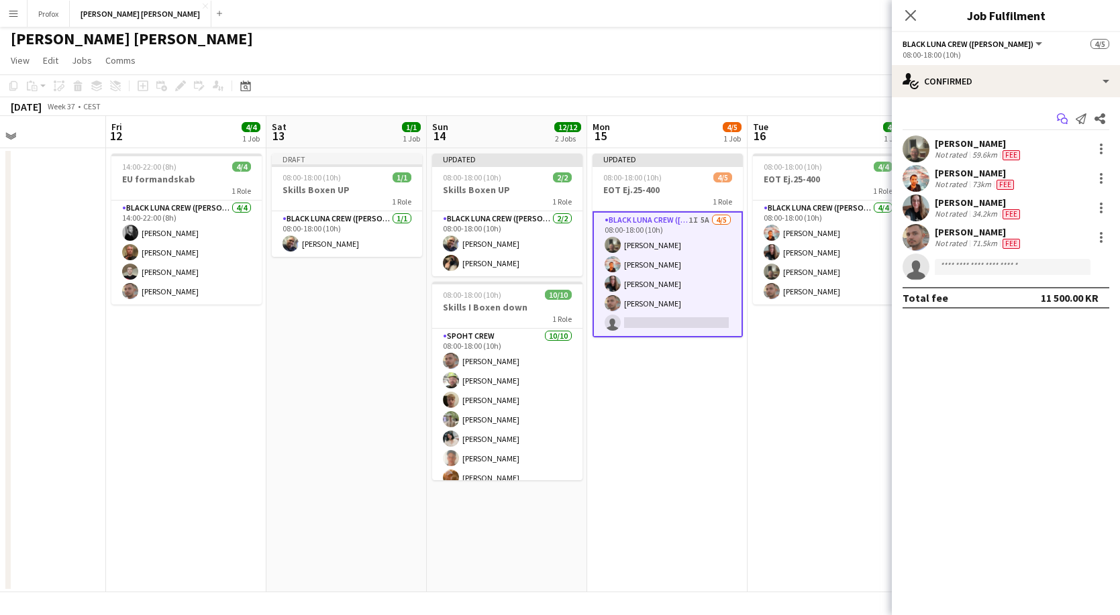
click at [1060, 117] on icon "Start chat" at bounding box center [1062, 118] width 11 height 11
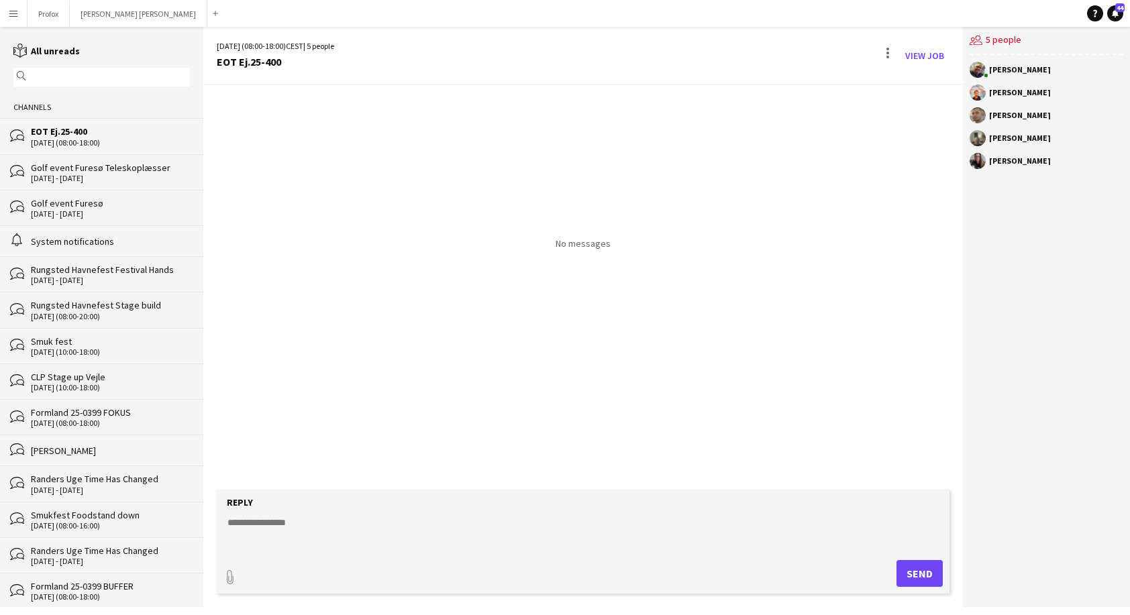
click at [1063, 119] on div "users2 5 people [PERSON_NAME] [PERSON_NAME] [PERSON_NAME] [PERSON_NAME] [PERSON…" at bounding box center [1046, 317] width 167 height 580
click at [474, 520] on textarea at bounding box center [585, 533] width 719 height 35
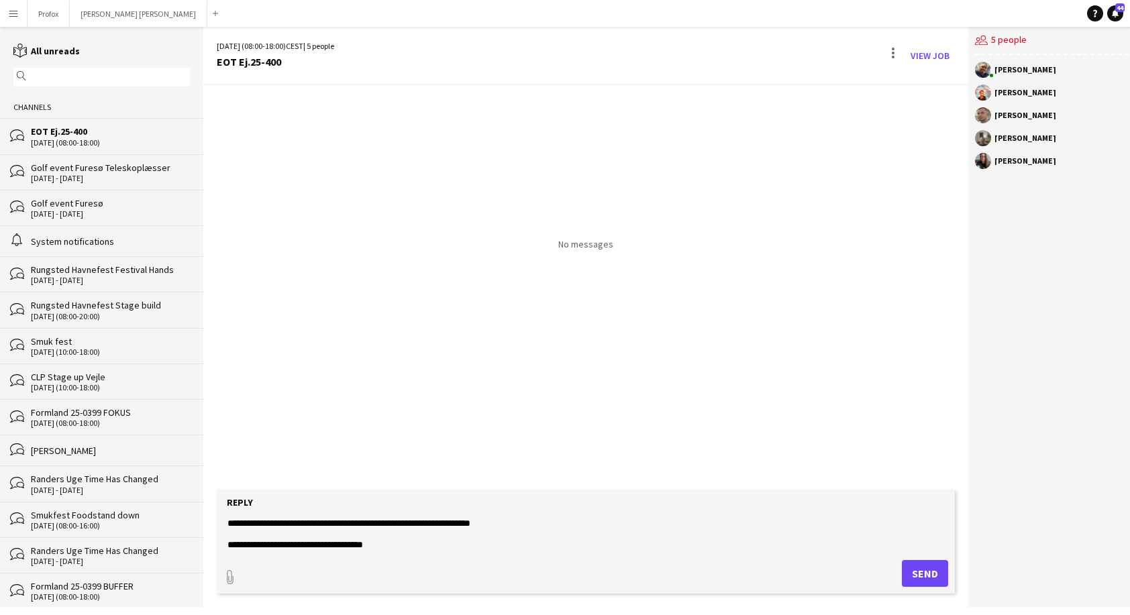
type textarea "**********"
click at [922, 571] on button "Send" at bounding box center [925, 573] width 46 height 27
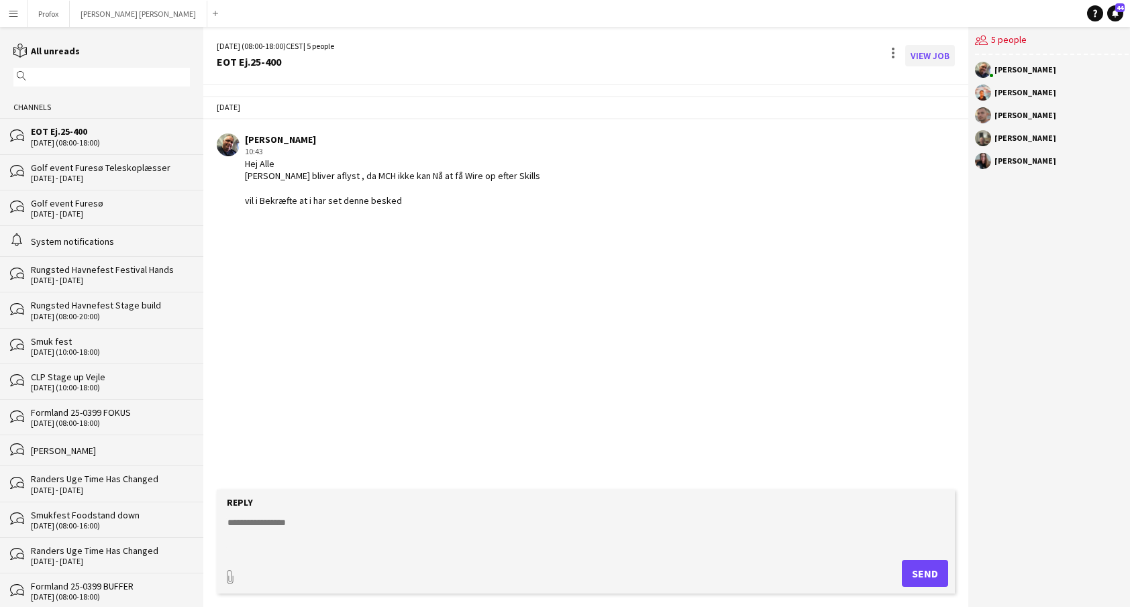
click at [924, 56] on link "View Job" at bounding box center [930, 55] width 50 height 21
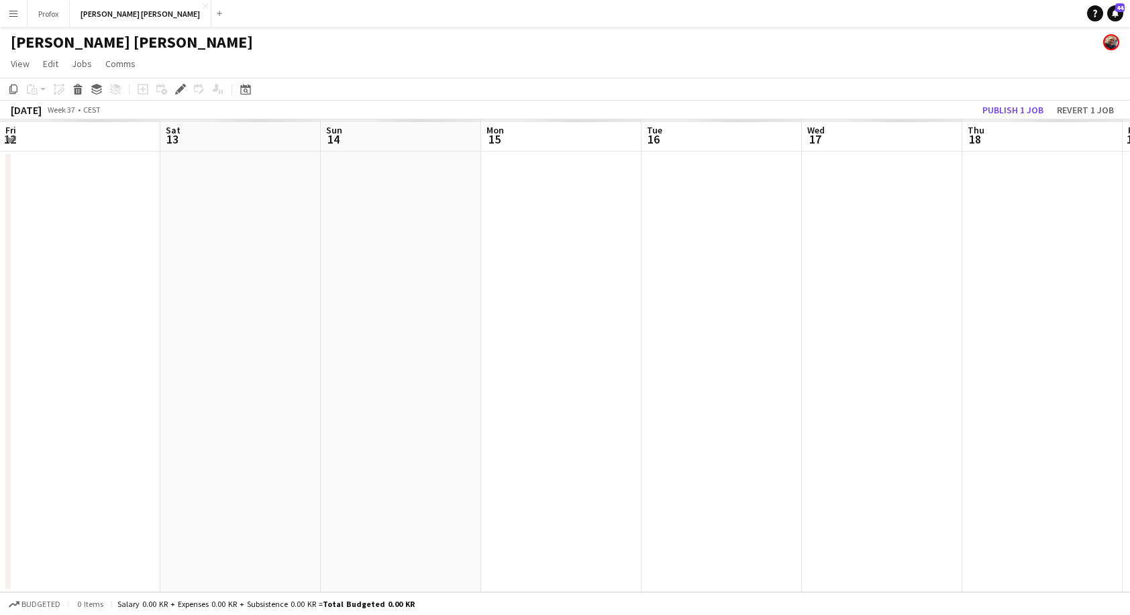
scroll to position [0, 461]
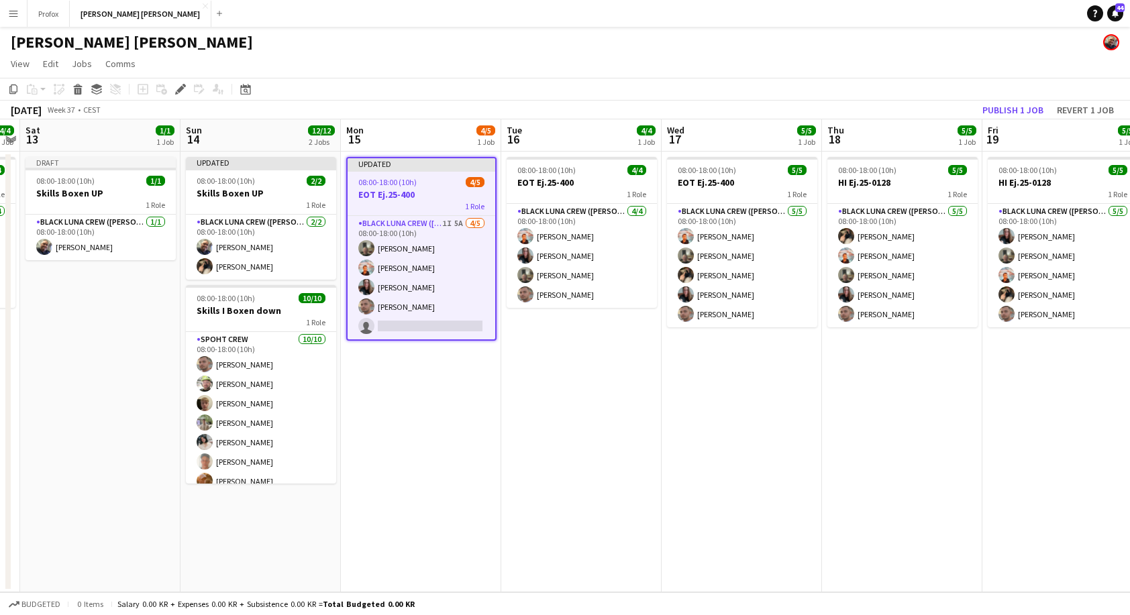
click at [443, 203] on div "1 Role" at bounding box center [421, 206] width 148 height 11
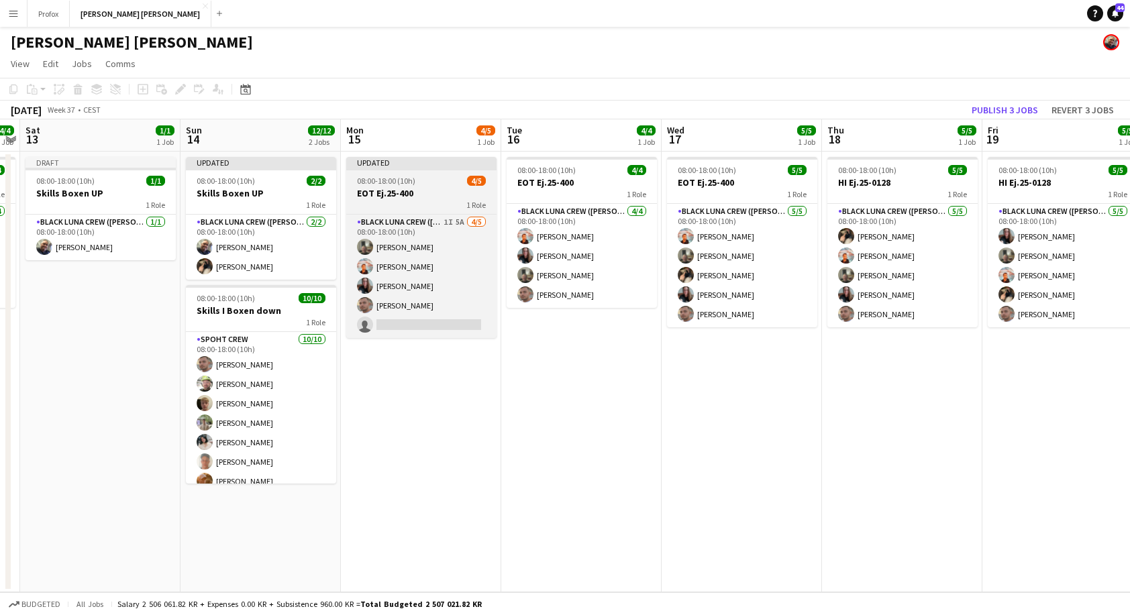
click at [433, 206] on div "1 Role" at bounding box center [421, 204] width 150 height 11
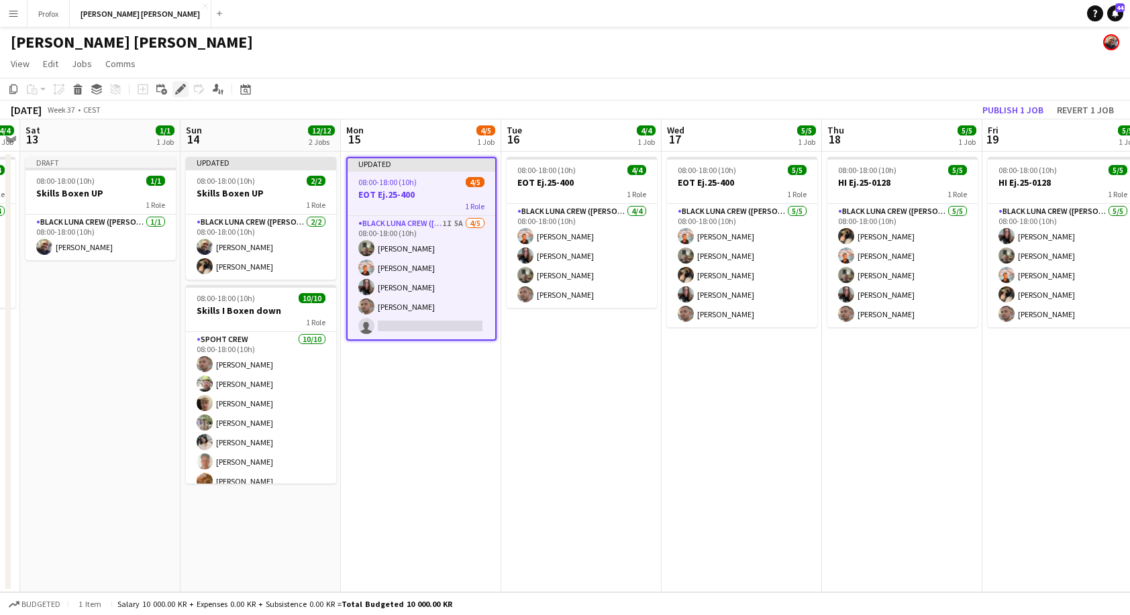
click at [184, 89] on icon "Edit" at bounding box center [180, 89] width 11 height 11
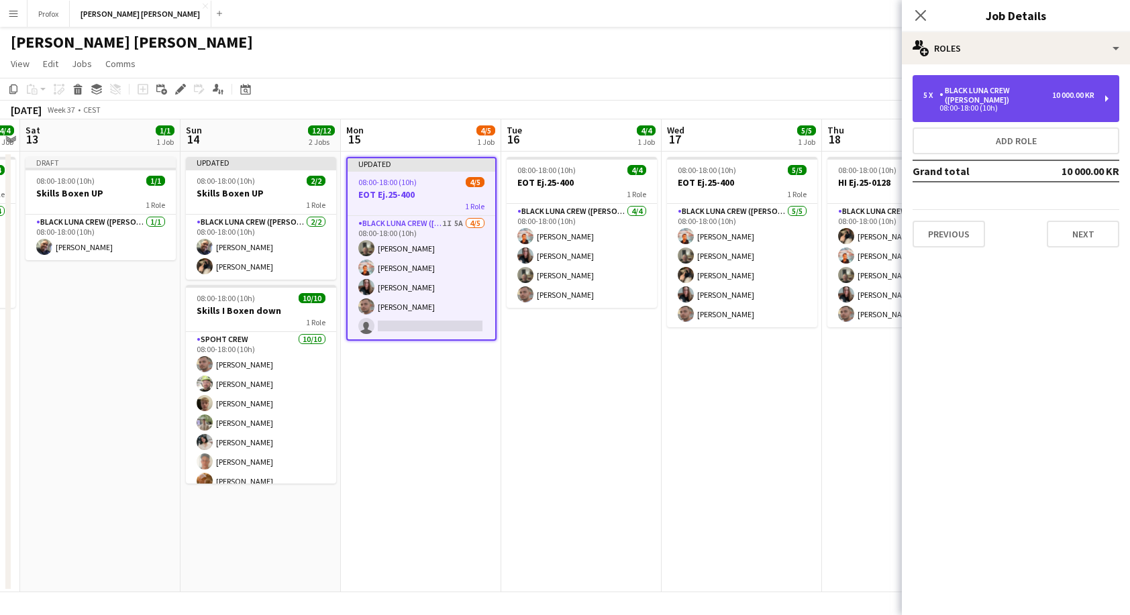
click at [1002, 93] on div "Black Luna Crew ([PERSON_NAME])" at bounding box center [995, 95] width 113 height 19
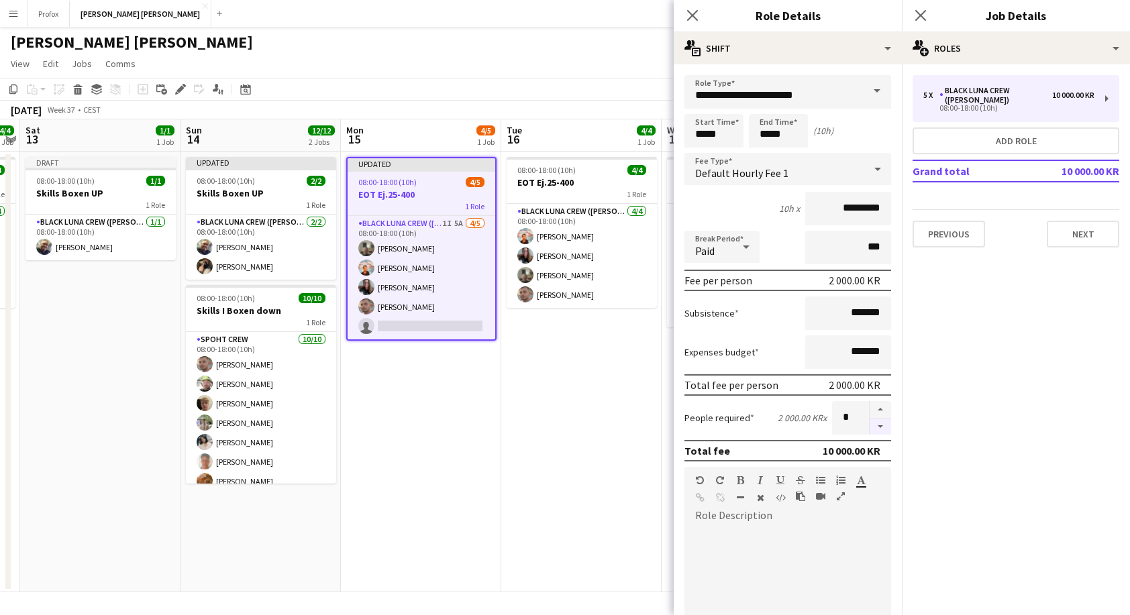
click at [871, 426] on button "button" at bounding box center [879, 427] width 21 height 17
click at [871, 426] on div at bounding box center [880, 418] width 22 height 34
click at [871, 425] on div at bounding box center [880, 418] width 22 height 34
click at [872, 409] on button "button" at bounding box center [879, 409] width 21 height 17
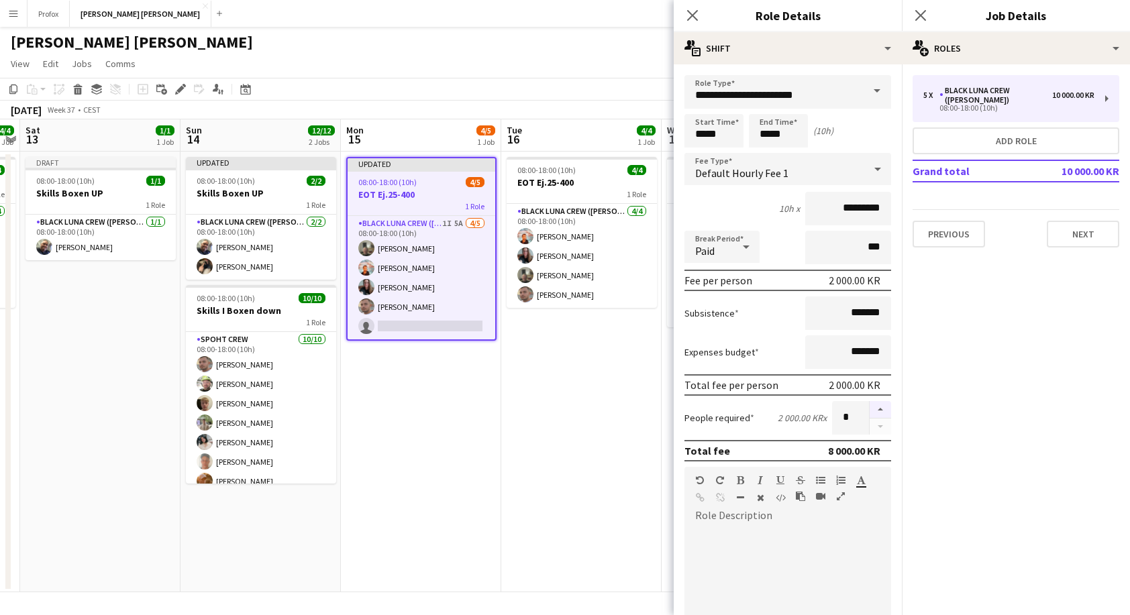
type input "*"
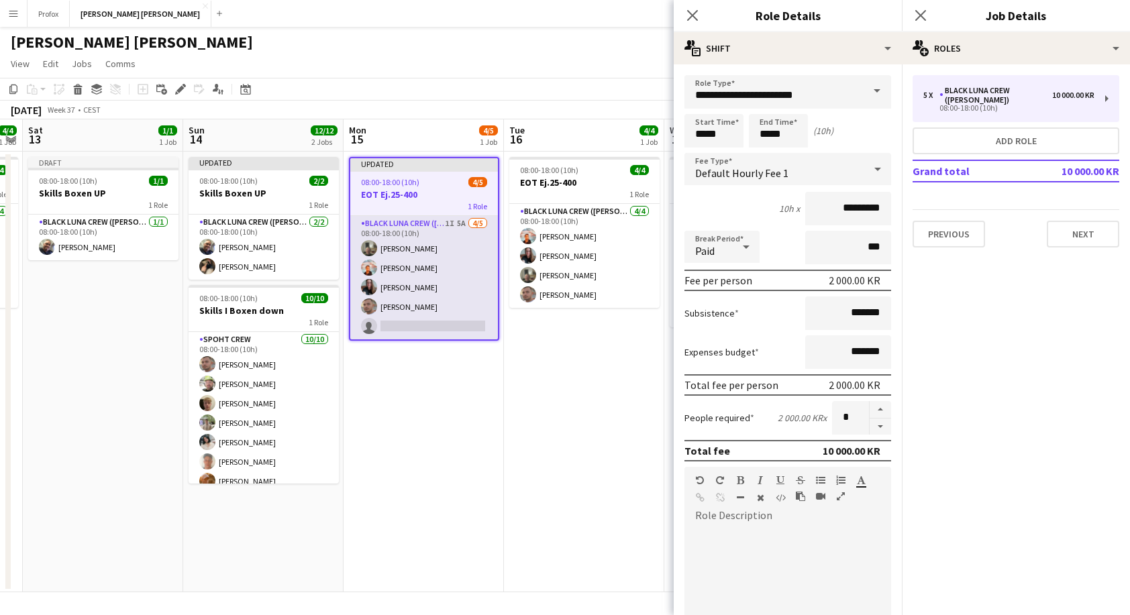
drag, startPoint x: 433, startPoint y: 244, endPoint x: 434, endPoint y: 232, distance: 11.5
click at [435, 233] on app-card-role "Black [PERSON_NAME] Crew ([PERSON_NAME]) 1I 5A [DATE] 08:00-18:00 (10h) [PERSON…" at bounding box center [424, 277] width 148 height 123
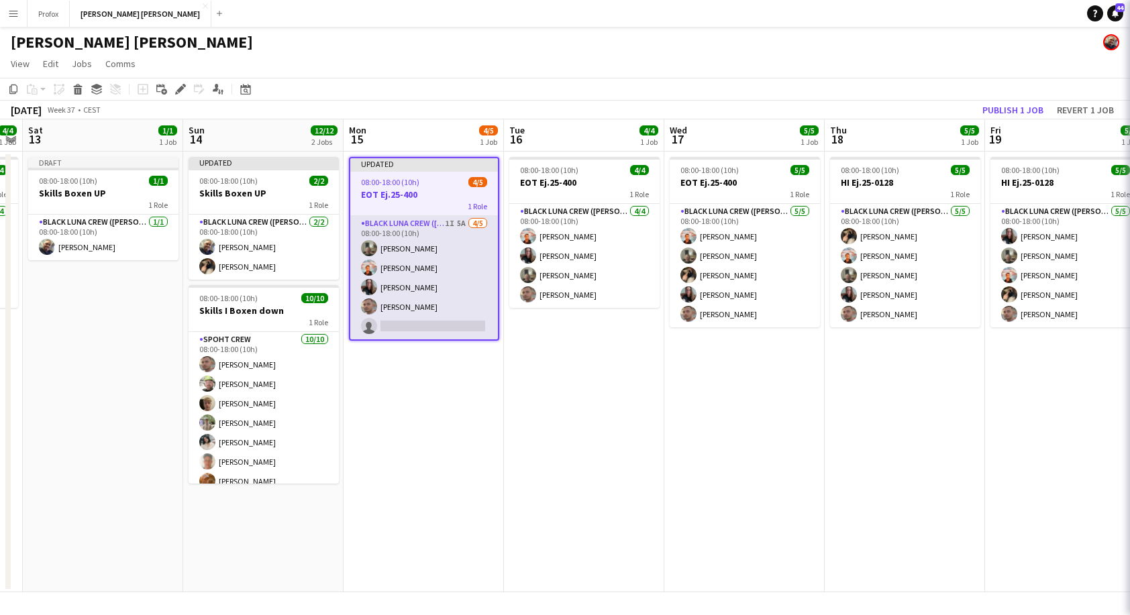
scroll to position [0, 458]
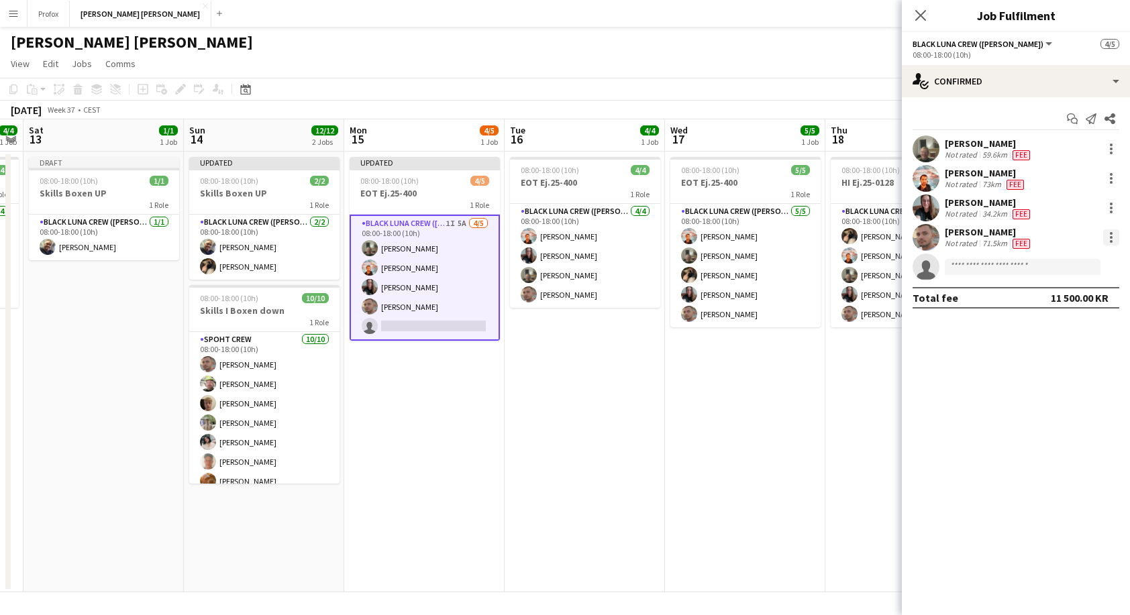
click at [1112, 239] on div at bounding box center [1111, 237] width 16 height 16
click at [1082, 387] on span "Remove" at bounding box center [1066, 391] width 83 height 12
click at [1110, 203] on div at bounding box center [1111, 204] width 3 height 3
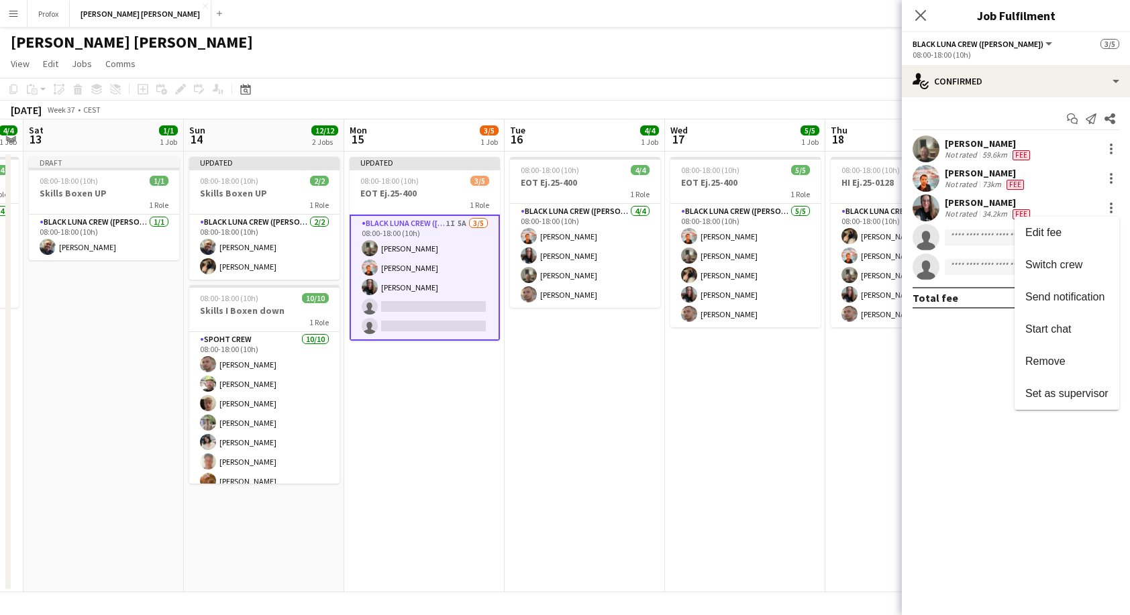
click at [835, 403] on div at bounding box center [565, 307] width 1130 height 615
drag, startPoint x: 922, startPoint y: 11, endPoint x: 933, endPoint y: 14, distance: 11.1
click at [922, 12] on icon "Close pop-in" at bounding box center [920, 15] width 11 height 11
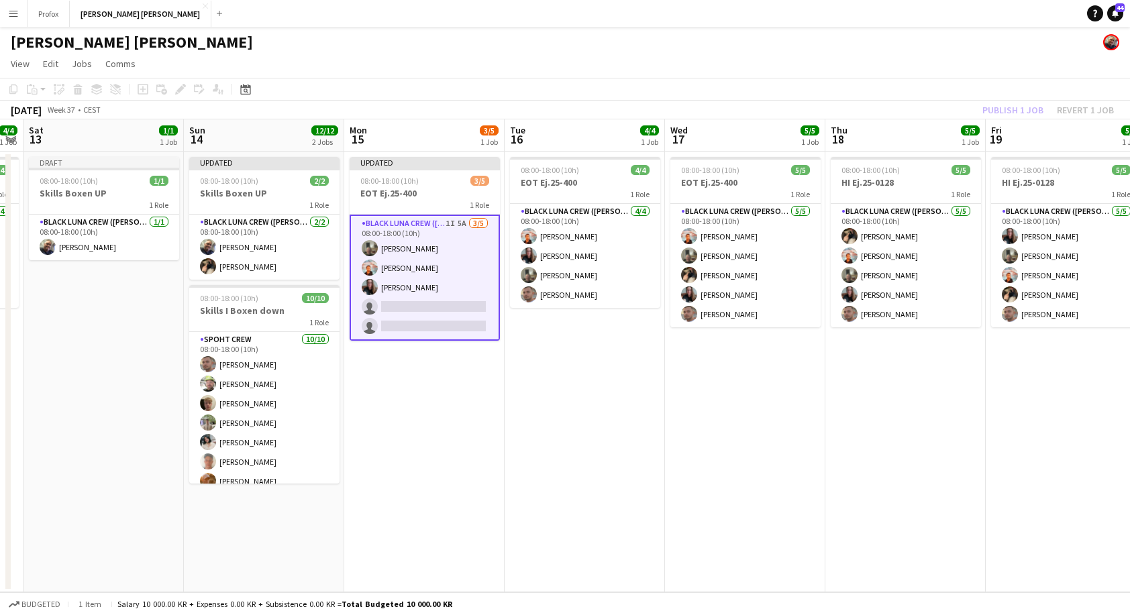
click at [1022, 109] on div "Publish 1 job Revert 1 job" at bounding box center [1048, 109] width 164 height 17
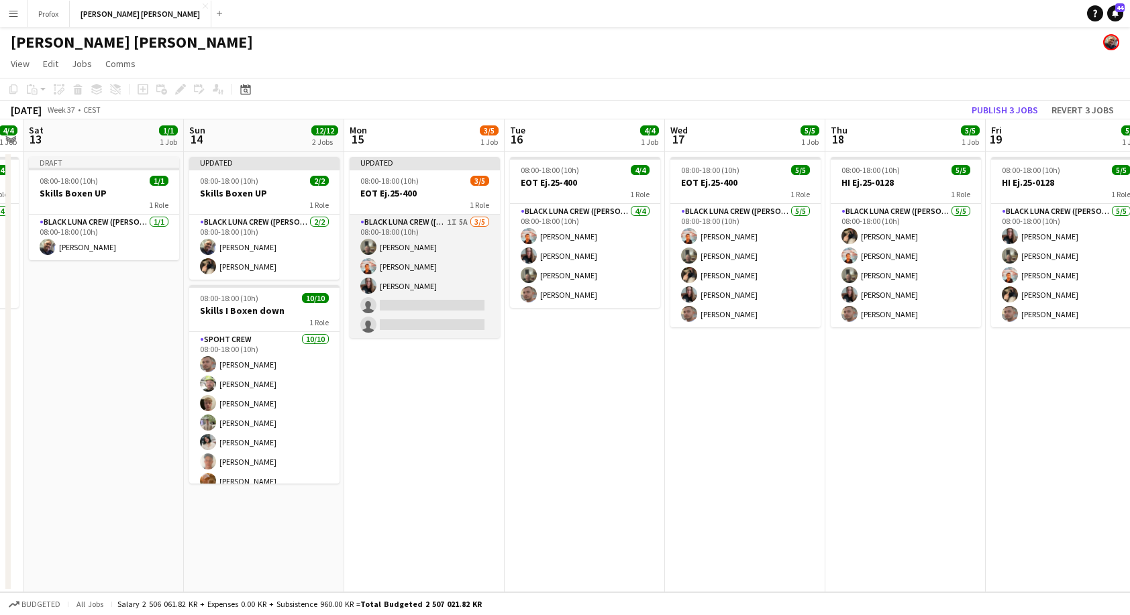
click at [458, 295] on app-card-role "Black [PERSON_NAME] Crew ([PERSON_NAME]) 1I 5A [DATE] 08:00-18:00 (10h) [PERSON…" at bounding box center [425, 276] width 150 height 123
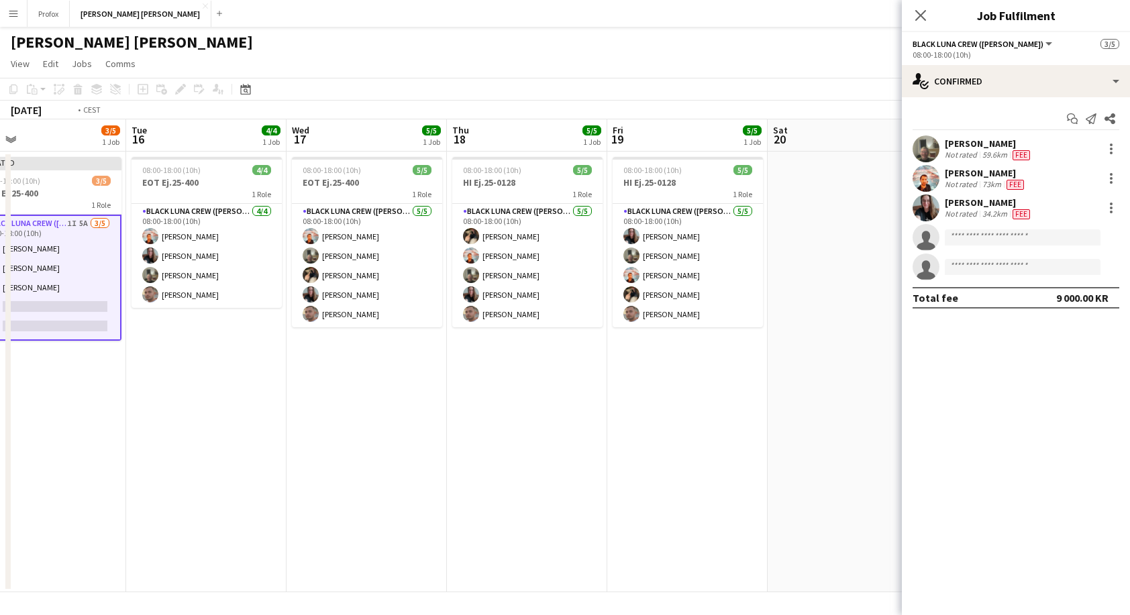
drag, startPoint x: 779, startPoint y: 141, endPoint x: 427, endPoint y: 148, distance: 352.3
click at [422, 148] on app-calendar-viewport "Fri 12 4/4 1 Job Sat 13 1/1 1 Job Sun 14 12/12 2 Jobs Mon 15 3/5 1 Job Tue 16 4…" at bounding box center [565, 355] width 1130 height 473
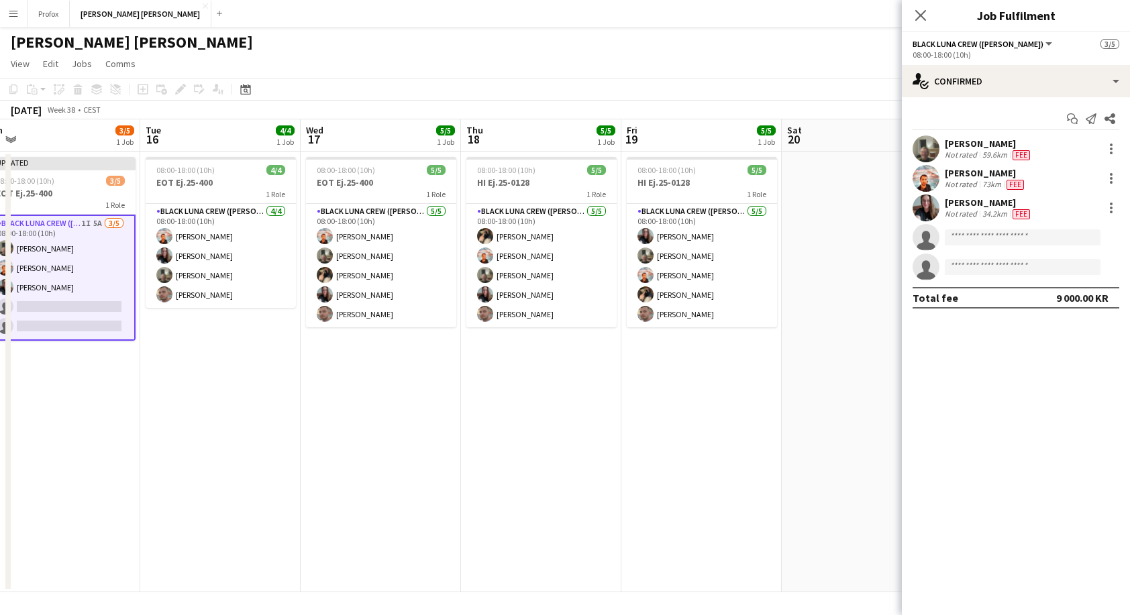
drag, startPoint x: 922, startPoint y: 14, endPoint x: 955, endPoint y: 27, distance: 34.6
click at [923, 14] on icon "Close pop-in" at bounding box center [920, 15] width 11 height 11
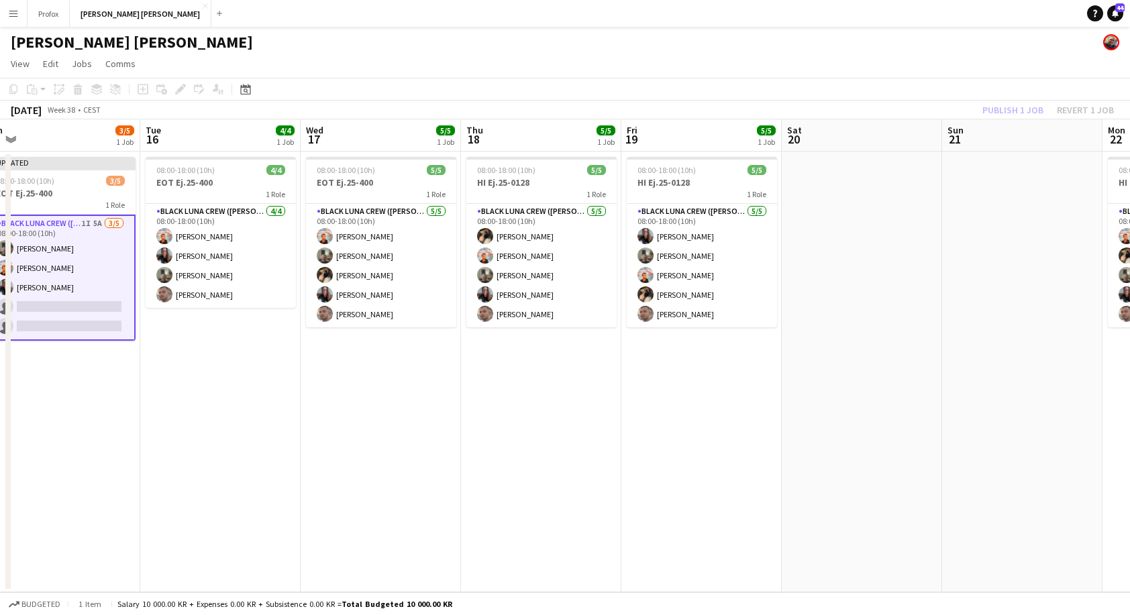
click at [1048, 199] on app-date-cell at bounding box center [1022, 372] width 160 height 441
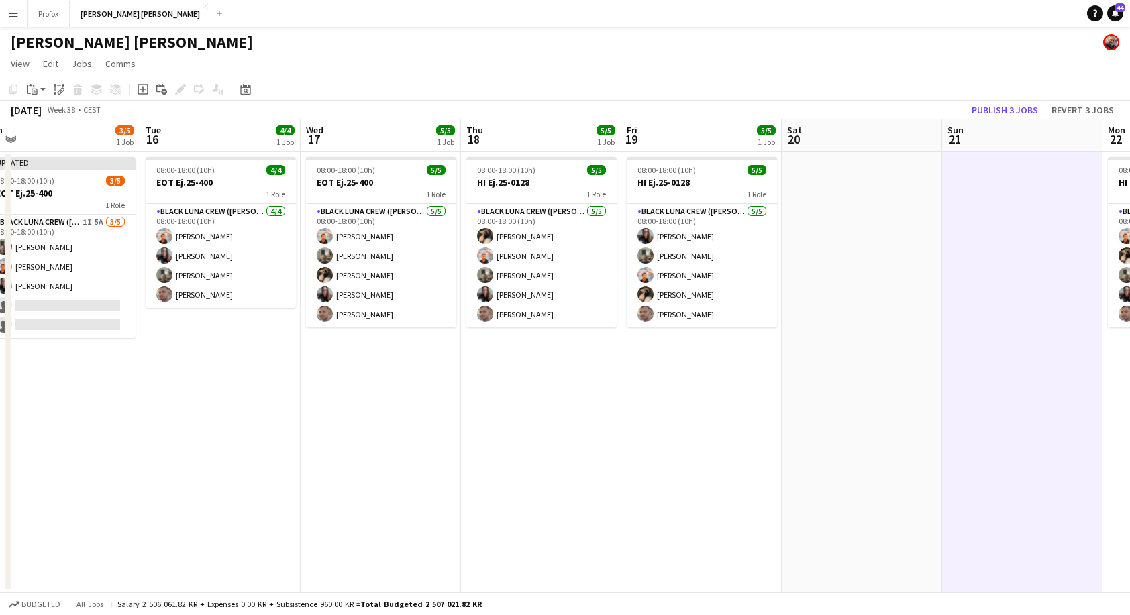
scroll to position [0, 500]
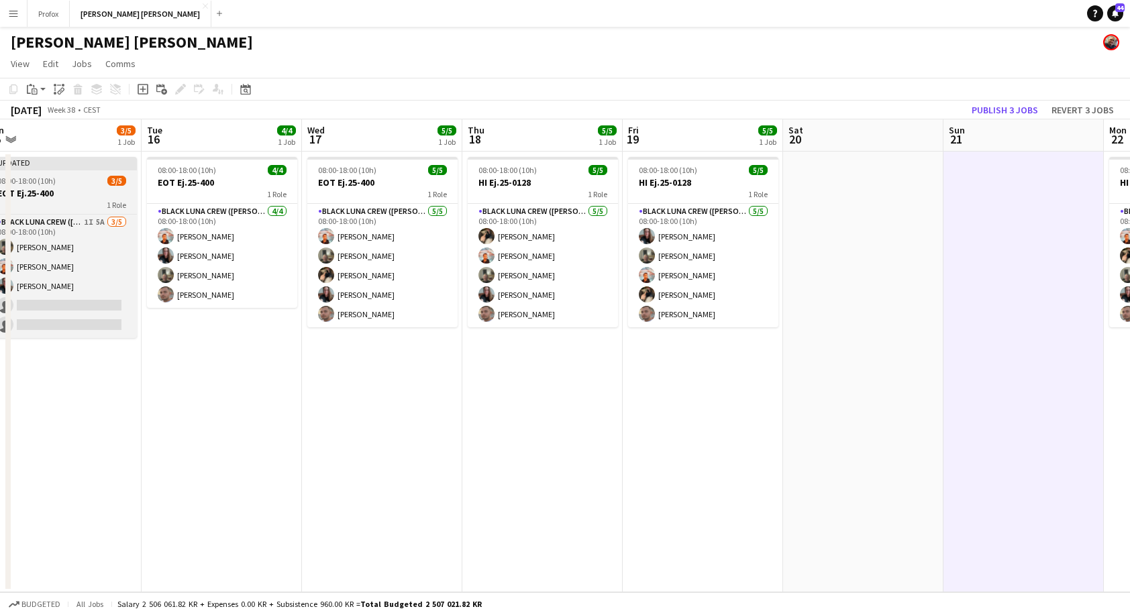
drag, startPoint x: 72, startPoint y: 191, endPoint x: 81, endPoint y: 191, distance: 9.4
click at [72, 191] on h3 "EOT Ej.25-400" at bounding box center [62, 193] width 150 height 12
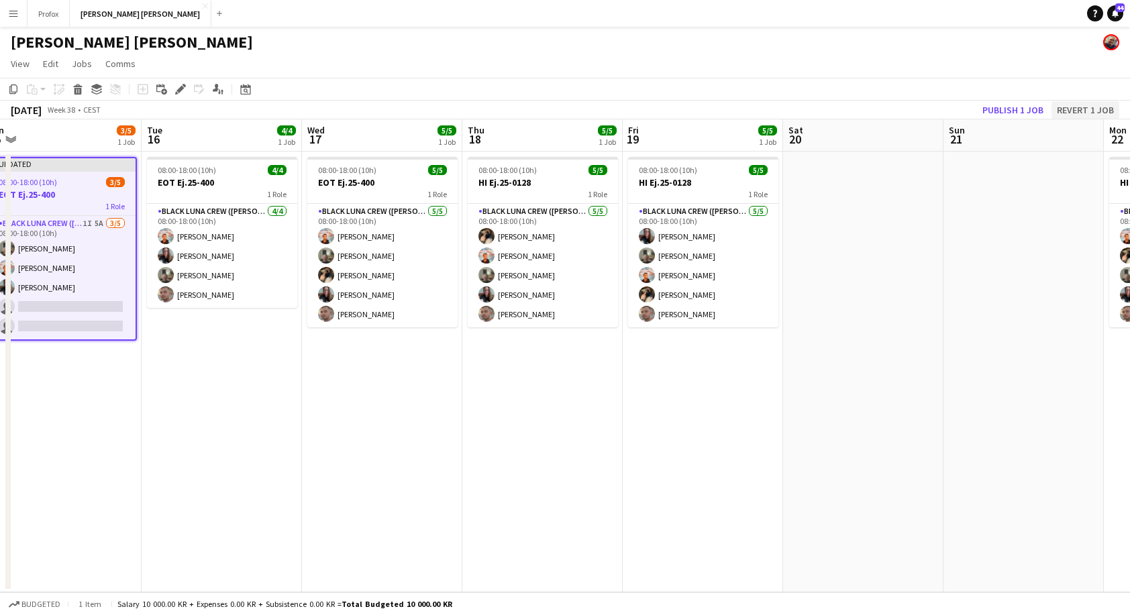
click at [1083, 107] on button "Revert 1 job" at bounding box center [1085, 109] width 68 height 17
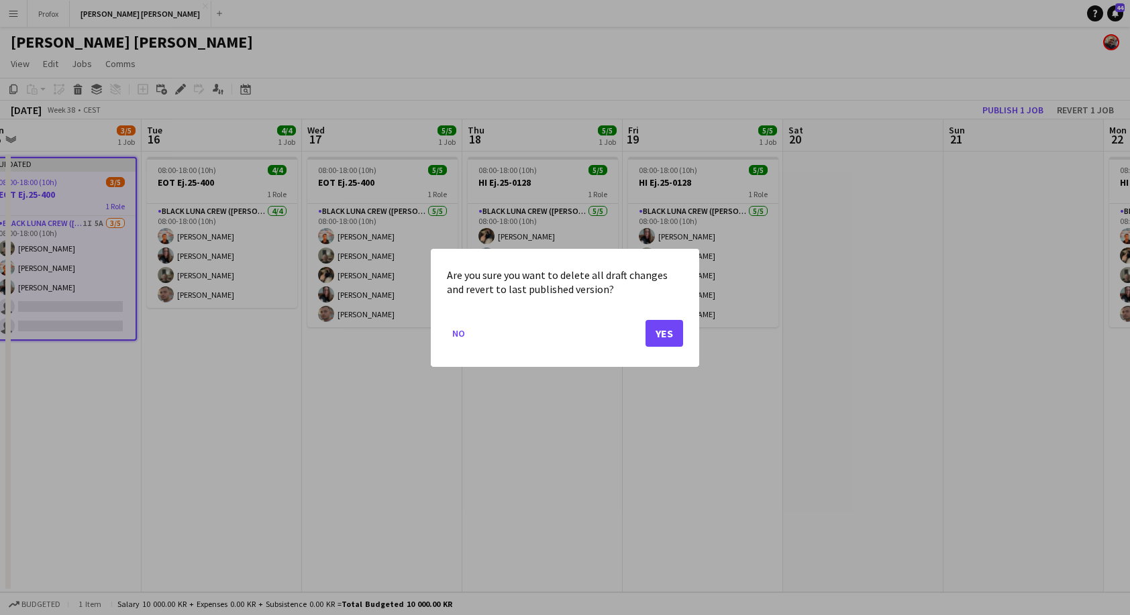
click at [667, 328] on button "Yes" at bounding box center [664, 332] width 38 height 27
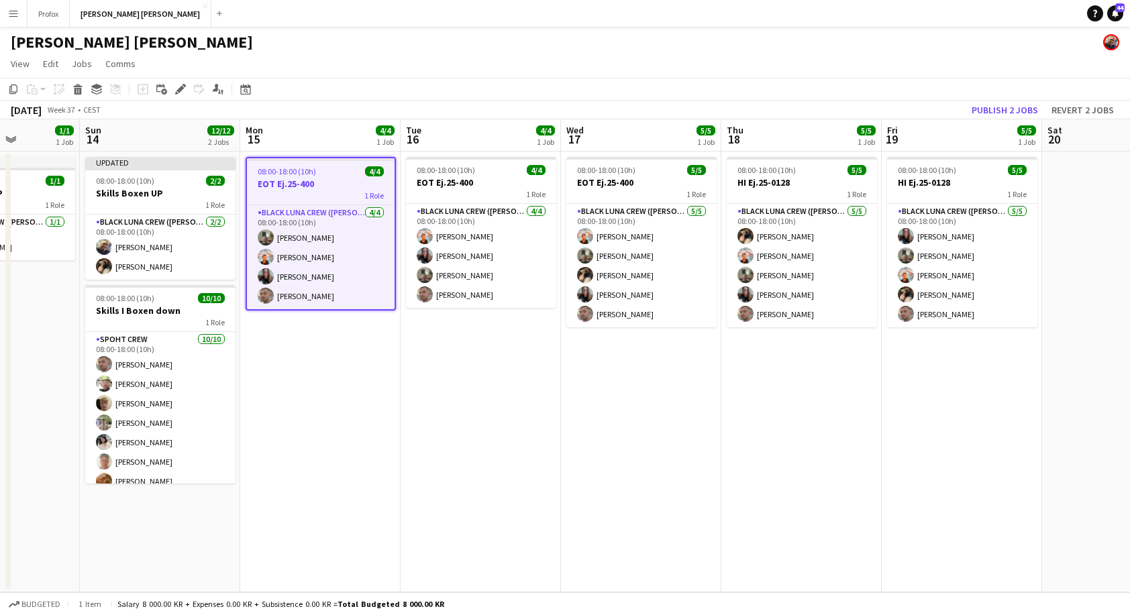
scroll to position [0, 405]
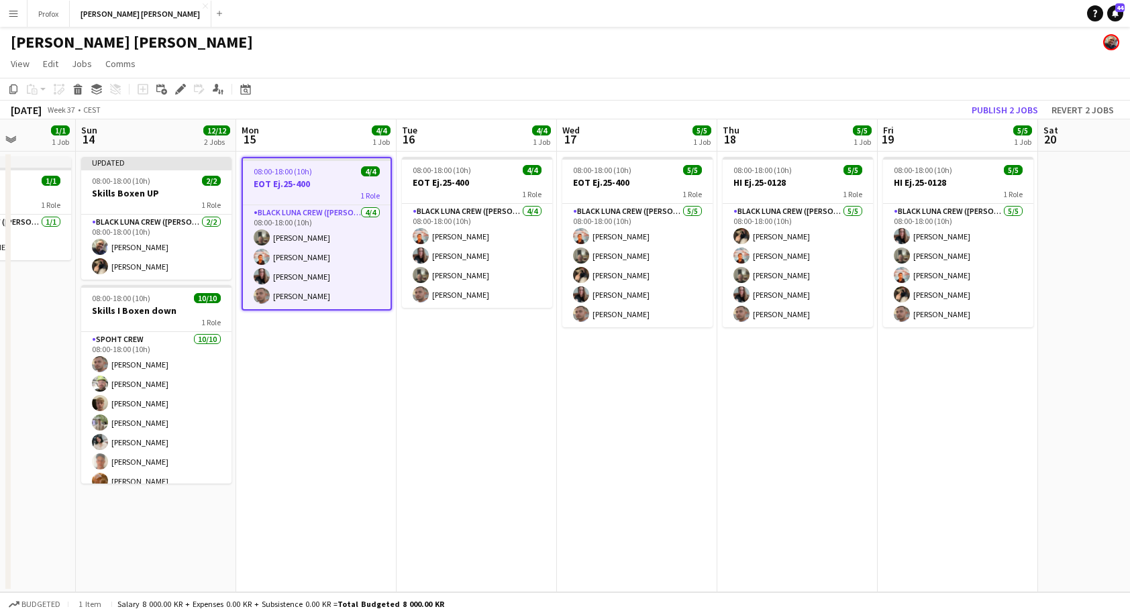
drag, startPoint x: 96, startPoint y: 352, endPoint x: 347, endPoint y: 384, distance: 252.9
click at [347, 384] on app-calendar-viewport "Thu 11 Fri 12 4/4 1 Job Sat 13 1/1 1 Job Sun 14 12/12 2 Jobs Mon 15 4/4 1 Job T…" at bounding box center [565, 355] width 1130 height 473
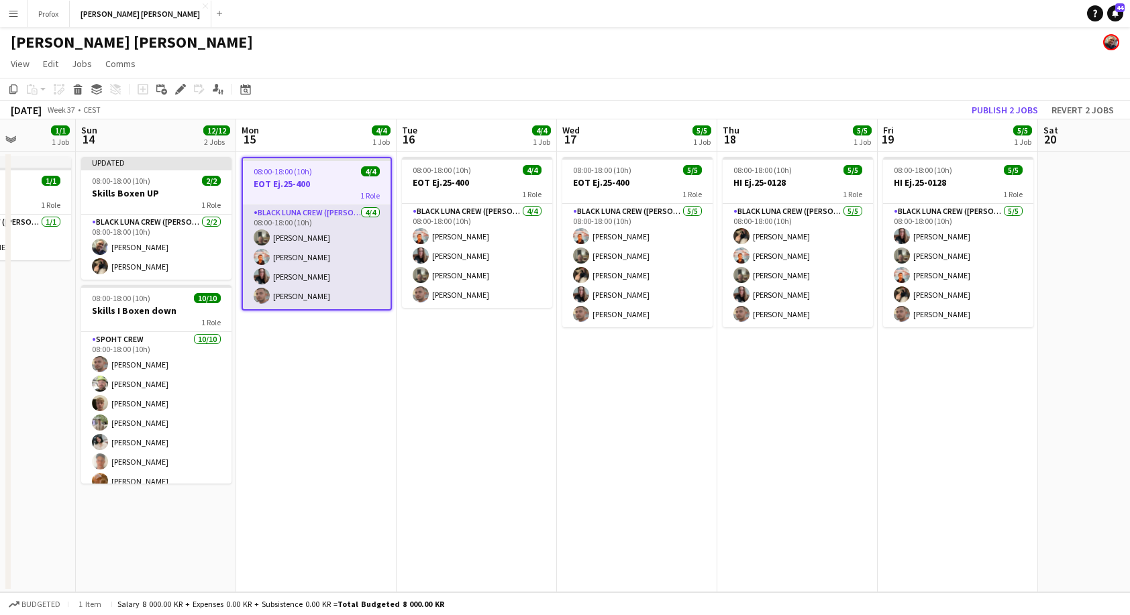
click at [335, 278] on app-card-role "Black Luna Crew ([PERSON_NAME]) [DATE] 08:00-18:00 (10h) [PERSON_NAME] [PERSON_…" at bounding box center [317, 257] width 148 height 104
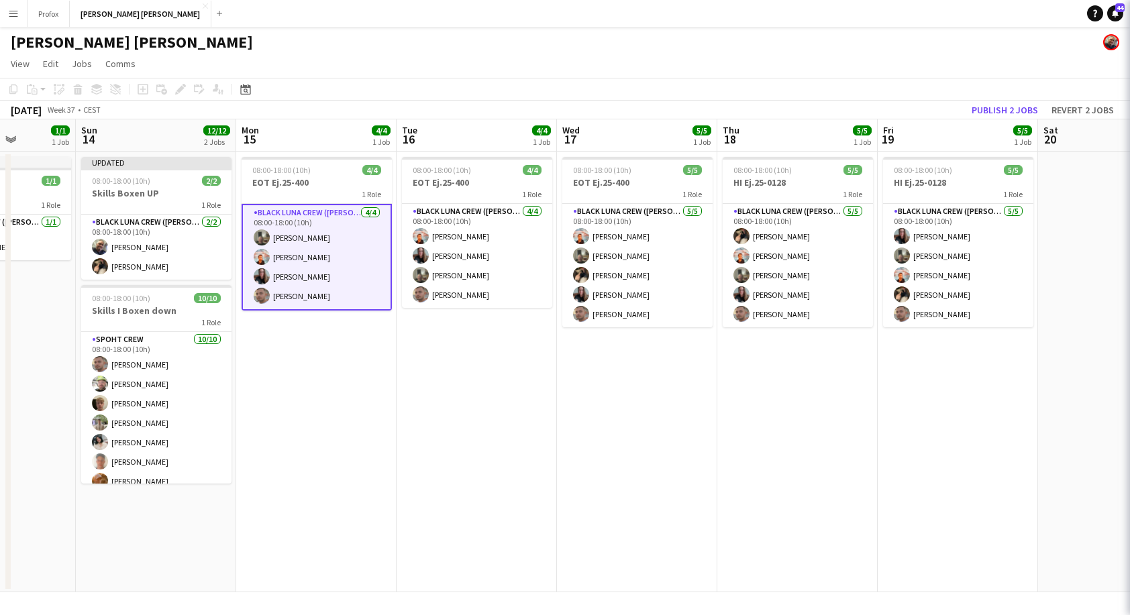
scroll to position [0, 406]
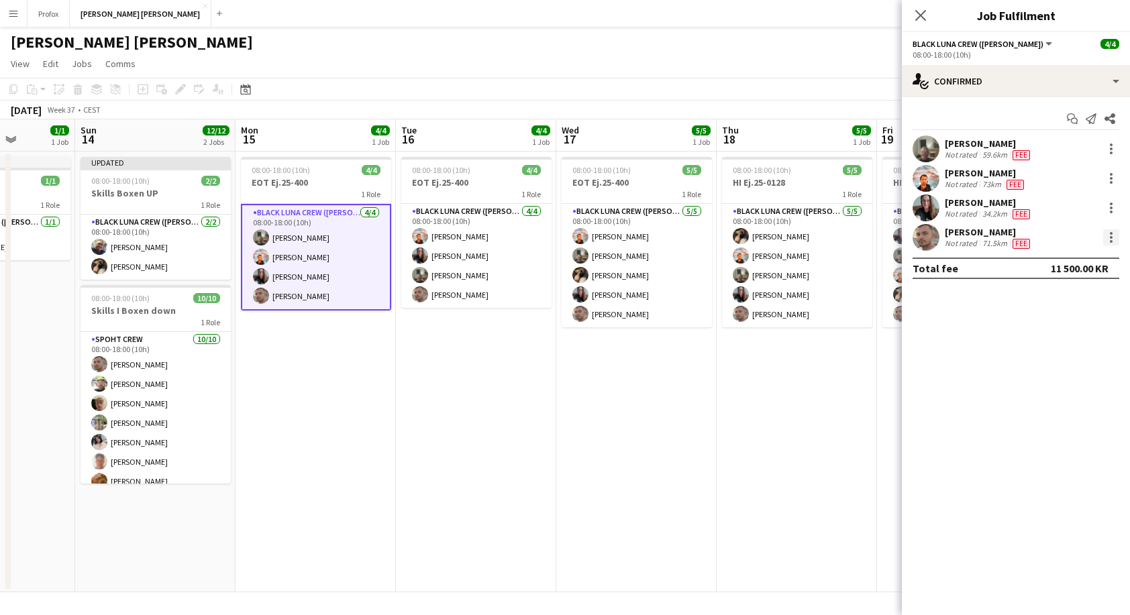
click at [1114, 237] on div at bounding box center [1111, 237] width 16 height 16
drag, startPoint x: 1081, startPoint y: 384, endPoint x: 1082, endPoint y: 376, distance: 8.1
click at [1082, 382] on button "Remove" at bounding box center [1066, 391] width 105 height 32
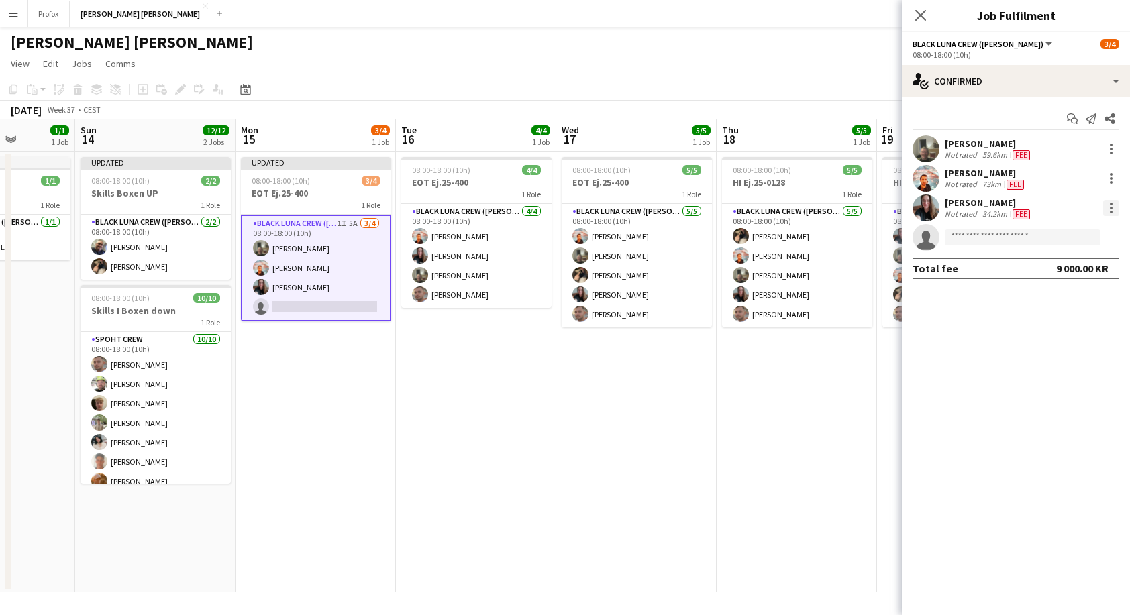
click at [1114, 211] on div at bounding box center [1111, 208] width 16 height 16
drag, startPoint x: 1084, startPoint y: 360, endPoint x: 1097, endPoint y: 320, distance: 41.8
click at [1085, 356] on span "Remove" at bounding box center [1066, 362] width 83 height 12
click at [1117, 182] on div at bounding box center [1111, 178] width 16 height 16
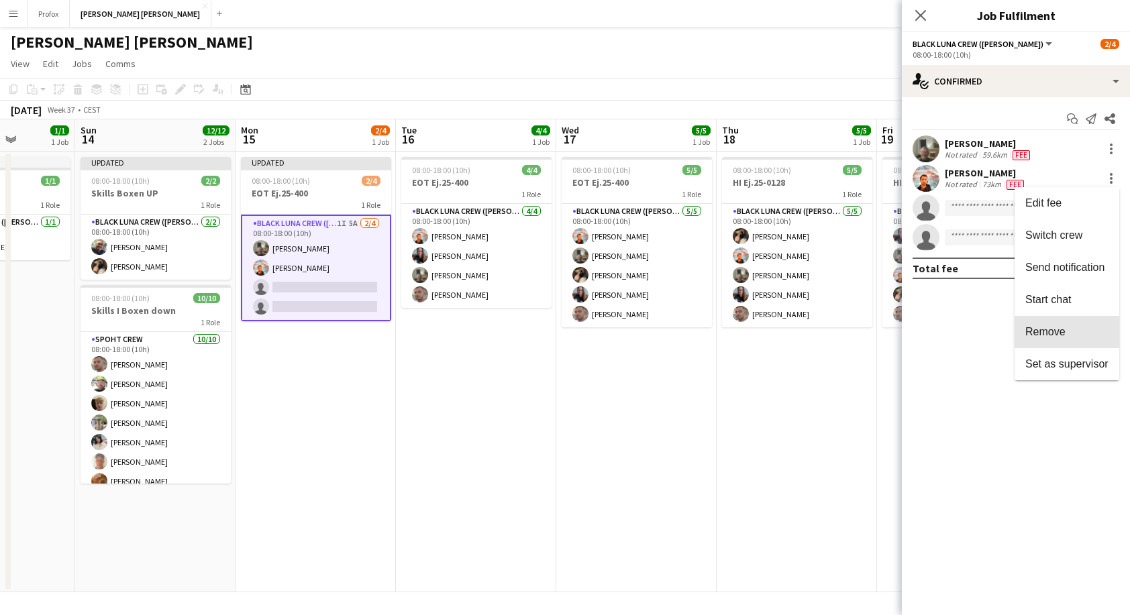
click at [1069, 332] on span "Remove" at bounding box center [1066, 332] width 83 height 12
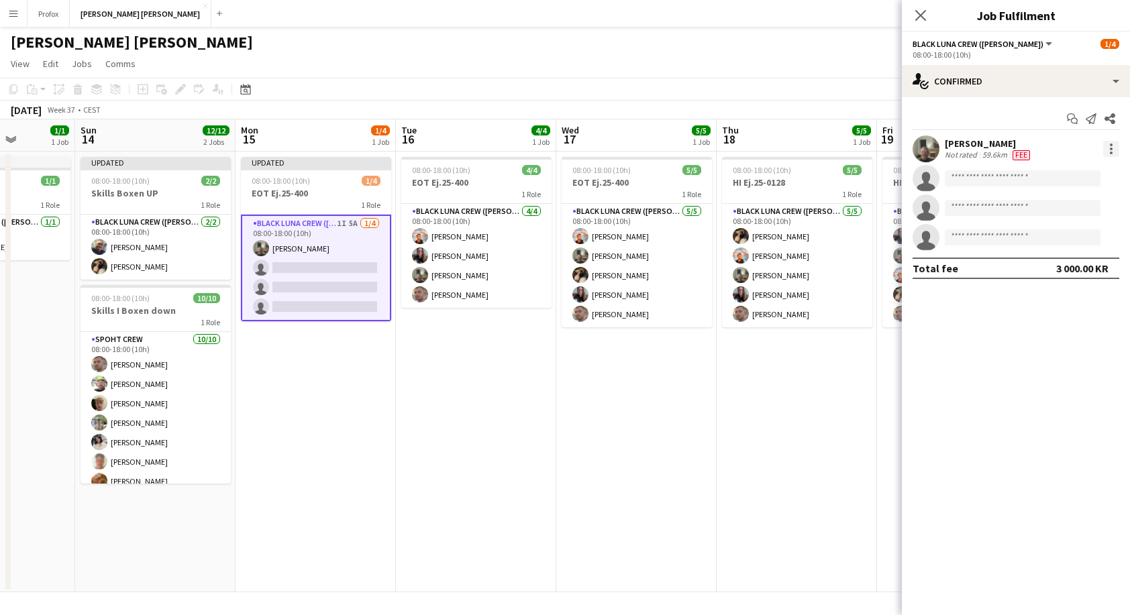
click at [1115, 150] on div at bounding box center [1111, 149] width 16 height 16
click at [979, 151] on div at bounding box center [565, 307] width 1130 height 615
click at [1116, 149] on div at bounding box center [1111, 149] width 16 height 16
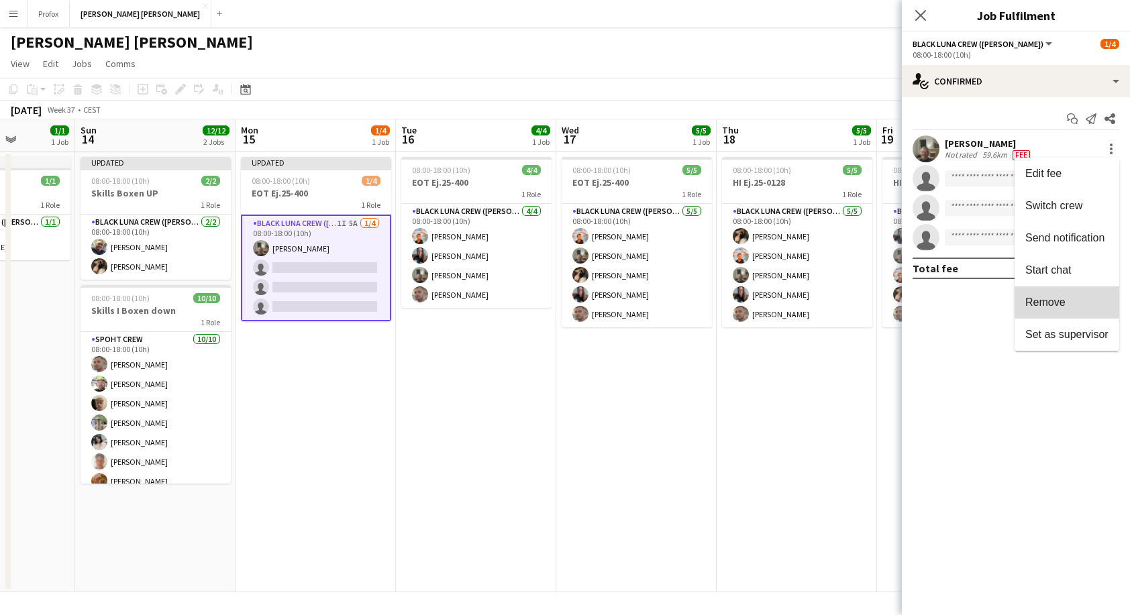
click at [1076, 299] on span "Remove" at bounding box center [1066, 303] width 83 height 12
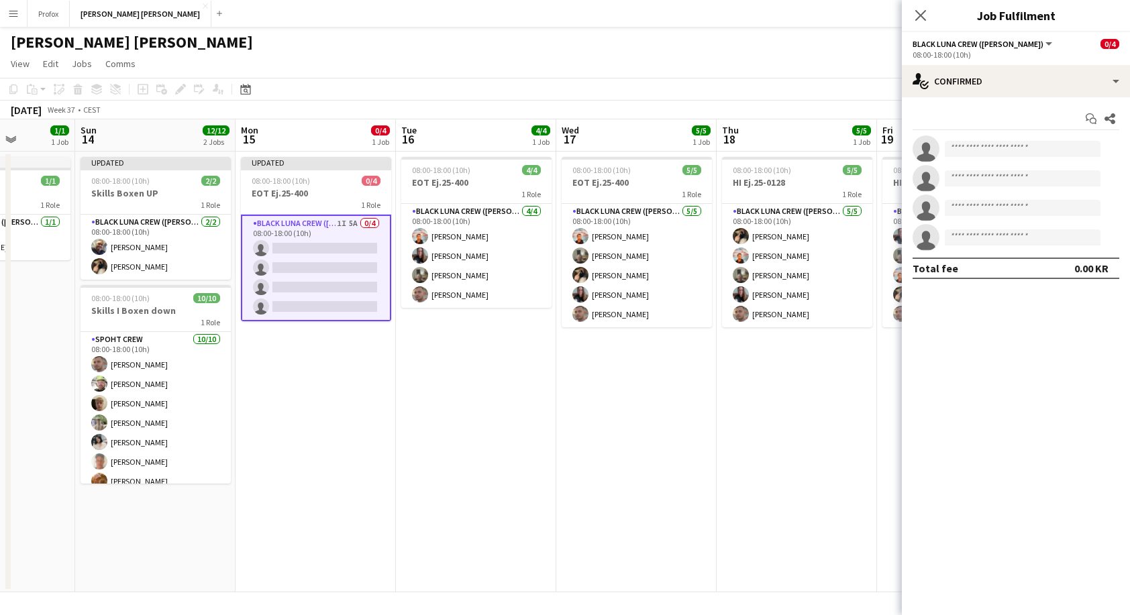
click at [306, 232] on app-card-role "Black [PERSON_NAME] Crew ([PERSON_NAME]) 1I 5A 0/4 08:00-18:00 (10h) single-neu…" at bounding box center [316, 268] width 150 height 107
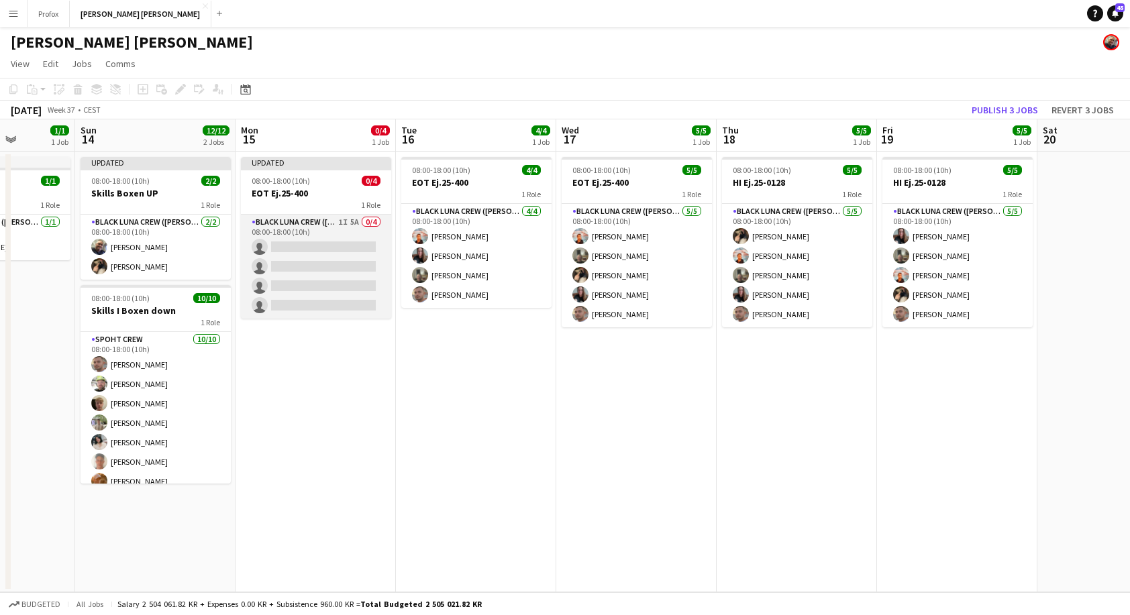
click at [302, 225] on app-card-role "Black [PERSON_NAME] Crew ([PERSON_NAME]) 1I 5A 0/4 08:00-18:00 (10h) single-neu…" at bounding box center [316, 267] width 150 height 104
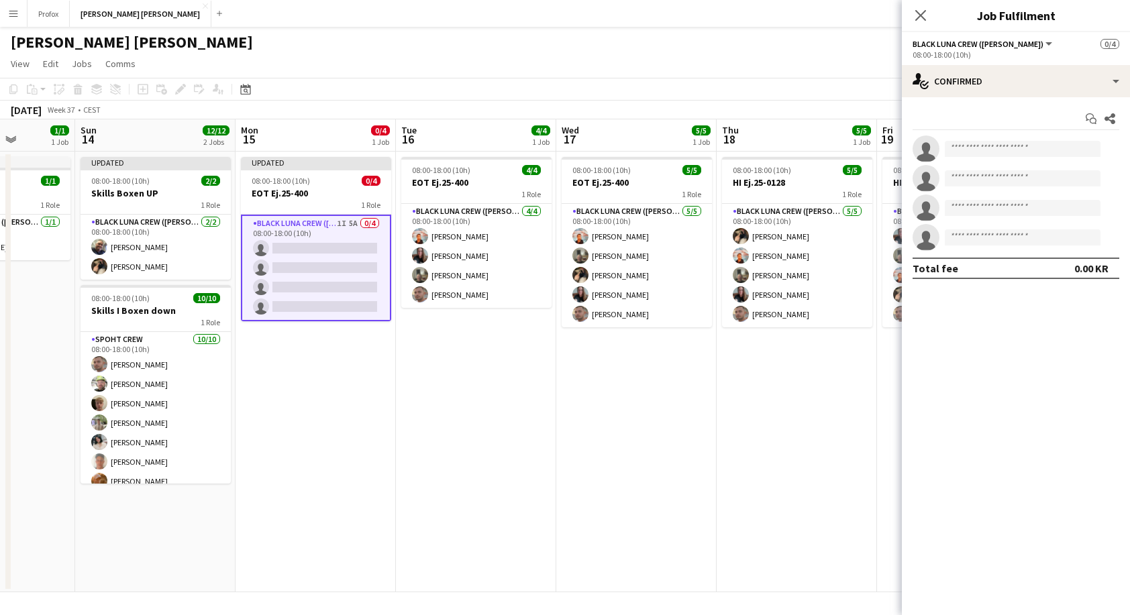
click at [302, 225] on app-card-role "Black [PERSON_NAME] Crew ([PERSON_NAME]) 1I 5A 0/4 08:00-18:00 (10h) single-neu…" at bounding box center [316, 268] width 150 height 107
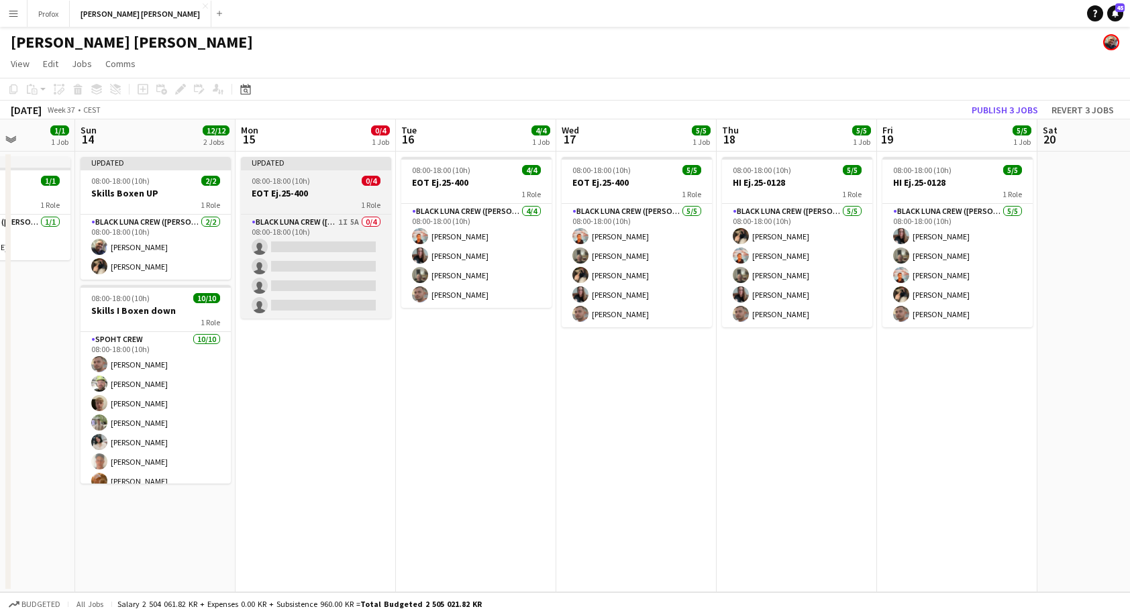
click at [315, 189] on h3 "EOT Ej.25-400" at bounding box center [316, 193] width 150 height 12
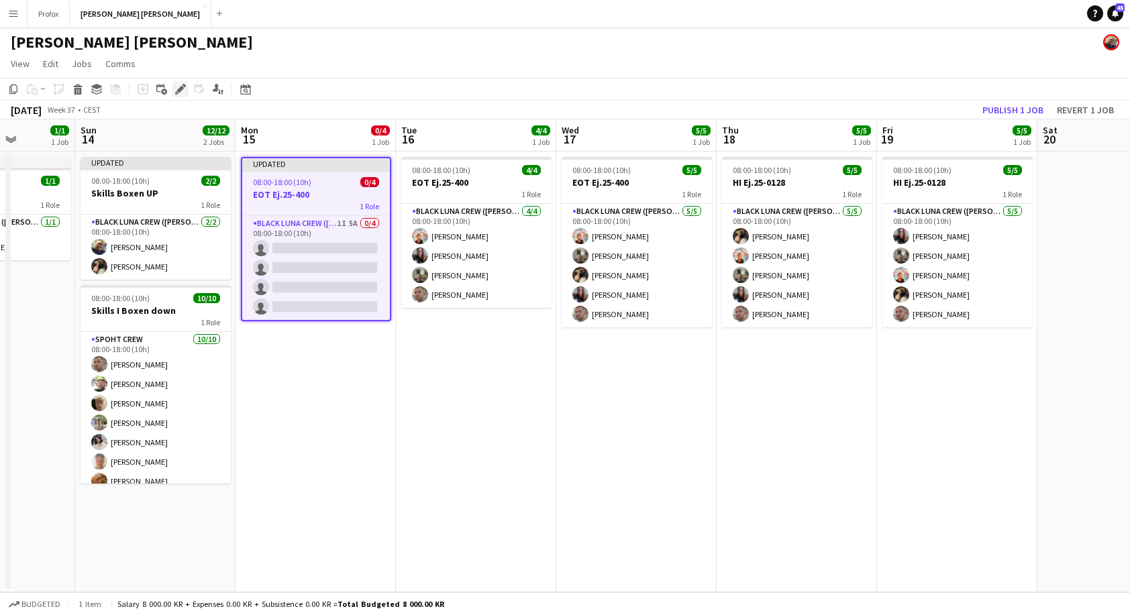
click at [178, 87] on icon "Edit" at bounding box center [180, 89] width 11 height 11
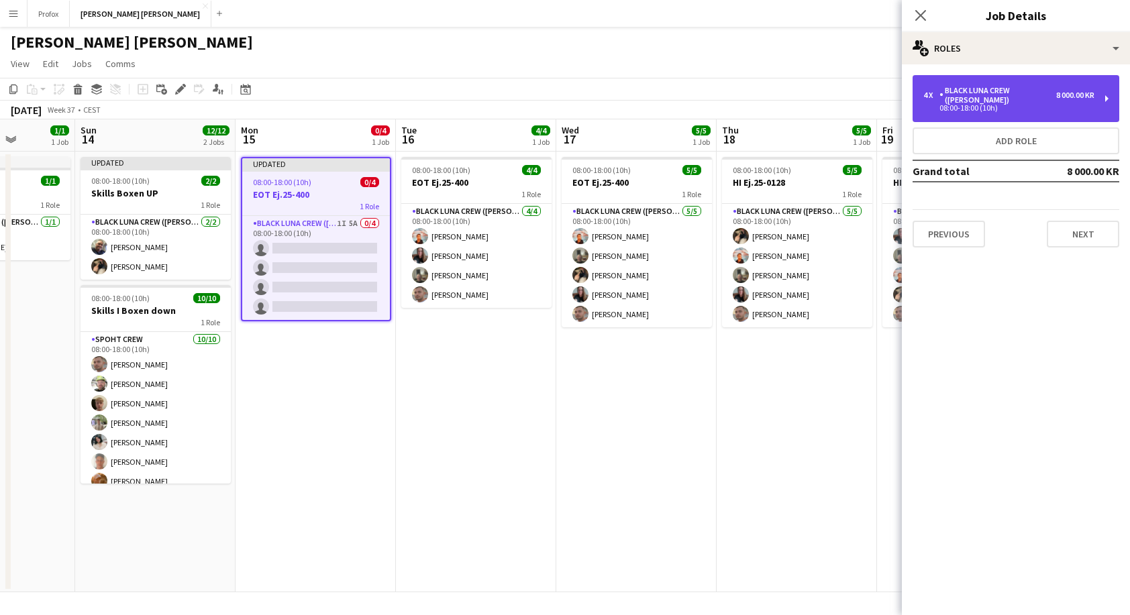
click at [1058, 105] on div "08:00-18:00 (10h)" at bounding box center [1008, 108] width 171 height 7
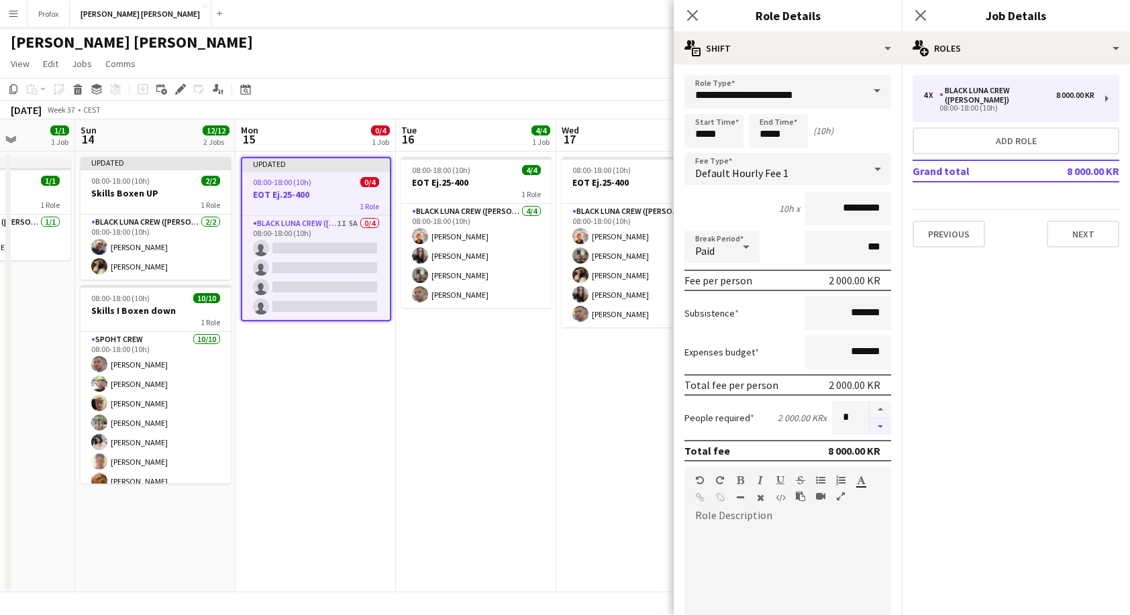
click at [877, 426] on button "button" at bounding box center [879, 427] width 21 height 17
click at [877, 427] on button "button" at bounding box center [879, 427] width 21 height 17
click at [876, 427] on button "button" at bounding box center [879, 427] width 21 height 17
type input "*"
click at [1087, 228] on button "Next" at bounding box center [1082, 234] width 72 height 27
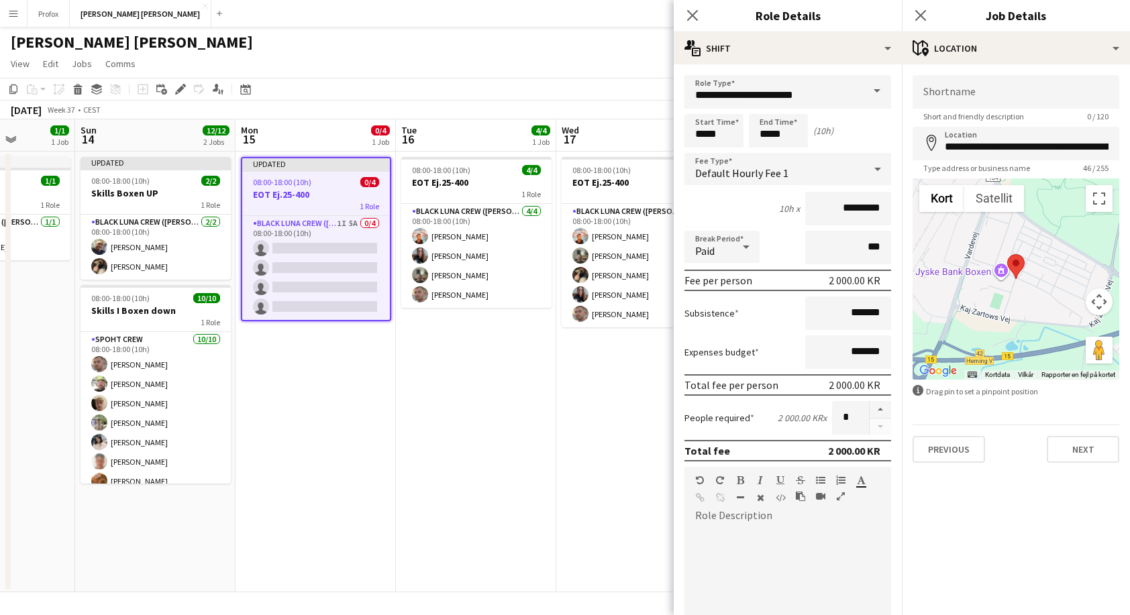
click at [612, 533] on app-date-cell "08:00-18:00 (10h) 5/5 EOT Ej.25-400 1 Role Black Luna Crew ([PERSON_NAME]) [DAT…" at bounding box center [636, 372] width 160 height 441
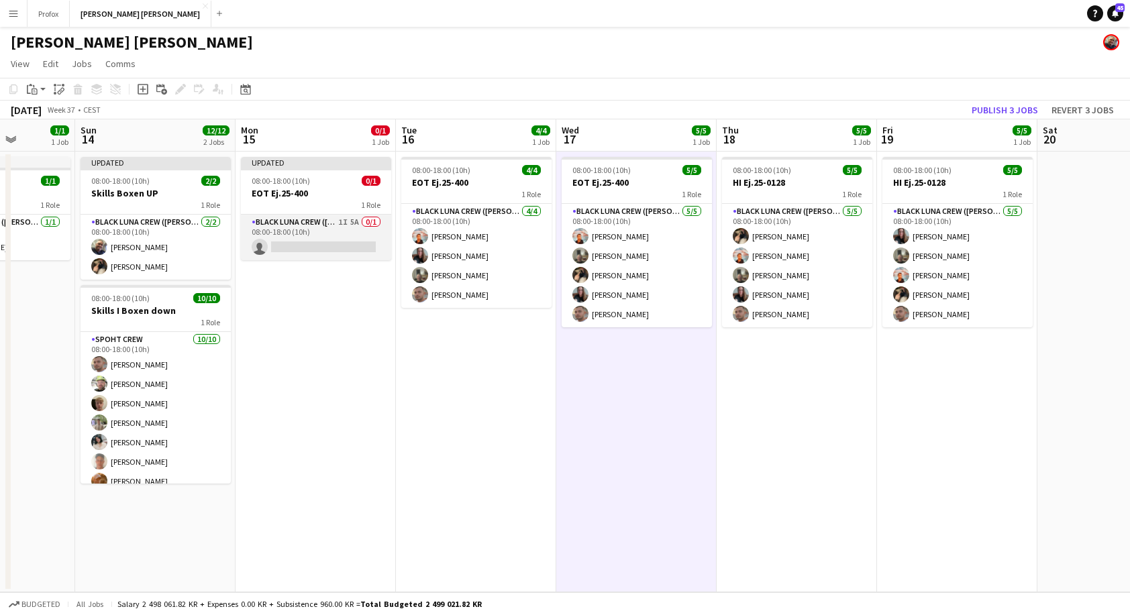
scroll to position [0, 407]
click at [303, 242] on app-card-role "Black [PERSON_NAME] Crew ([PERSON_NAME]) 1I 5A 0/1 08:00-18:00 (10h) single-neu…" at bounding box center [315, 238] width 150 height 46
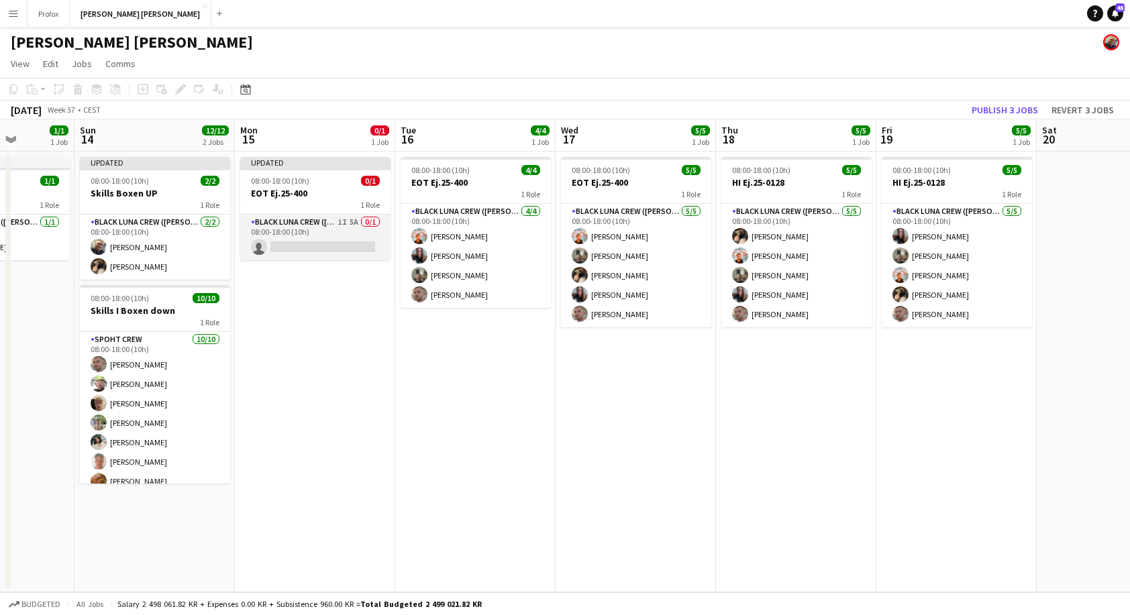
click at [318, 241] on app-card-role "Black [PERSON_NAME] Crew ([PERSON_NAME]) 1I 5A 0/1 08:00-18:00 (10h) single-neu…" at bounding box center [315, 238] width 150 height 46
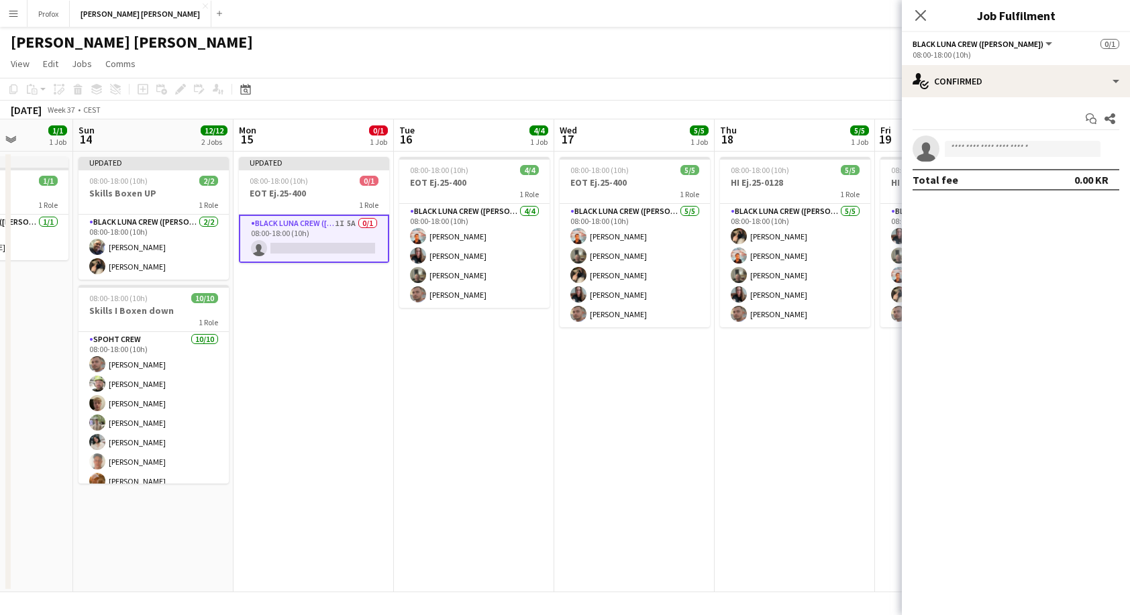
click at [317, 241] on app-card-role "Black [PERSON_NAME] Crew ([PERSON_NAME]) 1I 5A 0/1 08:00-18:00 (10h) single-neu…" at bounding box center [314, 239] width 150 height 48
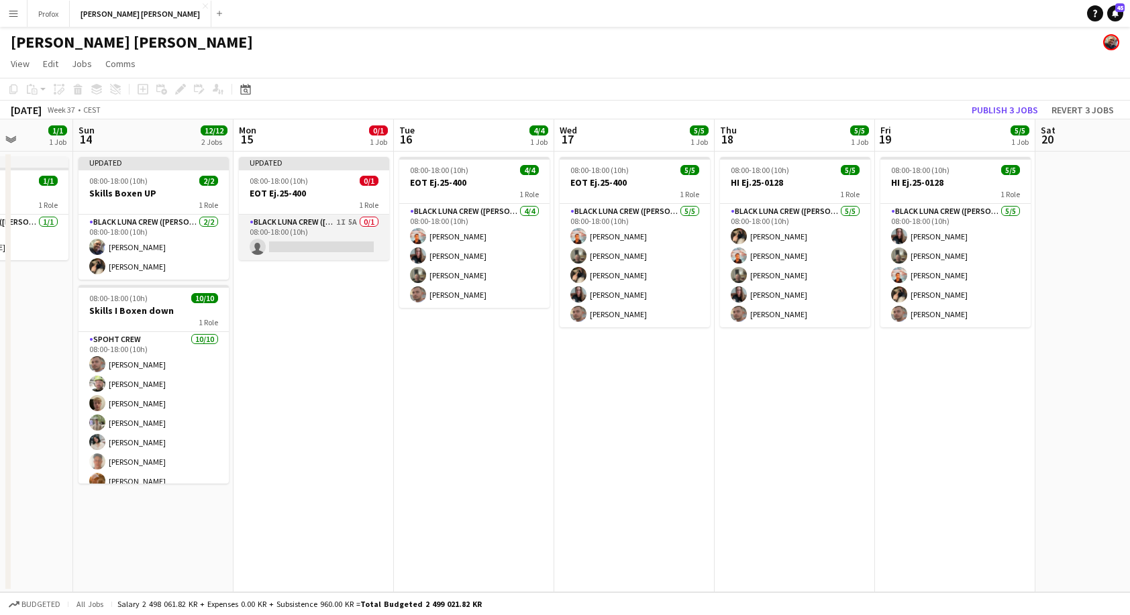
scroll to position [0, 407]
click at [315, 243] on app-card-role "Black [PERSON_NAME] Crew ([PERSON_NAME]) 1I 5A 0/1 08:00-18:00 (10h) single-neu…" at bounding box center [314, 238] width 150 height 46
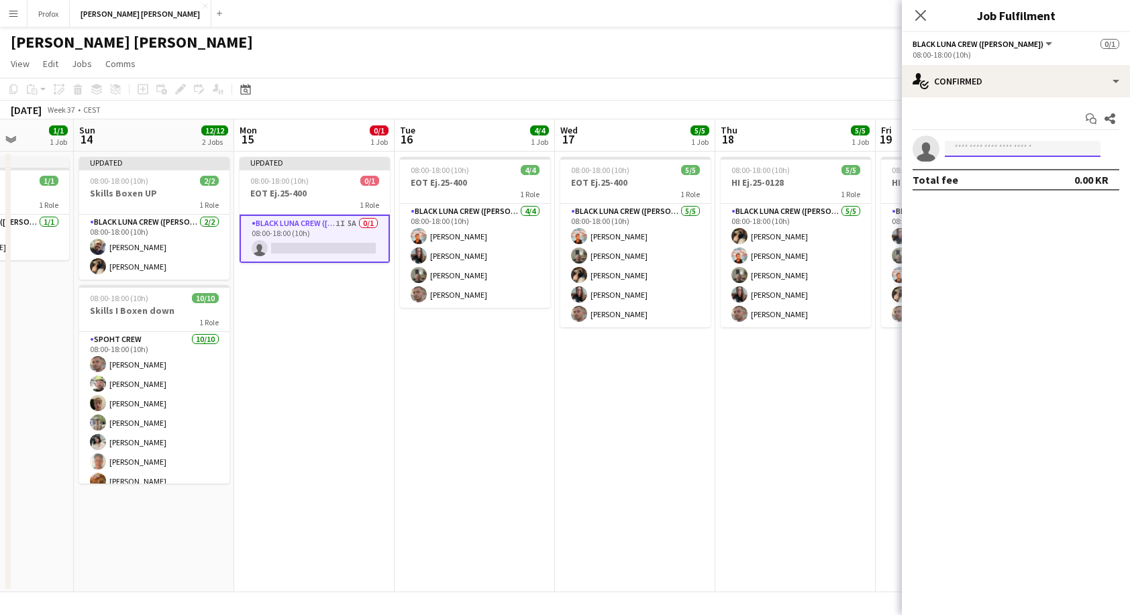
click at [989, 148] on input at bounding box center [1023, 149] width 156 height 16
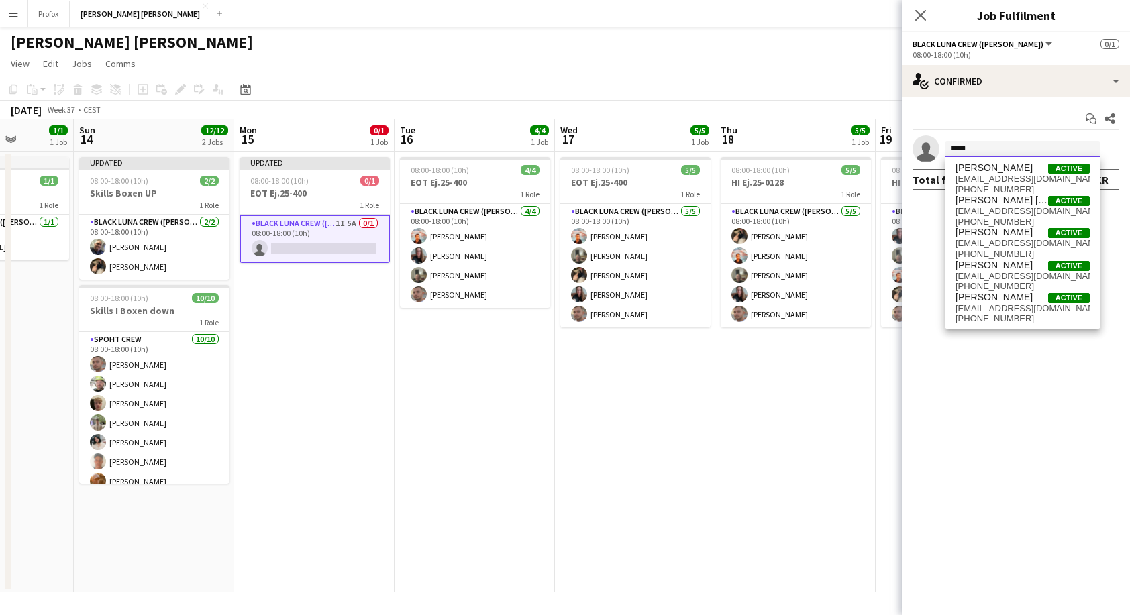
type input "*****"
drag, startPoint x: 986, startPoint y: 148, endPoint x: 1014, endPoint y: 162, distance: 31.5
click at [1014, 162] on div "[PERSON_NAME] Active [EMAIL_ADDRESS][DOMAIN_NAME] [PHONE_NUMBER] [PERSON_NAME] …" at bounding box center [1023, 243] width 156 height 172
click at [1008, 168] on span "[PERSON_NAME]" at bounding box center [993, 167] width 77 height 11
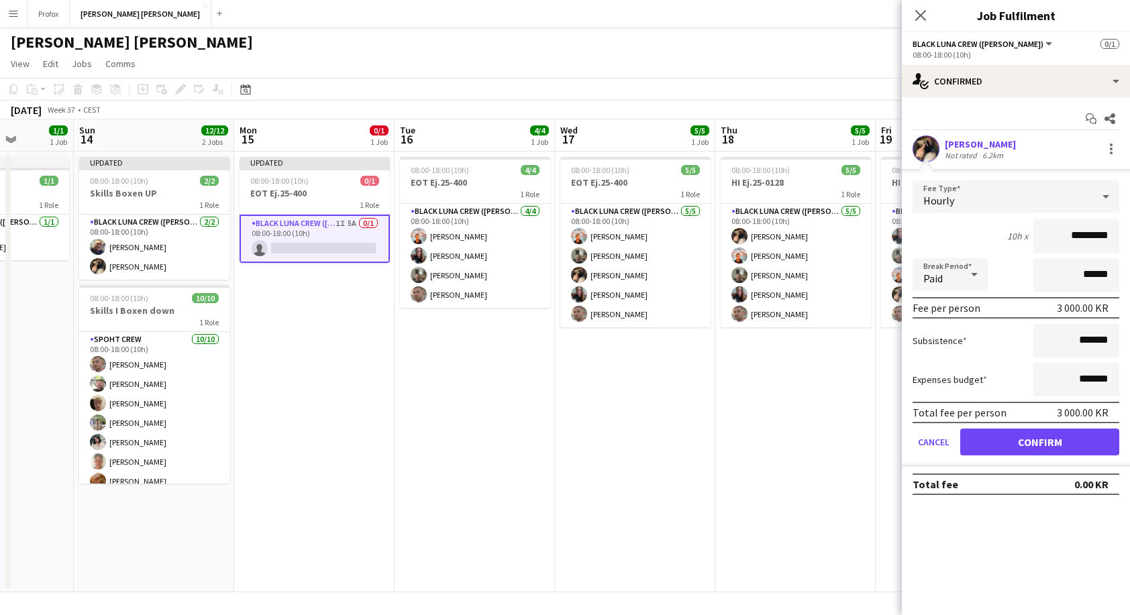
click at [1043, 441] on button "Confirm" at bounding box center [1039, 442] width 159 height 27
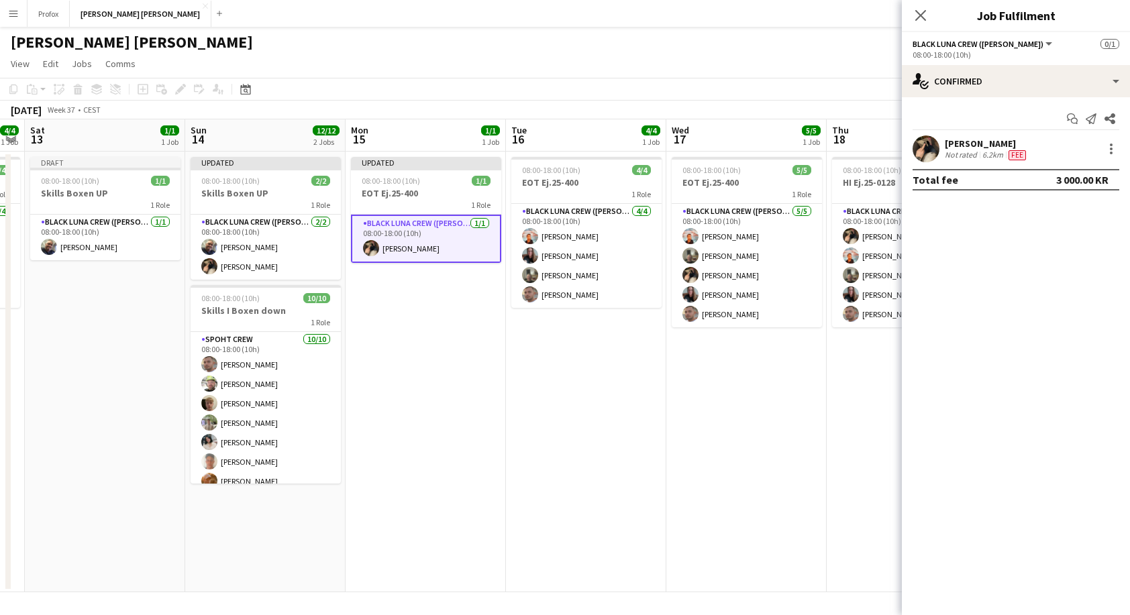
drag, startPoint x: 178, startPoint y: 139, endPoint x: 241, endPoint y: 146, distance: 63.4
click at [301, 146] on app-calendar-viewport "Thu 11 Fri 12 4/4 1 Job Sat 13 1/1 1 Job Sun 14 12/12 2 Jobs Mon 15 1/1 1 Job T…" at bounding box center [565, 355] width 1130 height 473
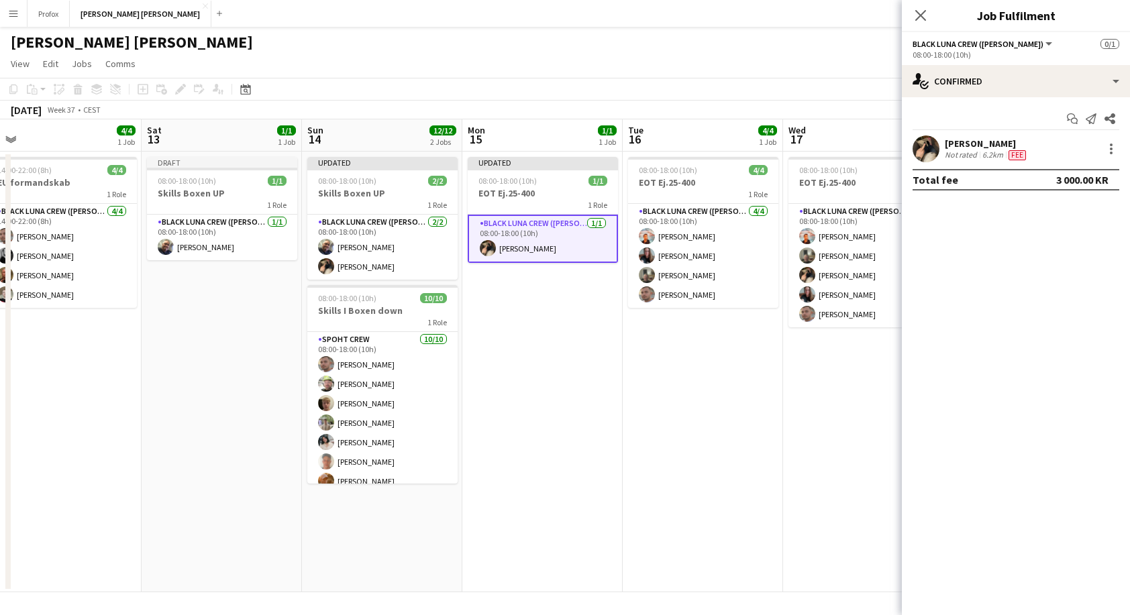
drag, startPoint x: 162, startPoint y: 138, endPoint x: 201, endPoint y: 139, distance: 38.9
click at [322, 137] on app-calendar-viewport "Wed 10 Thu 11 Fri 12 4/4 1 Job Sat 13 1/1 1 Job Sun 14 12/12 2 Jobs Mon 15 1/1 …" at bounding box center [565, 355] width 1130 height 473
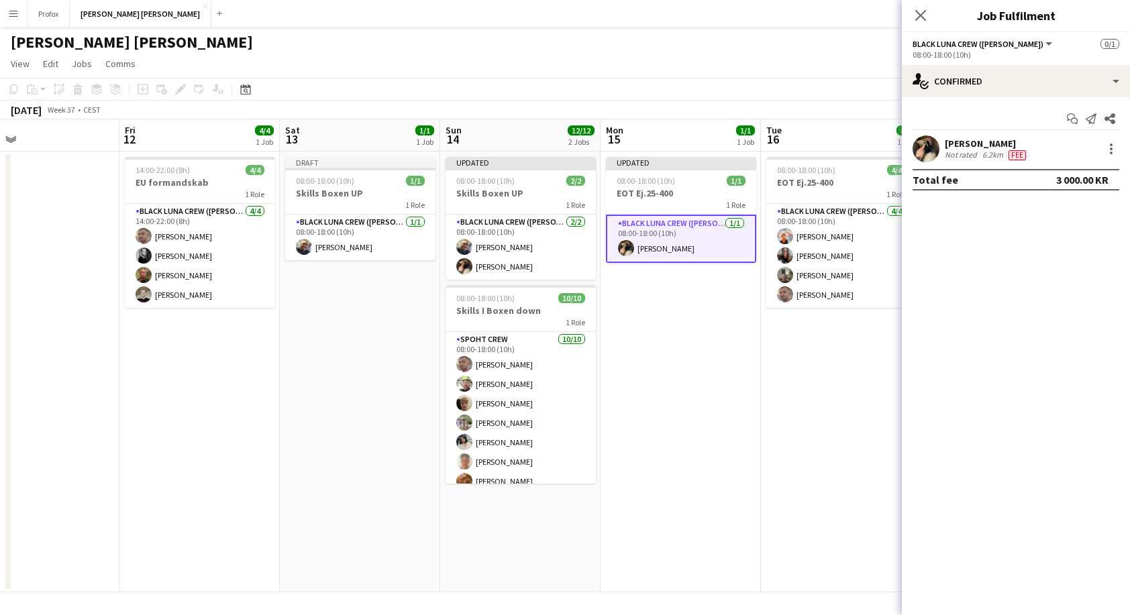
drag, startPoint x: 162, startPoint y: 133, endPoint x: 373, endPoint y: 136, distance: 211.3
click at [374, 136] on app-calendar-viewport "Tue 9 3/3 2 Jobs Wed 10 Thu 11 Fri 12 4/4 1 Job Sat 13 1/1 1 Job Sun 14 12/12 2…" at bounding box center [565, 355] width 1130 height 473
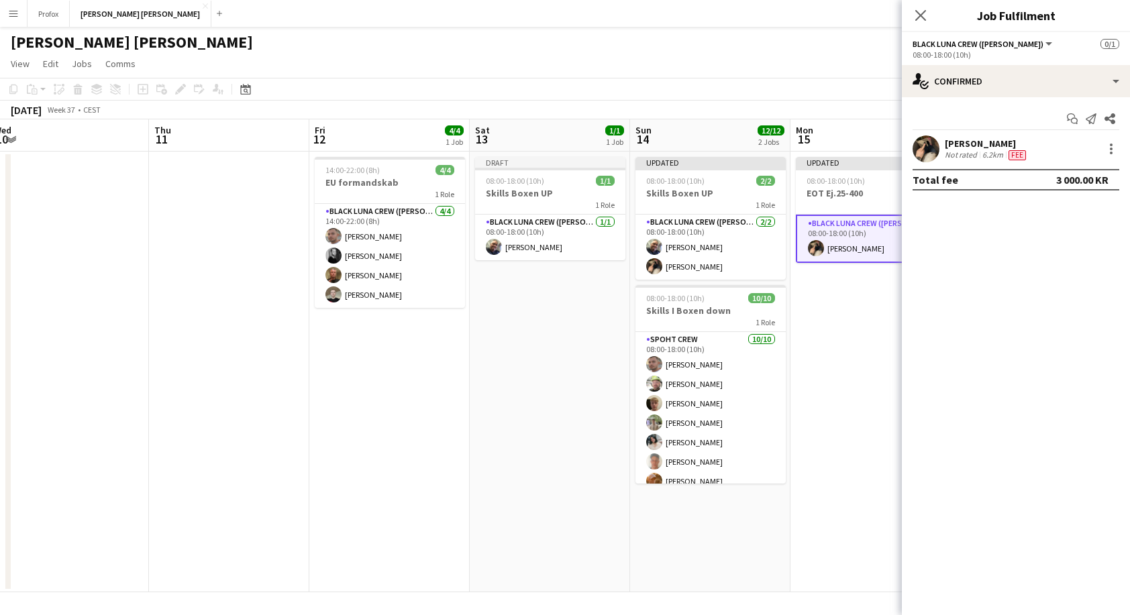
drag, startPoint x: 234, startPoint y: 139, endPoint x: 412, endPoint y: 144, distance: 177.9
click at [428, 144] on app-calendar-viewport "Mon 8 6/8 3 Jobs Tue 9 3/3 2 Jobs Wed 10 Thu 11 Fri 12 4/4 1 Job Sat 13 1/1 1 J…" at bounding box center [565, 355] width 1130 height 473
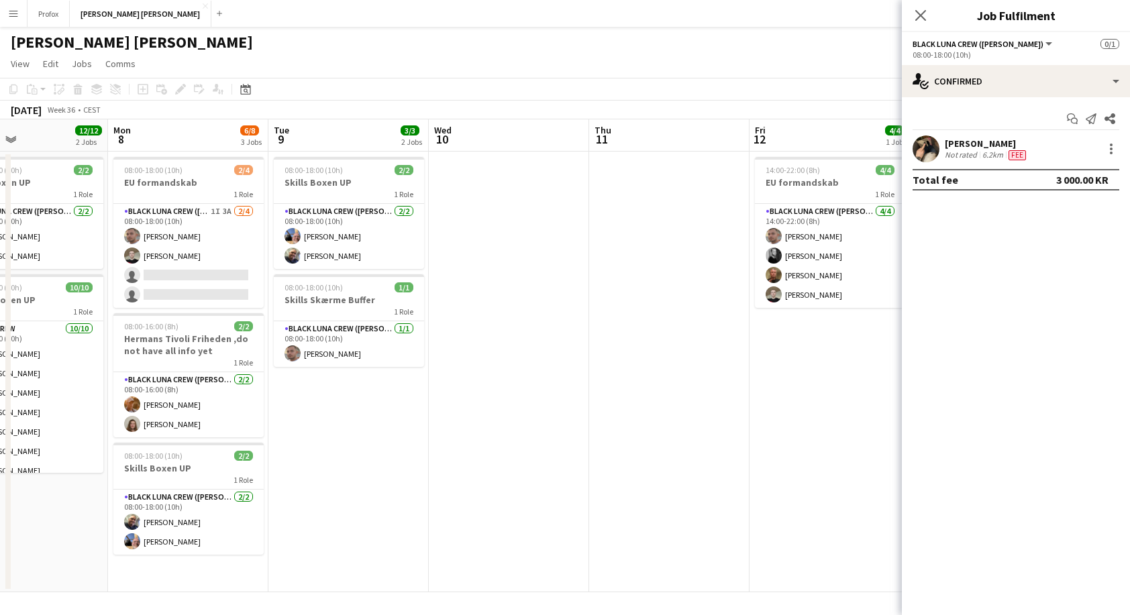
drag, startPoint x: 356, startPoint y: 150, endPoint x: 331, endPoint y: 156, distance: 26.1
click at [423, 151] on app-calendar-viewport "Fri 5 Sat 6 12/12 2 Jobs Sun 7 12/12 2 Jobs Mon 8 6/8 3 Jobs Tue 9 3/3 2 Jobs W…" at bounding box center [565, 355] width 1130 height 473
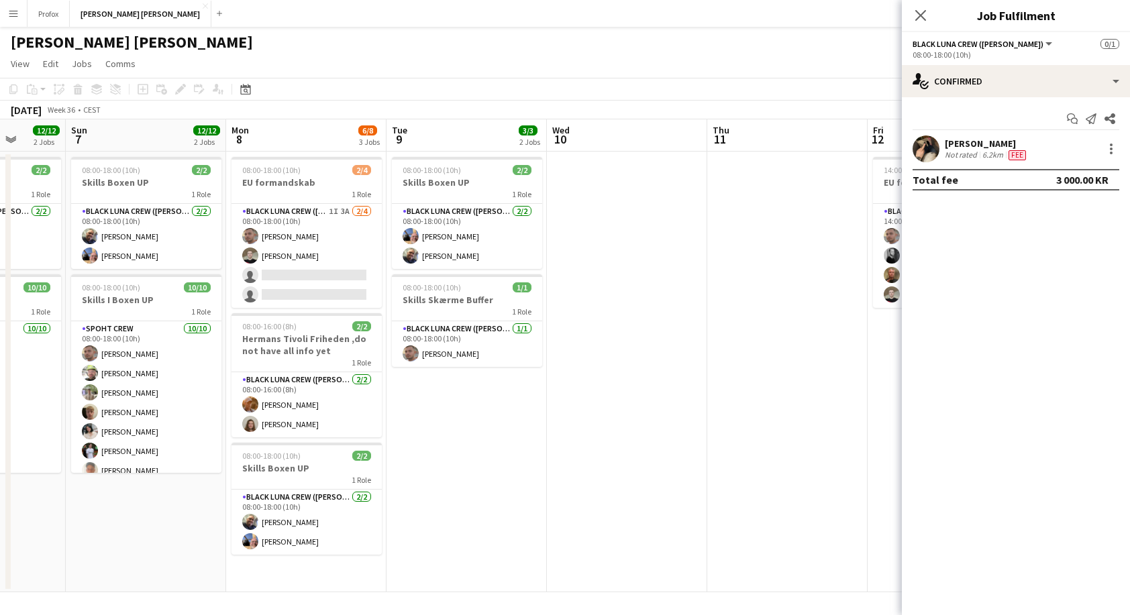
drag, startPoint x: 444, startPoint y: 152, endPoint x: 304, endPoint y: 150, distance: 140.2
click at [444, 152] on app-calendar-viewport "Fri 5 Sat 6 12/12 2 Jobs Sun 7 12/12 2 Jobs Mon 8 6/8 3 Jobs Tue 9 3/3 2 Jobs W…" at bounding box center [565, 355] width 1130 height 473
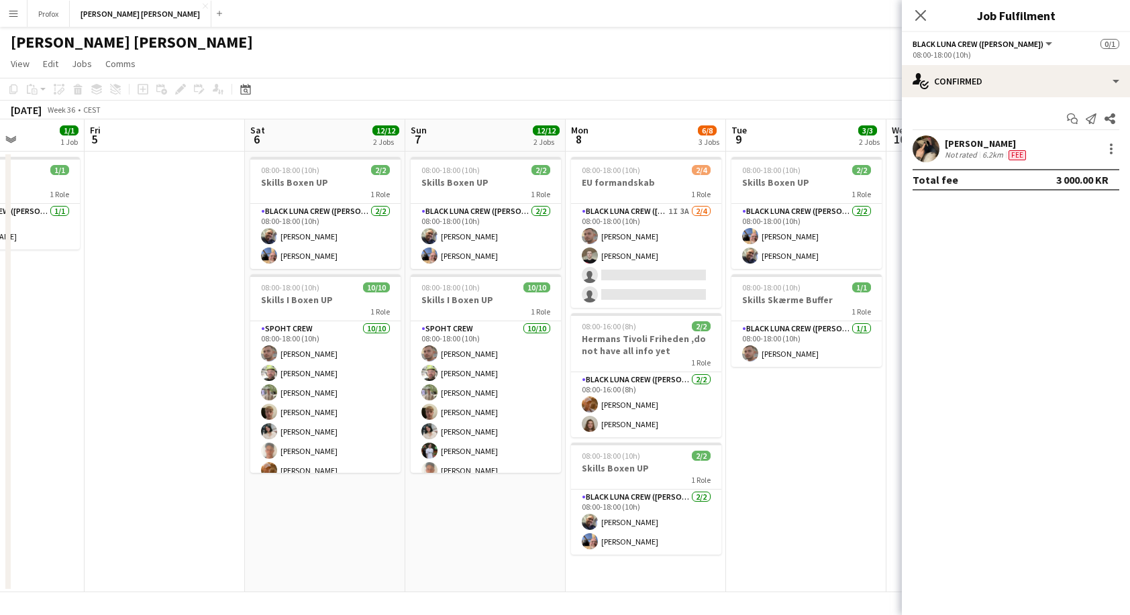
drag, startPoint x: 187, startPoint y: 147, endPoint x: 681, endPoint y: 154, distance: 493.8
click at [681, 154] on app-calendar-viewport "Wed 3 Thu 4 1/1 1 Job Fri 5 Sat 6 12/12 2 Jobs Sun 7 12/12 2 Jobs Mon 8 6/8 3 J…" at bounding box center [565, 355] width 1130 height 473
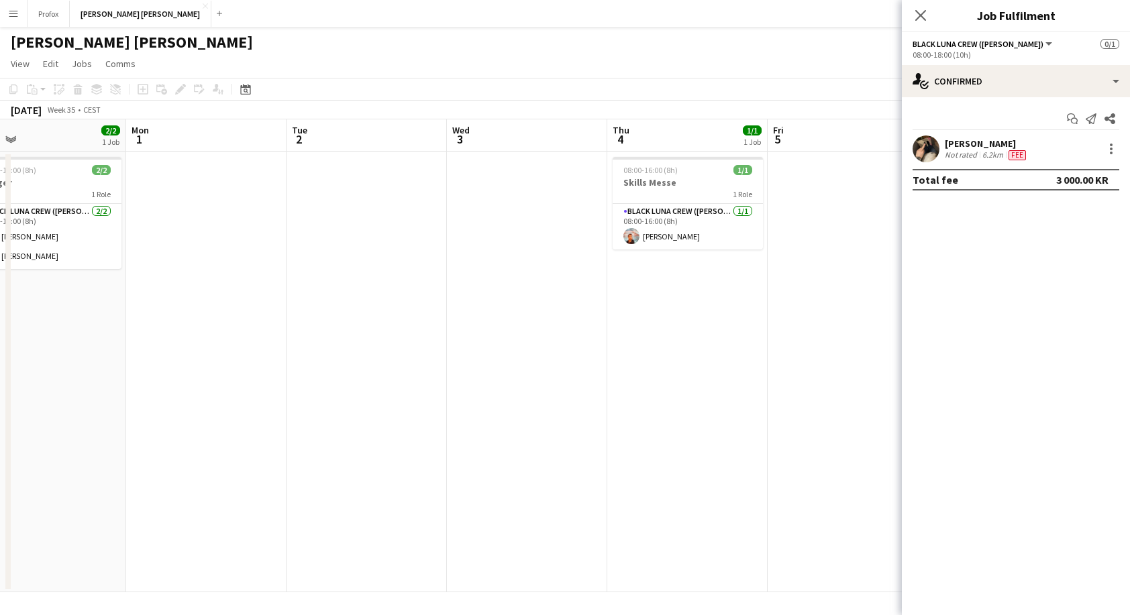
drag, startPoint x: 515, startPoint y: 144, endPoint x: 544, endPoint y: 142, distance: 29.6
click at [544, 142] on app-calendar-viewport "Fri 29 Sat 30 Sun 31 2/2 1 Job Mon 1 Tue 2 Wed 3 Thu 4 1/1 1 Job Fri 5 Sat 6 12…" at bounding box center [565, 355] width 1130 height 473
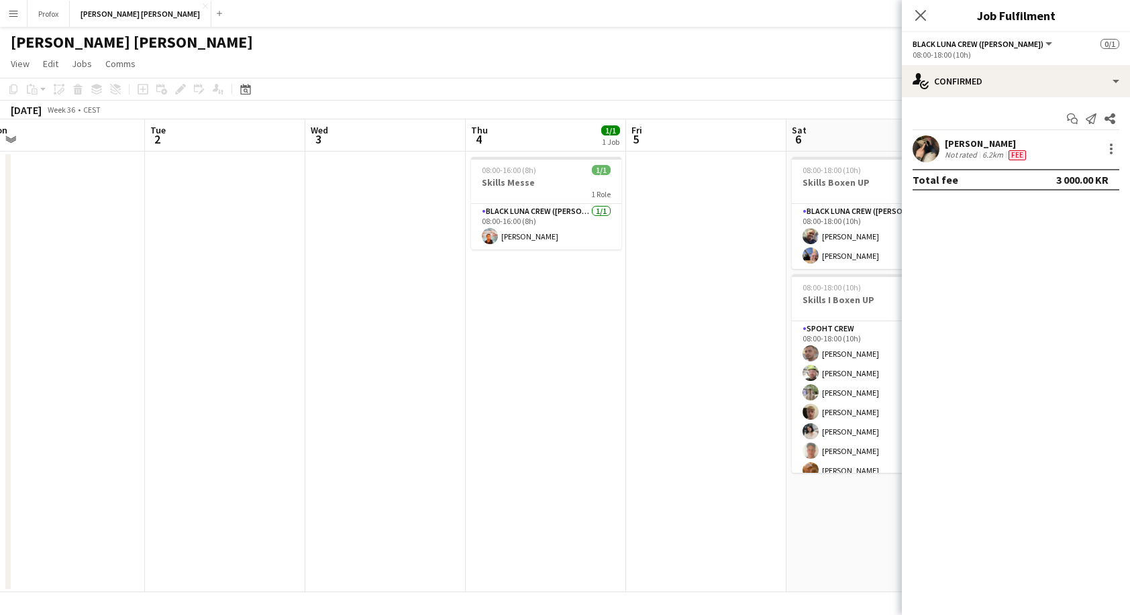
scroll to position [0, 499]
drag, startPoint x: 566, startPoint y: 139, endPoint x: 423, endPoint y: 146, distance: 143.0
click at [423, 146] on app-calendar-viewport "Fri 29 Sat 30 Sun 31 2/2 1 Job Mon 1 Tue 2 Wed 3 Thu 4 1/1 1 Job Fri 5 Sat 6 12…" at bounding box center [565, 355] width 1130 height 473
click at [920, 11] on icon "Close pop-in" at bounding box center [920, 15] width 13 height 13
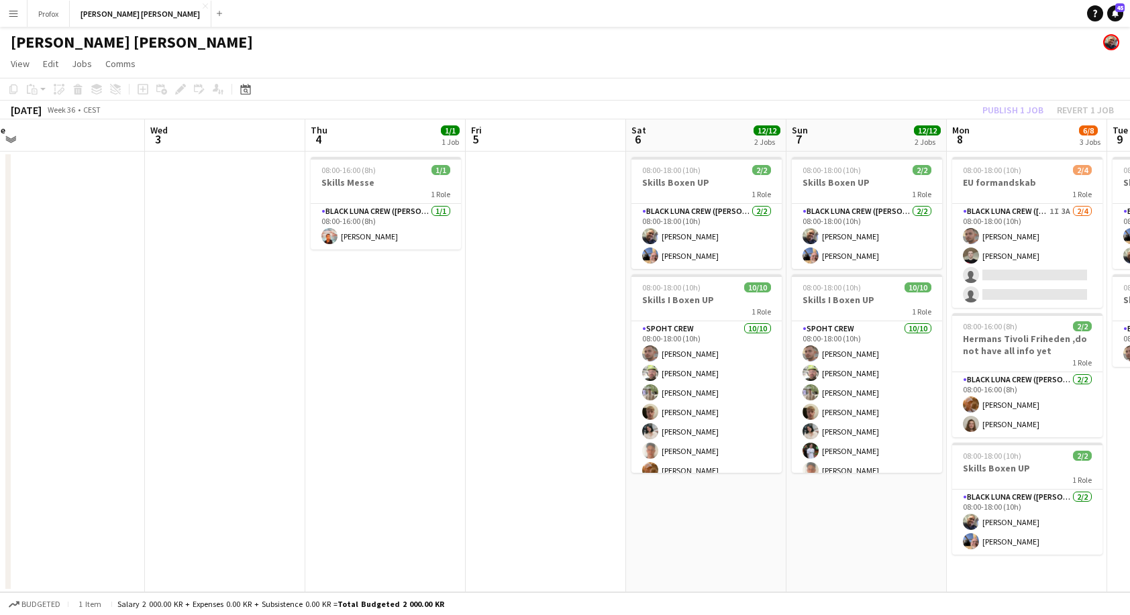
drag, startPoint x: 728, startPoint y: 234, endPoint x: 586, endPoint y: 224, distance: 141.9
click at [574, 225] on app-calendar-viewport "Sat 30 Sun 31 2/2 1 Job Mon 1 Tue 2 Wed 3 Thu 4 1/1 1 Job Fri 5 Sat 6 12/12 2 J…" at bounding box center [565, 355] width 1130 height 473
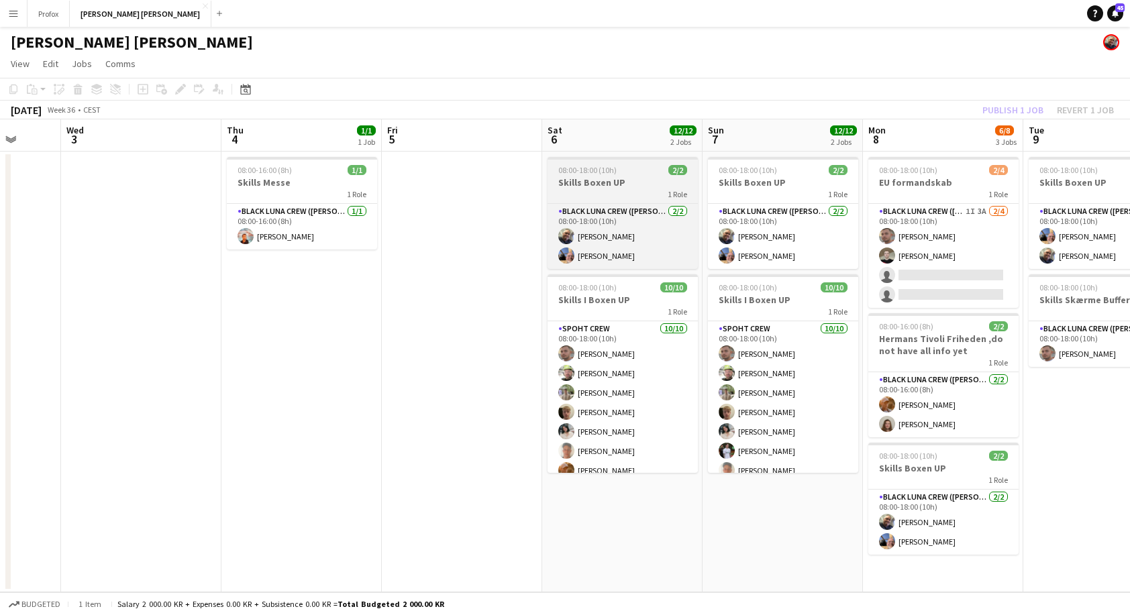
drag, startPoint x: 386, startPoint y: 203, endPoint x: 385, endPoint y: 197, distance: 6.7
click at [354, 199] on app-calendar-viewport "Sun 31 2/2 1 Job Mon 1 Tue 2 Wed 3 Thu 4 1/1 1 Job Fri 5 Sat 6 12/12 2 Jobs Sun…" at bounding box center [565, 355] width 1130 height 473
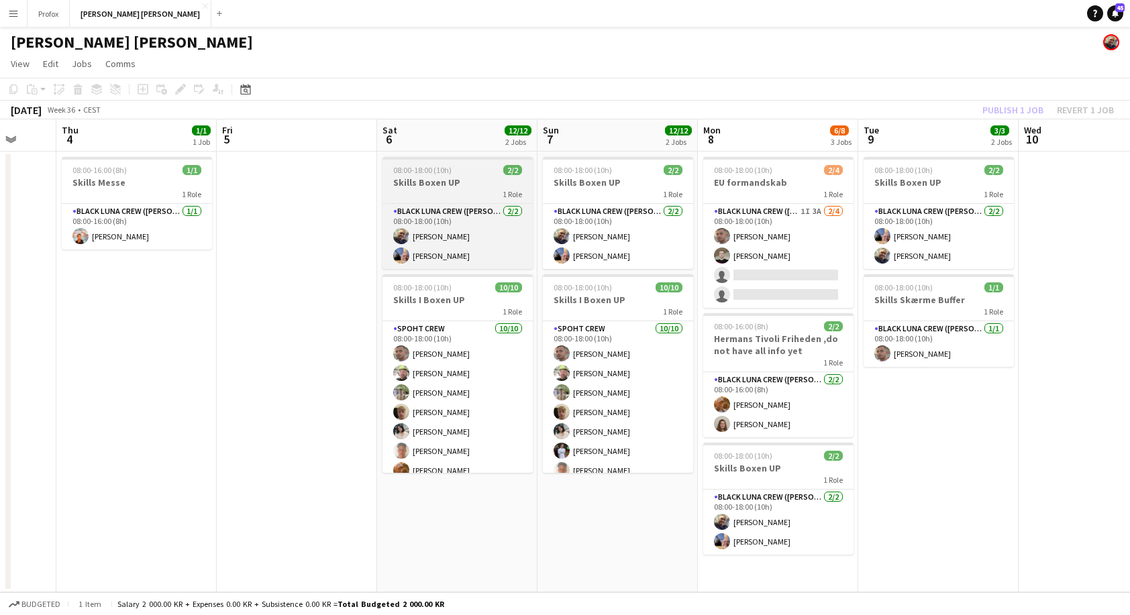
scroll to position [0, 392]
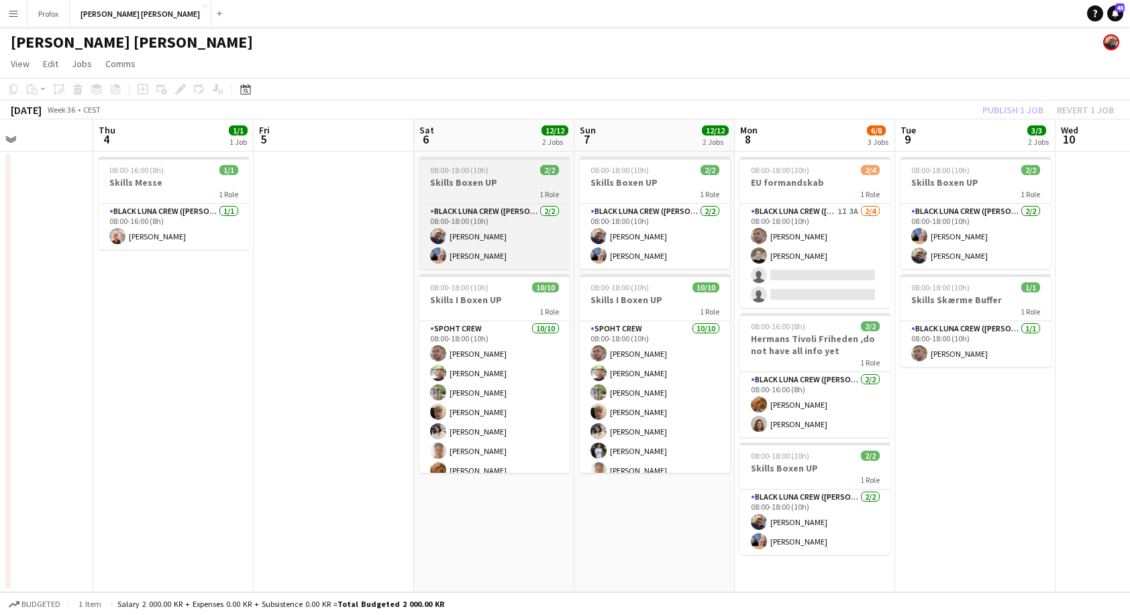
drag, startPoint x: 334, startPoint y: 203, endPoint x: 318, endPoint y: 195, distance: 18.0
click at [312, 201] on app-calendar-viewport "Mon 1 Tue 2 Wed 3 Thu 4 1/1 1 Job Fri 5 Sat 6 12/12 2 Jobs Sun 7 12/12 2 Jobs M…" at bounding box center [565, 355] width 1130 height 473
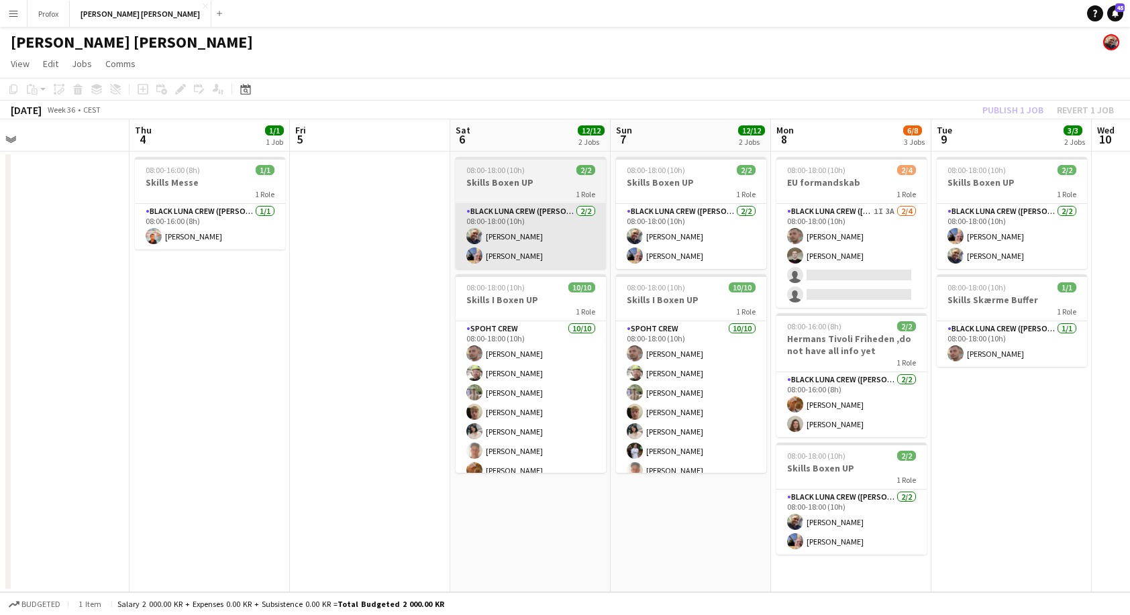
scroll to position [0, 382]
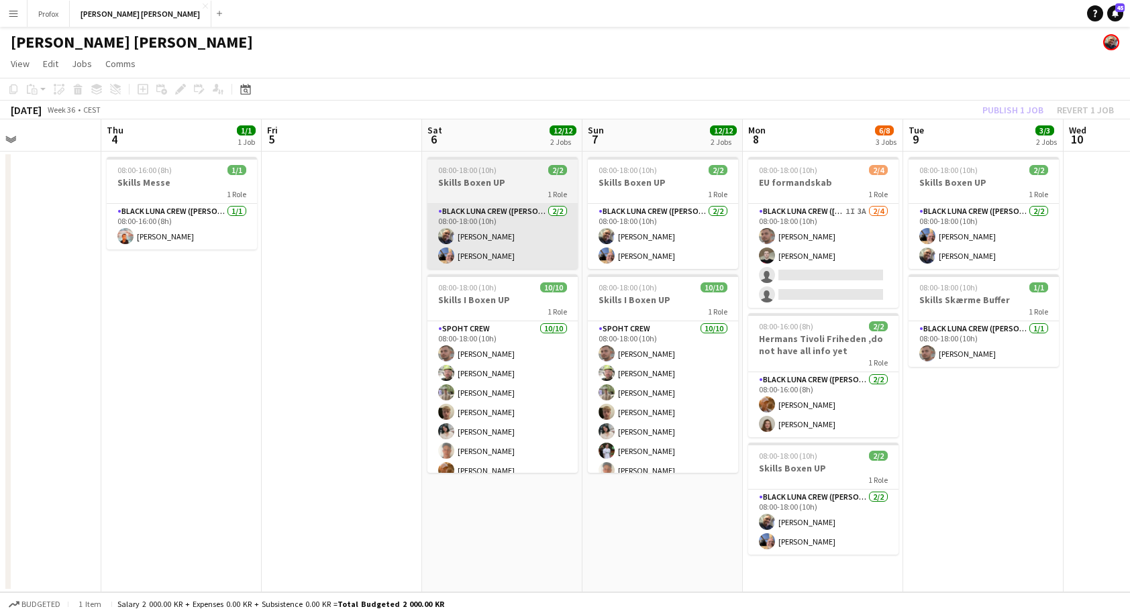
drag, startPoint x: 331, startPoint y: 209, endPoint x: 635, endPoint y: 227, distance: 304.4
click at [660, 224] on app-calendar-viewport "Mon 1 Tue 2 Wed 3 Thu 4 1/1 1 Job Fri 5 Sat 6 12/12 2 Jobs Sun 7 12/12 2 Jobs M…" at bounding box center [565, 355] width 1130 height 473
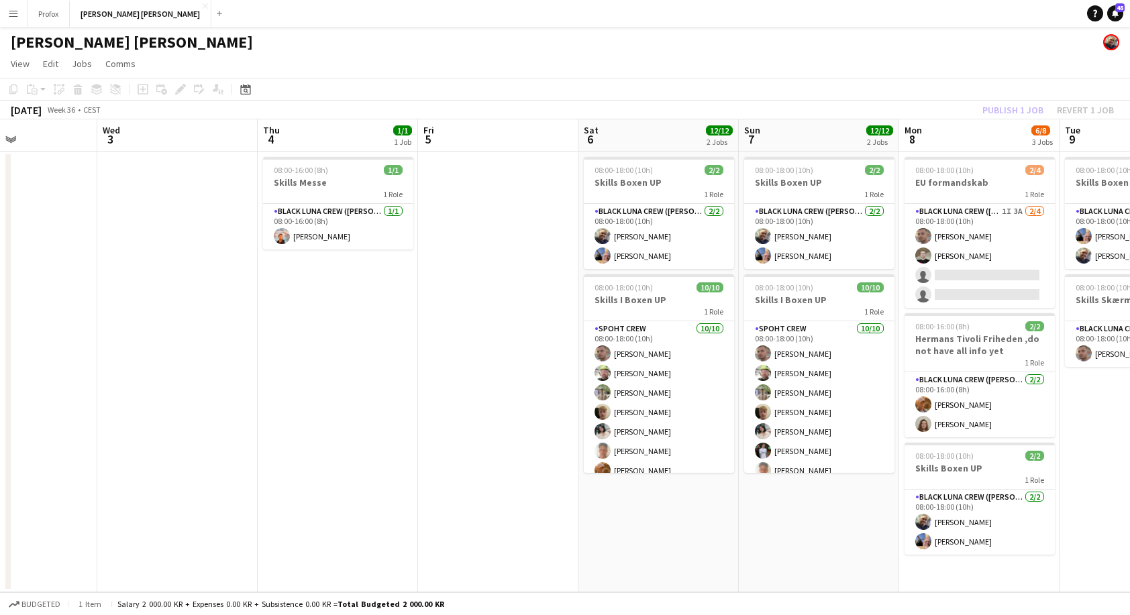
click at [166, 137] on app-board-header-date "Wed 3" at bounding box center [177, 135] width 160 height 32
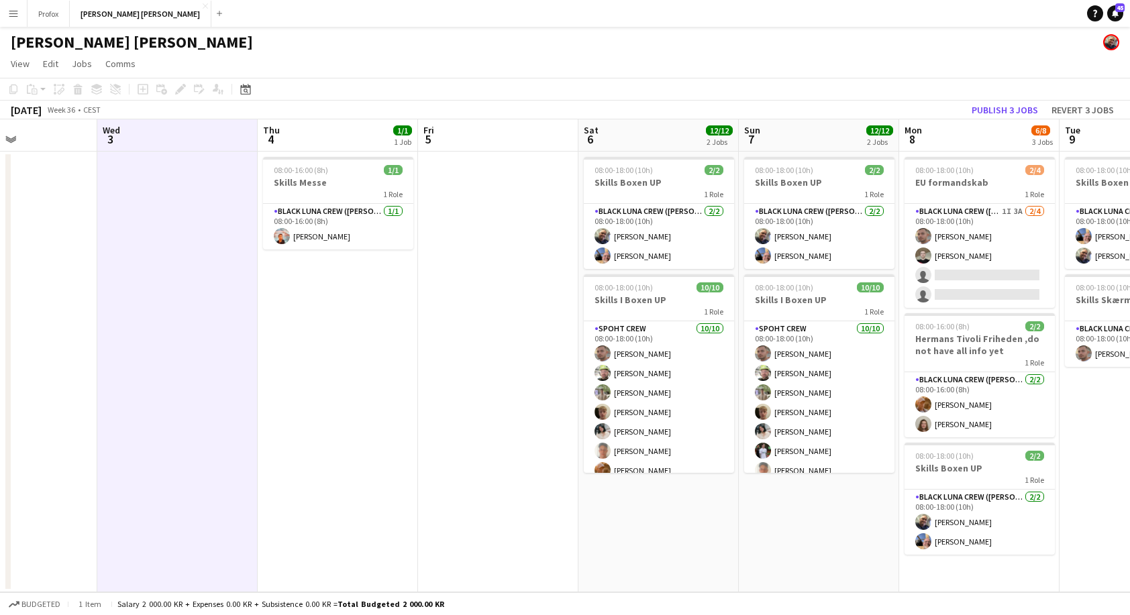
scroll to position [0, 384]
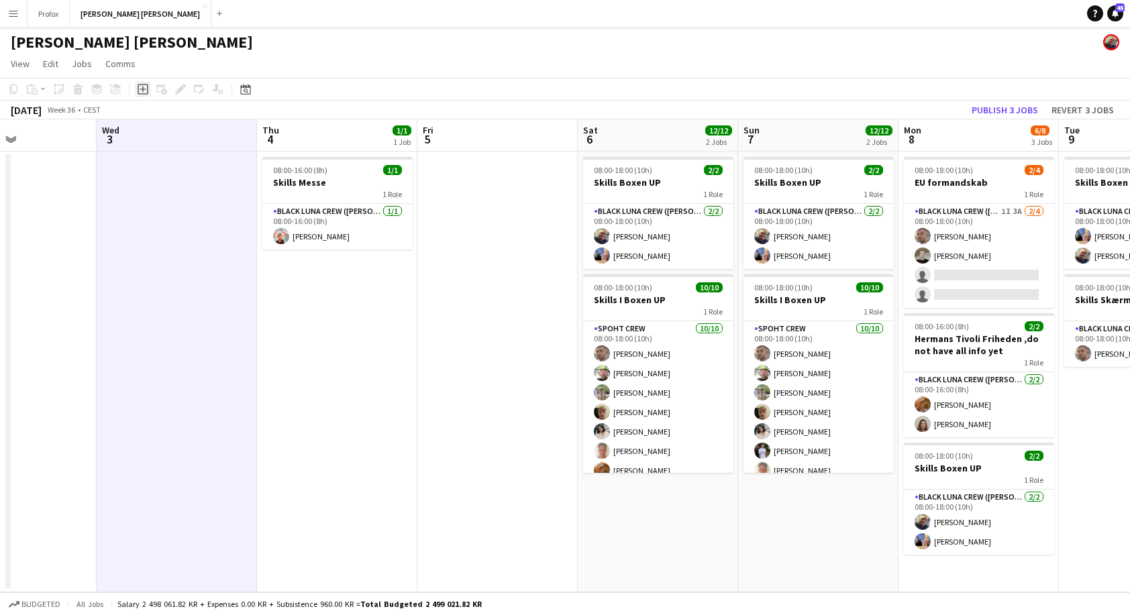
click at [148, 89] on icon at bounding box center [143, 89] width 11 height 11
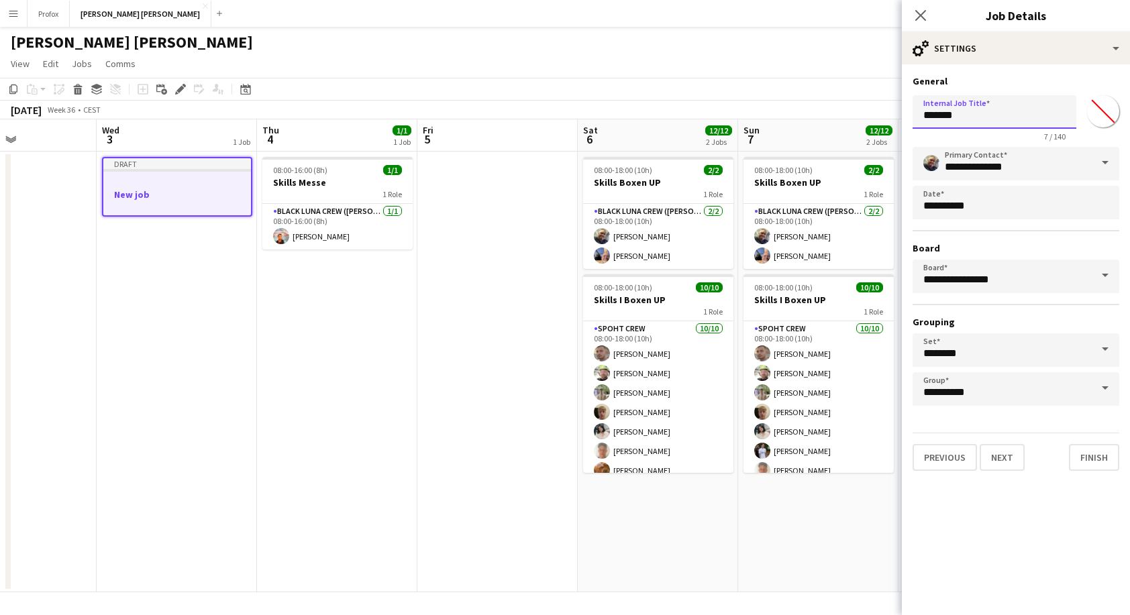
drag, startPoint x: 990, startPoint y: 115, endPoint x: 846, endPoint y: 107, distance: 144.5
click at [846, 107] on body "Menu Boards Boards Boards All jobs Status Workforce Workforce My Workforce Recr…" at bounding box center [565, 307] width 1130 height 615
click at [209, 193] on h3 "New job" at bounding box center [177, 195] width 148 height 12
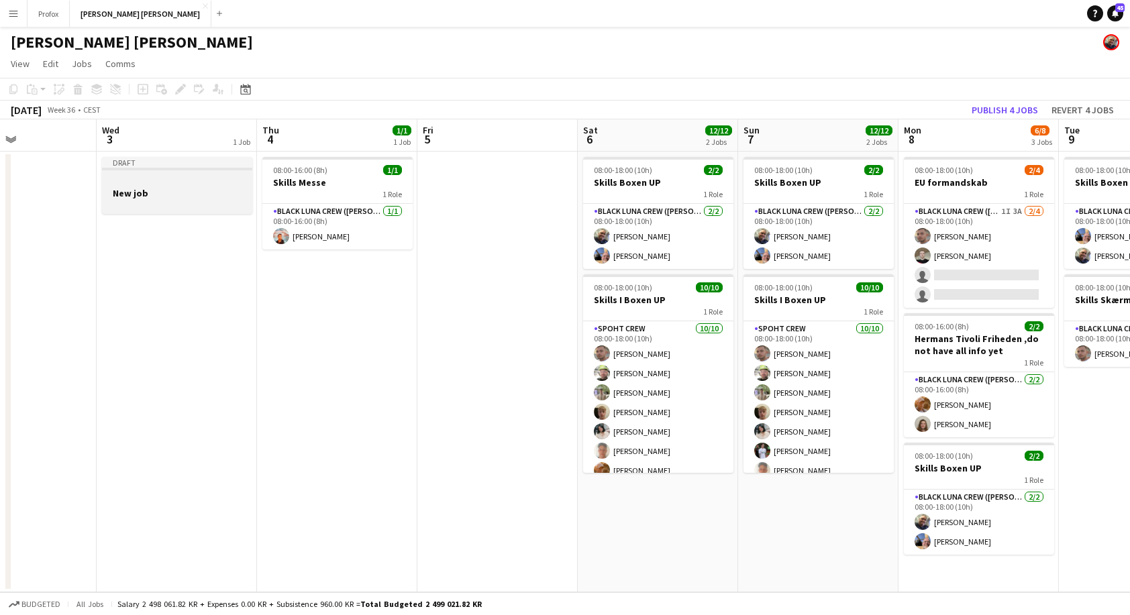
click at [203, 190] on h3 "New job" at bounding box center [177, 193] width 150 height 12
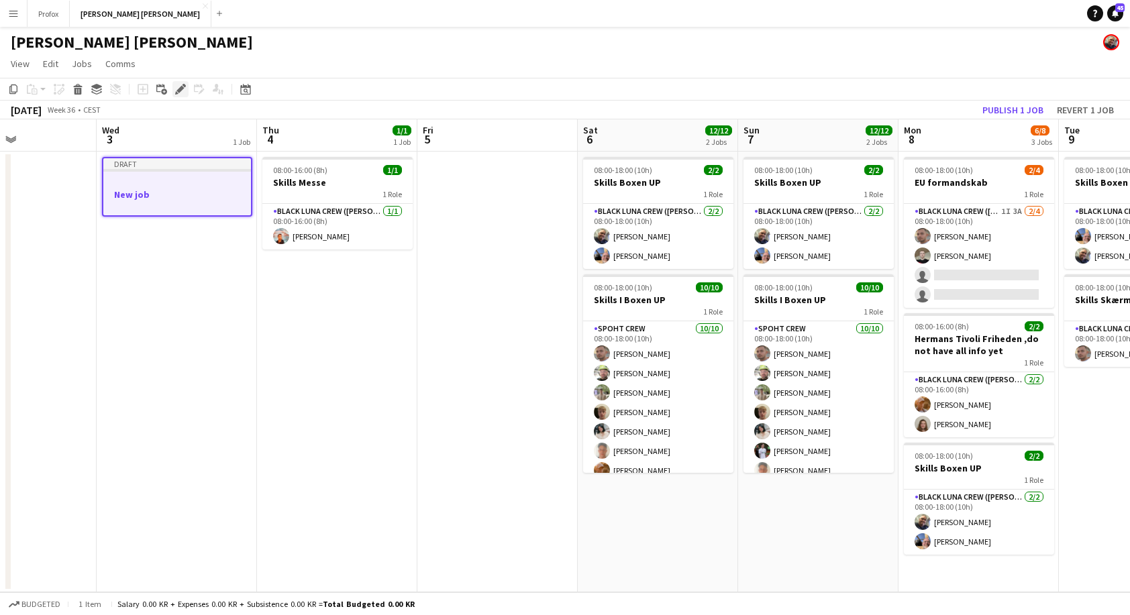
click at [182, 89] on icon at bounding box center [179, 89] width 7 height 7
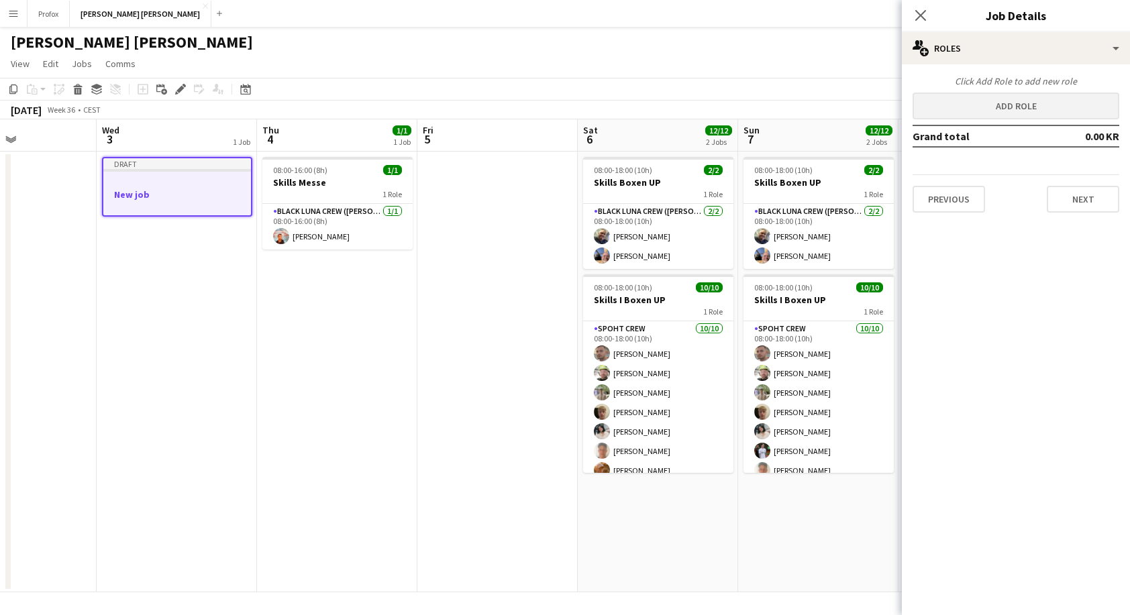
click at [1043, 105] on button "Add role" at bounding box center [1015, 106] width 207 height 27
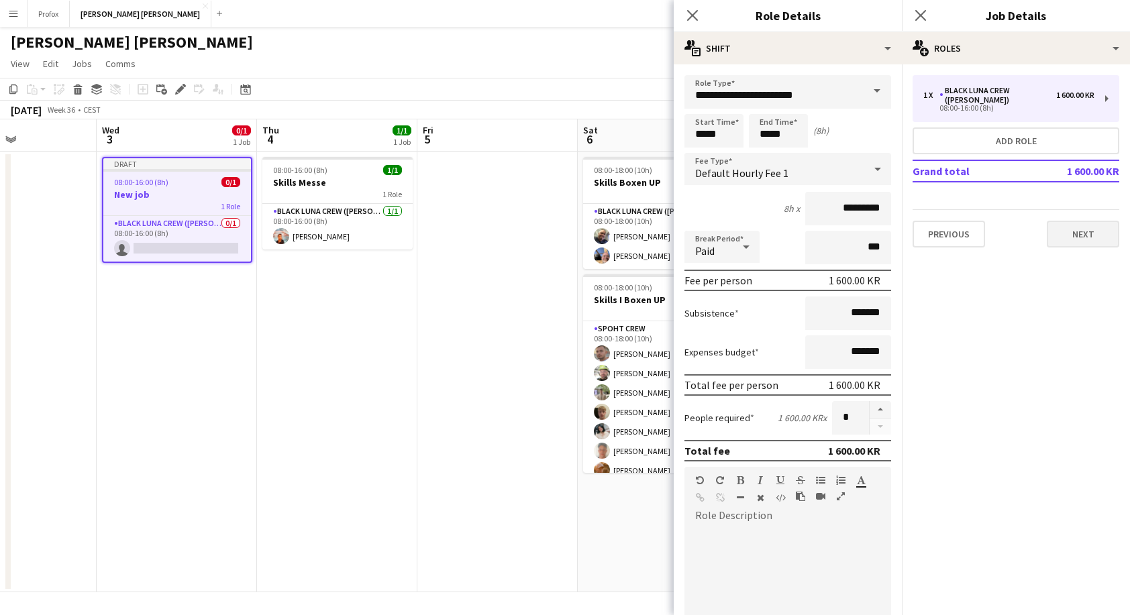
click at [1085, 225] on button "Next" at bounding box center [1082, 234] width 72 height 27
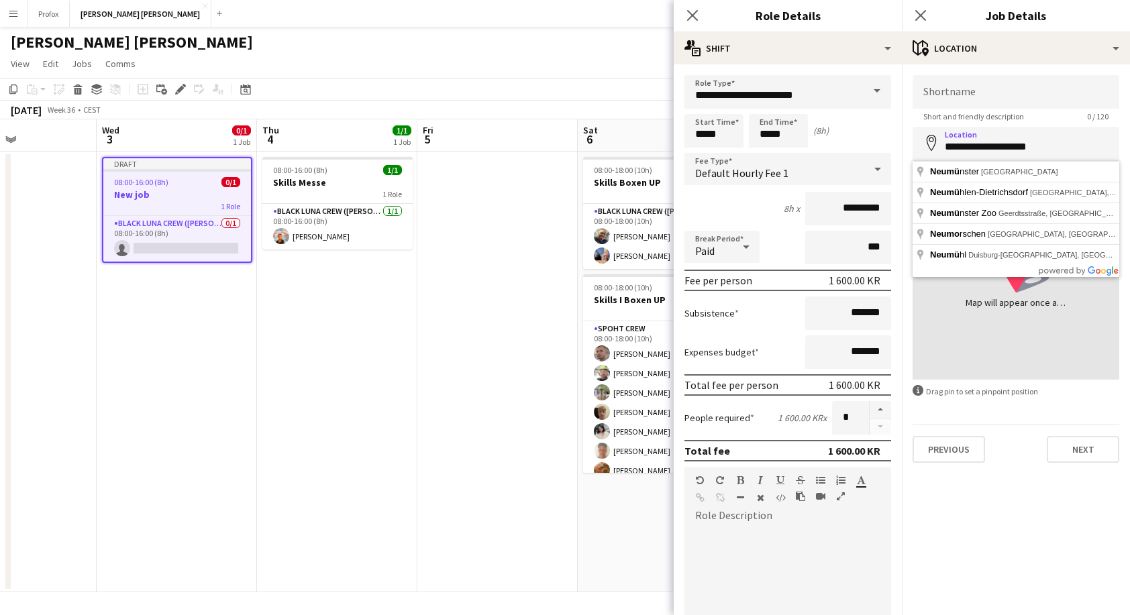
type input "**********"
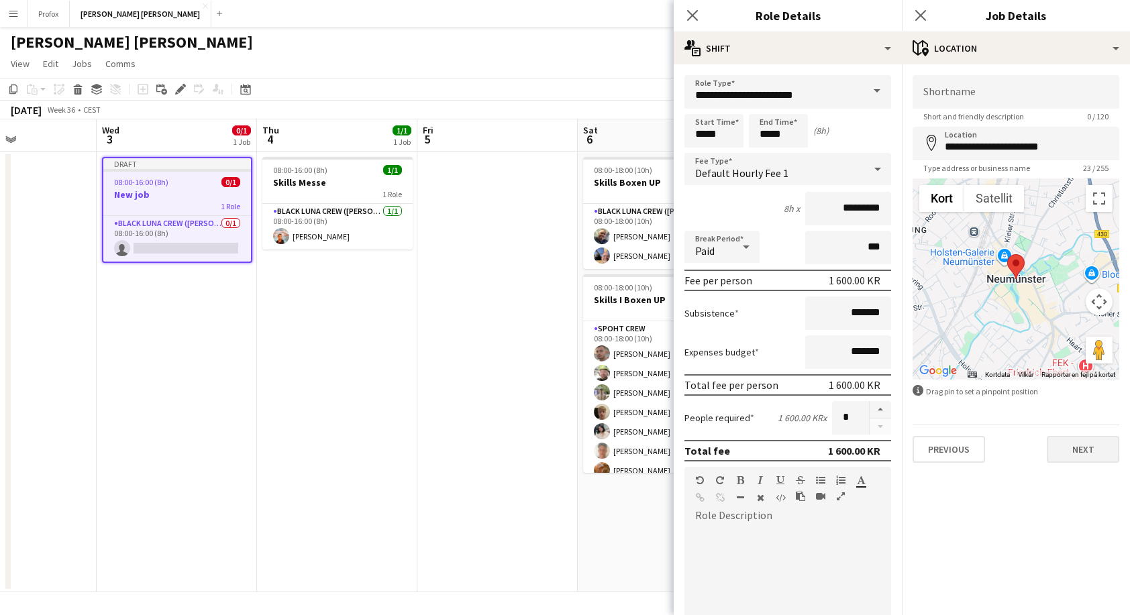
click at [1085, 449] on button "Next" at bounding box center [1082, 449] width 72 height 27
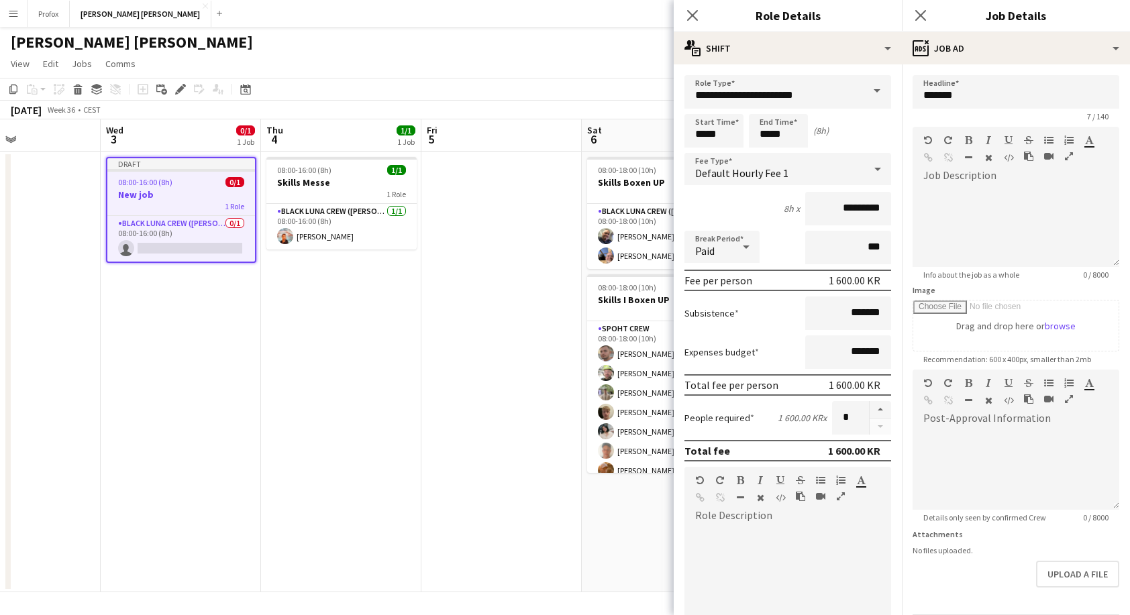
drag, startPoint x: 319, startPoint y: 454, endPoint x: 345, endPoint y: 451, distance: 25.6
click at [325, 453] on app-calendar-viewport "Sun 31 2/2 1 Job Mon 1 Tue 2 Wed 3 0/1 1 Job Thu 4 1/1 1 Job Fri 5 Sat 6 12/12 …" at bounding box center [565, 355] width 1130 height 473
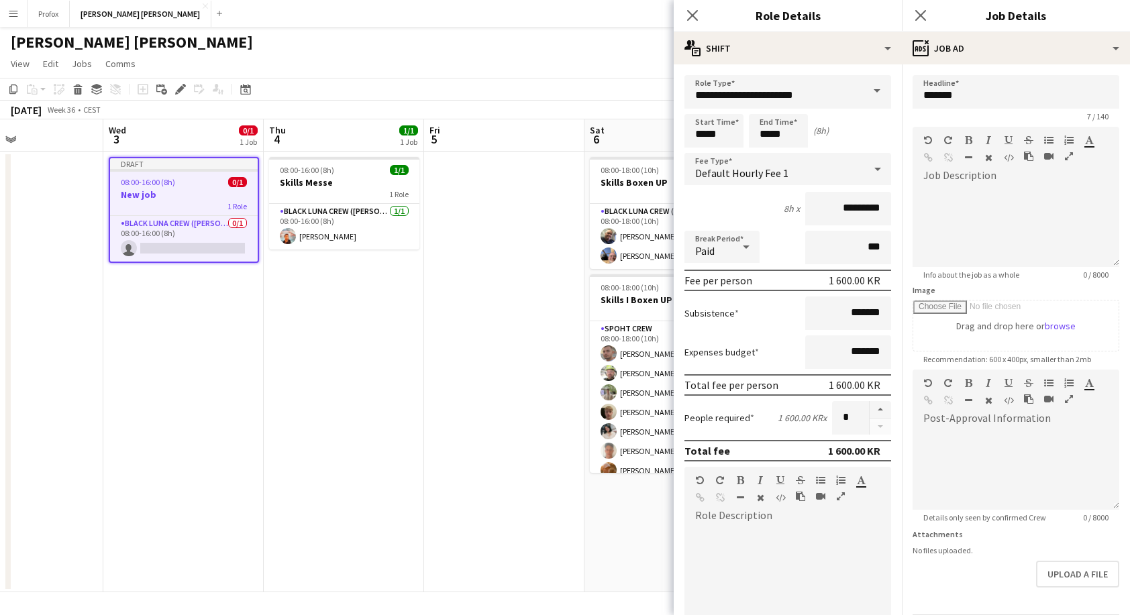
click at [205, 189] on h3 "New job" at bounding box center [184, 195] width 148 height 12
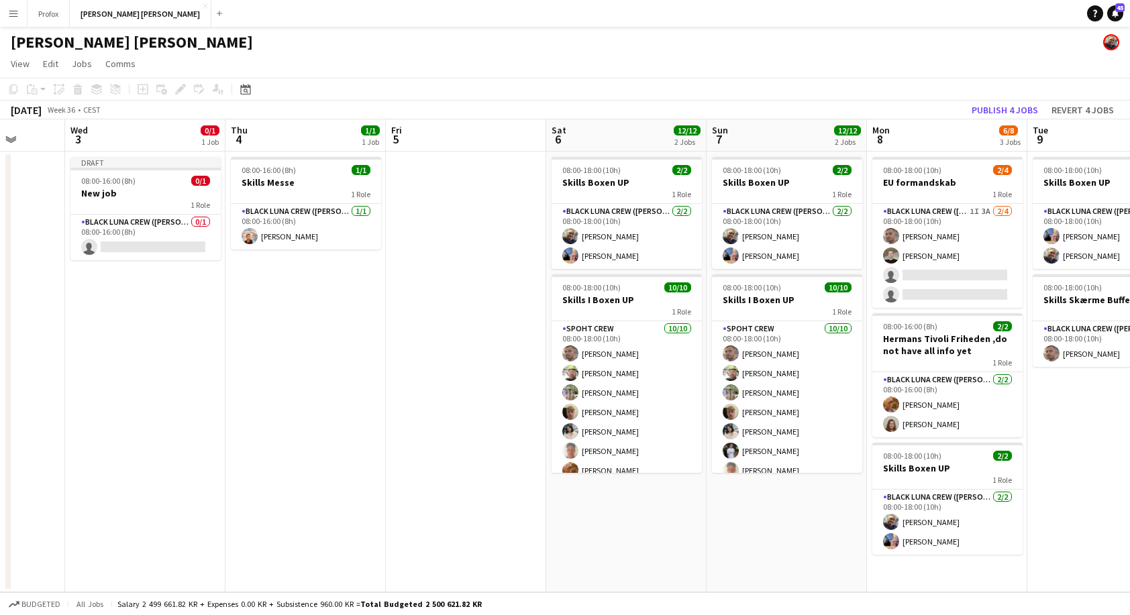
scroll to position [0, 415]
drag, startPoint x: 490, startPoint y: 253, endPoint x: 453, endPoint y: 260, distance: 37.5
click at [453, 260] on app-calendar-viewport "Sun 31 2/2 1 Job Mon 1 Tue 2 Wed 3 0/1 1 Job Thu 4 1/1 1 Job Fri 5 Sat 6 12/12 …" at bounding box center [565, 355] width 1130 height 473
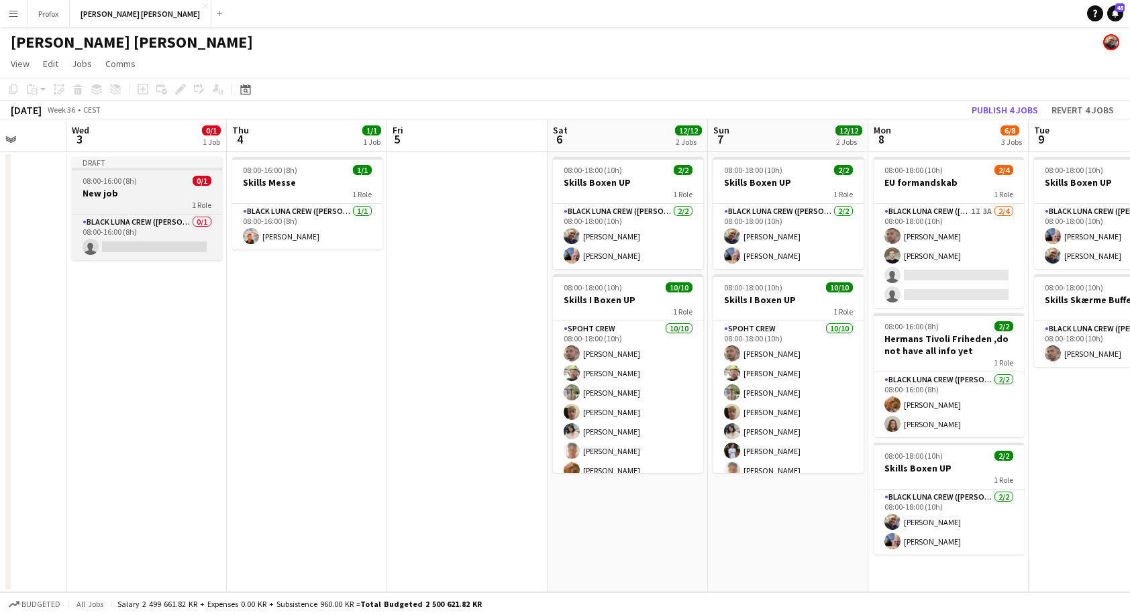
click at [131, 197] on h3 "New job" at bounding box center [147, 193] width 150 height 12
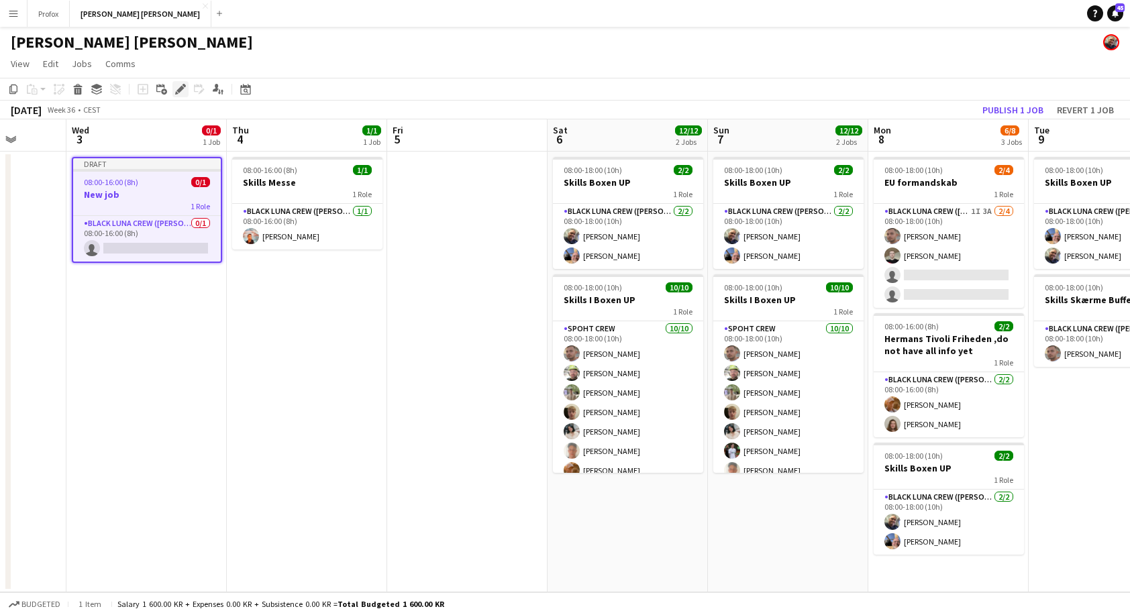
click at [182, 87] on icon at bounding box center [179, 89] width 7 height 7
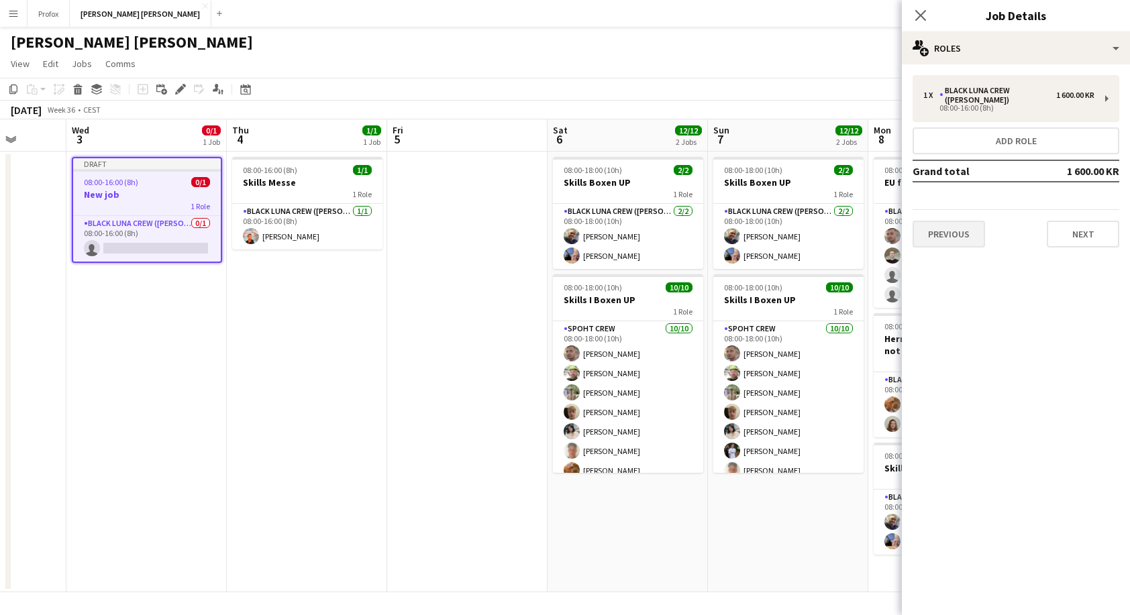
click at [962, 225] on button "Previous" at bounding box center [948, 234] width 72 height 27
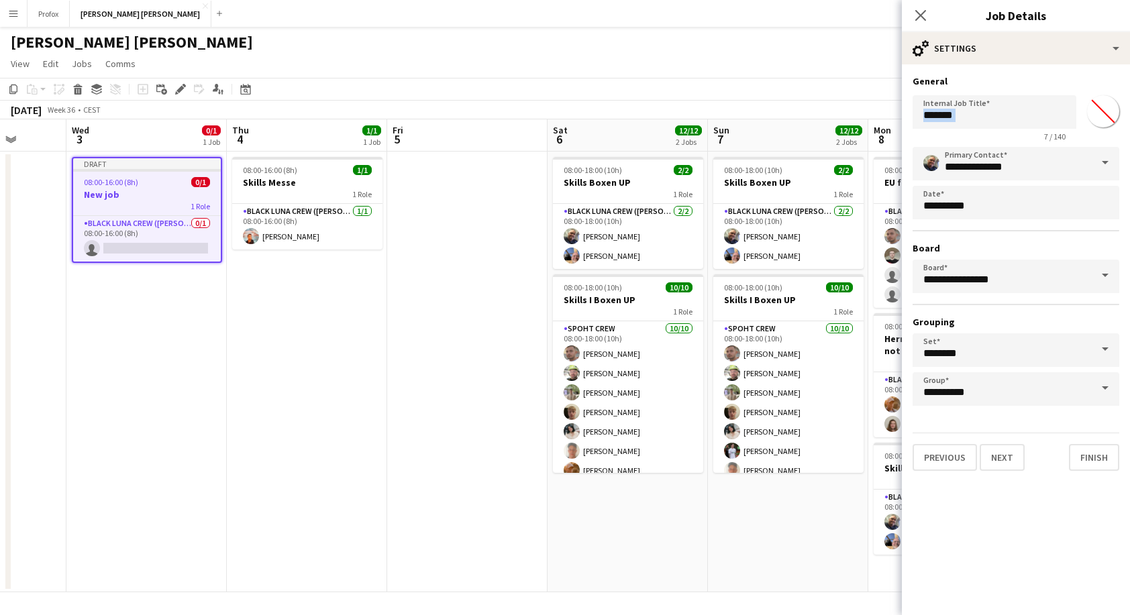
drag, startPoint x: 1000, startPoint y: 130, endPoint x: 904, endPoint y: 119, distance: 96.5
click at [904, 119] on form "**********" at bounding box center [1016, 273] width 228 height 396
click at [1014, 117] on input "*******" at bounding box center [994, 112] width 164 height 34
drag, startPoint x: 1008, startPoint y: 117, endPoint x: 906, endPoint y: 114, distance: 102.0
click at [906, 114] on form "**********" at bounding box center [1016, 273] width 228 height 396
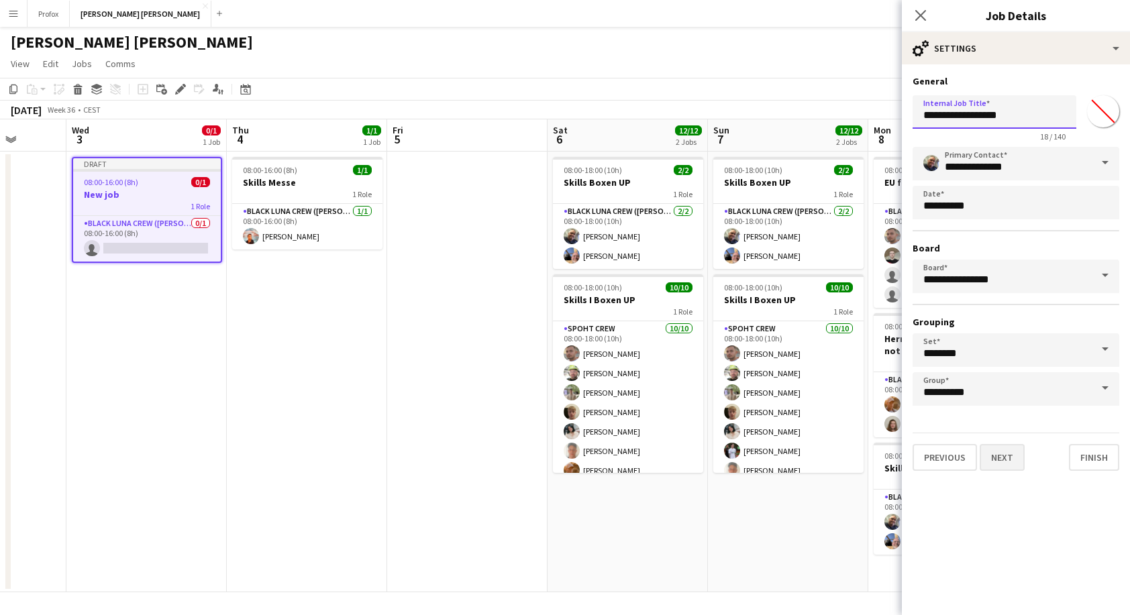
type input "**********"
click at [1004, 456] on button "Next" at bounding box center [1001, 457] width 45 height 27
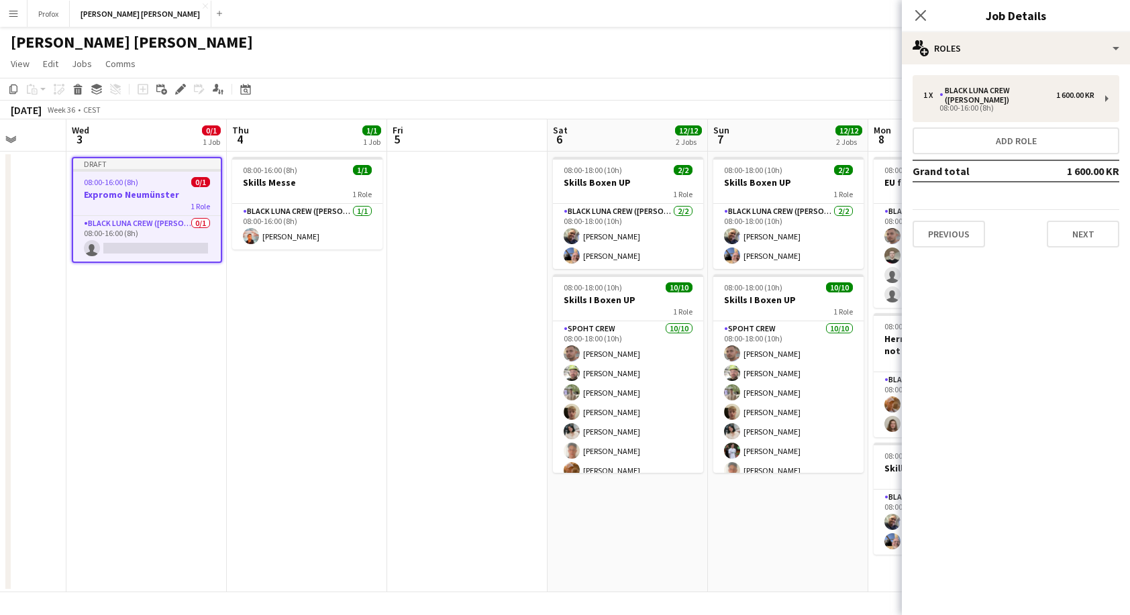
click at [144, 197] on h3 "Expromo Neumünster" at bounding box center [147, 195] width 148 height 12
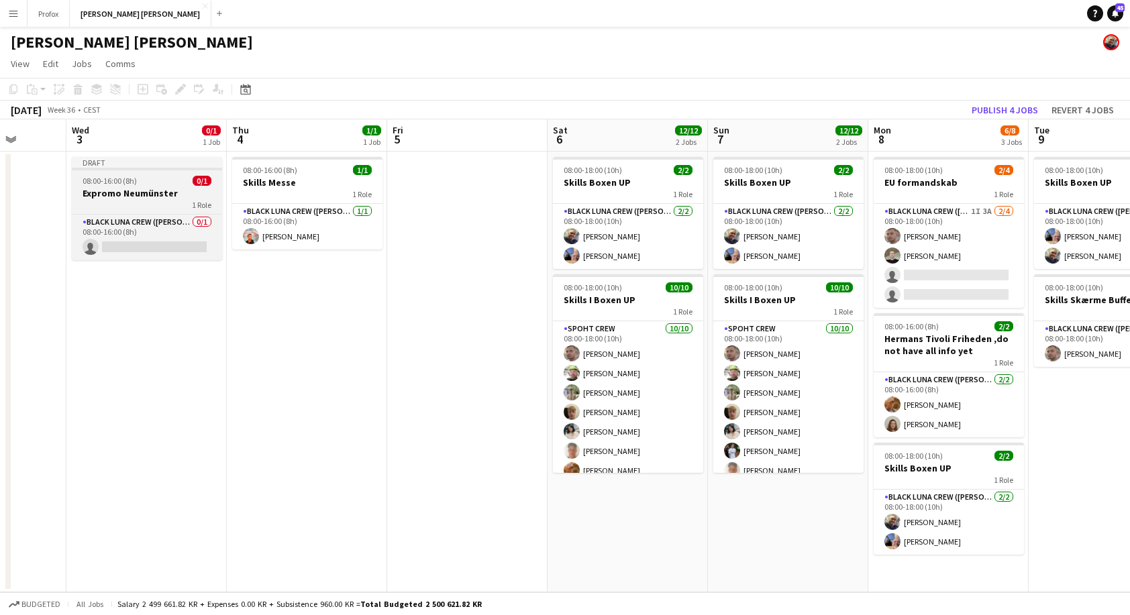
click at [145, 189] on h3 "Expromo Neumünster" at bounding box center [147, 193] width 150 height 12
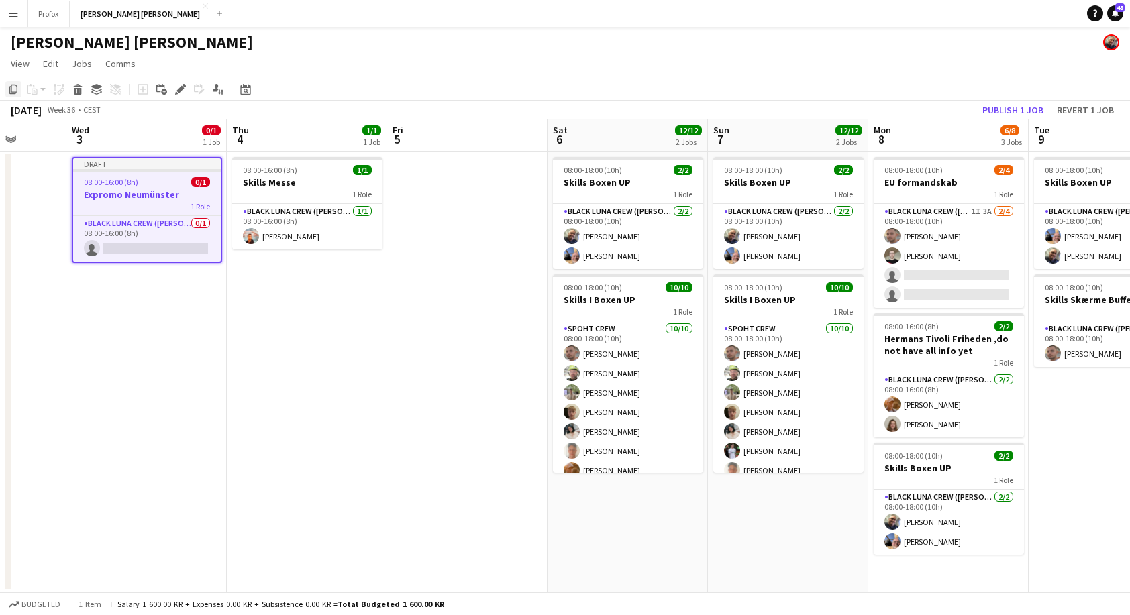
click at [13, 88] on icon "Copy" at bounding box center [13, 89] width 11 height 11
click at [299, 278] on app-date-cell "08:00-16:00 (8h) 1/1 Skills Messe 1 Role Black [PERSON_NAME] Crew ([PERSON_NAME…" at bounding box center [307, 372] width 160 height 441
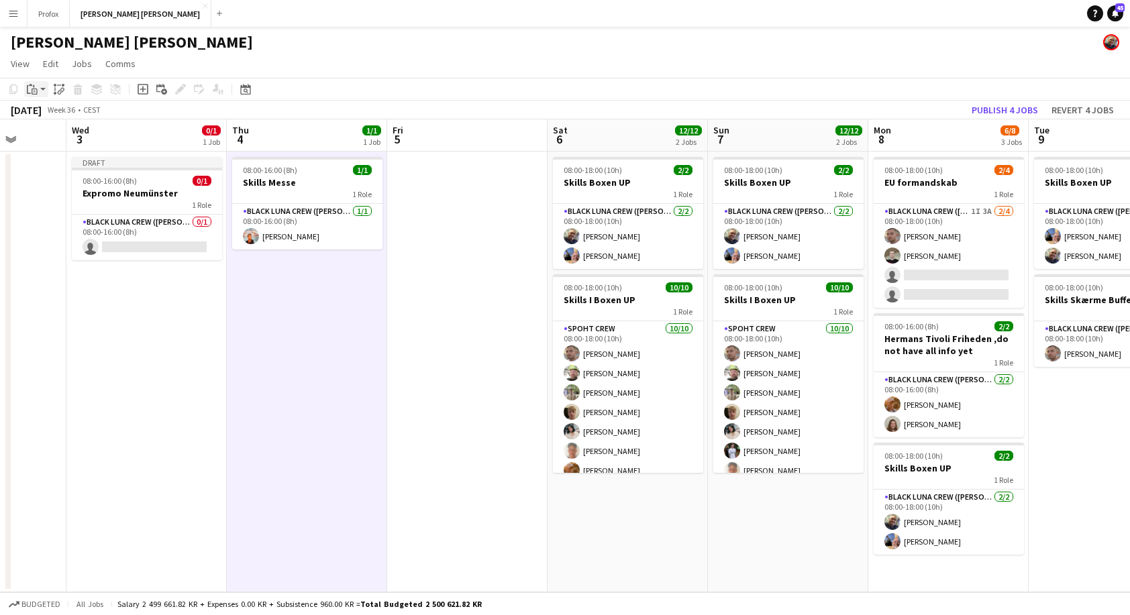
click at [40, 92] on app-action-btn "Paste" at bounding box center [36, 89] width 24 height 16
click at [72, 133] on link "Paste with crew Command Shift V" at bounding box center [89, 137] width 106 height 12
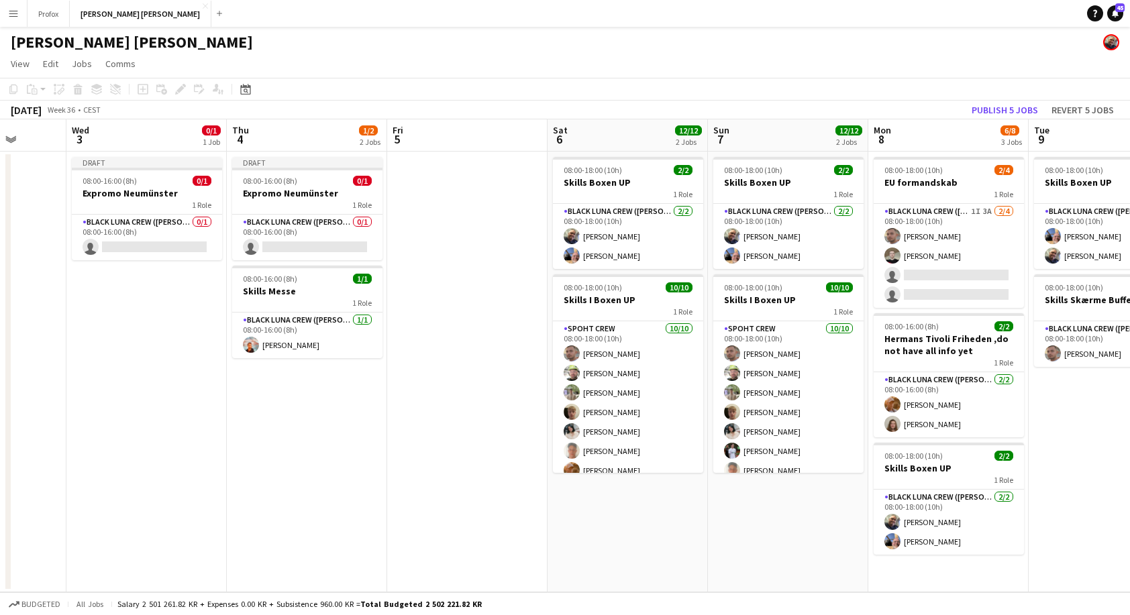
click at [437, 198] on app-date-cell at bounding box center [467, 372] width 160 height 441
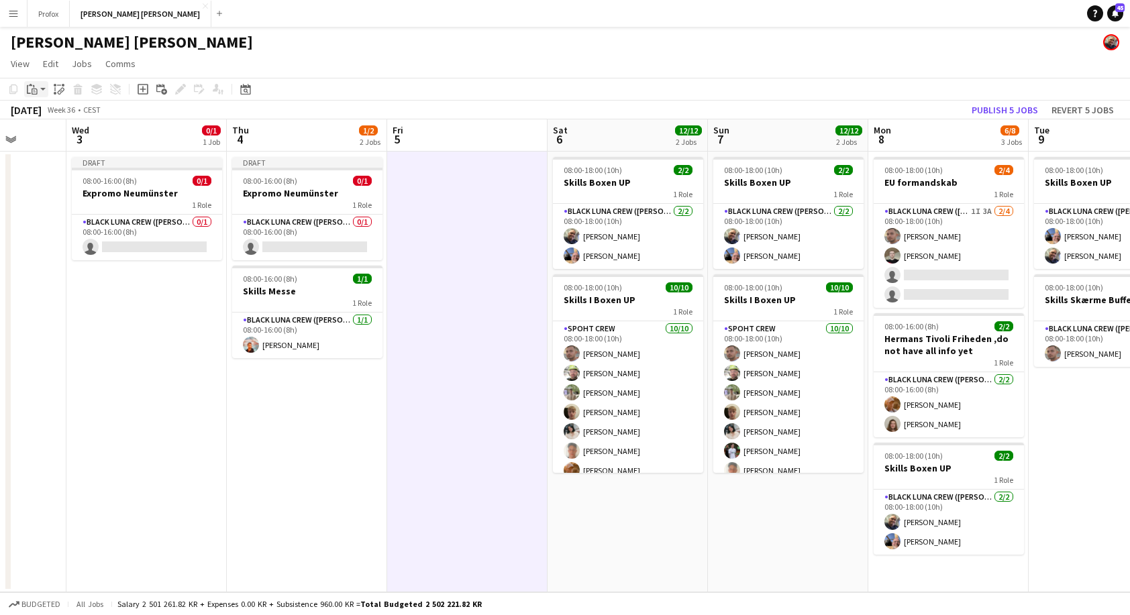
click at [34, 87] on icon at bounding box center [33, 86] width 1 height 3
click at [62, 136] on link "Paste with crew Command Shift V" at bounding box center [89, 137] width 106 height 12
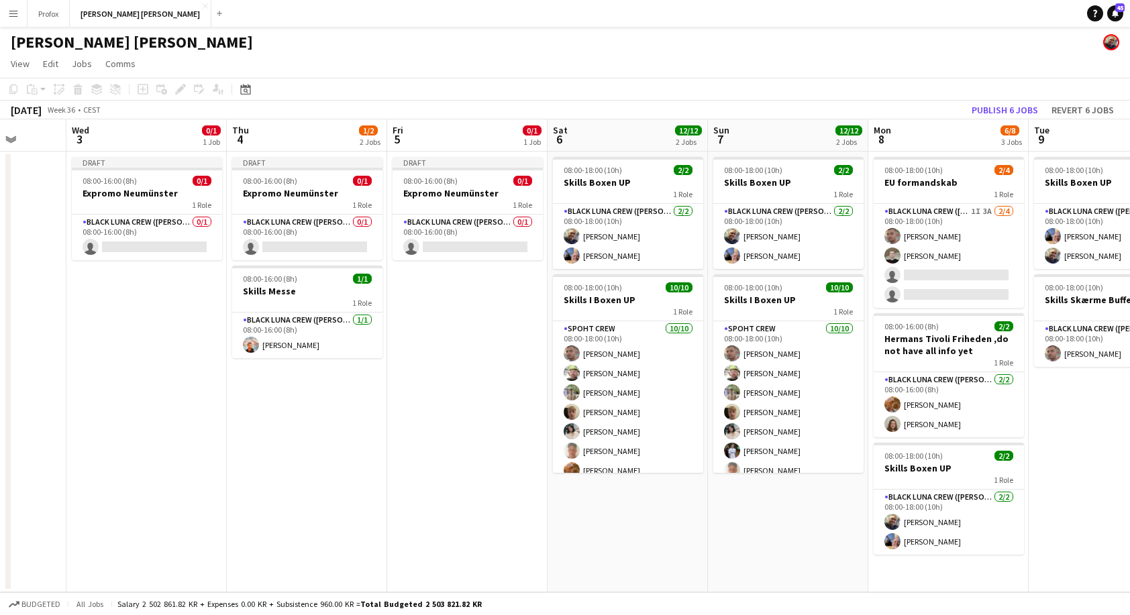
click at [469, 360] on app-date-cell "Draft 08:00-16:00 (8h) 0/1 Expromo Neumünster 1 Role Black [PERSON_NAME] Crew (…" at bounding box center [467, 372] width 160 height 441
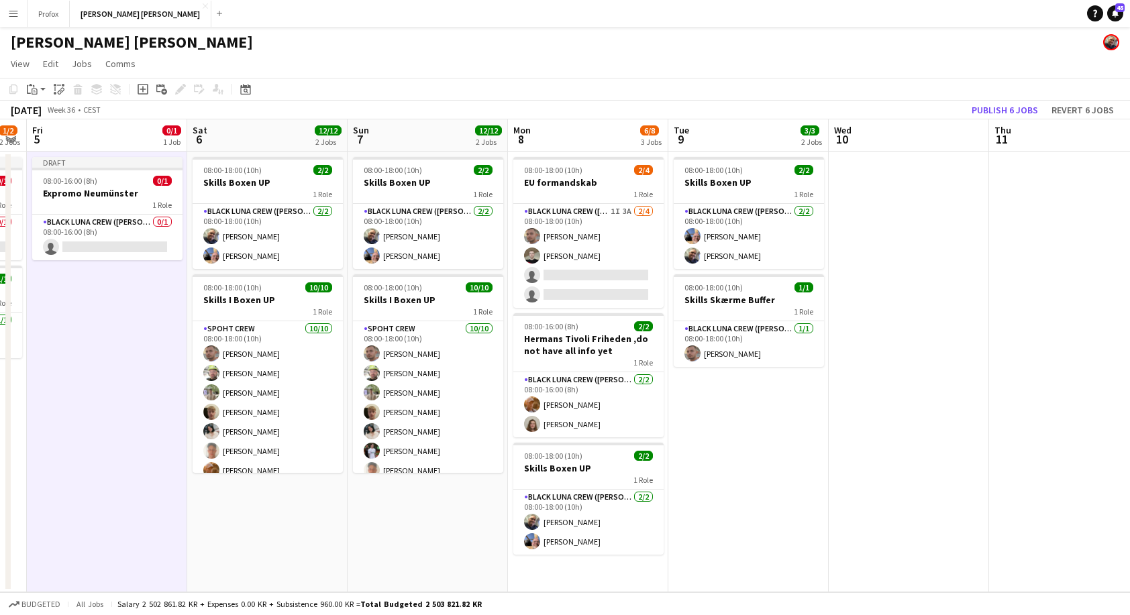
drag, startPoint x: 1055, startPoint y: 460, endPoint x: 750, endPoint y: 454, distance: 304.6
click at [704, 456] on app-calendar-viewport "Tue 2 Wed 3 0/1 1 Job Thu 4 1/2 2 Jobs Fri 5 0/1 1 Job Sat 6 12/12 2 Jobs Sun 7…" at bounding box center [565, 355] width 1130 height 473
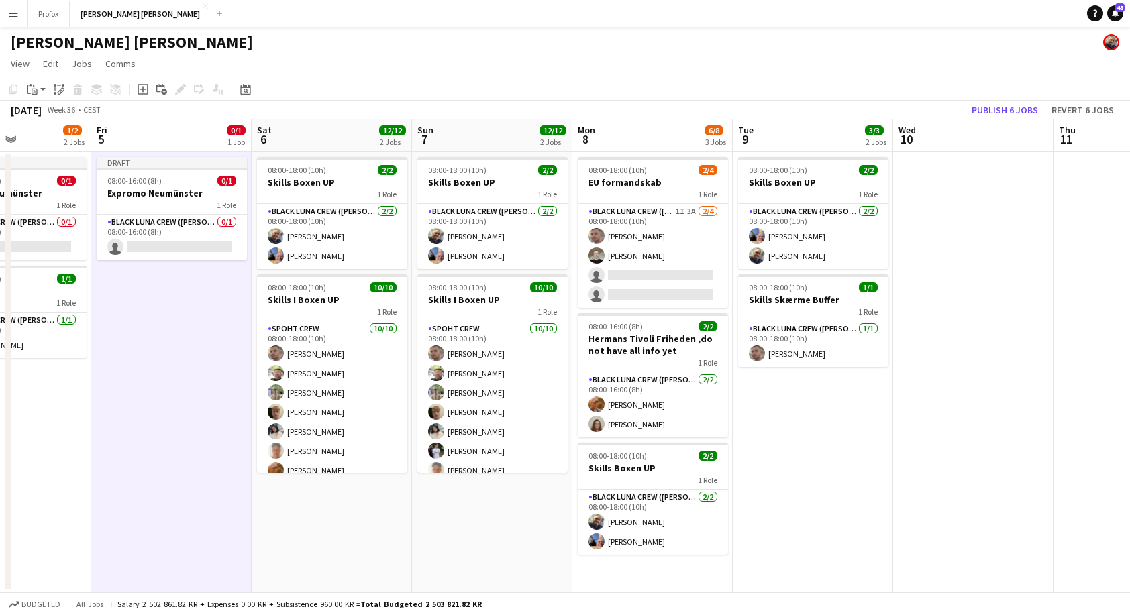
drag, startPoint x: 851, startPoint y: 448, endPoint x: 776, endPoint y: 449, distance: 75.1
click at [777, 449] on app-calendar-viewport "Tue 2 Wed 3 0/1 1 Job Thu 4 1/2 2 Jobs Fri 5 0/1 1 Job Sat 6 12/12 2 Jobs Sun 7…" at bounding box center [565, 355] width 1130 height 473
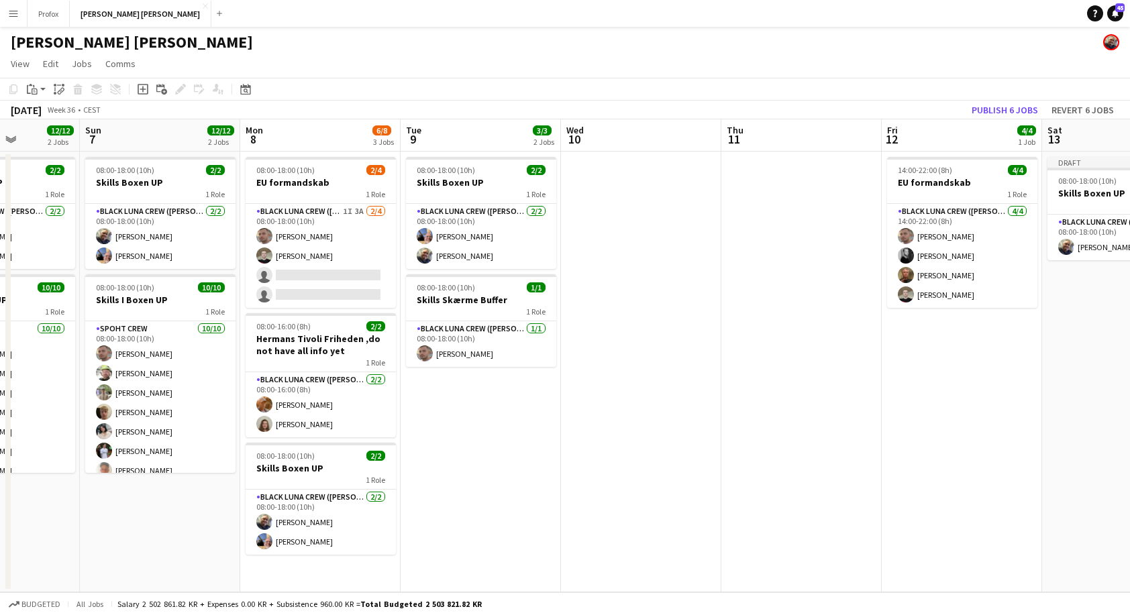
drag, startPoint x: 869, startPoint y: 450, endPoint x: 754, endPoint y: 452, distance: 114.7
click at [751, 453] on app-calendar-viewport "Wed 3 0/1 1 Job Thu 4 1/2 2 Jobs Fri 5 0/1 1 Job Sat 6 12/12 2 Jobs Sun 7 12/12…" at bounding box center [565, 355] width 1130 height 473
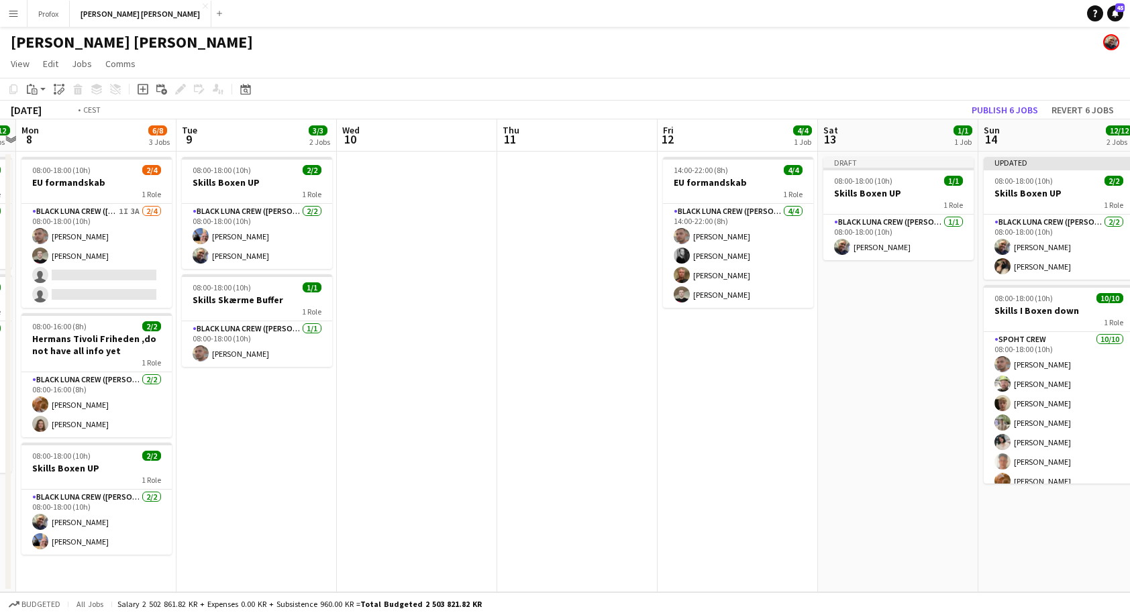
drag, startPoint x: 814, startPoint y: 449, endPoint x: 649, endPoint y: 450, distance: 165.0
click at [647, 450] on app-calendar-viewport "Fri 5 0/1 1 Job Sat 6 12/12 2 Jobs Sun 7 12/12 2 Jobs Mon 8 6/8 3 Jobs Tue 9 3/…" at bounding box center [565, 355] width 1130 height 473
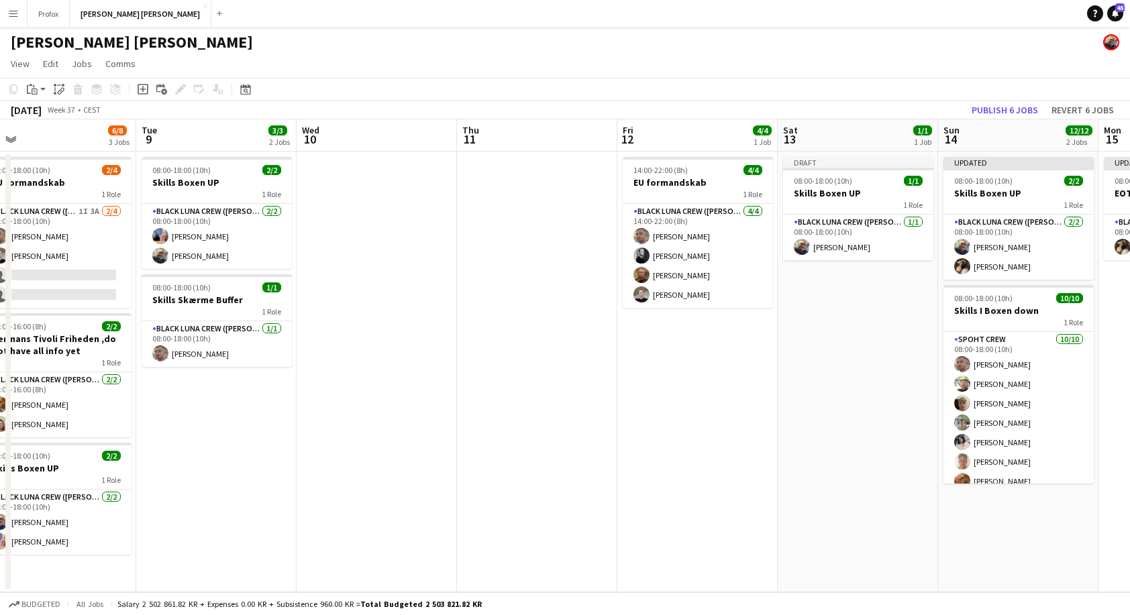
scroll to position [0, 528]
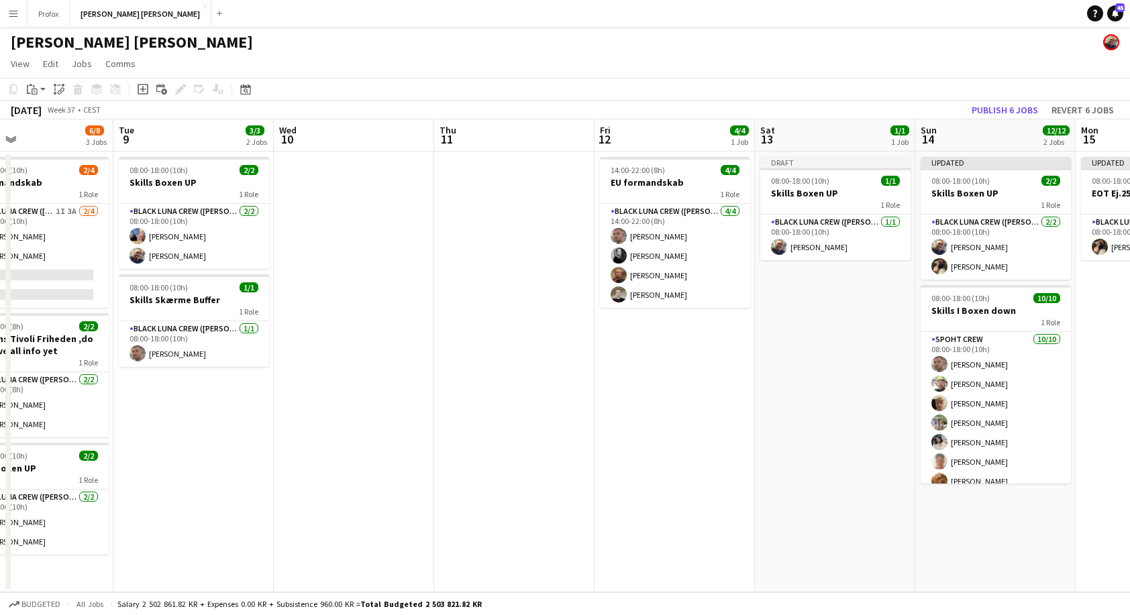
drag, startPoint x: 865, startPoint y: 446, endPoint x: 685, endPoint y: 448, distance: 179.8
click at [684, 448] on app-calendar-viewport "Fri 5 0/1 1 Job Sat 6 12/12 2 Jobs Sun 7 12/12 2 Jobs Mon 8 6/8 3 Jobs Tue 9 3/…" at bounding box center [565, 355] width 1130 height 473
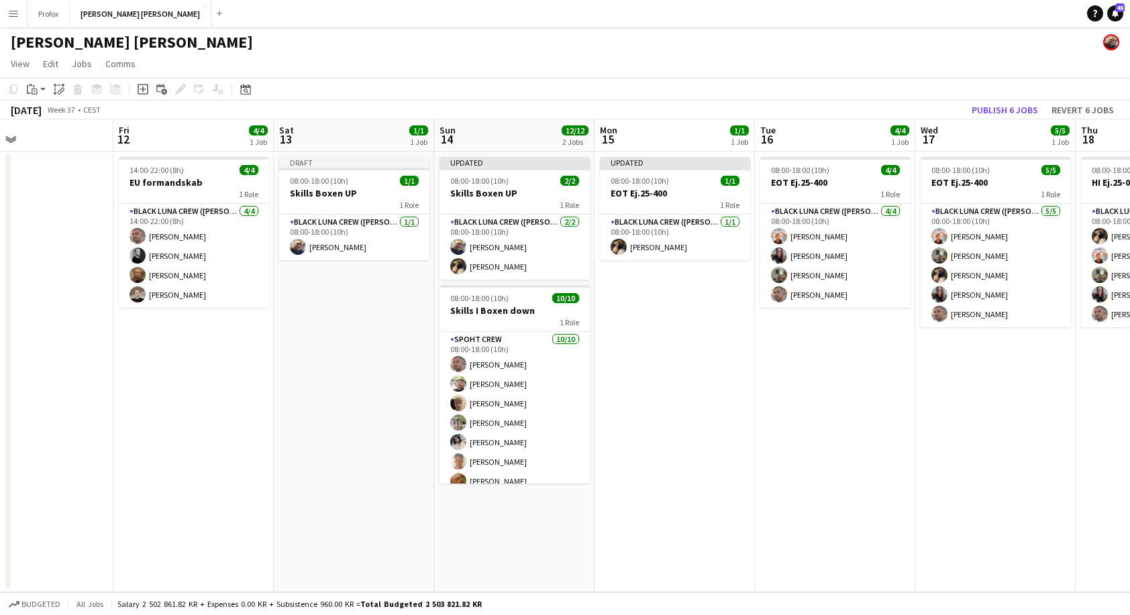
drag, startPoint x: 975, startPoint y: 441, endPoint x: 661, endPoint y: 460, distance: 314.5
click at [661, 460] on app-calendar-viewport "Mon 8 6/8 3 Jobs Tue 9 3/3 2 Jobs Wed 10 Thu 11 Fri 12 4/4 1 Job Sat 13 1/1 1 J…" at bounding box center [565, 355] width 1130 height 473
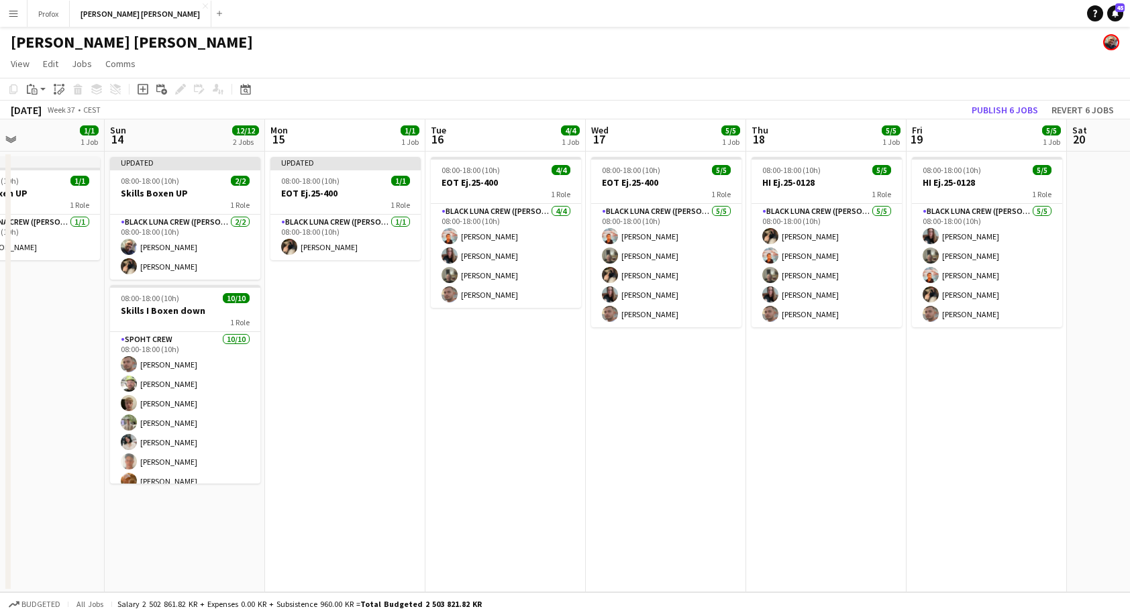
scroll to position [0, 377]
drag, startPoint x: 846, startPoint y: 447, endPoint x: 523, endPoint y: 468, distance: 324.0
click at [523, 468] on app-calendar-viewport "Thu 11 Fri 12 4/4 1 Job Sat 13 1/1 1 Job Sun 14 12/12 2 Jobs Mon 15 1/1 1 Job T…" at bounding box center [565, 355] width 1130 height 473
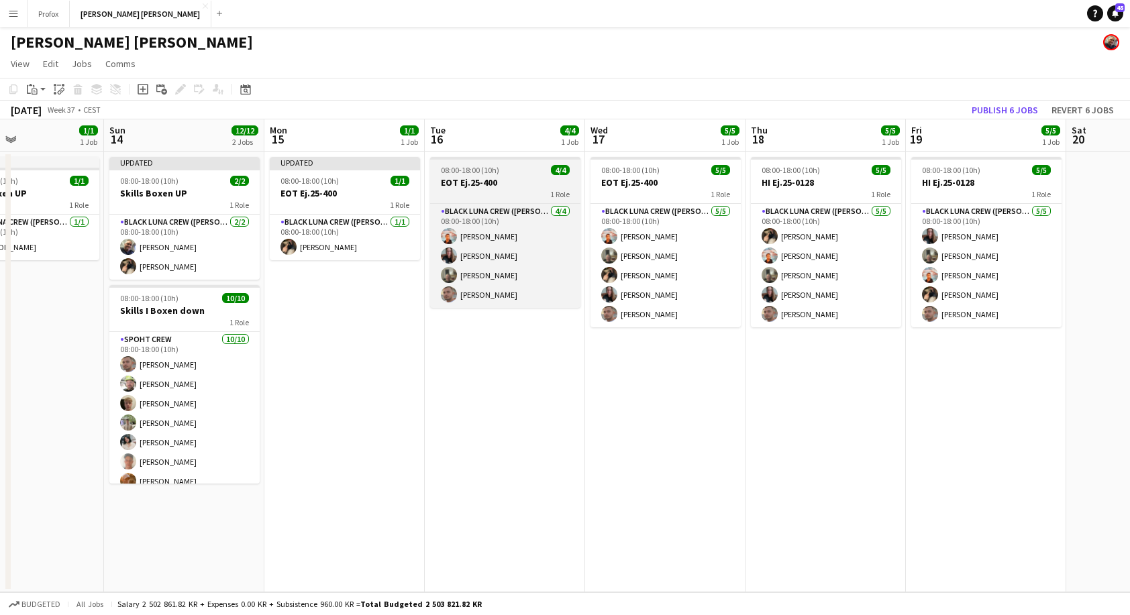
click at [506, 187] on h3 "EOT Ej.25-400" at bounding box center [505, 182] width 150 height 12
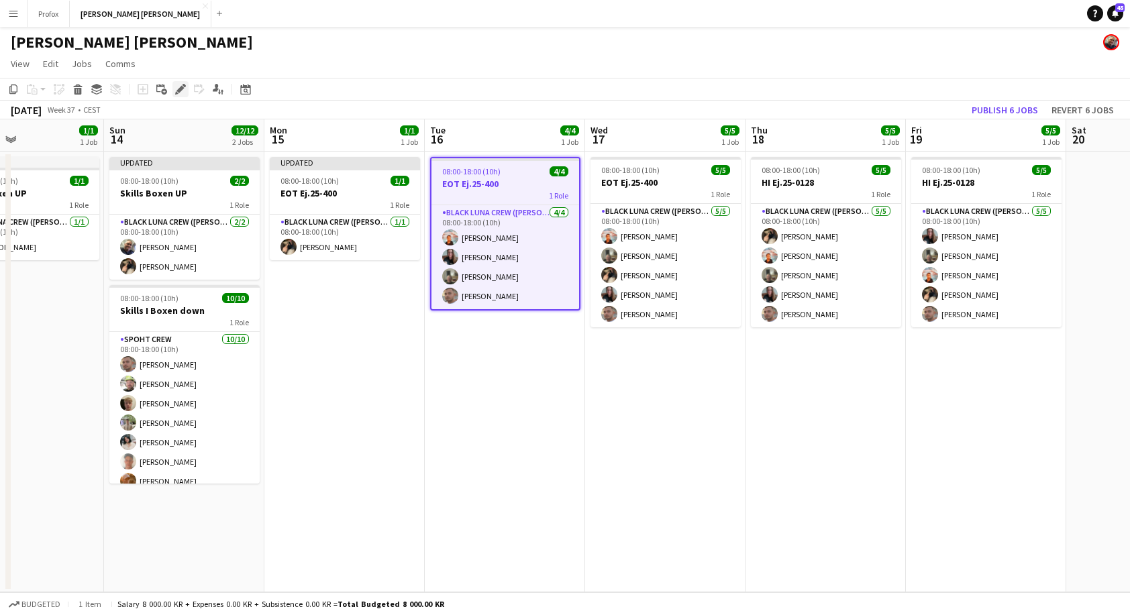
click at [180, 89] on icon at bounding box center [179, 89] width 7 height 7
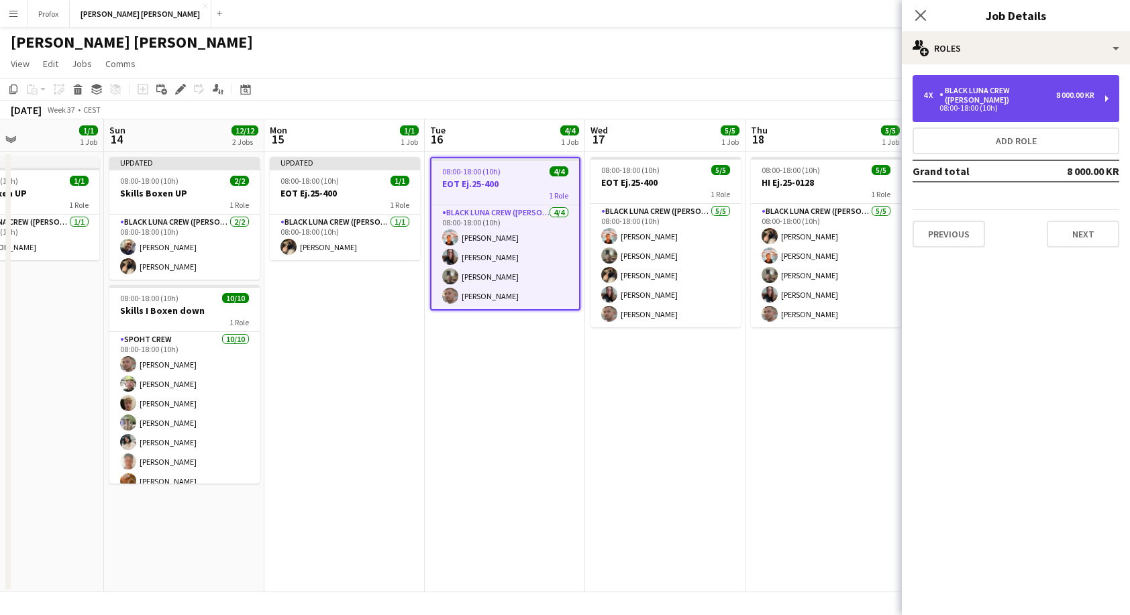
click at [1074, 105] on div "08:00-18:00 (10h)" at bounding box center [1008, 108] width 171 height 7
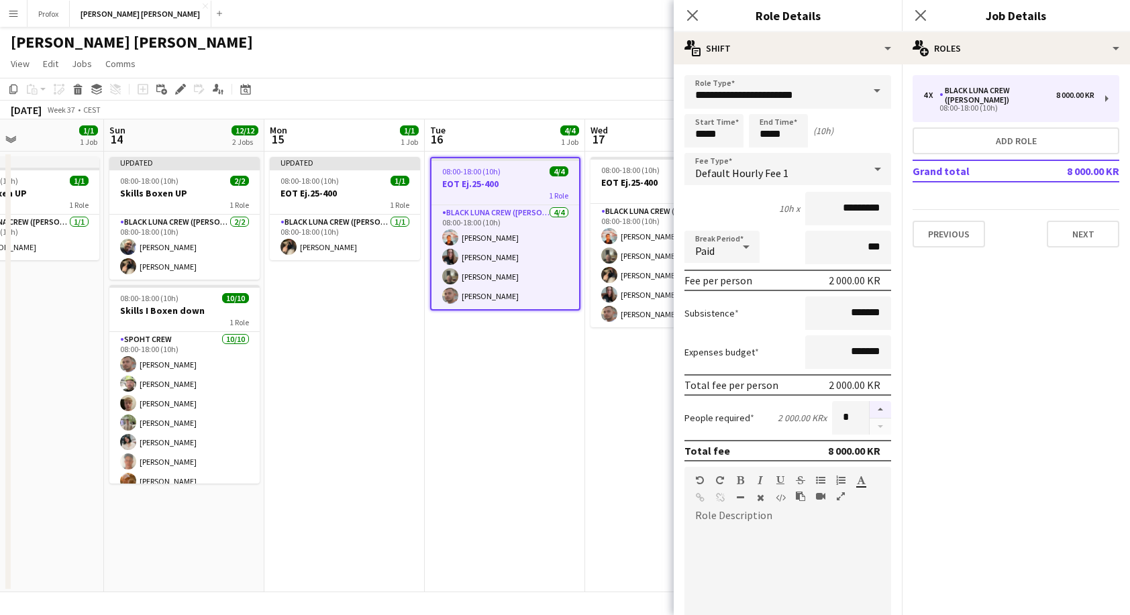
click at [873, 411] on button "button" at bounding box center [879, 409] width 21 height 17
type input "*"
click at [1083, 226] on button "Next" at bounding box center [1082, 234] width 72 height 27
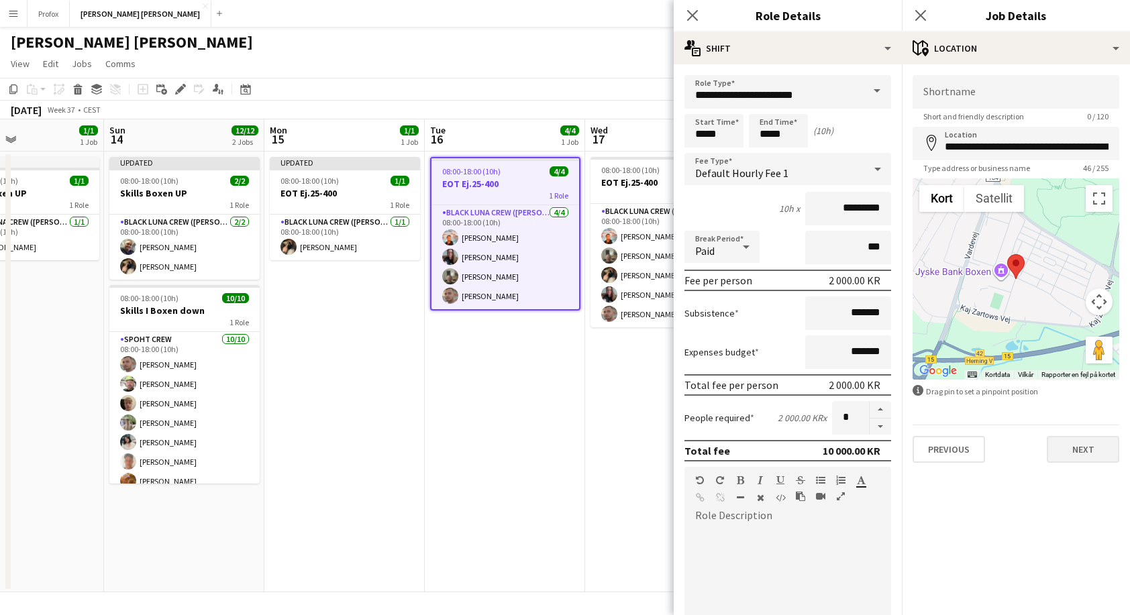
click at [1088, 455] on button "Next" at bounding box center [1082, 449] width 72 height 27
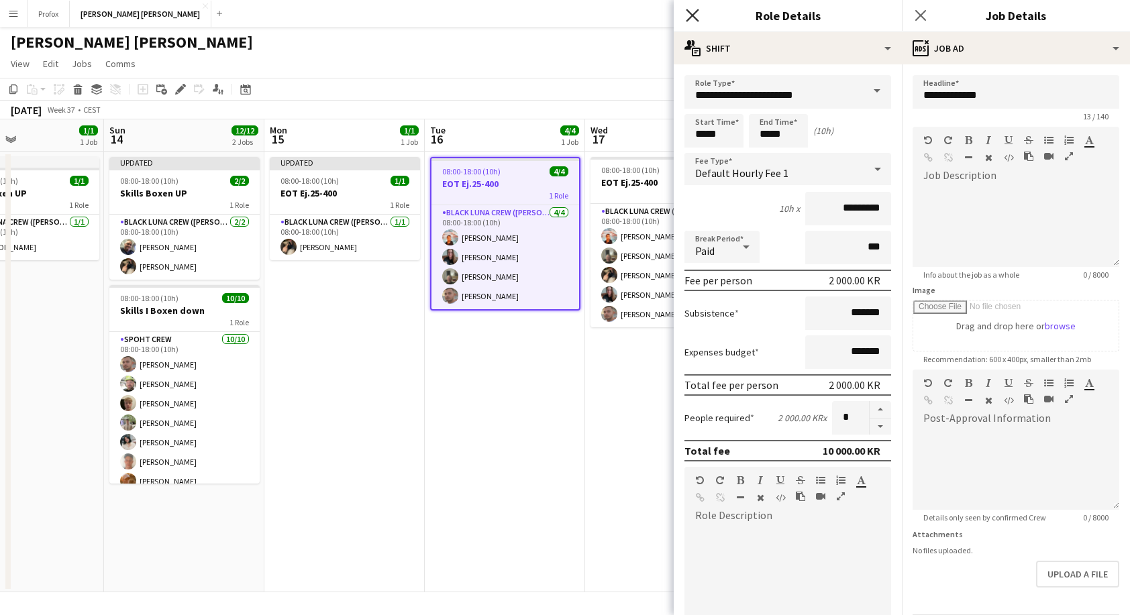
click at [694, 14] on icon at bounding box center [692, 15] width 13 height 13
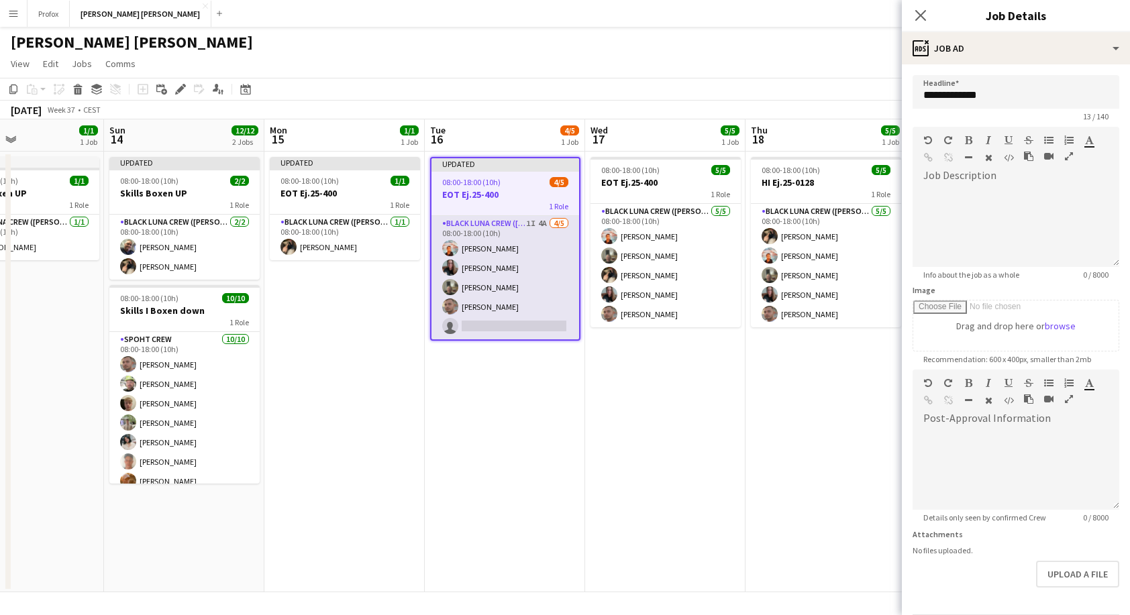
click at [533, 327] on app-card-role "Black Luna Crew ([PERSON_NAME]) 1I 4A [DATE] 08:00-18:00 (10h) [PERSON_NAME] [P…" at bounding box center [505, 277] width 148 height 123
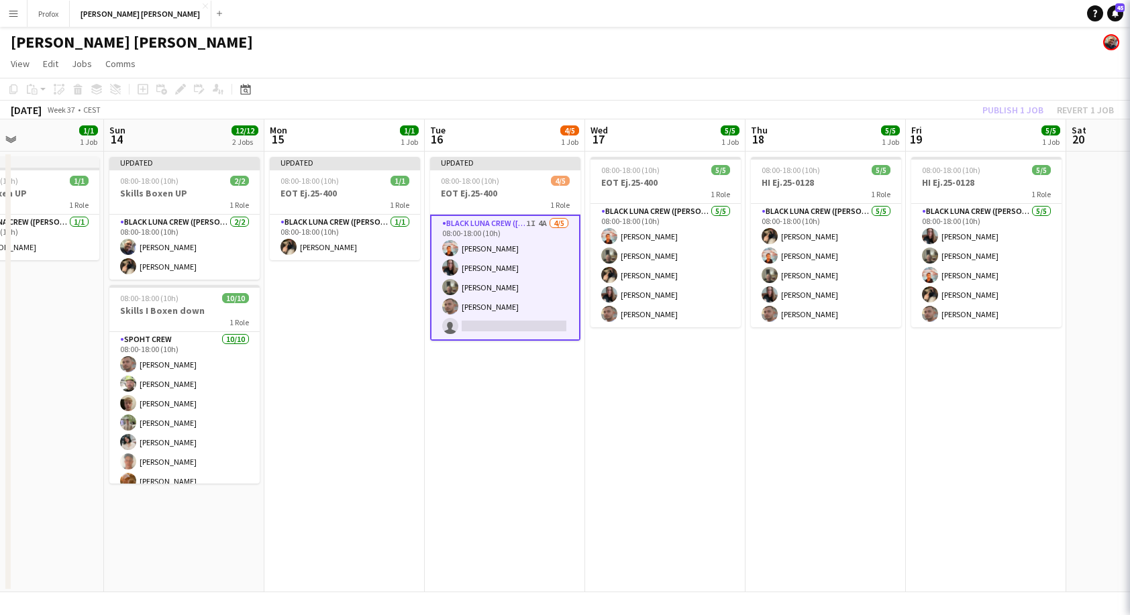
scroll to position [0, 376]
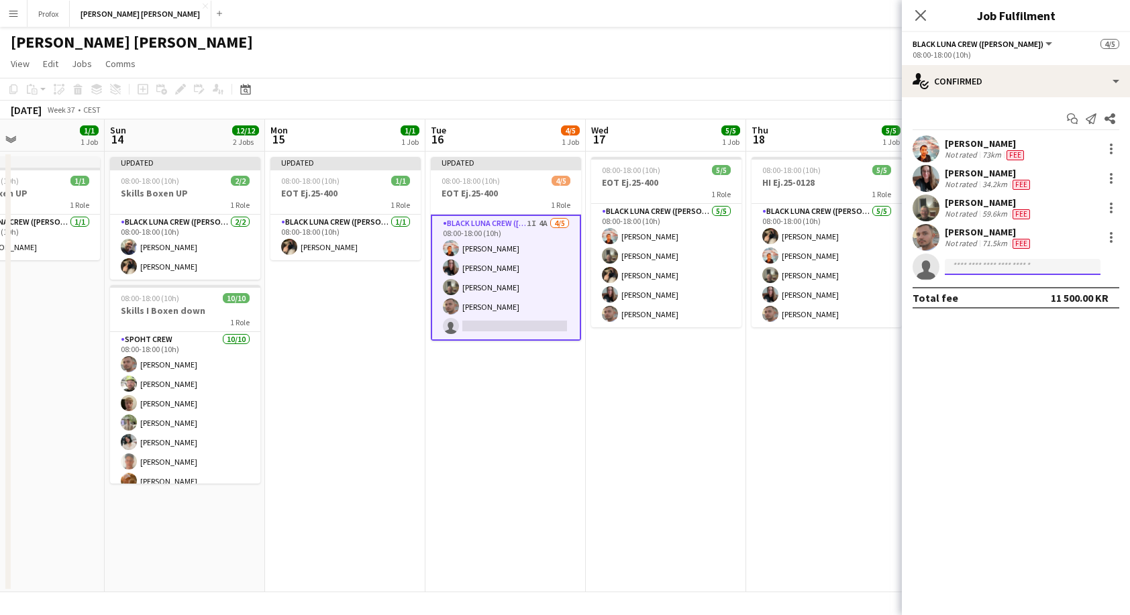
click at [969, 270] on input at bounding box center [1023, 267] width 156 height 16
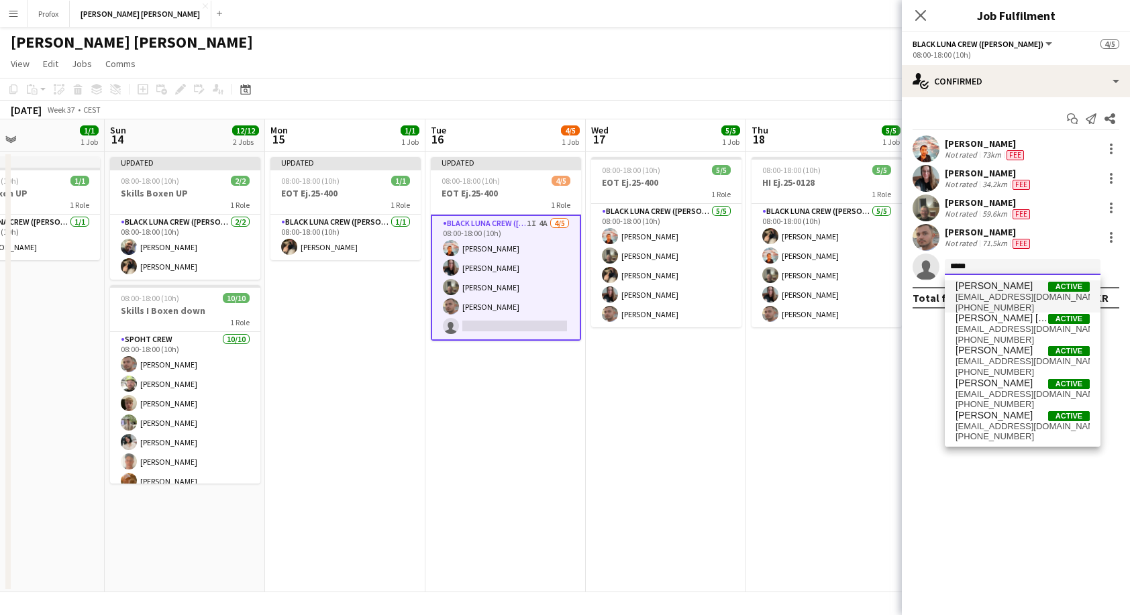
type input "*****"
drag, startPoint x: 989, startPoint y: 282, endPoint x: 1019, endPoint y: 294, distance: 32.5
click at [1019, 294] on span "[EMAIL_ADDRESS][DOMAIN_NAME]" at bounding box center [1022, 297] width 134 height 11
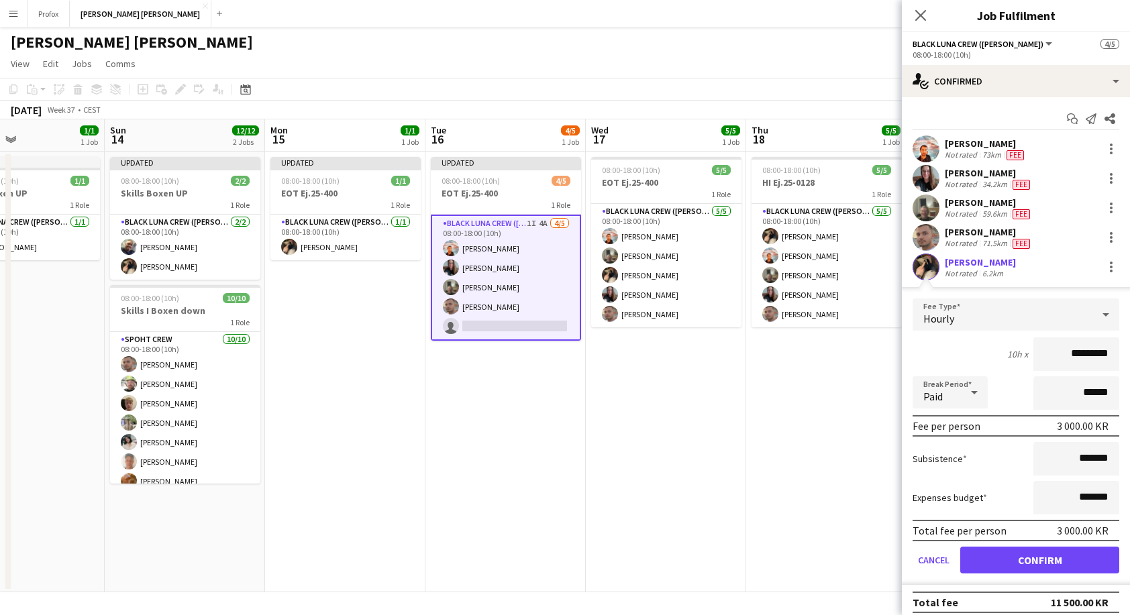
click at [1034, 562] on button "Confirm" at bounding box center [1039, 560] width 159 height 27
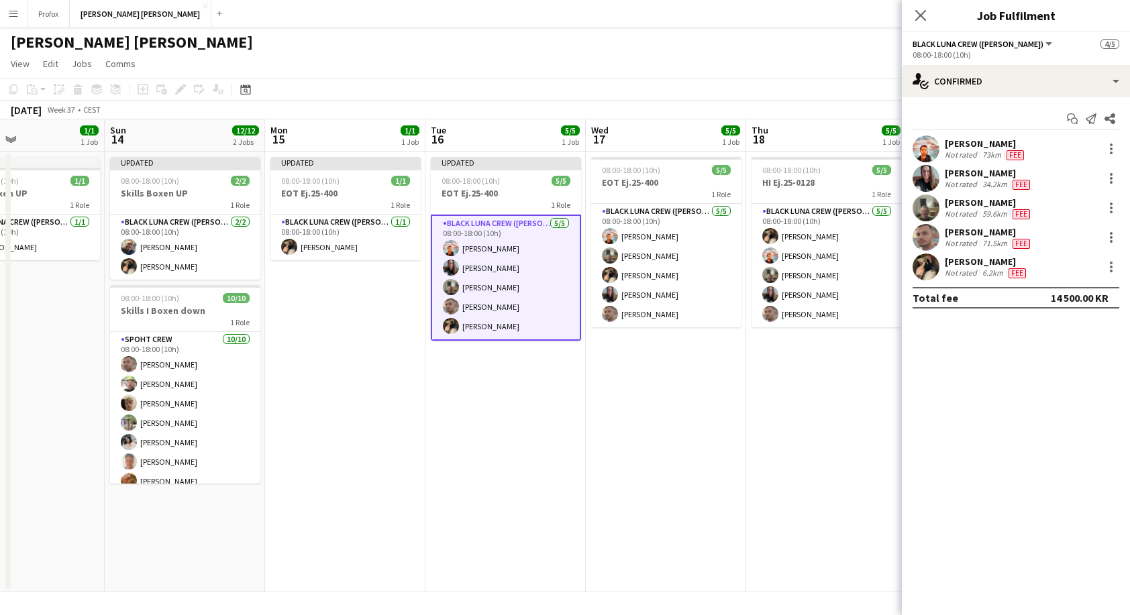
click at [826, 445] on app-date-cell "08:00-18:00 (10h) 5/5 HI Ej.25-0128 1 Role Black [PERSON_NAME] Crew ([PERSON_NA…" at bounding box center [826, 372] width 160 height 441
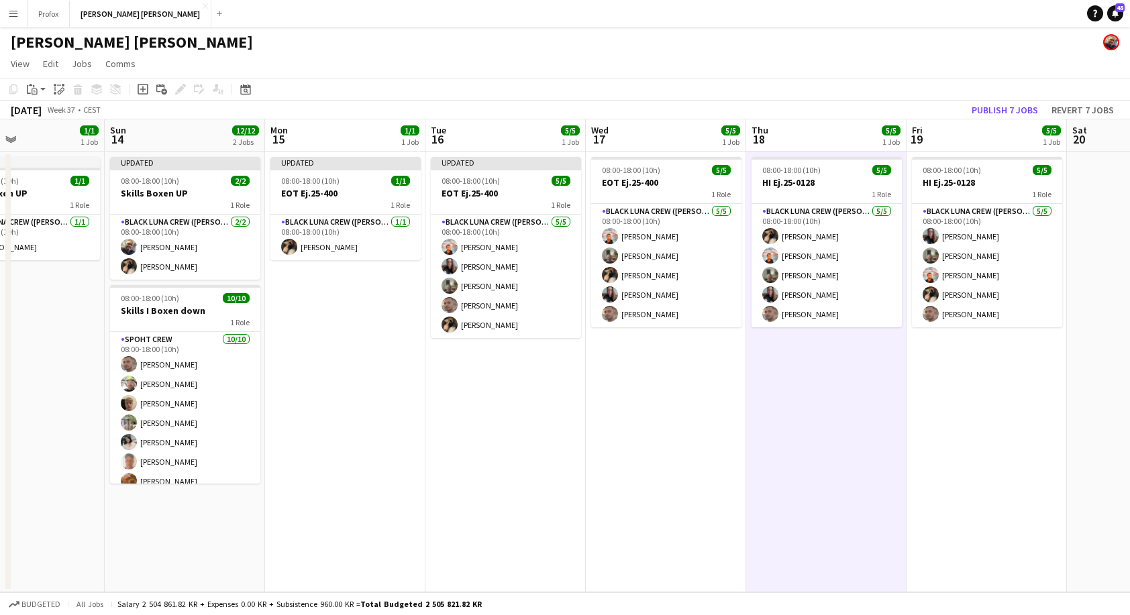
scroll to position [0, 377]
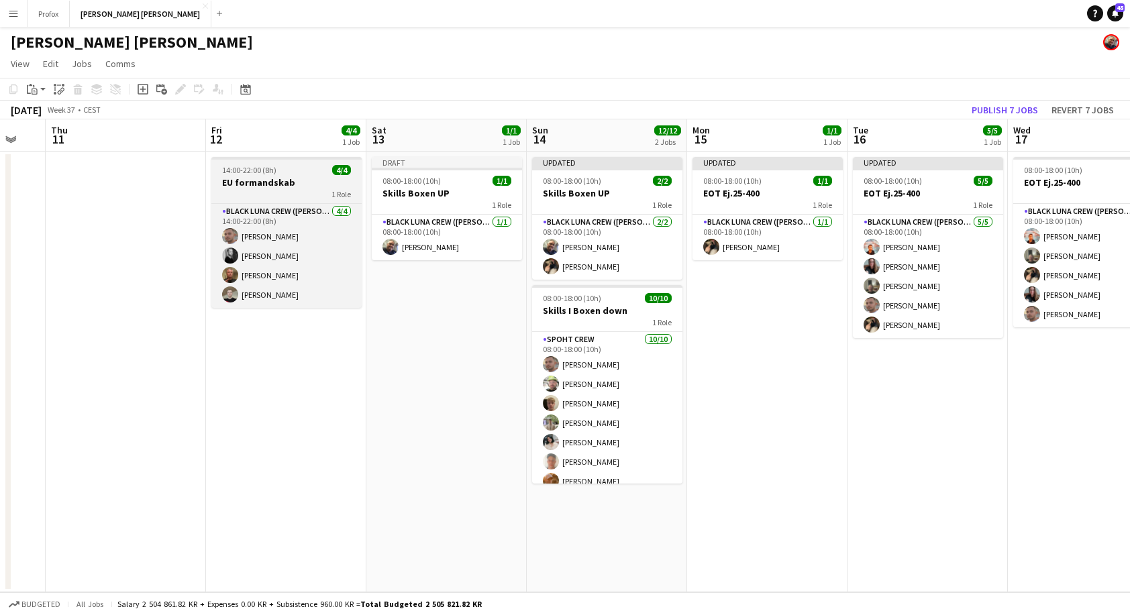
drag, startPoint x: 56, startPoint y: 135, endPoint x: 246, endPoint y: 162, distance: 191.1
click at [476, 161] on app-calendar-viewport "Tue 9 3/3 2 Jobs Wed 10 Thu 11 Fri 12 4/4 1 Job Sat 13 1/1 1 Job Sun 14 12/12 2…" at bounding box center [565, 355] width 1130 height 473
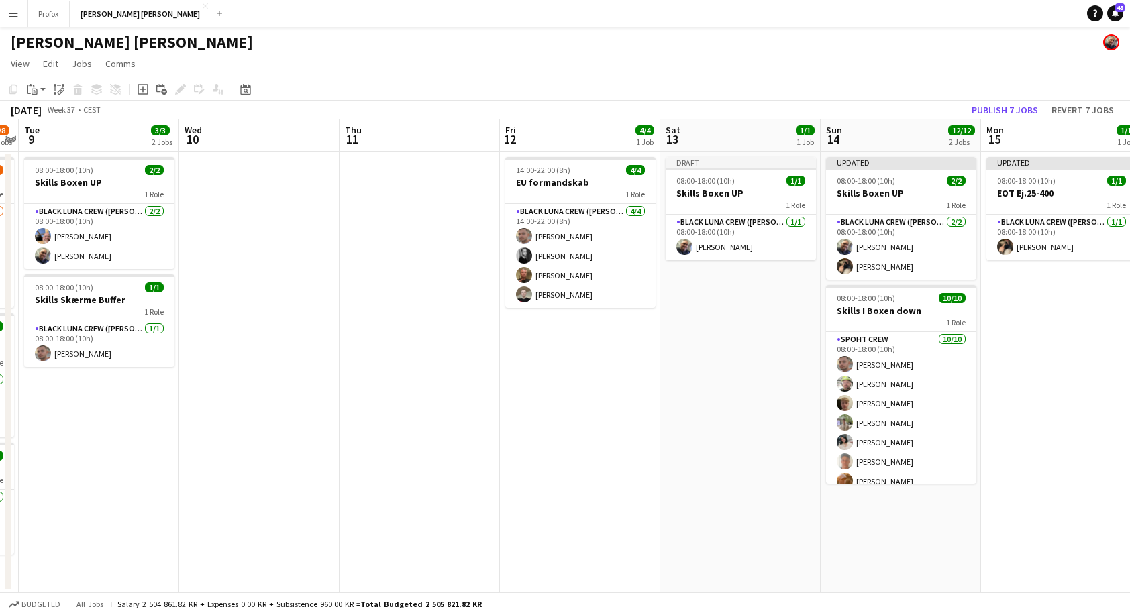
drag, startPoint x: 143, startPoint y: 133, endPoint x: 405, endPoint y: 136, distance: 262.3
click at [437, 136] on app-calendar-viewport "Sun 7 12/12 2 Jobs Mon 8 6/8 3 Jobs Tue 9 3/3 2 Jobs Wed 10 Thu 11 Fri 12 4/4 1…" at bounding box center [565, 355] width 1130 height 473
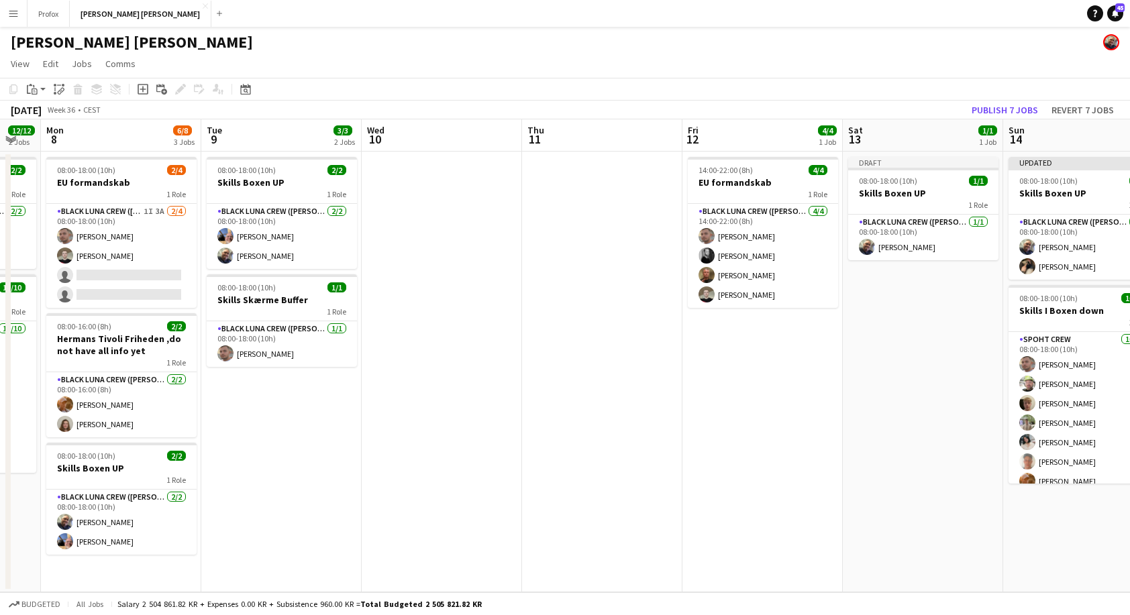
click at [400, 143] on app-calendar-viewport "Sat 6 12/12 2 Jobs Sun 7 12/12 2 Jobs Mon 8 6/8 3 Jobs Tue 9 3/3 2 Jobs Wed 10 …" at bounding box center [565, 355] width 1130 height 473
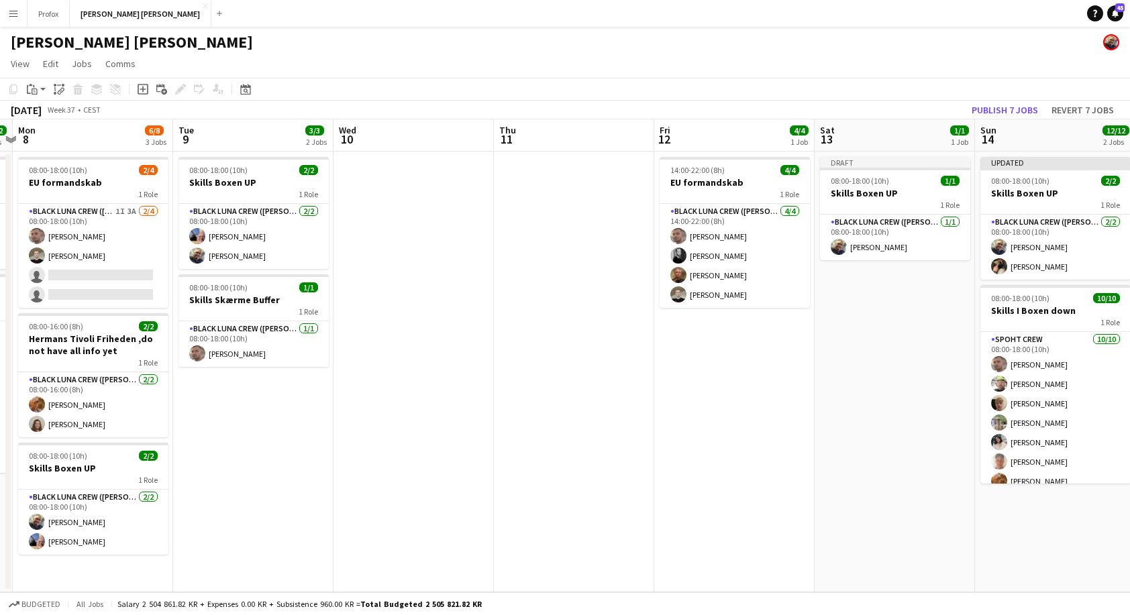
click at [423, 142] on app-calendar-viewport "Sat 6 12/12 2 Jobs Sun 7 12/12 2 Jobs Mon 8 6/8 3 Jobs Tue 9 3/3 2 Jobs Wed 10 …" at bounding box center [565, 355] width 1130 height 473
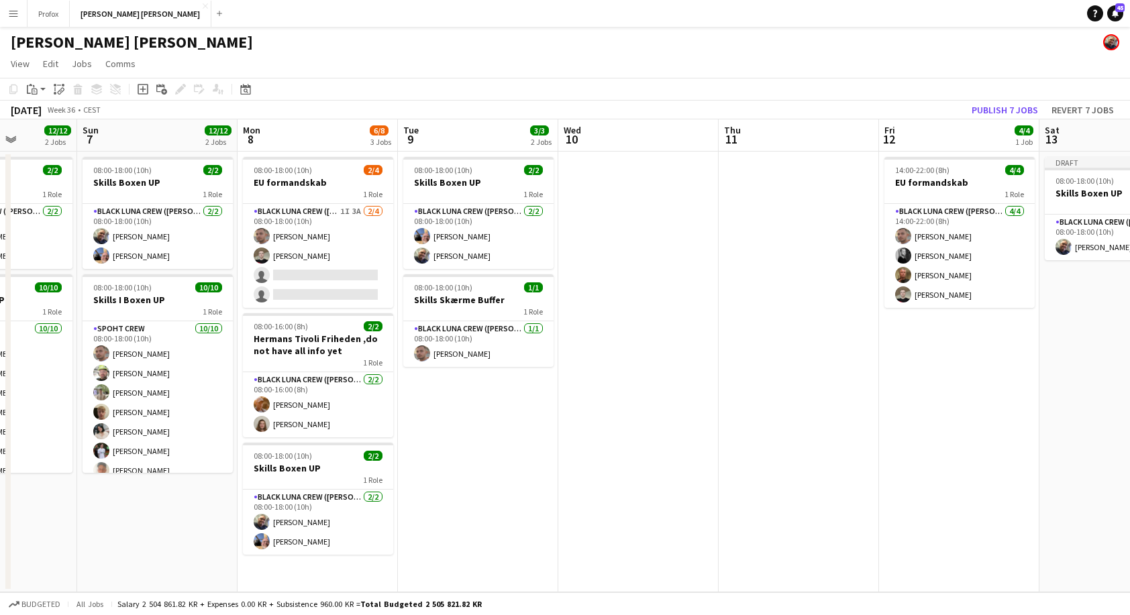
drag, startPoint x: 266, startPoint y: 140, endPoint x: 475, endPoint y: 142, distance: 209.3
click at [485, 142] on app-calendar-viewport "Thu 4 1/2 2 Jobs Fri 5 0/1 1 Job Sat 6 12/12 2 Jobs Sun 7 12/12 2 Jobs Mon 8 6/…" at bounding box center [565, 355] width 1130 height 473
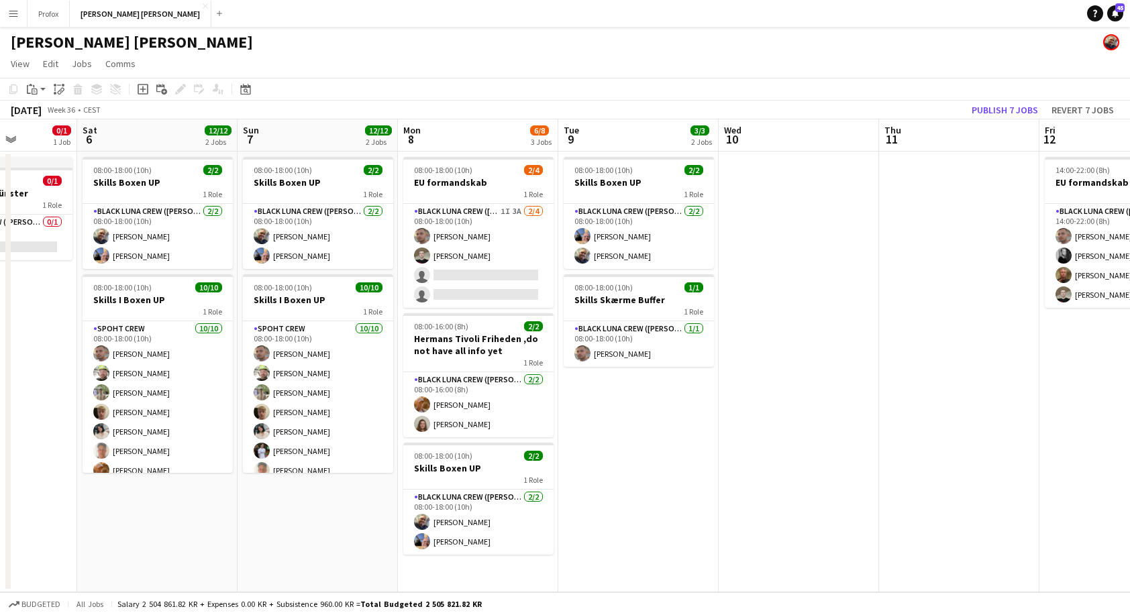
scroll to position [0, 406]
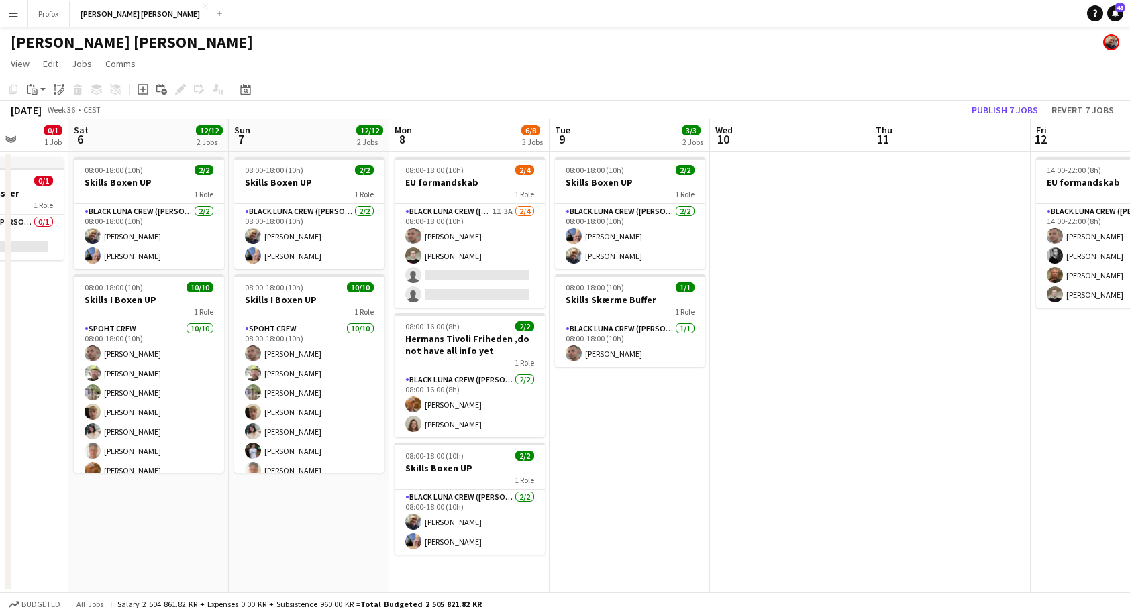
drag, startPoint x: 291, startPoint y: 142, endPoint x: 439, endPoint y: 136, distance: 147.7
click at [444, 137] on app-calendar-viewport "Wed 3 0/1 1 Job Thu 4 1/2 2 Jobs Fri 5 0/1 1 Job Sat 6 12/12 2 Jobs Sun 7 12/12…" at bounding box center [565, 355] width 1130 height 473
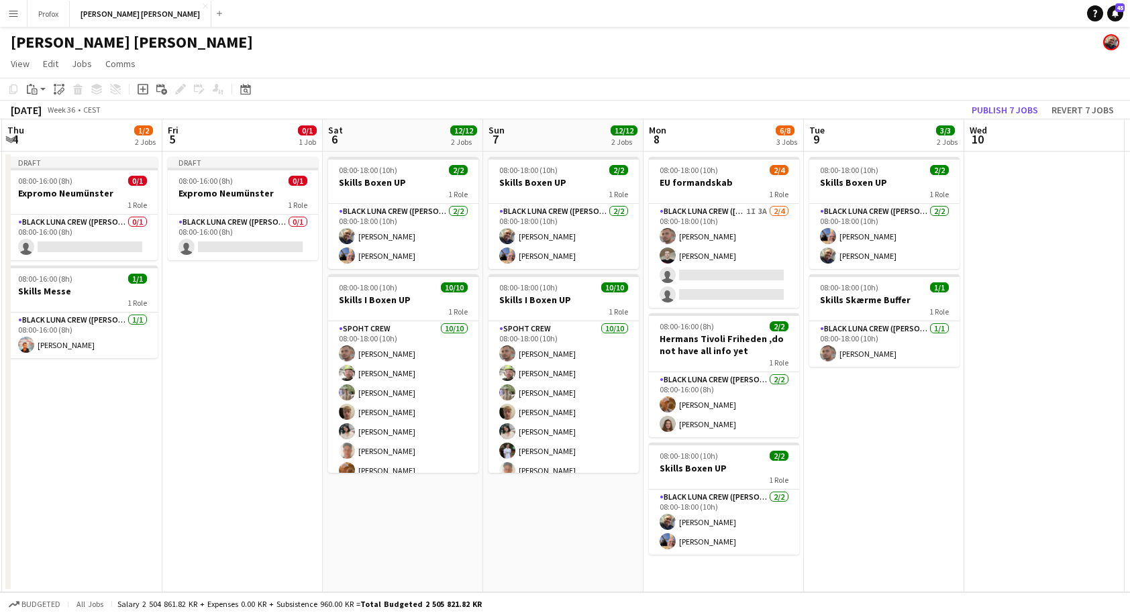
drag, startPoint x: 288, startPoint y: 129, endPoint x: 400, endPoint y: 133, distance: 112.7
click at [406, 133] on app-calendar-viewport "Tue 2 Wed 3 0/1 1 Job Thu 4 1/2 2 Jobs Fri 5 0/1 1 Job Sat 6 12/12 2 Jobs Sun 7…" at bounding box center [565, 355] width 1130 height 473
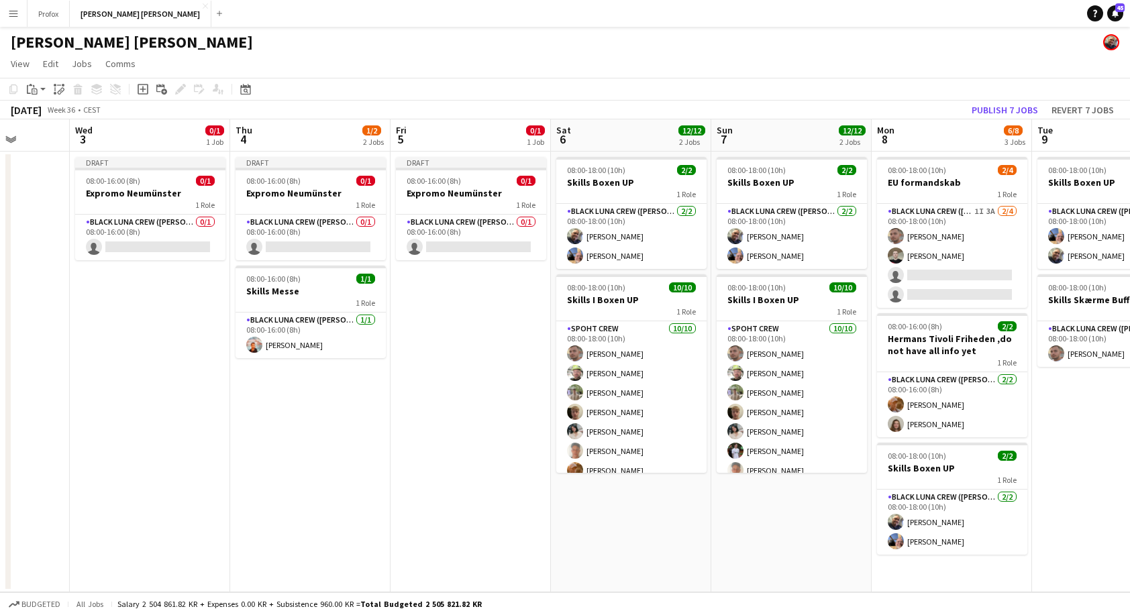
scroll to position [0, 416]
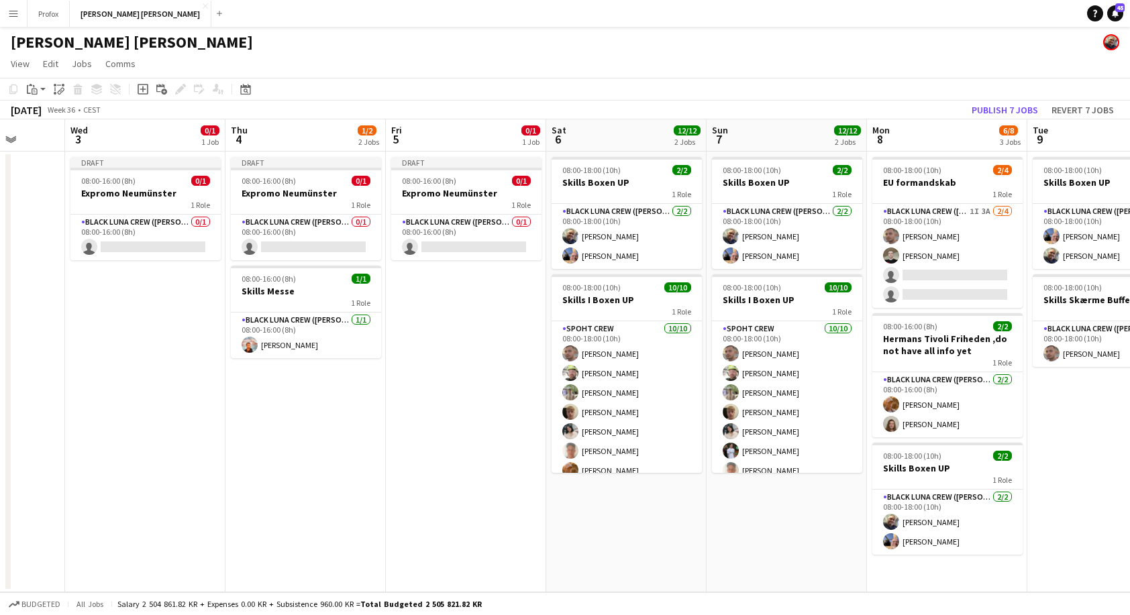
drag, startPoint x: 293, startPoint y: 131, endPoint x: 493, endPoint y: 141, distance: 200.1
click at [493, 141] on app-calendar-viewport "Sun 31 2/2 1 Job Mon 1 Tue 2 Wed 3 0/1 1 Job Thu 4 1/2 2 Jobs Fri 5 0/1 1 Job S…" at bounding box center [565, 355] width 1130 height 473
click at [38, 91] on div "Paste" at bounding box center [32, 89] width 16 height 16
drag, startPoint x: 36, startPoint y: 211, endPoint x: 42, endPoint y: 209, distance: 6.8
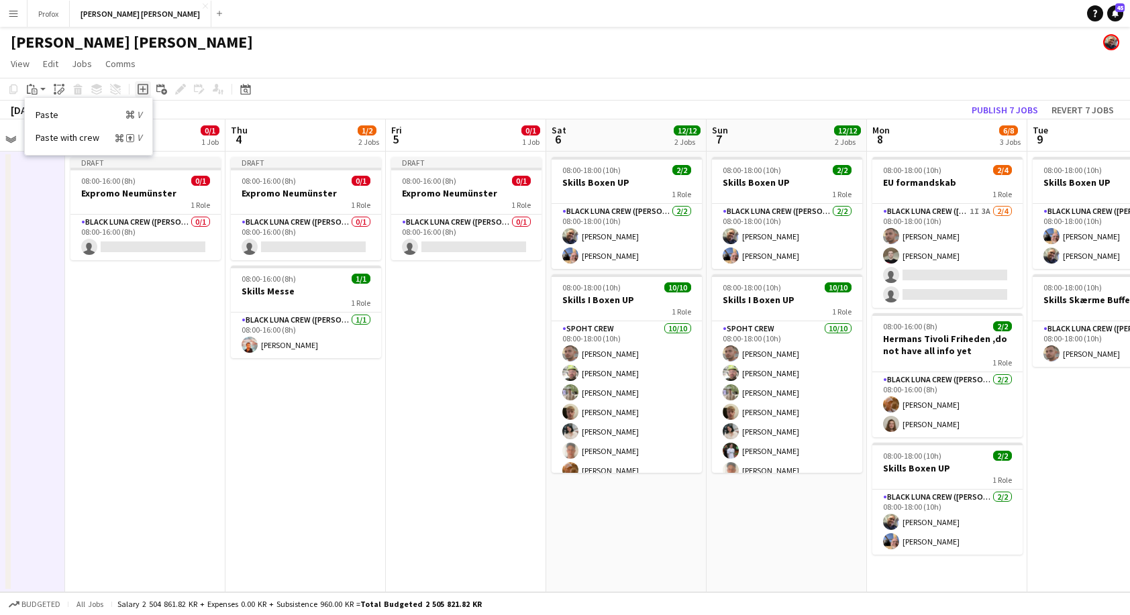
click at [146, 87] on icon "Add job" at bounding box center [143, 89] width 11 height 11
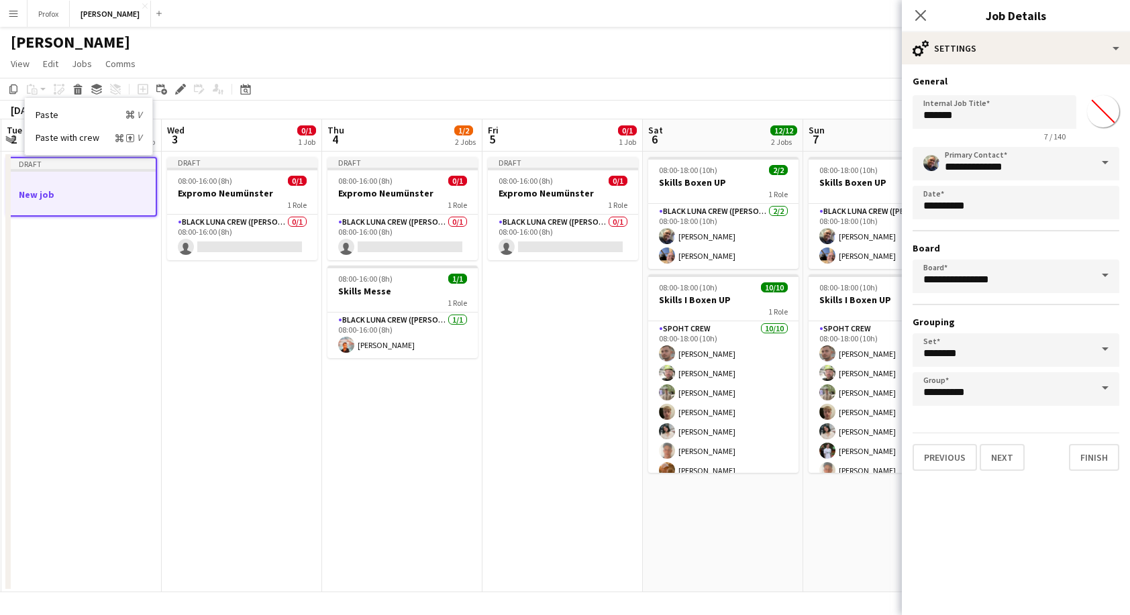
click at [535, 120] on app-calendar-viewport "Sun 31 2/2 1 Job Mon 1 Tue 2 1 Job Wed 3 0/1 1 Job Thu 4 1/2 2 Jobs Fri 5 0/1 1…" at bounding box center [565, 355] width 1130 height 473
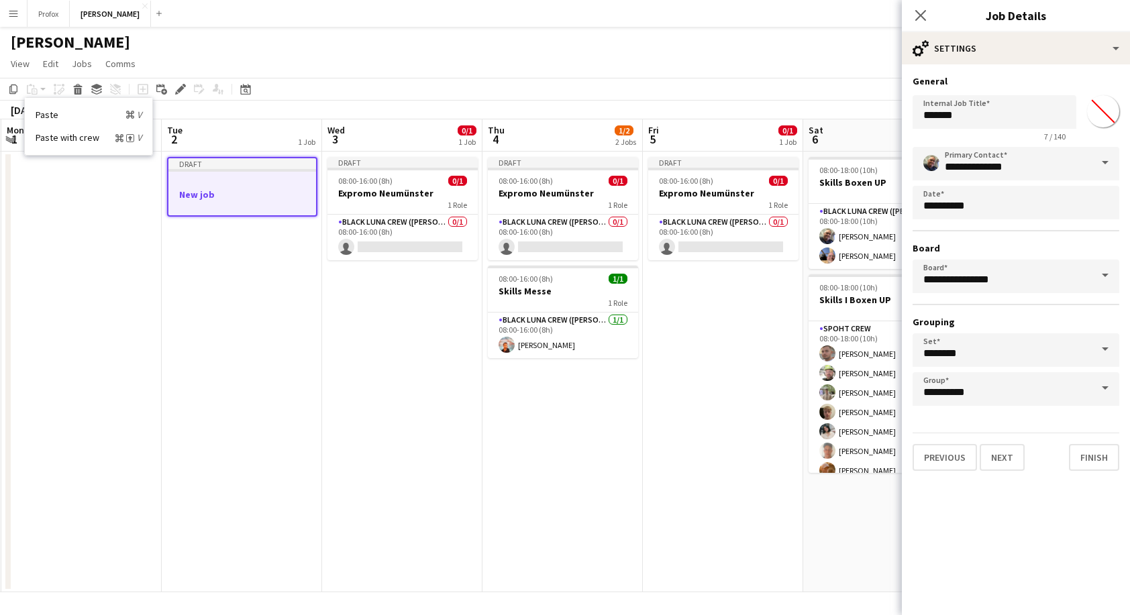
scroll to position [0, 325]
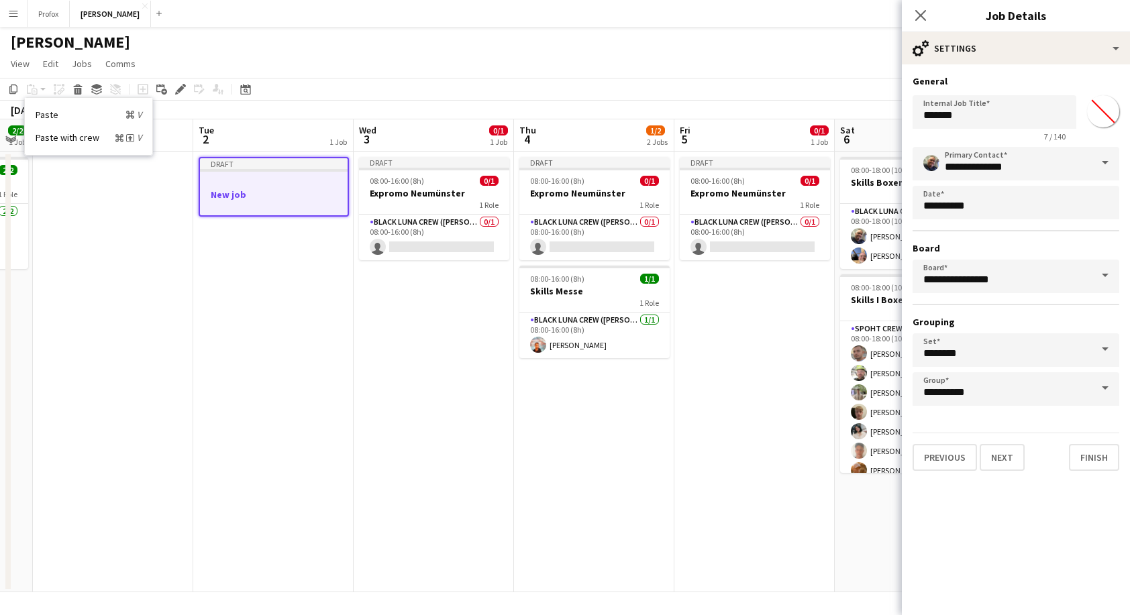
drag, startPoint x: 217, startPoint y: 170, endPoint x: 309, endPoint y: 176, distance: 92.1
click at [290, 177] on app-calendar-viewport "Sat 30 Sun 31 2/2 1 Job Mon 1 Tue 2 1 Job Wed 3 0/1 1 Job Thu 4 1/2 2 Jobs Fri …" at bounding box center [565, 355] width 1130 height 473
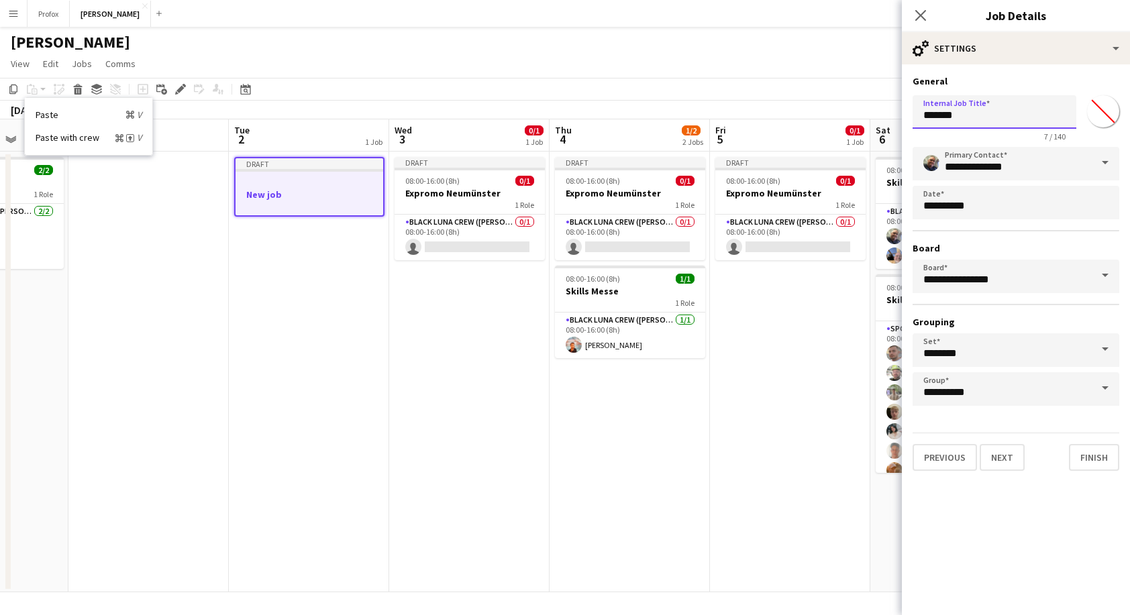
drag, startPoint x: 988, startPoint y: 117, endPoint x: 899, endPoint y: 117, distance: 89.2
click at [899, 117] on body "Menu Boards Boards Boards All jobs Status Workforce Workforce My Workforce Recr…" at bounding box center [565, 307] width 1130 height 615
type input "**********"
click at [998, 462] on button "Next" at bounding box center [1001, 457] width 45 height 27
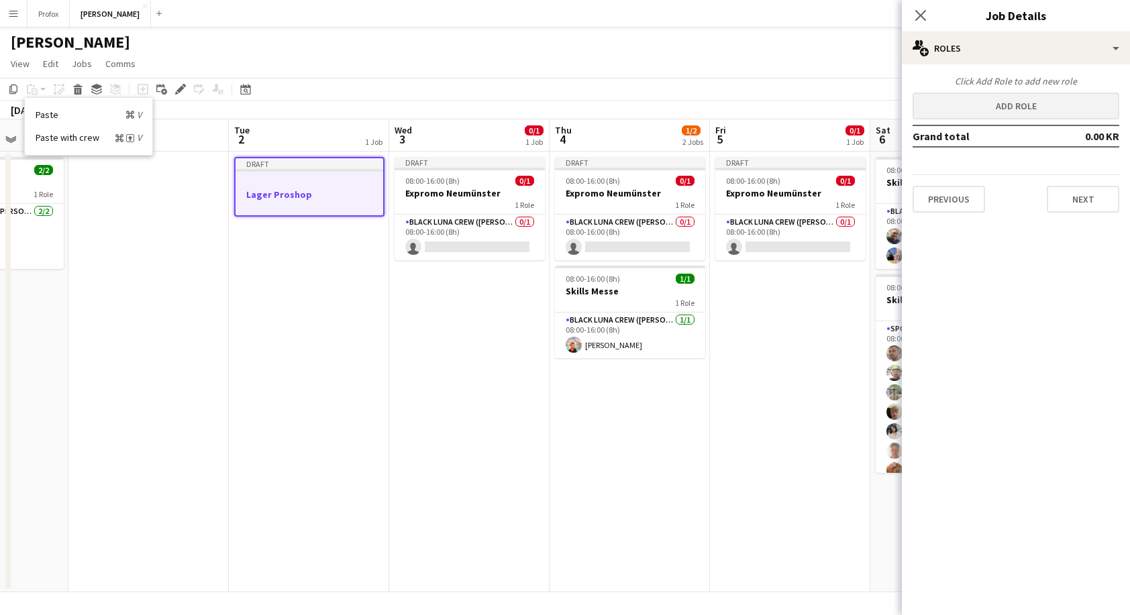
click at [1077, 107] on button "Add role" at bounding box center [1015, 106] width 207 height 27
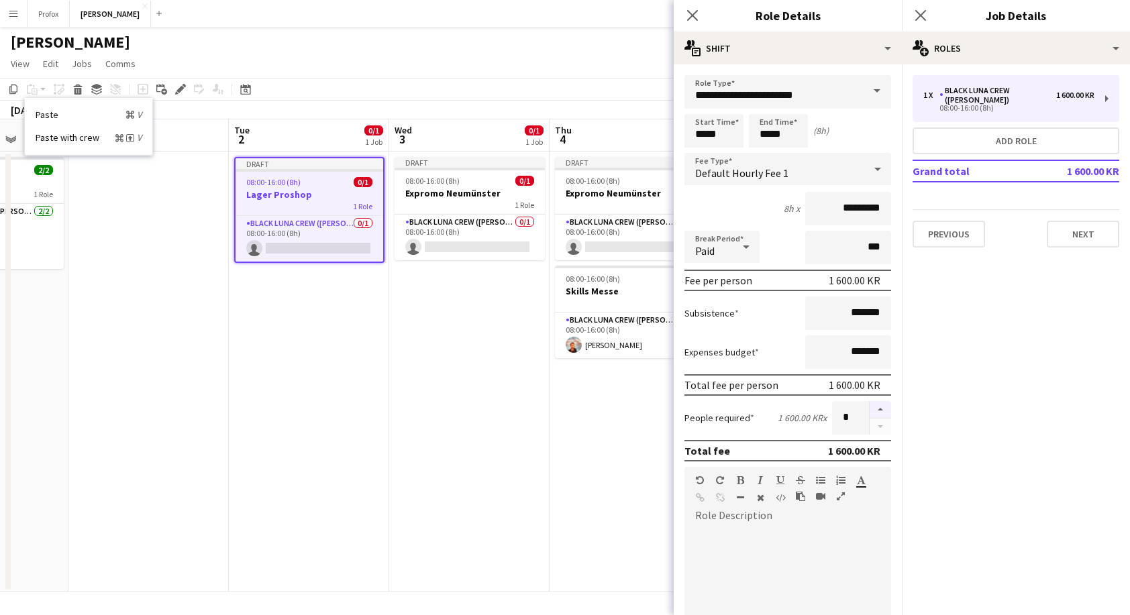
click at [871, 409] on button "button" at bounding box center [879, 409] width 21 height 17
type input "*"
click at [1099, 225] on button "Next" at bounding box center [1082, 234] width 72 height 27
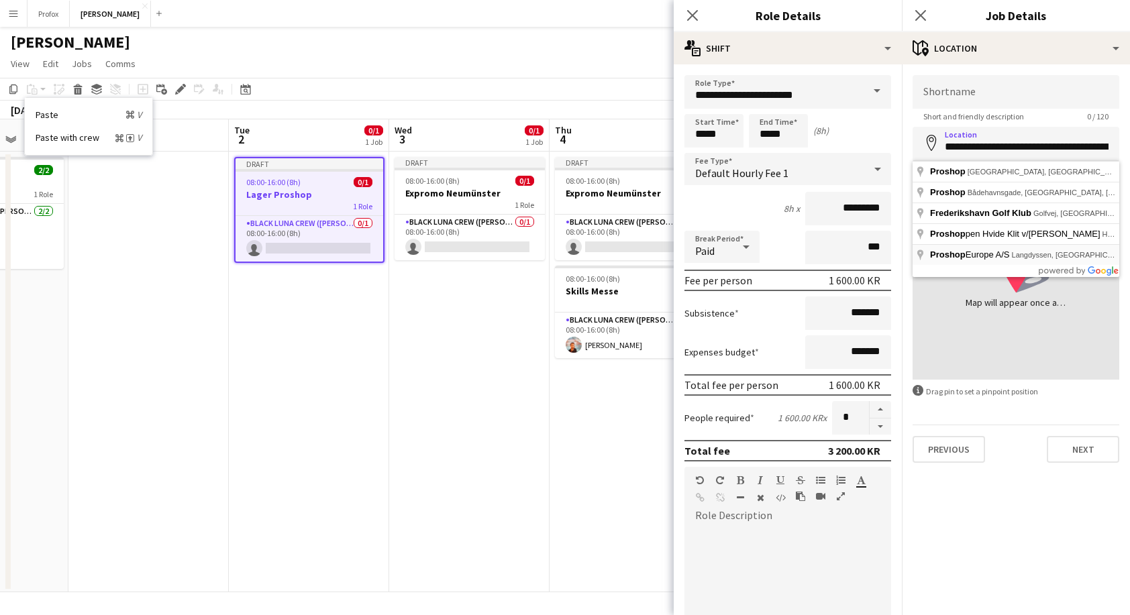
type input "**********"
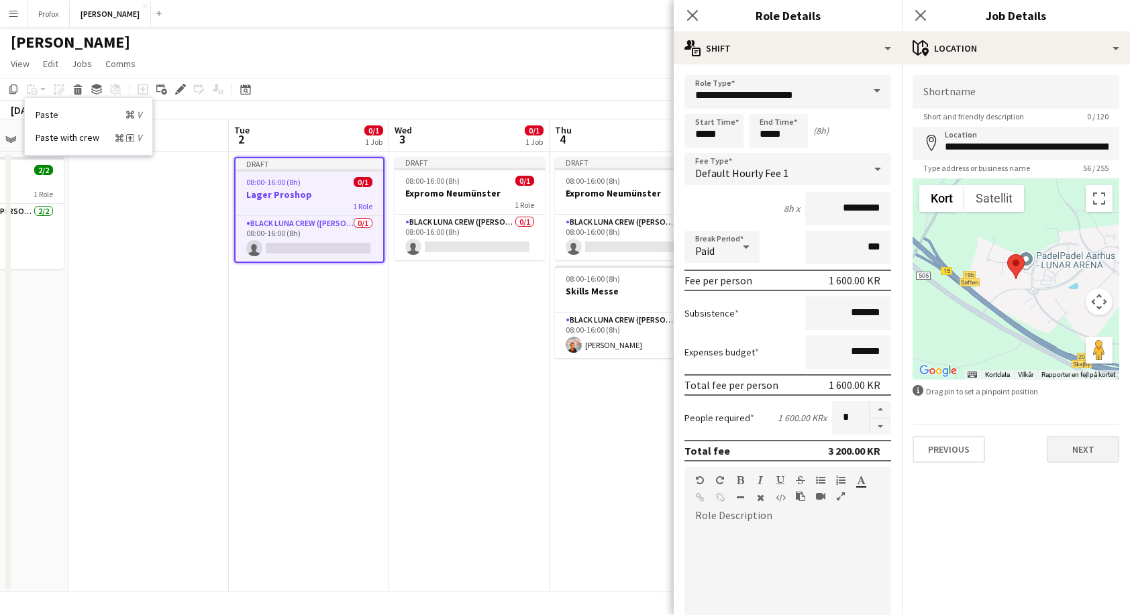
click at [1102, 455] on button "Next" at bounding box center [1082, 449] width 72 height 27
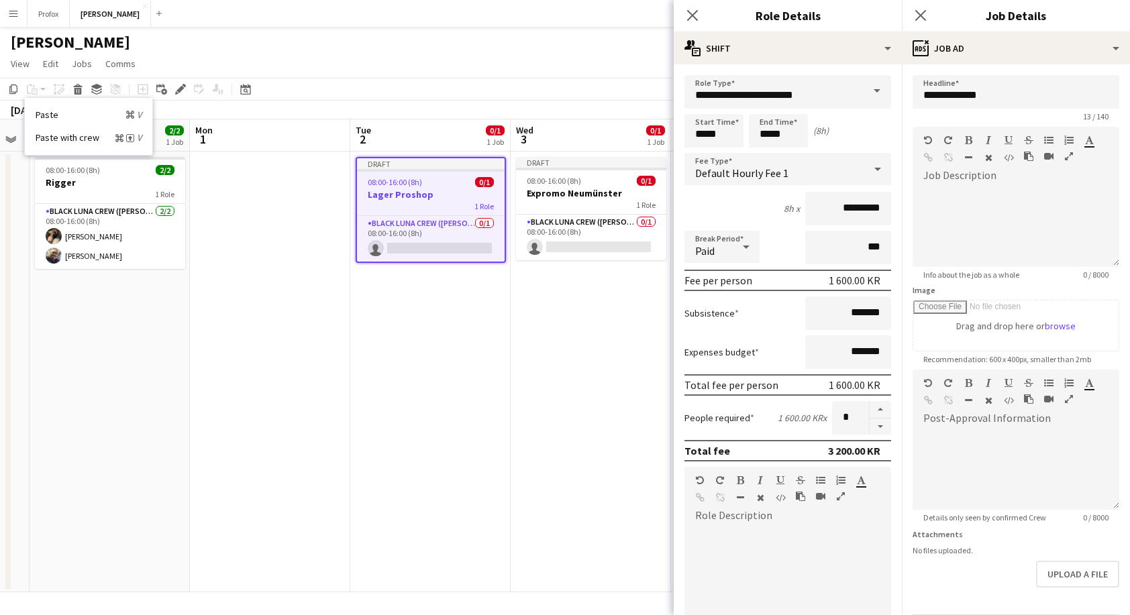
scroll to position [0, 270]
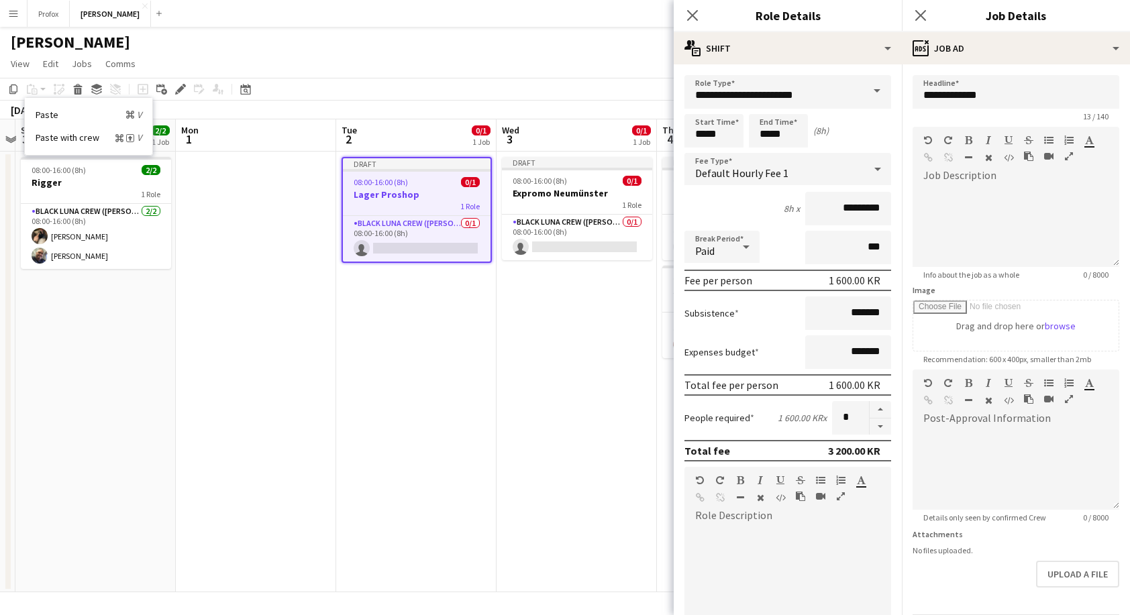
drag, startPoint x: 209, startPoint y: 347, endPoint x: 312, endPoint y: 335, distance: 103.3
click at [318, 353] on app-calendar-viewport "Fri 29 Sat 30 Sun 31 2/2 1 Job Mon 1 Tue 2 0/1 1 Job Wed 3 0/1 1 Job Thu 4 1/2 …" at bounding box center [565, 355] width 1130 height 473
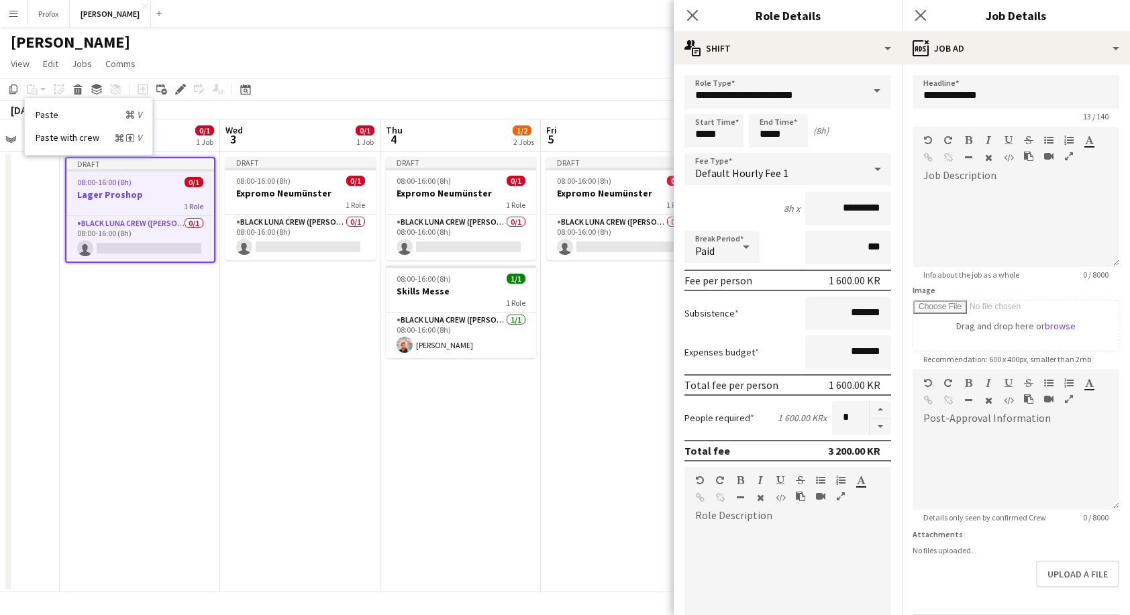
scroll to position [0, 427]
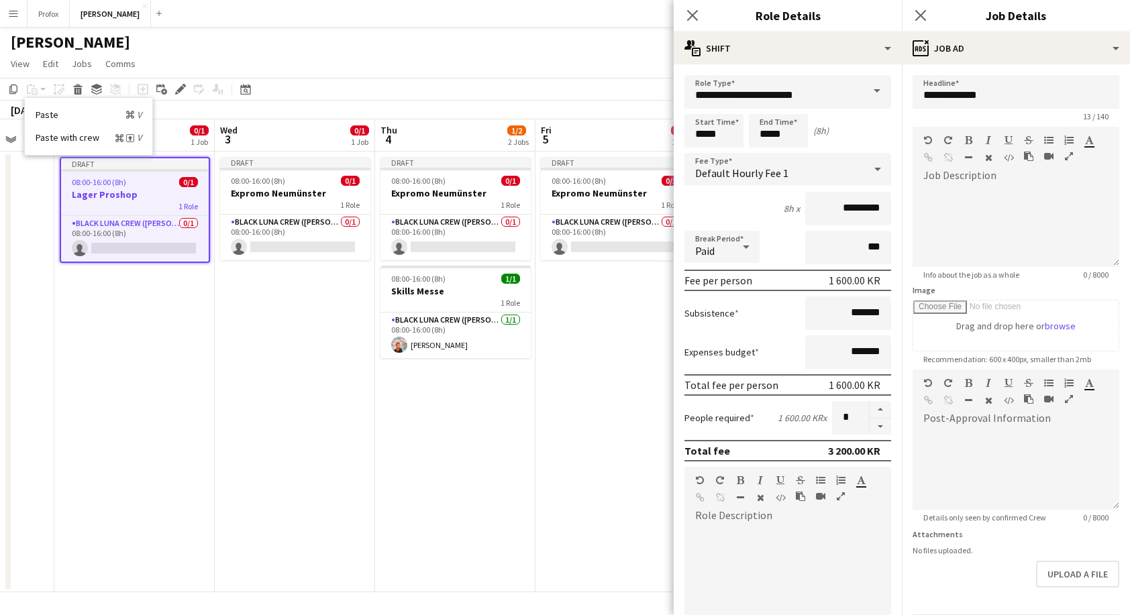
drag, startPoint x: 350, startPoint y: 335, endPoint x: 69, endPoint y: 345, distance: 281.3
click at [69, 345] on app-calendar-viewport "Sat 30 Sun 31 2/2 1 Job Mon 1 Tue 2 0/1 1 Job Wed 3 0/1 1 Job Thu 4 1/2 2 Jobs …" at bounding box center [565, 355] width 1130 height 473
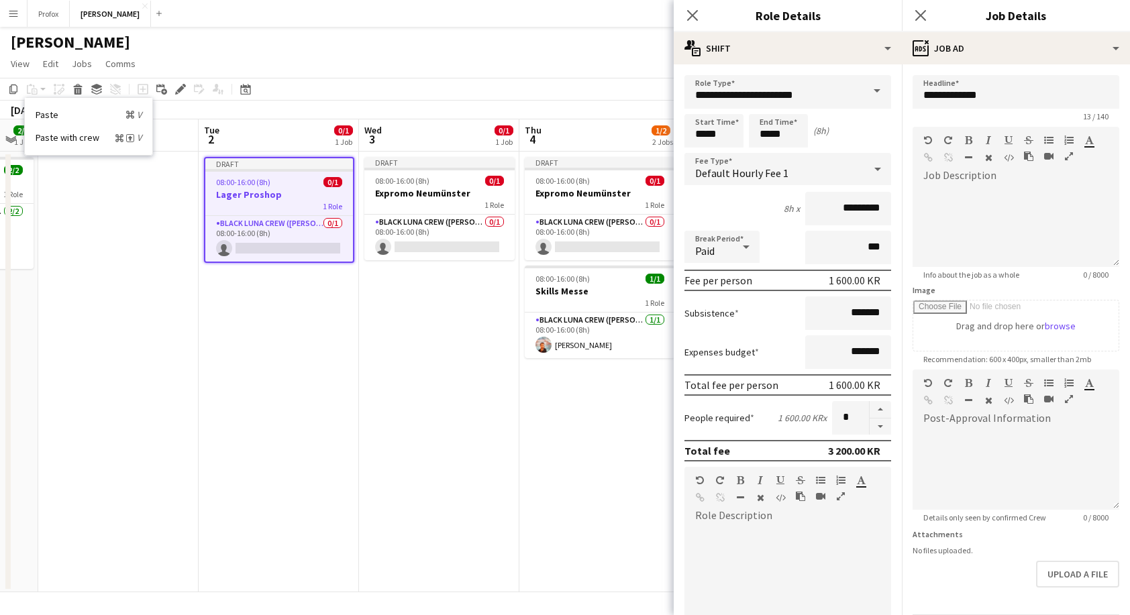
drag, startPoint x: 129, startPoint y: 323, endPoint x: 270, endPoint y: 329, distance: 141.0
click at [270, 329] on app-calendar-viewport "Sat 30 Sun 31 2/2 1 Job Mon 1 Tue 2 0/1 1 Job Wed 3 0/1 1 Job Thu 4 1/2 2 Jobs …" at bounding box center [565, 355] width 1130 height 473
drag, startPoint x: 99, startPoint y: 203, endPoint x: 92, endPoint y: 184, distance: 20.2
click at [99, 202] on app-date-cell at bounding box center [117, 372] width 160 height 441
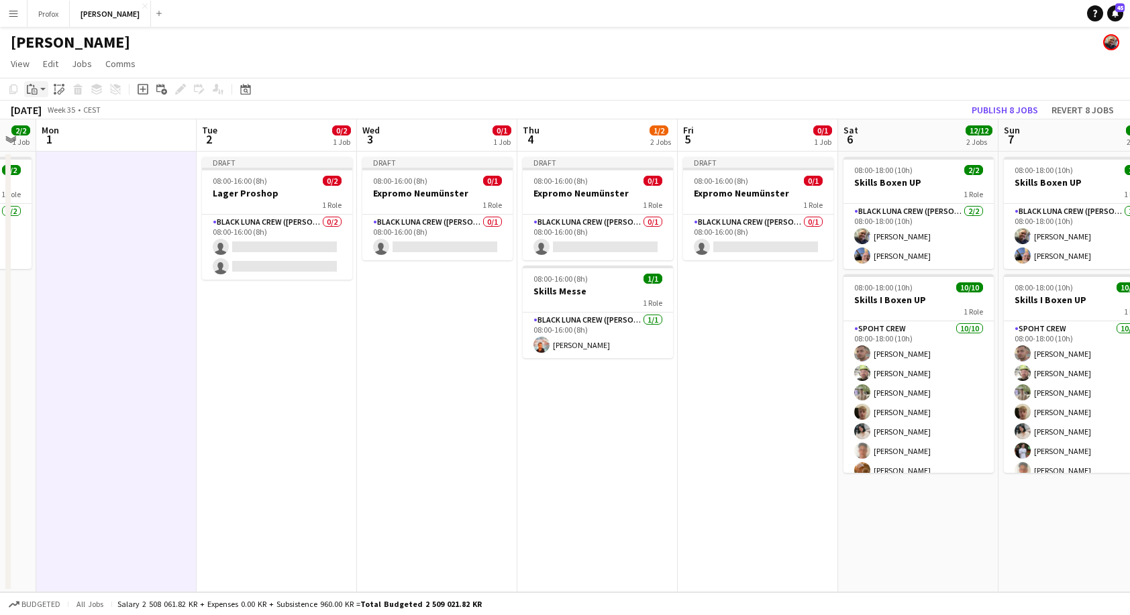
click at [37, 91] on icon "Paste" at bounding box center [32, 89] width 11 height 11
click at [83, 138] on link "Paste with crew Command Shift V" at bounding box center [89, 137] width 106 height 12
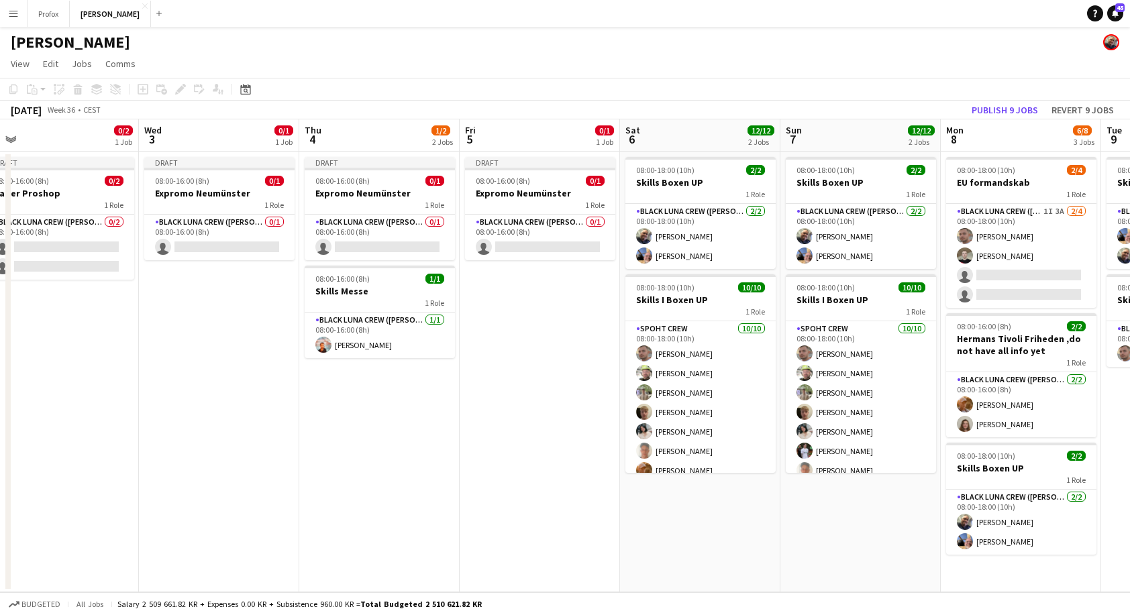
drag, startPoint x: 454, startPoint y: 407, endPoint x: 278, endPoint y: 378, distance: 178.0
click at [224, 381] on app-calendar-viewport "Sat 30 Sun 31 2/2 1 Job Mon 1 0/1 1 Job Tue 2 0/2 1 Job Wed 3 0/1 1 Job Thu 4 1…" at bounding box center [565, 355] width 1130 height 473
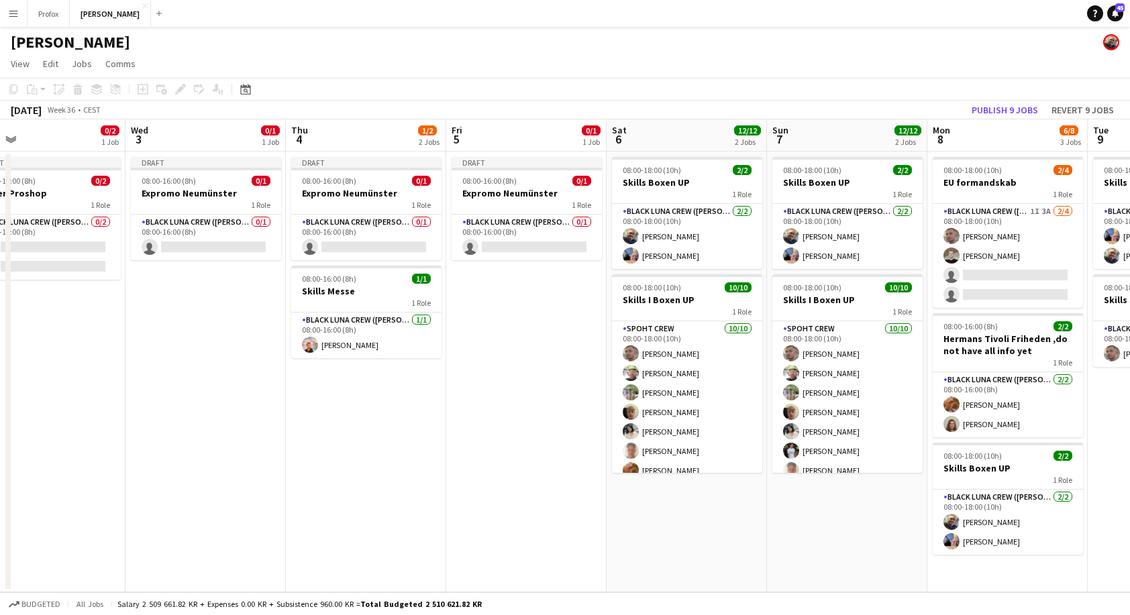
click at [524, 305] on app-date-cell "Draft 08:00-16:00 (8h) 0/1 Expromo Neumünster 1 Role Black [PERSON_NAME] Crew (…" at bounding box center [526, 372] width 160 height 441
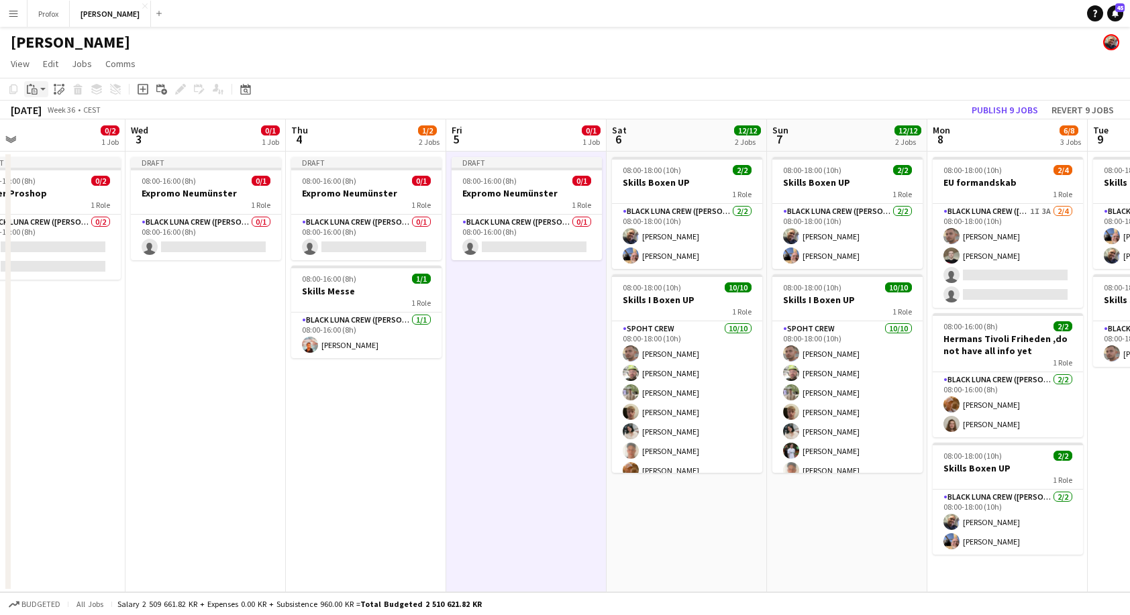
click at [34, 89] on icon at bounding box center [35, 92] width 6 height 6
click at [58, 136] on link "Paste with crew Command Shift V" at bounding box center [89, 137] width 106 height 12
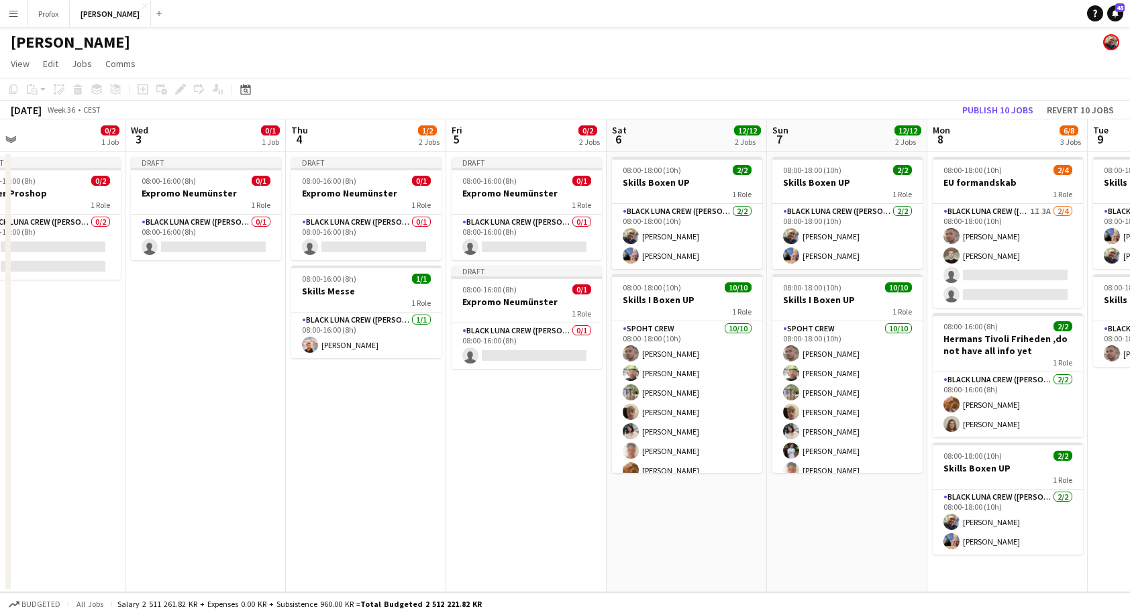
click at [343, 376] on app-date-cell "Draft 08:00-16:00 (8h) 0/1 Expromo Neumünster 1 Role Black Luna Crew (Danny) 0/…" at bounding box center [366, 372] width 160 height 441
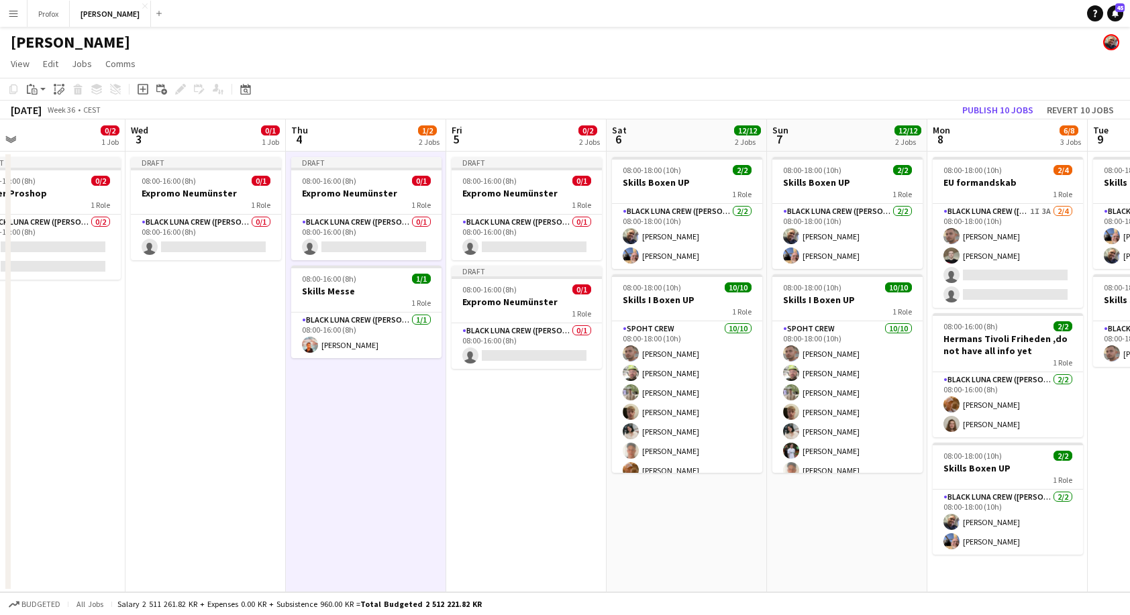
scroll to position [0, 515]
click at [32, 89] on icon at bounding box center [35, 92] width 6 height 6
click at [60, 111] on link "Paste Command V" at bounding box center [89, 115] width 106 height 12
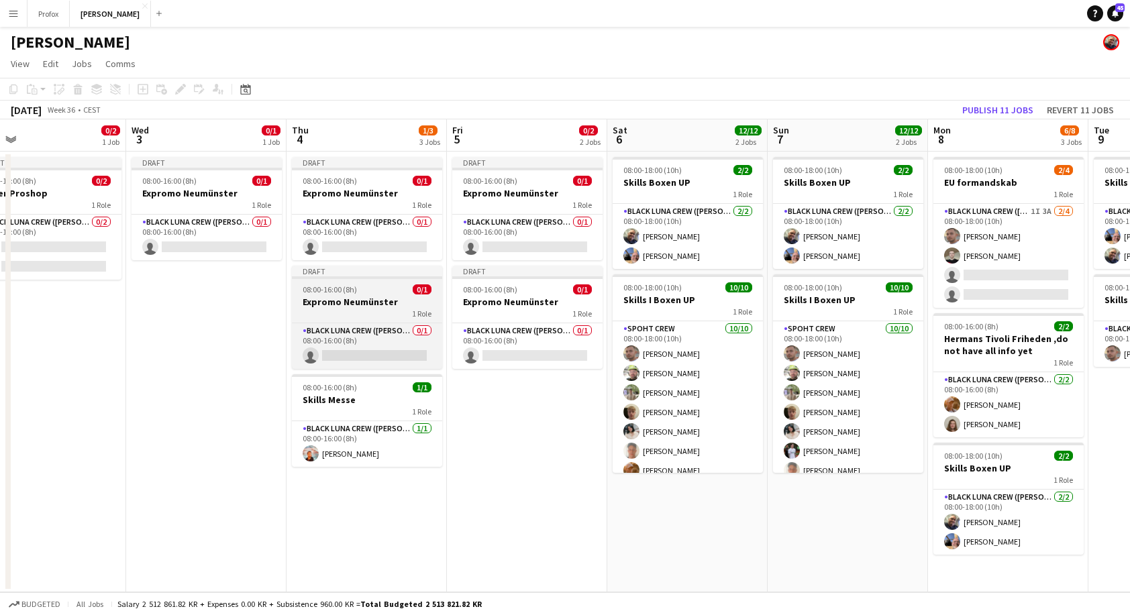
click at [380, 301] on h3 "Expromo Neumünster" at bounding box center [367, 302] width 150 height 12
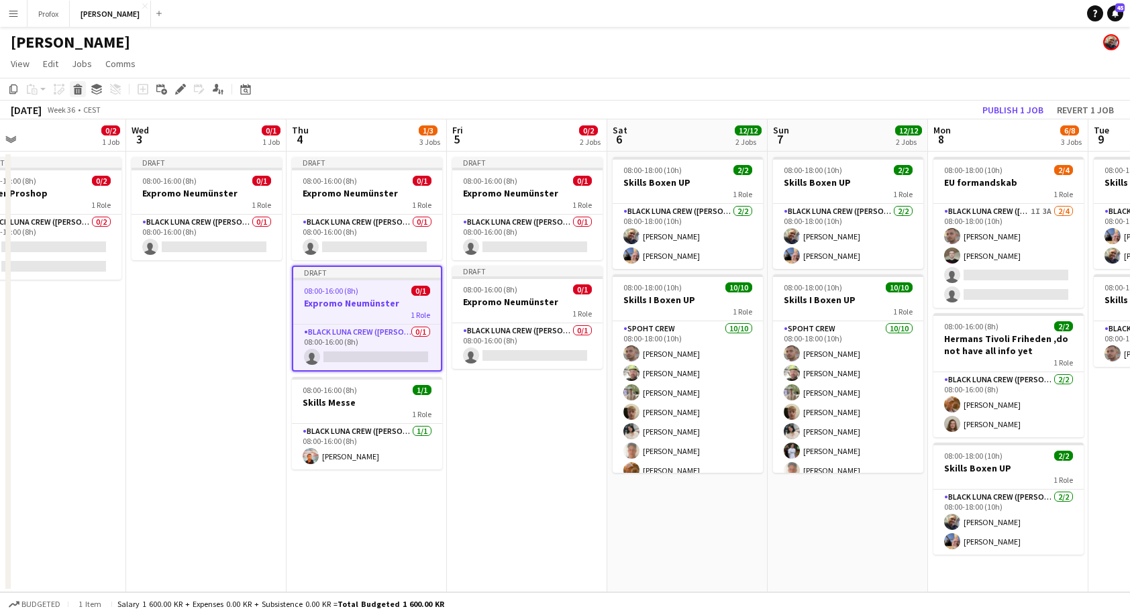
click at [78, 90] on icon at bounding box center [77, 91] width 7 height 7
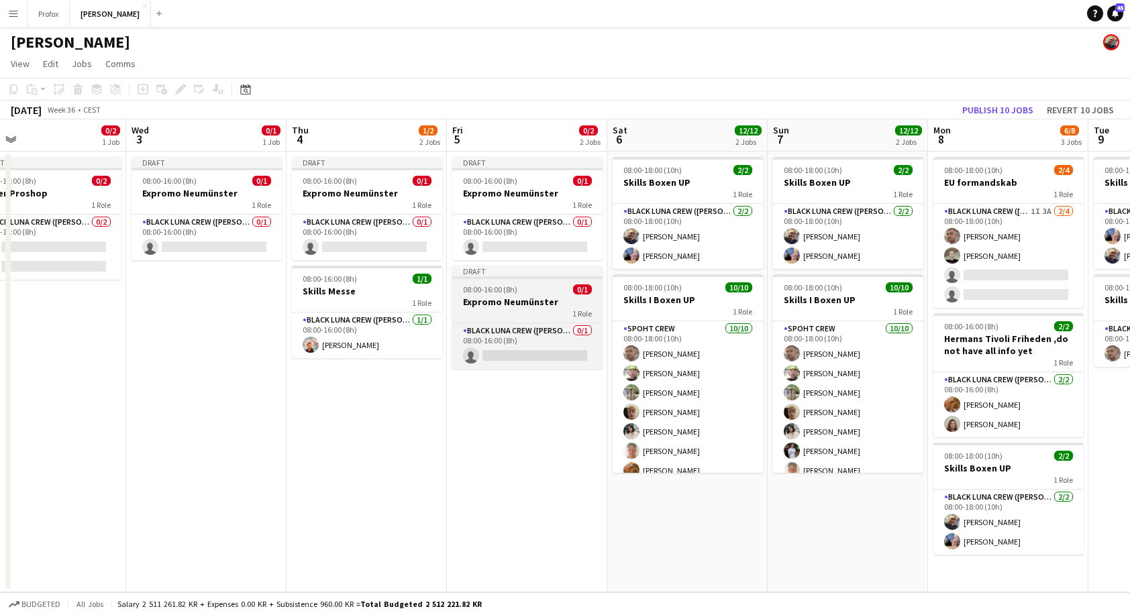
click at [539, 297] on h3 "Expromo Neumünster" at bounding box center [527, 302] width 150 height 12
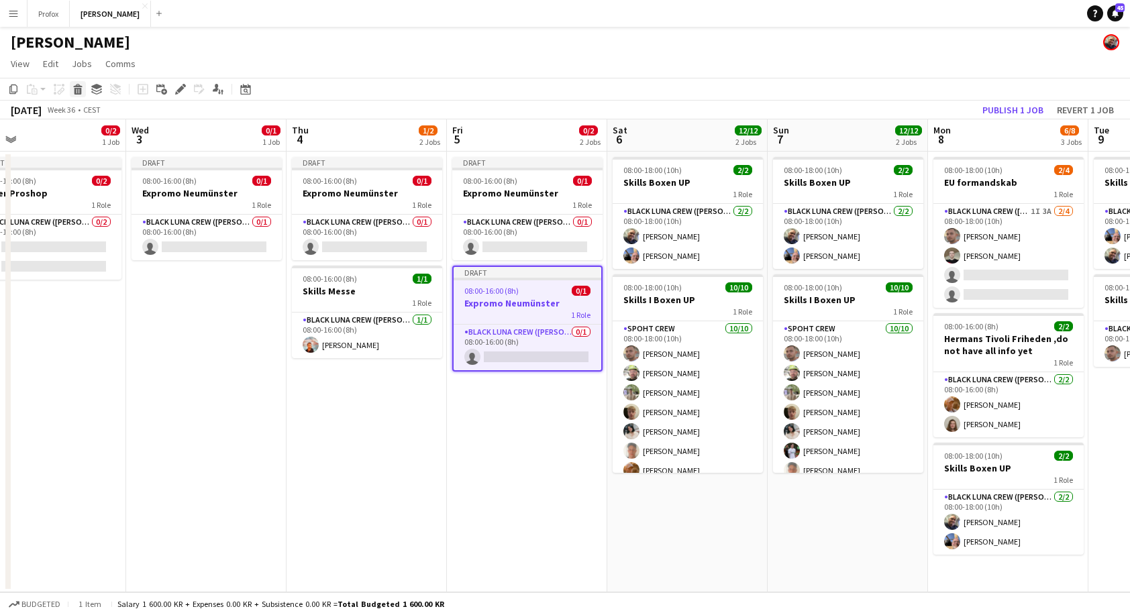
click at [81, 89] on icon at bounding box center [77, 91] width 7 height 7
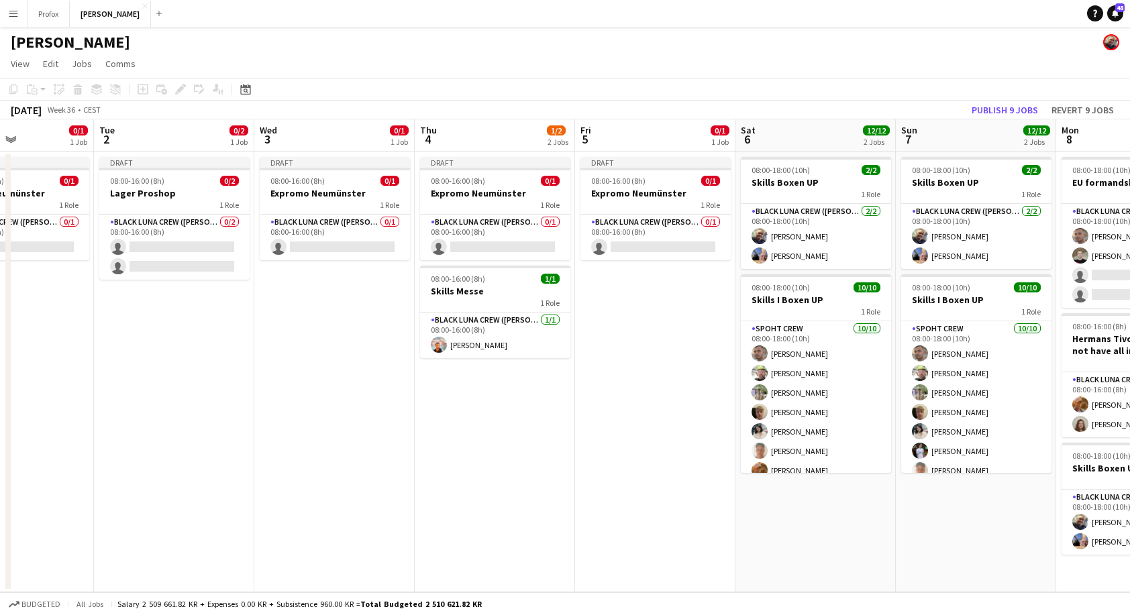
drag, startPoint x: 220, startPoint y: 339, endPoint x: 325, endPoint y: 346, distance: 104.9
click at [325, 346] on app-calendar-viewport "Sat 30 Sun 31 2/2 1 Job Mon 1 0/1 1 Job Tue 2 0/2 1 Job Wed 3 0/1 1 Job Thu 4 1…" at bounding box center [565, 355] width 1130 height 473
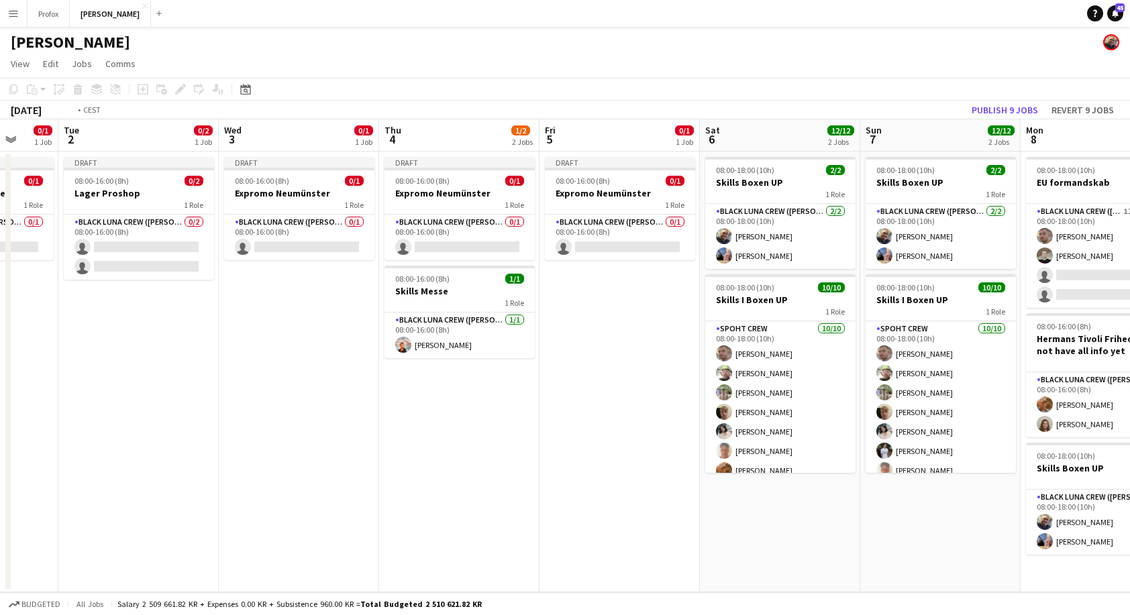
drag, startPoint x: 110, startPoint y: 327, endPoint x: 235, endPoint y: 347, distance: 126.4
click at [235, 347] on app-calendar-viewport "Sat 30 Sun 31 2/2 1 Job Mon 1 0/1 1 Job Tue 2 0/2 1 Job Wed 3 0/1 1 Job Thu 4 1…" at bounding box center [565, 355] width 1130 height 473
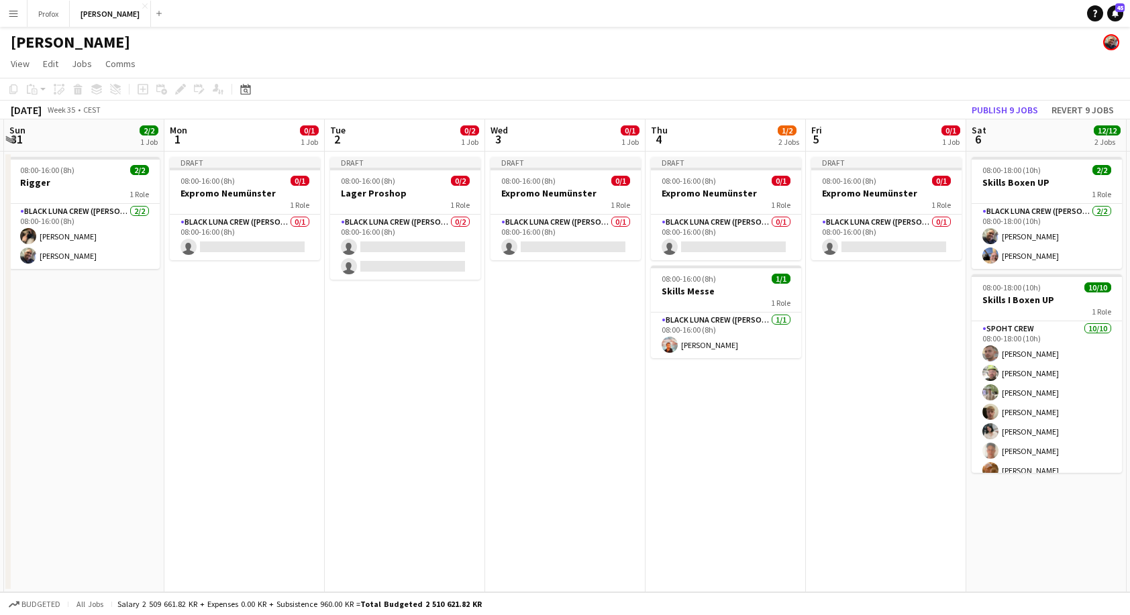
drag, startPoint x: 140, startPoint y: 301, endPoint x: 223, endPoint y: 277, distance: 86.0
click at [238, 311] on app-calendar-viewport "Fri 29 Sat 30 Sun 31 2/2 1 Job Mon 1 0/1 1 Job Tue 2 0/2 1 Job Wed 3 0/1 1 Job …" at bounding box center [565, 355] width 1130 height 473
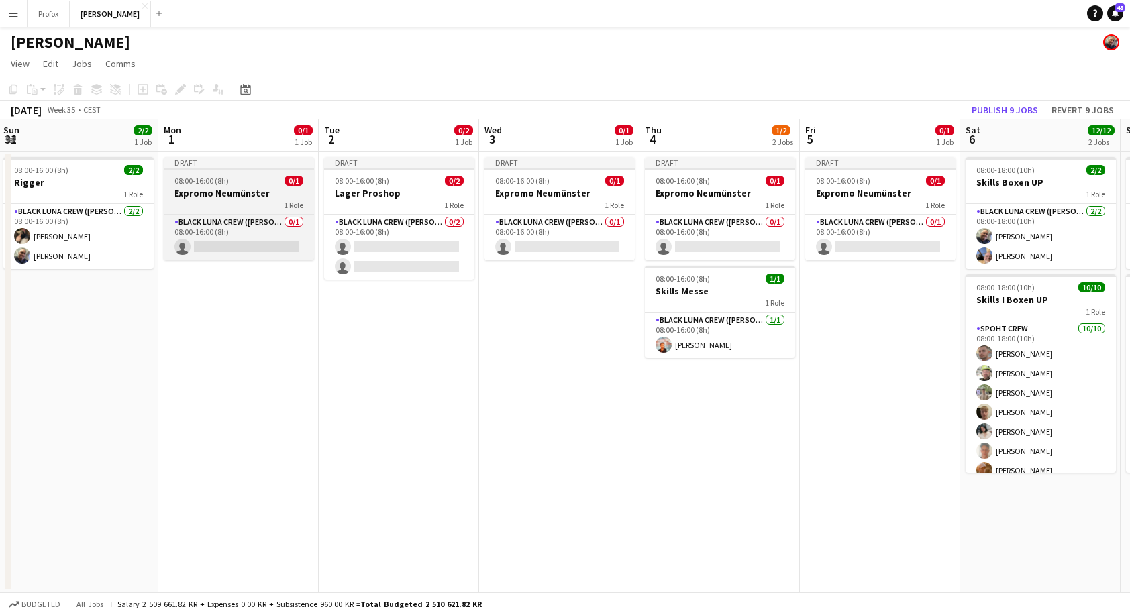
click at [255, 191] on h3 "Expromo Neumünster" at bounding box center [239, 193] width 150 height 12
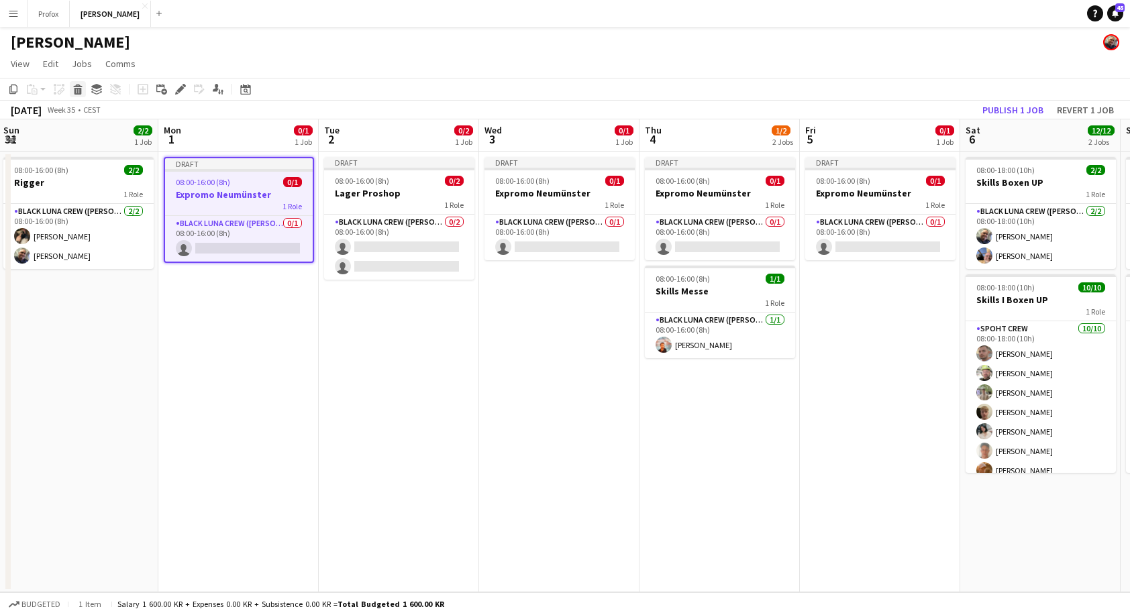
click at [78, 91] on icon at bounding box center [77, 91] width 7 height 7
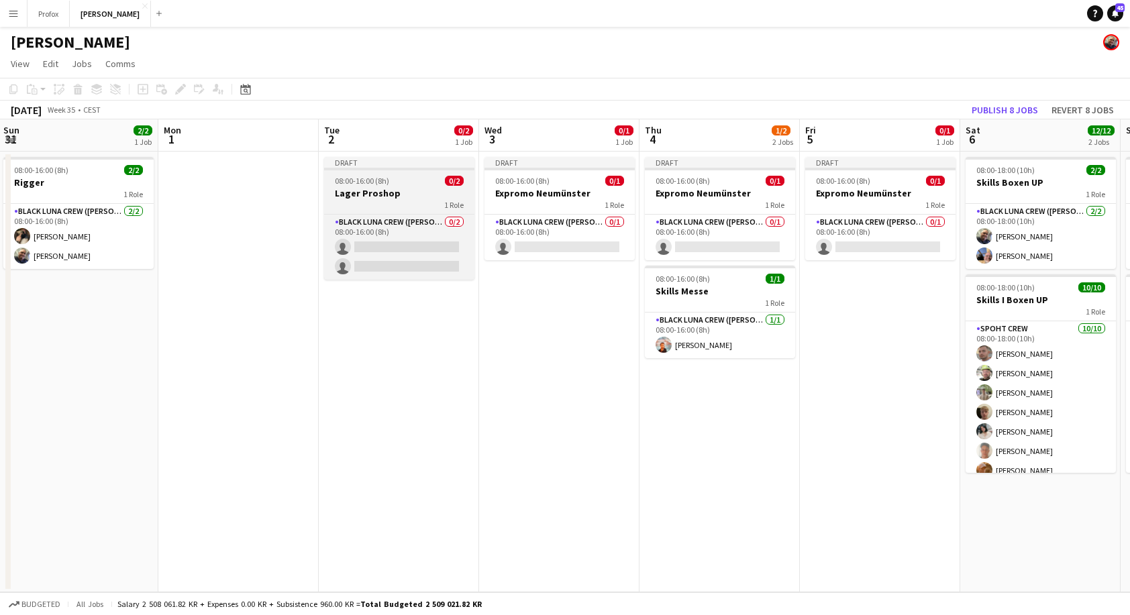
click at [407, 194] on h3 "Lager Proshop" at bounding box center [399, 193] width 150 height 12
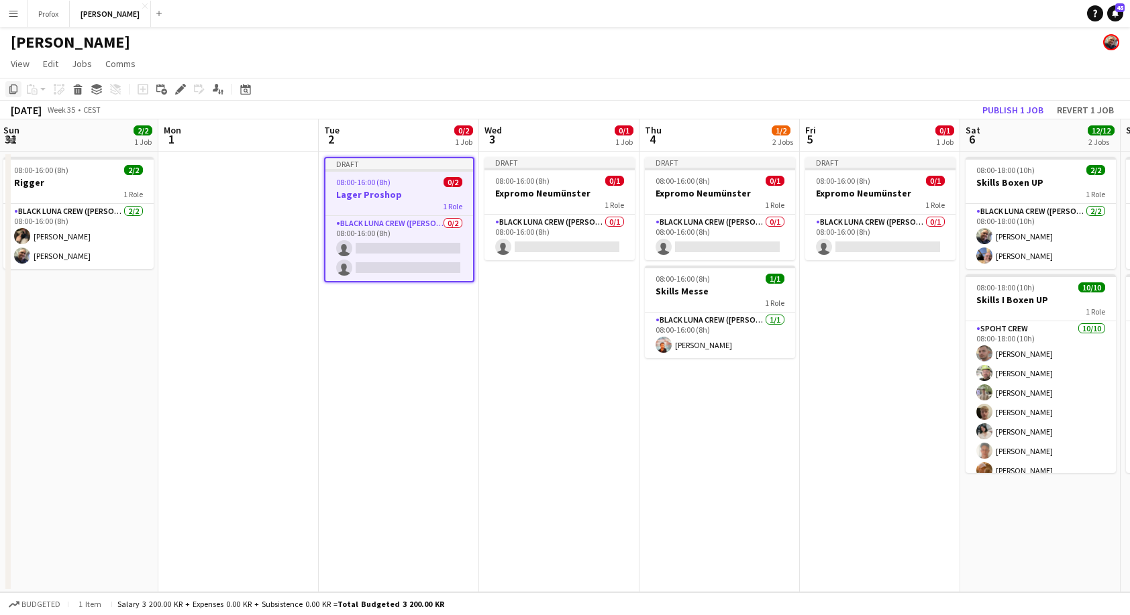
click at [11, 90] on icon "Copy" at bounding box center [13, 89] width 11 height 11
click at [251, 195] on app-date-cell at bounding box center [238, 372] width 160 height 441
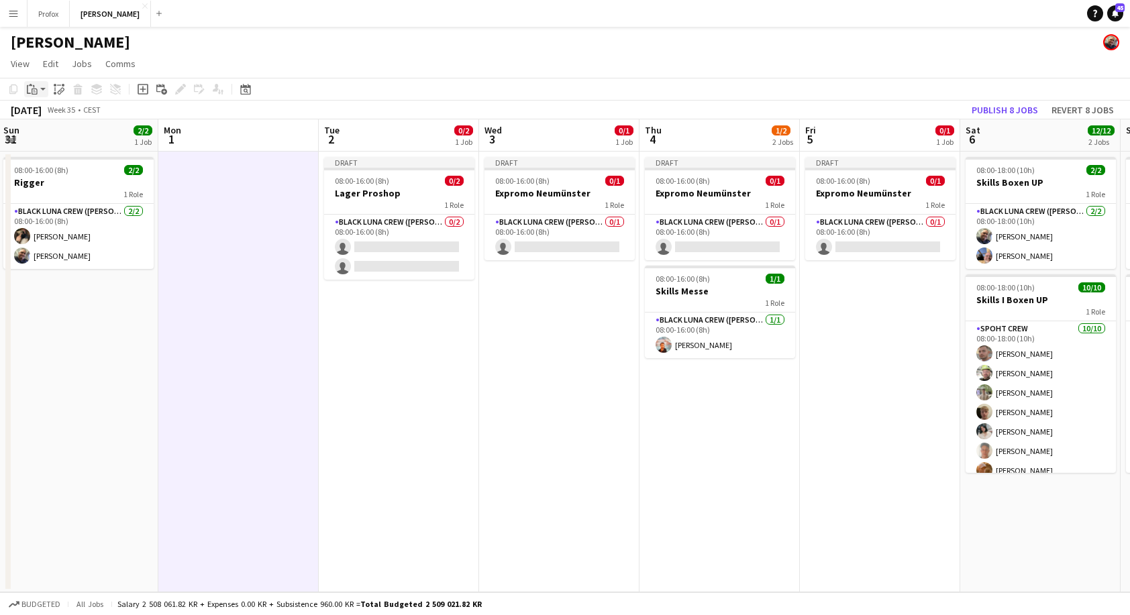
click at [34, 88] on icon "Paste" at bounding box center [32, 89] width 11 height 11
click at [78, 133] on link "Paste with crew Command Shift V" at bounding box center [89, 137] width 106 height 12
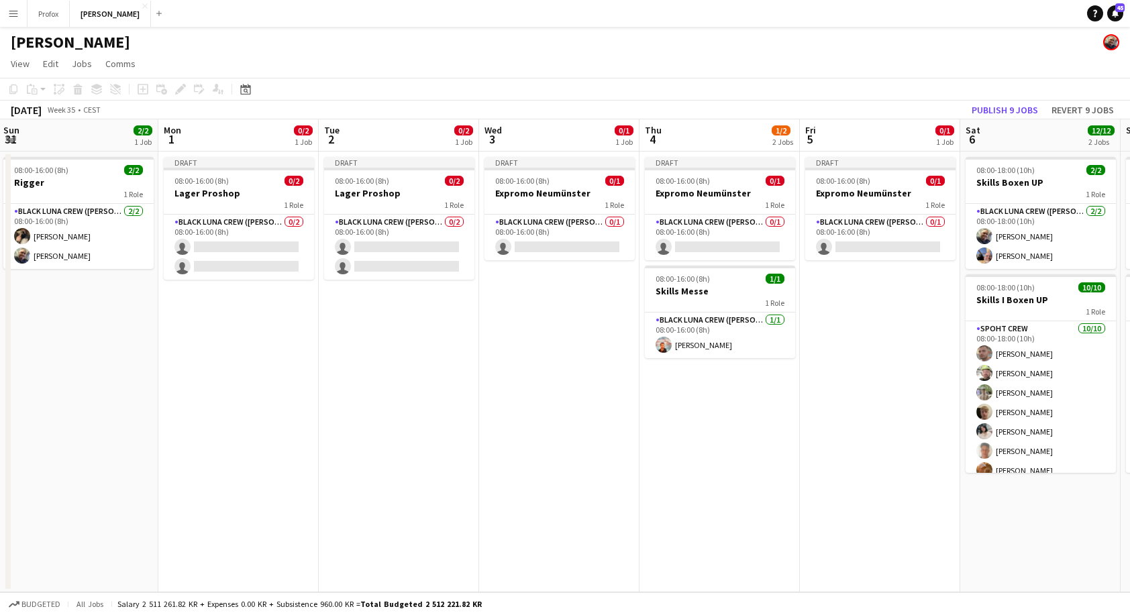
click at [864, 328] on app-date-cell "Draft 08:00-16:00 (8h) 0/1 Expromo Neumünster 1 Role Black [PERSON_NAME] Crew (…" at bounding box center [880, 372] width 160 height 441
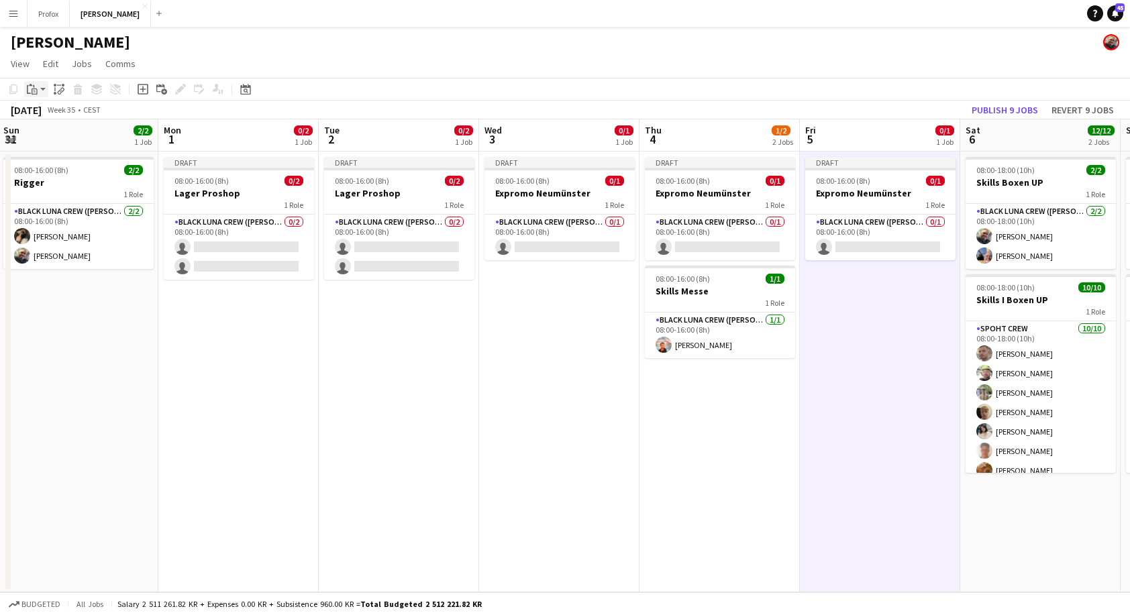
click at [35, 89] on icon at bounding box center [35, 92] width 6 height 6
click at [89, 138] on link "Paste with crew Command Shift V" at bounding box center [89, 137] width 106 height 12
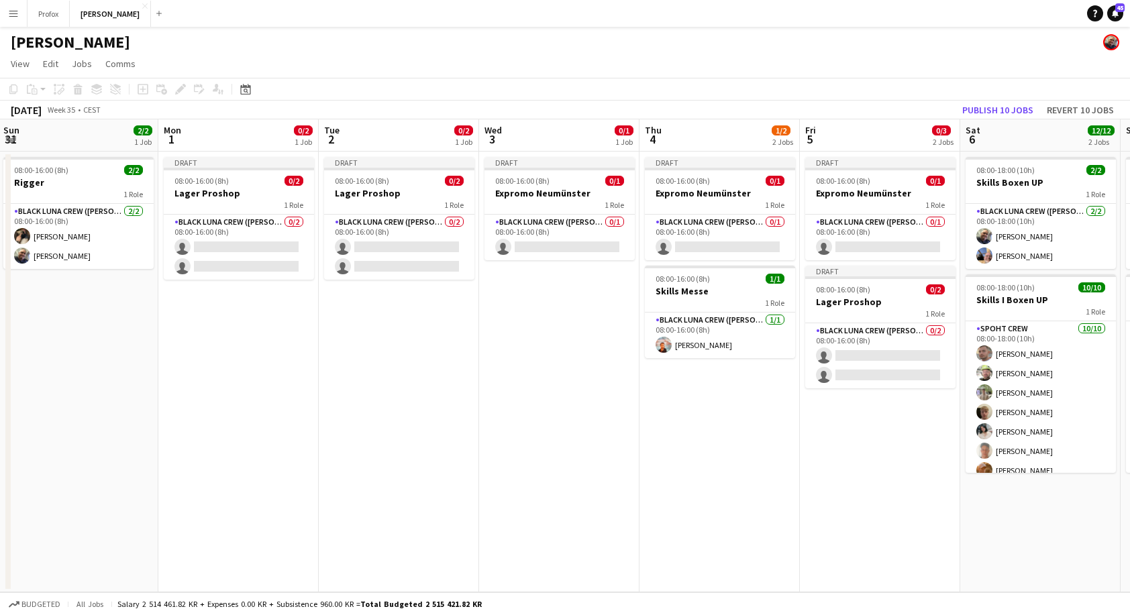
click at [698, 397] on app-date-cell "Draft 08:00-16:00 (8h) 0/1 Expromo Neumünster 1 Role Black Luna Crew (Danny) 0/…" at bounding box center [719, 372] width 160 height 441
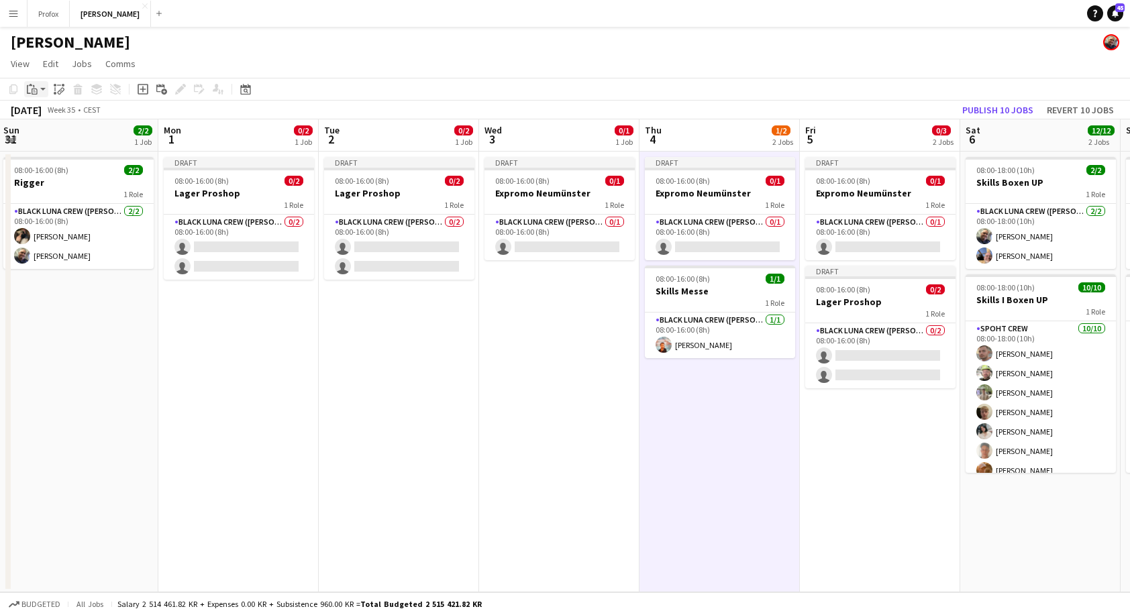
click at [38, 85] on div "Paste" at bounding box center [32, 89] width 16 height 16
click at [59, 136] on link "Paste with crew Command Shift V" at bounding box center [89, 137] width 106 height 12
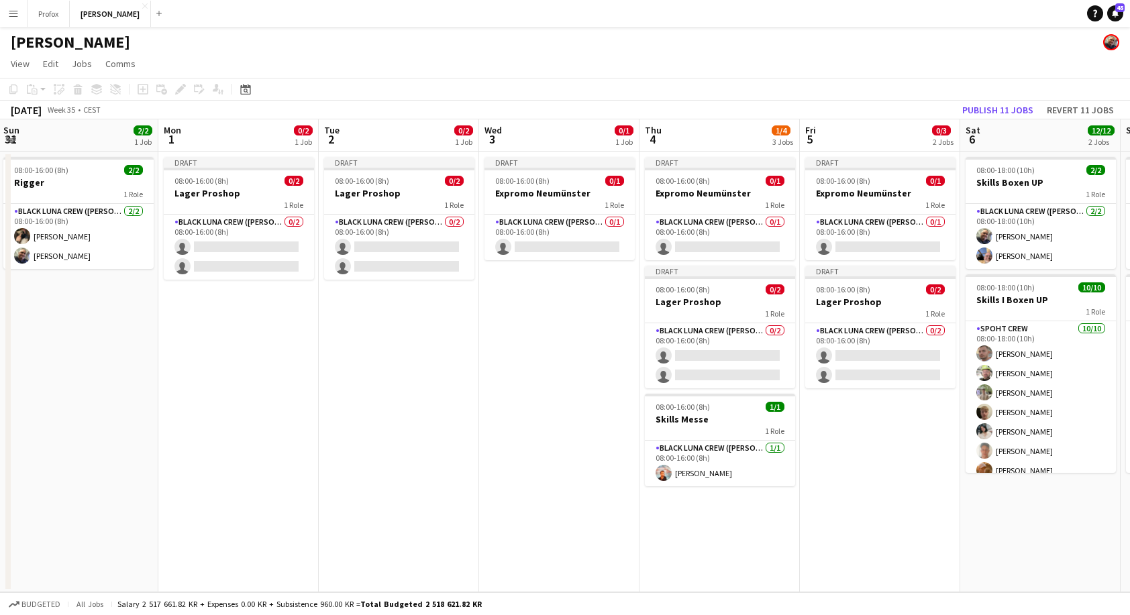
click at [544, 292] on app-date-cell "Draft 08:00-16:00 (8h) 0/1 Expromo Neumünster 1 Role Black [PERSON_NAME] Crew (…" at bounding box center [559, 372] width 160 height 441
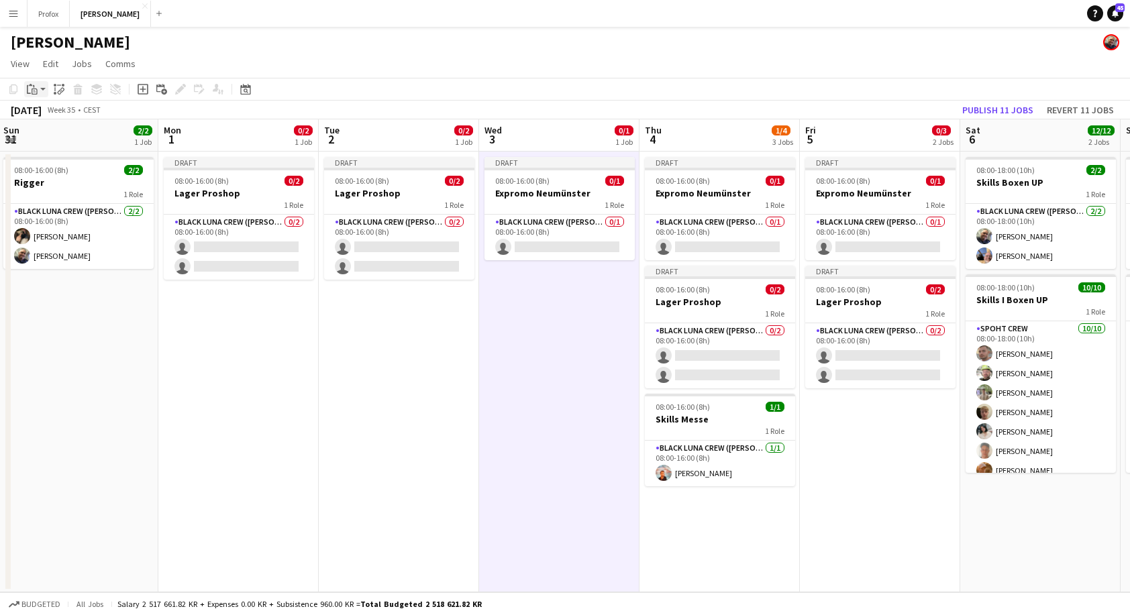
click at [35, 87] on icon "Paste" at bounding box center [32, 89] width 11 height 11
click at [56, 133] on link "Paste with crew Command Shift V" at bounding box center [89, 137] width 106 height 12
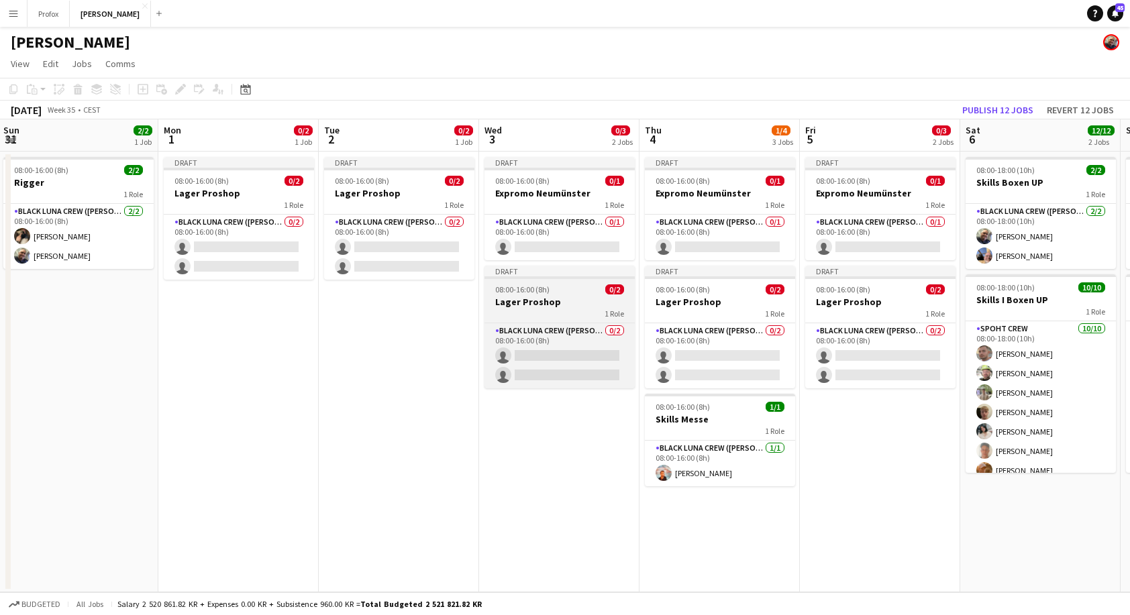
click at [580, 309] on div "1 Role" at bounding box center [559, 313] width 150 height 11
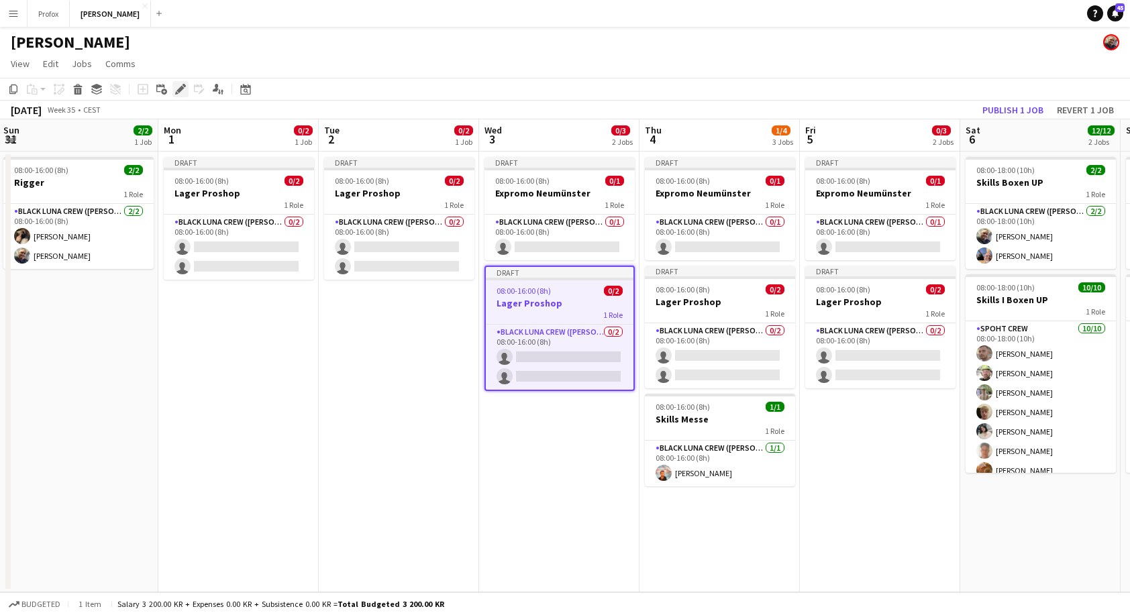
click at [182, 87] on icon at bounding box center [179, 89] width 7 height 7
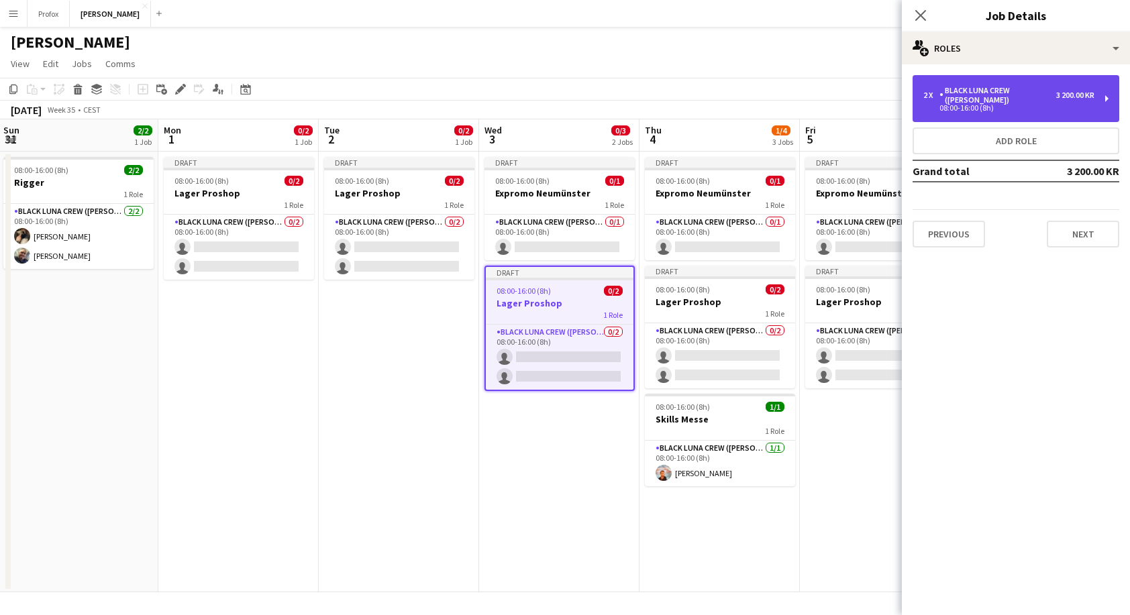
click at [1083, 93] on div "3 200.00 KR" at bounding box center [1075, 95] width 38 height 9
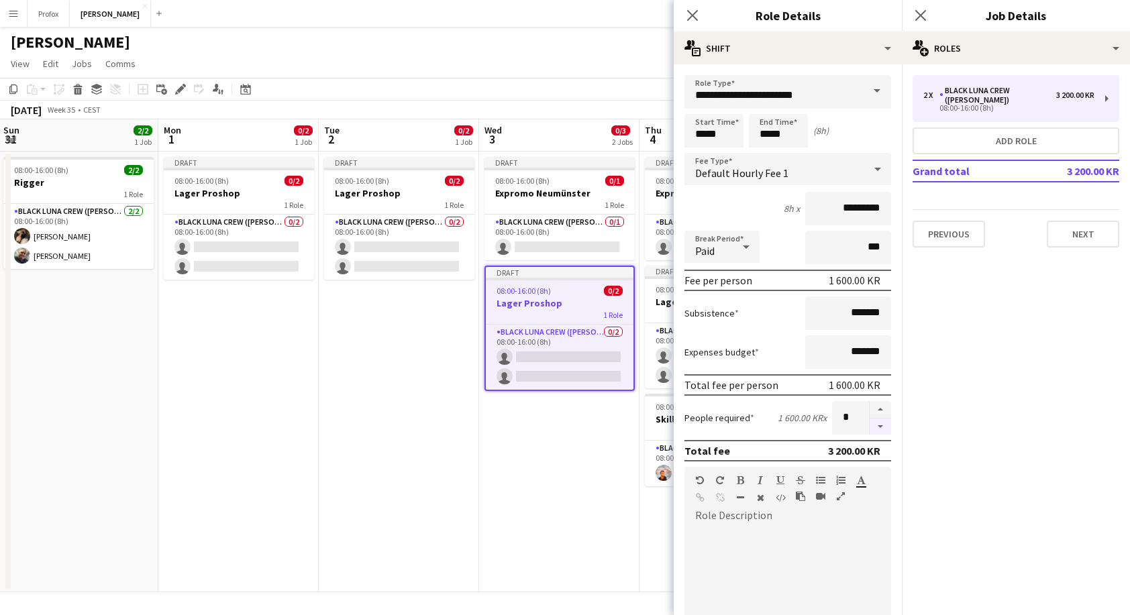
click at [876, 427] on button "button" at bounding box center [879, 427] width 21 height 17
type input "*"
click at [581, 510] on app-date-cell "Draft 08:00-16:00 (8h) 0/1 Expromo Neumünster 1 Role Black Luna Crew (Danny) 0/…" at bounding box center [559, 372] width 160 height 441
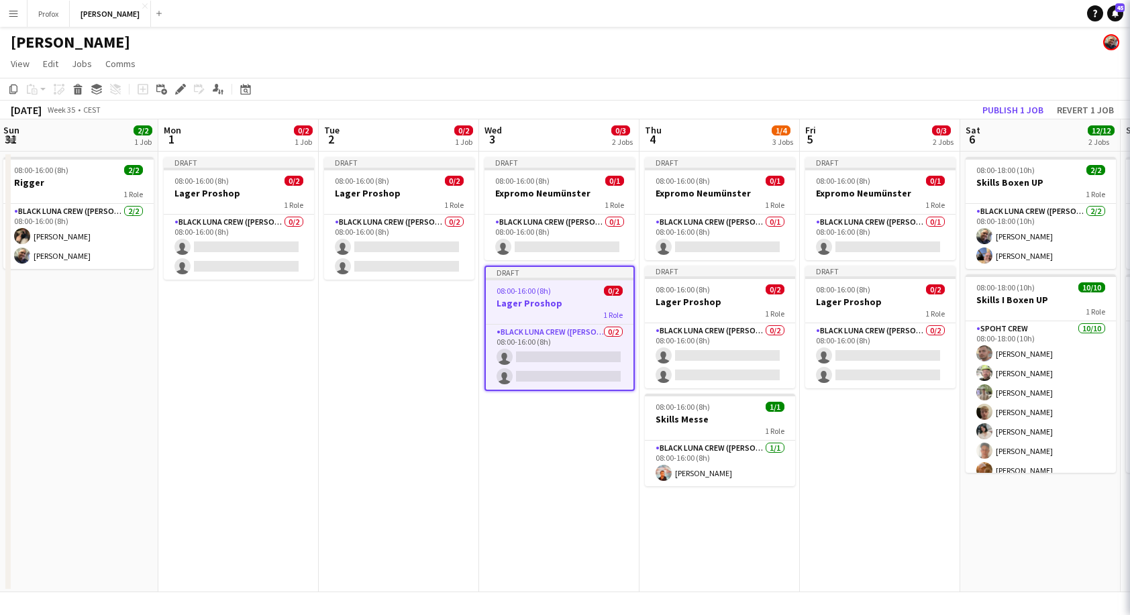
scroll to position [0, 321]
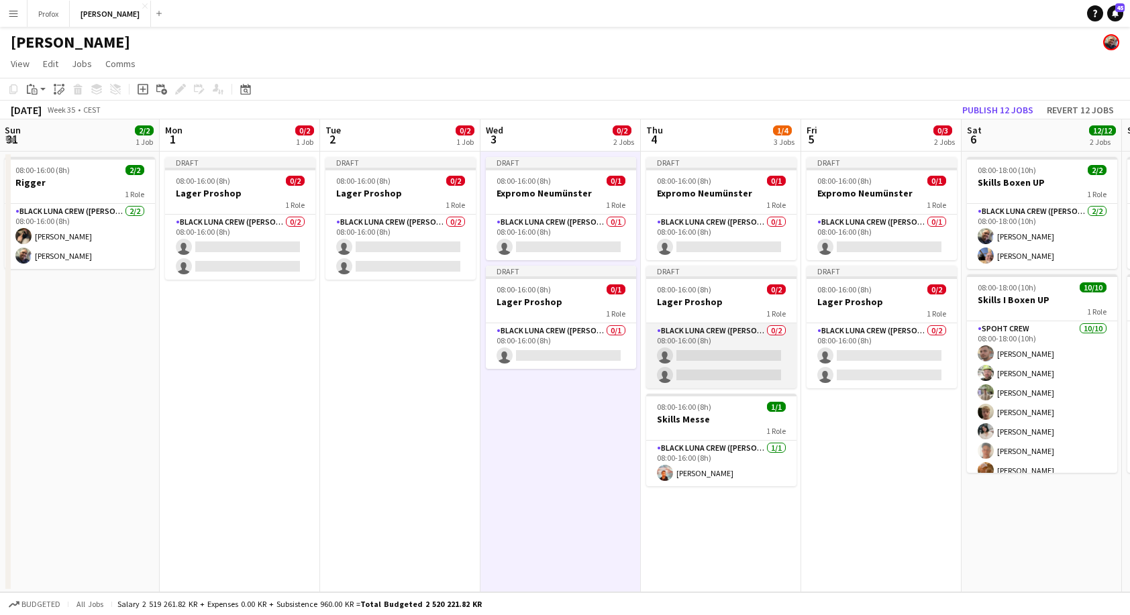
click at [743, 353] on app-card-role "Black Luna Crew (Danny) 0/2 08:00-16:00 (8h) single-neutral-actions single-neut…" at bounding box center [721, 355] width 150 height 65
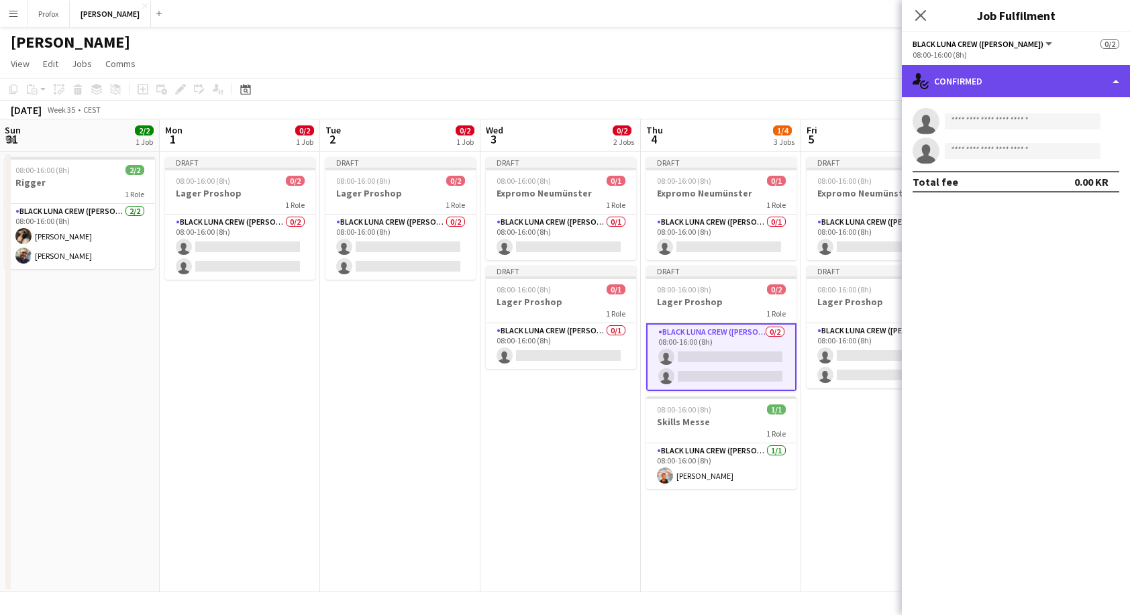
click at [1104, 80] on div "single-neutral-actions-check-2 Confirmed" at bounding box center [1016, 81] width 228 height 32
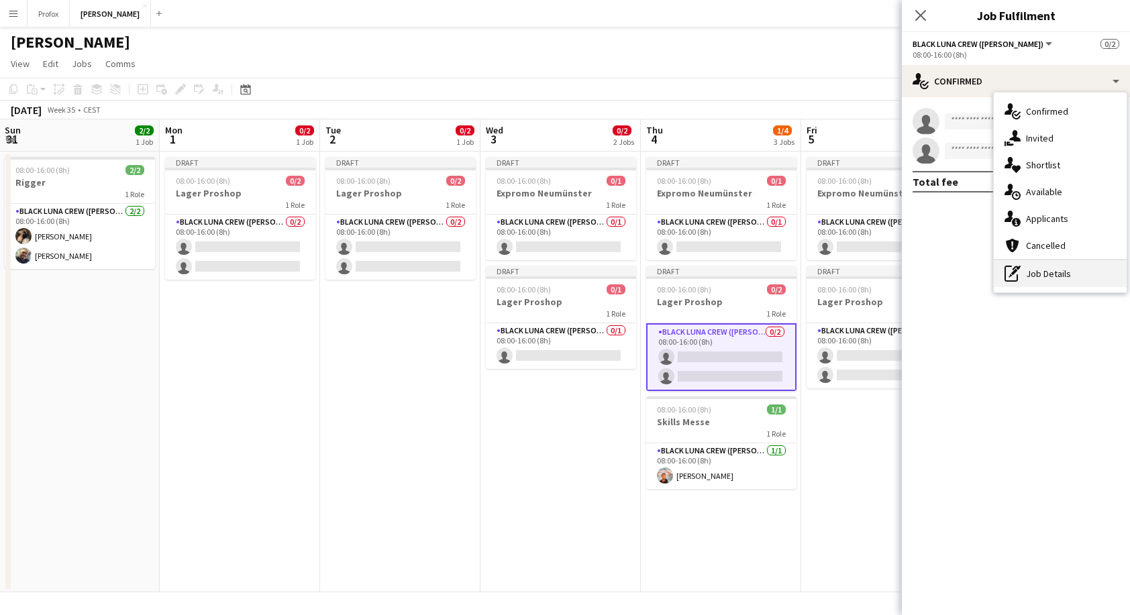
click at [1055, 276] on div "pen-write Job Details" at bounding box center [1060, 273] width 133 height 27
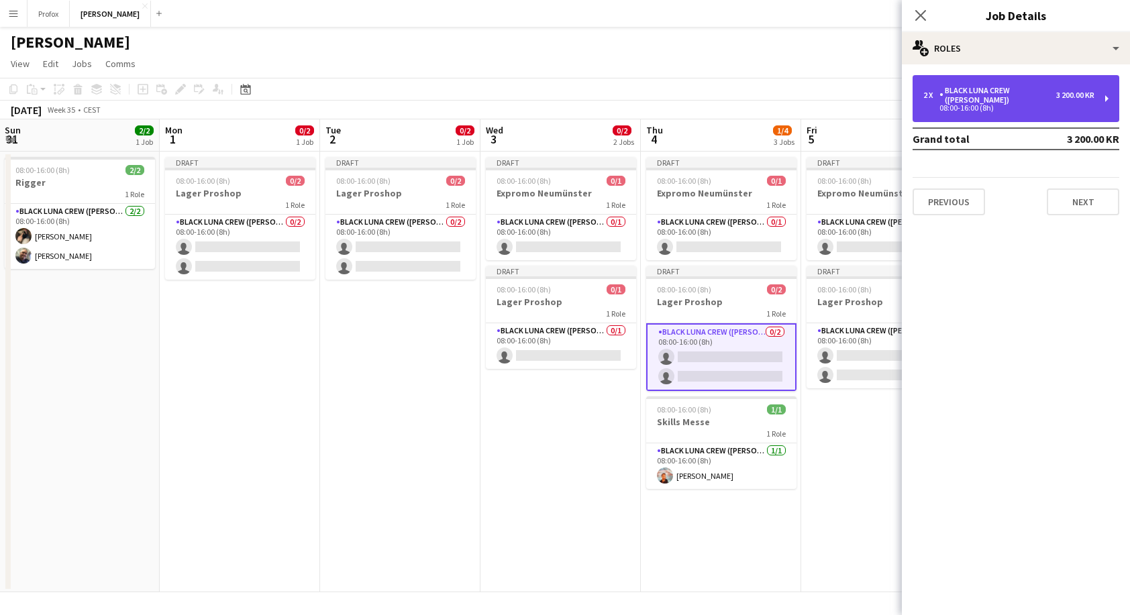
click at [1083, 84] on div "2 x Black Luna Crew (Danny) 3 200.00 KR 08:00-16:00 (8h)" at bounding box center [1015, 98] width 207 height 47
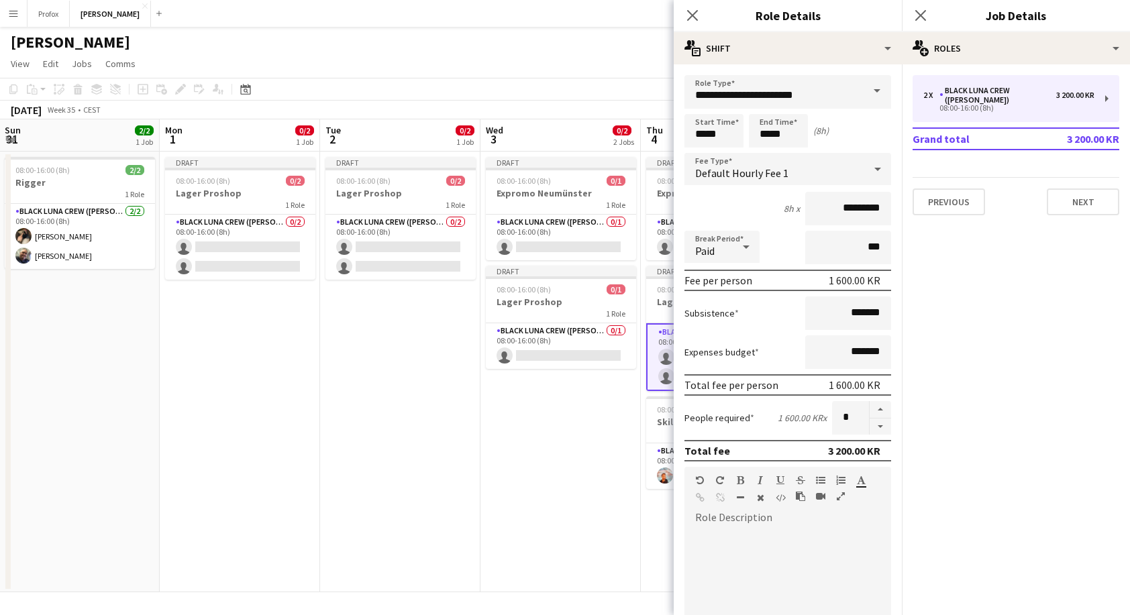
click at [873, 428] on button "button" at bounding box center [879, 427] width 21 height 17
type input "*"
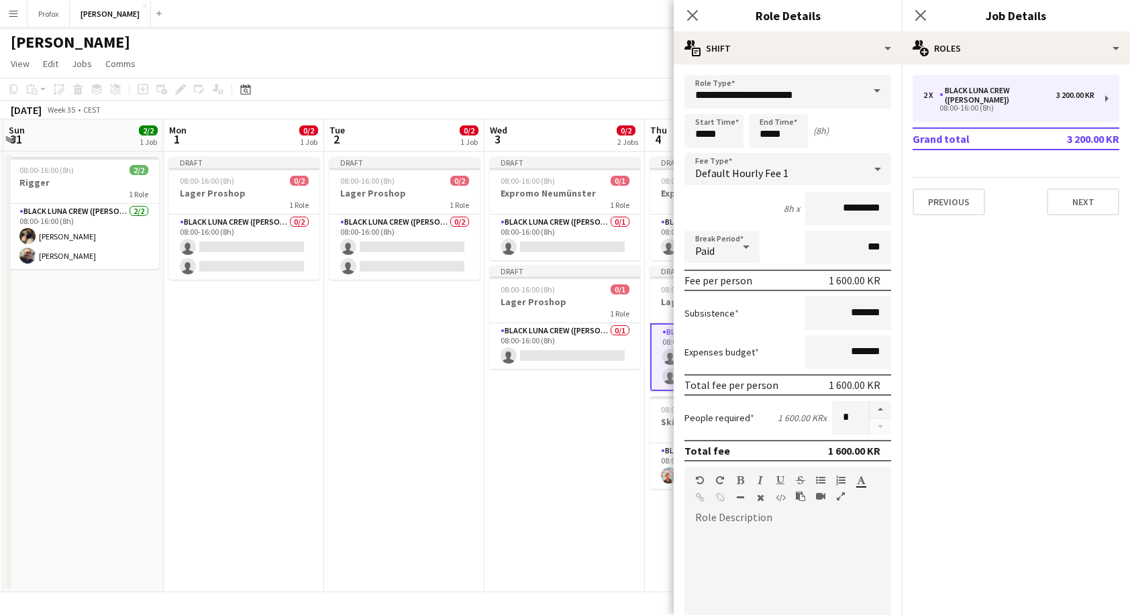
drag, startPoint x: 543, startPoint y: 464, endPoint x: 549, endPoint y: 461, distance: 7.2
click at [544, 462] on app-calendar-viewport "Fri 29 Sat 30 Sun 31 2/2 1 Job Mon 1 0/2 1 Job Tue 2 0/2 1 Job Wed 3 0/2 2 Jobs…" at bounding box center [565, 355] width 1130 height 473
click at [539, 460] on app-date-cell "Draft 08:00-16:00 (8h) 0/1 Expromo Neumünster 1 Role Black Luna Crew (Danny) 0/…" at bounding box center [564, 372] width 160 height 441
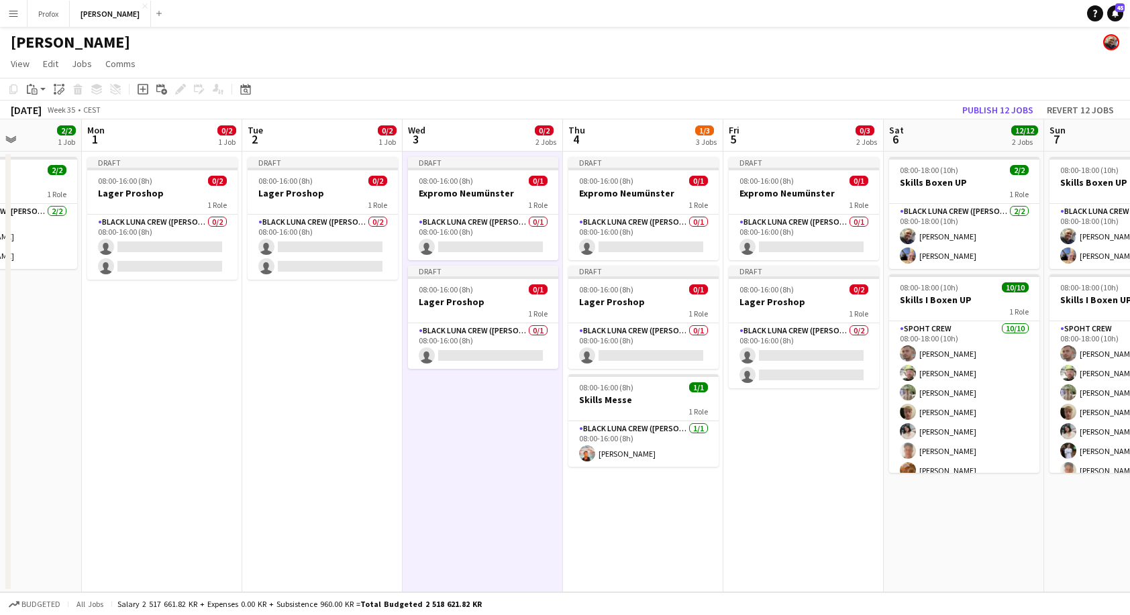
scroll to position [0, 398]
drag, startPoint x: 856, startPoint y: 429, endPoint x: 774, endPoint y: 429, distance: 81.8
click at [774, 429] on app-calendar-viewport "Fri 29 Sat 30 Sun 31 2/2 1 Job Mon 1 0/2 1 Job Tue 2 0/2 1 Job Wed 3 0/2 2 Jobs…" at bounding box center [565, 355] width 1130 height 473
click at [167, 241] on app-card-role "Black Luna Crew (Danny) 0/2 08:00-16:00 (8h) single-neutral-actions single-neut…" at bounding box center [163, 247] width 150 height 65
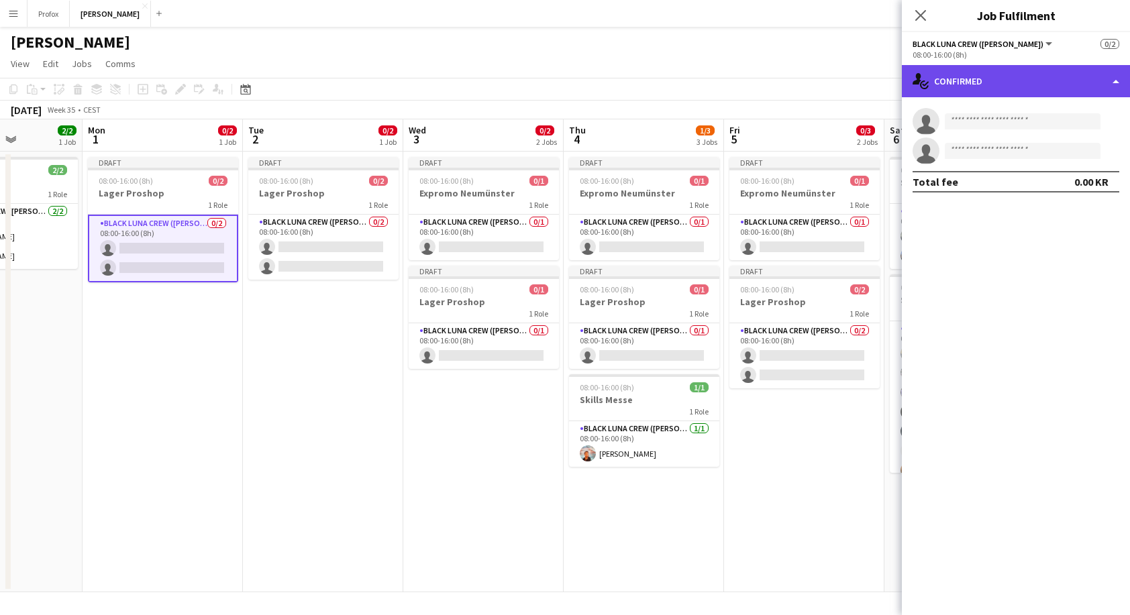
click at [1102, 79] on div "single-neutral-actions-check-2 Confirmed" at bounding box center [1016, 81] width 228 height 32
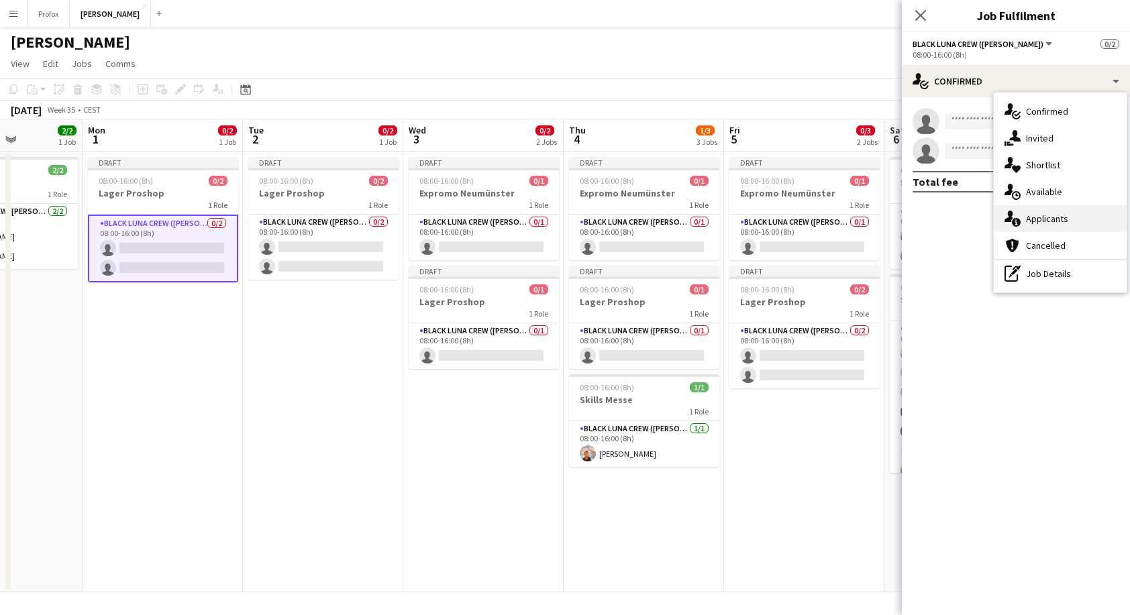
click at [1057, 221] on div "single-neutral-actions-information Applicants" at bounding box center [1060, 218] width 133 height 27
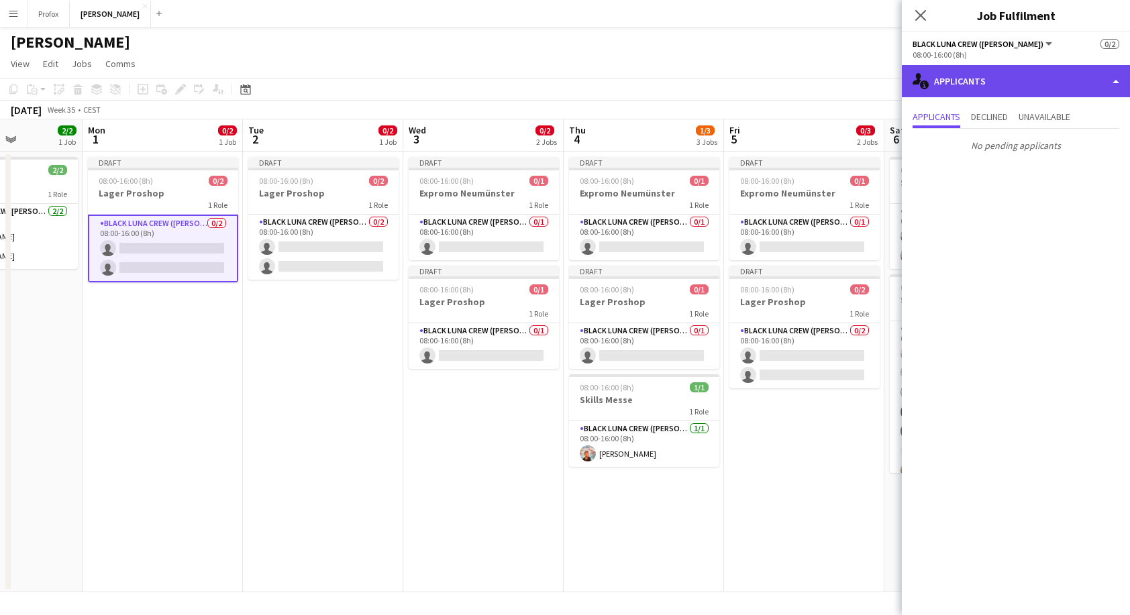
click at [1109, 80] on div "single-neutral-actions-information Applicants" at bounding box center [1016, 81] width 228 height 32
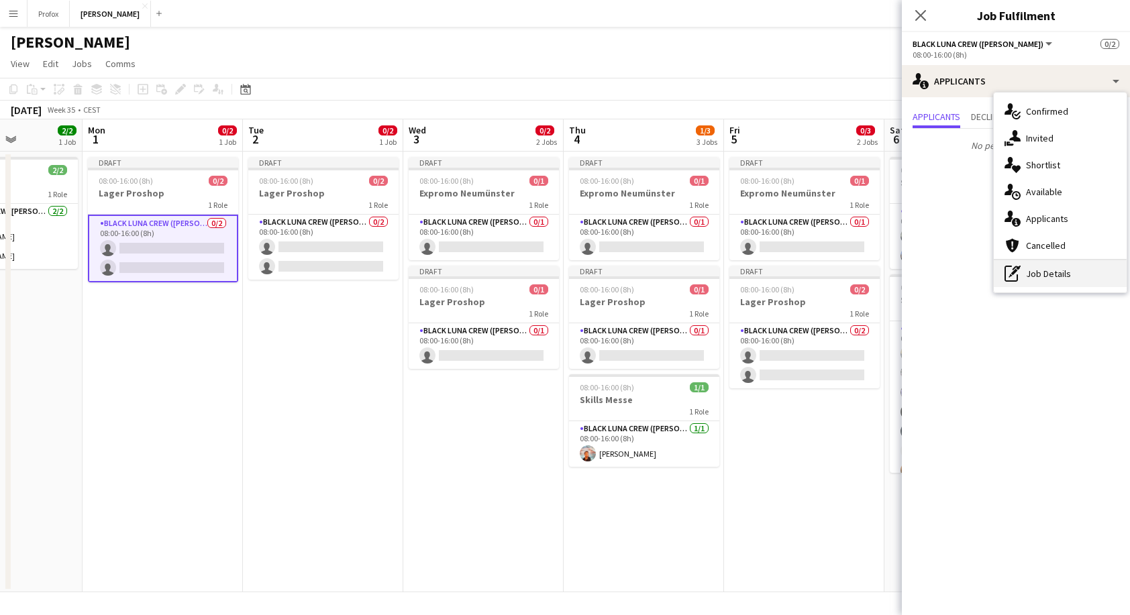
click at [1018, 279] on icon "pen-write" at bounding box center [1012, 274] width 16 height 16
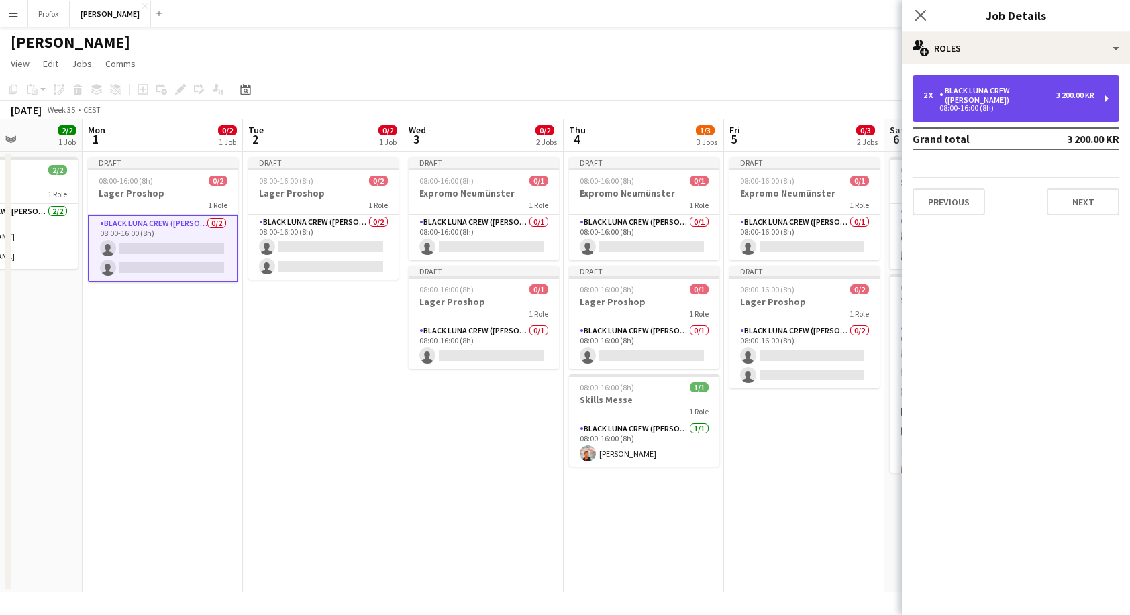
click at [1032, 91] on div "Black Luna Crew ([PERSON_NAME])" at bounding box center [997, 95] width 117 height 19
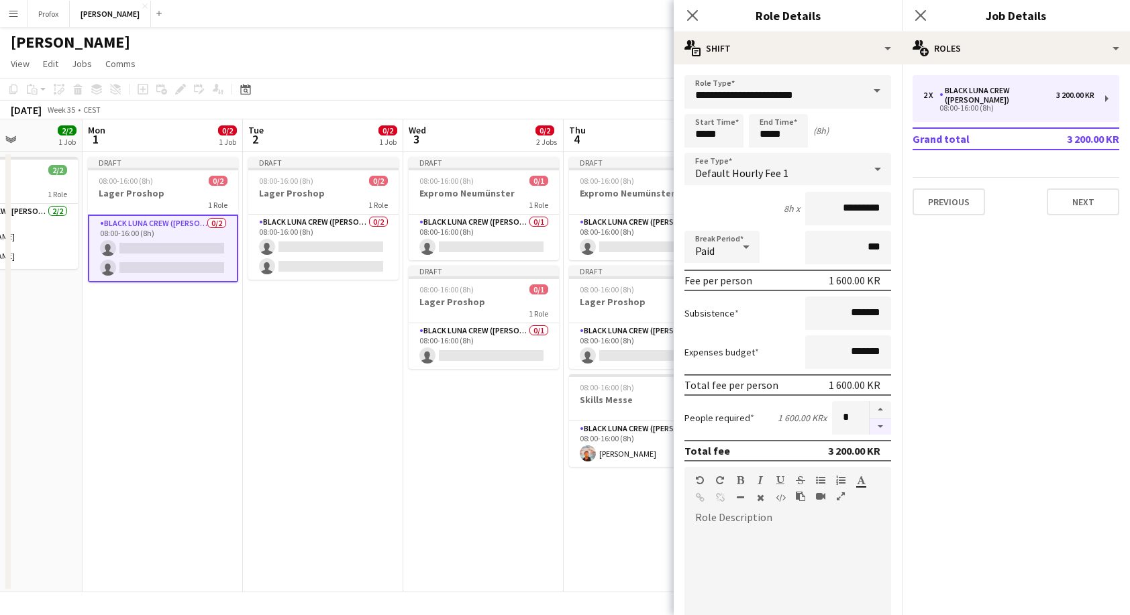
click at [874, 427] on button "button" at bounding box center [879, 427] width 21 height 17
type input "*"
click at [333, 450] on app-date-cell "Draft 08:00-16:00 (8h) 0/2 Lager Proshop 1 Role Black Luna Crew (Danny) 0/2 08:…" at bounding box center [323, 372] width 160 height 441
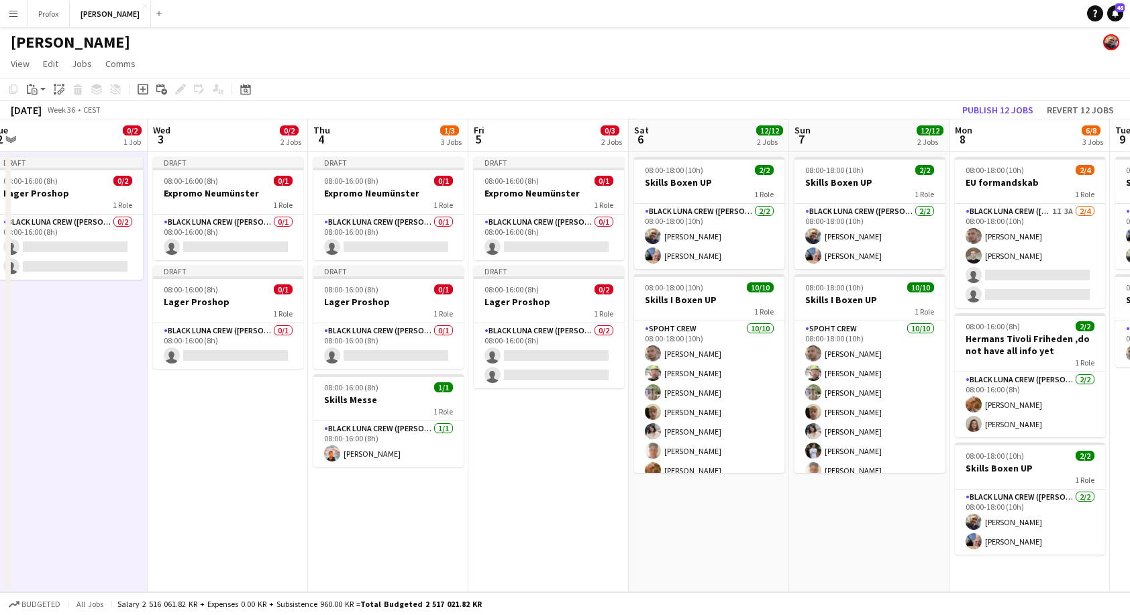
scroll to position [0, 500]
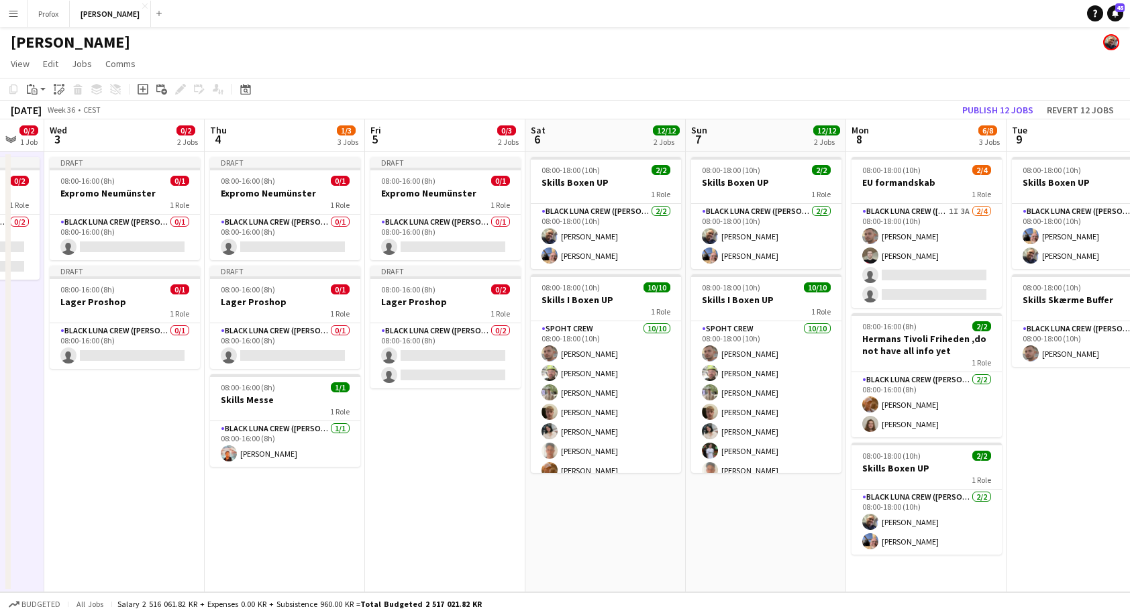
drag, startPoint x: 521, startPoint y: 431, endPoint x: 159, endPoint y: 402, distance: 362.7
click at [158, 402] on app-calendar-viewport "Sun 31 2/2 1 Job Mon 1 0/1 1 Job Tue 2 0/2 1 Job Wed 3 0/2 2 Jobs Thu 4 1/3 3 J…" at bounding box center [565, 355] width 1130 height 473
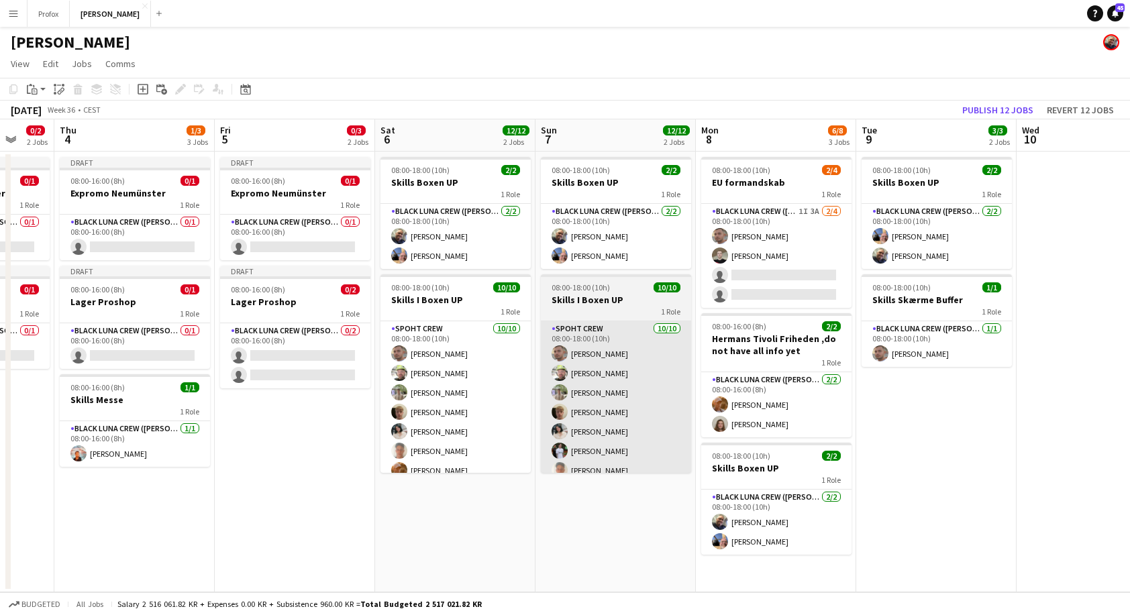
drag, startPoint x: 698, startPoint y: 383, endPoint x: 551, endPoint y: 403, distance: 148.3
click at [551, 403] on app-calendar-viewport "Mon 1 0/1 1 Job Tue 2 0/2 1 Job Wed 3 0/2 2 Jobs Thu 4 1/3 3 Jobs Fri 5 0/3 2 J…" at bounding box center [565, 355] width 1130 height 473
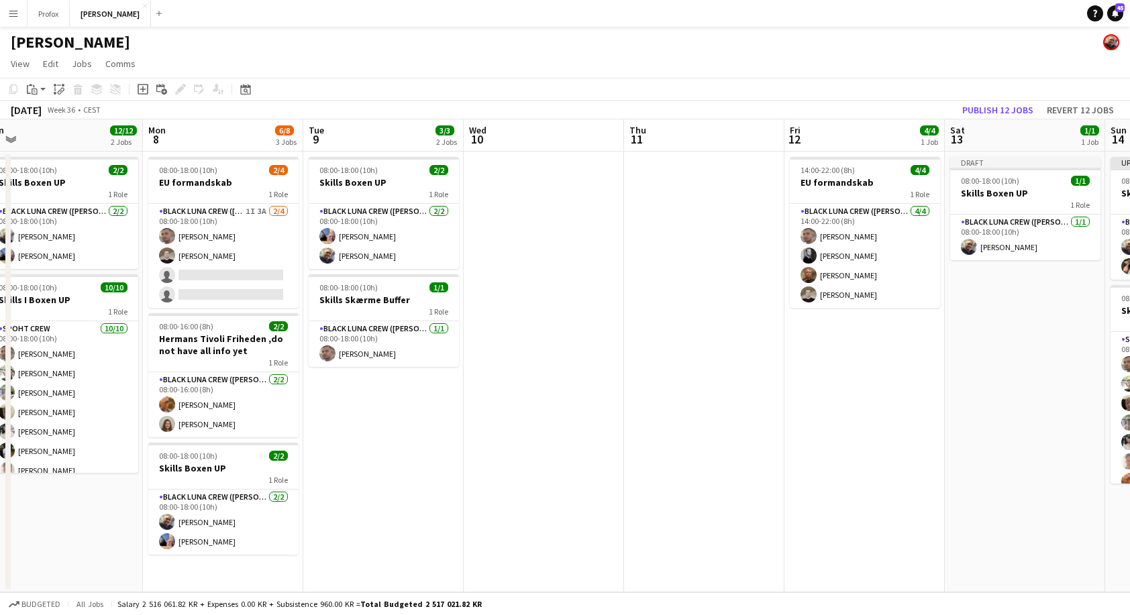
scroll to position [0, 499]
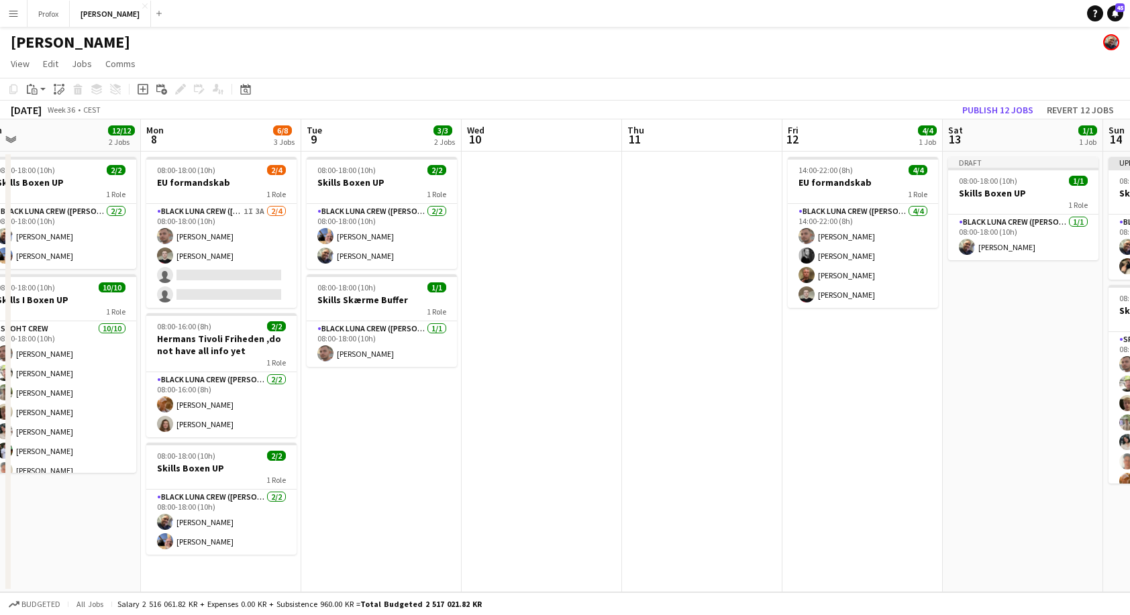
drag, startPoint x: 867, startPoint y: 142, endPoint x: 315, endPoint y: 137, distance: 552.1
click at [315, 137] on app-calendar-viewport "Thu 4 1/3 3 Jobs Fri 5 0/3 2 Jobs Sat 6 12/12 2 Jobs Sun 7 12/12 2 Jobs Mon 8 6…" at bounding box center [565, 355] width 1130 height 473
click at [559, 143] on app-board-header-date "Wed 10" at bounding box center [542, 135] width 160 height 32
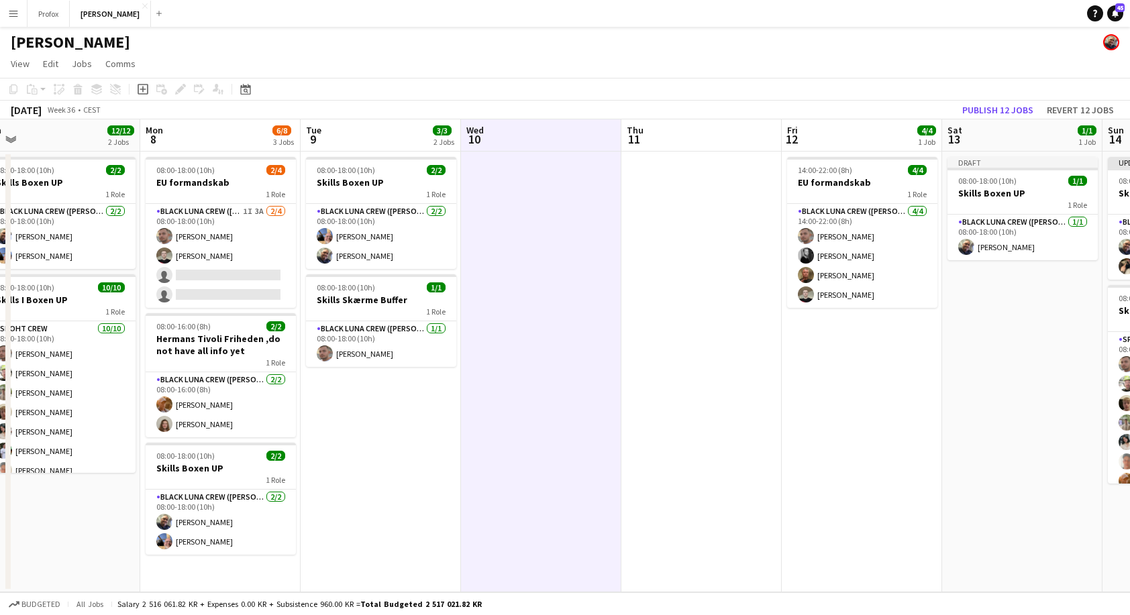
click at [561, 205] on app-date-cell at bounding box center [541, 372] width 160 height 441
click at [40, 87] on div "Paste" at bounding box center [32, 89] width 16 height 16
click at [85, 137] on link "Paste with crew Command Shift V" at bounding box center [89, 137] width 106 height 12
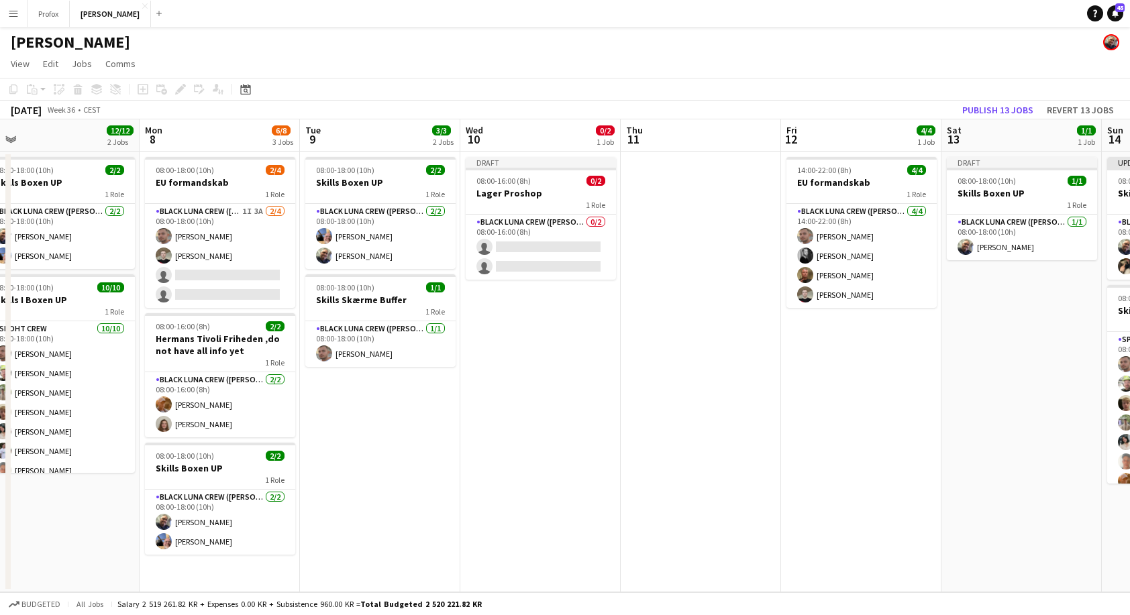
click at [707, 223] on app-date-cell at bounding box center [701, 372] width 160 height 441
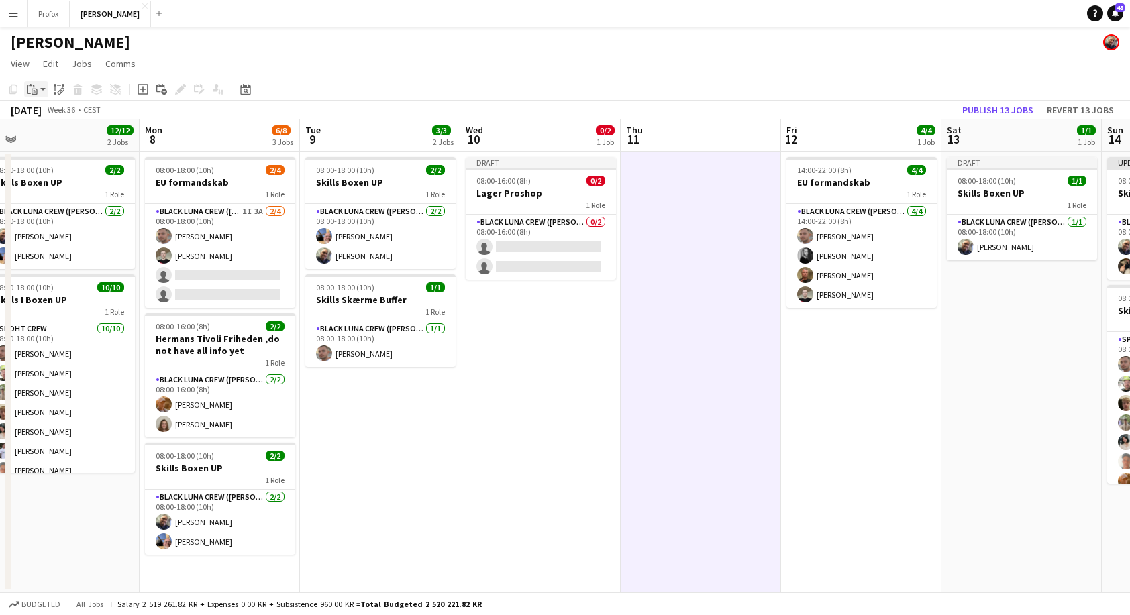
click at [30, 89] on icon "Paste" at bounding box center [32, 89] width 11 height 11
click at [87, 137] on link "Paste with crew Command Shift V" at bounding box center [89, 137] width 106 height 12
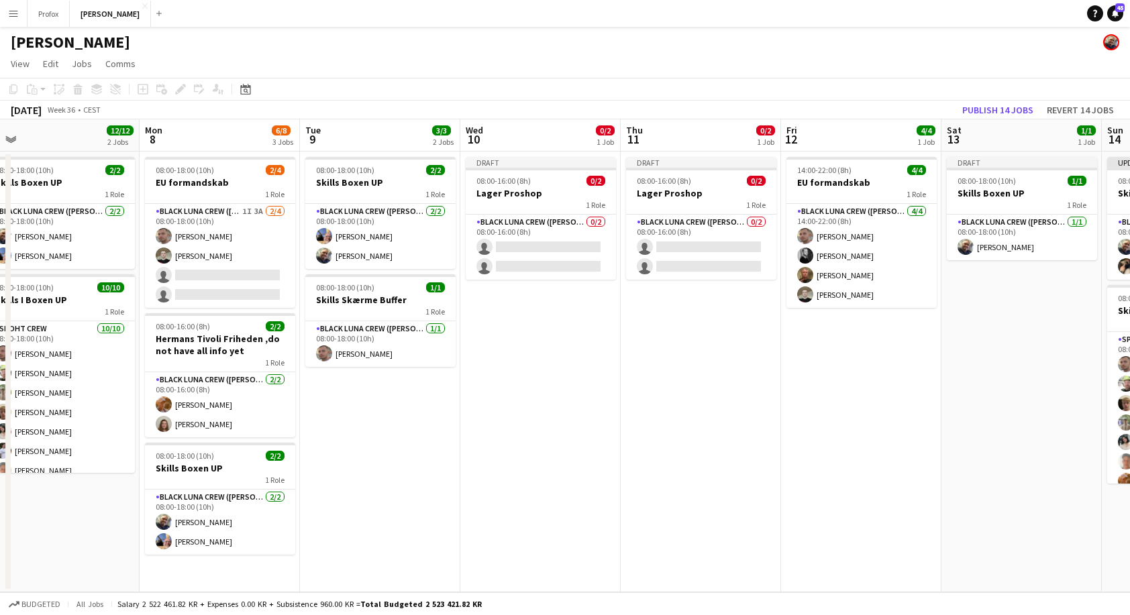
drag, startPoint x: 866, startPoint y: 341, endPoint x: 839, endPoint y: 333, distance: 27.8
click at [865, 340] on app-date-cell "14:00-22:00 (8h) 4/4 EU formandskab 1 Role Black Luna Crew (Danny) 4/4 14:00-22…" at bounding box center [861, 372] width 160 height 441
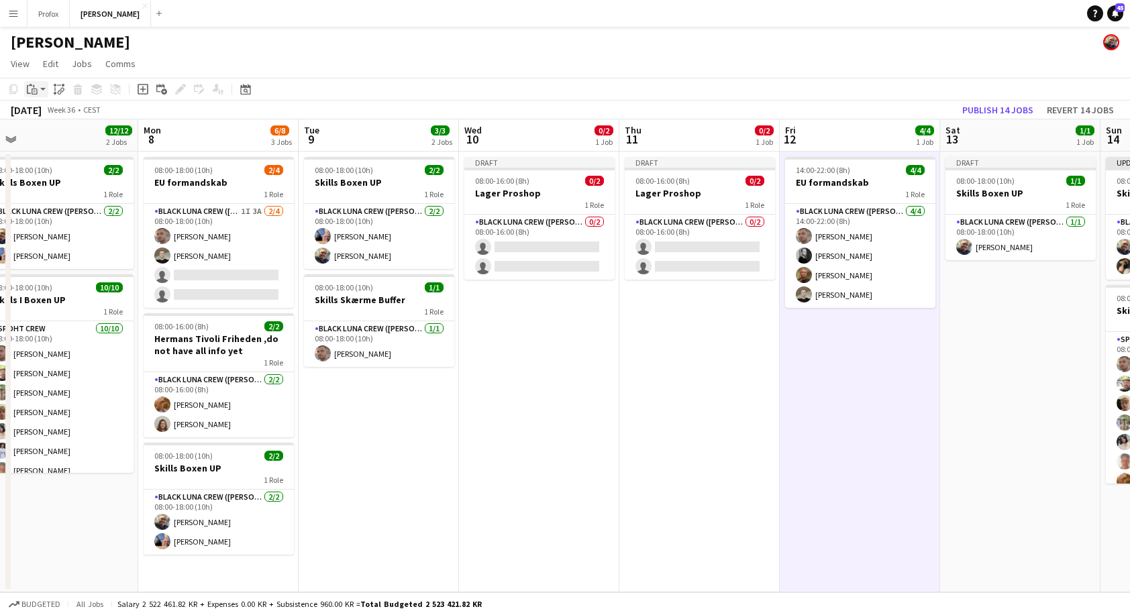
click at [41, 90] on app-action-btn "Paste" at bounding box center [36, 89] width 24 height 16
click at [93, 137] on link "Paste with crew Command Shift V" at bounding box center [89, 137] width 106 height 12
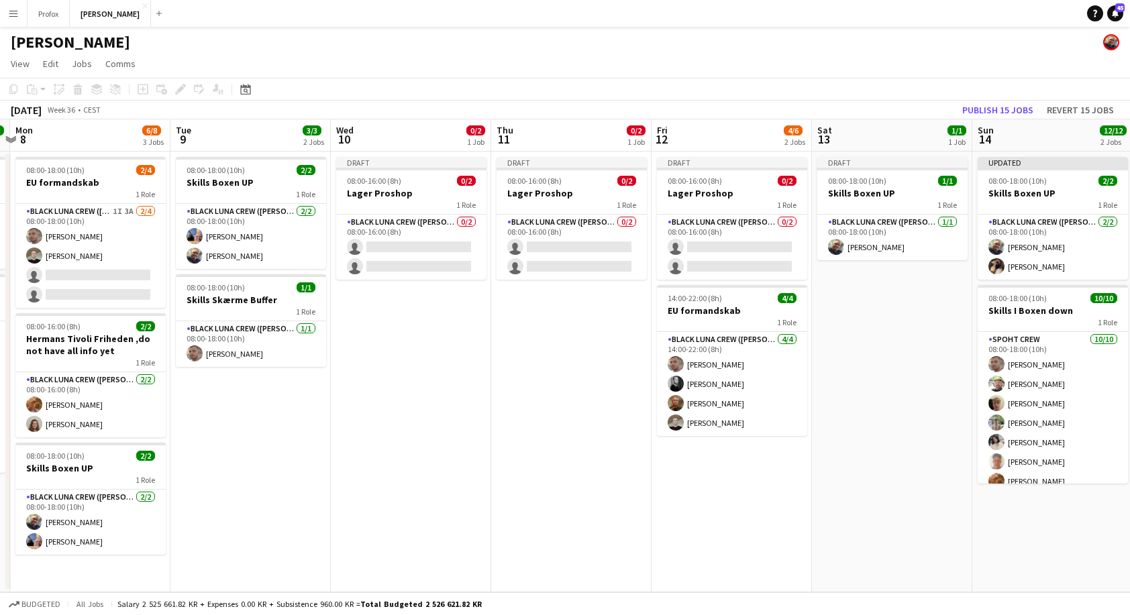
drag, startPoint x: 698, startPoint y: 371, endPoint x: 578, endPoint y: 358, distance: 120.8
click at [578, 358] on app-calendar-viewport "Fri 5 0/3 2 Jobs Sat 6 12/12 2 Jobs Sun 7 12/12 2 Jobs Mon 8 6/8 3 Jobs Tue 9 3…" at bounding box center [565, 355] width 1130 height 473
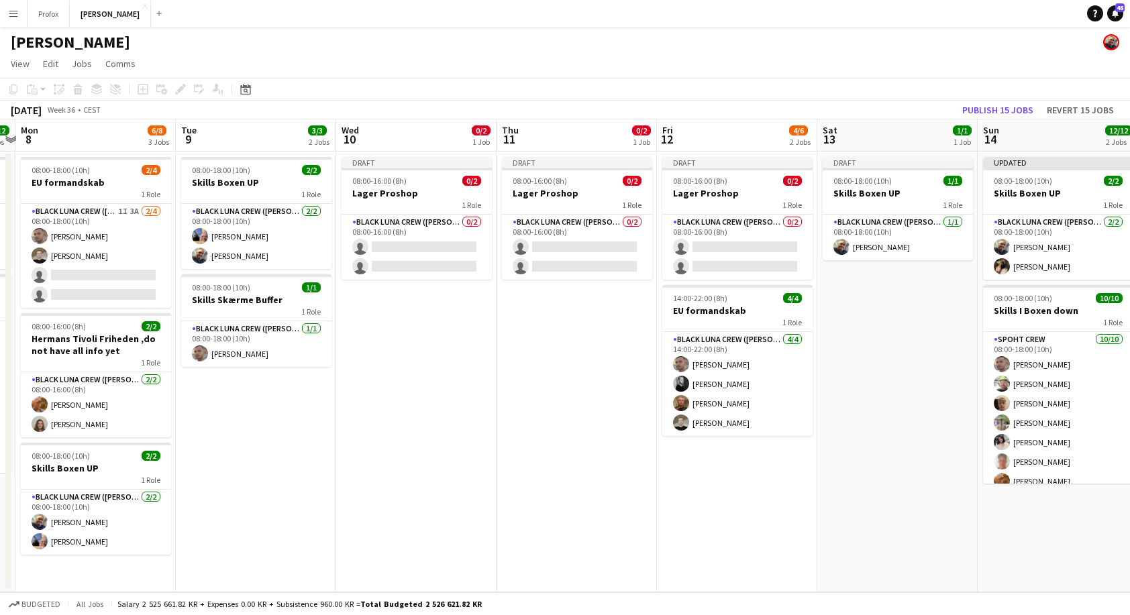
click at [12, 11] on app-icon "Menu" at bounding box center [13, 13] width 11 height 11
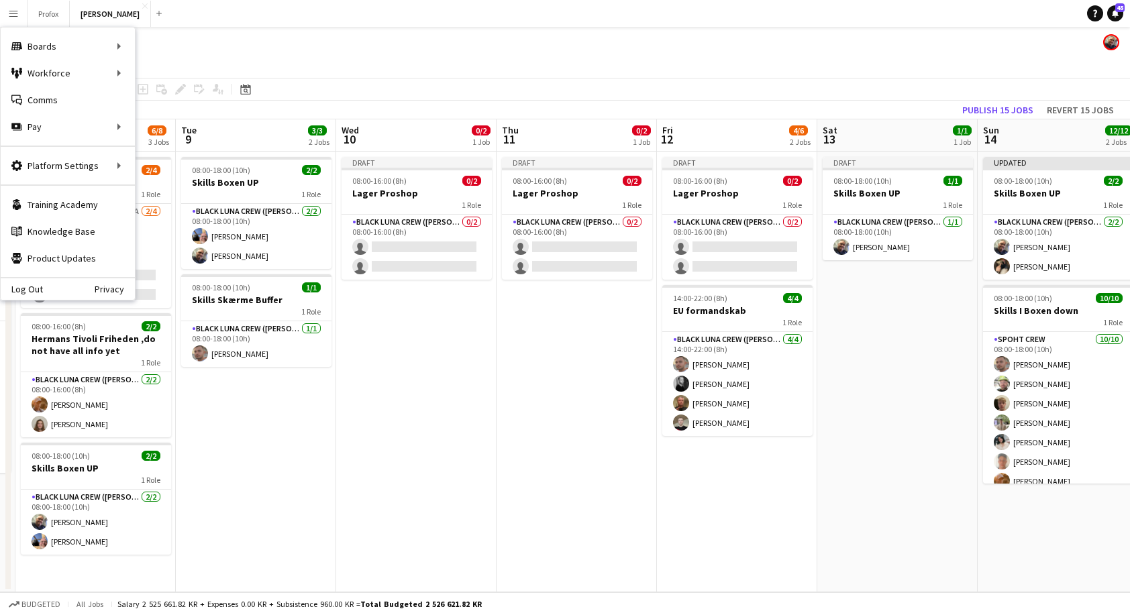
click at [276, 11] on app-navbar "Menu Boards Boards Boards All jobs Status Workforce Workforce My Workforce Recr…" at bounding box center [565, 13] width 1130 height 27
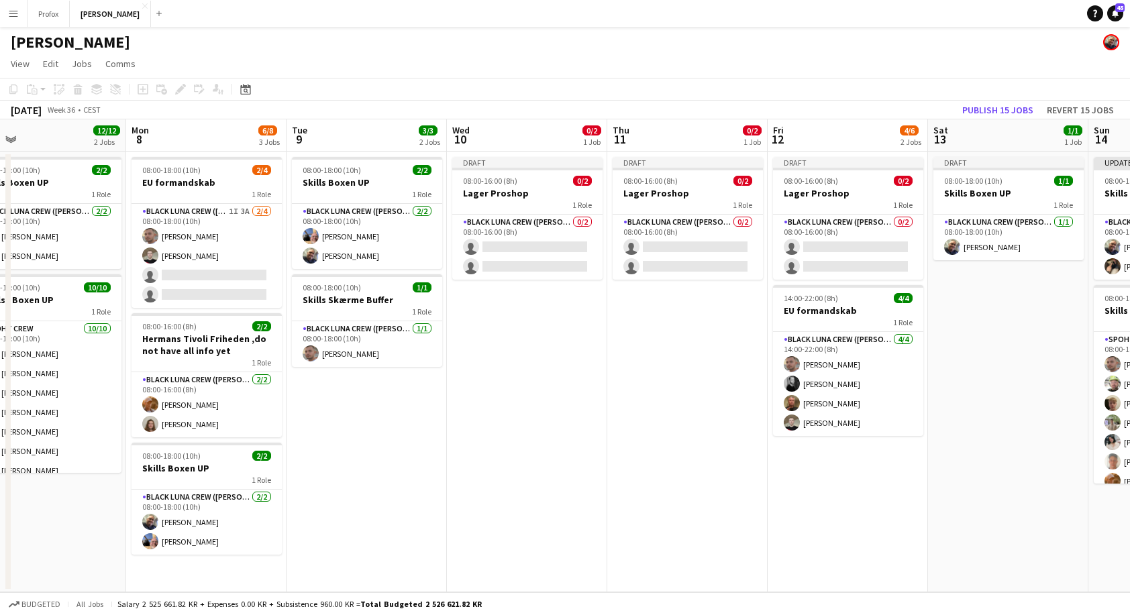
scroll to position [0, 354]
drag, startPoint x: 426, startPoint y: 135, endPoint x: 537, endPoint y: 123, distance: 112.0
click at [537, 123] on app-calendar-viewport "Fri 5 0/3 2 Jobs Sat 6 12/12 2 Jobs Sun 7 12/12 2 Jobs Mon 8 6/8 3 Jobs Tue 9 3…" at bounding box center [565, 355] width 1130 height 473
click at [17, 62] on span "View" at bounding box center [20, 64] width 19 height 12
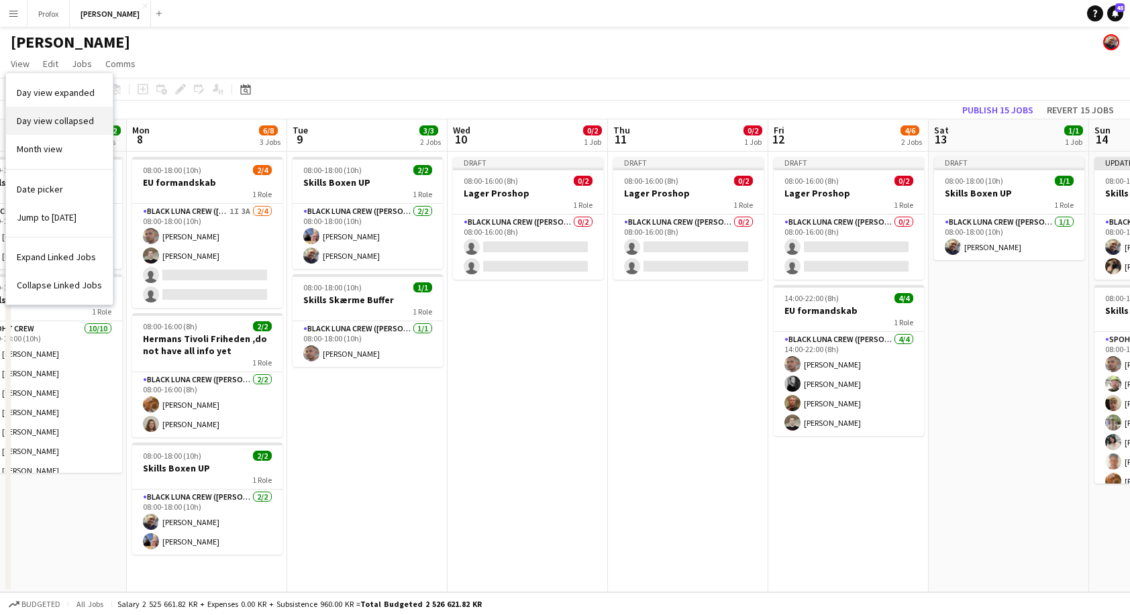
click at [83, 121] on span "Day view collapsed" at bounding box center [55, 121] width 77 height 12
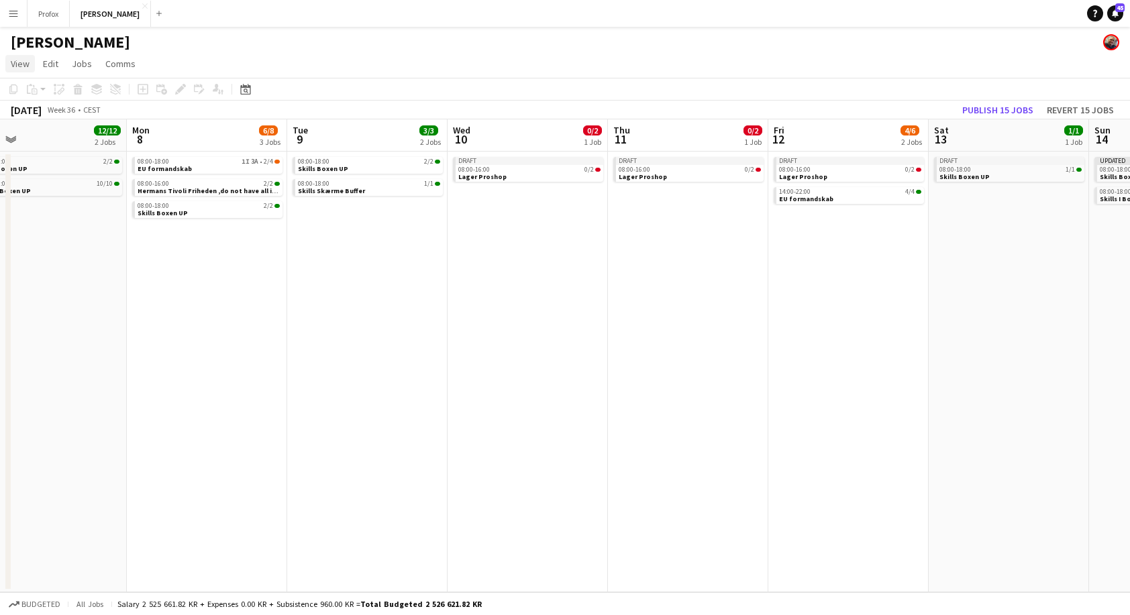
click at [30, 62] on link "View" at bounding box center [20, 63] width 30 height 17
click at [56, 150] on span "Month view" at bounding box center [40, 149] width 46 height 12
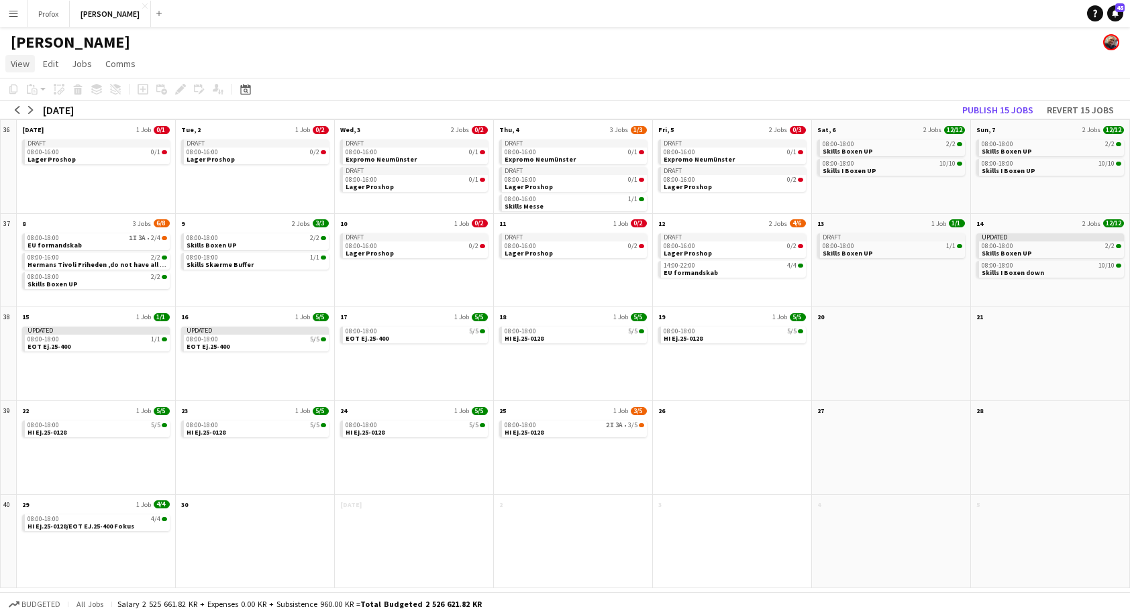
click at [20, 62] on span "View" at bounding box center [20, 64] width 19 height 12
click at [85, 93] on span "Day view expanded" at bounding box center [56, 93] width 78 height 12
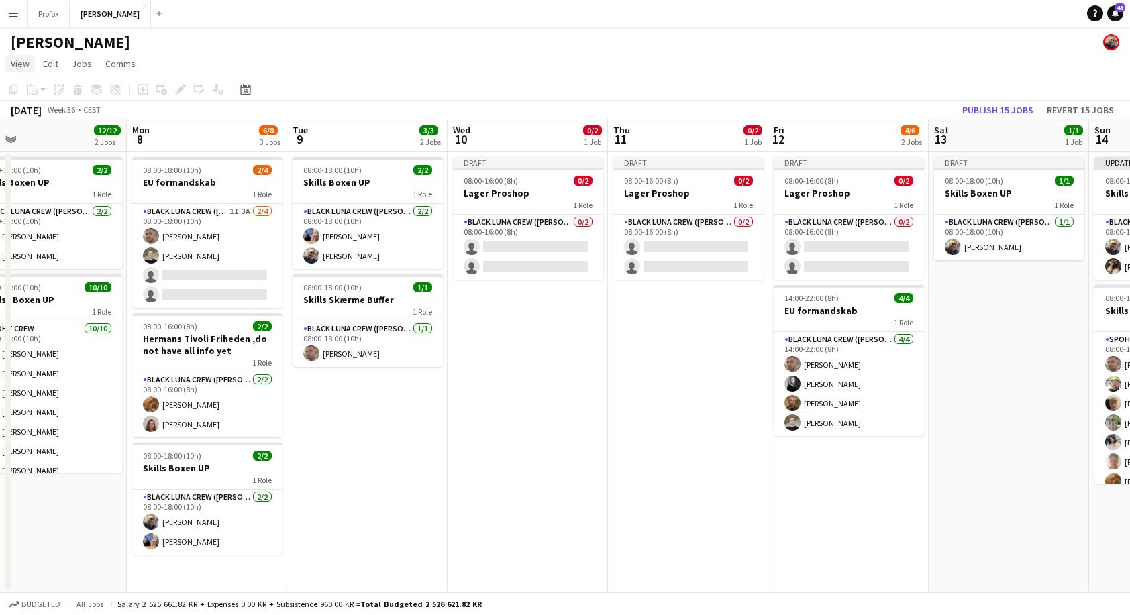
click at [27, 64] on span "View" at bounding box center [20, 64] width 19 height 12
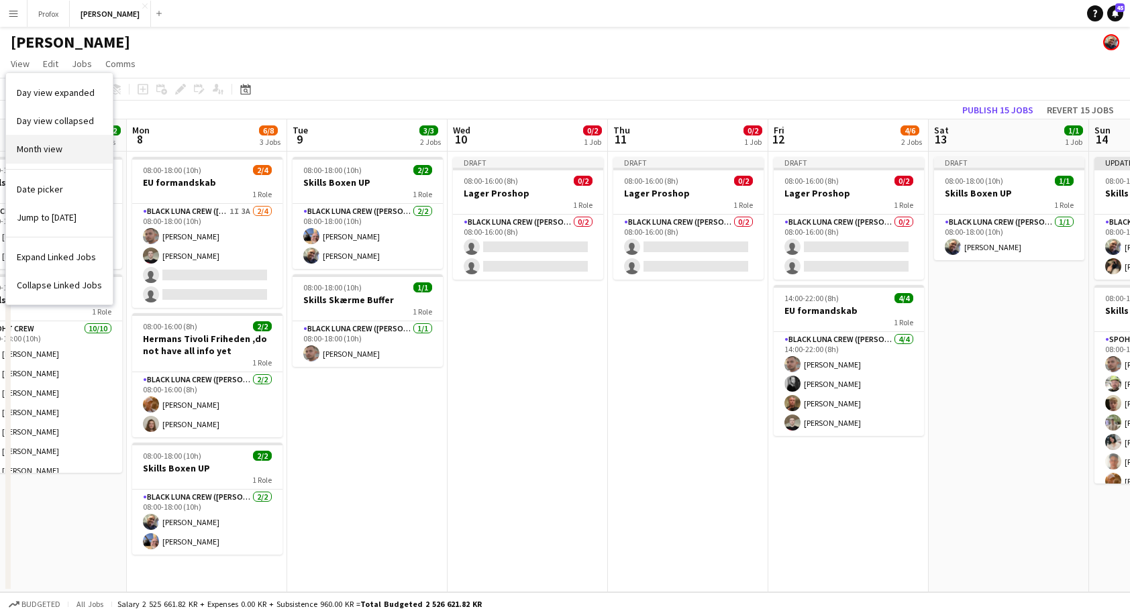
click at [64, 154] on link "Month view" at bounding box center [59, 149] width 107 height 28
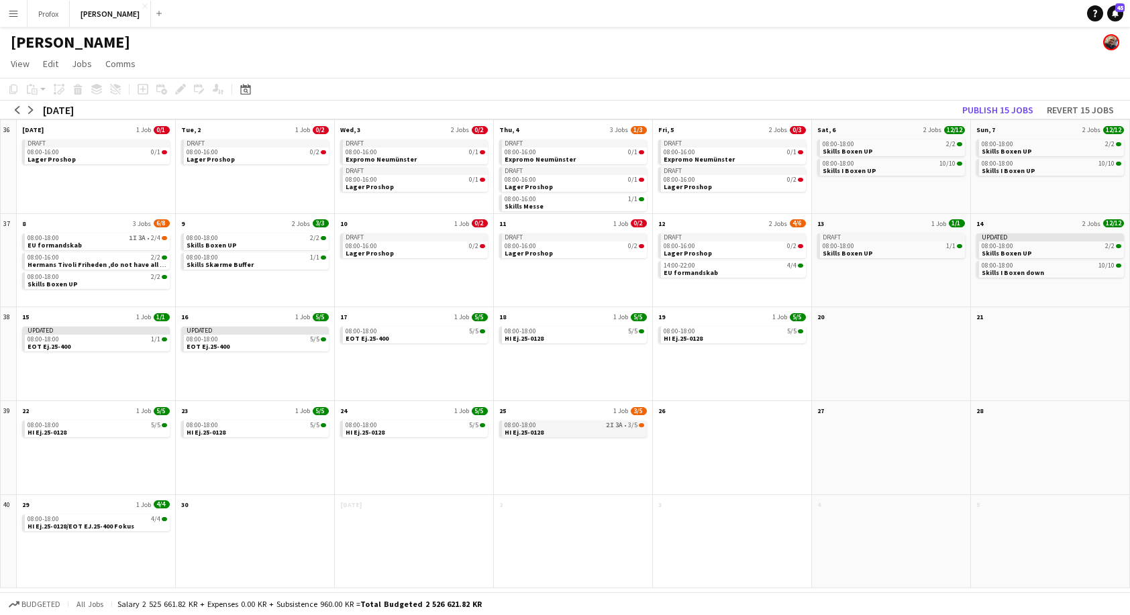
click at [598, 429] on app-month-view-job-card "08:00-18:00 2I 3A • 3/5 HI Ej.25-0128" at bounding box center [573, 429] width 148 height 17
click at [570, 490] on div "08:00-18:00 2I 3A • 3/5 HI Ej.25-0128" at bounding box center [573, 456] width 158 height 76
click at [557, 431] on app-month-view-job-card "08:00-18:00 2I 3A • 3/5 HI Ej.25-0128" at bounding box center [573, 429] width 148 height 17
click at [551, 430] on app-month-view-job-card "08:00-18:00 2I 3A • 3/5 HI Ej.25-0128" at bounding box center [573, 429] width 148 height 17
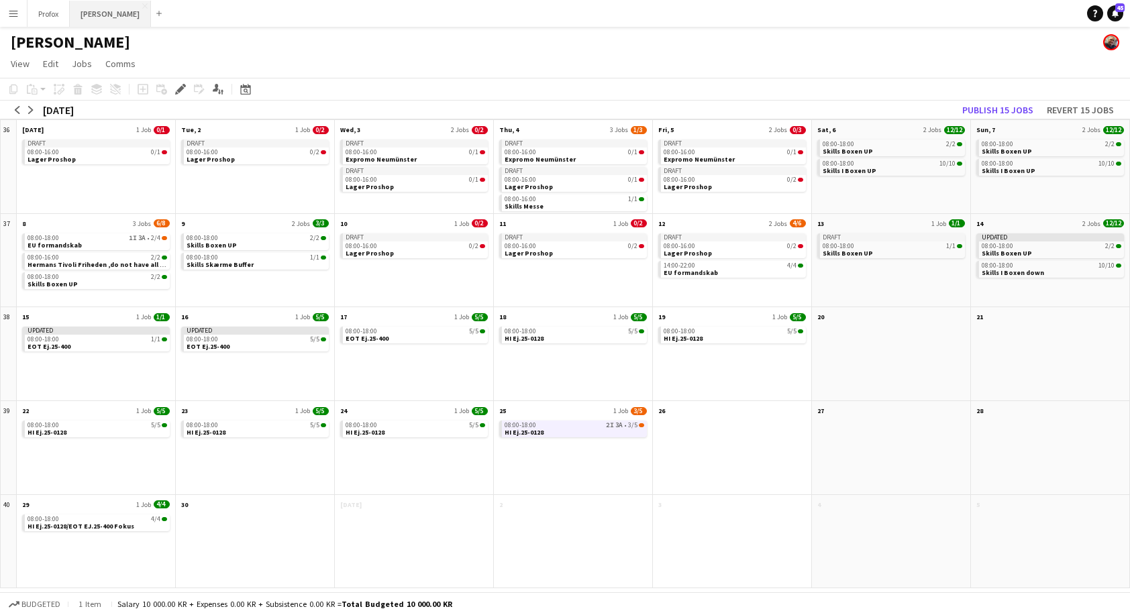
click at [123, 14] on button "[PERSON_NAME] Close" at bounding box center [110, 14] width 81 height 26
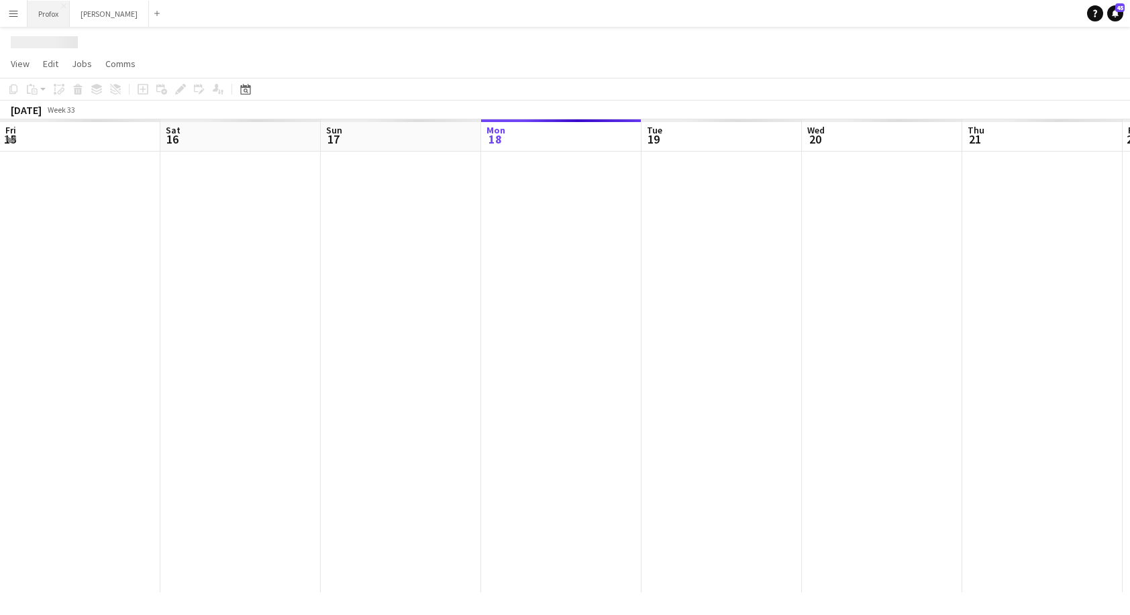
scroll to position [0, 321]
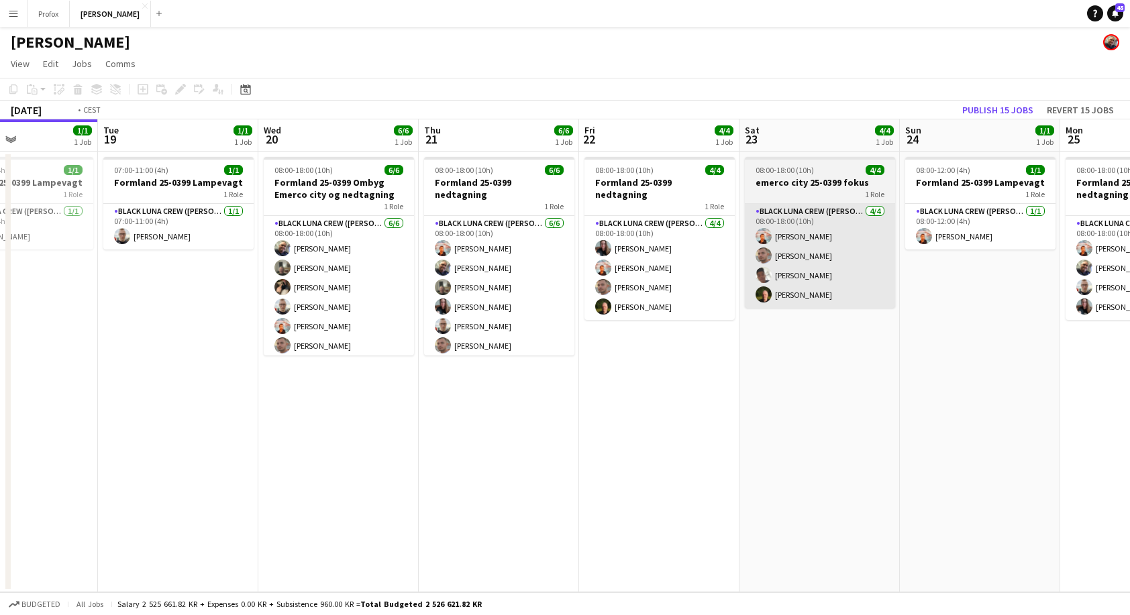
drag, startPoint x: 916, startPoint y: 269, endPoint x: 495, endPoint y: 265, distance: 421.3
click at [479, 267] on app-calendar-viewport "Fri 15 4/4 1 Job Sat 16 4/4 1 Job Sun 17 2/2 1 Job Mon 18 1/1 1 Job Tue 19 1/1 …" at bounding box center [565, 355] width 1130 height 473
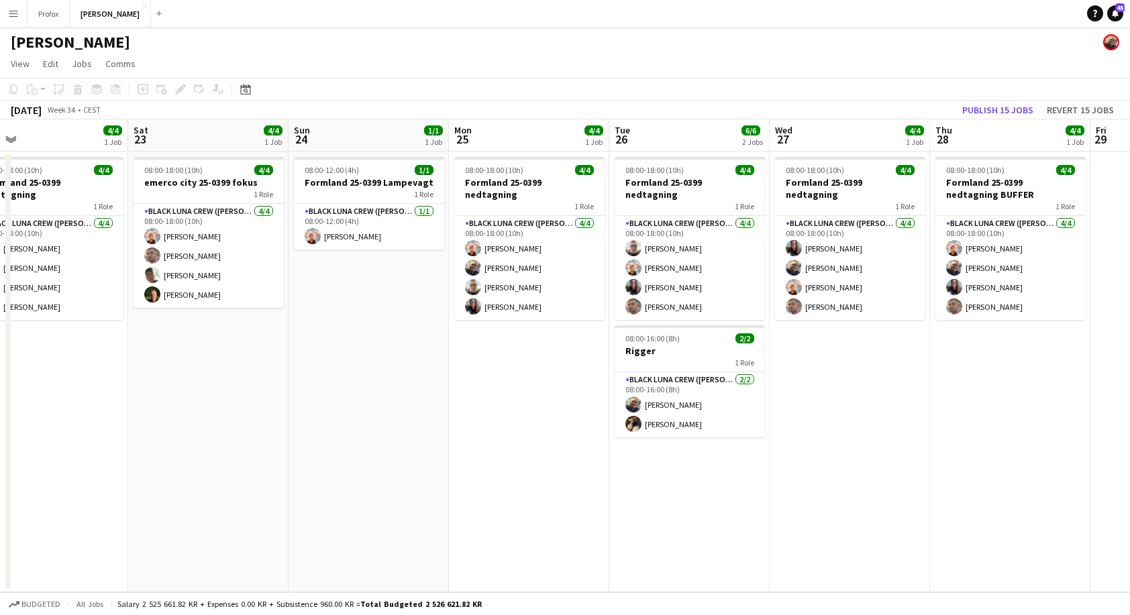
drag, startPoint x: 771, startPoint y: 280, endPoint x: 571, endPoint y: 299, distance: 200.8
click at [571, 299] on app-calendar-viewport "Tue 19 1/1 1 Job Wed 20 6/6 1 Job Thu 21 6/6 1 Job Fri 22 4/4 1 Job Sat 23 4/4 …" at bounding box center [565, 355] width 1130 height 473
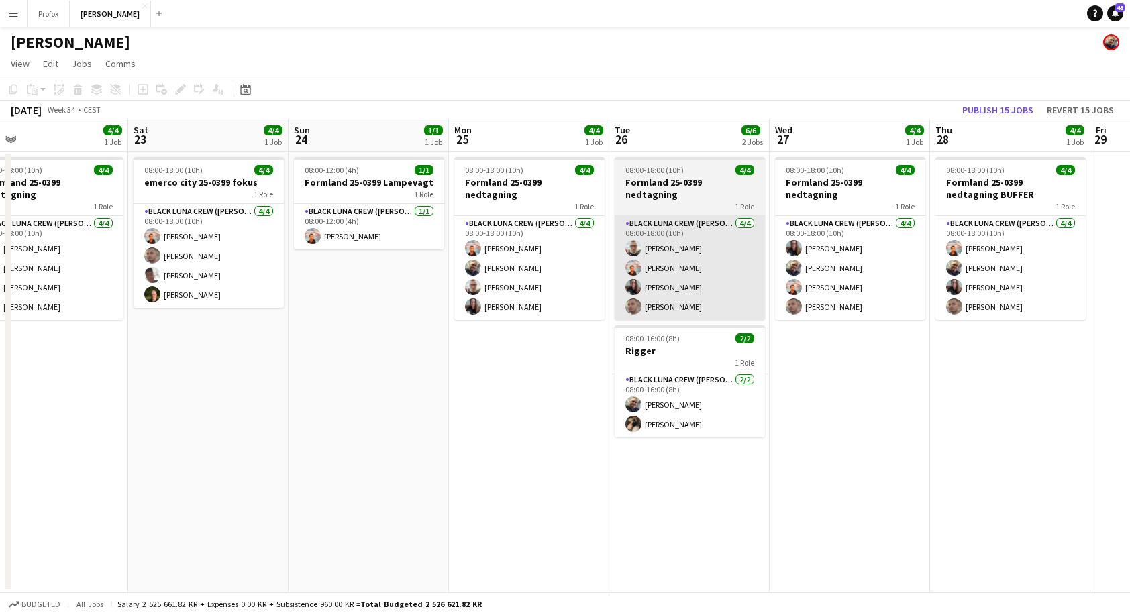
scroll to position [0, 512]
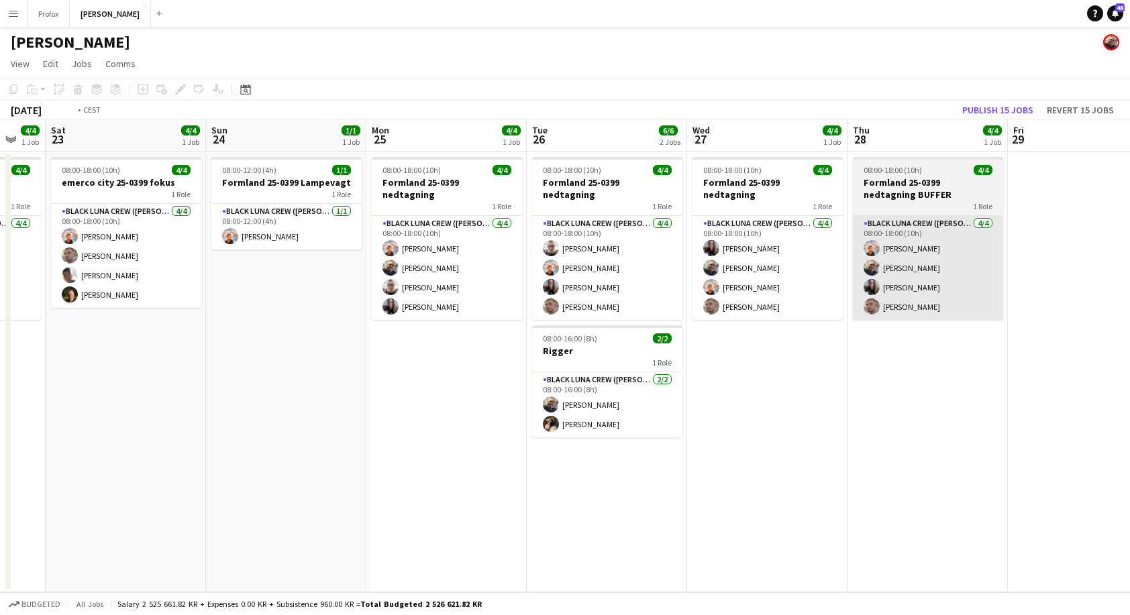
drag, startPoint x: 892, startPoint y: 266, endPoint x: 423, endPoint y: 252, distance: 468.5
click at [321, 257] on app-calendar-viewport "Tue 19 1/1 1 Job Wed 20 6/6 1 Job Thu 21 6/6 1 Job Fri 22 4/4 1 Job Sat 23 4/4 …" at bounding box center [565, 355] width 1130 height 473
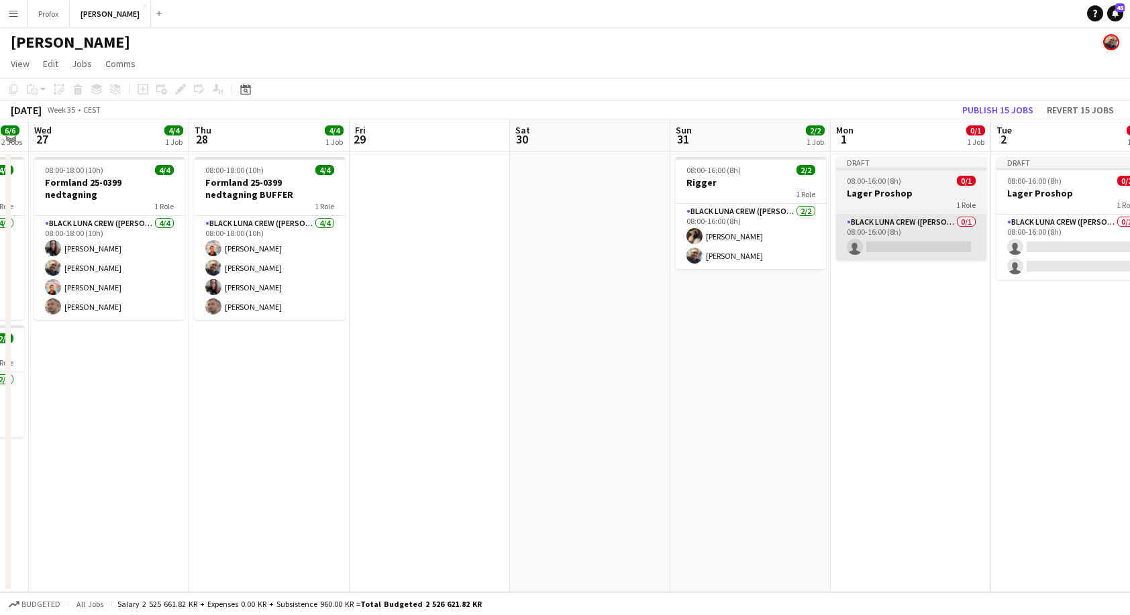
drag, startPoint x: 574, startPoint y: 260, endPoint x: 639, endPoint y: 250, distance: 65.3
click at [394, 258] on app-calendar-viewport "Sun 24 1/1 1 Job Mon 25 4/4 1 Job Tue 26 6/6 2 Jobs Wed 27 4/4 1 Job Thu 28 4/4…" at bounding box center [565, 355] width 1130 height 473
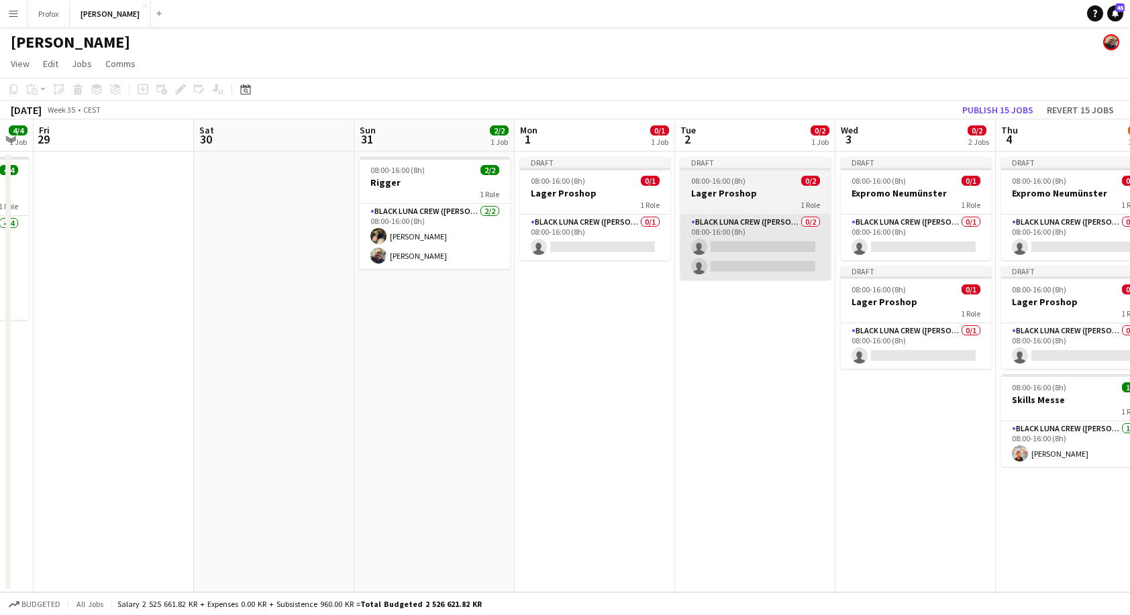
drag, startPoint x: 833, startPoint y: 257, endPoint x: 618, endPoint y: 261, distance: 215.4
click at [606, 262] on app-calendar-viewport "Tue 26 6/6 2 Jobs Wed 27 4/4 1 Job Thu 28 4/4 1 Job Fri 29 Sat 30 Sun 31 2/2 1 …" at bounding box center [565, 355] width 1130 height 473
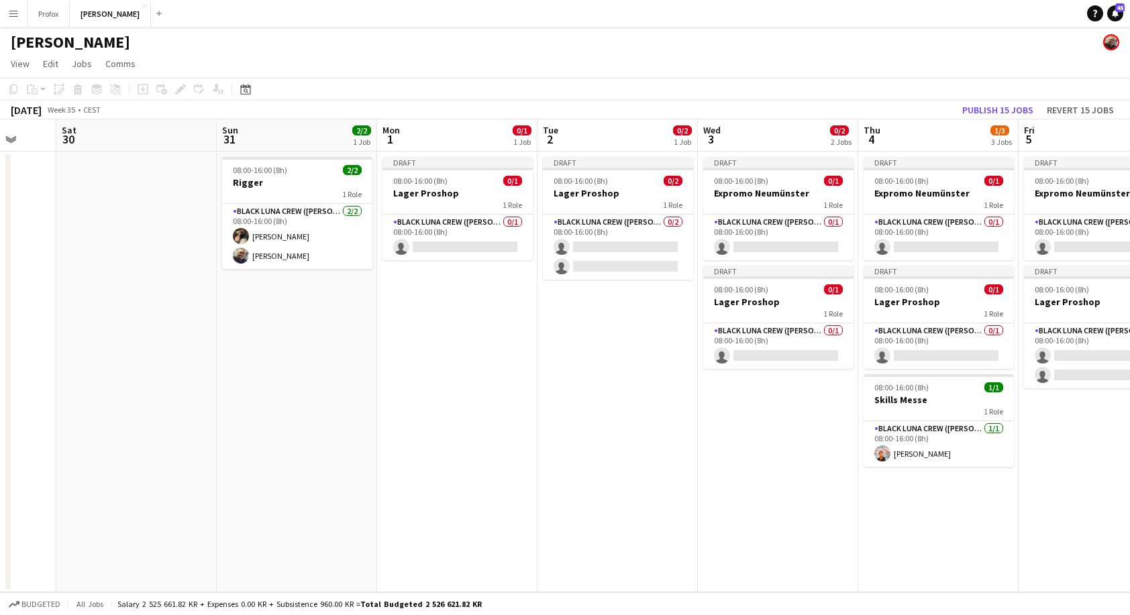
drag, startPoint x: 987, startPoint y: 257, endPoint x: 741, endPoint y: 262, distance: 246.2
click at [738, 262] on app-calendar-viewport "Wed 27 4/4 1 Job Thu 28 4/4 1 Job Fri 29 Sat 30 Sun 31 2/2 1 Job Mon 1 0/1 1 Jo…" at bounding box center [565, 355] width 1130 height 473
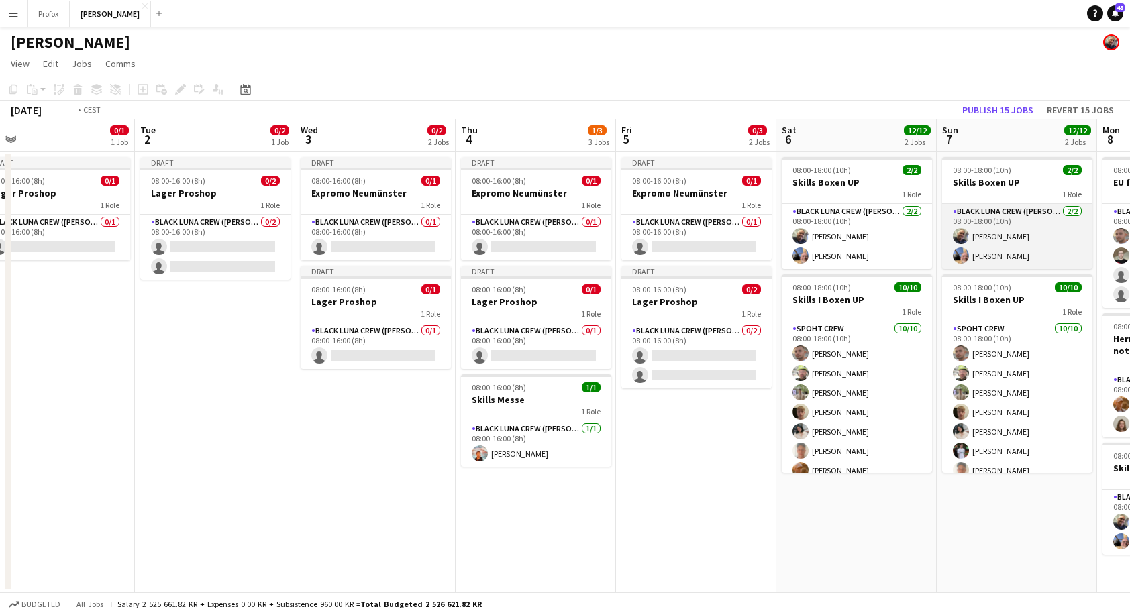
drag, startPoint x: 1028, startPoint y: 267, endPoint x: 724, endPoint y: 256, distance: 303.4
click at [715, 258] on app-calendar-viewport "Fri 29 Sat 30 Sun 31 2/2 1 Job Mon 1 0/1 1 Job Tue 2 0/2 1 Job Wed 3 0/2 2 Jobs…" at bounding box center [565, 355] width 1130 height 473
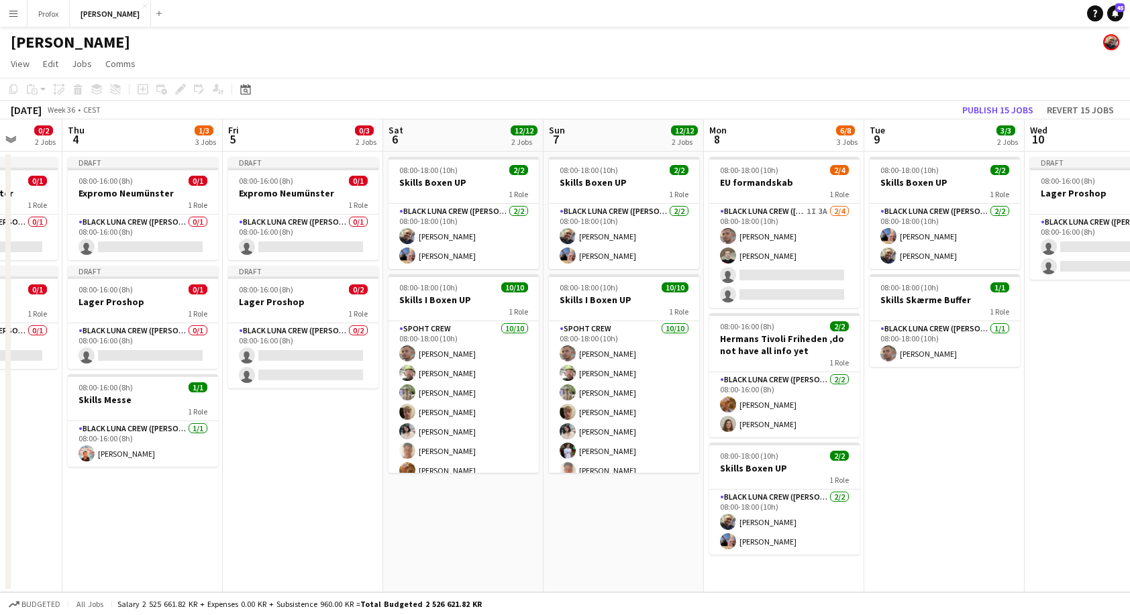
drag, startPoint x: 856, startPoint y: 257, endPoint x: 626, endPoint y: 256, distance: 230.1
click at [626, 256] on app-calendar-viewport "Mon 1 0/1 1 Job Tue 2 0/2 1 Job Wed 3 0/2 2 Jobs Thu 4 1/3 3 Jobs Fri 5 0/3 2 J…" at bounding box center [565, 355] width 1130 height 473
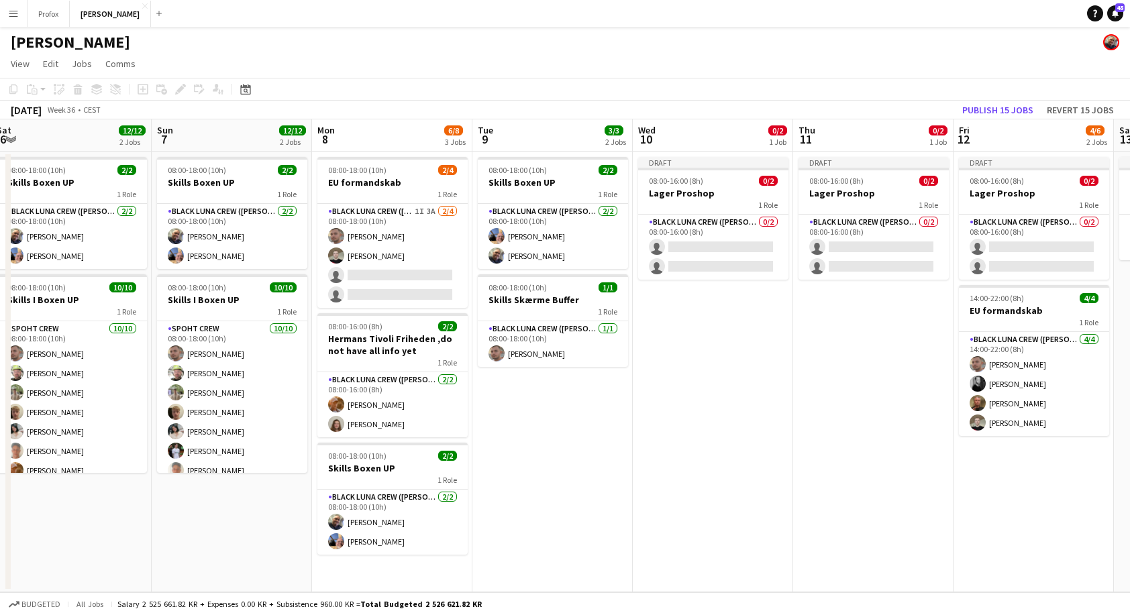
drag, startPoint x: 769, startPoint y: 264, endPoint x: 588, endPoint y: 252, distance: 181.6
click at [588, 252] on app-calendar-viewport "Wed 3 0/2 2 Jobs Thu 4 1/3 3 Jobs Fri 5 0/3 2 Jobs Sat 6 12/12 2 Jobs Sun 7 12/…" at bounding box center [565, 355] width 1130 height 473
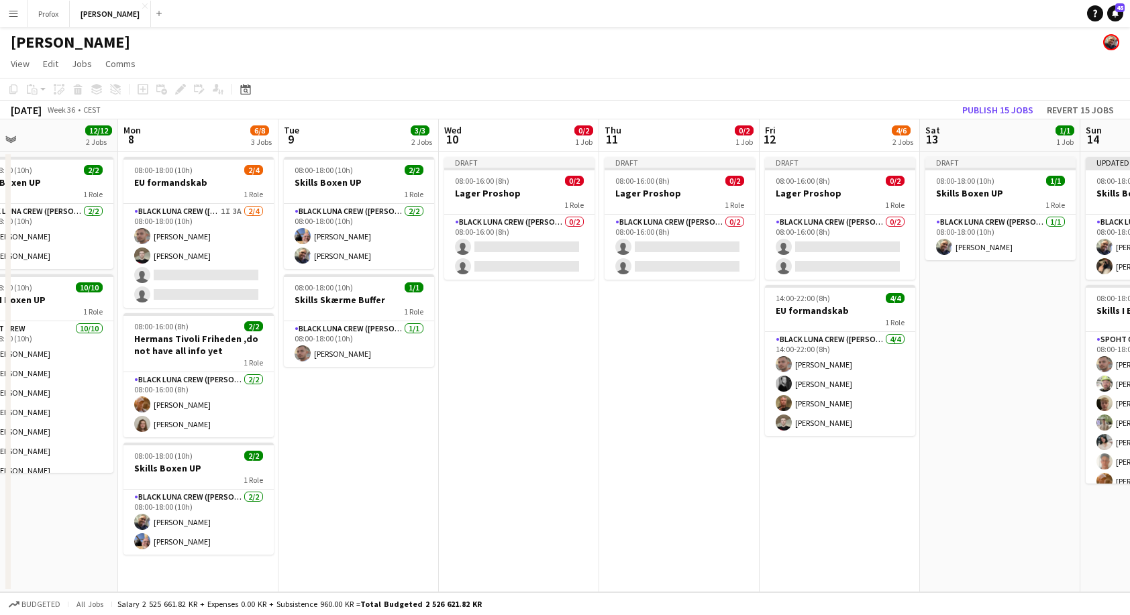
drag, startPoint x: 898, startPoint y: 264, endPoint x: 653, endPoint y: 258, distance: 245.6
click at [647, 260] on app-calendar-viewport "Thu 4 1/3 3 Jobs Fri 5 0/3 2 Jobs Sat 6 12/12 2 Jobs Sun 7 12/12 2 Jobs Mon 8 6…" at bounding box center [565, 355] width 1130 height 473
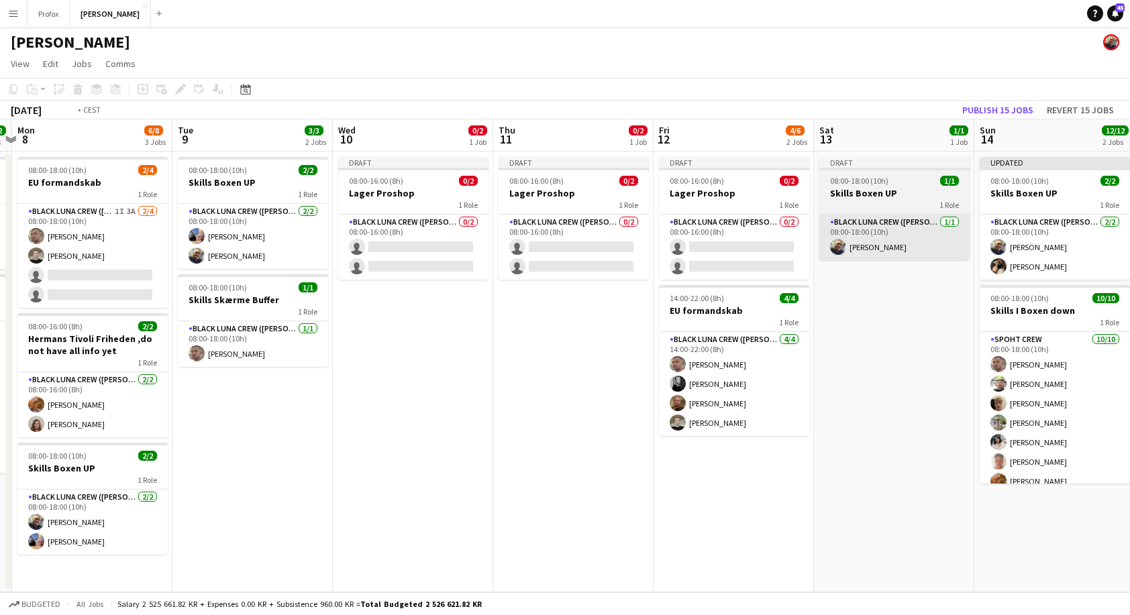
scroll to position [0, 491]
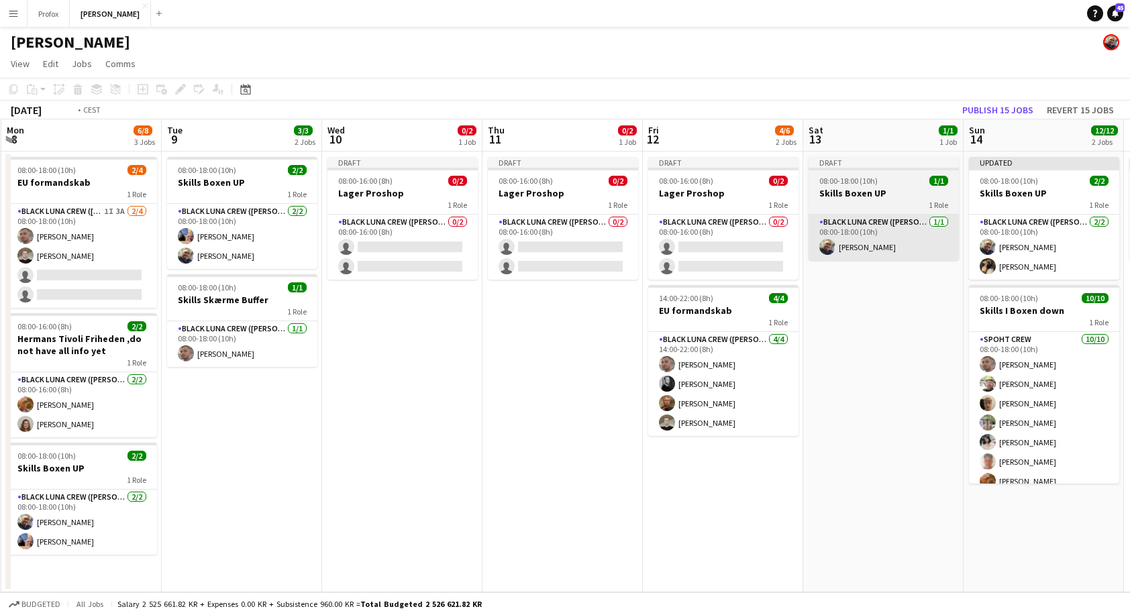
drag, startPoint x: 897, startPoint y: 262, endPoint x: 743, endPoint y: 250, distance: 154.8
click at [731, 253] on app-calendar-viewport "Fri 5 0/3 2 Jobs Sat 6 12/12 2 Jobs Sun 7 12/12 2 Jobs Mon 8 6/8 3 Jobs Tue 9 3…" at bounding box center [565, 355] width 1130 height 473
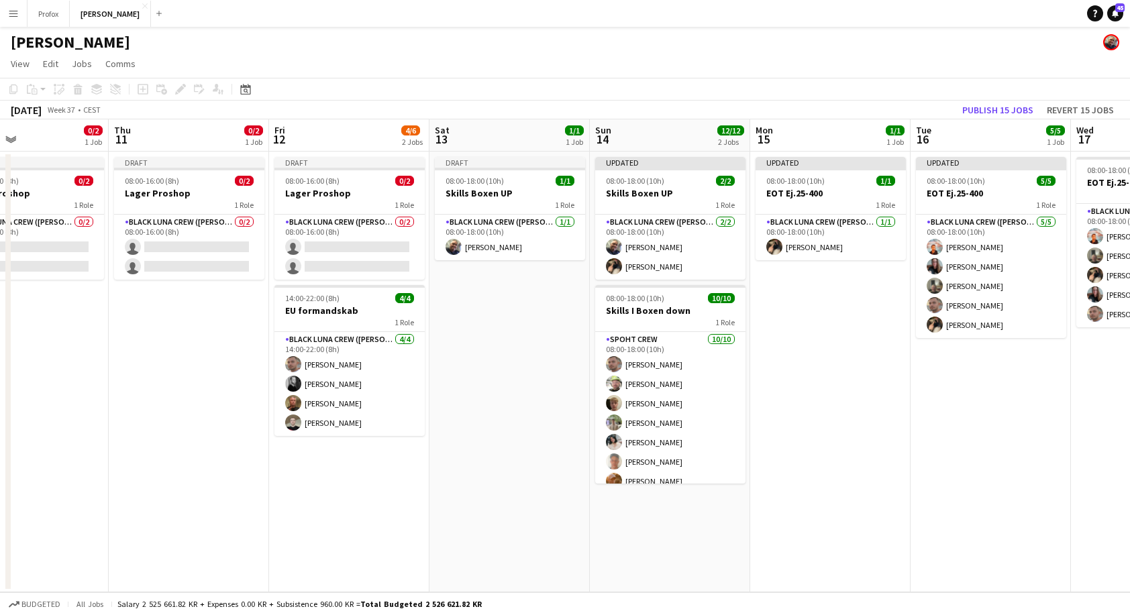
drag, startPoint x: 1022, startPoint y: 303, endPoint x: 700, endPoint y: 310, distance: 322.1
click at [661, 315] on app-calendar-viewport "Sun 7 12/12 2 Jobs Mon 8 6/8 3 Jobs Tue 9 3/3 2 Jobs Wed 10 0/2 1 Job Thu 11 0/…" at bounding box center [565, 355] width 1130 height 473
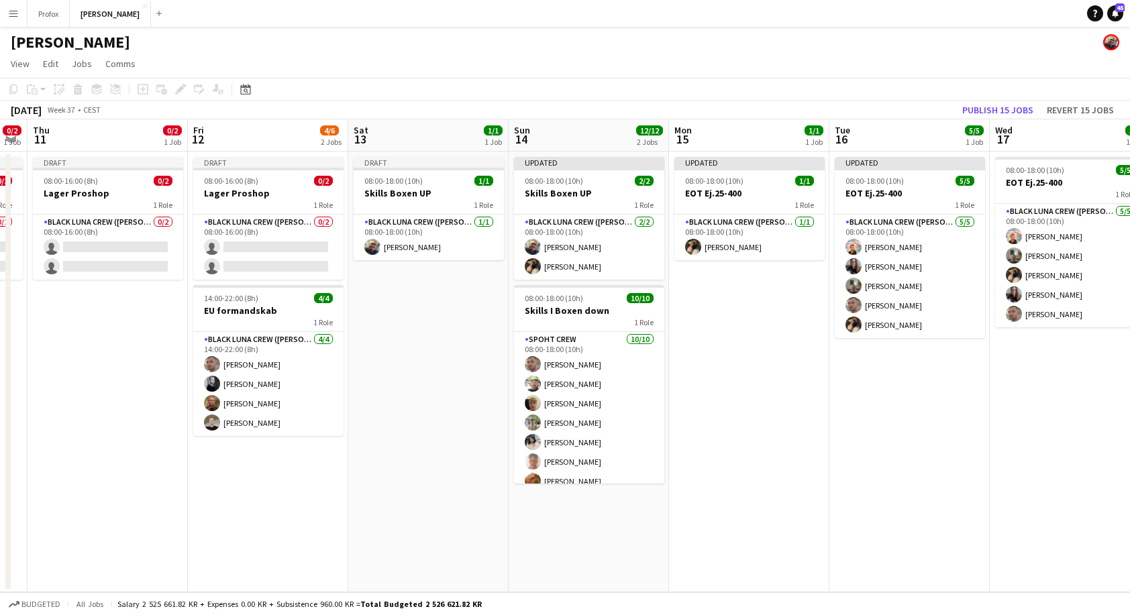
drag, startPoint x: 897, startPoint y: 327, endPoint x: 654, endPoint y: 331, distance: 242.9
click at [653, 331] on app-calendar-viewport "Mon 8 6/8 3 Jobs Tue 9 3/3 2 Jobs Wed 10 0/2 1 Job Thu 11 0/2 1 Job Fri 12 4/6 …" at bounding box center [565, 355] width 1130 height 473
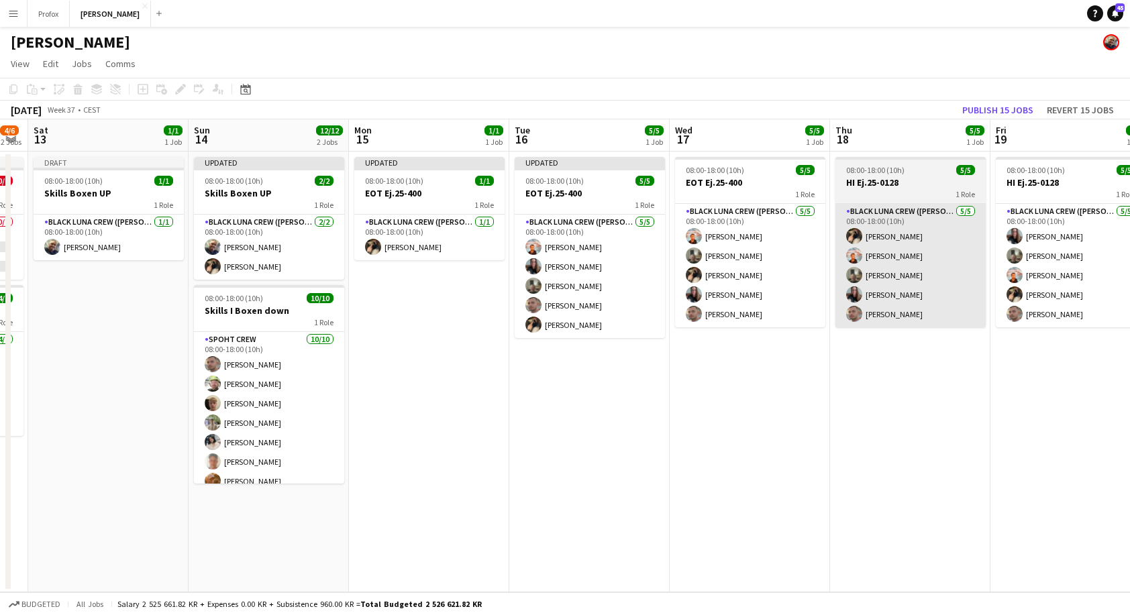
scroll to position [0, 394]
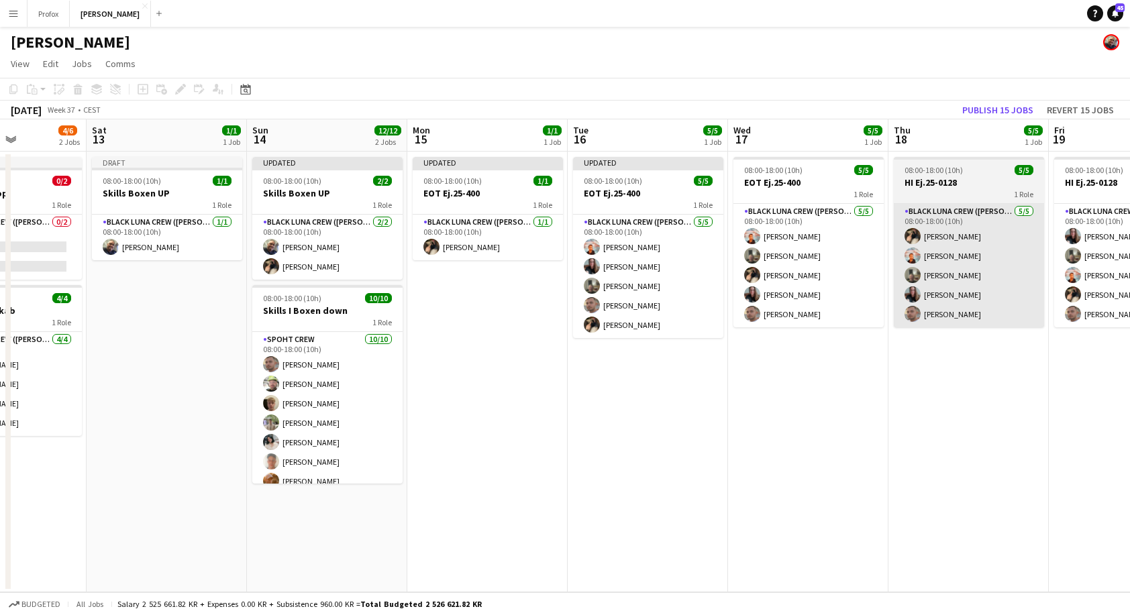
drag, startPoint x: 847, startPoint y: 321, endPoint x: 675, endPoint y: 319, distance: 172.4
click at [645, 325] on app-calendar-viewport "Wed 10 0/2 1 Job Thu 11 0/2 1 Job Fri 12 4/6 2 Jobs Sat 13 1/1 1 Job Sun 14 12/…" at bounding box center [565, 355] width 1130 height 473
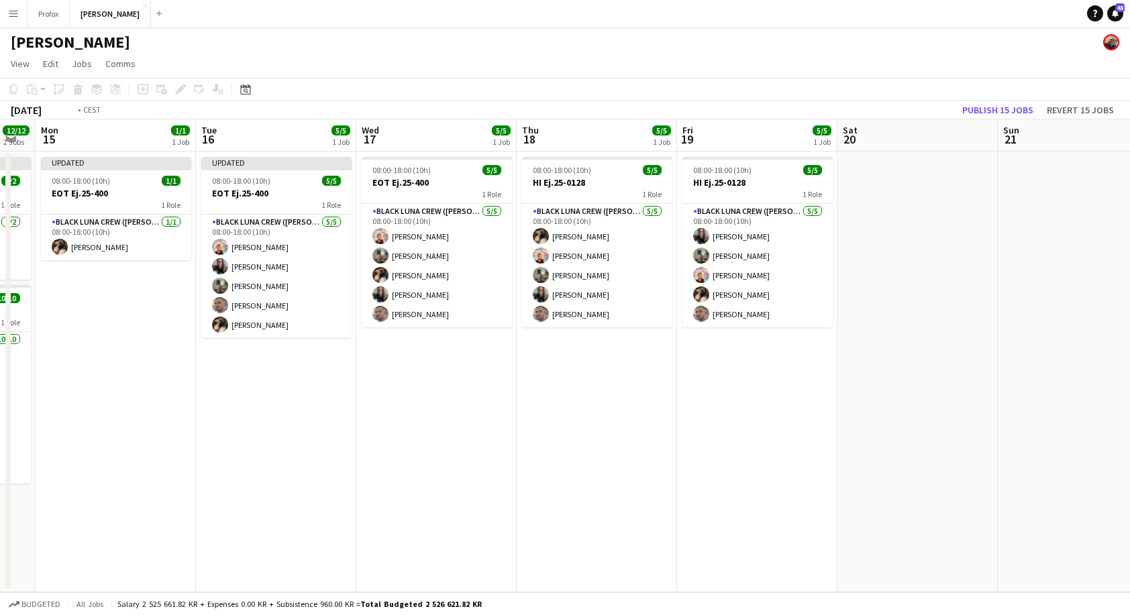
drag, startPoint x: 861, startPoint y: 315, endPoint x: 514, endPoint y: 331, distance: 347.9
click at [499, 333] on app-calendar-viewport "Fri 12 4/6 2 Jobs Sat 13 1/1 1 Job Sun 14 12/12 2 Jobs Mon 15 1/1 1 Job Tue 16 …" at bounding box center [565, 355] width 1130 height 473
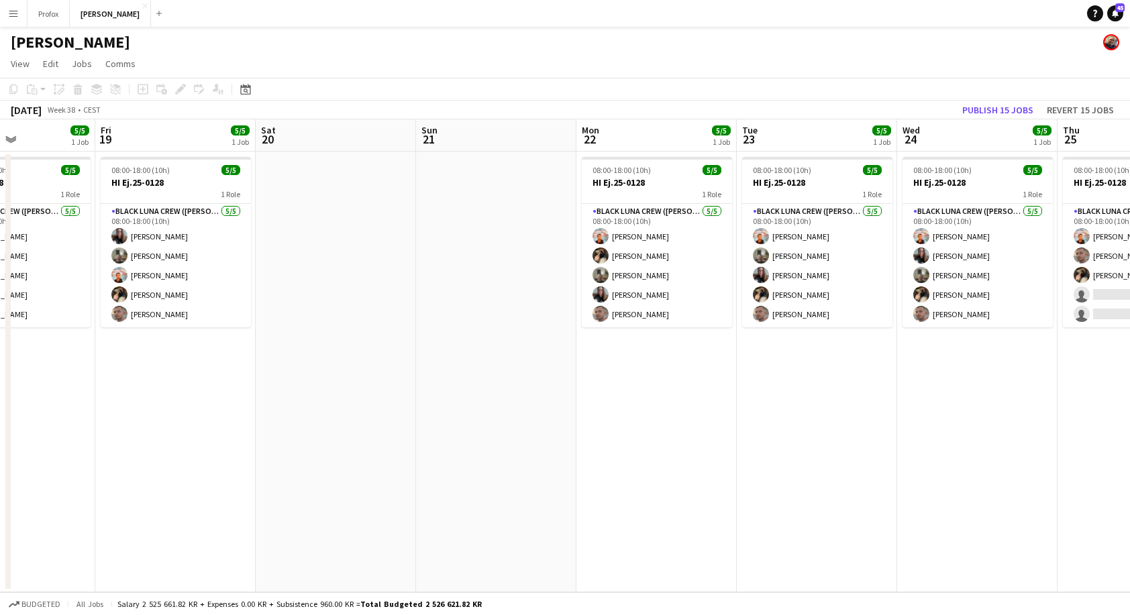
drag, startPoint x: 892, startPoint y: 315, endPoint x: 655, endPoint y: 327, distance: 236.5
click at [654, 329] on app-calendar-viewport "Tue 16 5/5 1 Job Wed 17 5/5 1 Job Thu 18 5/5 1 Job Fri 19 5/5 1 Job Sat 20 Sun …" at bounding box center [565, 355] width 1130 height 473
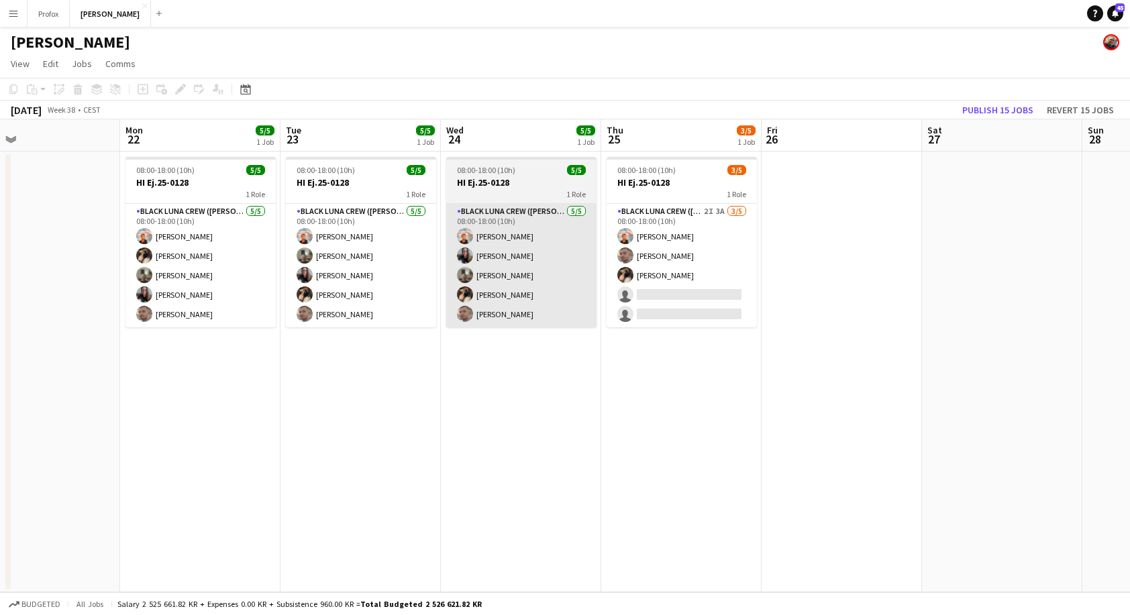
drag, startPoint x: 1002, startPoint y: 296, endPoint x: 670, endPoint y: 317, distance: 332.8
click at [661, 319] on app-calendar-viewport "Thu 18 5/5 1 Job Fri 19 5/5 1 Job Sat 20 Sun 21 Mon 22 5/5 1 Job Tue 23 5/5 1 J…" at bounding box center [565, 355] width 1130 height 473
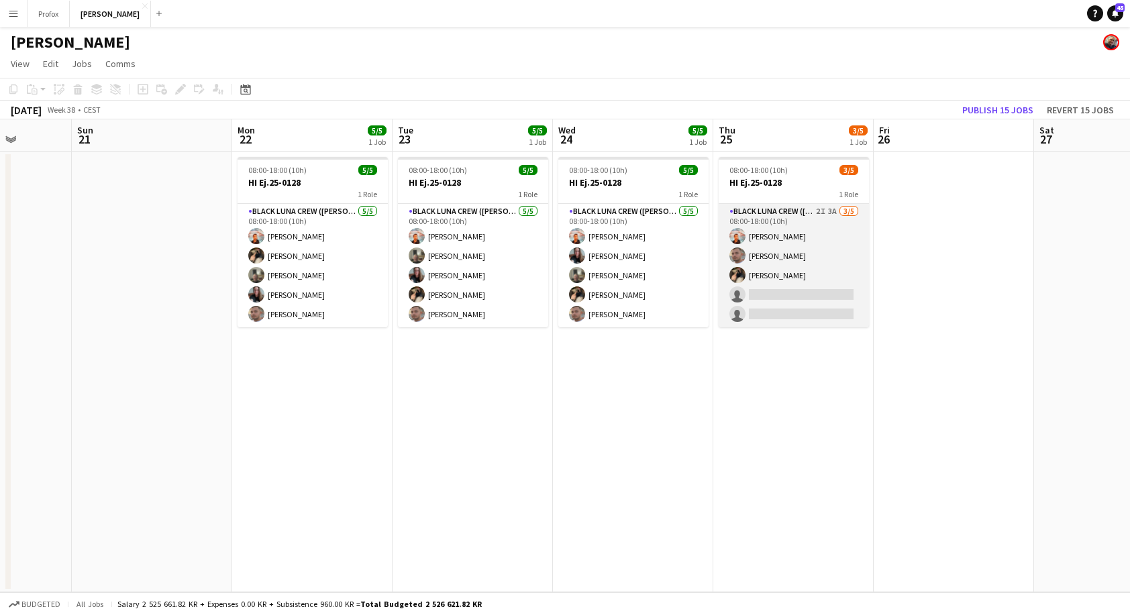
click at [801, 295] on app-card-role "Black Luna Crew (Danny) 2I 3A 3/5 08:00-18:00 (10h) Jannick Majgaard Tomas Amba…" at bounding box center [793, 265] width 150 height 123
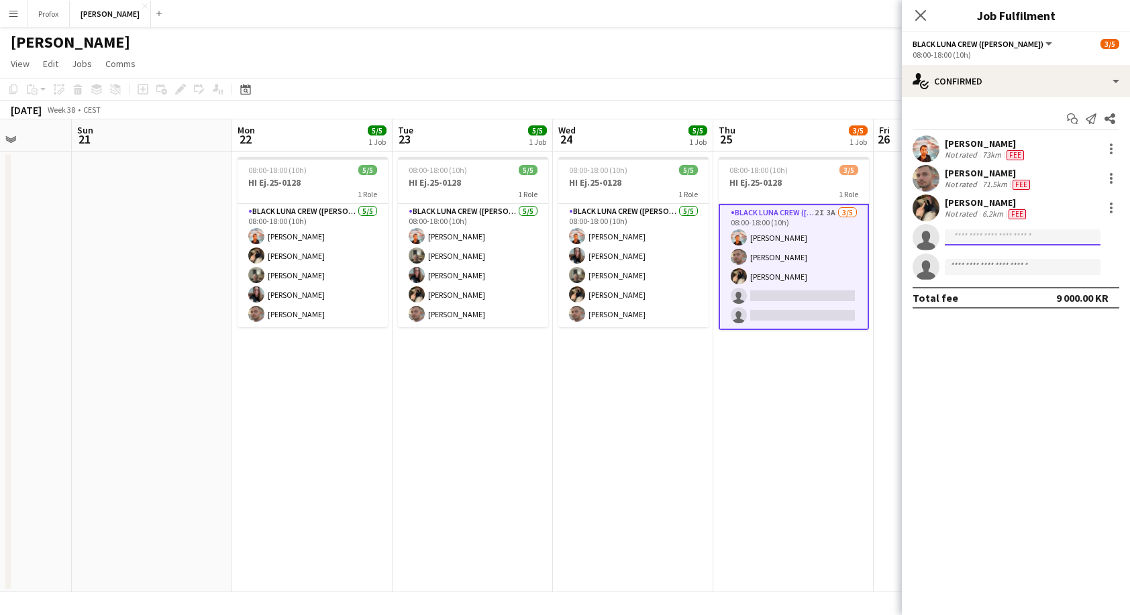
click at [1001, 242] on input at bounding box center [1023, 237] width 156 height 16
type input "*****"
click at [986, 280] on span "[PHONE_NUMBER]" at bounding box center [1022, 278] width 134 height 11
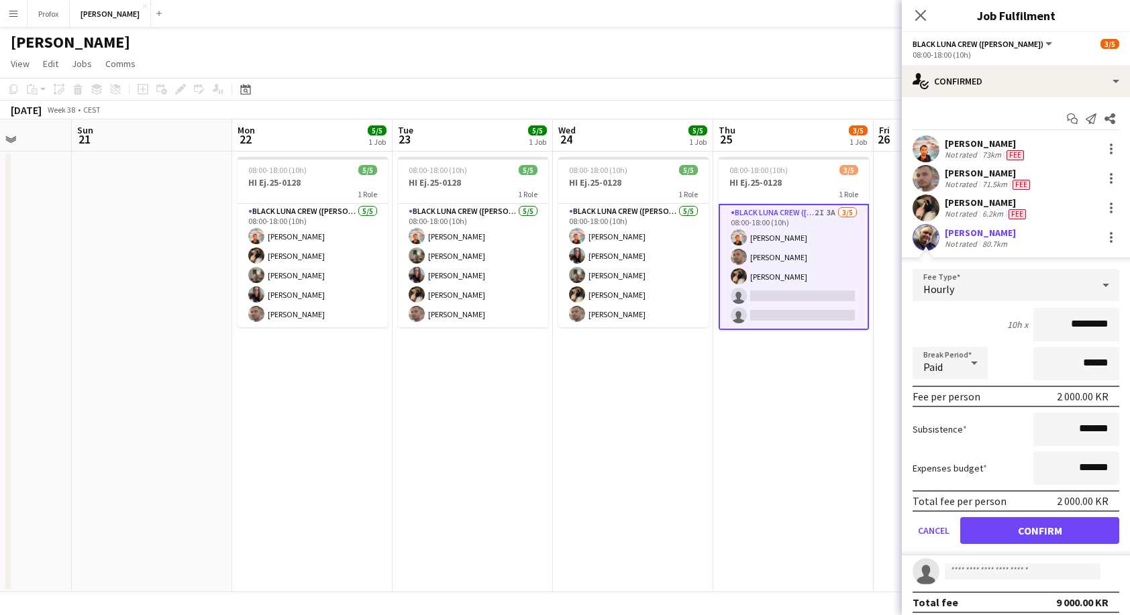
drag, startPoint x: 1058, startPoint y: 326, endPoint x: 1028, endPoint y: 326, distance: 29.5
click at [1033, 326] on input "*********" at bounding box center [1076, 325] width 86 height 34
type input "*********"
click at [1057, 533] on button "Confirm" at bounding box center [1039, 530] width 159 height 27
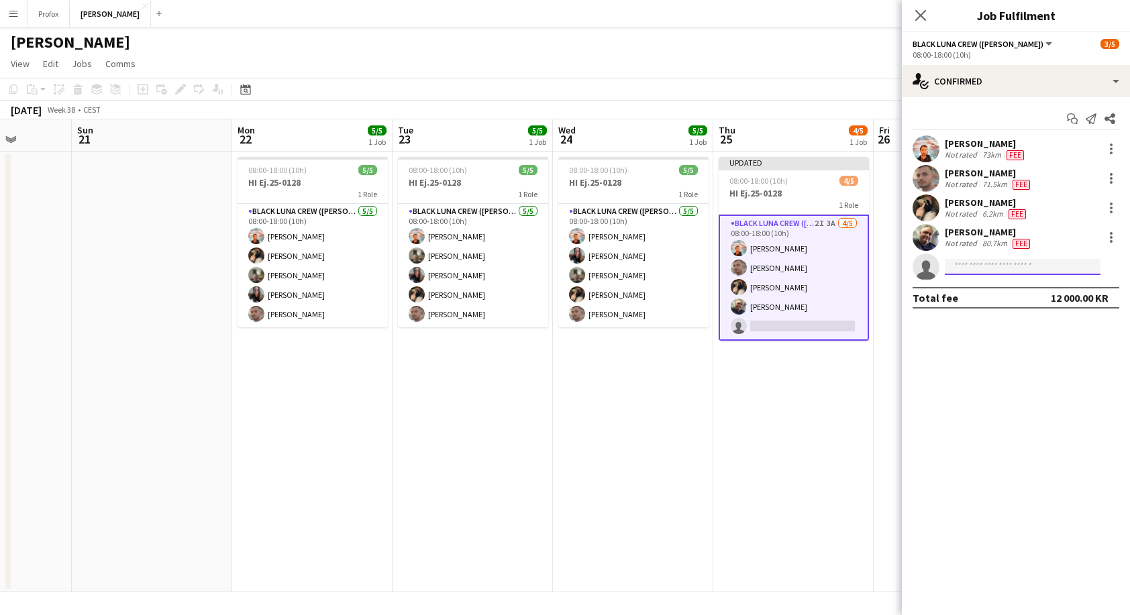
click at [988, 267] on input at bounding box center [1023, 267] width 156 height 16
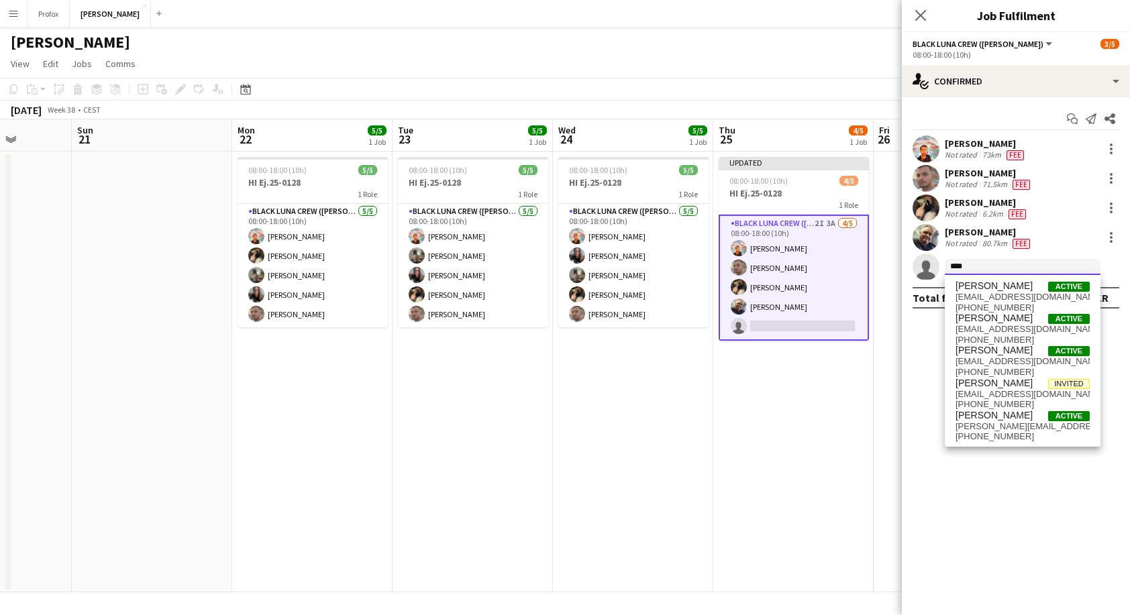
type input "****"
drag, startPoint x: 987, startPoint y: 274, endPoint x: 1018, endPoint y: 424, distance: 152.6
click at [1018, 424] on span "[EMAIL_ADDRESS][PERSON_NAME][PERSON_NAME][DOMAIN_NAME]" at bounding box center [1022, 426] width 134 height 11
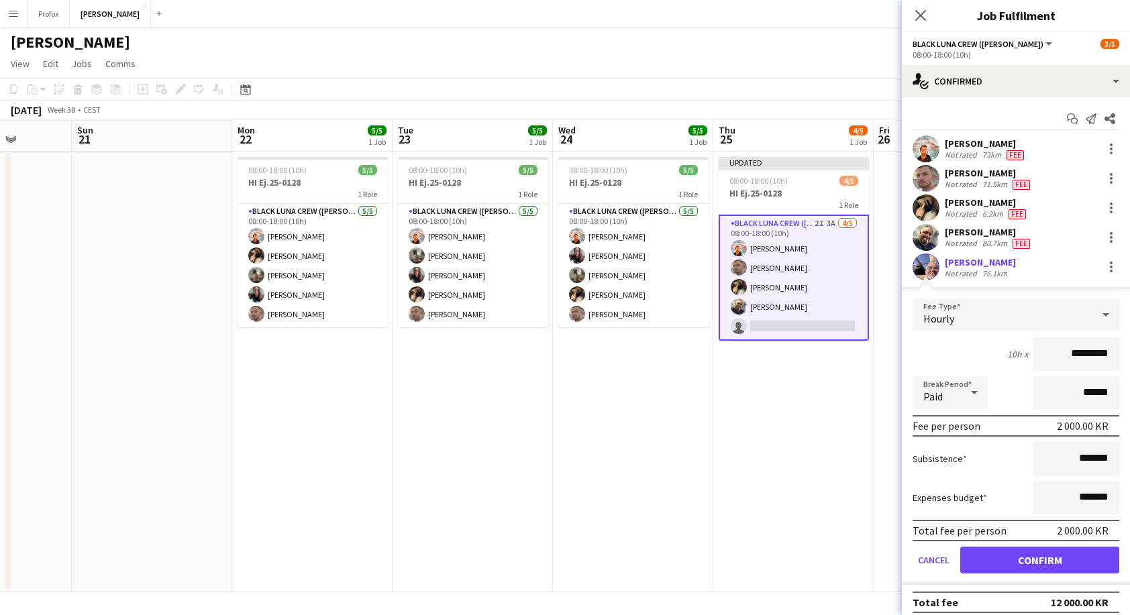
drag, startPoint x: 1061, startPoint y: 354, endPoint x: 994, endPoint y: 360, distance: 67.3
click at [991, 359] on div "10h x *********" at bounding box center [1015, 354] width 207 height 34
type input "*********"
click at [1057, 568] on button "Confirm" at bounding box center [1039, 560] width 159 height 27
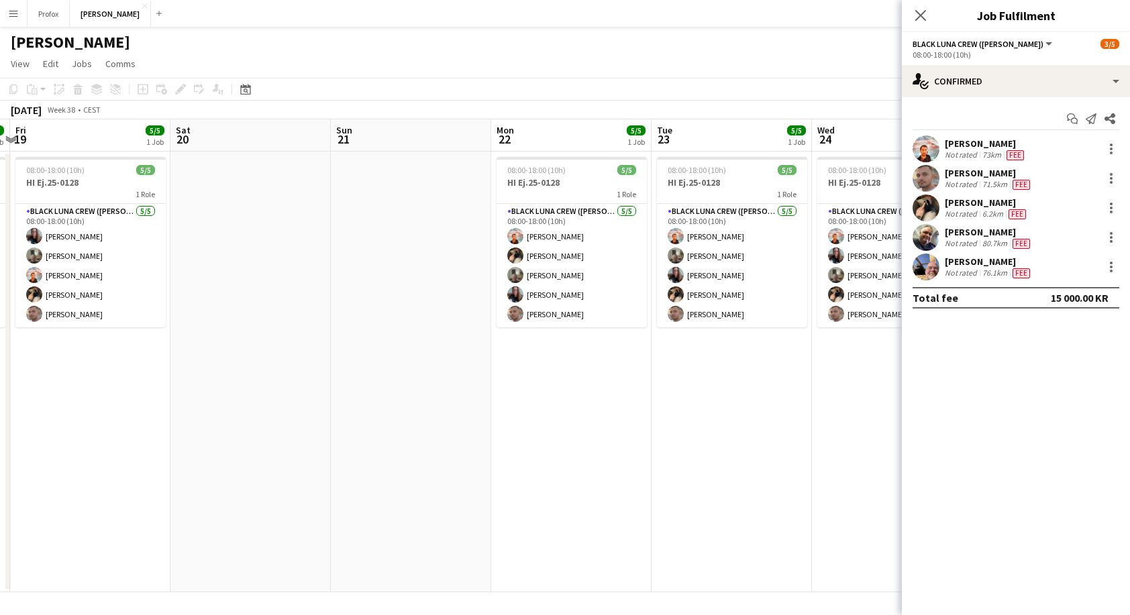
drag, startPoint x: 344, startPoint y: 416, endPoint x: 604, endPoint y: 421, distance: 260.3
click at [604, 421] on app-calendar-viewport "Wed 17 5/5 1 Job Thu 18 5/5 1 Job Fri 19 5/5 1 Job Sat 20 Sun 21 Mon 22 5/5 1 J…" at bounding box center [565, 355] width 1130 height 473
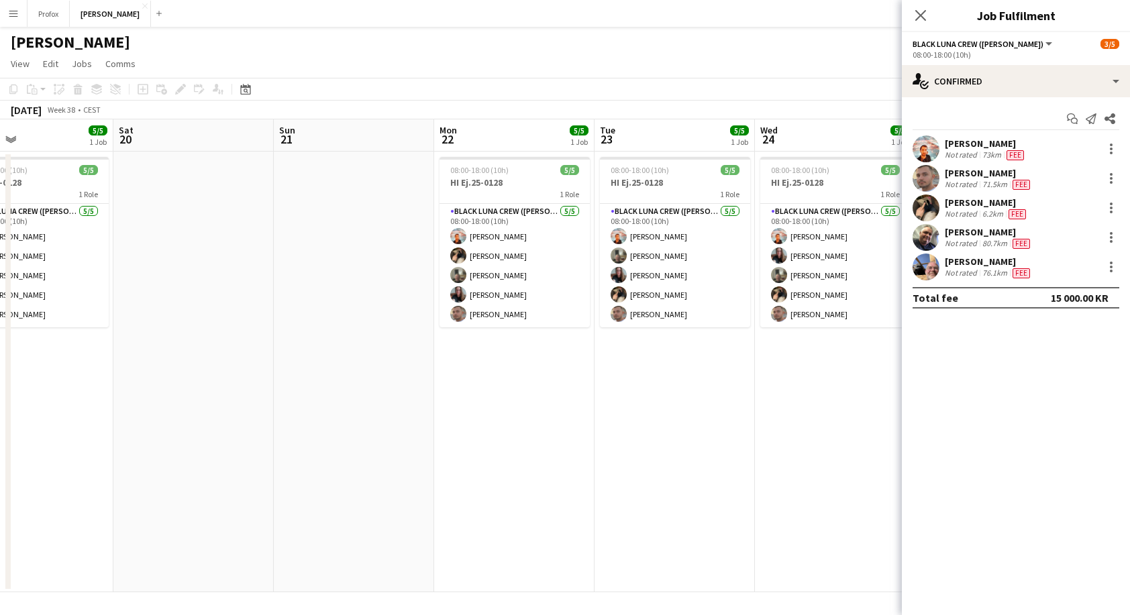
drag, startPoint x: 449, startPoint y: 431, endPoint x: 680, endPoint y: 416, distance: 231.2
click at [680, 416] on app-calendar-viewport "Wed 17 5/5 1 Job Thu 18 5/5 1 Job Fri 19 5/5 1 Job Sat 20 Sun 21 Mon 22 5/5 1 J…" at bounding box center [565, 355] width 1130 height 473
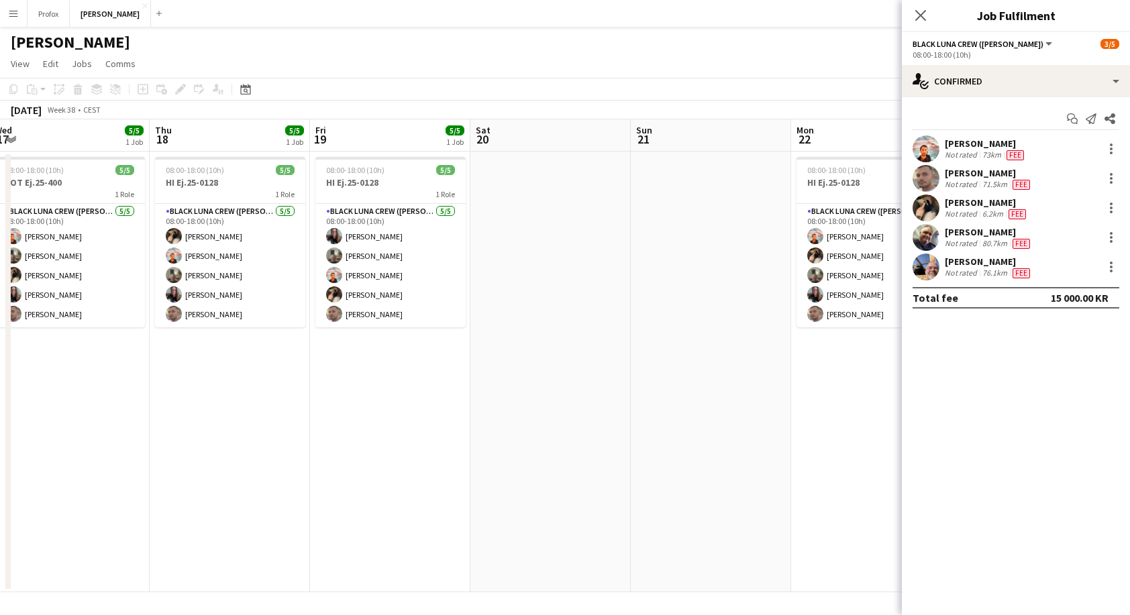
scroll to position [0, 525]
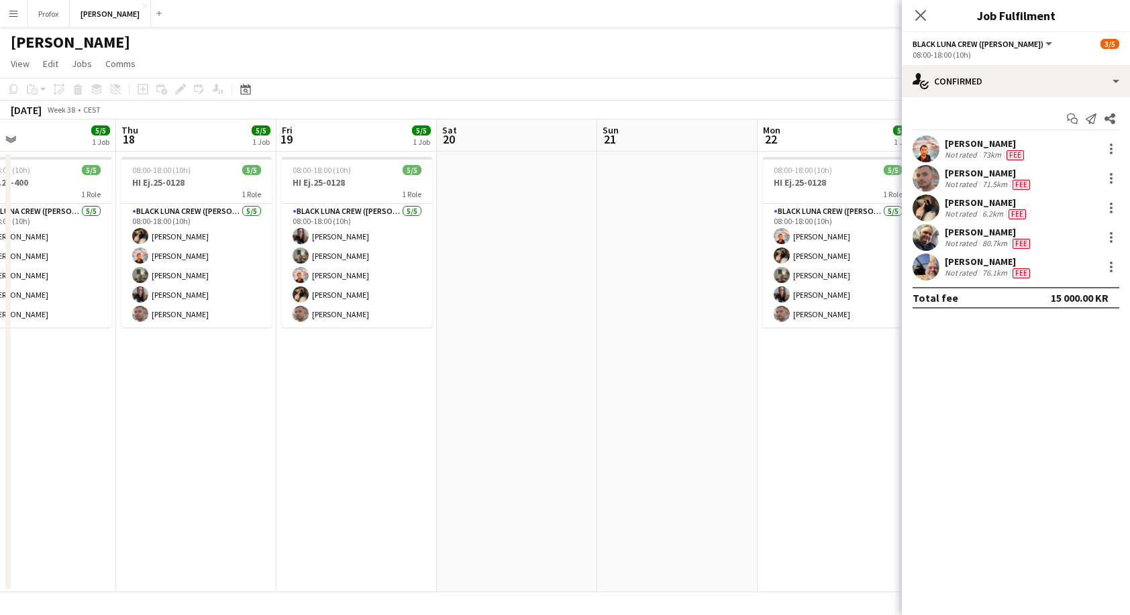
drag, startPoint x: 438, startPoint y: 435, endPoint x: 404, endPoint y: 444, distance: 35.5
click at [393, 446] on app-calendar-viewport "Sun 14 12/12 2 Jobs Mon 15 1/1 1 Job Tue 16 5/5 1 Job Wed 17 5/5 1 Job Thu 18 5…" at bounding box center [565, 355] width 1130 height 473
click at [926, 7] on app-icon "Close pop-in" at bounding box center [920, 15] width 19 height 19
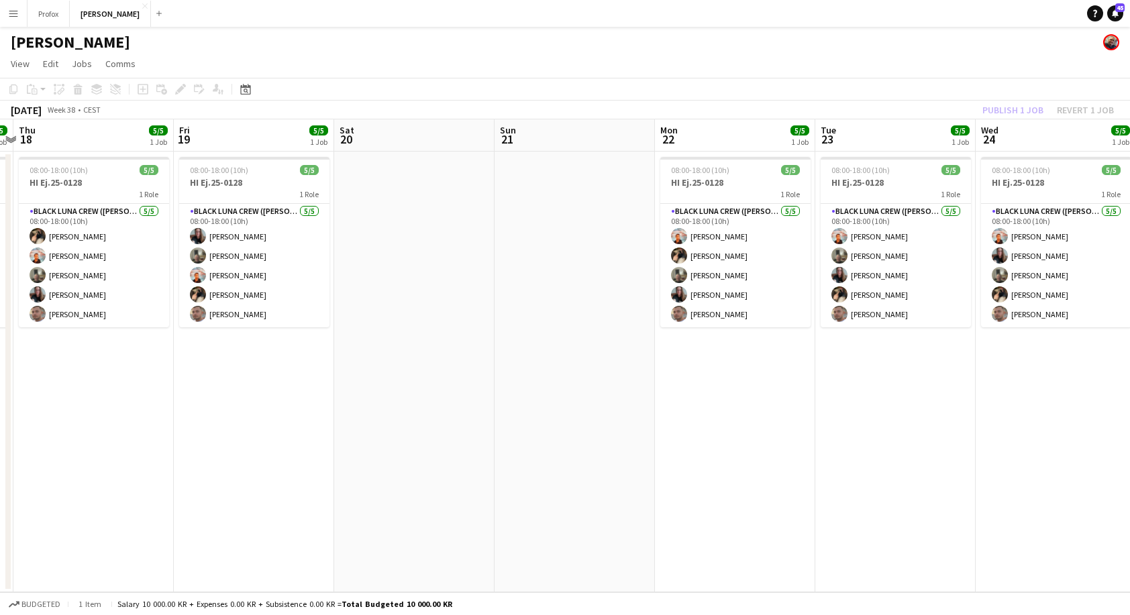
drag, startPoint x: 935, startPoint y: 370, endPoint x: 612, endPoint y: 364, distance: 323.4
click at [608, 363] on app-calendar-viewport "Mon 15 1/1 1 Job Tue 16 5/5 1 Job Wed 17 5/5 1 Job Thu 18 5/5 1 Job Fri 19 5/5 …" at bounding box center [565, 355] width 1130 height 473
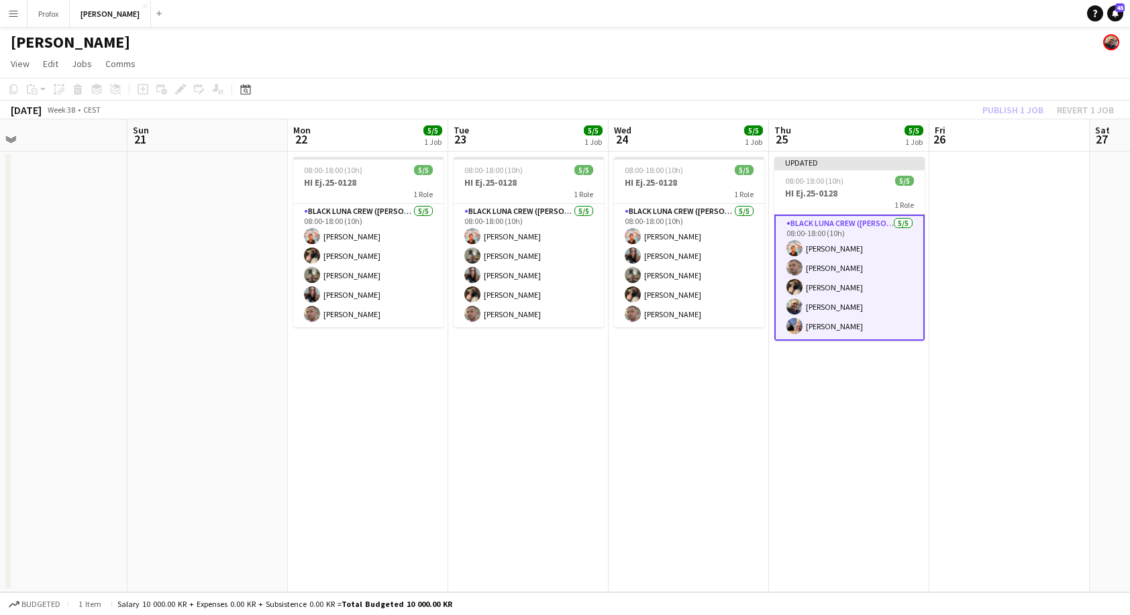
drag, startPoint x: 883, startPoint y: 387, endPoint x: 623, endPoint y: 390, distance: 259.6
click at [619, 392] on app-calendar-viewport "Wed 17 5/5 1 Job Thu 18 5/5 1 Job Fri 19 5/5 1 Job Sat 20 Sun 21 Mon 22 5/5 1 J…" at bounding box center [565, 355] width 1130 height 473
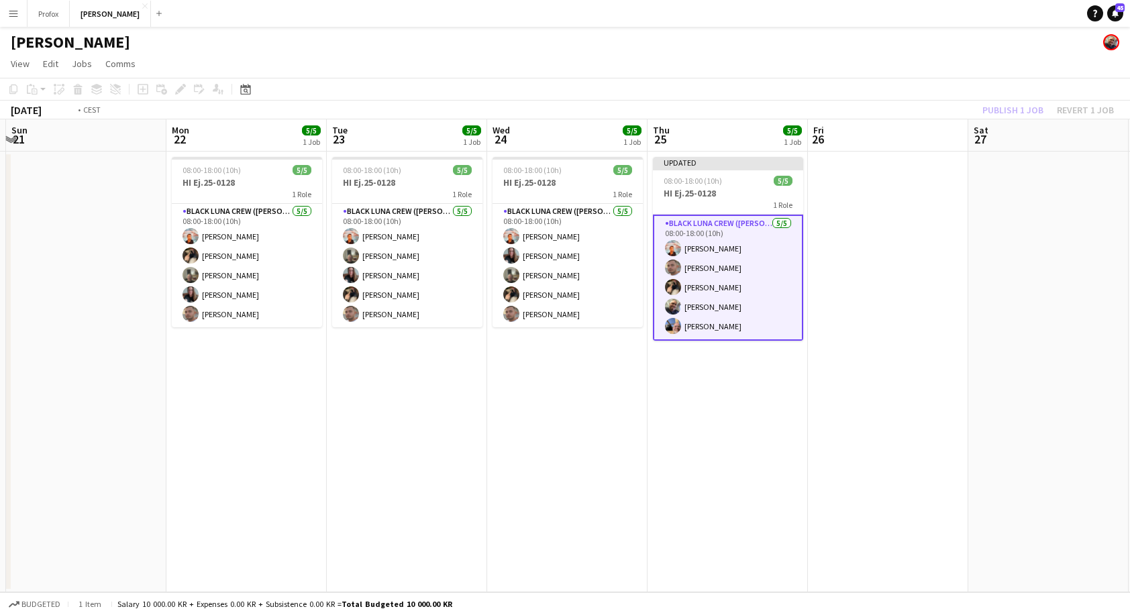
drag, startPoint x: 1049, startPoint y: 354, endPoint x: 941, endPoint y: 344, distance: 109.1
click at [876, 356] on app-calendar-viewport "Thu 18 5/5 1 Job Fri 19 5/5 1 Job Sat 20 Sun 21 Mon 22 5/5 1 Job Tue 23 5/5 1 J…" at bounding box center [565, 355] width 1130 height 473
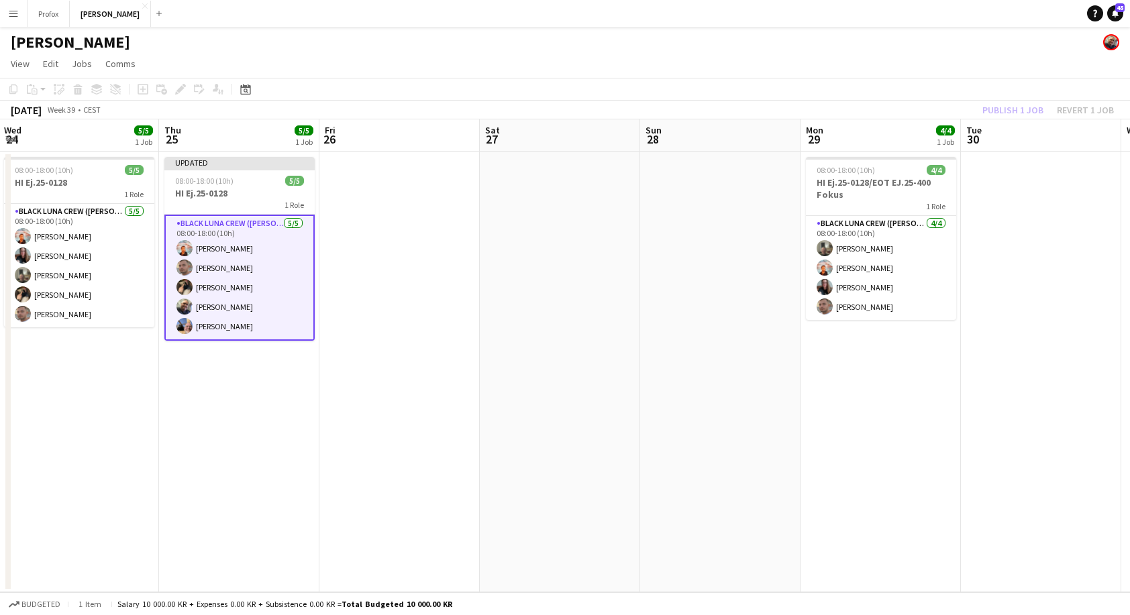
drag, startPoint x: 761, startPoint y: 360, endPoint x: 588, endPoint y: 352, distance: 173.2
click at [576, 356] on app-calendar-viewport "Sun 21 Mon 22 5/5 1 Job Tue 23 5/5 1 Job Wed 24 5/5 1 Job Thu 25 5/5 1 Job Fri …" at bounding box center [565, 355] width 1130 height 473
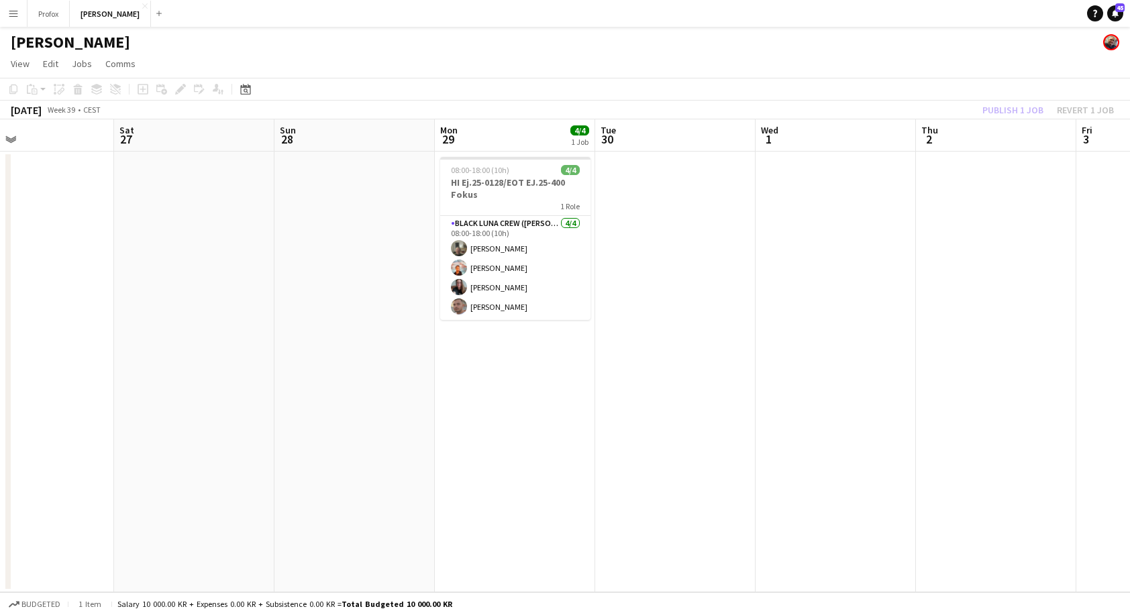
drag, startPoint x: 429, startPoint y: 348, endPoint x: 303, endPoint y: 354, distance: 126.9
click at [289, 358] on app-calendar-viewport "Tue 23 5/5 1 Job Wed 24 5/5 1 Job Thu 25 5/5 1 Job Fri 26 Sat 27 Sun 28 Mon 29 …" at bounding box center [565, 355] width 1130 height 473
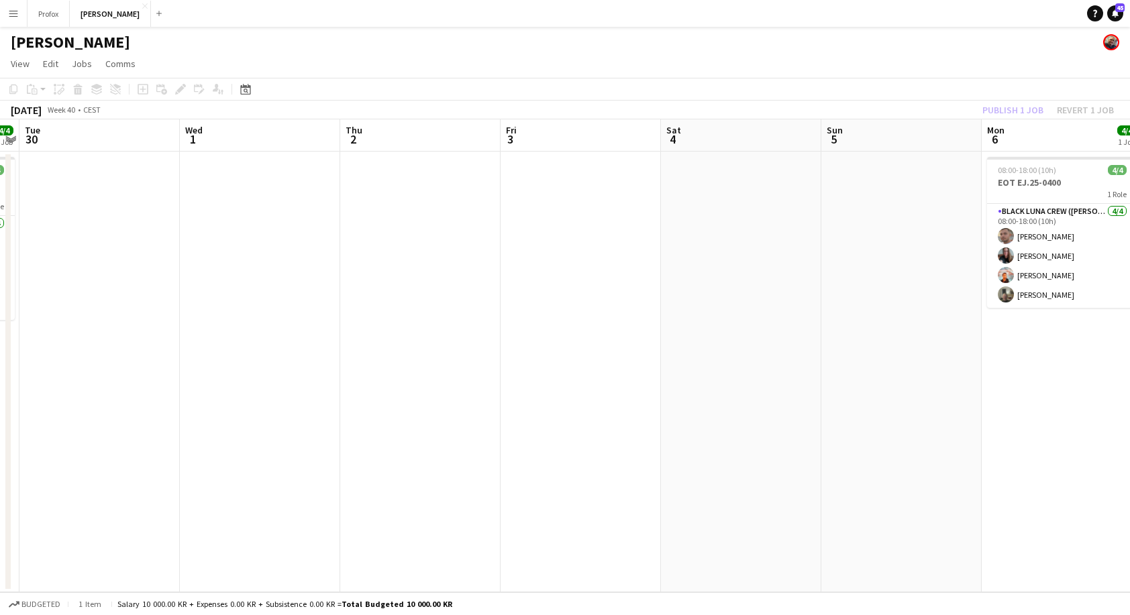
drag, startPoint x: 805, startPoint y: 301, endPoint x: 321, endPoint y: 339, distance: 485.2
click at [222, 347] on app-calendar-viewport "Sat 27 Sun 28 Mon 29 4/4 1 Job Tue 30 Wed 1 Thu 2 Fri 3 Sat 4 Sun 5 Mon 6 4/4 1…" at bounding box center [565, 355] width 1130 height 473
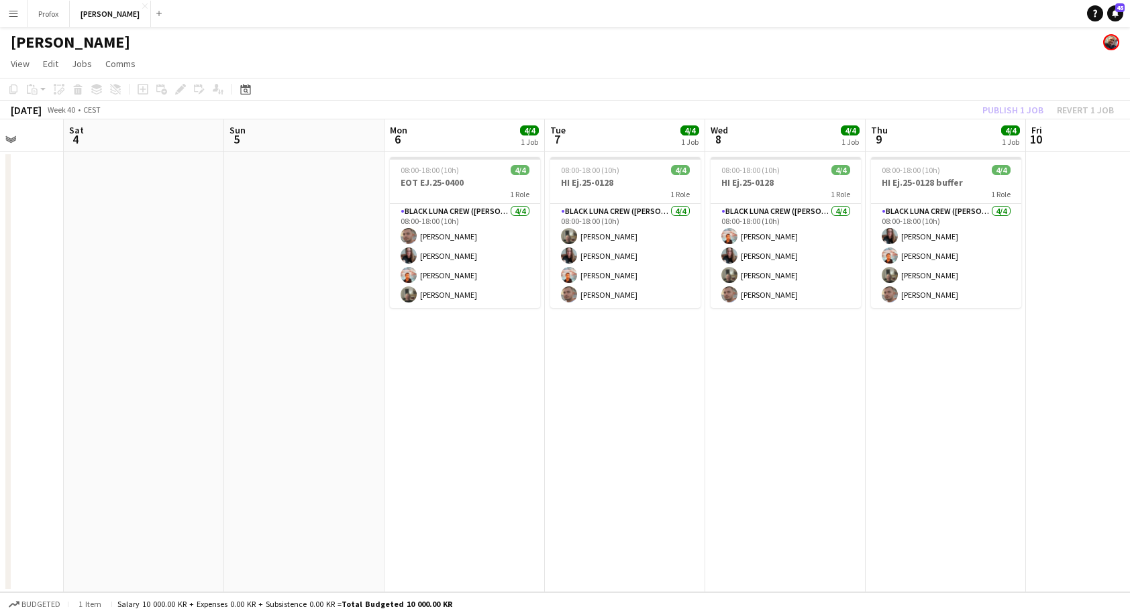
drag, startPoint x: 751, startPoint y: 313, endPoint x: 324, endPoint y: 343, distance: 428.4
click at [178, 334] on app-calendar-viewport "Wed 1 Thu 2 Fri 3 Sat 4 Sun 5 Mon 6 4/4 1 Job Tue 7 4/4 1 Job Wed 8 4/4 1 Job T…" at bounding box center [565, 355] width 1130 height 473
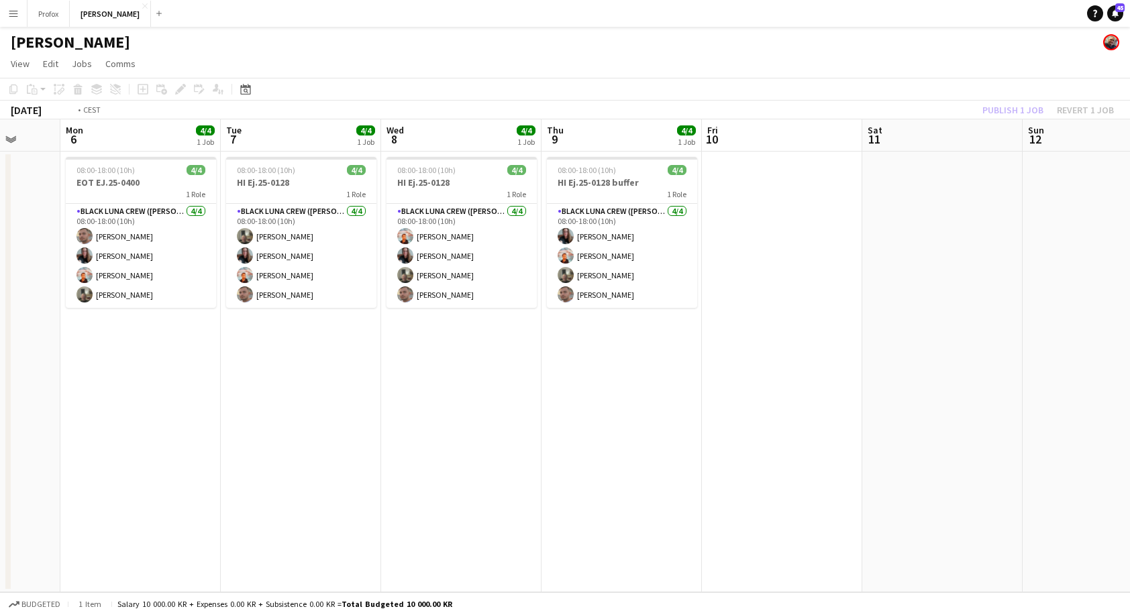
drag, startPoint x: 722, startPoint y: 341, endPoint x: 182, endPoint y: 362, distance: 541.1
click at [182, 363] on app-calendar-viewport "Fri 3 Sat 4 Sun 5 Mon 6 4/4 1 Job Tue 7 4/4 1 Job Wed 8 4/4 1 Job Thu 9 4/4 1 J…" at bounding box center [565, 355] width 1130 height 473
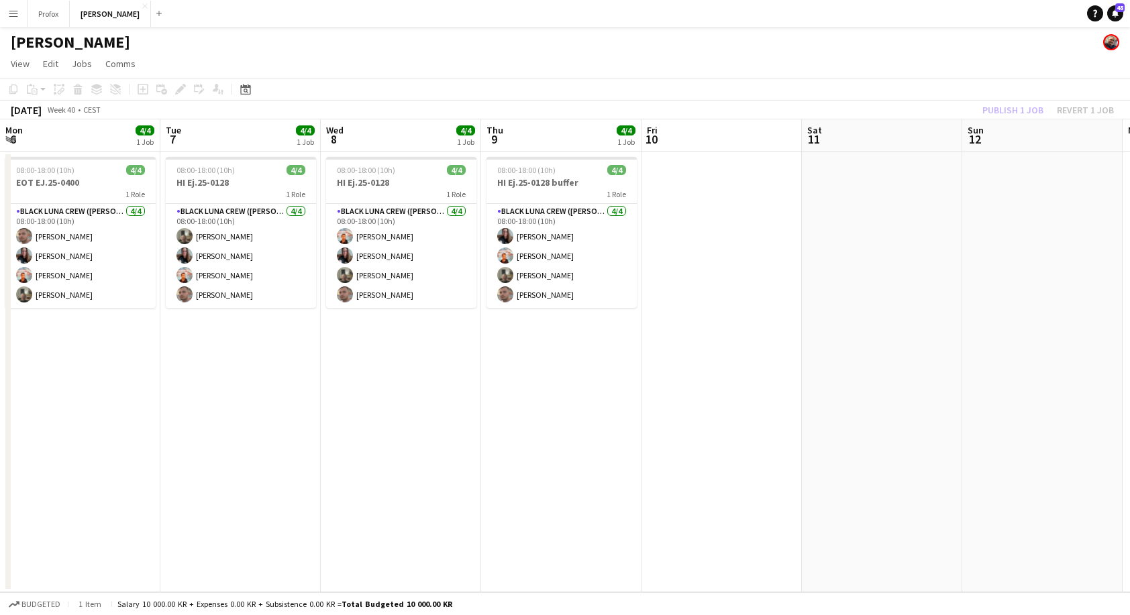
drag, startPoint x: 733, startPoint y: 327, endPoint x: 780, endPoint y: 333, distance: 46.7
click at [991, 305] on app-calendar-viewport "Sat 4 Sun 5 Mon 6 4/4 1 Job Tue 7 4/4 1 Job Wed 8 4/4 1 Job Thu 9 4/4 1 Job Fri…" at bounding box center [565, 355] width 1130 height 473
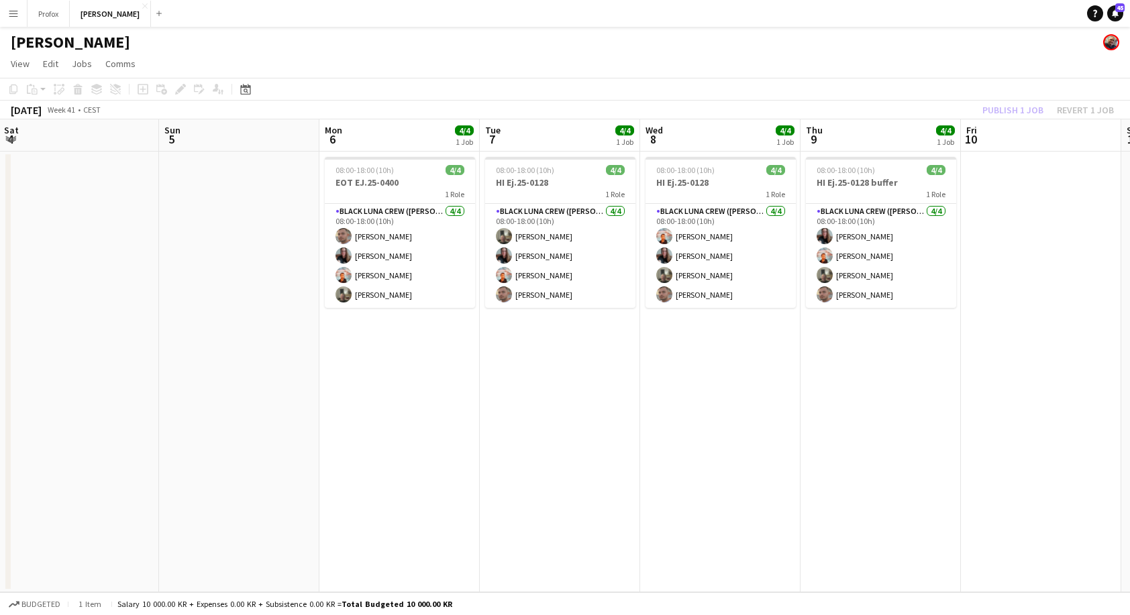
drag, startPoint x: 239, startPoint y: 388, endPoint x: 562, endPoint y: 365, distance: 324.2
click at [564, 366] on app-calendar-viewport "Thu 2 Fri 3 Sat 4 Sun 5 Mon 6 4/4 1 Job Tue 7 4/4 1 Job Wed 8 4/4 1 Job Thu 9 4…" at bounding box center [565, 355] width 1130 height 473
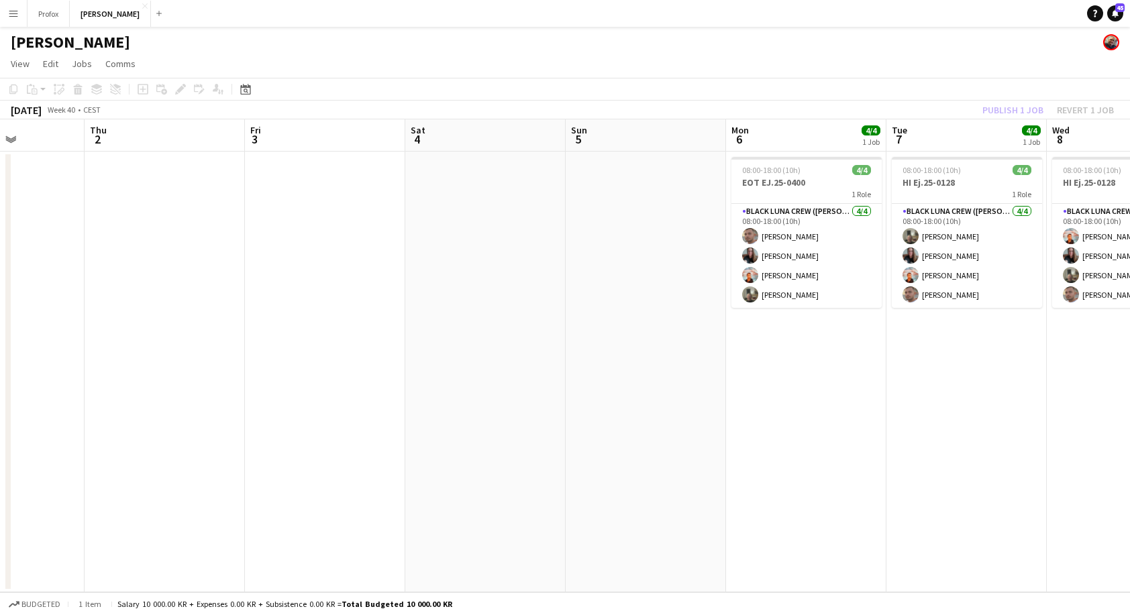
drag, startPoint x: 285, startPoint y: 343, endPoint x: 697, endPoint y: 353, distance: 412.0
click at [697, 353] on app-calendar-viewport "Mon 29 4/4 1 Job Tue 30 Wed 1 Thu 2 Fri 3 Sat 4 Sun 5 Mon 6 4/4 1 Job Tue 7 4/4…" at bounding box center [565, 355] width 1130 height 473
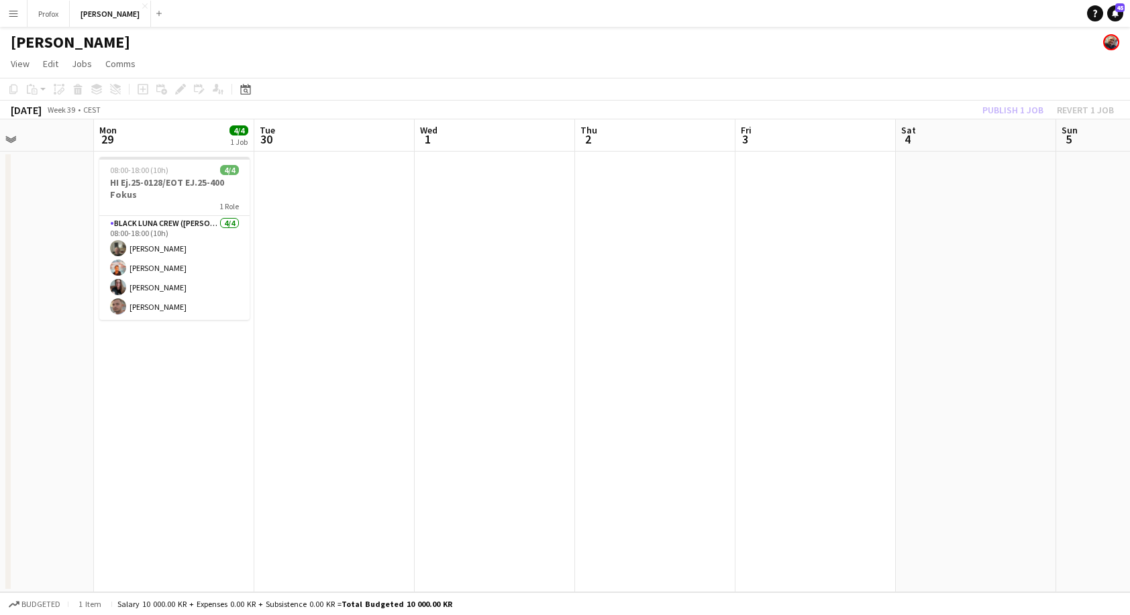
drag, startPoint x: 198, startPoint y: 364, endPoint x: 564, endPoint y: 337, distance: 367.3
click at [650, 337] on app-calendar-viewport "Fri 26 Sat 27 Sun 28 Mon 29 4/4 1 Job Tue 30 Wed 1 Thu 2 Fri 3 Sat 4 Sun 5 Mon …" at bounding box center [565, 355] width 1130 height 473
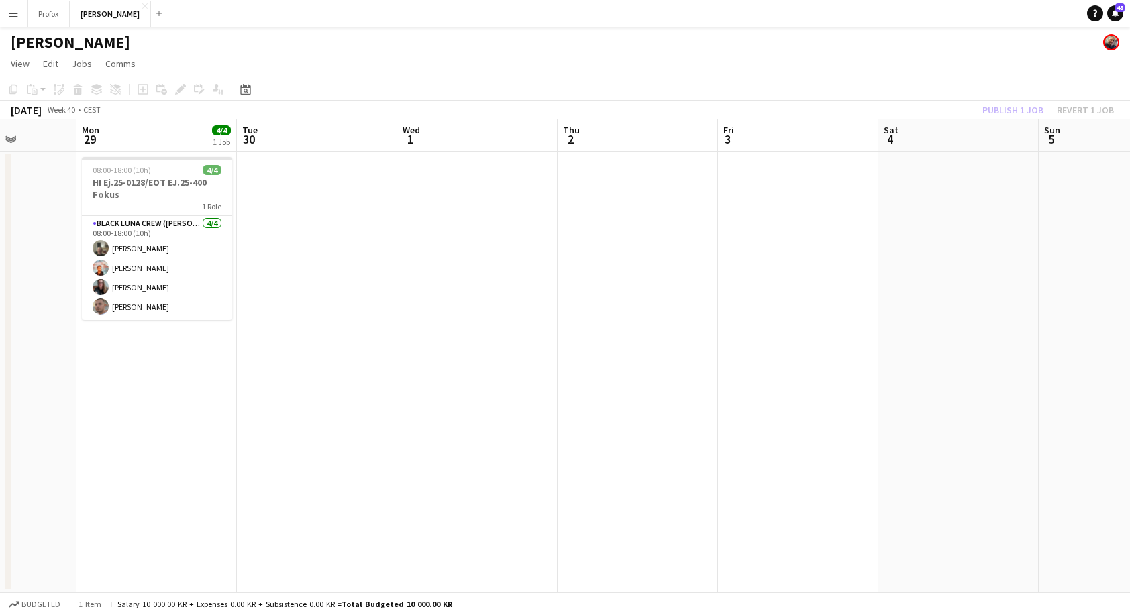
drag, startPoint x: 504, startPoint y: 342, endPoint x: 794, endPoint y: 342, distance: 289.1
click at [804, 342] on app-calendar-viewport "Fri 26 Sat 27 Sun 28 Mon 29 4/4 1 Job Tue 30 Wed 1 Thu 2 Fri 3 Sat 4 Sun 5 Mon …" at bounding box center [565, 355] width 1130 height 473
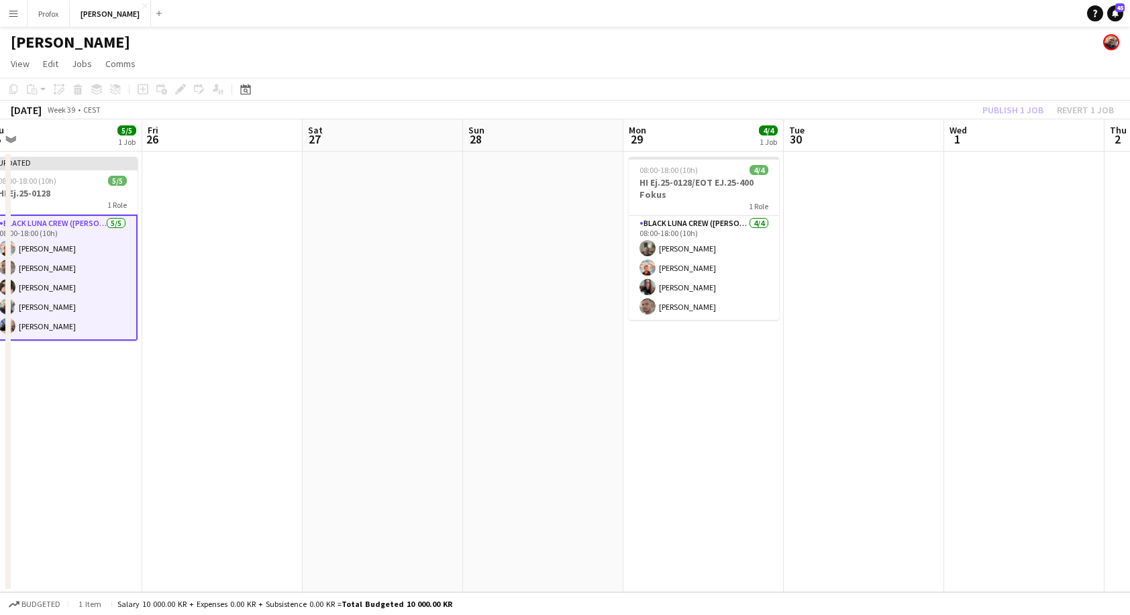
drag, startPoint x: 493, startPoint y: 377, endPoint x: 453, endPoint y: 380, distance: 40.3
click at [706, 370] on app-calendar-viewport "Tue 23 5/5 1 Job Wed 24 5/5 1 Job Thu 25 5/5 1 Job Fri 26 Sat 27 Sun 28 Mon 29 …" at bounding box center [565, 355] width 1130 height 473
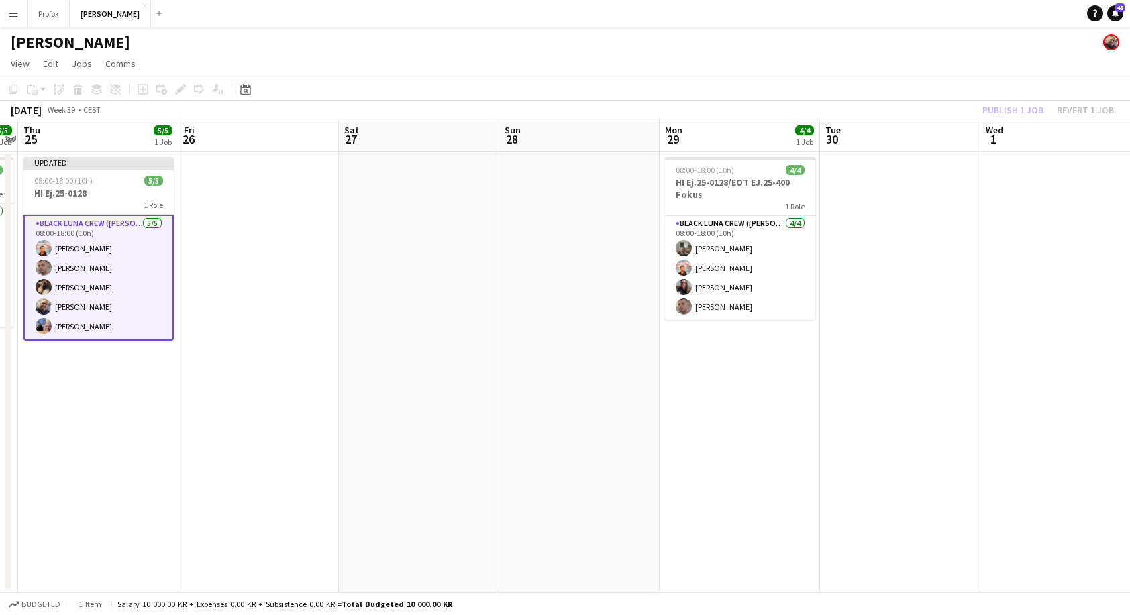
drag, startPoint x: 447, startPoint y: 380, endPoint x: 796, endPoint y: 360, distance: 350.0
click at [808, 362] on app-calendar-viewport "Tue 23 5/5 1 Job Wed 24 5/5 1 Job Thu 25 5/5 1 Job Fri 26 Sat 27 Sun 28 Mon 29 …" at bounding box center [565, 355] width 1130 height 473
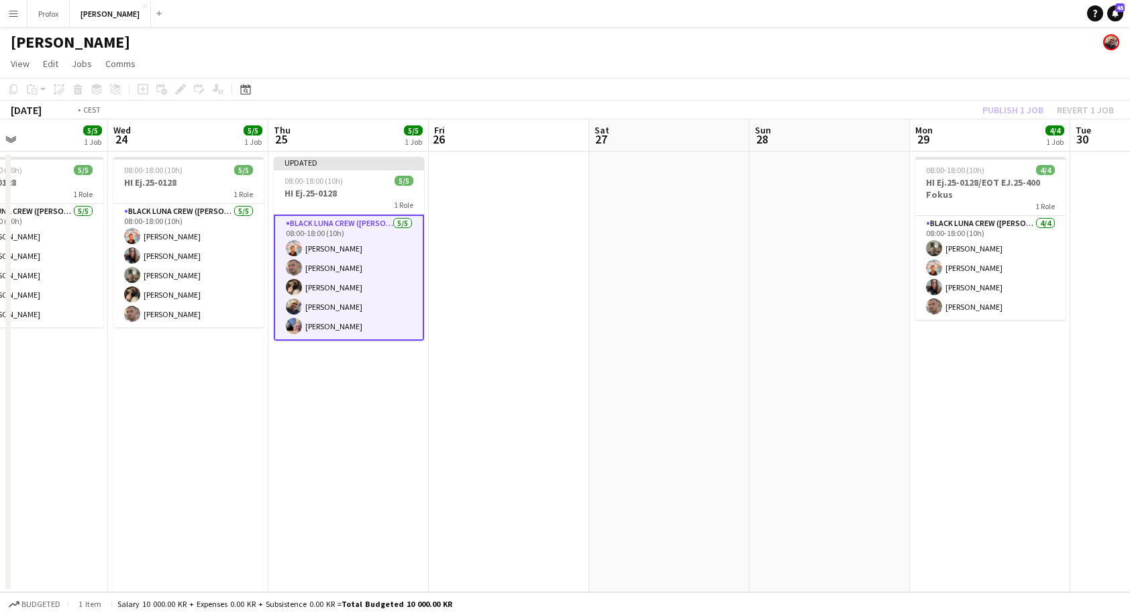
drag, startPoint x: 718, startPoint y: 358, endPoint x: 908, endPoint y: 348, distance: 190.8
click at [909, 348] on app-calendar-viewport "Sun 21 Mon 22 5/5 1 Job Tue 23 5/5 1 Job Wed 24 5/5 1 Job Thu 25 5/5 1 Job Fri …" at bounding box center [565, 355] width 1130 height 473
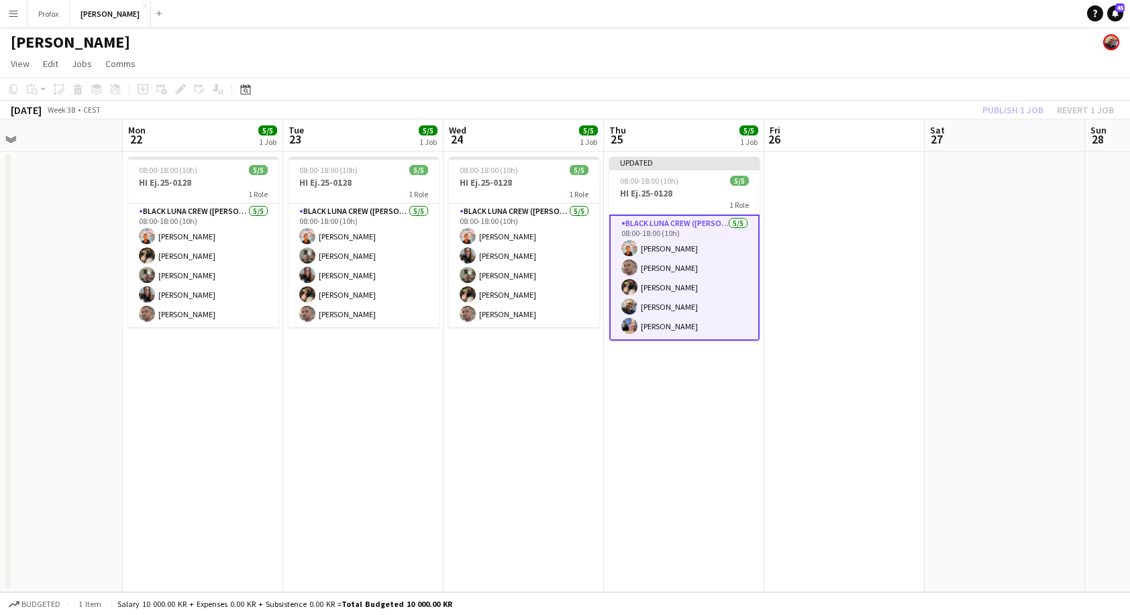
click at [857, 376] on app-date-cell at bounding box center [844, 372] width 160 height 441
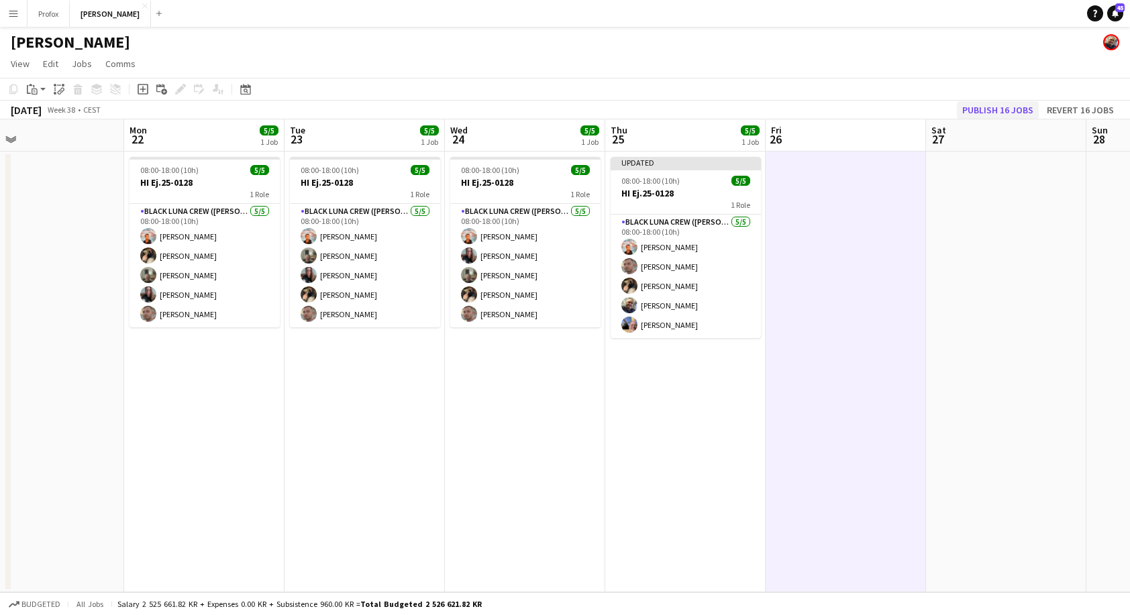
click at [1021, 105] on button "Publish 16 jobs" at bounding box center [998, 109] width 82 height 17
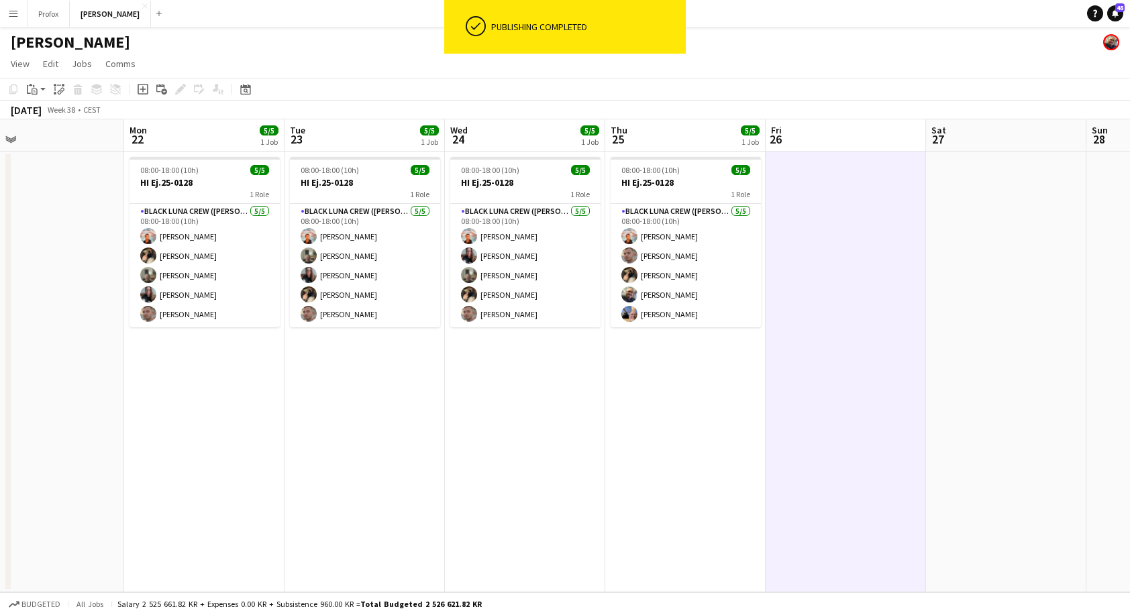
click at [21, 12] on button "Menu" at bounding box center [13, 13] width 27 height 27
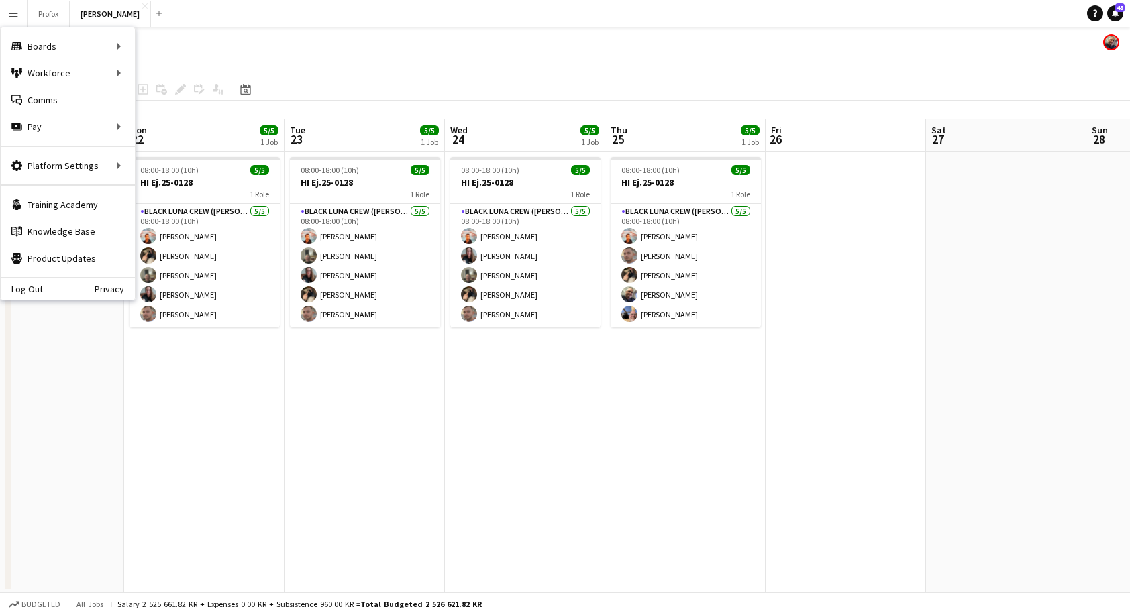
drag, startPoint x: 293, startPoint y: 38, endPoint x: 280, endPoint y: 38, distance: 13.4
click at [289, 37] on div "[PERSON_NAME] [PERSON_NAME]" at bounding box center [565, 39] width 1130 height 25
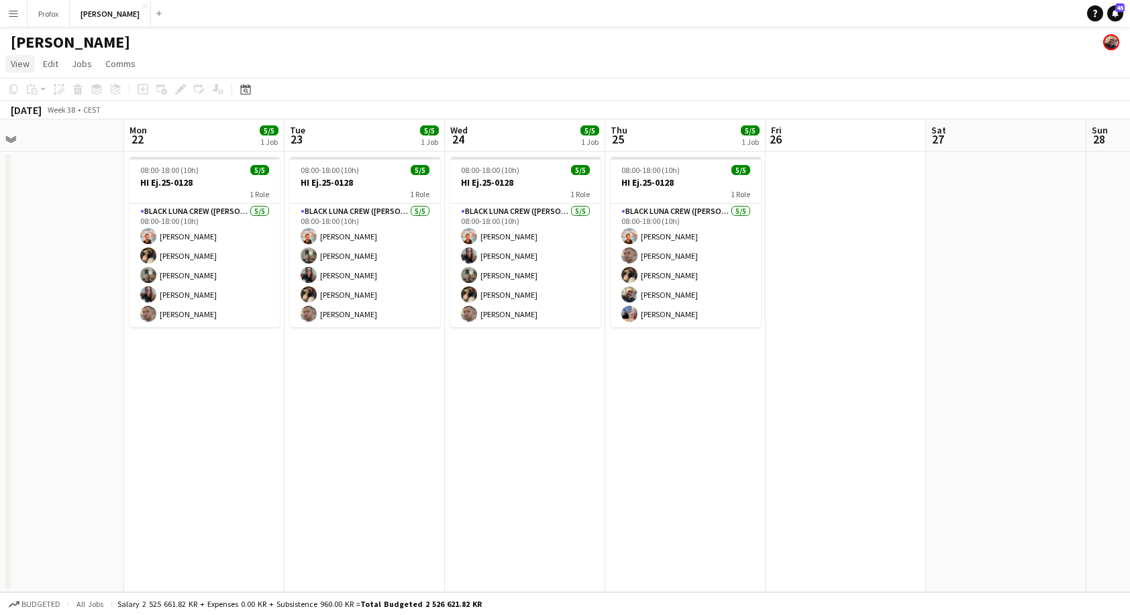
click at [20, 63] on span "View" at bounding box center [20, 64] width 19 height 12
click at [50, 150] on span "Month view" at bounding box center [40, 149] width 46 height 12
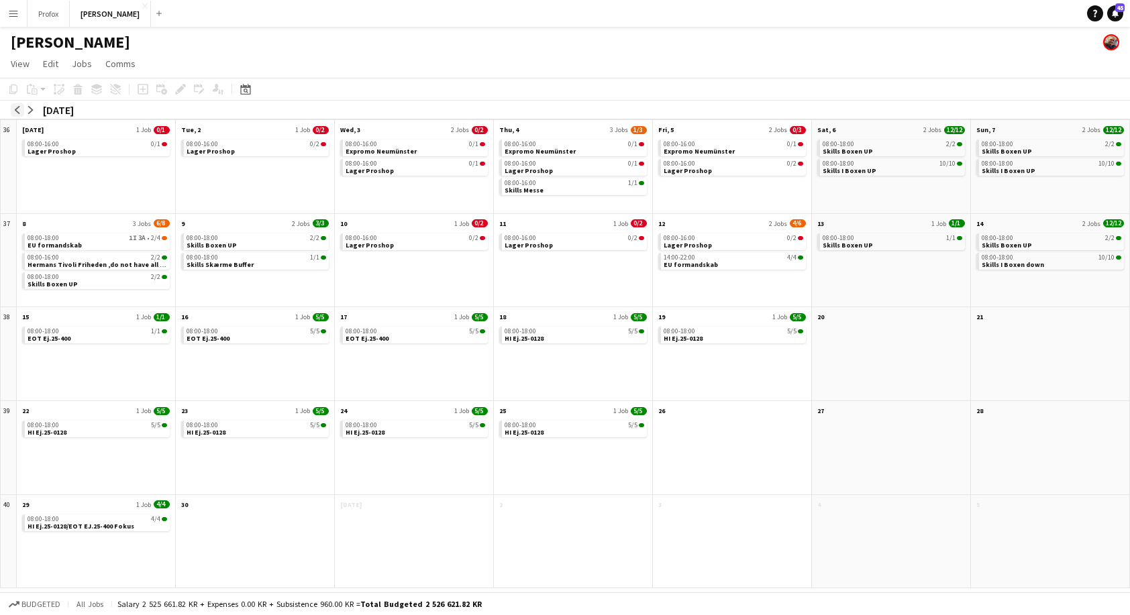
click at [22, 107] on button "arrow-left" at bounding box center [17, 109] width 13 height 13
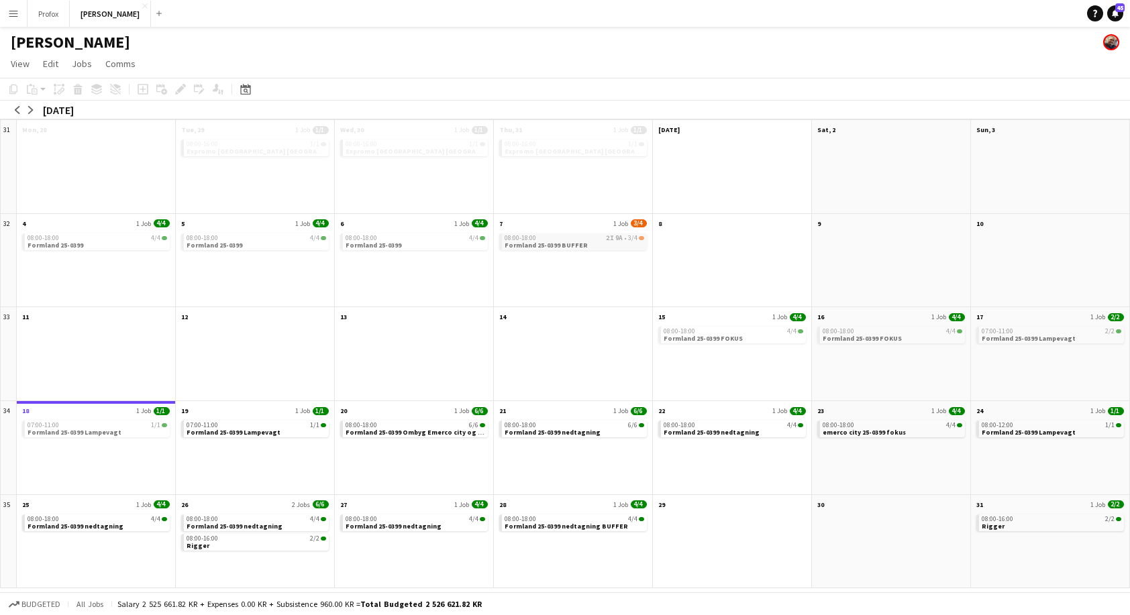
click at [578, 237] on div "08:00-18:00 2I 9A • 3/4" at bounding box center [574, 238] width 140 height 7
click at [531, 241] on span "Formland 25-0399 BUFFER" at bounding box center [545, 245] width 83 height 9
click at [549, 226] on app-month-view-date-header "7 1 Job 3/4" at bounding box center [573, 222] width 158 height 17
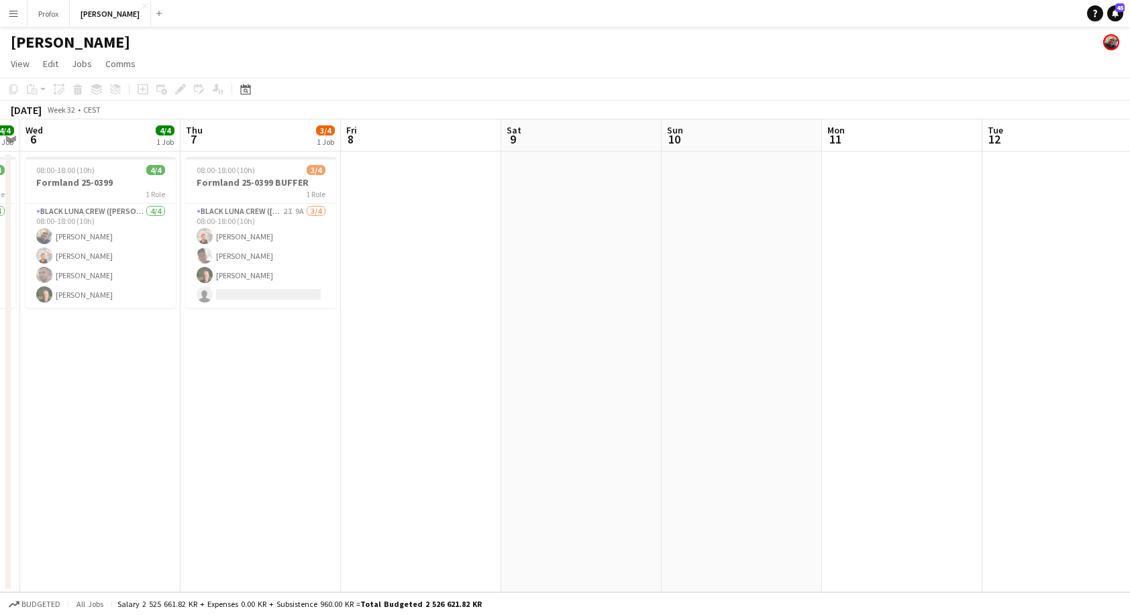
scroll to position [0, 460]
click at [433, 281] on app-date-cell at bounding box center [421, 372] width 160 height 441
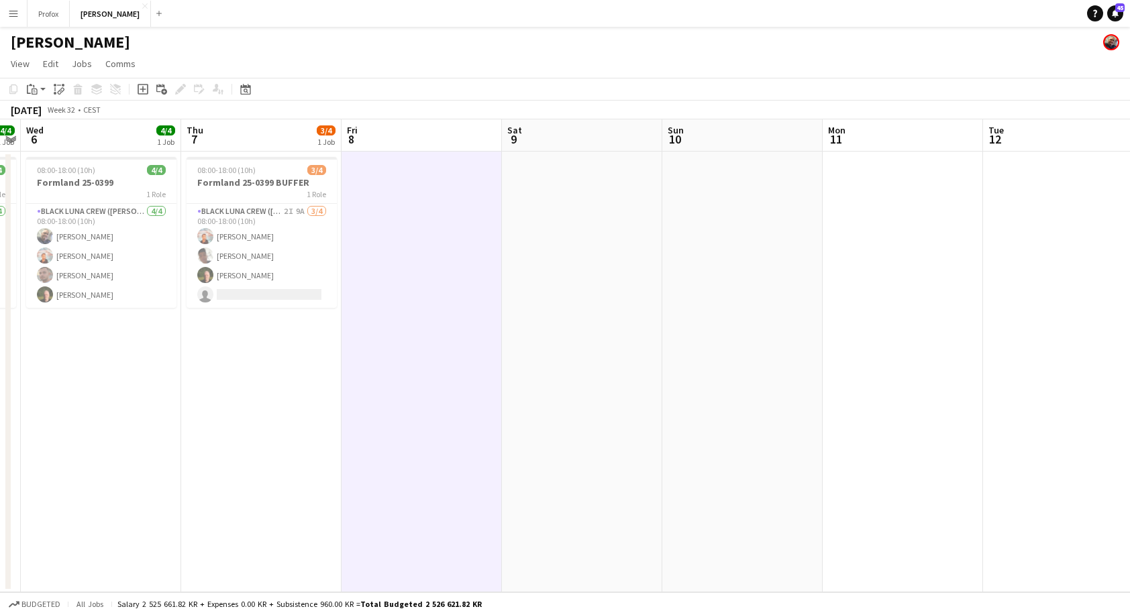
click at [18, 11] on app-icon "Menu" at bounding box center [13, 13] width 11 height 11
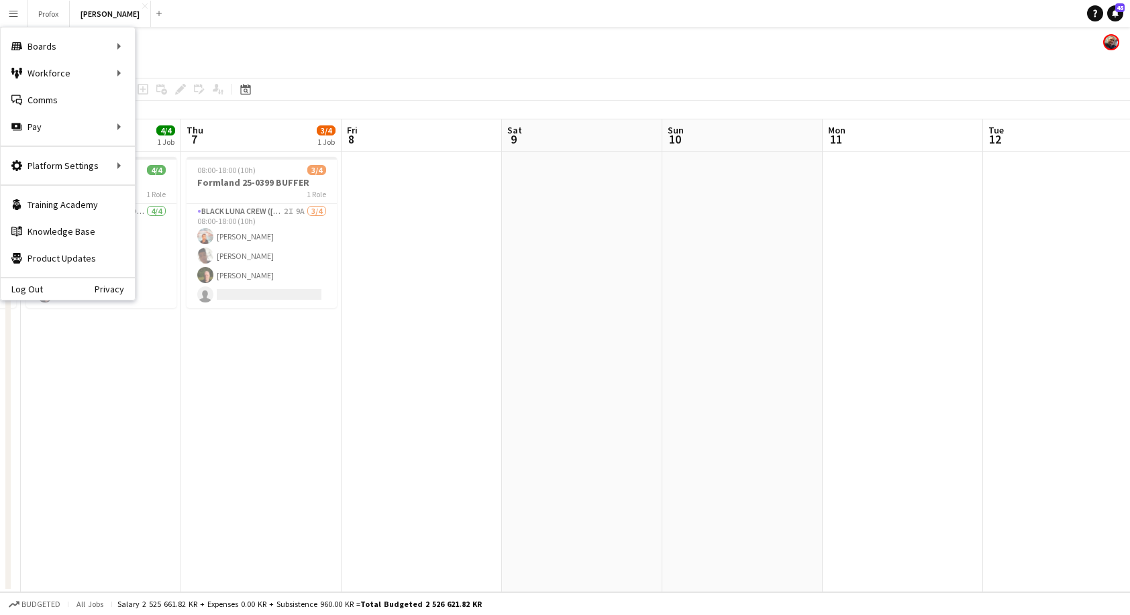
drag, startPoint x: 238, startPoint y: 42, endPoint x: 389, endPoint y: 44, distance: 151.0
click at [390, 46] on div "[PERSON_NAME] [PERSON_NAME]" at bounding box center [565, 39] width 1130 height 25
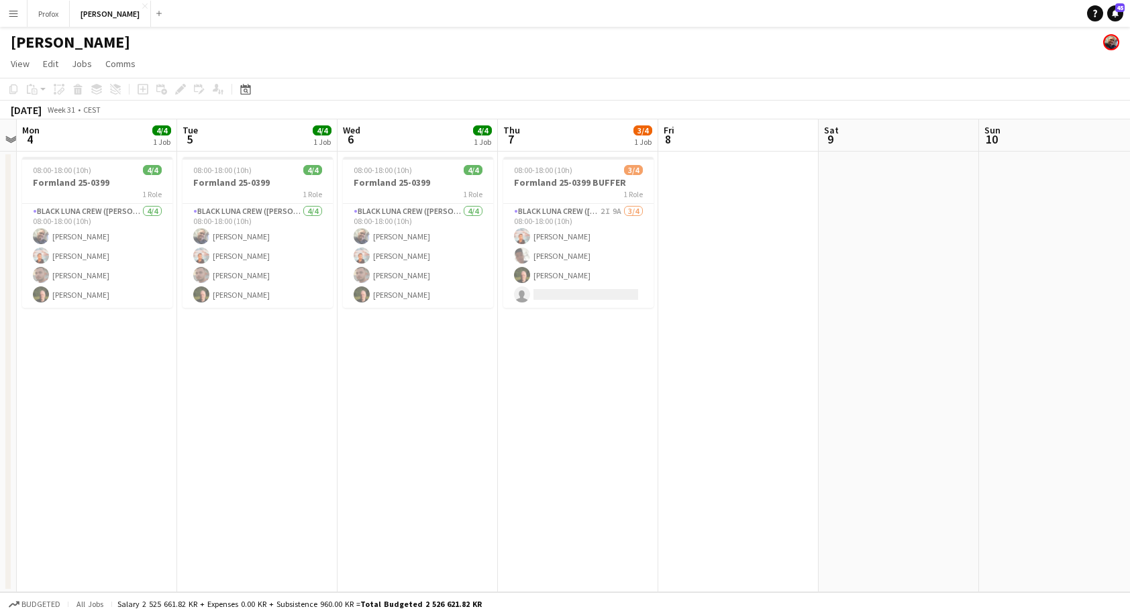
drag, startPoint x: 217, startPoint y: 136, endPoint x: 566, endPoint y: 184, distance: 352.2
click at [566, 184] on app-calendar-viewport "Sat 2 Sun 3 Mon 4 4/4 1 Job Tue 5 4/4 1 Job Wed 6 4/4 1 Job Thu 7 3/4 1 Job Fri…" at bounding box center [565, 355] width 1130 height 473
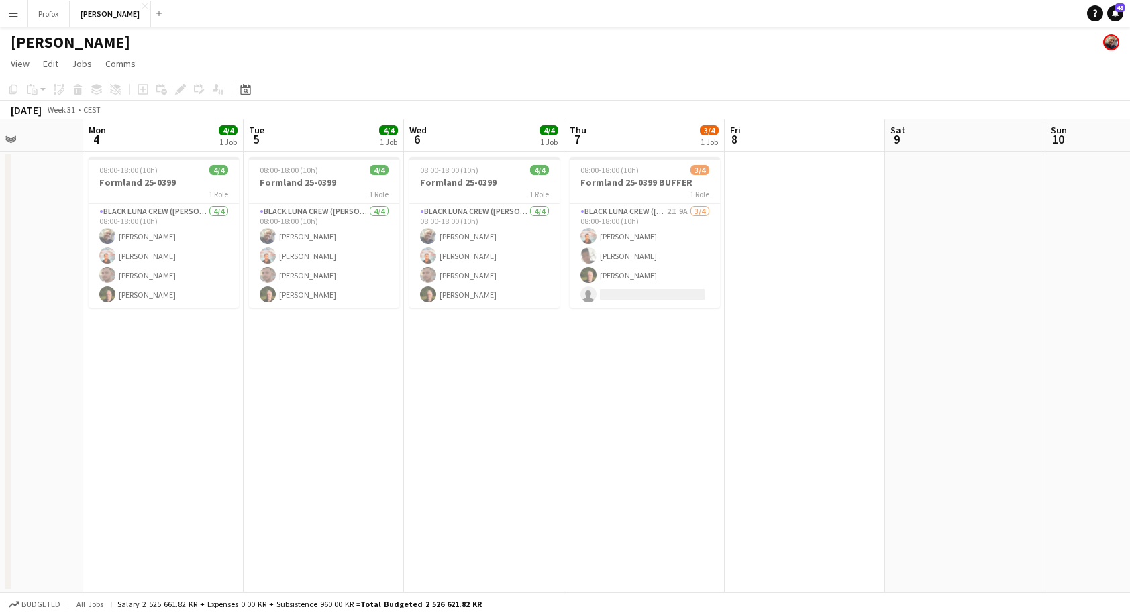
drag, startPoint x: 287, startPoint y: 140, endPoint x: 350, endPoint y: 138, distance: 63.1
click at [461, 140] on app-calendar-viewport "Fri 1 Sat 2 Sun 3 Mon 4 4/4 1 Job Tue 5 4/4 1 Job Wed 6 4/4 1 Job Thu 7 3/4 1 J…" at bounding box center [565, 355] width 1130 height 473
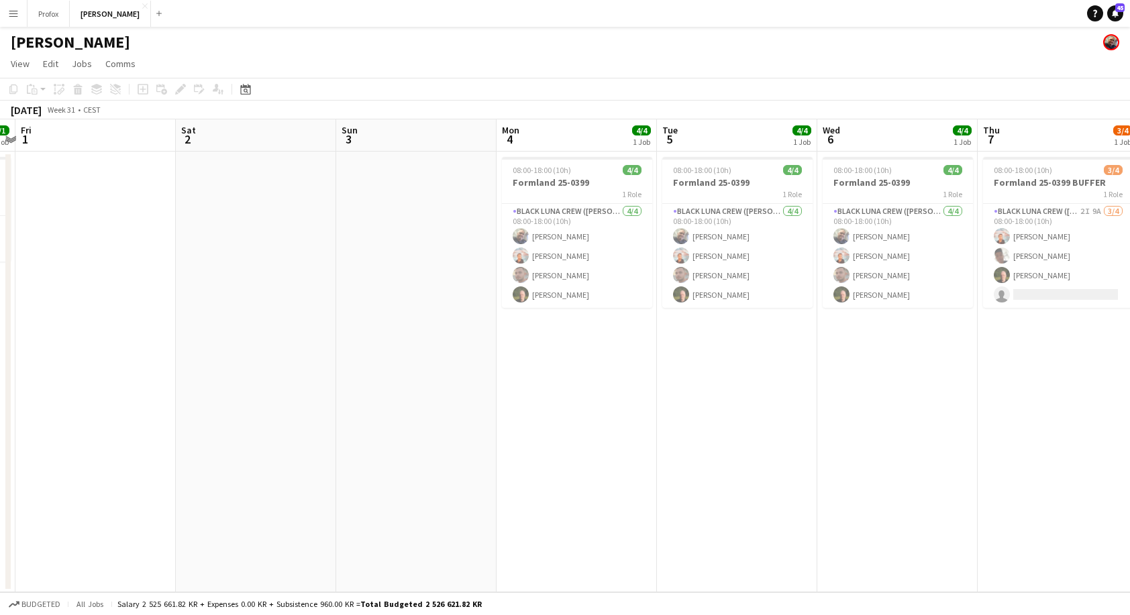
drag, startPoint x: 544, startPoint y: 150, endPoint x: 259, endPoint y: 134, distance: 285.6
click at [546, 150] on app-calendar-viewport "Wed 30 1/1 1 Job Thu 31 1/1 1 Job Fri 1 Sat 2 Sun 3 Mon 4 4/4 1 Job Tue 5 4/4 1…" at bounding box center [565, 355] width 1130 height 473
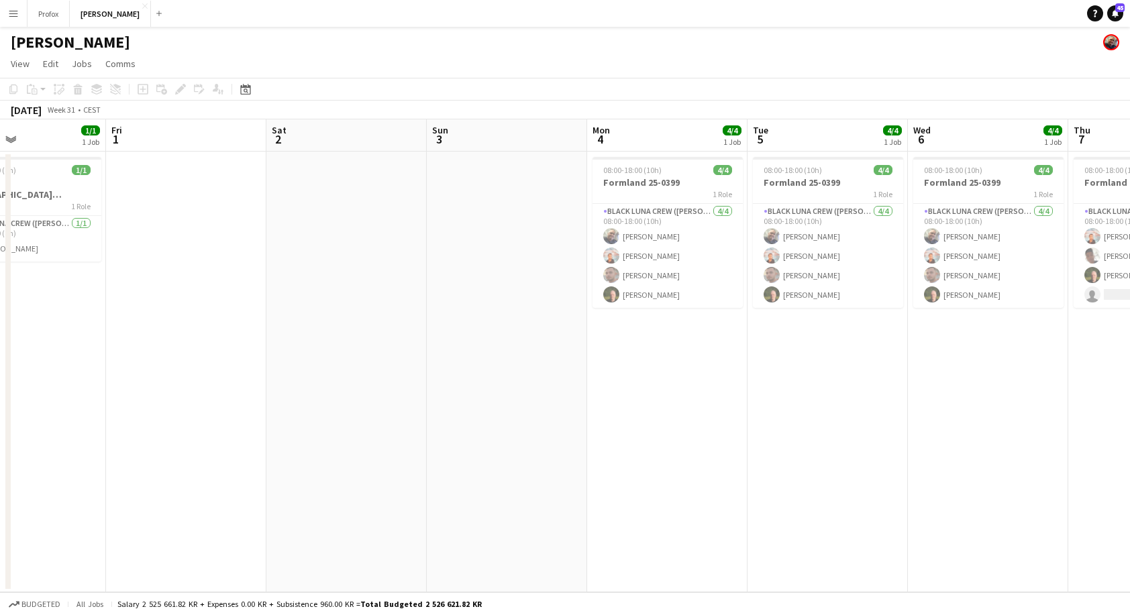
drag, startPoint x: 283, startPoint y: 139, endPoint x: 410, endPoint y: 152, distance: 127.5
click at [449, 157] on app-calendar-viewport "Tue 29 1/1 1 Job Wed 30 1/1 1 Job Thu 31 1/1 1 Job Fri 1 Sat 2 Sun 3 Mon 4 4/4 …" at bounding box center [565, 355] width 1130 height 473
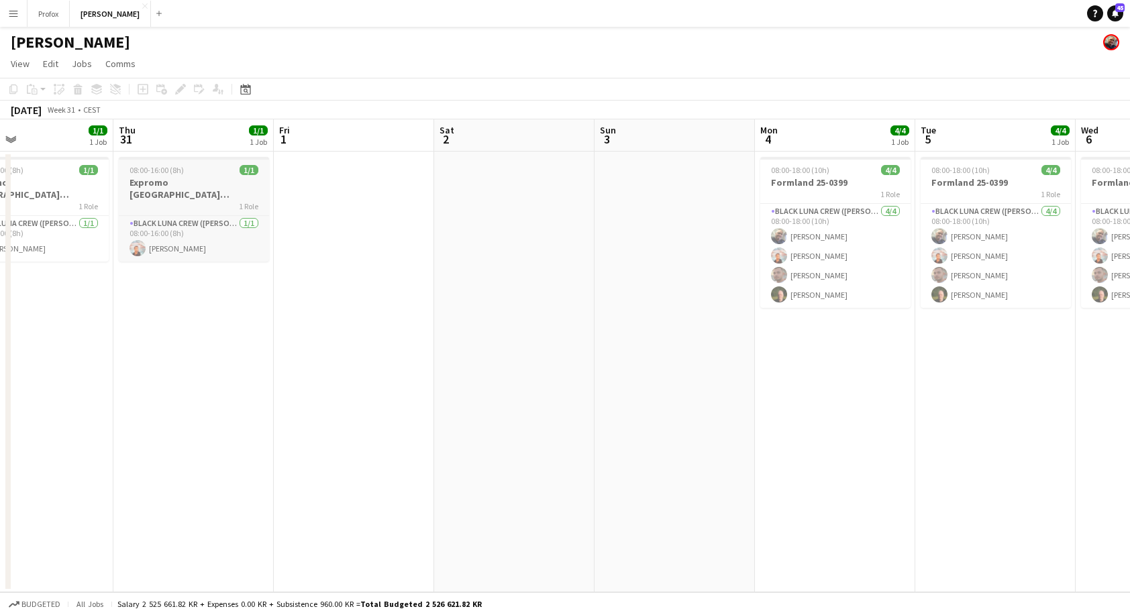
drag, startPoint x: 194, startPoint y: 138, endPoint x: 526, endPoint y: 159, distance: 332.8
click at [533, 159] on app-calendar-viewport "Mon 28 Tue 29 1/1 1 Job Wed 30 1/1 1 Job Thu 31 1/1 1 Job Fri 1 Sat 2 Sun 3 Mon…" at bounding box center [565, 355] width 1130 height 473
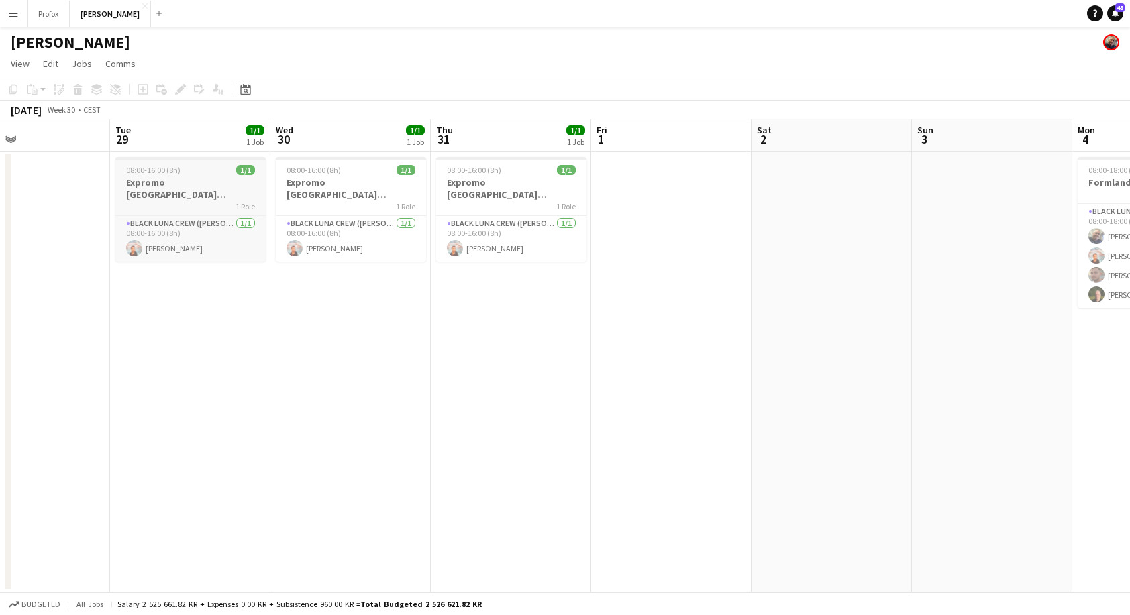
drag, startPoint x: 313, startPoint y: 148, endPoint x: 475, endPoint y: 158, distance: 162.0
click at [497, 163] on app-calendar-viewport "Sat 26 Sun 27 Mon 28 Tue 29 1/1 1 Job Wed 30 1/1 1 Job Thu 31 1/1 1 Job Fri 1 S…" at bounding box center [565, 355] width 1130 height 473
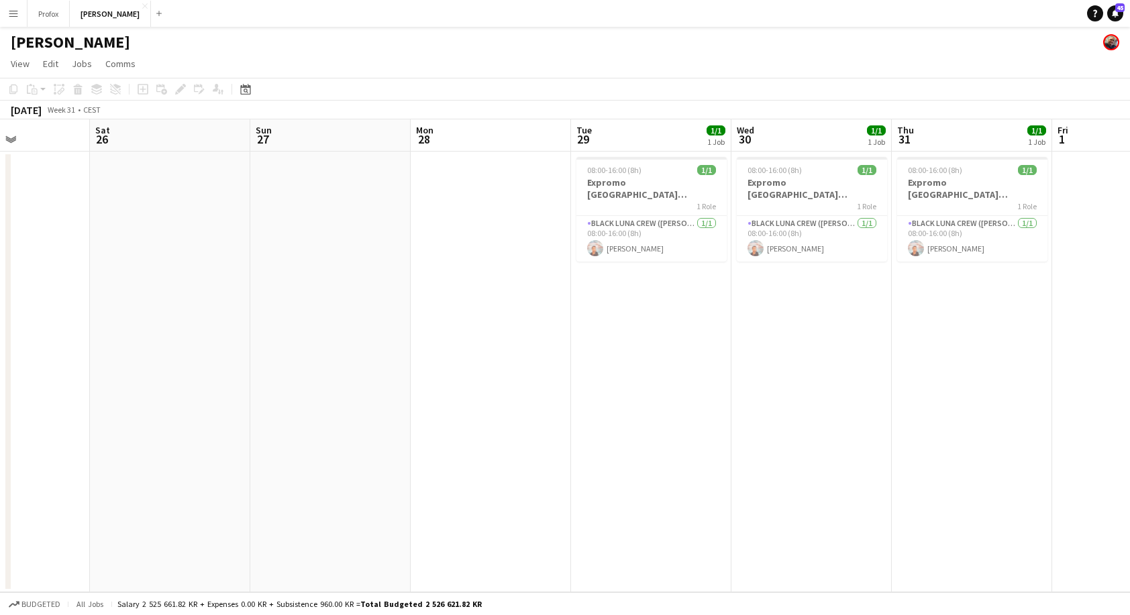
drag, startPoint x: 180, startPoint y: 130, endPoint x: 599, endPoint y: 159, distance: 420.3
click at [604, 160] on app-calendar-viewport "Thu 24 Fri 25 Sat 26 Sun 27 Mon 28 Tue 29 1/1 1 Job Wed 30 1/1 1 Job Thu 31 1/1…" at bounding box center [565, 355] width 1130 height 473
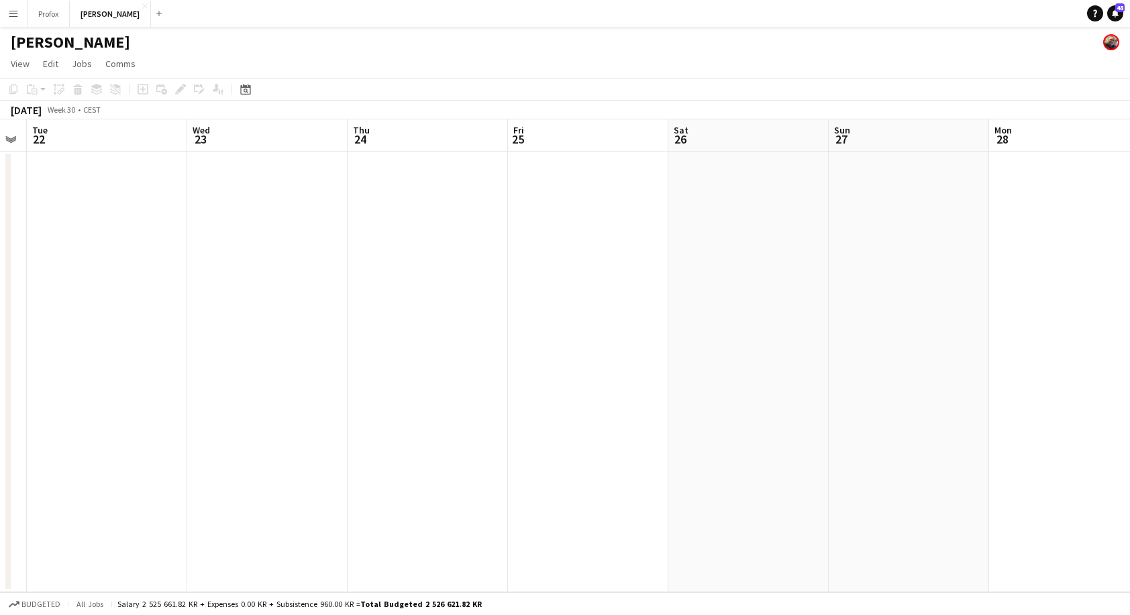
drag, startPoint x: 538, startPoint y: 156, endPoint x: 391, endPoint y: 148, distance: 147.1
click at [552, 155] on app-calendar-viewport "Sun 20 Mon 21 Tue 22 Wed 23 Thu 24 Fri 25 Sat 26 Sun 27 Mon 28 Tue 29 1/1 1 Job…" at bounding box center [565, 355] width 1130 height 473
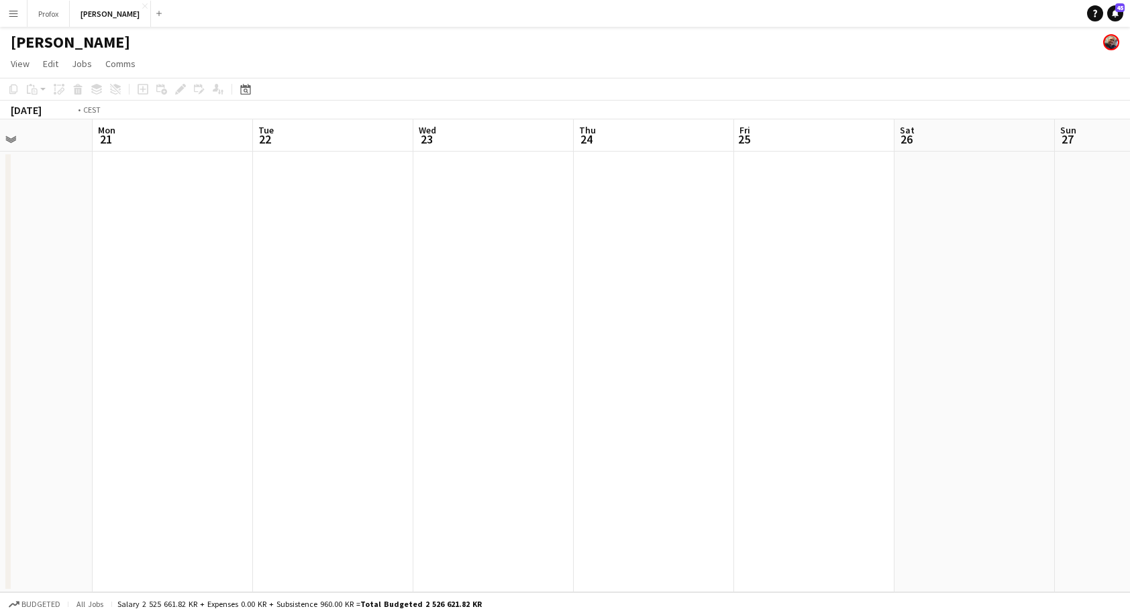
drag, startPoint x: 373, startPoint y: 149, endPoint x: 418, endPoint y: 155, distance: 45.3
click at [602, 156] on app-calendar-viewport "Sat 19 Sun 20 Mon 21 Tue 22 Wed 23 Thu 24 Fri 25 Sat 26 Sun 27 Mon 28 Tue 29 1/…" at bounding box center [565, 355] width 1130 height 473
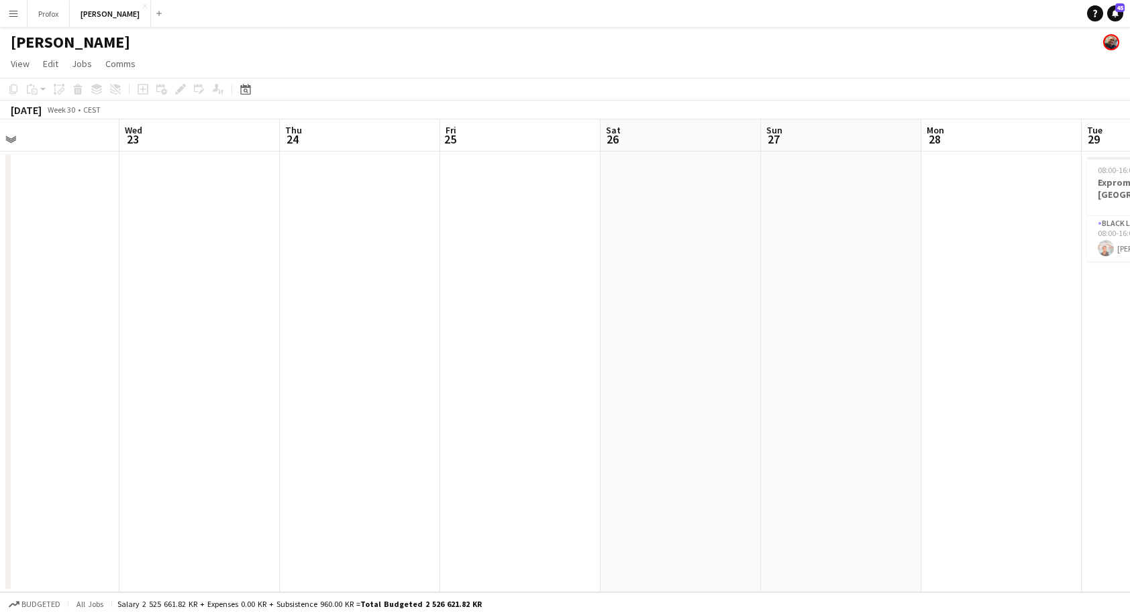
drag, startPoint x: 400, startPoint y: 158, endPoint x: 80, endPoint y: 180, distance: 320.1
click at [40, 189] on app-calendar-viewport "Sat 19 Sun 20 Mon 21 Tue 22 Wed 23 Thu 24 Fri 25 Sat 26 Sun 27 Mon 28 Tue 29 1/…" at bounding box center [565, 355] width 1130 height 473
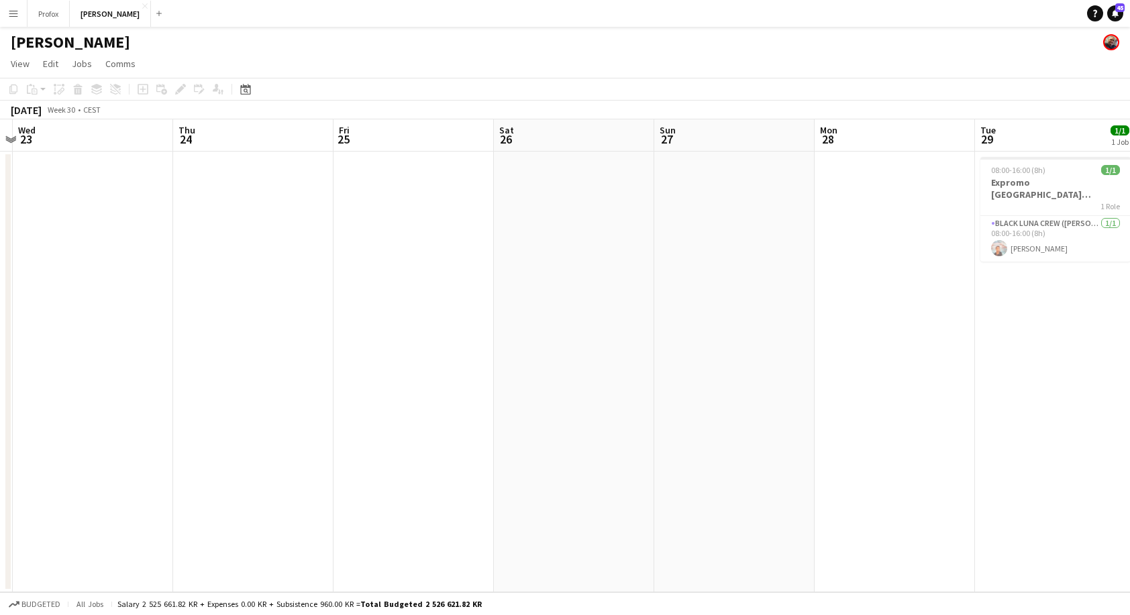
drag, startPoint x: 433, startPoint y: 148, endPoint x: 153, endPoint y: 172, distance: 280.8
click at [152, 172] on app-calendar-viewport "Sun 20 Mon 21 Tue 22 Wed 23 Thu 24 Fri 25 Sat 26 Sun 27 Mon 28 Tue 29 1/1 1 Job…" at bounding box center [565, 355] width 1130 height 473
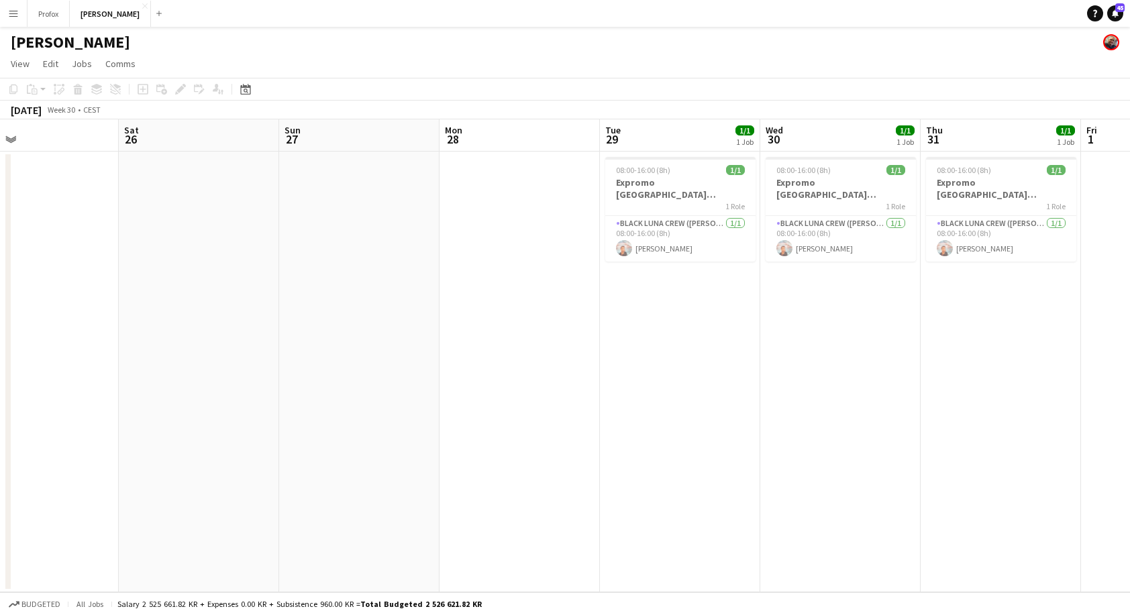
drag, startPoint x: 435, startPoint y: 154, endPoint x: 521, endPoint y: 127, distance: 90.0
click at [261, 166] on app-calendar-viewport "Tue 22 Wed 23 Thu 24 Fri 25 Sat 26 Sun 27 Mon 28 Tue 29 1/1 1 Job Wed 30 1/1 1 …" at bounding box center [565, 355] width 1130 height 473
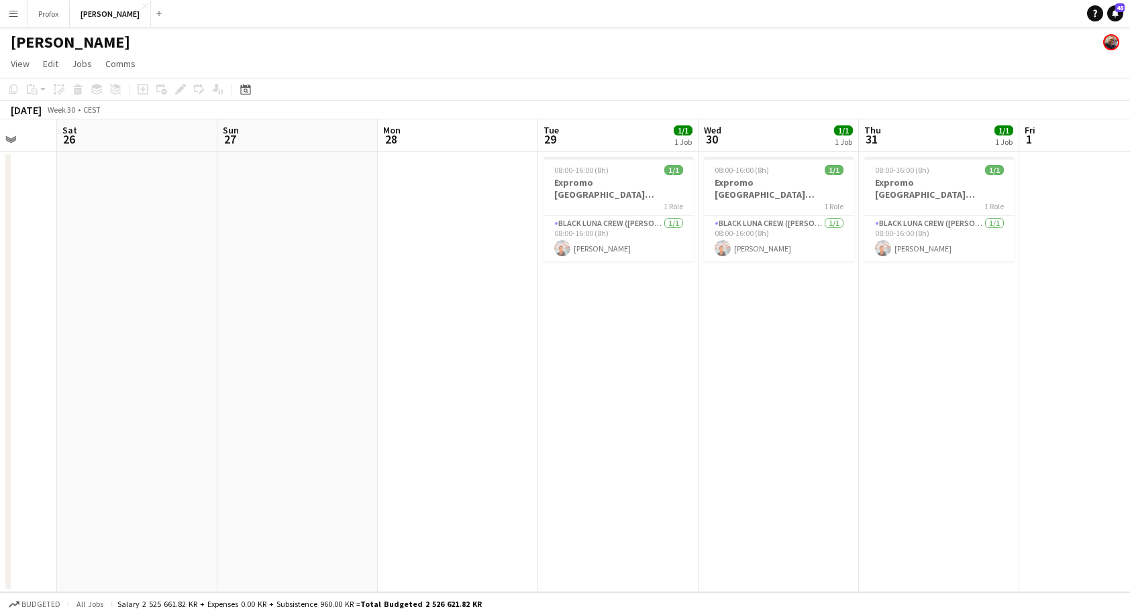
drag, startPoint x: 238, startPoint y: 168, endPoint x: 214, endPoint y: 173, distance: 24.6
click at [171, 180] on app-calendar-viewport "Wed 23 Thu 24 Fri 25 Sat 26 Sun 27 Mon 28 Tue 29 1/1 1 Job Wed 30 1/1 1 Job Thu…" at bounding box center [565, 355] width 1130 height 473
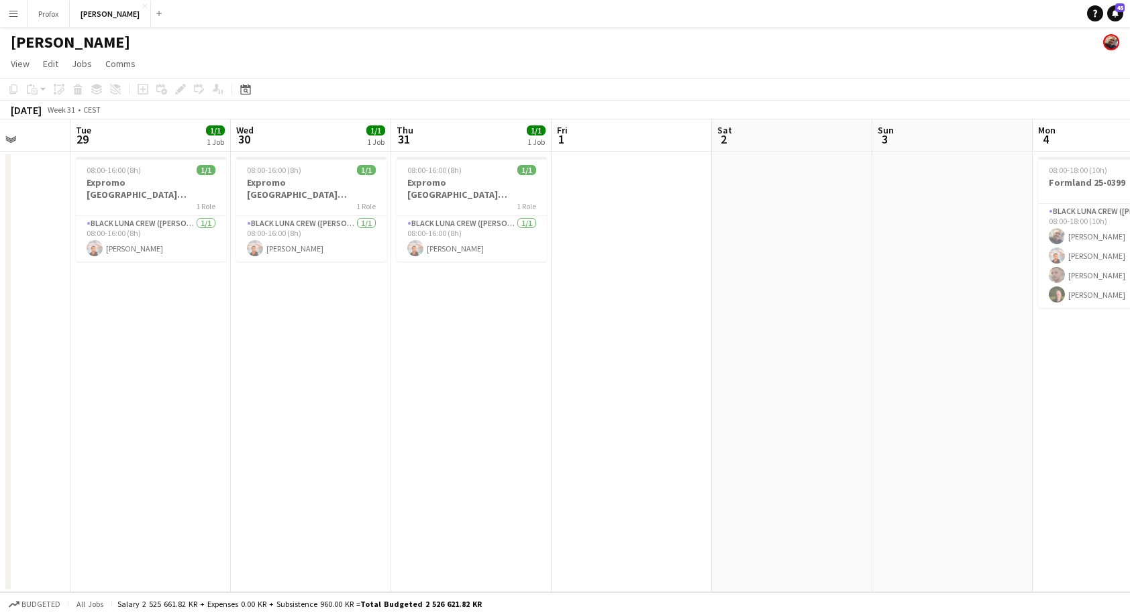
drag, startPoint x: 490, startPoint y: 144, endPoint x: 478, endPoint y: 144, distance: 12.7
click at [313, 157] on app-calendar-viewport "Fri 25 Sat 26 Sun 27 Mon 28 Tue 29 1/1 1 Job Wed 30 1/1 1 Job Thu 31 1/1 1 Job …" at bounding box center [565, 355] width 1130 height 473
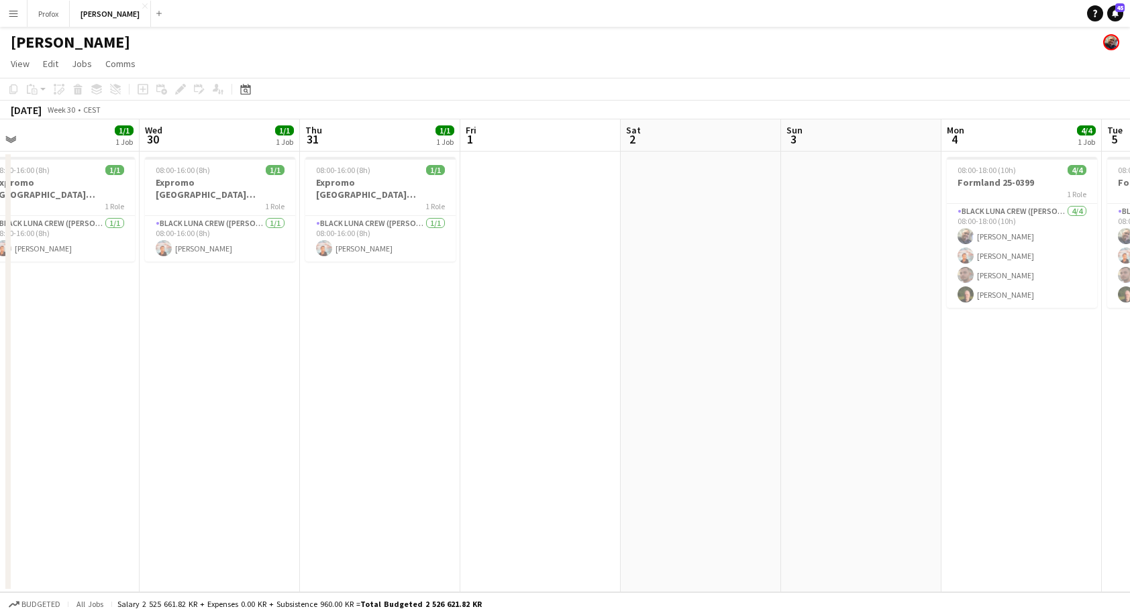
drag, startPoint x: 530, startPoint y: 140, endPoint x: 309, endPoint y: 158, distance: 221.5
click at [301, 160] on app-calendar-viewport "Sat 26 Sun 27 Mon 28 Tue 29 1/1 1 Job Wed 30 1/1 1 Job Thu 31 1/1 1 Job Fri 1 S…" at bounding box center [565, 355] width 1130 height 473
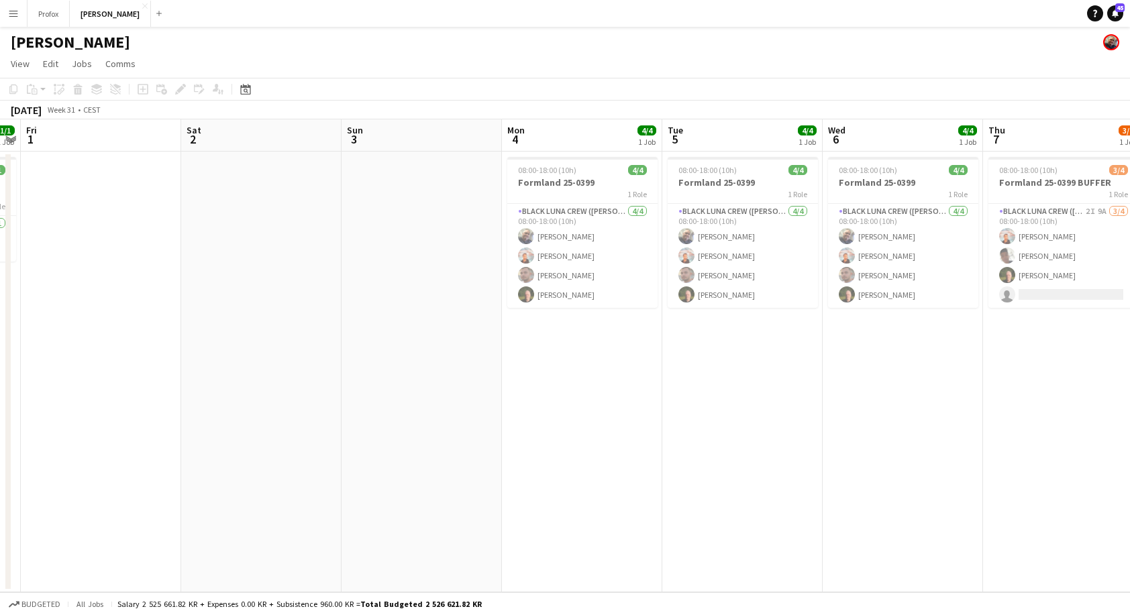
drag, startPoint x: 559, startPoint y: 143, endPoint x: 454, endPoint y: 138, distance: 104.8
click at [130, 161] on app-calendar-viewport "Tue 29 1/1 1 Job Wed 30 1/1 1 Job Thu 31 1/1 1 Job Fri 1 Sat 2 Sun 3 Mon 4 4/4 …" at bounding box center [565, 355] width 1130 height 473
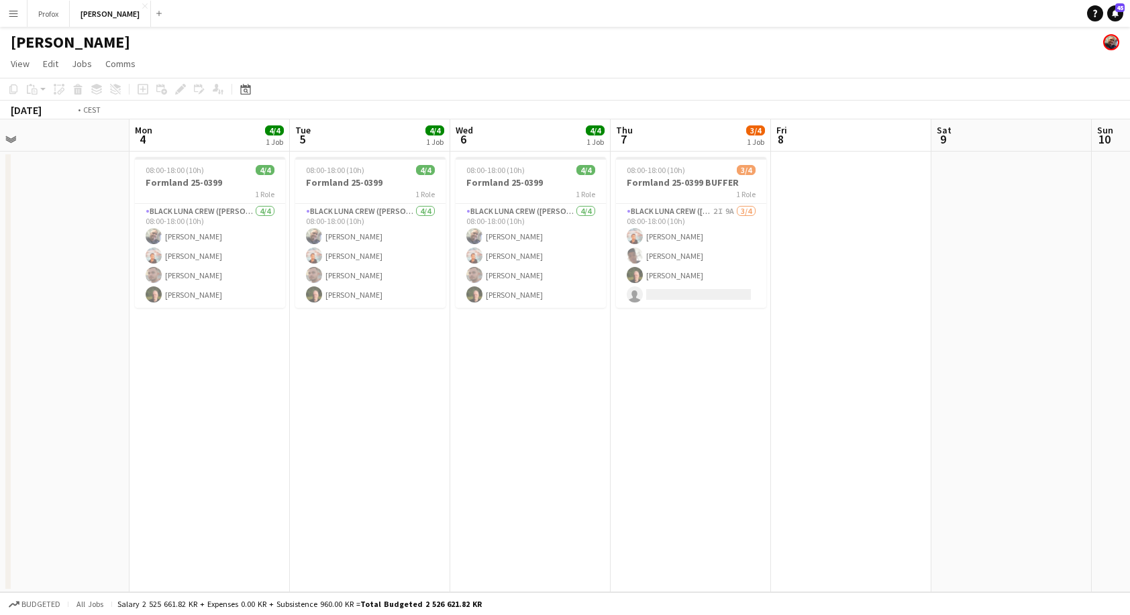
scroll to position [0, 529]
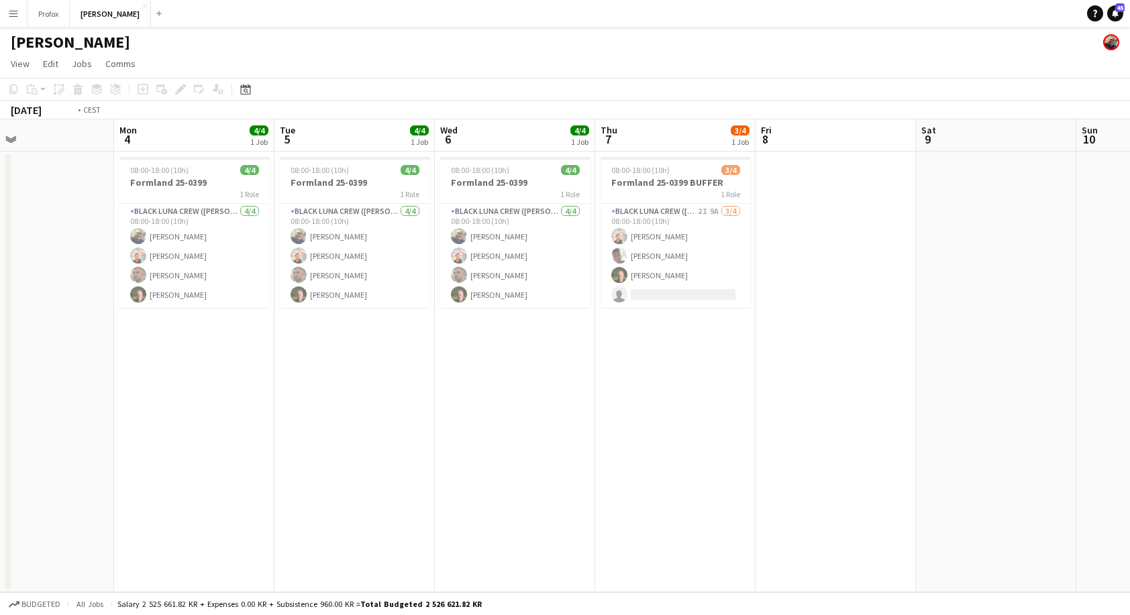
drag, startPoint x: 565, startPoint y: 126, endPoint x: 272, endPoint y: 146, distance: 293.2
click at [227, 150] on app-calendar-viewport "Thu 31 1/1 1 Job Fri 1 Sat 2 Sun 3 Mon 4 4/4 1 Job Tue 5 4/4 1 Job Wed 6 4/4 1 …" at bounding box center [565, 355] width 1130 height 473
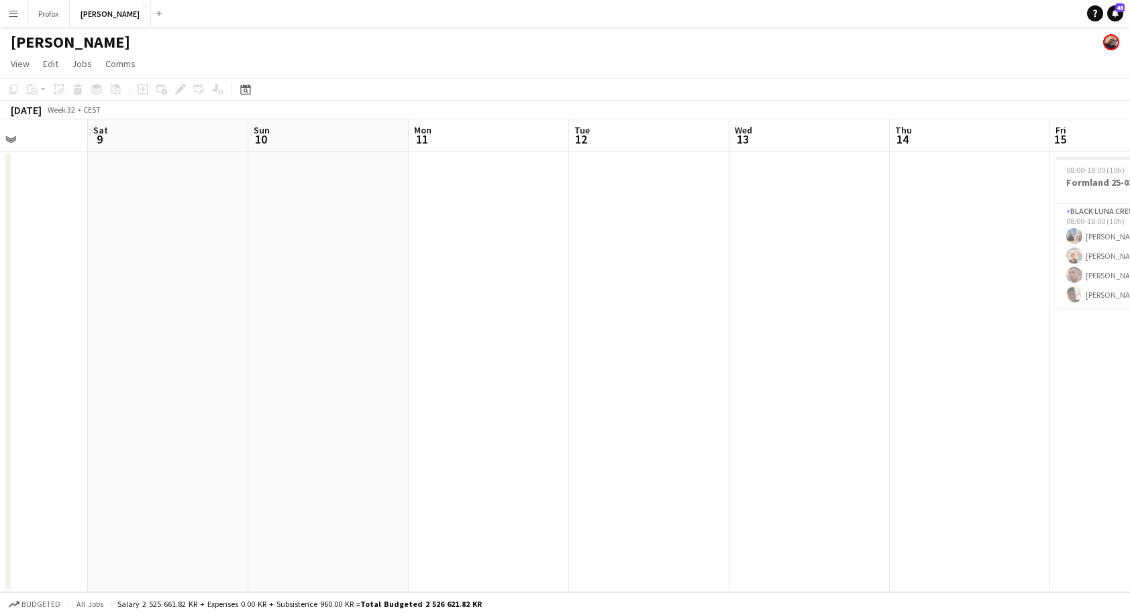
drag, startPoint x: 681, startPoint y: 151, endPoint x: 337, endPoint y: 191, distance: 345.8
click at [326, 192] on app-calendar-viewport "Tue 5 4/4 1 Job Wed 6 4/4 1 Job Thu 7 3/4 1 Job Fri 8 Sat 9 Sun 10 Mon 11 Tue 1…" at bounding box center [565, 355] width 1130 height 473
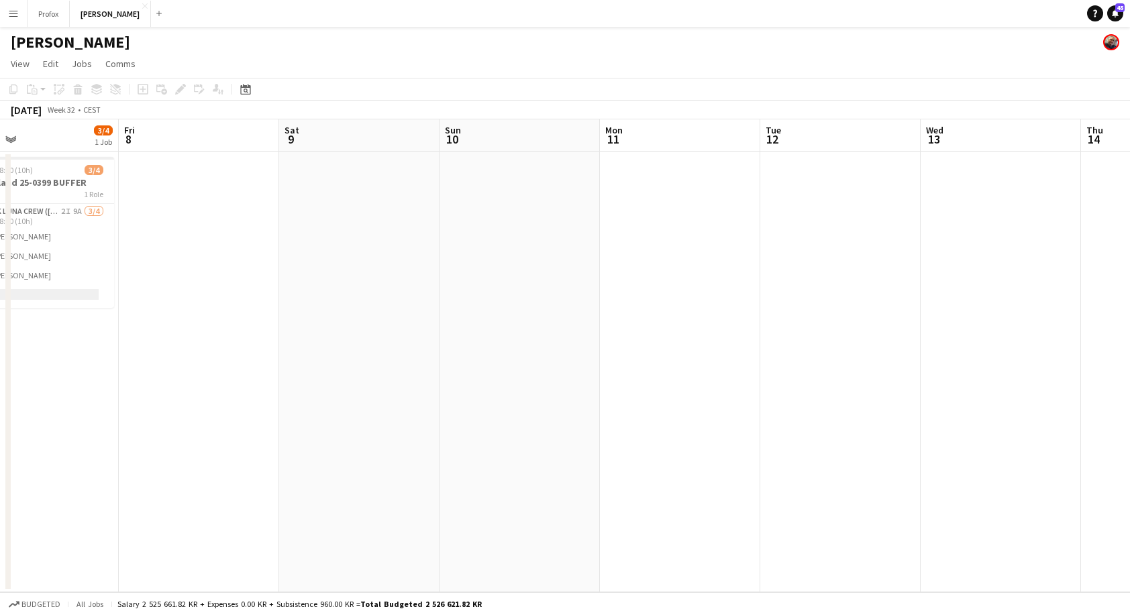
scroll to position [0, 403]
drag, startPoint x: 257, startPoint y: 419, endPoint x: 172, endPoint y: 412, distance: 84.8
click at [130, 413] on app-calendar-viewport "Mon 4 4/4 1 Job Tue 5 4/4 1 Job Wed 6 4/4 1 Job Thu 7 3/4 1 Job Fri 8 Sat 9 Sun…" at bounding box center [565, 355] width 1130 height 473
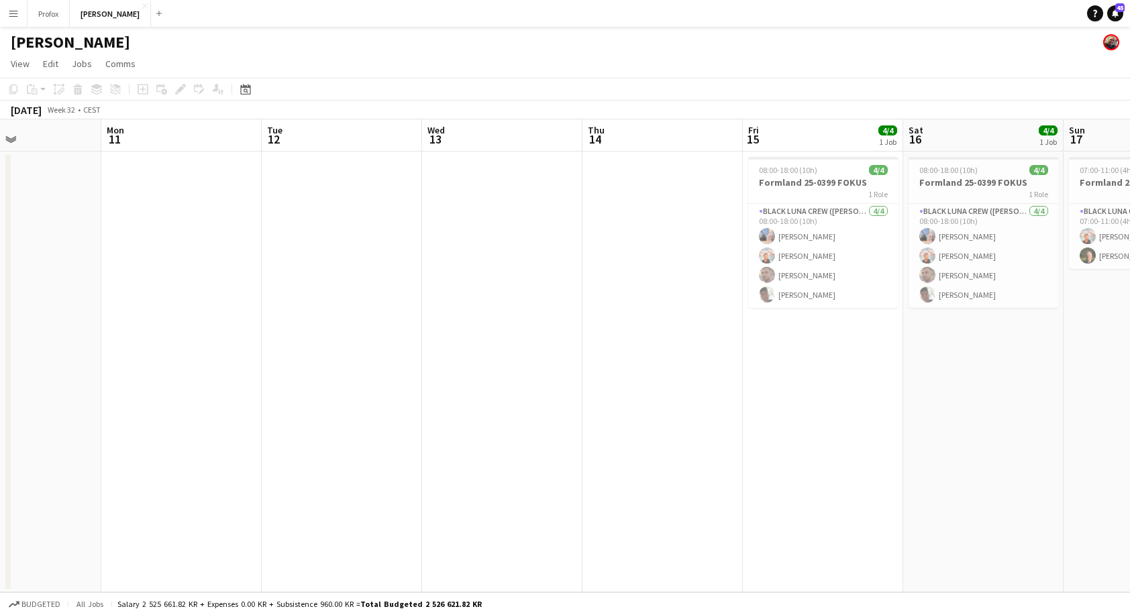
drag, startPoint x: 182, startPoint y: 412, endPoint x: 172, endPoint y: 408, distance: 10.8
click at [105, 410] on app-calendar-viewport "Thu 7 3/4 1 Job Fri 8 Sat 9 Sun 10 Mon 11 Tue 12 Wed 13 Thu 14 Fri 15 4/4 1 Job…" at bounding box center [565, 355] width 1130 height 473
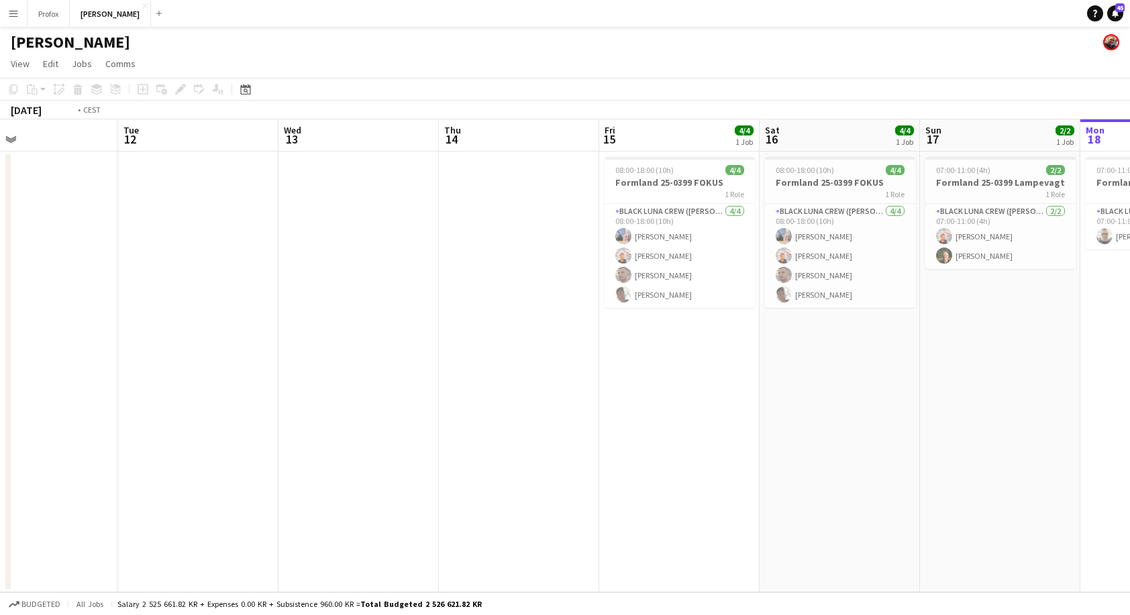
drag, startPoint x: 335, startPoint y: 420, endPoint x: 113, endPoint y: 392, distance: 223.7
click at [72, 391] on app-calendar-viewport "Fri 8 Sat 9 Sun 10 Mon 11 Tue 12 Wed 13 Thu 14 Fri 15 4/4 1 Job Sat 16 4/4 1 Jo…" at bounding box center [565, 355] width 1130 height 473
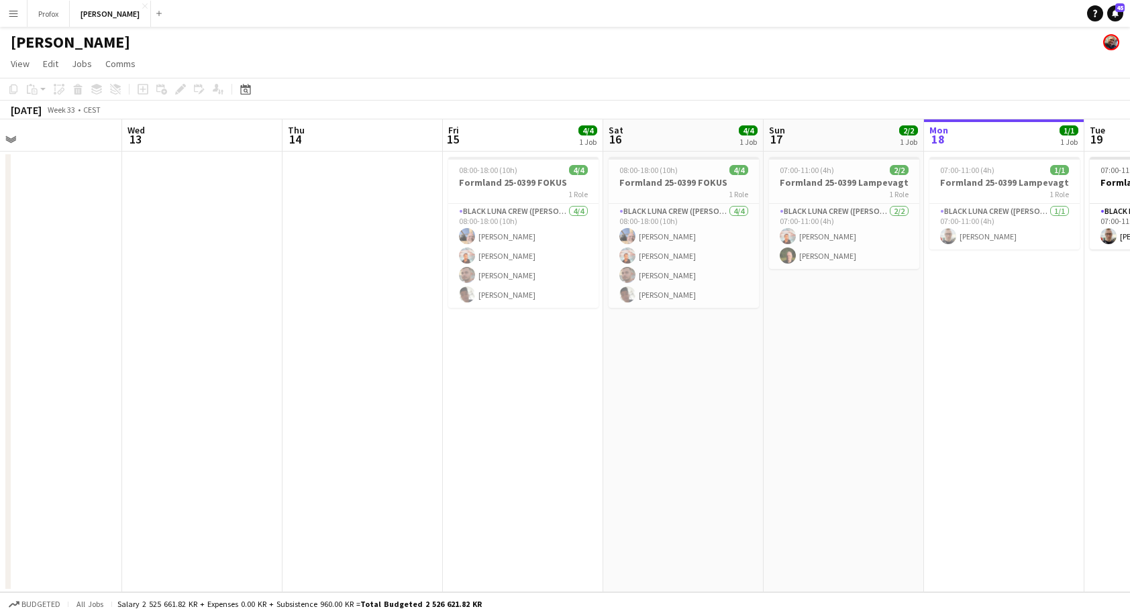
click at [320, 424] on app-date-cell at bounding box center [362, 372] width 160 height 441
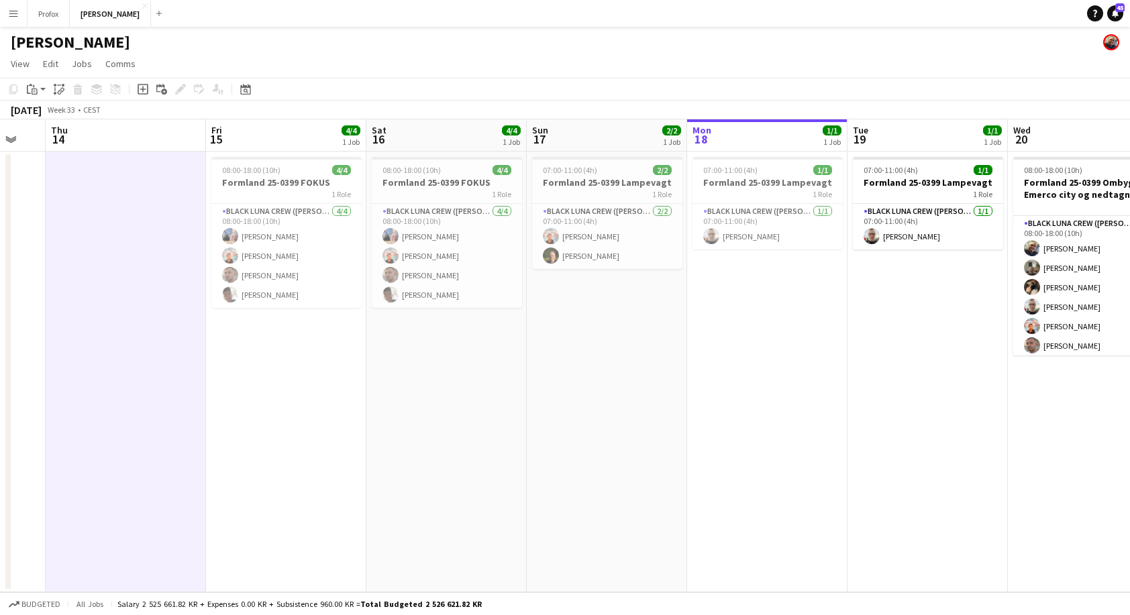
drag, startPoint x: 78, startPoint y: 388, endPoint x: 49, endPoint y: 387, distance: 29.5
click at [0, 381] on html "Menu Boards Boards Boards All jobs Status Workforce Workforce My Workforce Recr…" at bounding box center [565, 307] width 1130 height 615
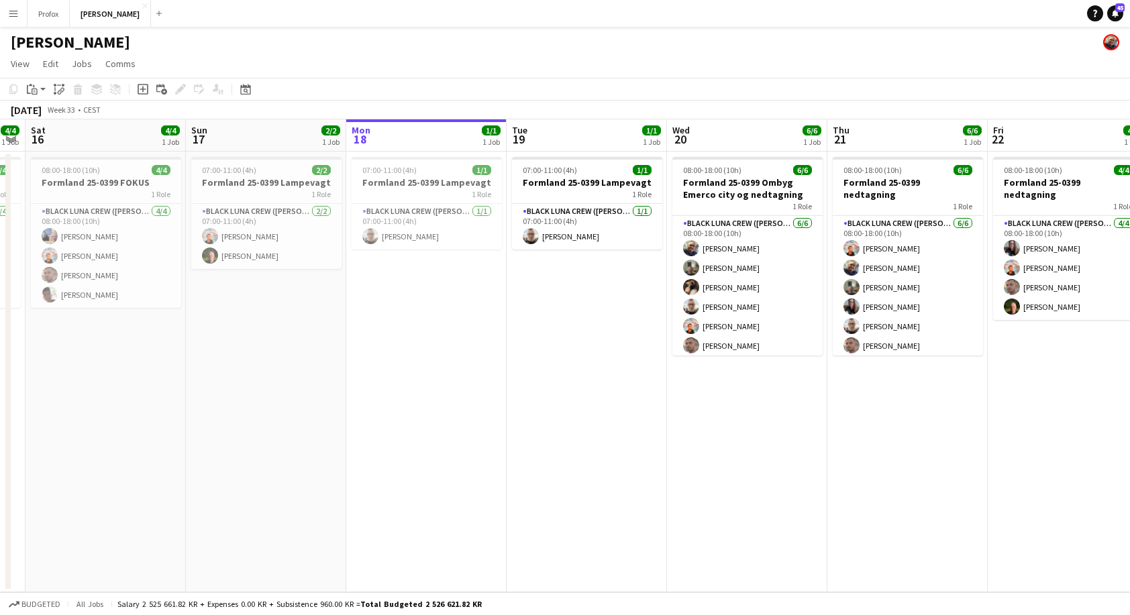
drag, startPoint x: 794, startPoint y: 418, endPoint x: 541, endPoint y: 405, distance: 253.3
click at [527, 403] on app-calendar-viewport "Wed 13 Thu 14 Fri 15 4/4 1 Job Sat 16 4/4 1 Job Sun 17 2/2 1 Job Mon 18 1/1 1 J…" at bounding box center [565, 355] width 1130 height 473
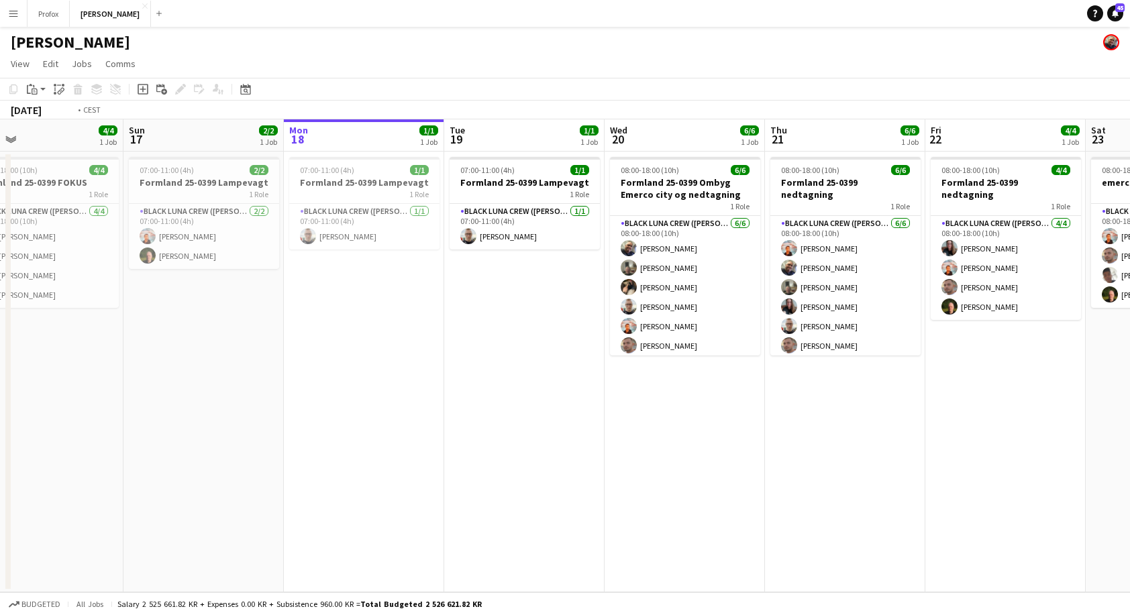
drag, startPoint x: 825, startPoint y: 429, endPoint x: 449, endPoint y: 395, distance: 377.2
click at [435, 395] on app-calendar-viewport "Thu 14 Fri 15 4/4 1 Job Sat 16 4/4 1 Job Sun 17 2/2 1 Job Mon 18 1/1 1 Job Tue …" at bounding box center [565, 355] width 1130 height 473
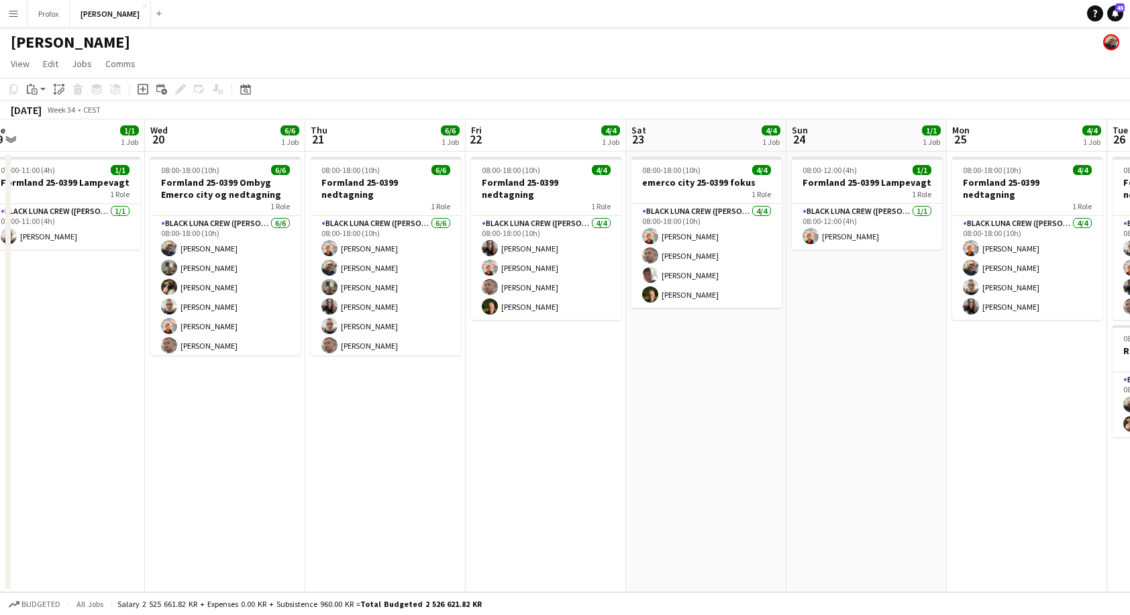
drag, startPoint x: 678, startPoint y: 420, endPoint x: 433, endPoint y: 393, distance: 246.3
click at [385, 391] on app-calendar-viewport "Sat 16 4/4 1 Job Sun 17 2/2 1 Job Mon 18 1/1 1 Job Tue 19 1/1 1 Job Wed 20 6/6 …" at bounding box center [565, 355] width 1130 height 473
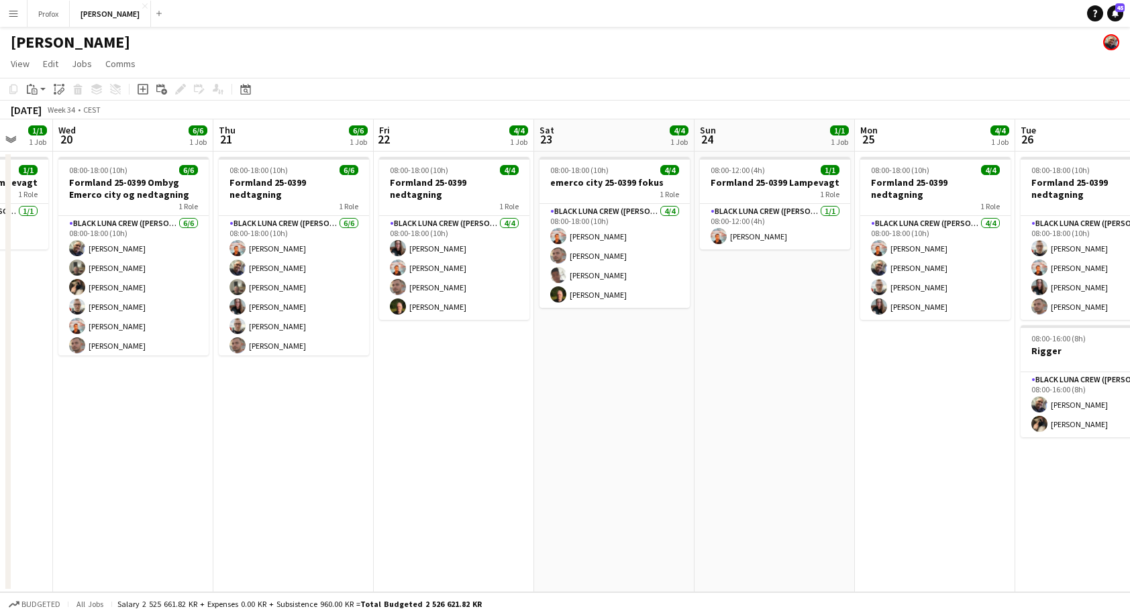
drag, startPoint x: 608, startPoint y: 412, endPoint x: 476, endPoint y: 402, distance: 132.5
click at [274, 384] on app-calendar-viewport "Sun 17 2/2 1 Job Mon 18 1/1 1 Job Tue 19 1/1 1 Job Wed 20 6/6 1 Job Thu 21 6/6 …" at bounding box center [565, 355] width 1130 height 473
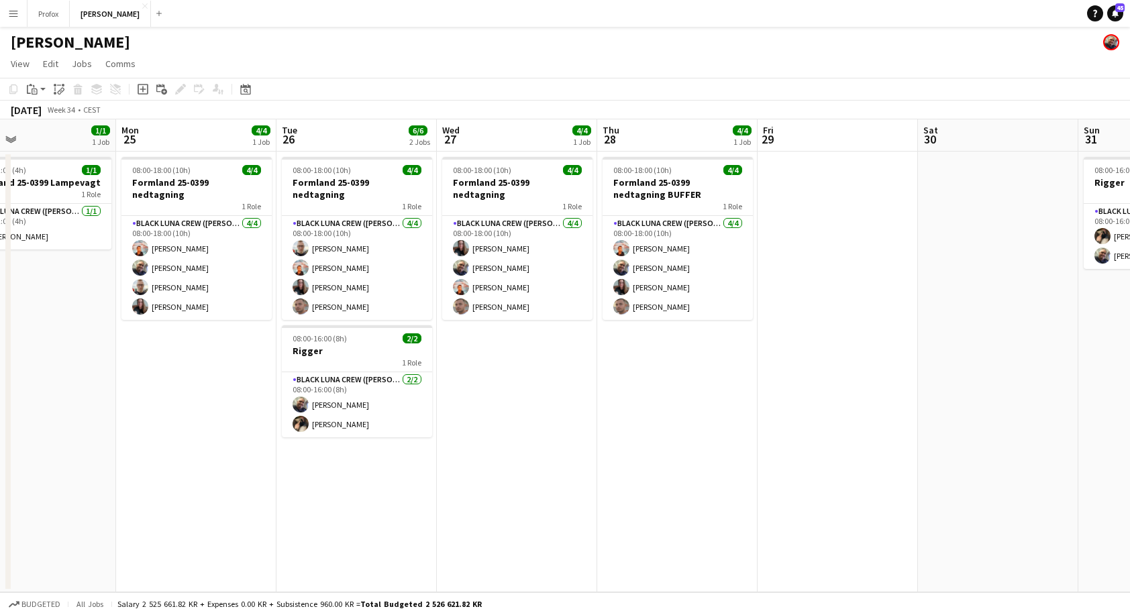
drag, startPoint x: 1020, startPoint y: 455, endPoint x: 697, endPoint y: 432, distance: 324.1
click at [688, 434] on app-calendar-viewport "Thu 21 6/6 1 Job Fri 22 4/4 1 Job Sat 23 4/4 1 Job Sun 24 1/1 1 Job Mon 25 4/4 …" at bounding box center [565, 355] width 1130 height 473
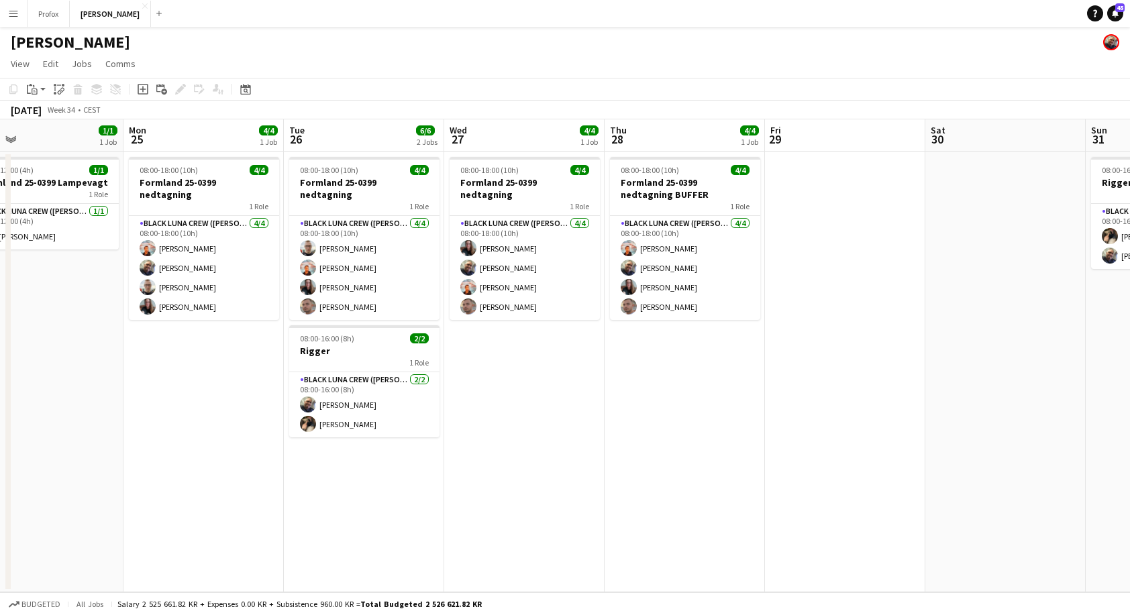
click at [18, 14] on app-icon "Menu" at bounding box center [13, 13] width 11 height 11
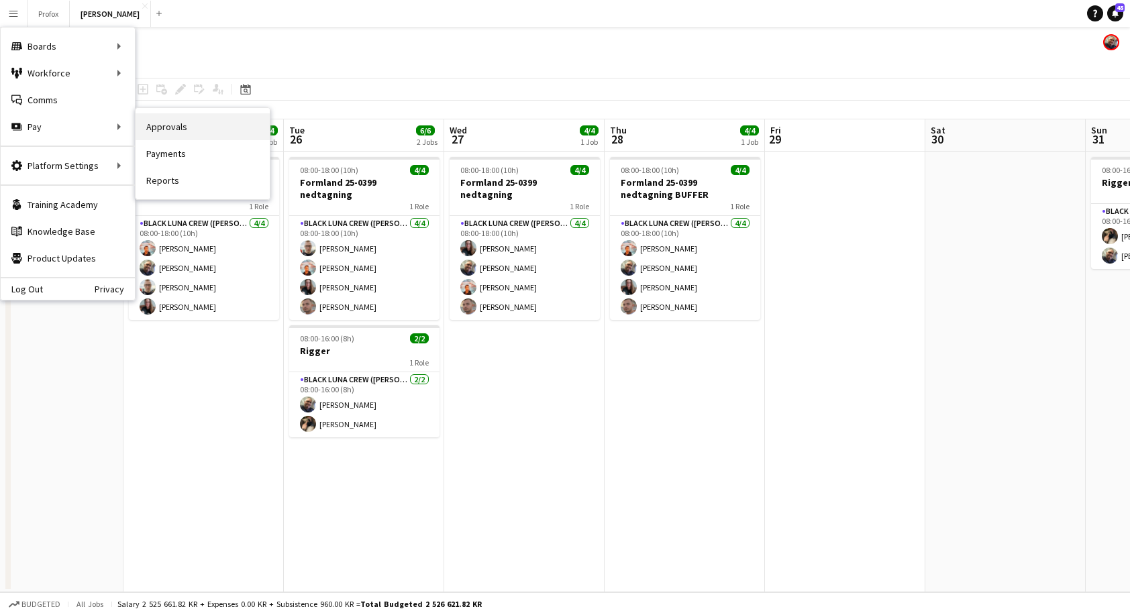
click at [168, 125] on link "Approvals" at bounding box center [203, 126] width 134 height 27
